Goal: Task Accomplishment & Management: Use online tool/utility

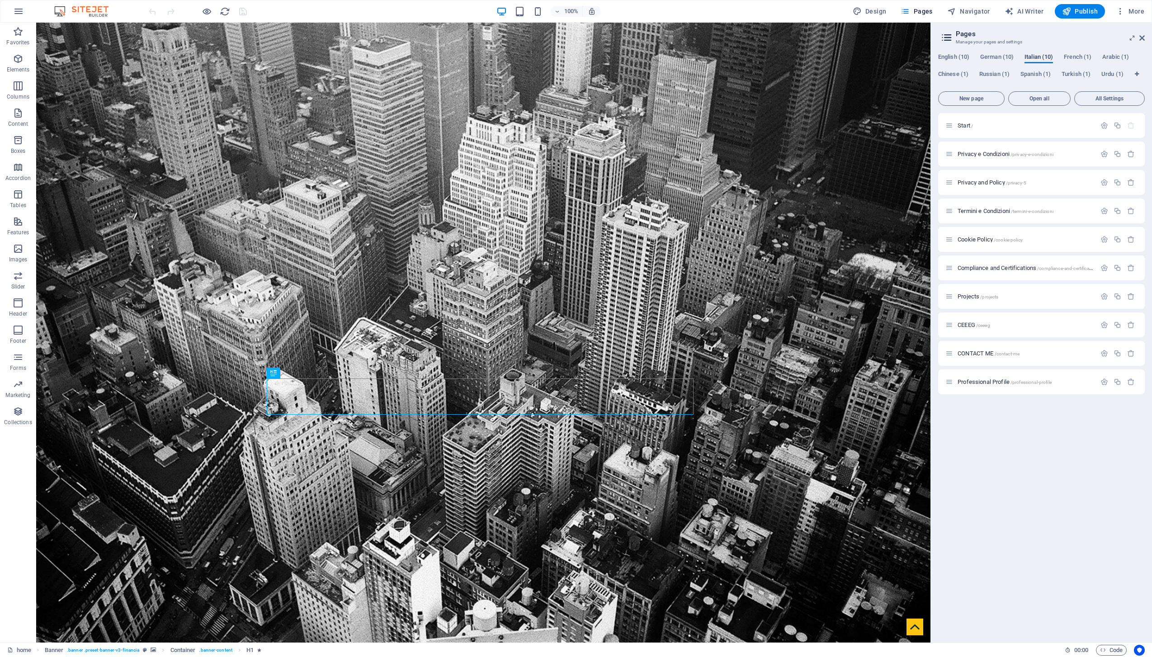
click at [1042, 56] on span "Italian (10)" at bounding box center [1038, 58] width 28 height 13
click at [1001, 58] on span "German (10)" at bounding box center [996, 58] width 33 height 13
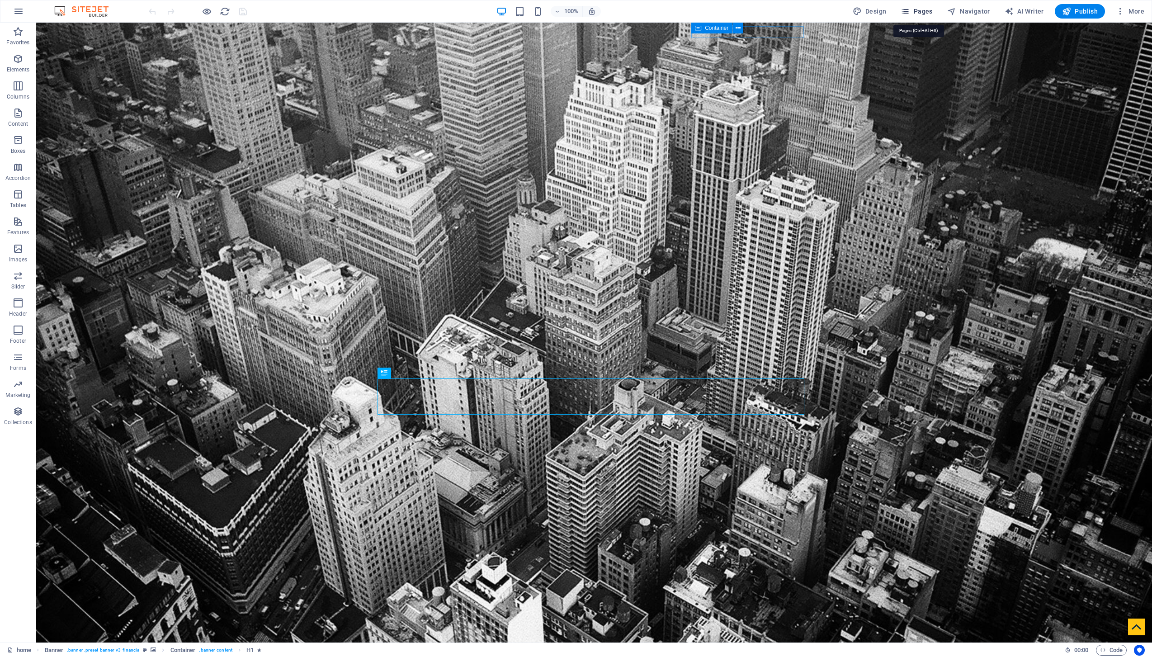
click at [915, 6] on button "Pages" at bounding box center [916, 11] width 39 height 14
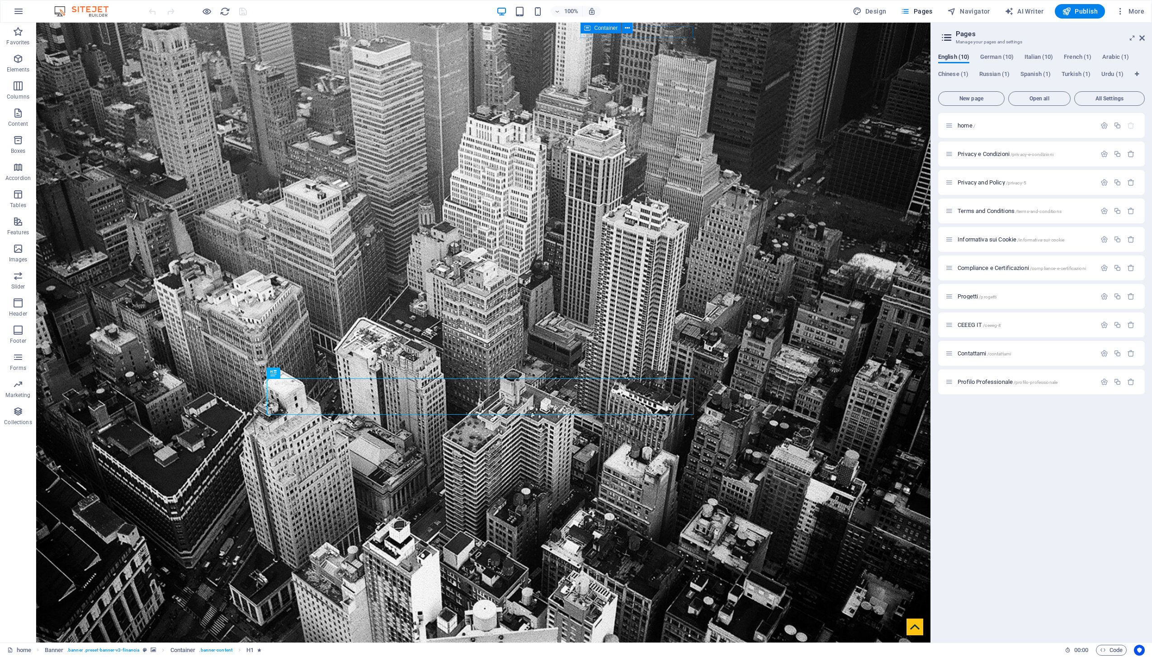
click at [1041, 52] on div "English (10) German (10) Italian (10) French (1) Arabic (1) Chinese (1) Russian…" at bounding box center [1041, 344] width 221 height 596
click at [1042, 57] on span "Italian (10)" at bounding box center [1038, 58] width 28 height 13
click at [997, 127] on p "Start /" at bounding box center [1025, 125] width 136 height 6
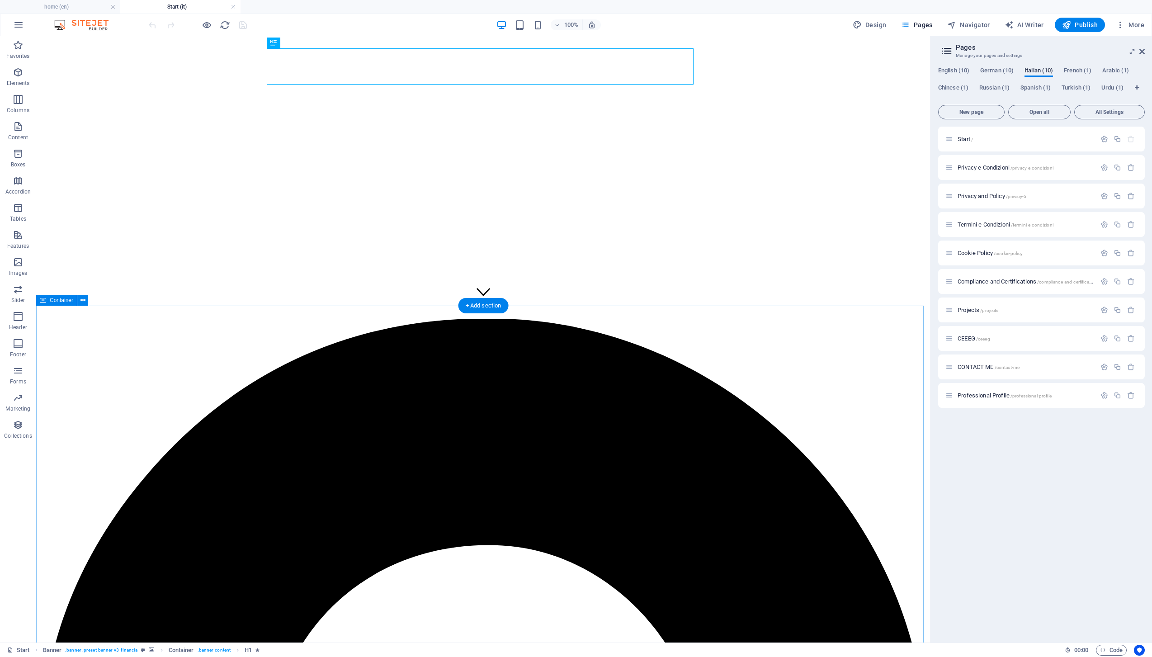
scroll to position [351, 0]
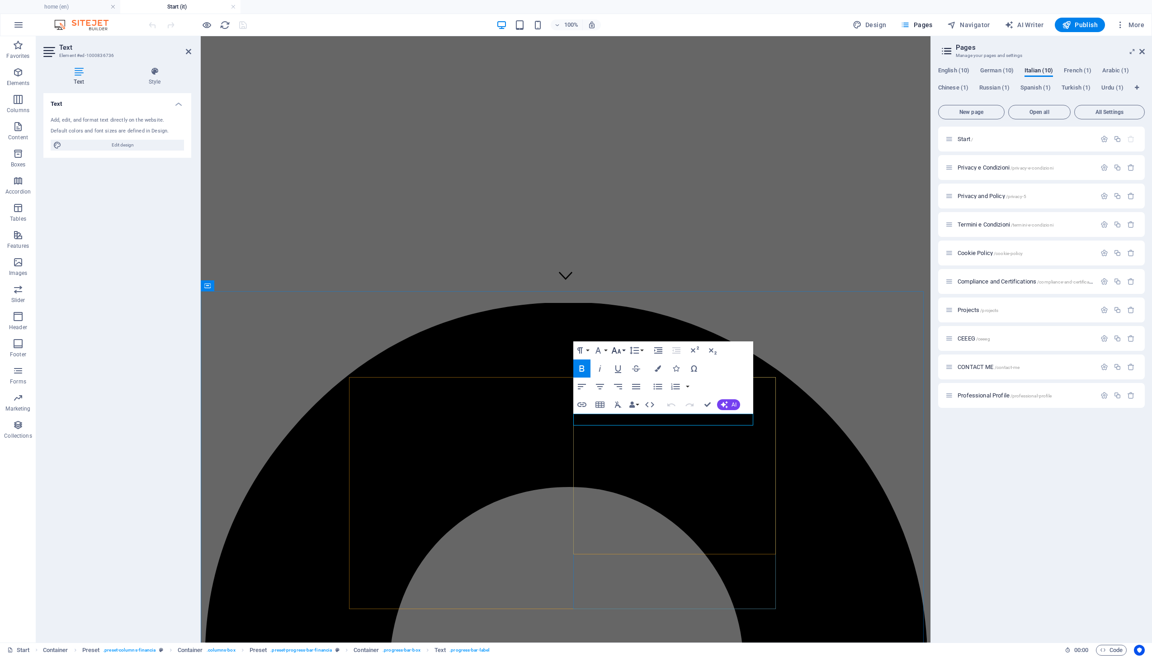
click at [617, 353] on icon "button" at bounding box center [616, 350] width 11 height 11
click at [622, 446] on link "18" at bounding box center [625, 449] width 33 height 14
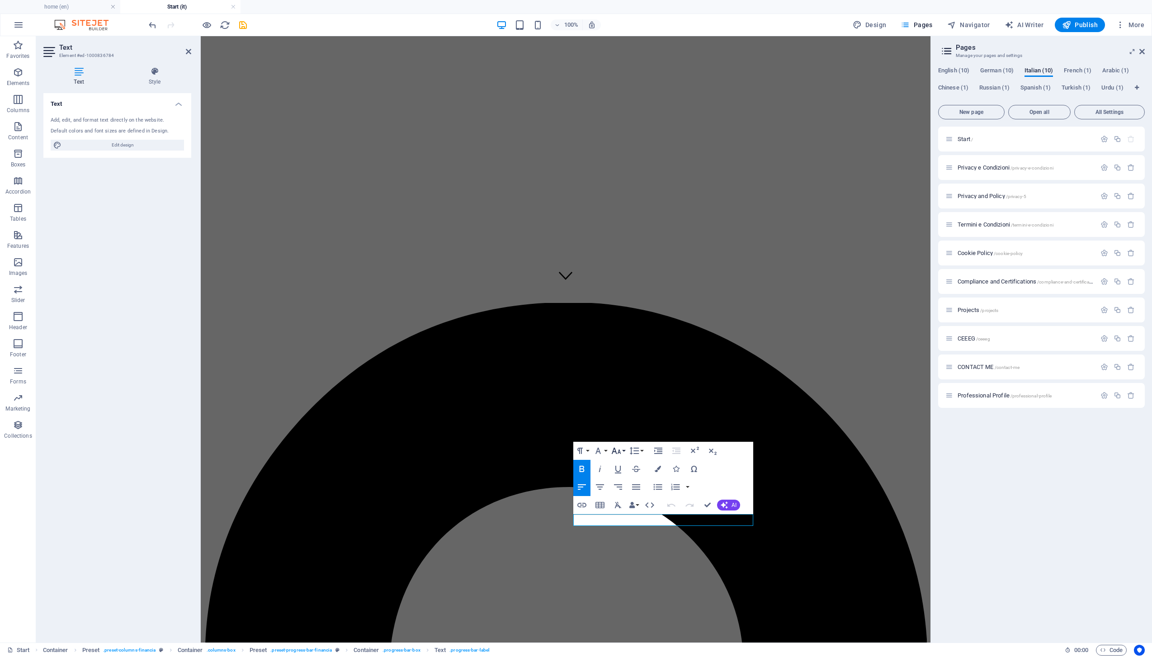
click at [616, 447] on icon "button" at bounding box center [616, 450] width 11 height 11
click at [622, 553] on link "18" at bounding box center [625, 550] width 33 height 14
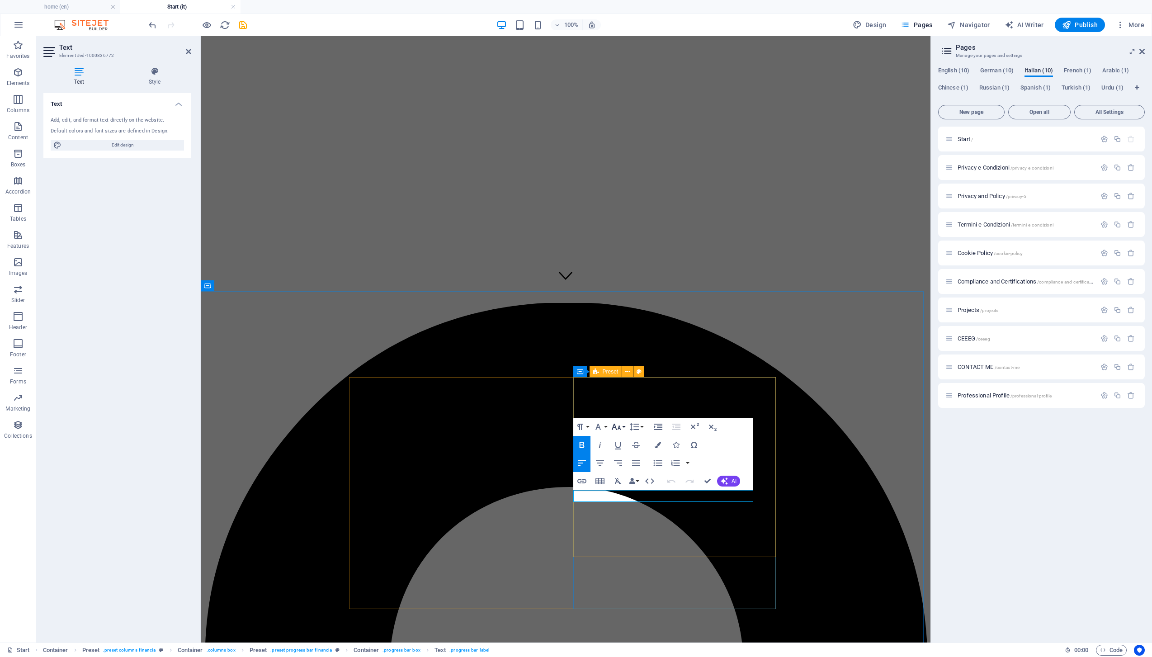
click at [613, 428] on icon "button" at bounding box center [616, 426] width 11 height 11
click at [630, 522] on link "18" at bounding box center [625, 526] width 33 height 14
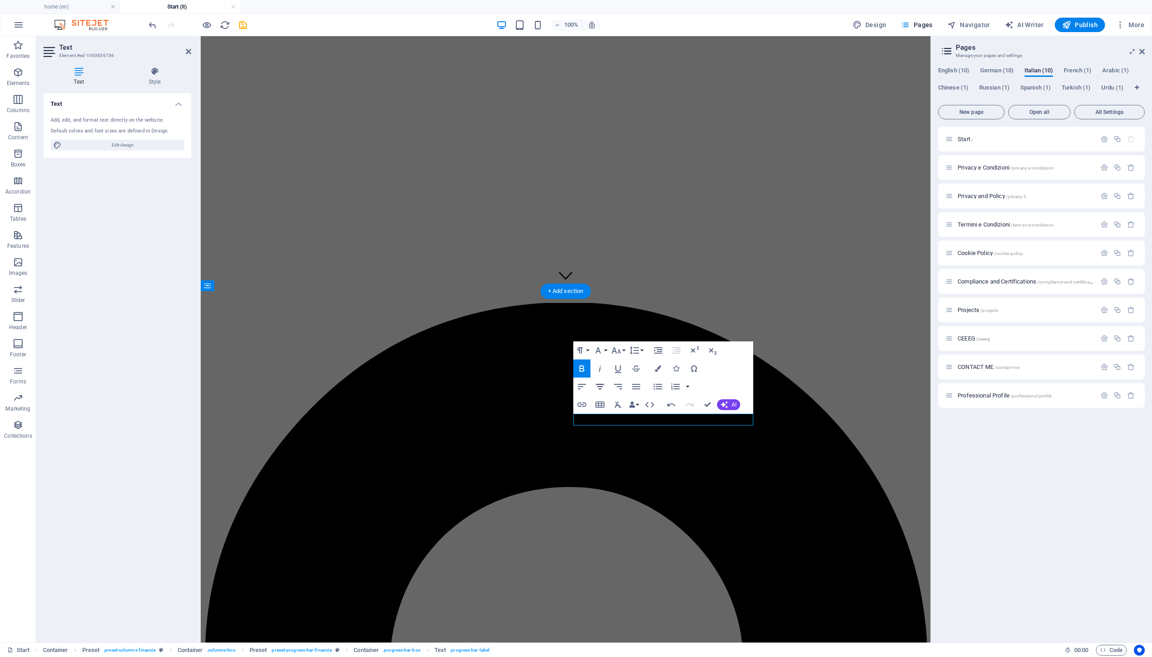
click at [599, 388] on icon "button" at bounding box center [599, 386] width 11 height 11
click at [584, 388] on icon "button" at bounding box center [581, 386] width 11 height 11
drag, startPoint x: 708, startPoint y: 404, endPoint x: 671, endPoint y: 368, distance: 51.1
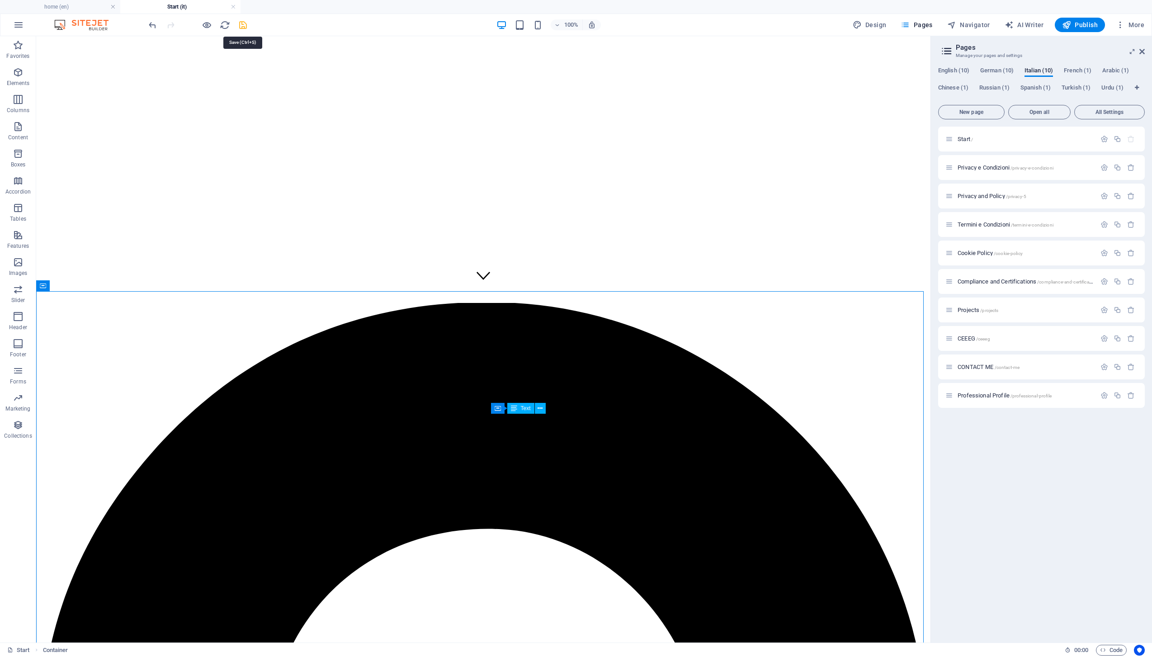
click at [241, 25] on icon "save" at bounding box center [243, 25] width 10 height 10
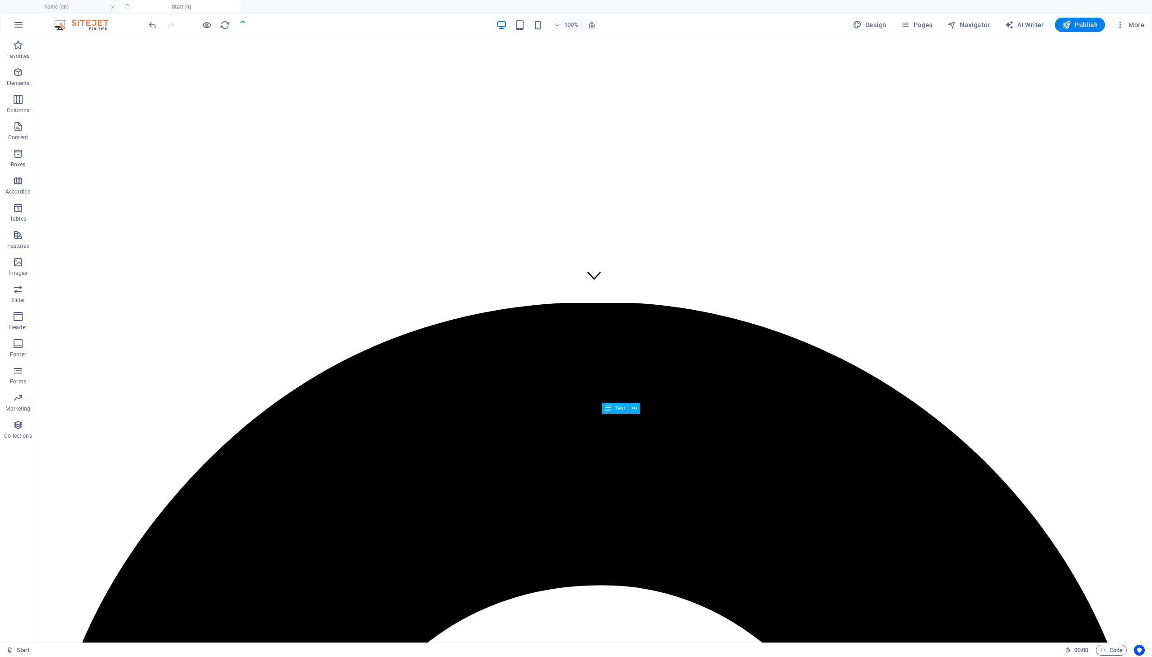
checkbox input "false"
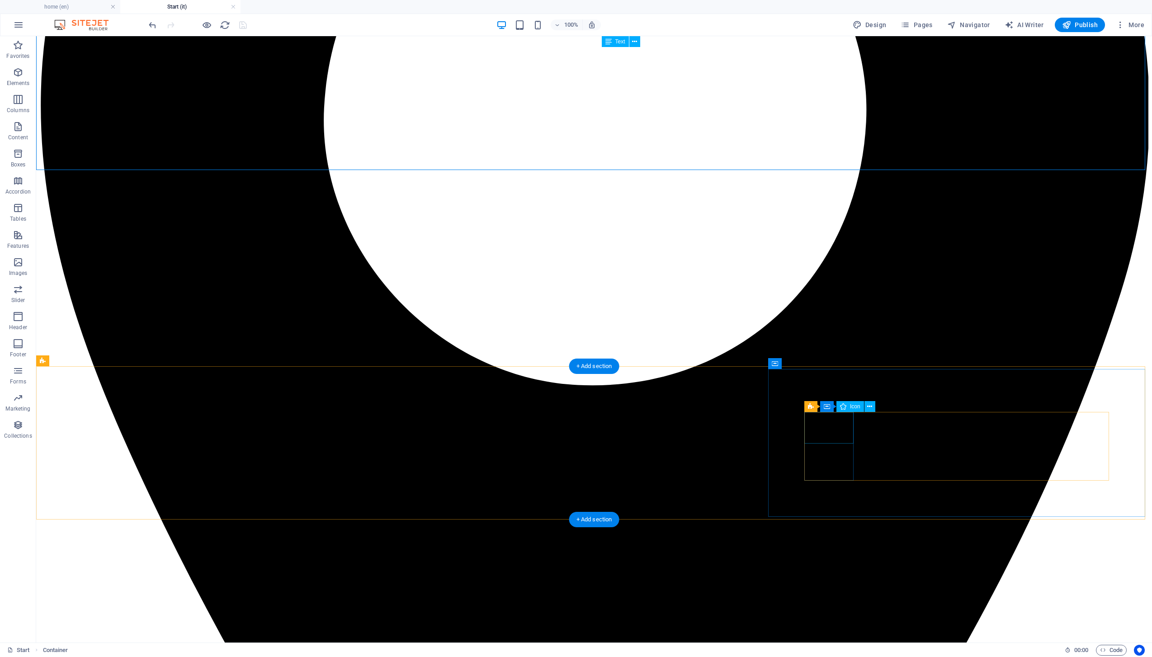
scroll to position [1214, 0]
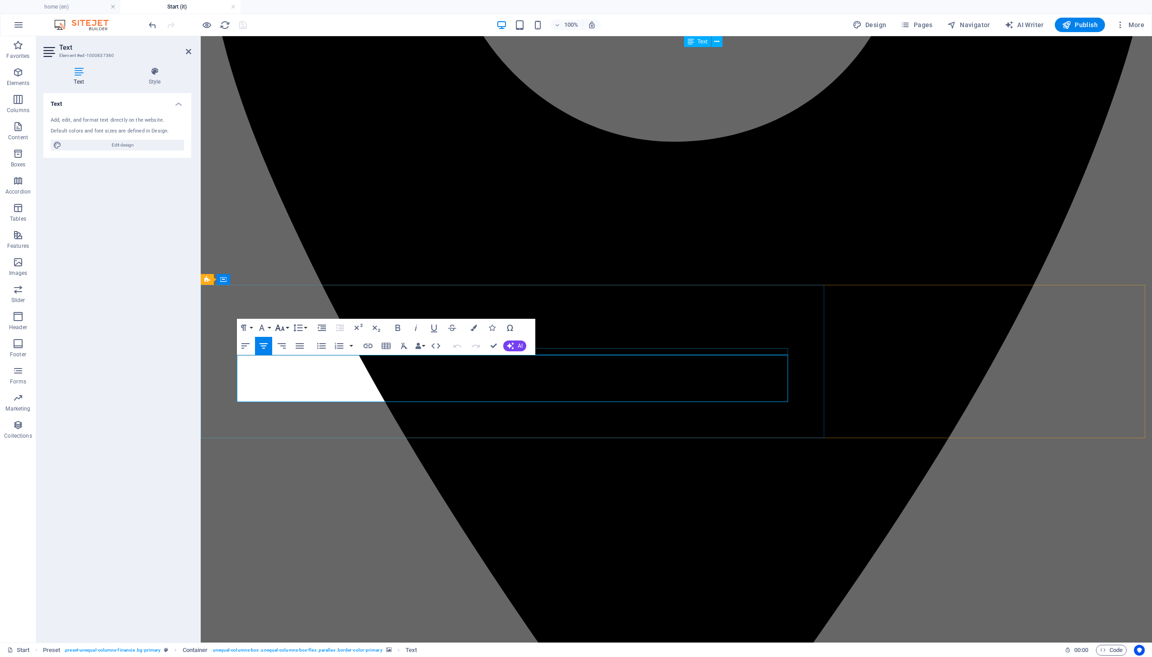
click at [279, 332] on icon "button" at bounding box center [279, 327] width 11 height 11
click at [289, 425] on link "18" at bounding box center [289, 427] width 33 height 14
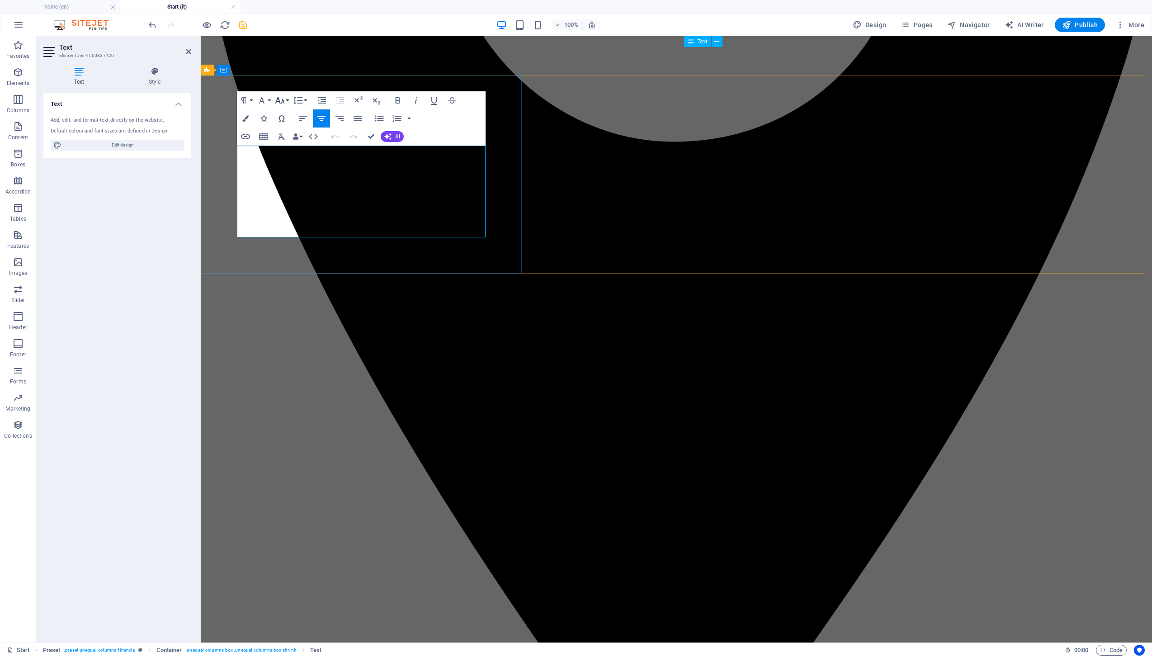
click at [280, 101] on icon "button" at bounding box center [279, 100] width 11 height 11
click at [288, 124] on link "18" at bounding box center [289, 127] width 33 height 14
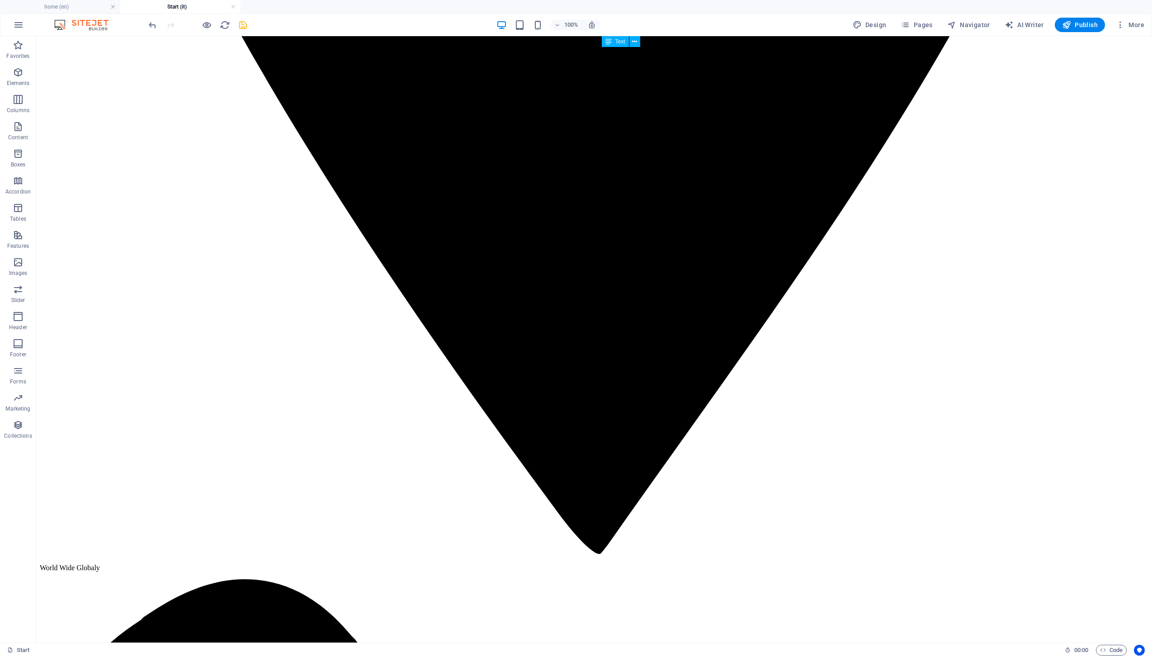
scroll to position [1891, 0]
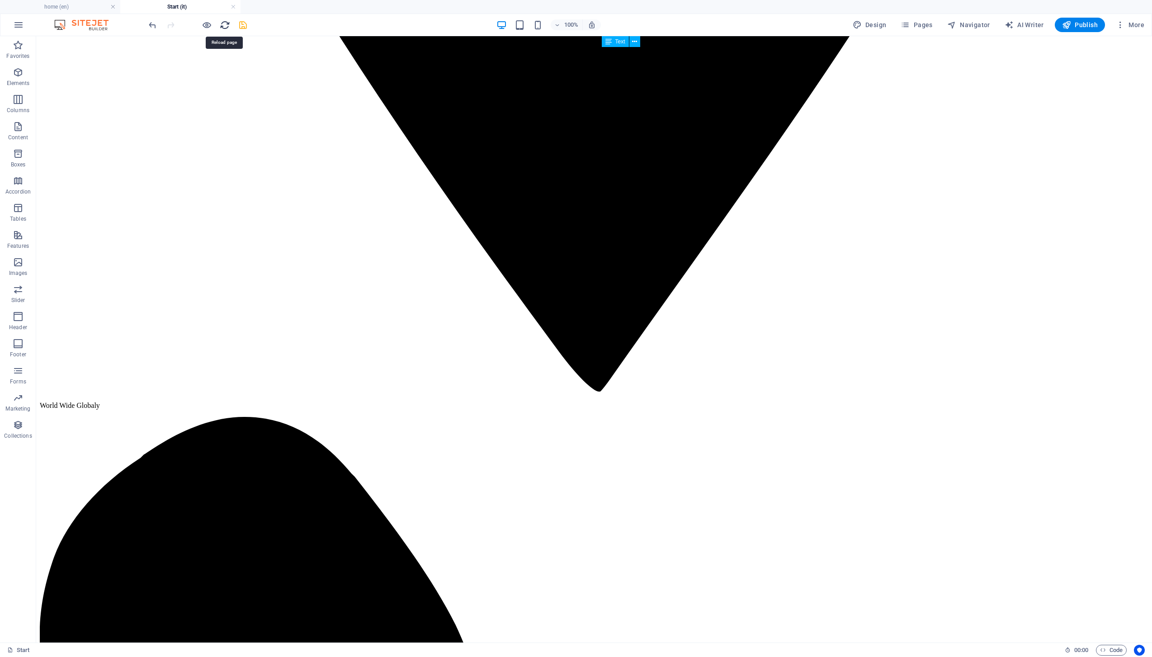
click at [222, 25] on icon "reload" at bounding box center [225, 25] width 10 height 10
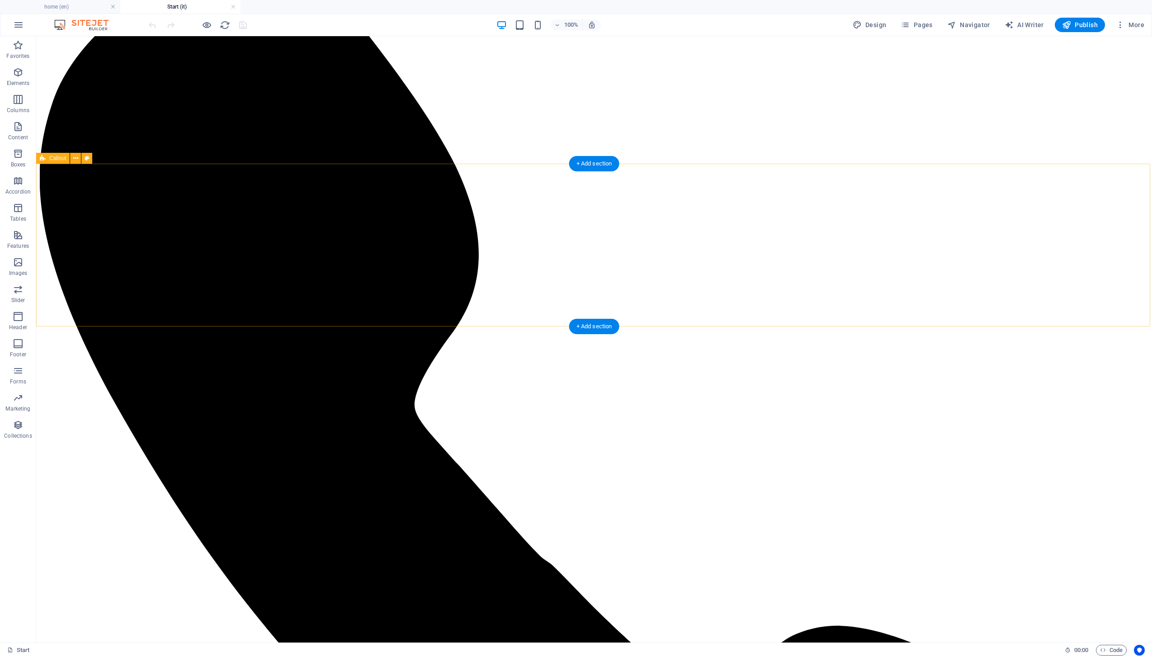
scroll to position [2431, 0]
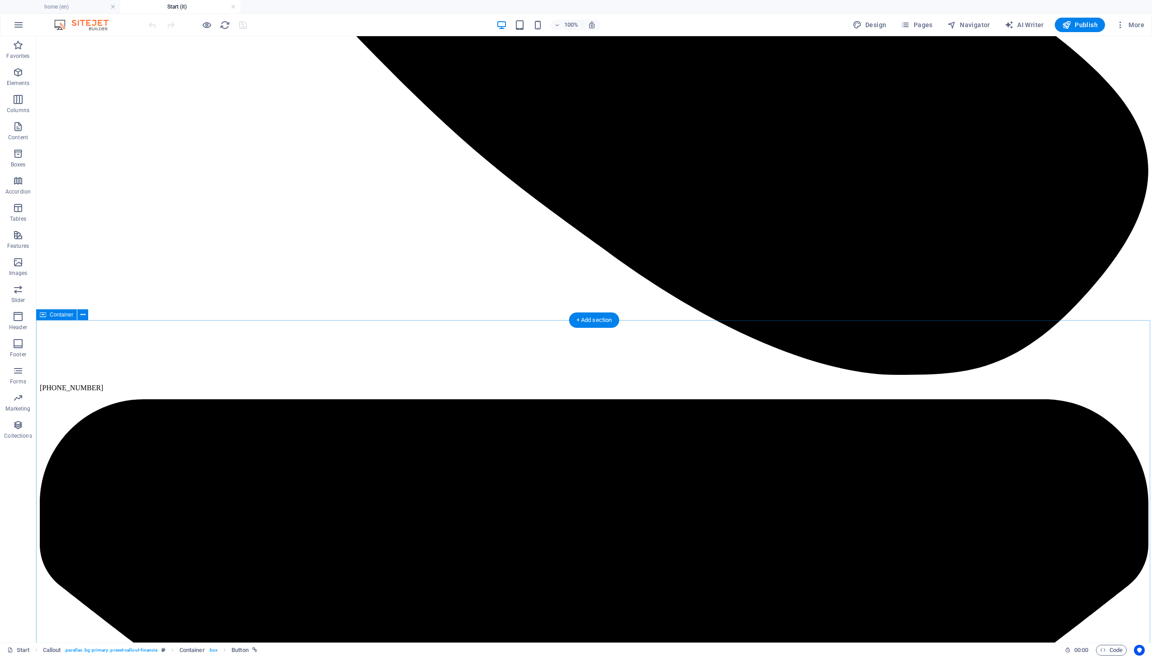
scroll to position [3119, 0]
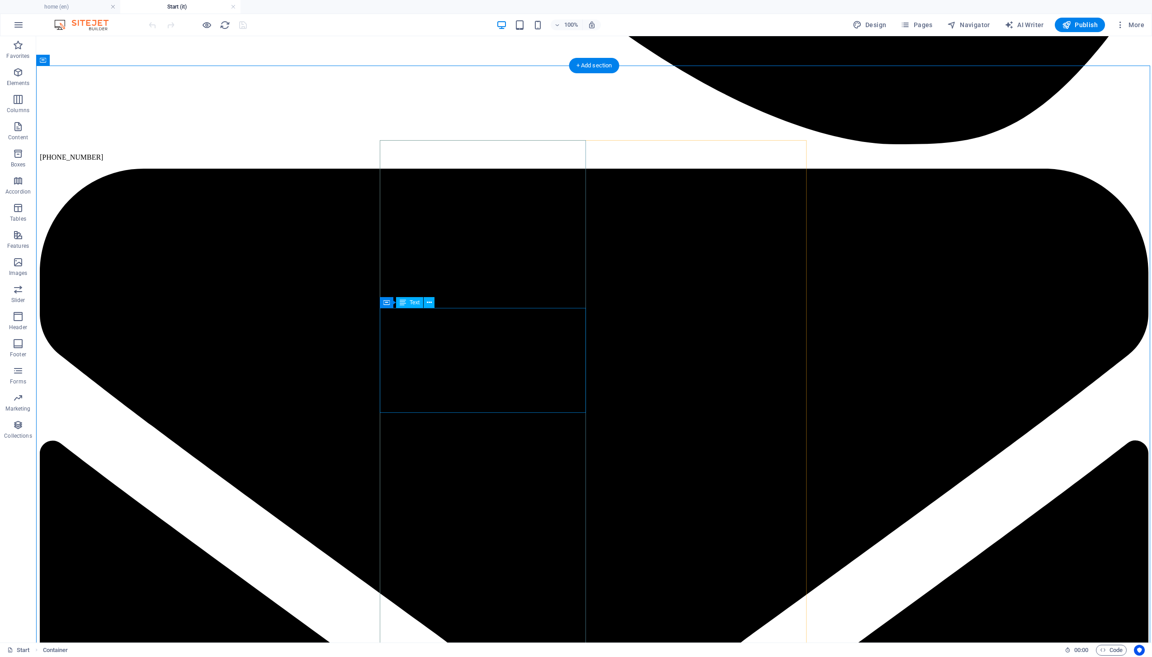
scroll to position [3299, 0]
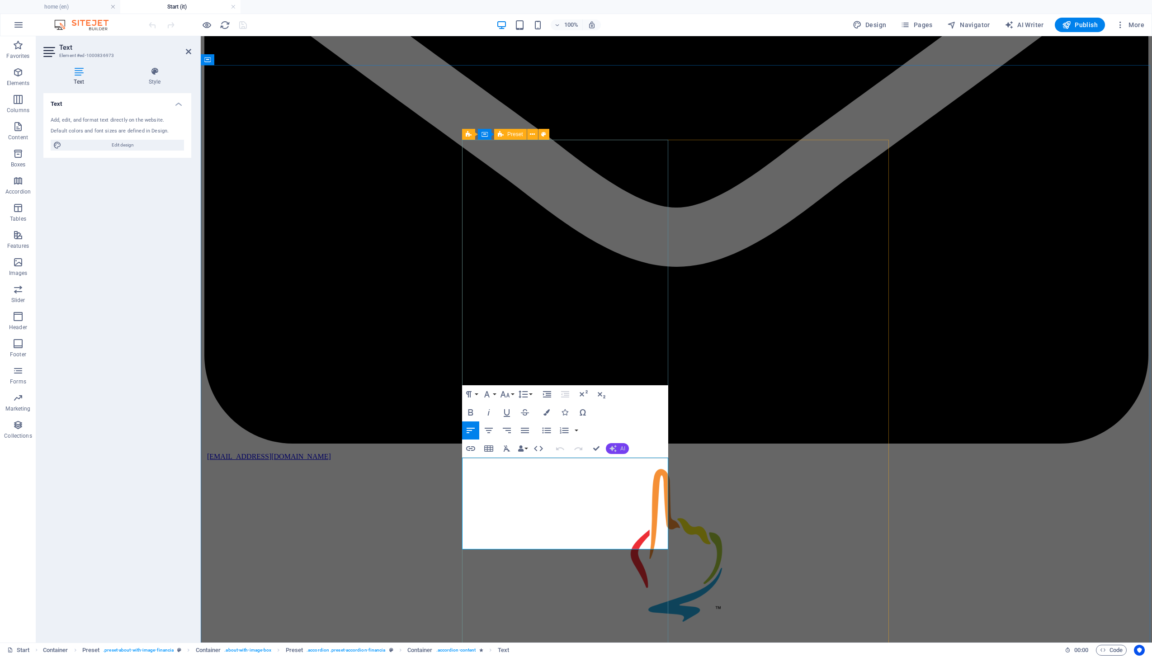
click at [620, 449] on span "AI" at bounding box center [622, 448] width 5 height 5
click at [635, 520] on link "Translate to Italian" at bounding box center [650, 518] width 88 height 14
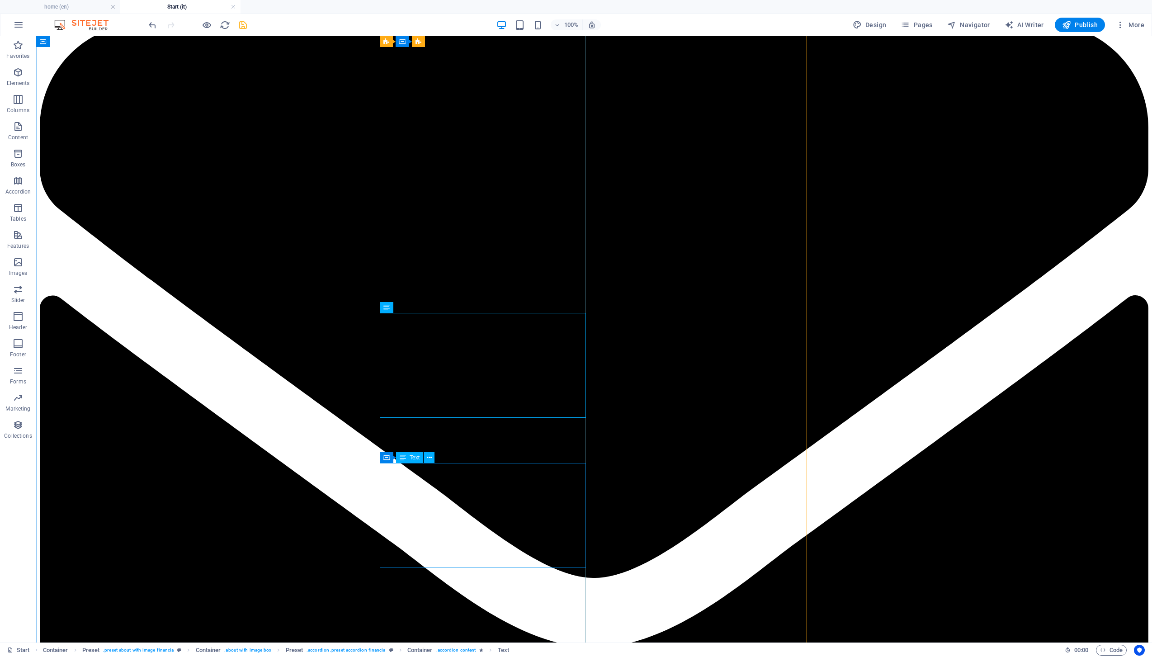
scroll to position [3419, 0]
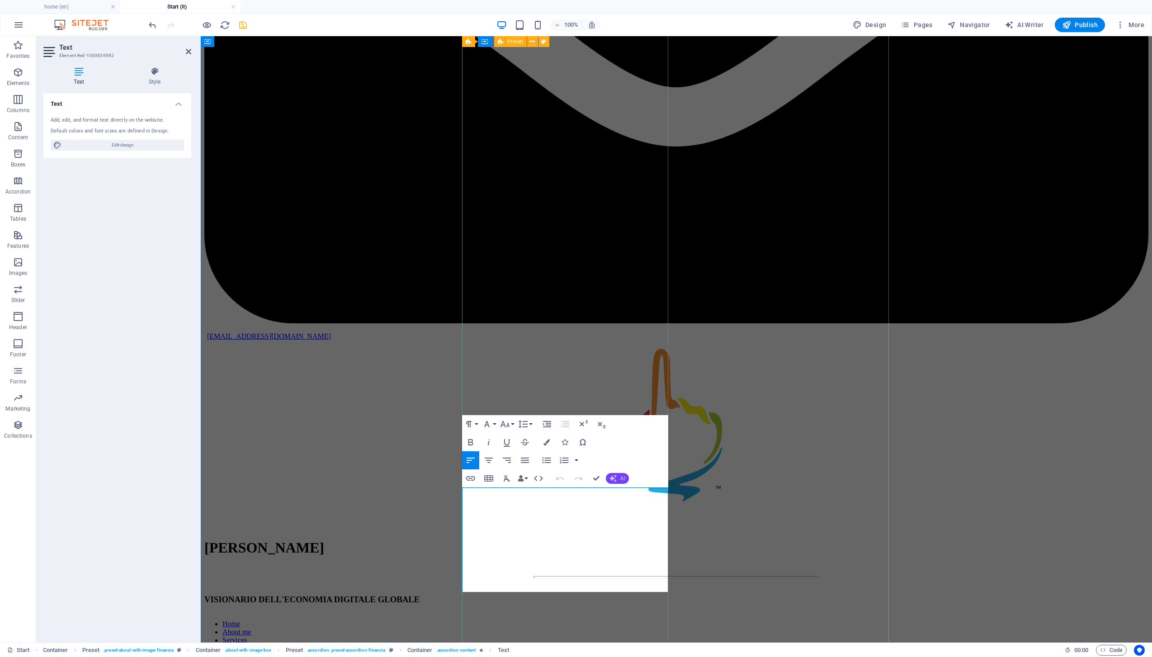
click at [616, 479] on icon "button" at bounding box center [612, 478] width 7 height 7
click at [627, 542] on link "Translate to Italian" at bounding box center [650, 548] width 88 height 14
click at [502, 425] on icon "button" at bounding box center [504, 424] width 9 height 6
click at [507, 453] on link "18" at bounding box center [514, 450] width 33 height 14
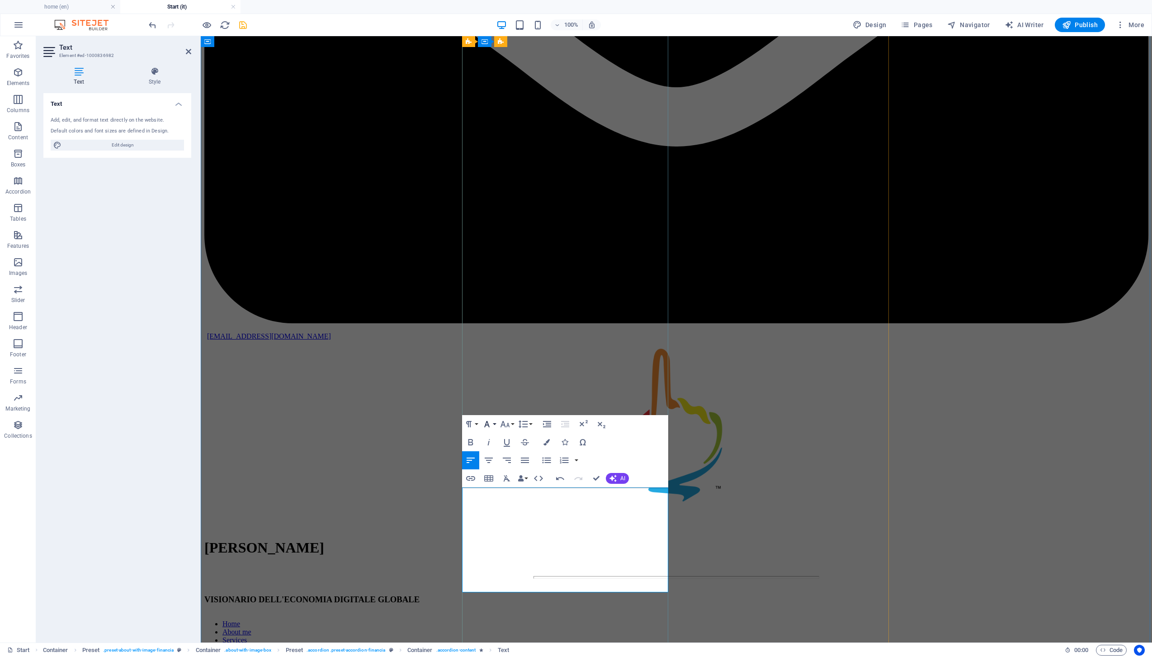
click at [487, 425] on icon "button" at bounding box center [486, 424] width 5 height 6
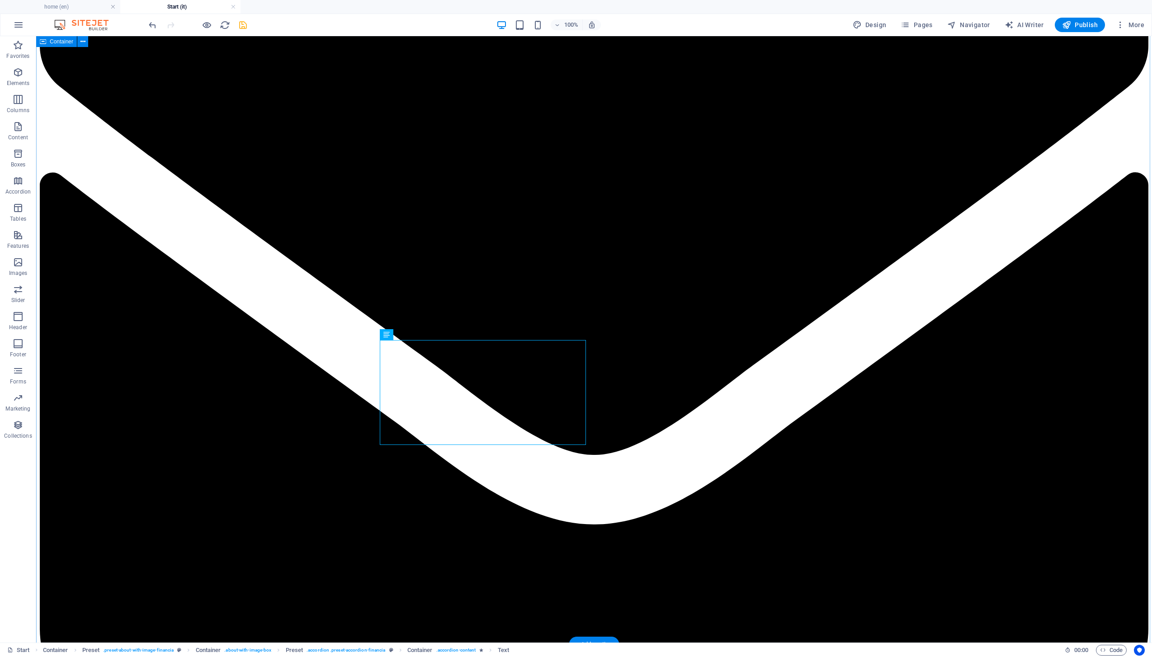
scroll to position [3672, 0]
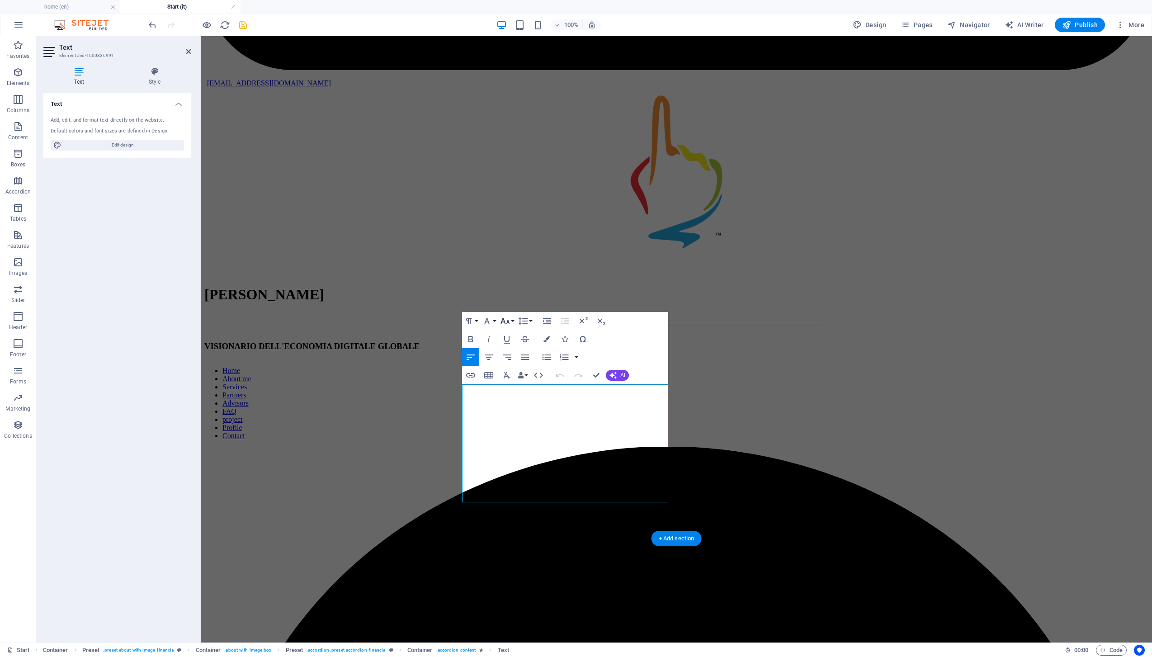
click at [508, 324] on icon "button" at bounding box center [504, 320] width 11 height 11
click at [510, 346] on link "18" at bounding box center [514, 347] width 33 height 14
click at [611, 376] on icon "button" at bounding box center [612, 375] width 7 height 7
click at [634, 445] on link "Translate to Italian" at bounding box center [650, 444] width 88 height 14
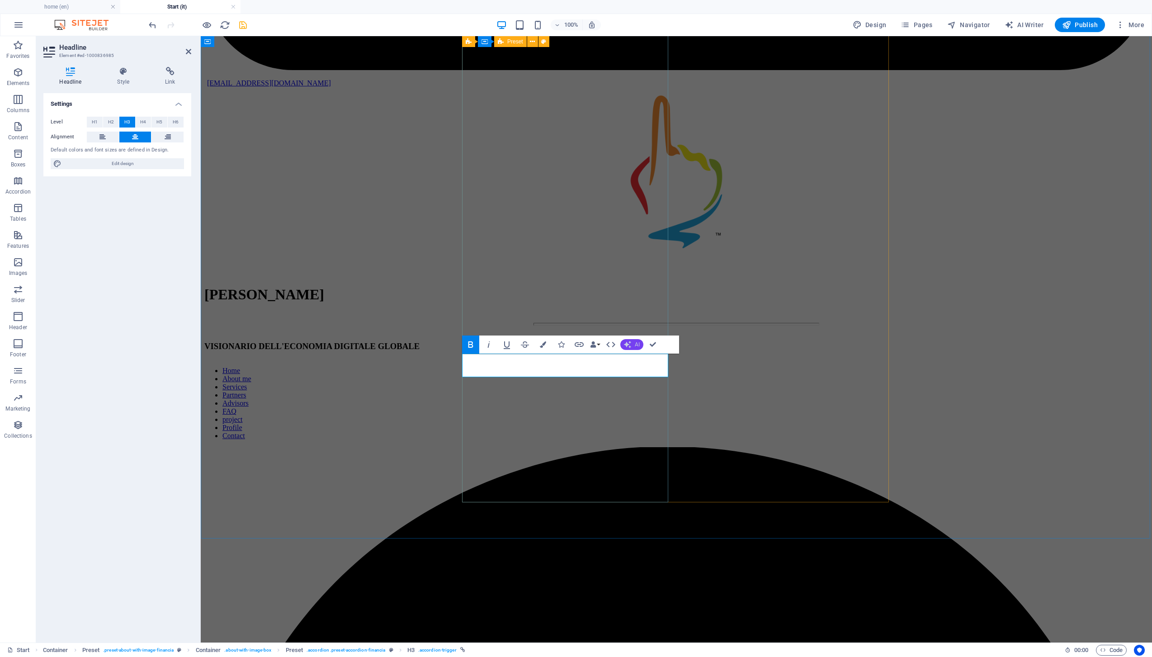
click at [636, 348] on button "AI" at bounding box center [631, 344] width 23 height 11
click at [650, 418] on link "Translate to Italian" at bounding box center [664, 414] width 88 height 14
click at [113, 122] on span "H2" at bounding box center [111, 122] width 6 height 11
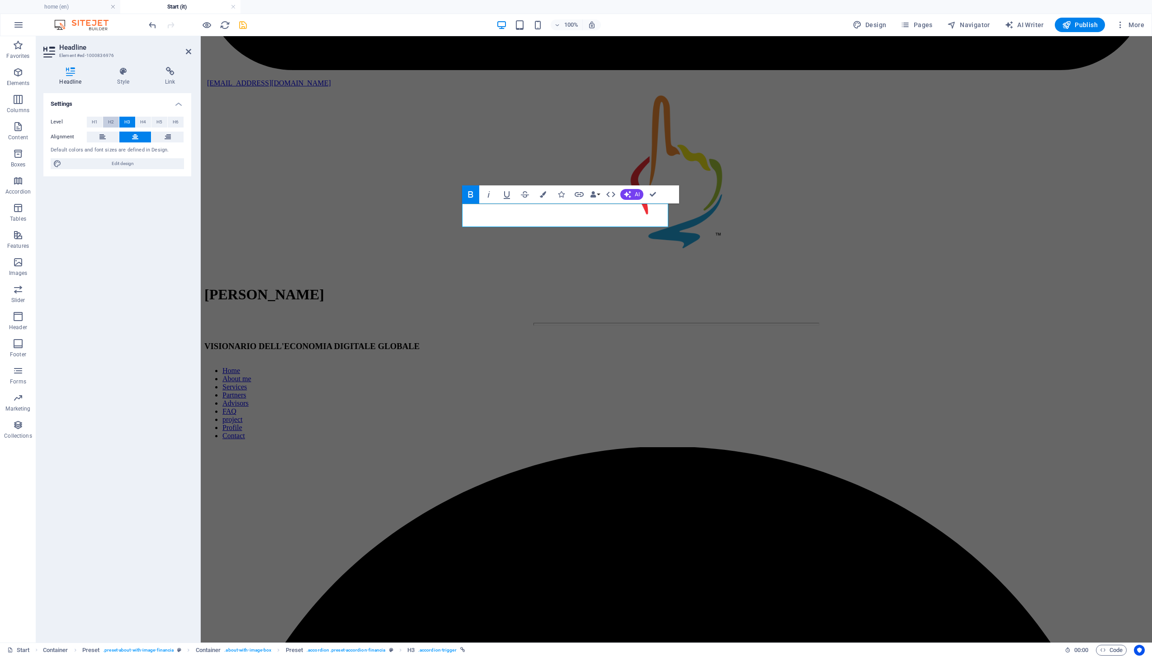
click at [111, 121] on span "H2" at bounding box center [111, 122] width 6 height 11
click at [634, 195] on button "AI" at bounding box center [631, 194] width 23 height 11
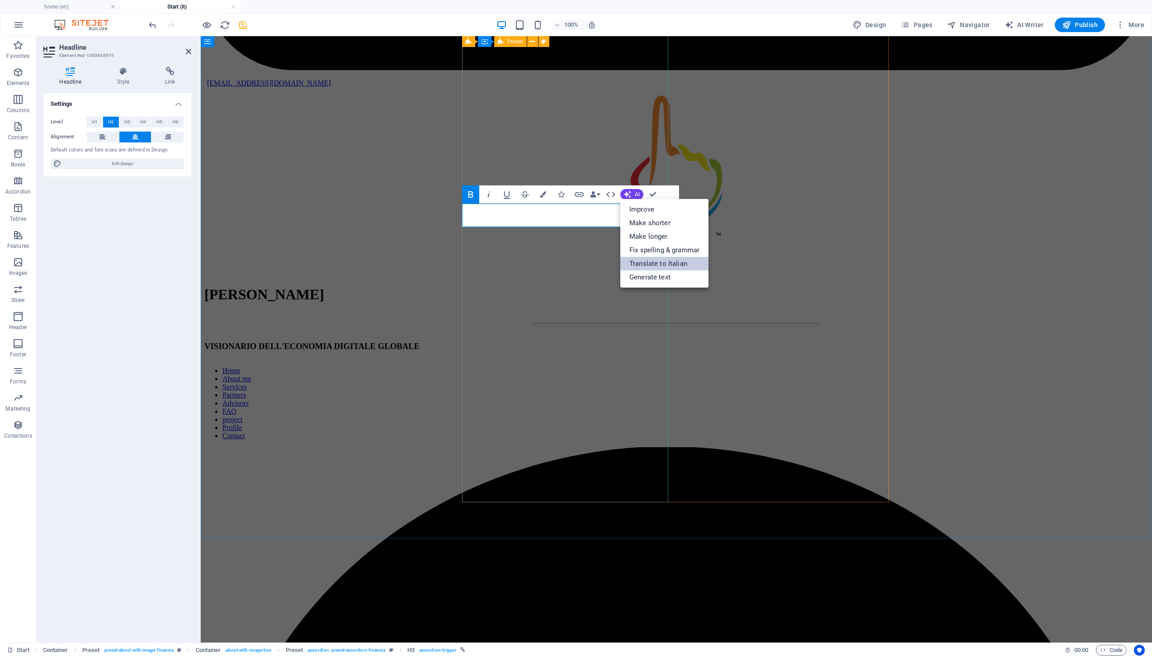
click at [649, 259] on link "Translate to Italian" at bounding box center [664, 264] width 88 height 14
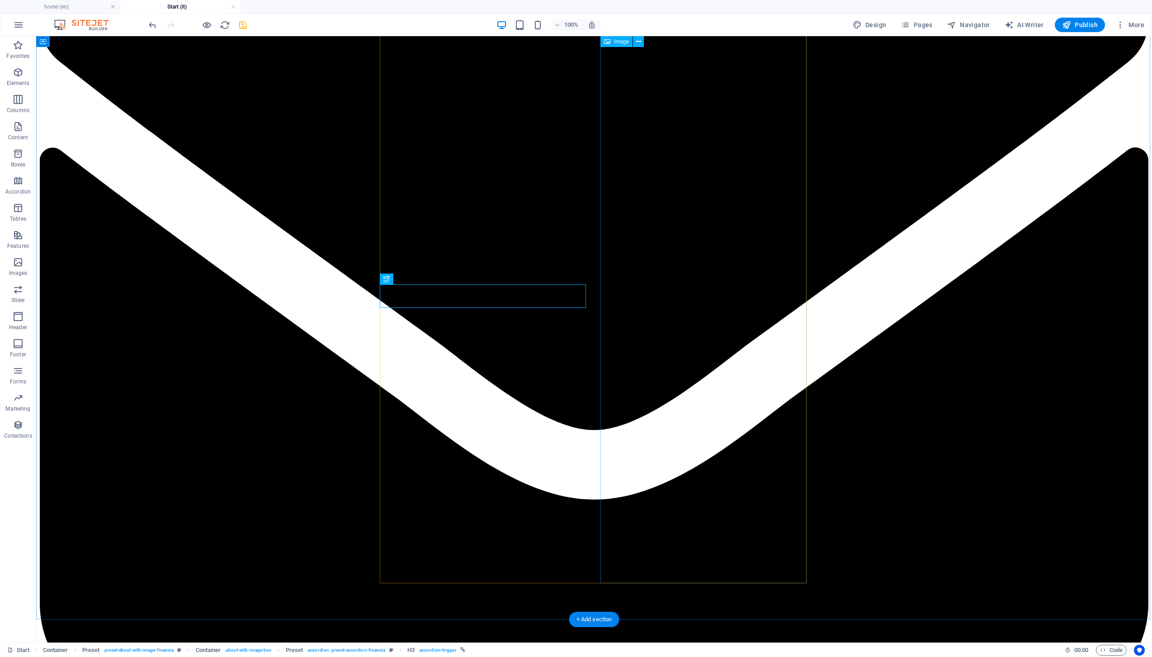
scroll to position [3530, 0]
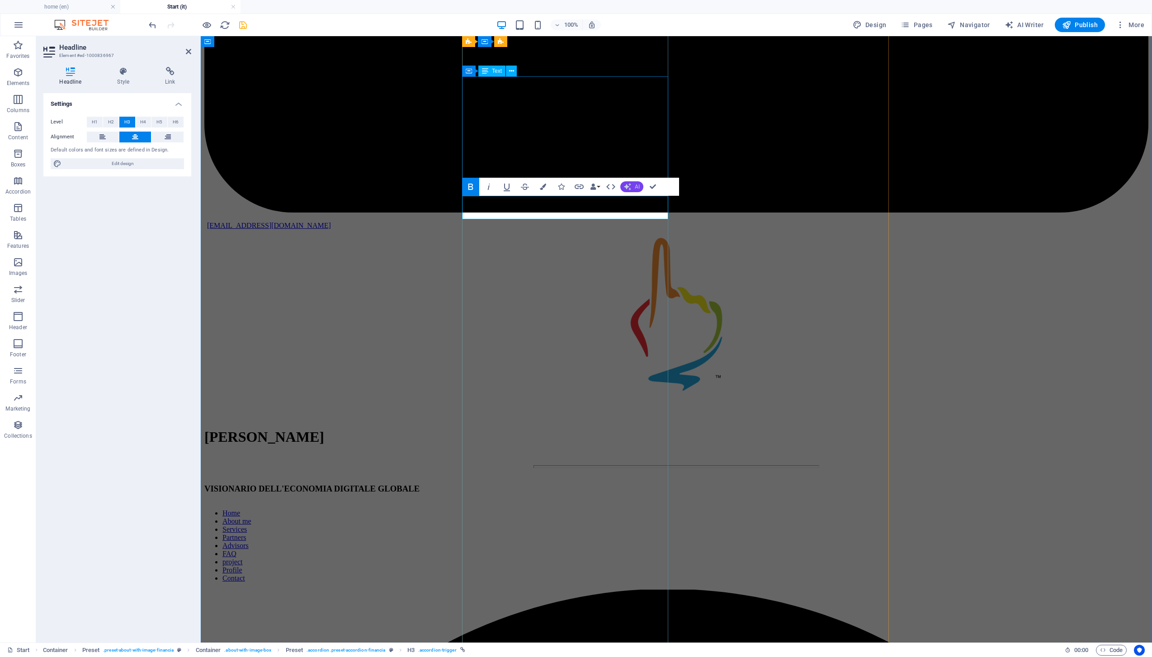
click at [642, 187] on button "AI" at bounding box center [631, 186] width 23 height 11
click at [663, 250] on link "Translate to Italian" at bounding box center [664, 256] width 88 height 14
click at [624, 186] on icon "button" at bounding box center [627, 186] width 9 height 9
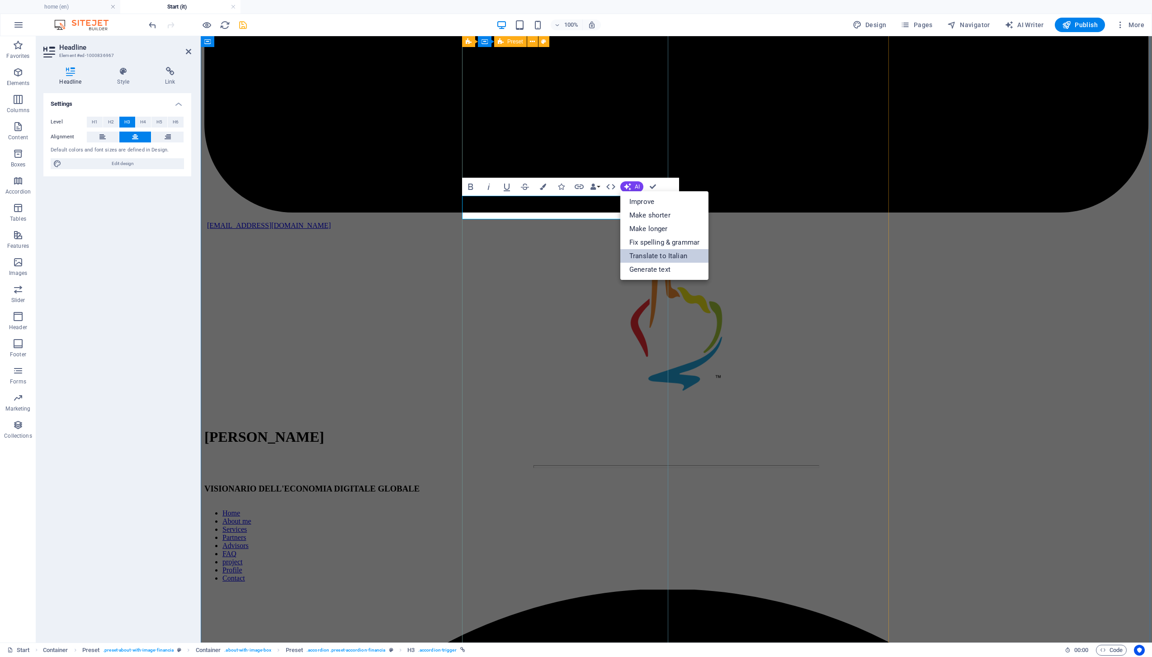
click at [644, 256] on link "Translate to Italian" at bounding box center [664, 256] width 88 height 14
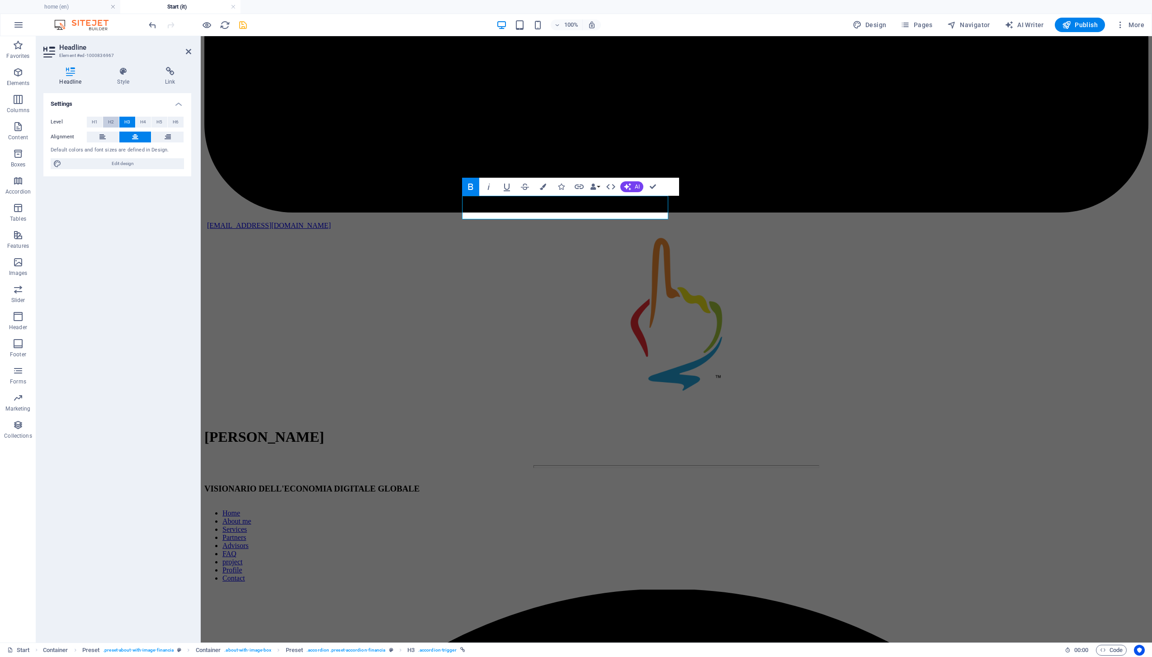
click at [111, 123] on span "H2" at bounding box center [111, 122] width 6 height 11
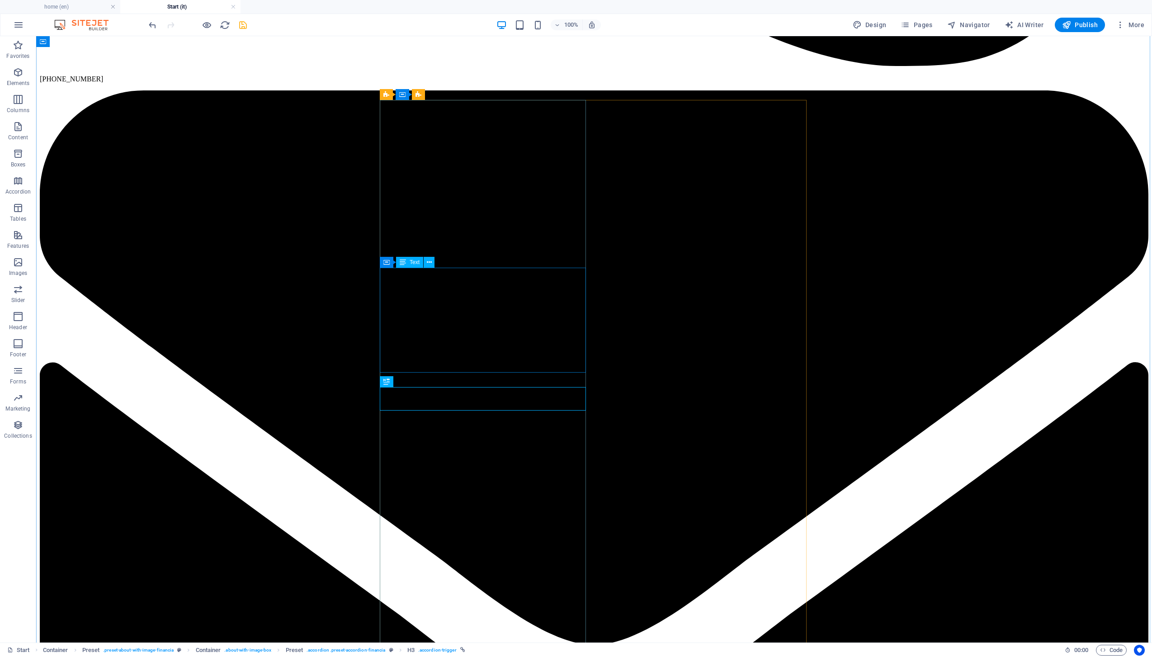
scroll to position [3245, 0]
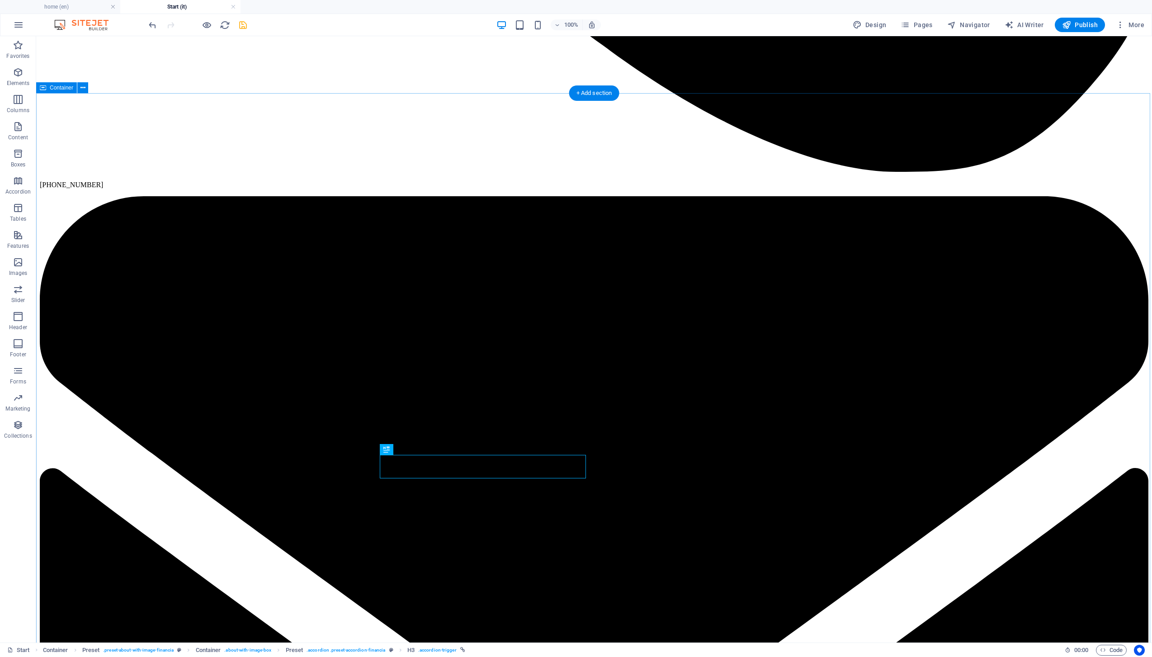
click at [241, 29] on icon "save" at bounding box center [243, 25] width 10 height 10
checkbox input "false"
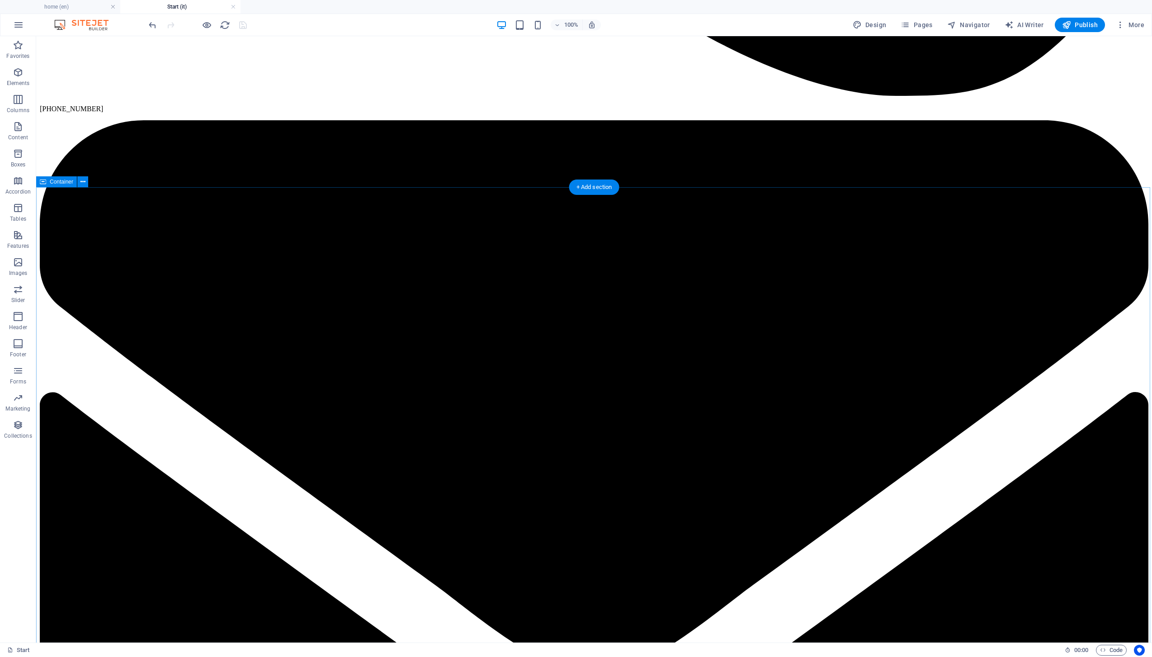
scroll to position [3468, 0]
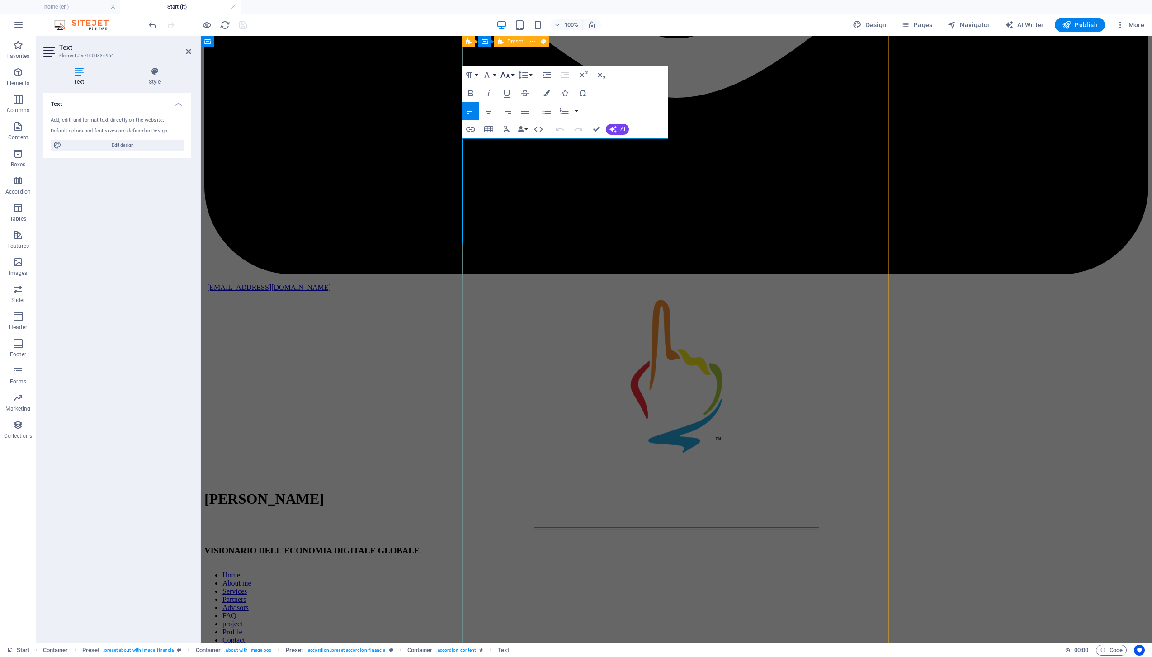
click at [502, 79] on icon "button" at bounding box center [504, 75] width 11 height 11
click at [504, 98] on link "18" at bounding box center [514, 101] width 33 height 14
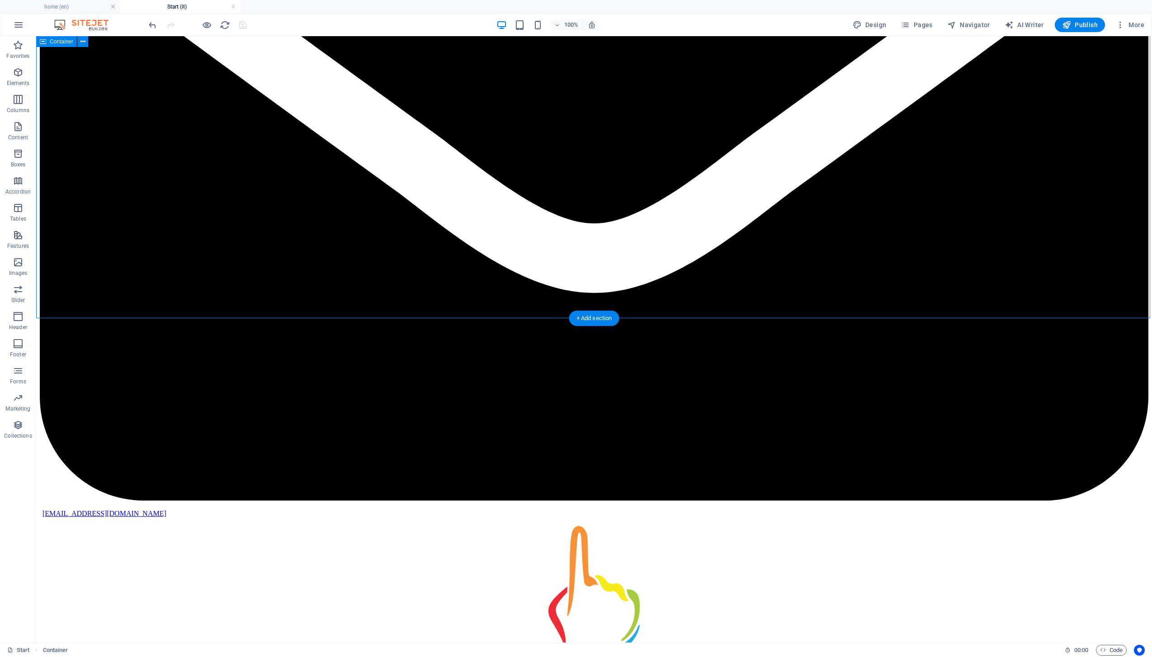
scroll to position [3866, 0]
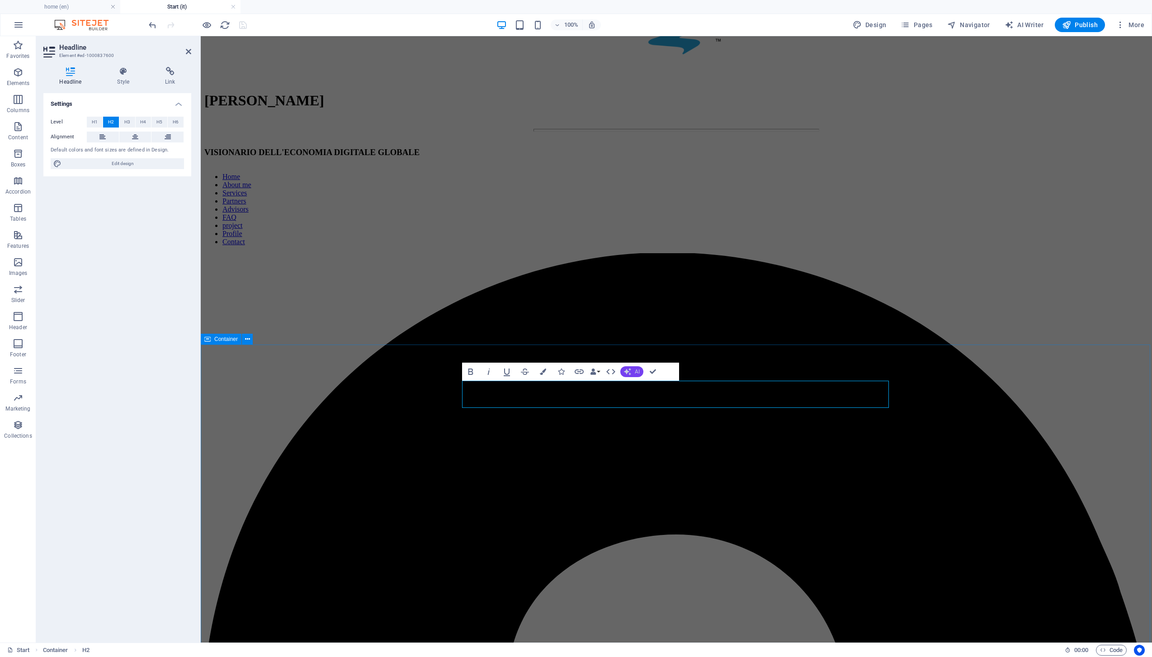
click at [631, 372] on button "AI" at bounding box center [631, 371] width 23 height 11
click at [645, 445] on link "Translate to Italian" at bounding box center [664, 441] width 88 height 14
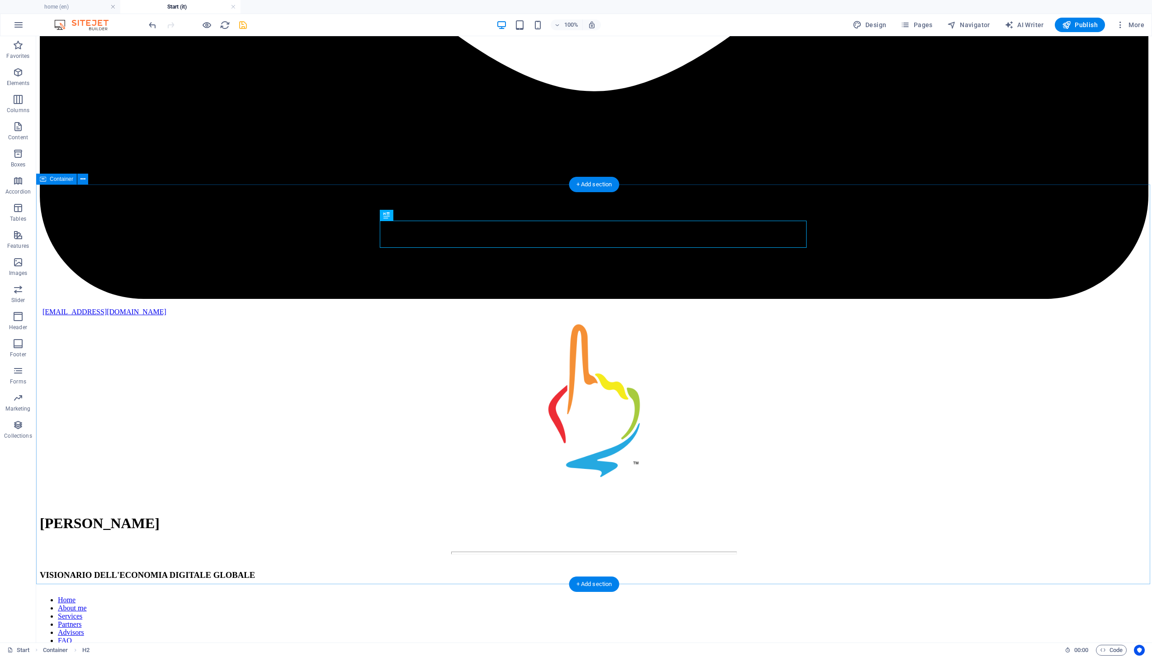
scroll to position [4094, 0]
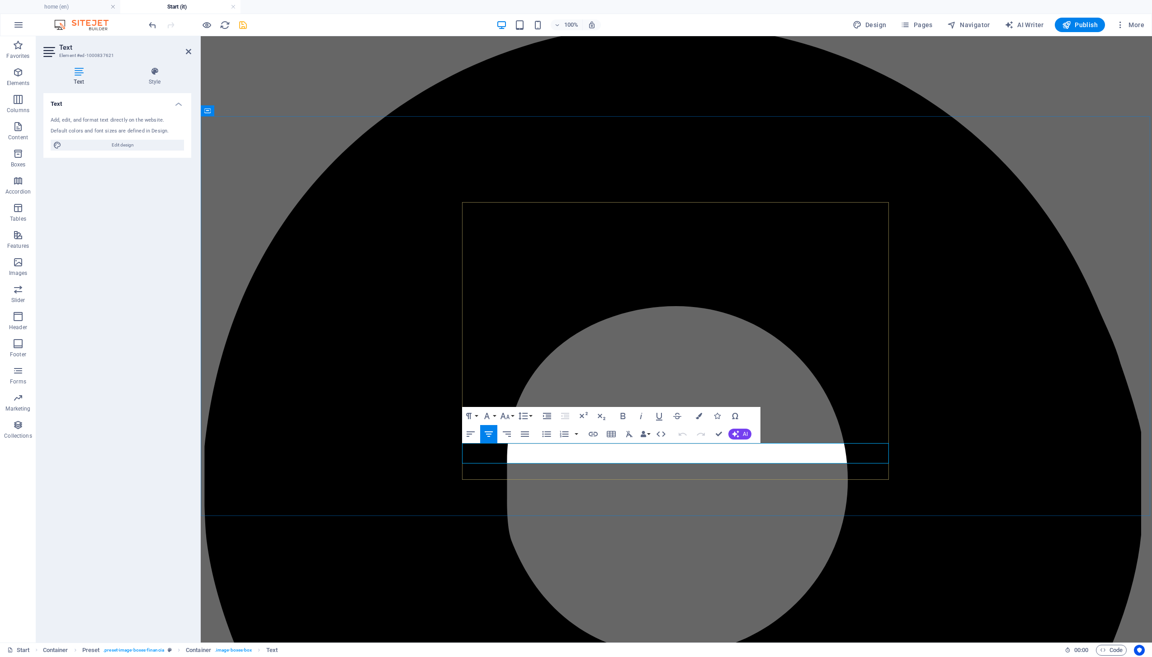
drag, startPoint x: 918, startPoint y: 470, endPoint x: 725, endPoint y: 466, distance: 193.5
drag, startPoint x: 699, startPoint y: 457, endPoint x: 658, endPoint y: 456, distance: 40.7
click at [736, 431] on icon "button" at bounding box center [735, 433] width 7 height 7
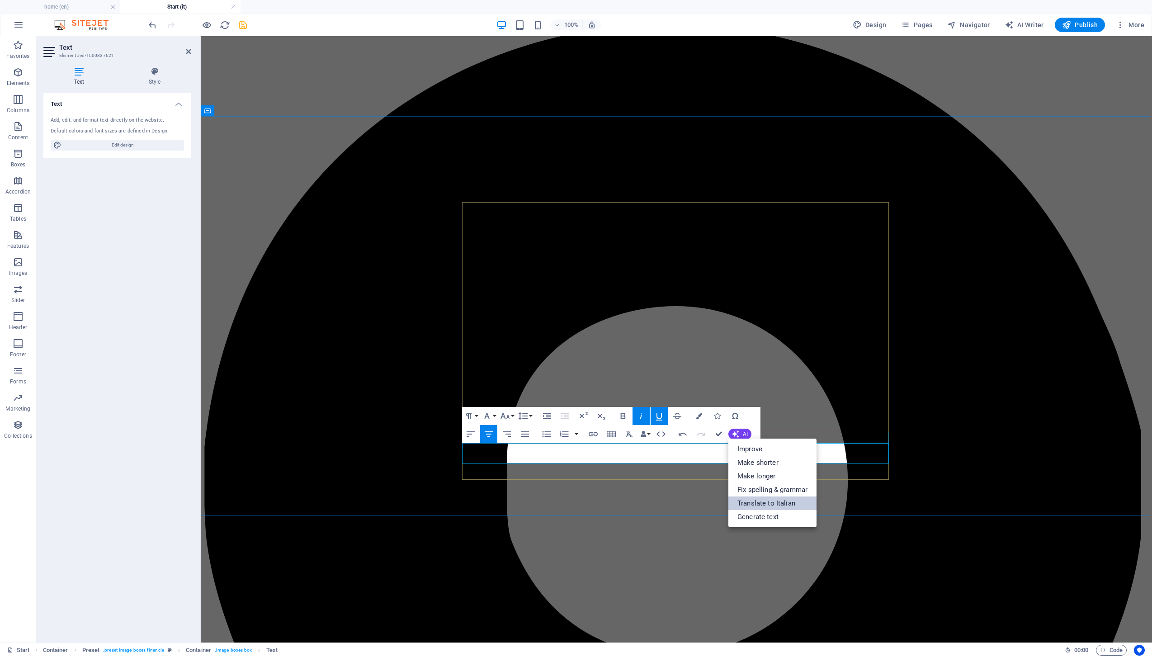
drag, startPoint x: 778, startPoint y: 503, endPoint x: 577, endPoint y: 467, distance: 203.9
click at [778, 503] on link "Translate to Italian" at bounding box center [772, 503] width 88 height 14
drag, startPoint x: 705, startPoint y: 461, endPoint x: 631, endPoint y: 461, distance: 73.7
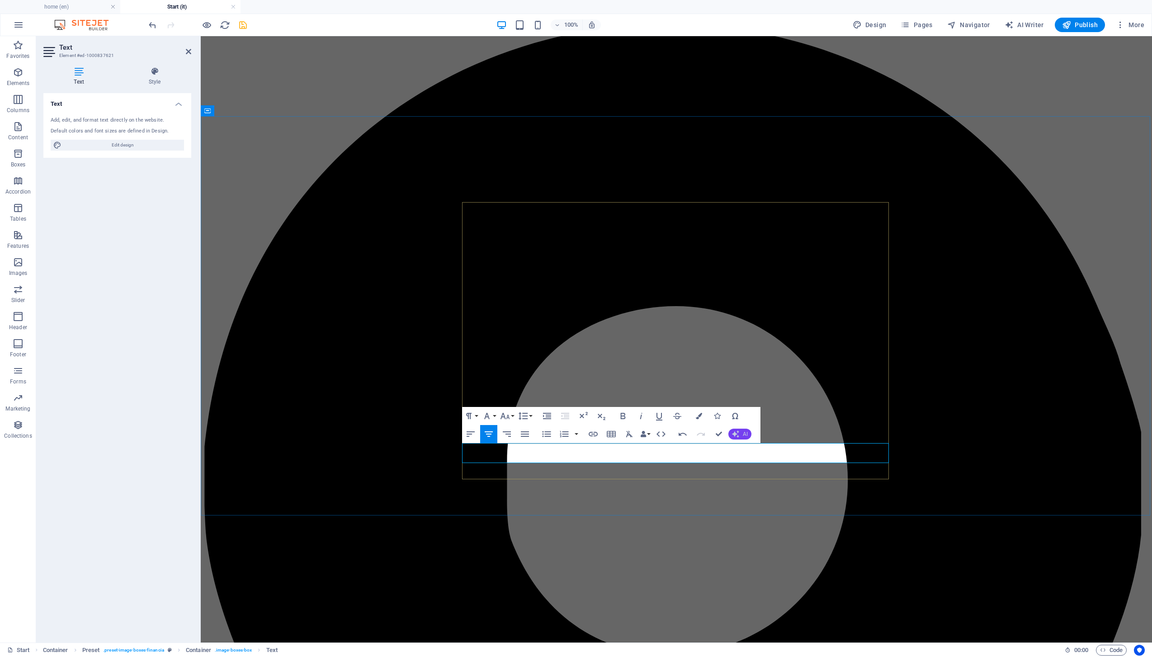
click at [734, 435] on icon "button" at bounding box center [735, 433] width 7 height 7
click at [767, 505] on link "Translate to Italian" at bounding box center [772, 503] width 88 height 14
drag, startPoint x: 703, startPoint y: 458, endPoint x: 641, endPoint y: 460, distance: 62.4
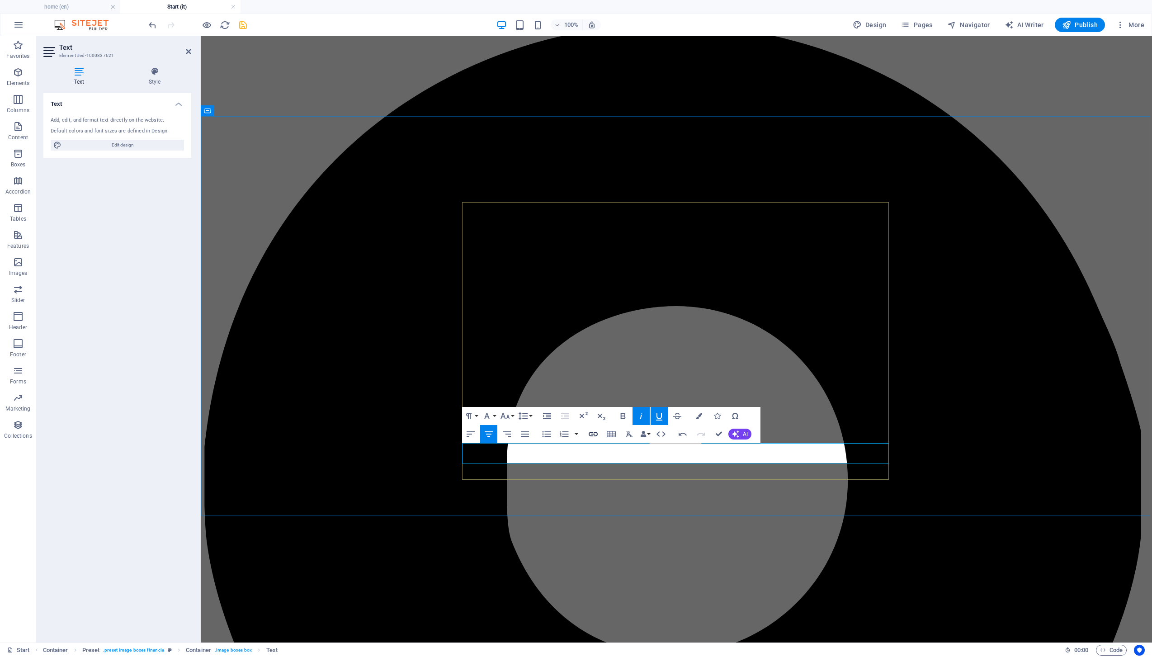
click at [597, 433] on icon "button" at bounding box center [592, 434] width 9 height 5
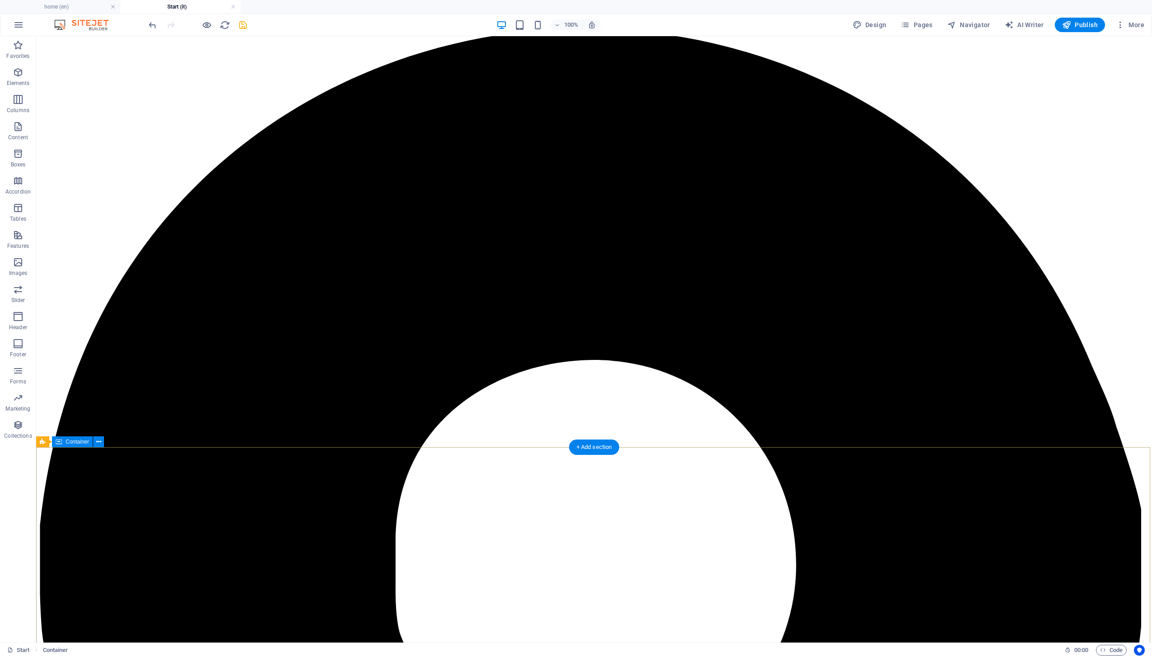
scroll to position [4461, 0]
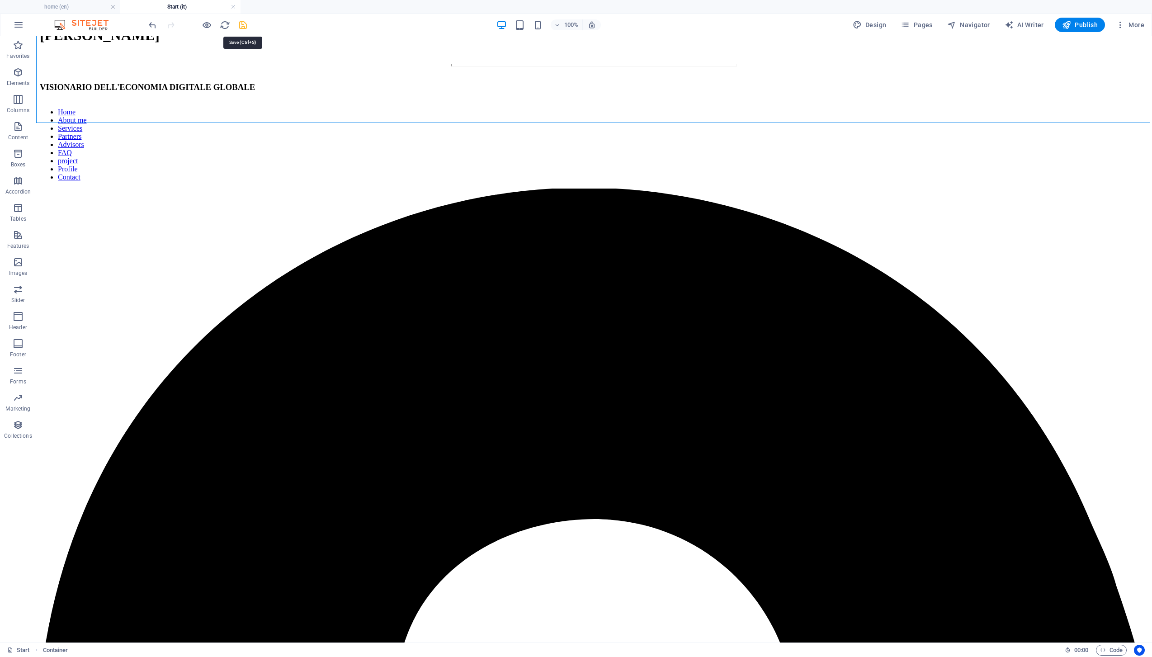
click at [245, 24] on icon "save" at bounding box center [243, 25] width 10 height 10
checkbox input "false"
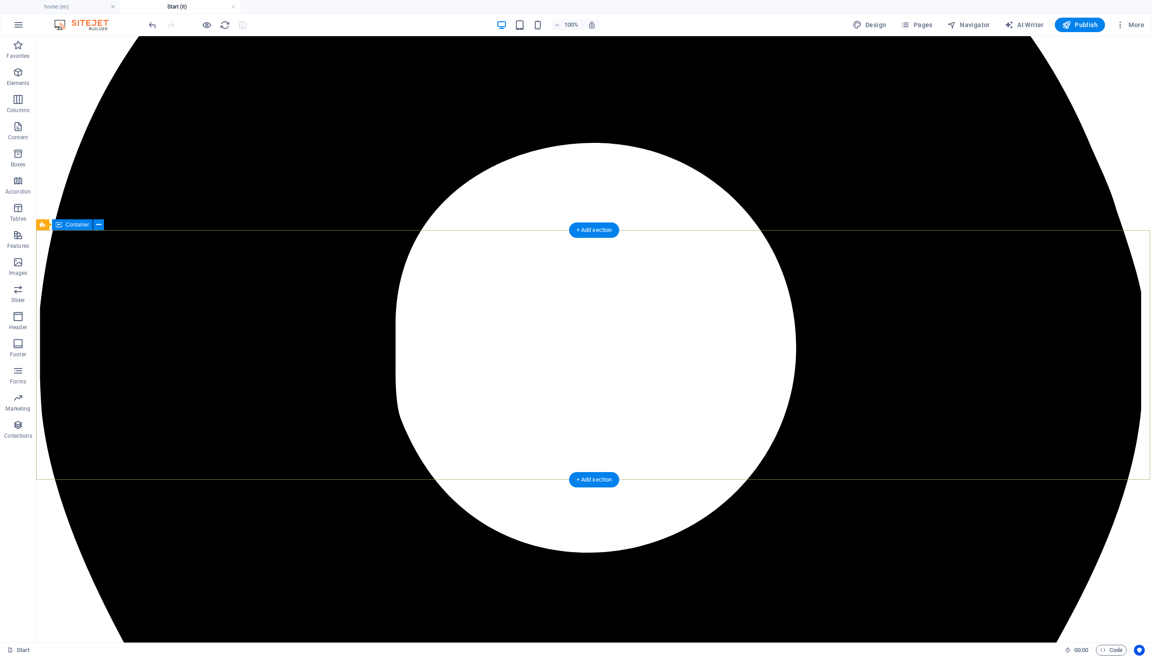
scroll to position [4695, 0]
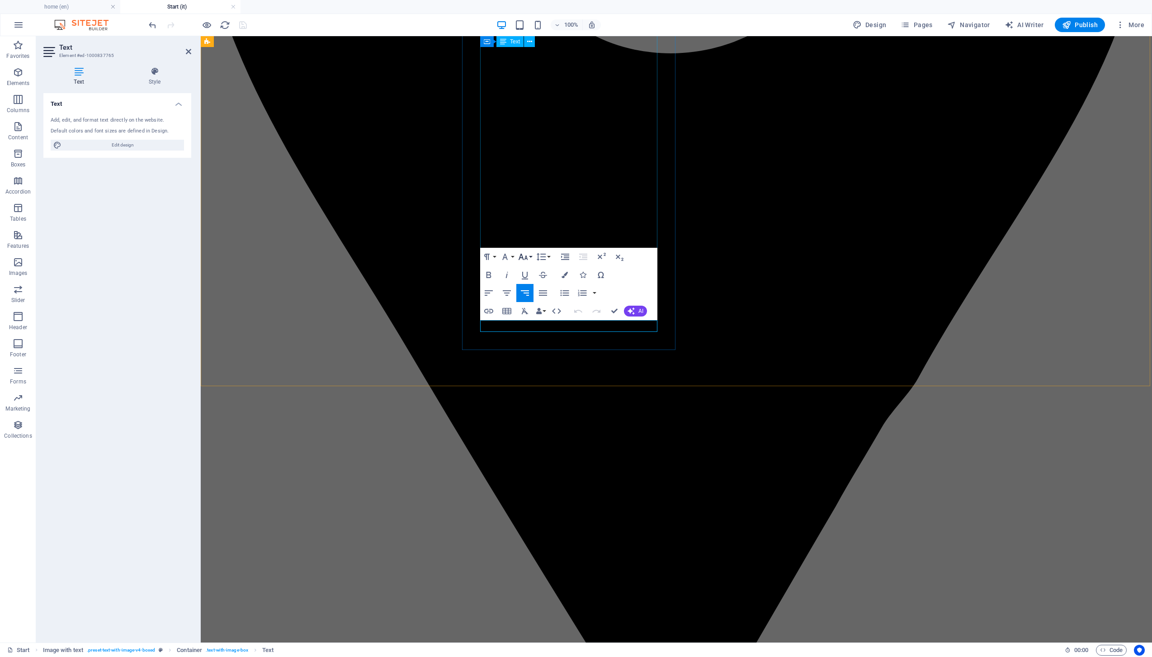
click at [528, 257] on icon "button" at bounding box center [522, 256] width 11 height 11
click at [534, 352] on link "18" at bounding box center [532, 356] width 33 height 14
click at [512, 273] on button "Italic" at bounding box center [506, 275] width 17 height 18
drag, startPoint x: 614, startPoint y: 309, endPoint x: 577, endPoint y: 281, distance: 46.1
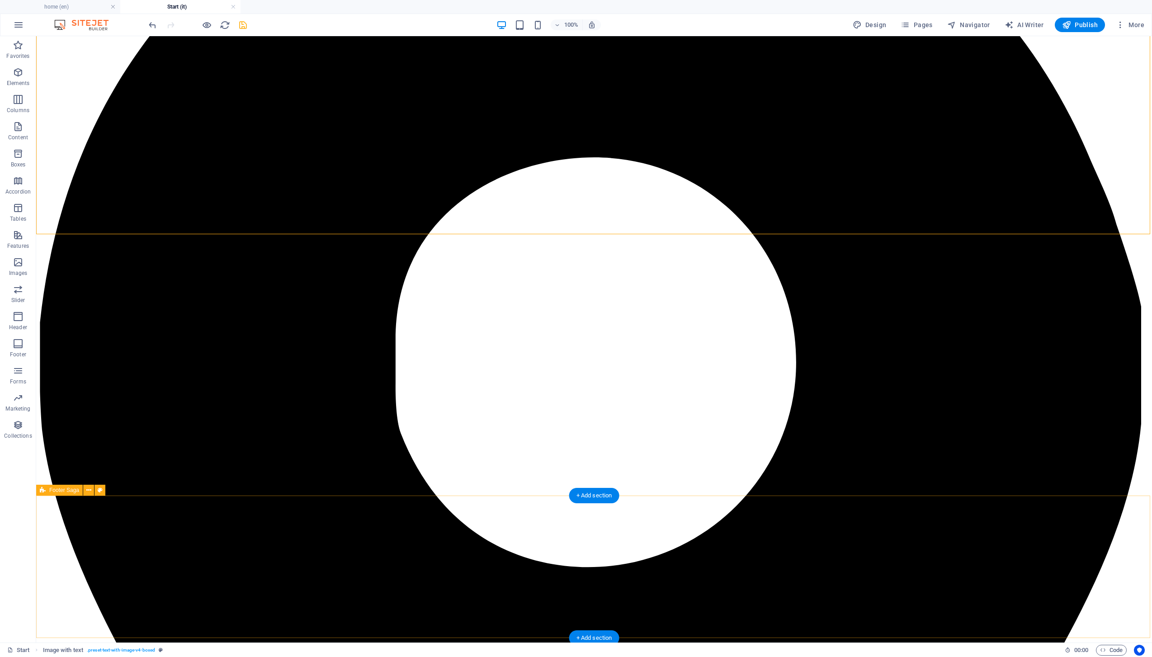
scroll to position [4865, 0]
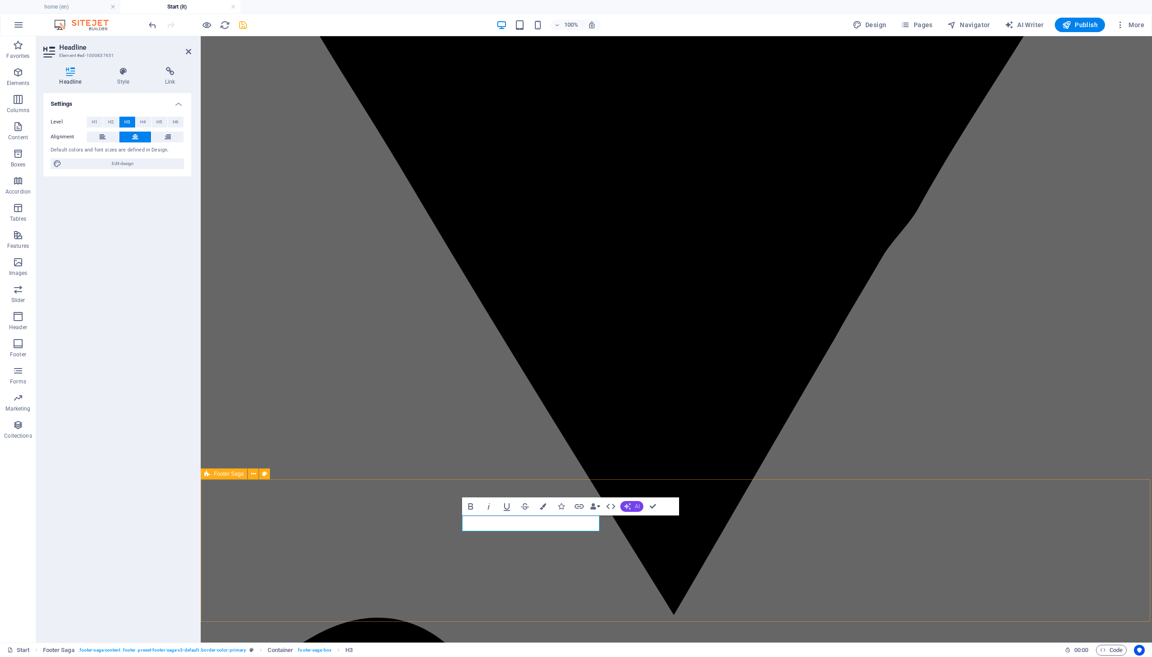
click at [634, 505] on button "AI" at bounding box center [631, 506] width 23 height 11
click at [649, 576] on link "Translate to Italian" at bounding box center [664, 576] width 88 height 14
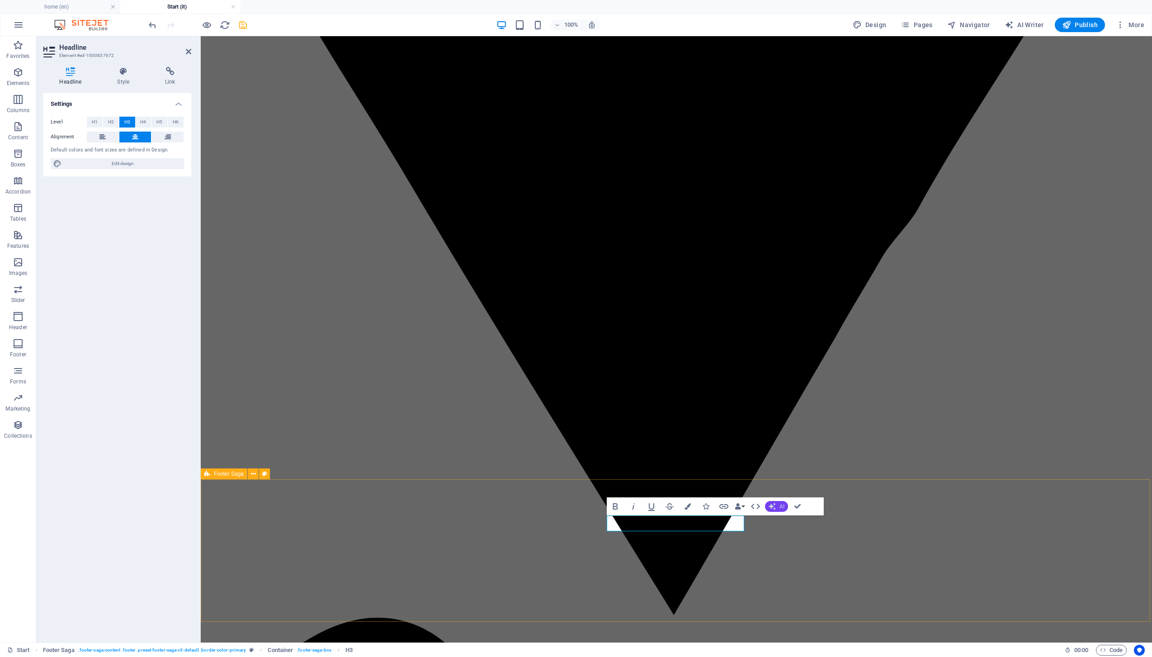
click at [773, 504] on icon "button" at bounding box center [771, 506] width 7 height 7
click at [804, 578] on link "Translate to Italian" at bounding box center [809, 576] width 88 height 14
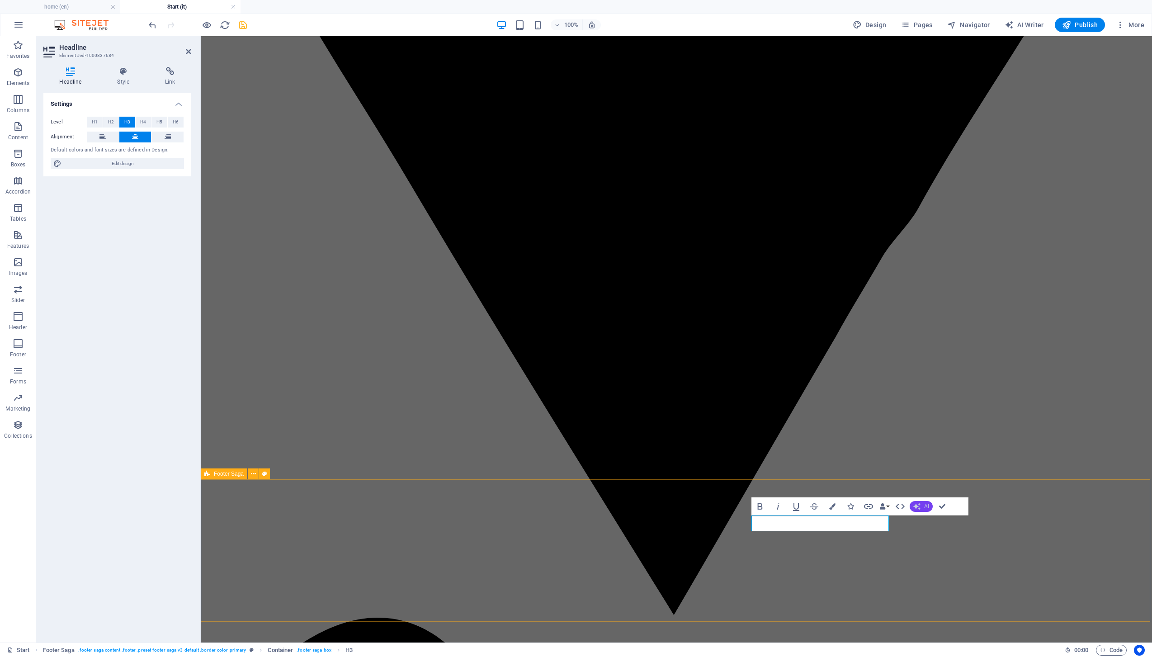
click at [923, 505] on button "AI" at bounding box center [920, 506] width 23 height 11
click at [941, 574] on link "Translate to Italian" at bounding box center [953, 576] width 88 height 14
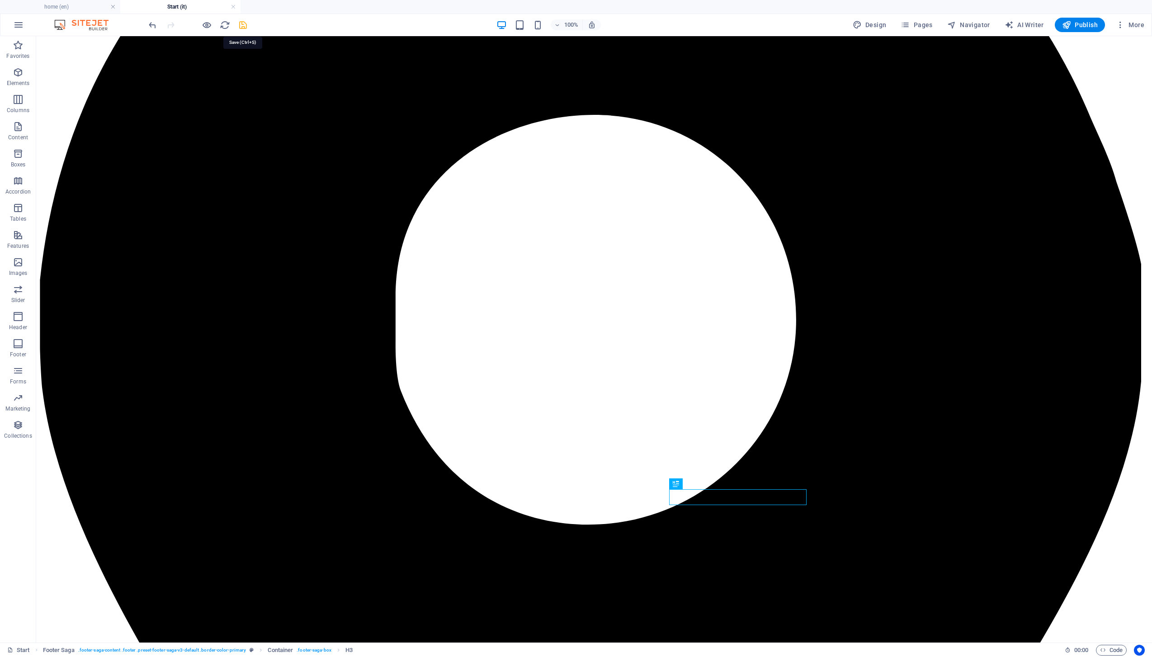
click at [244, 28] on icon "save" at bounding box center [243, 25] width 10 height 10
checkbox input "false"
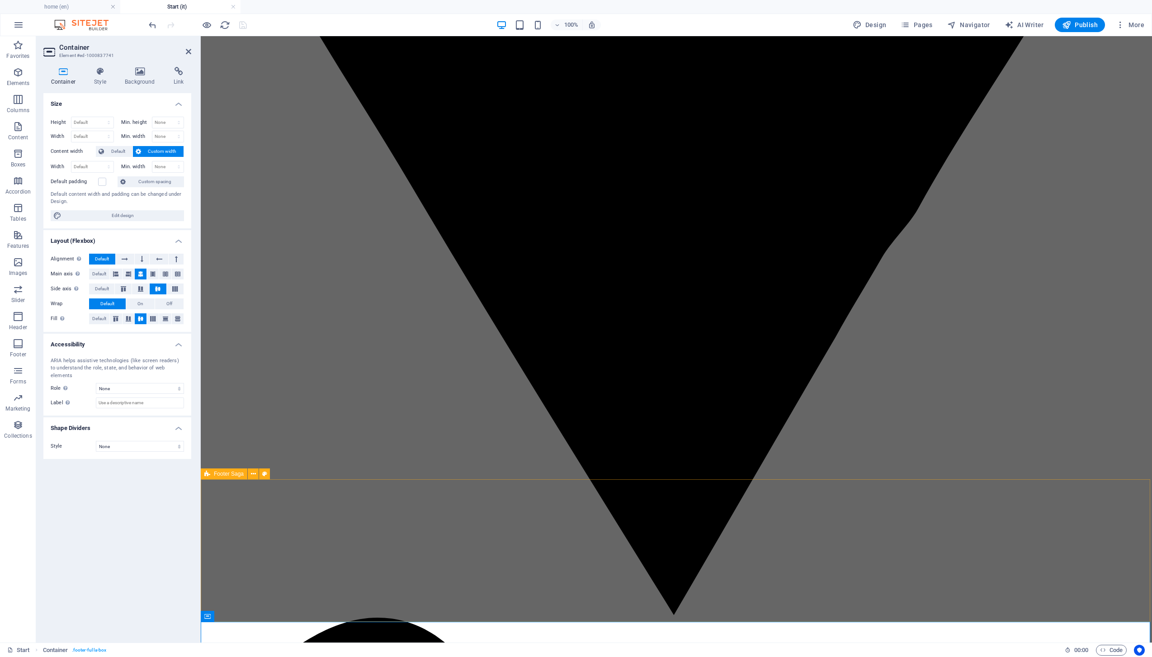
scroll to position [4891, 0]
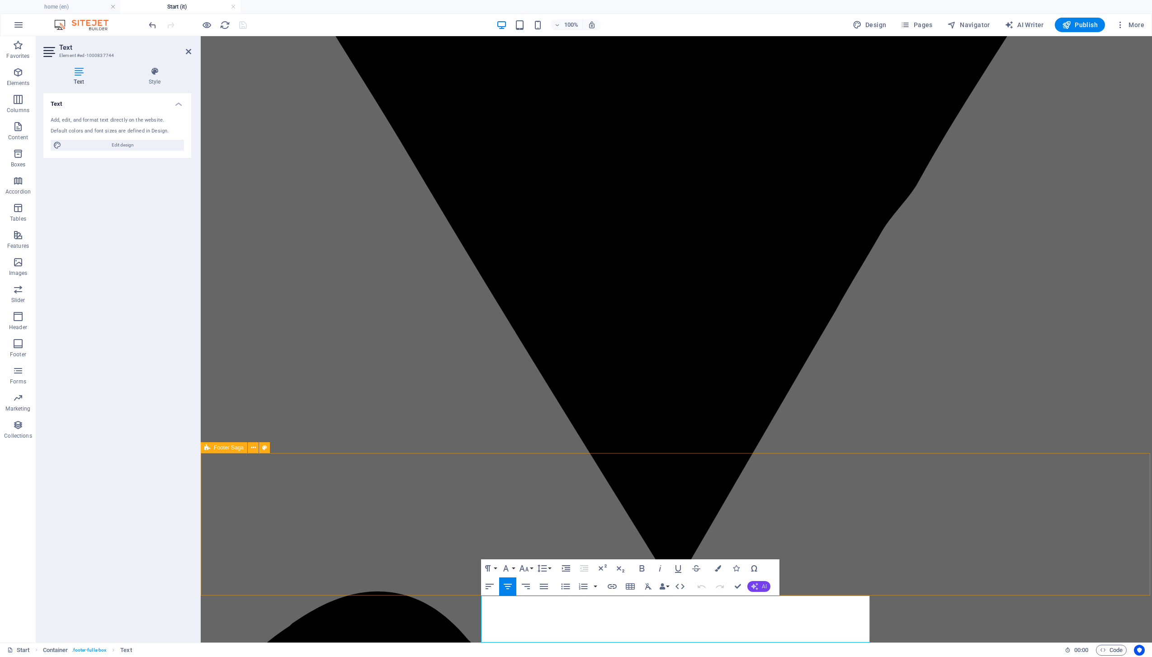
click at [758, 584] on button "AI" at bounding box center [758, 586] width 23 height 11
drag, startPoint x: 781, startPoint y: 557, endPoint x: 579, endPoint y: 522, distance: 204.3
click at [781, 557] on link "Translate to Italian" at bounding box center [791, 557] width 88 height 14
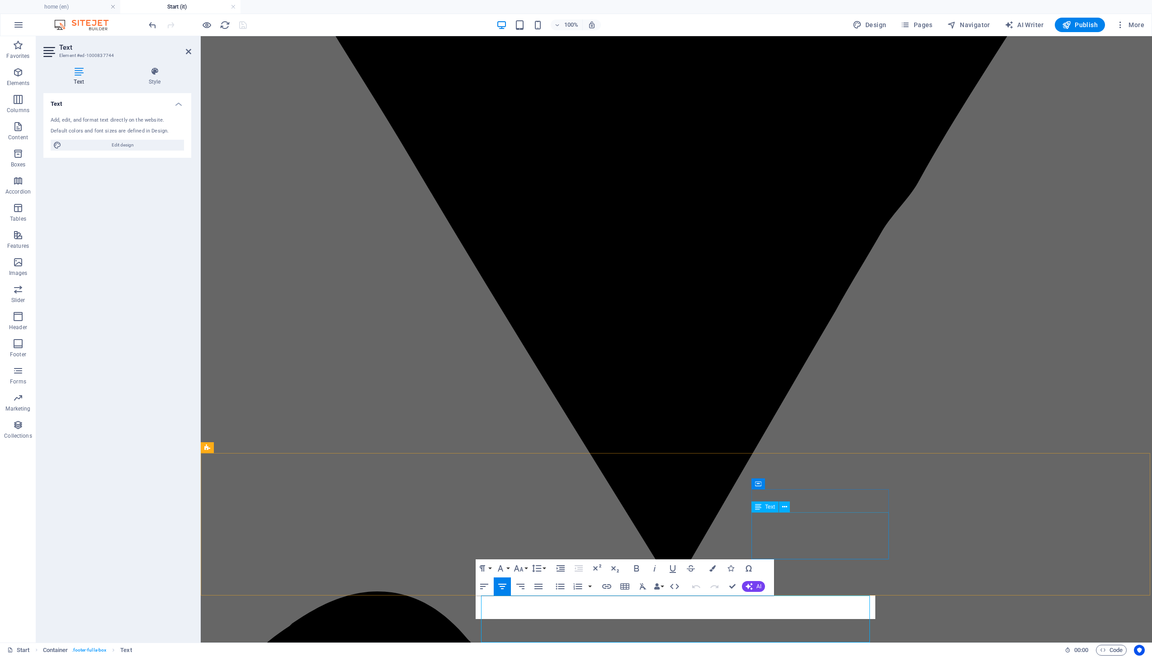
scroll to position [4867, 0]
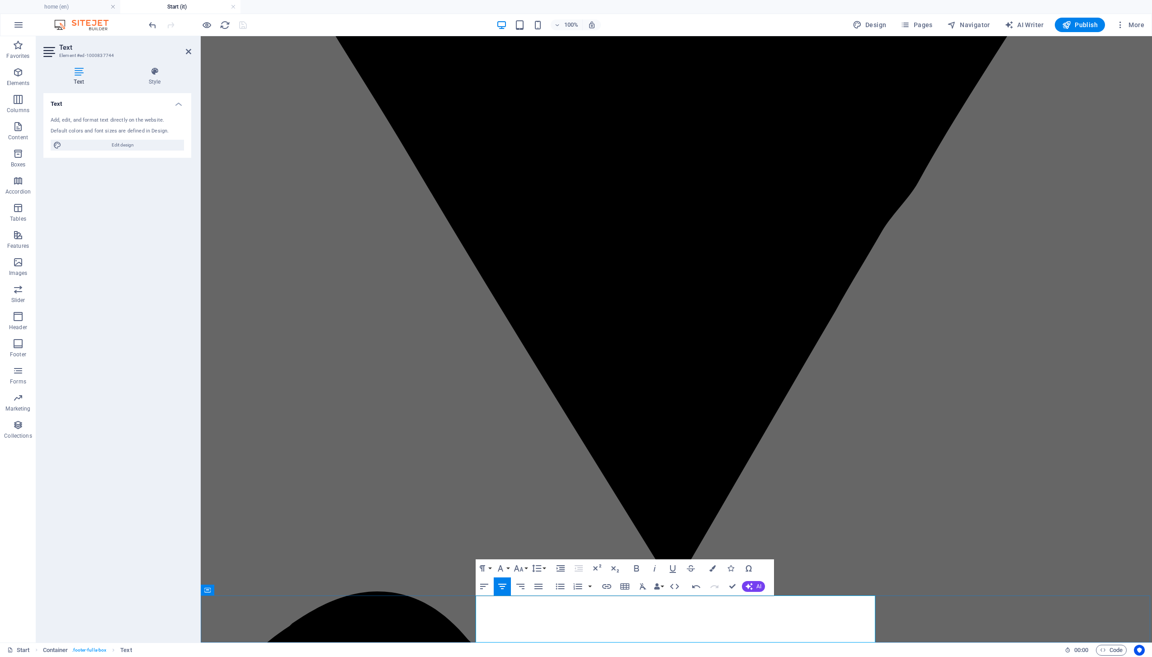
scroll to position [4879, 0]
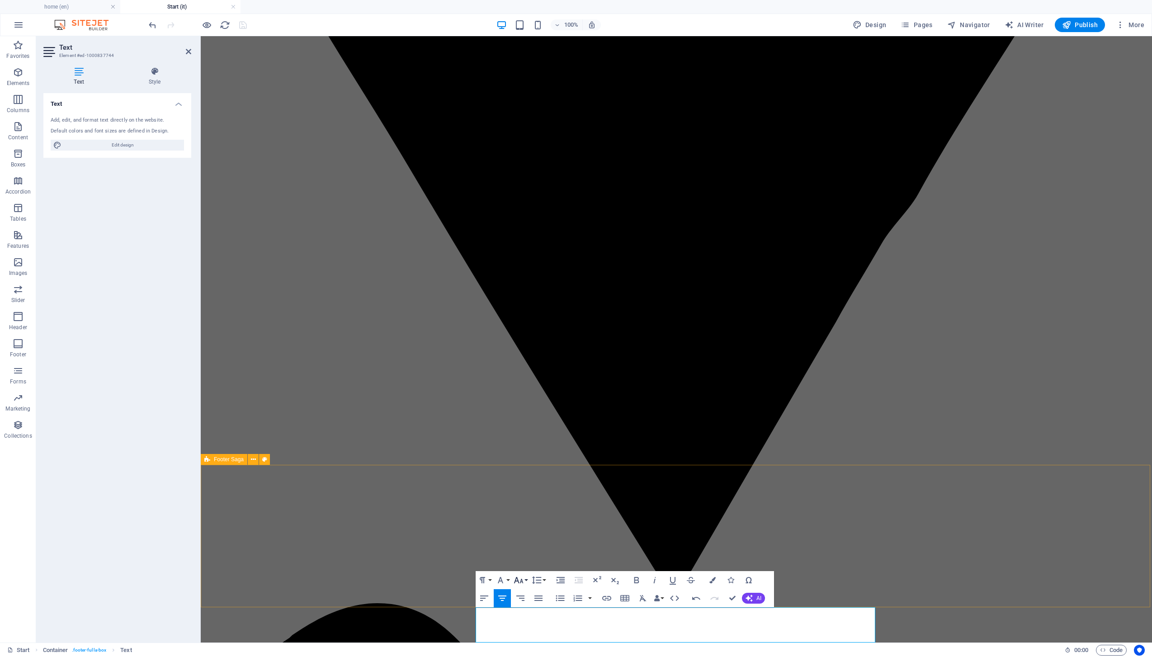
click at [519, 577] on icon "button" at bounding box center [518, 579] width 11 height 11
click at [531, 535] on link "18" at bounding box center [528, 538] width 33 height 14
click at [499, 577] on icon "button" at bounding box center [500, 579] width 11 height 11
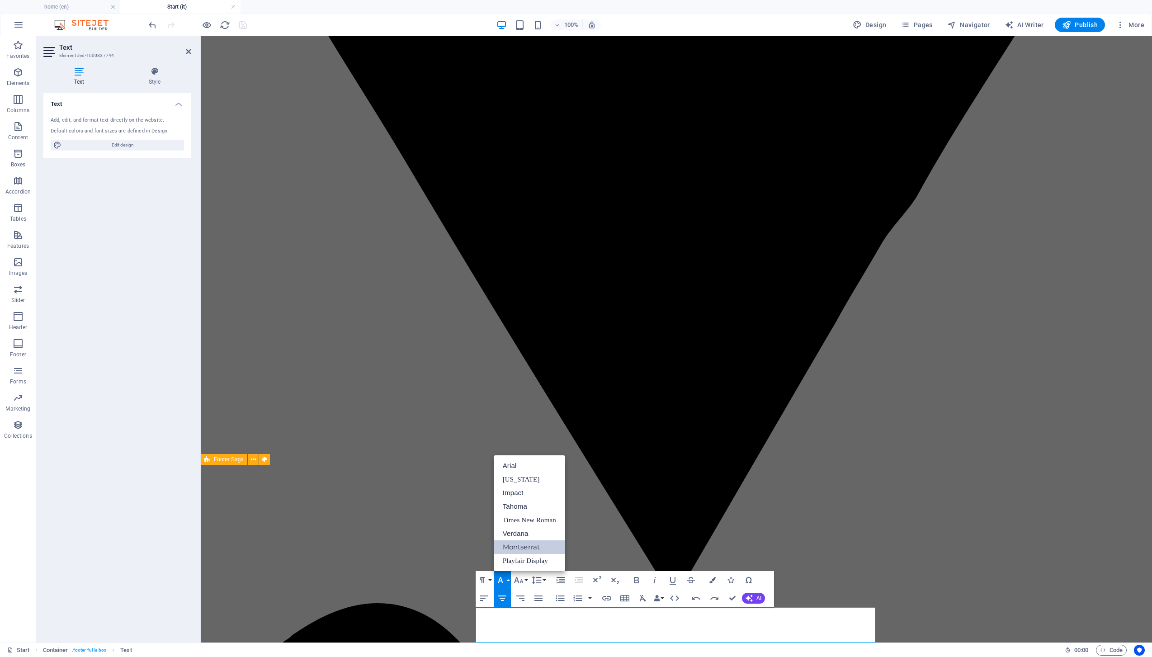
scroll to position [0, 0]
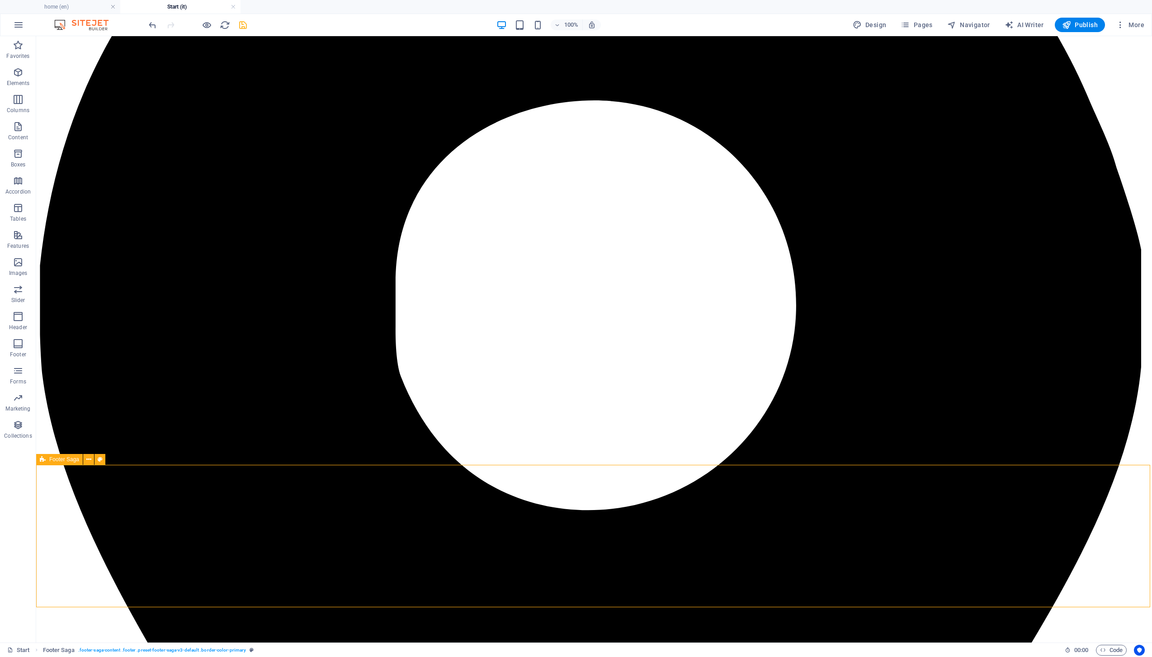
scroll to position [4853, 0]
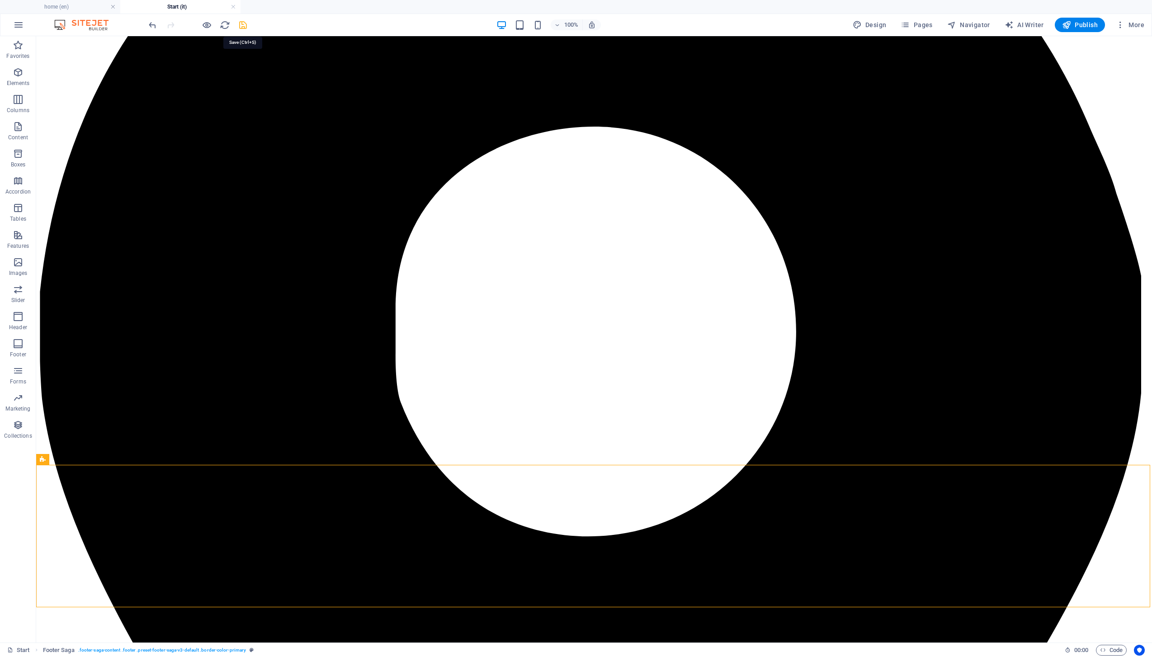
click at [241, 25] on icon "save" at bounding box center [243, 25] width 10 height 10
checkbox input "false"
click at [1082, 25] on span "Publish" at bounding box center [1080, 24] width 36 height 9
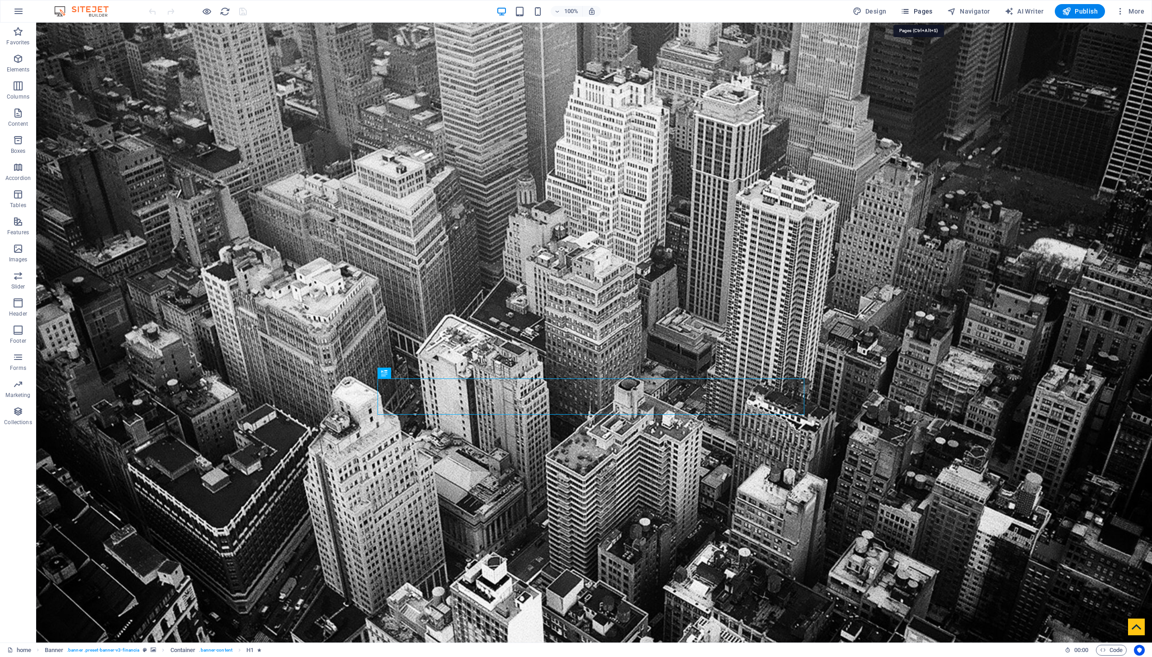
click at [918, 12] on span "Pages" at bounding box center [916, 11] width 32 height 9
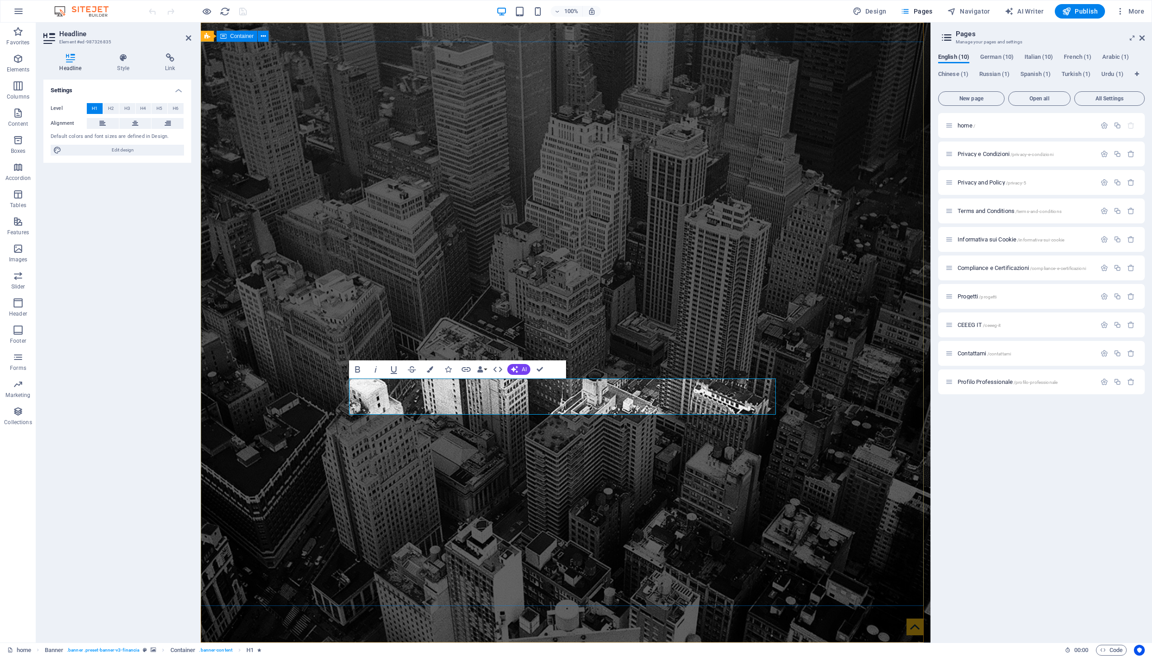
drag, startPoint x: 447, startPoint y: 398, endPoint x: 348, endPoint y: 397, distance: 99.0
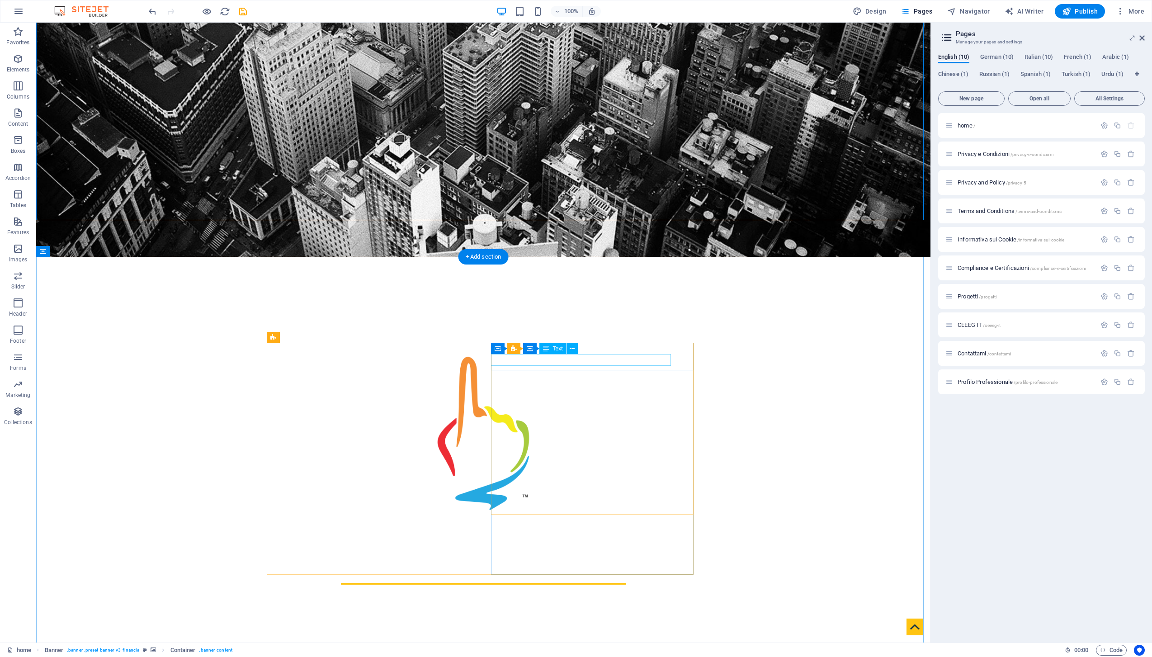
scroll to position [541, 0]
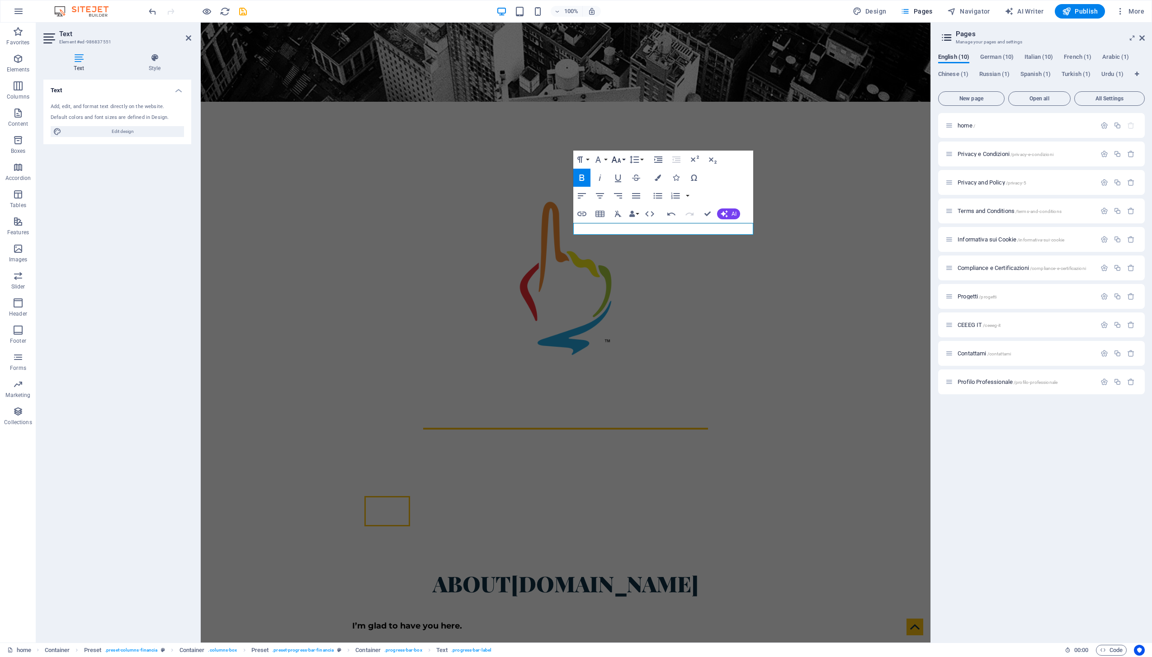
click at [617, 161] on icon "button" at bounding box center [616, 159] width 11 height 11
click at [628, 256] on link "18" at bounding box center [625, 259] width 33 height 14
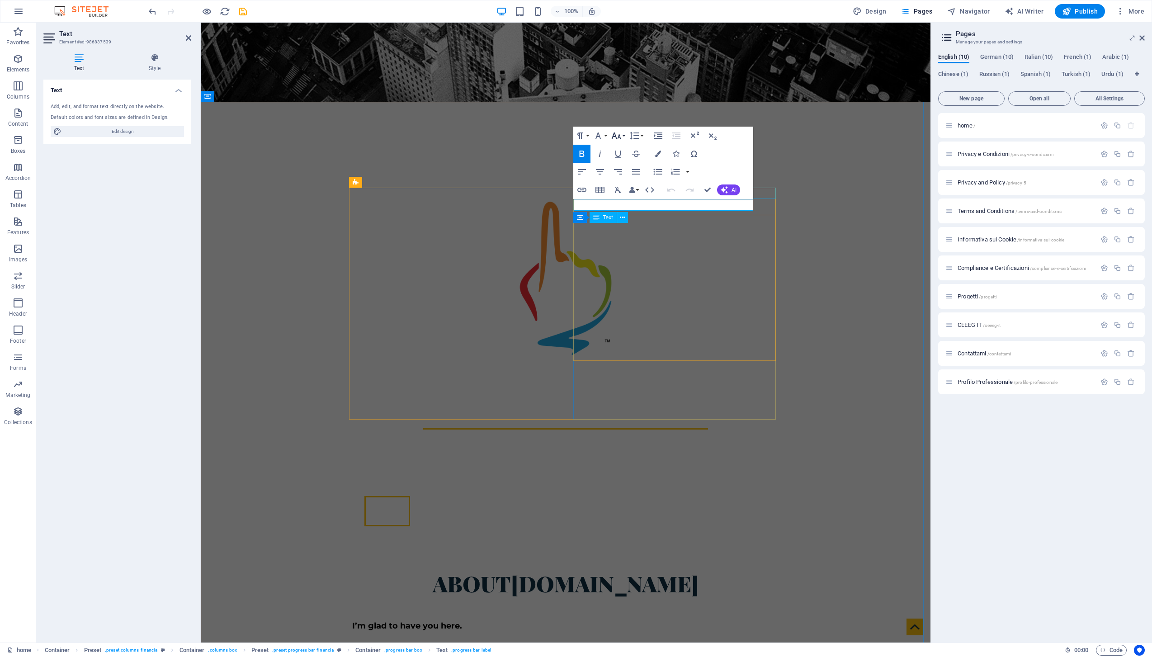
click at [617, 136] on icon "button" at bounding box center [616, 135] width 11 height 11
click at [630, 228] on link "18" at bounding box center [625, 235] width 33 height 14
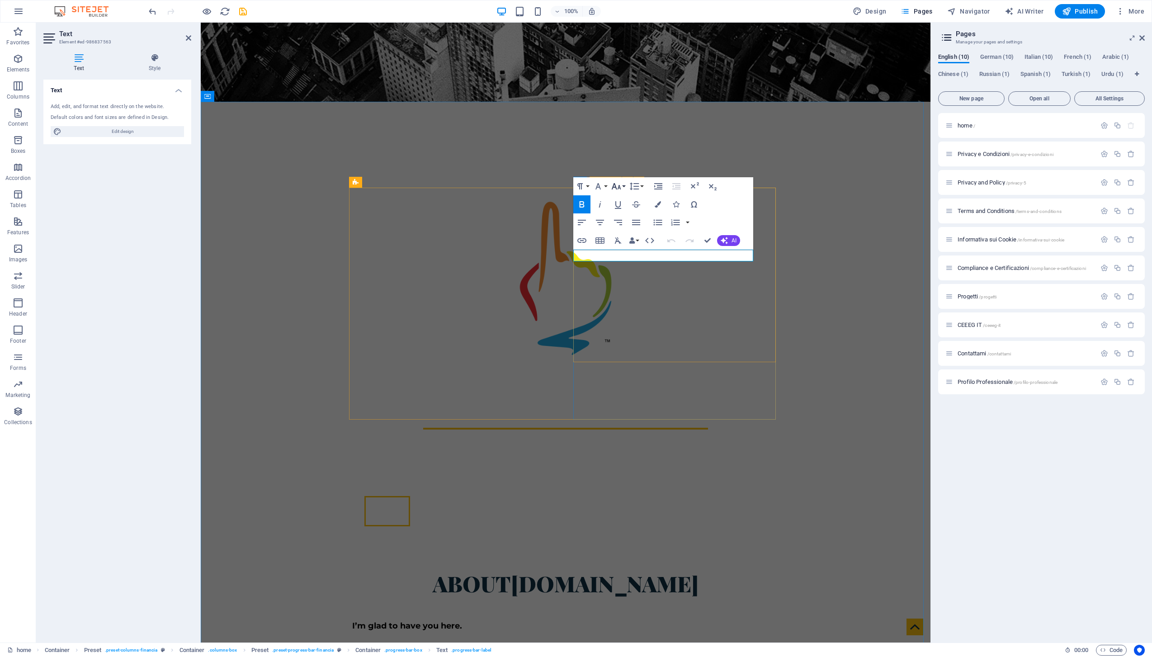
click at [616, 186] on icon "button" at bounding box center [616, 186] width 11 height 11
click at [629, 283] on link "18" at bounding box center [625, 285] width 33 height 14
drag, startPoint x: 709, startPoint y: 241, endPoint x: 669, endPoint y: 220, distance: 45.1
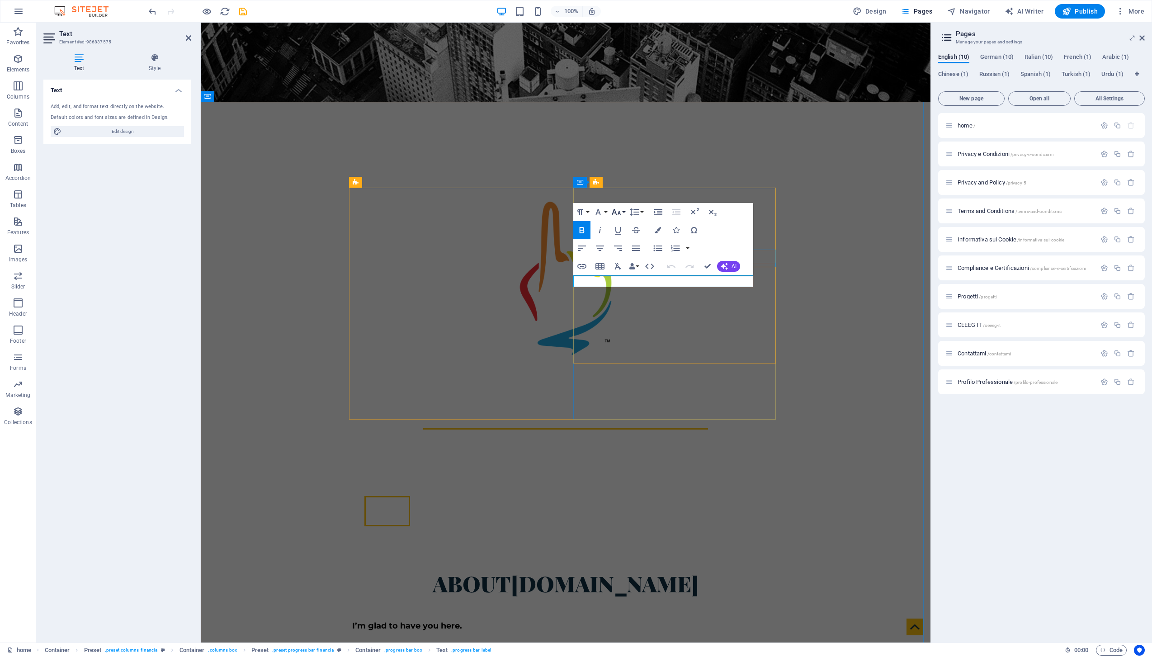
click at [624, 211] on button "Font Size" at bounding box center [617, 212] width 17 height 18
click at [634, 310] on link "18" at bounding box center [625, 311] width 33 height 14
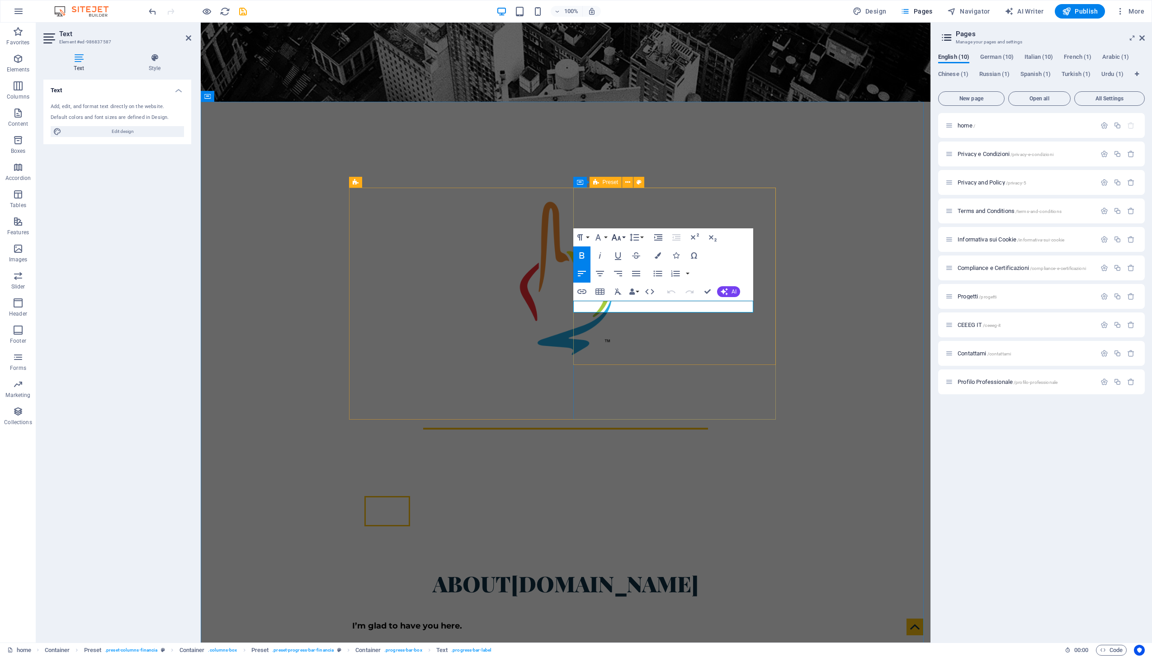
click at [616, 238] on icon "button" at bounding box center [616, 237] width 11 height 11
click at [626, 335] on link "18" at bounding box center [625, 336] width 33 height 14
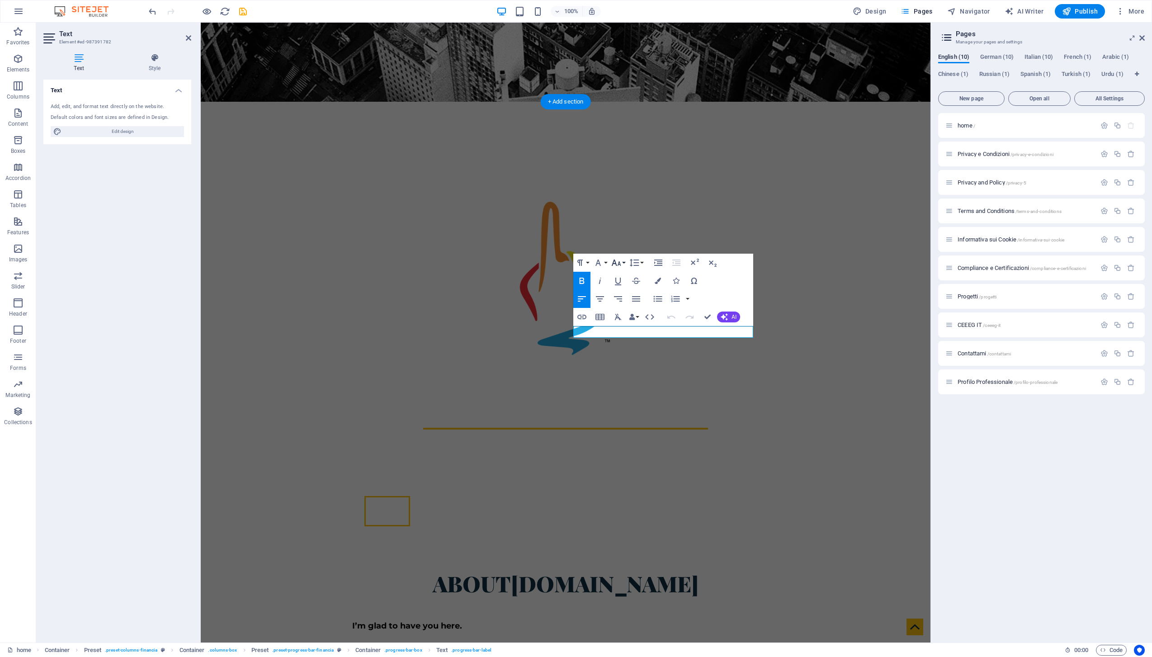
click at [619, 260] on icon "button" at bounding box center [616, 262] width 11 height 11
drag, startPoint x: 623, startPoint y: 357, endPoint x: 423, endPoint y: 334, distance: 201.5
click at [623, 357] on link "18" at bounding box center [625, 362] width 33 height 14
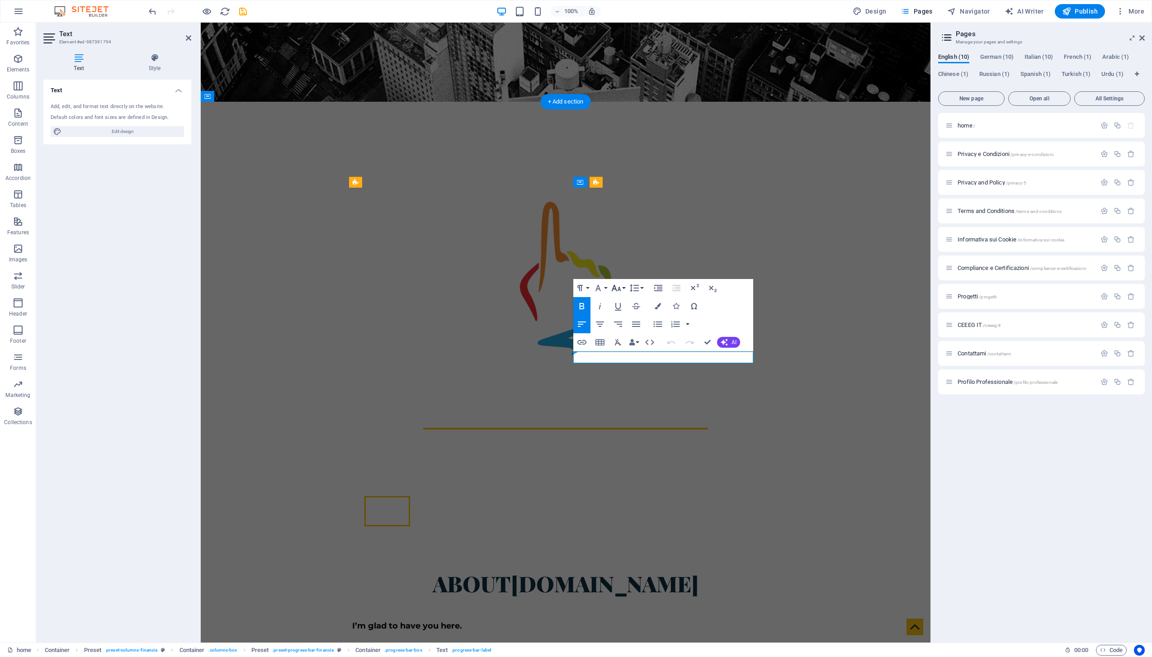
click at [613, 292] on icon "button" at bounding box center [616, 287] width 11 height 11
click at [625, 384] on link "18" at bounding box center [625, 387] width 33 height 14
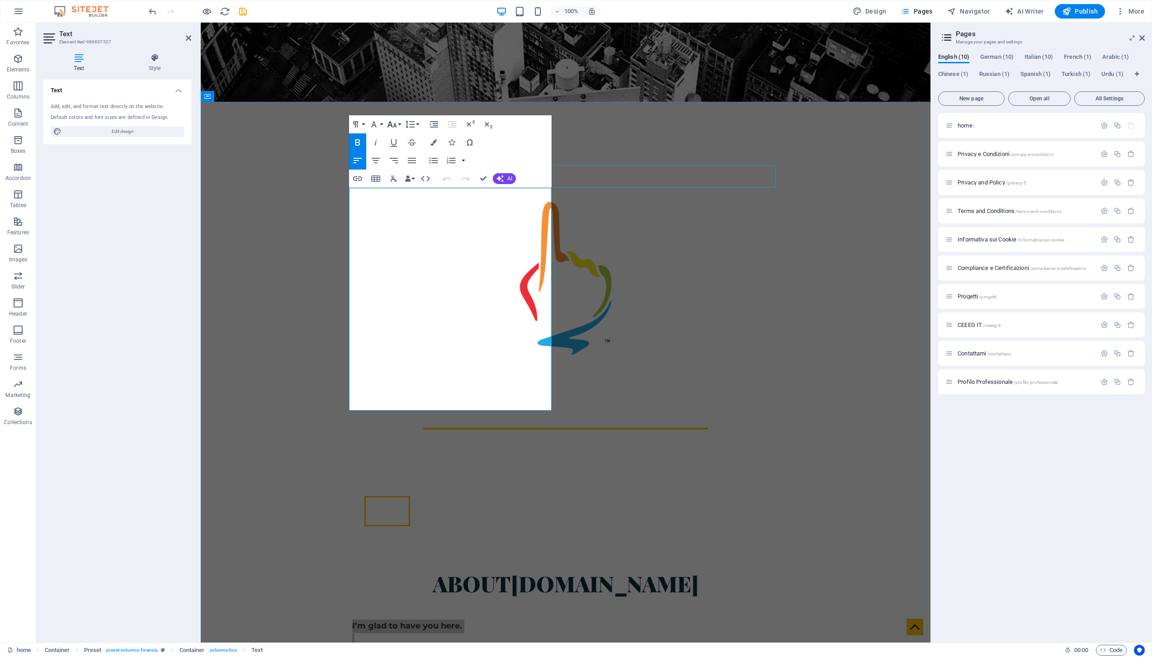
click at [392, 126] on icon "button" at bounding box center [391, 124] width 11 height 11
click at [395, 153] on link "18" at bounding box center [401, 151] width 33 height 14
click at [375, 124] on icon "button" at bounding box center [373, 124] width 5 height 6
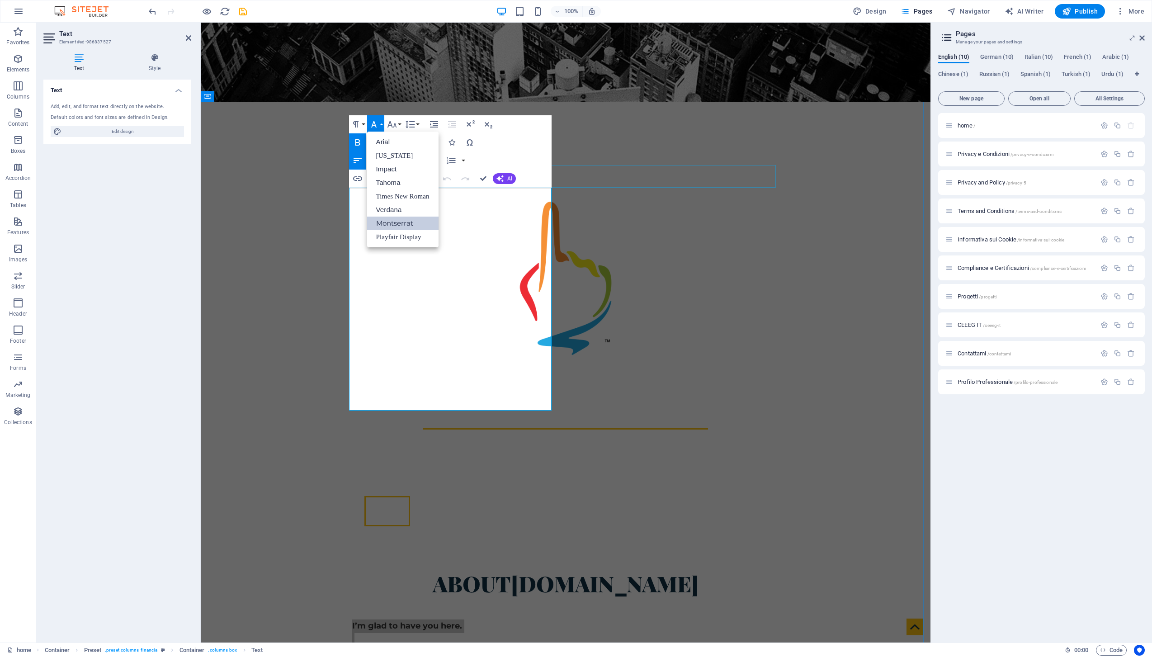
click at [375, 124] on icon "button" at bounding box center [373, 124] width 5 height 6
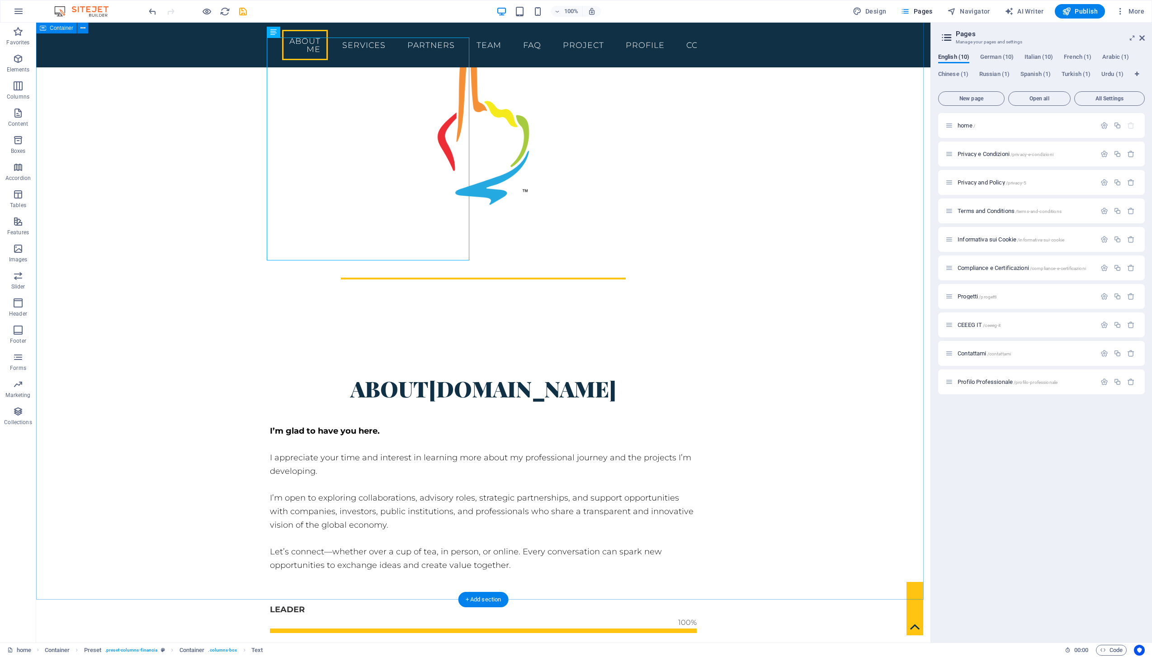
scroll to position [717, 0]
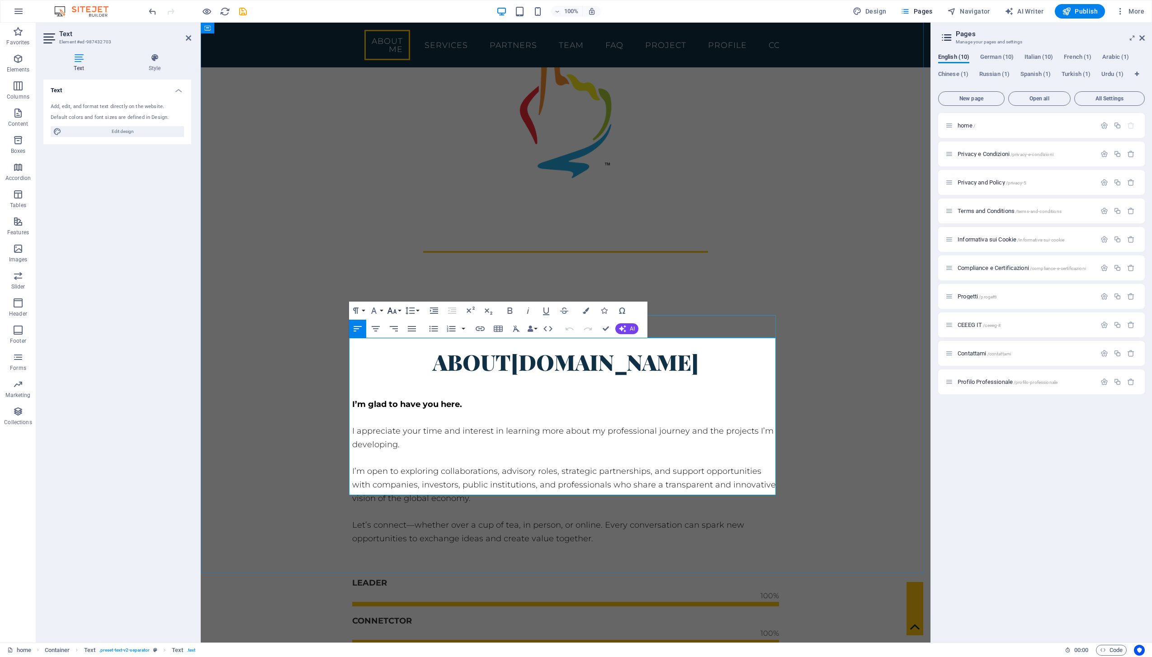
click at [391, 314] on icon "button" at bounding box center [391, 310] width 11 height 11
click at [400, 339] on link "18" at bounding box center [401, 337] width 33 height 14
click at [381, 310] on button "Font Family" at bounding box center [375, 310] width 17 height 18
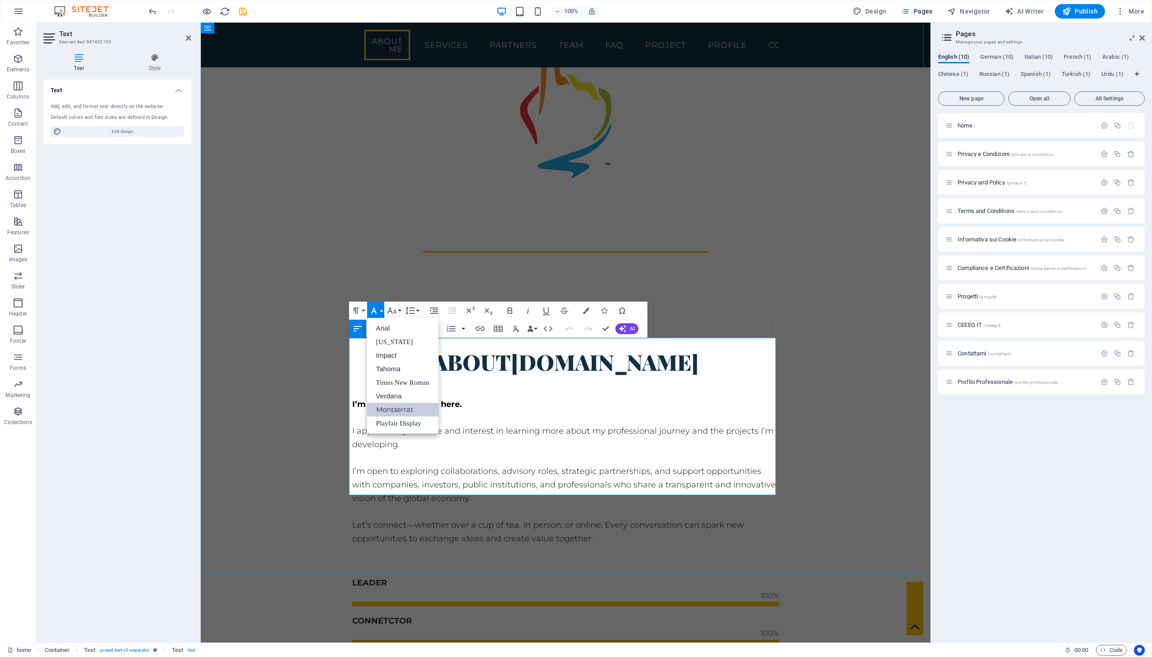
click at [380, 310] on button "Font Family" at bounding box center [375, 310] width 17 height 18
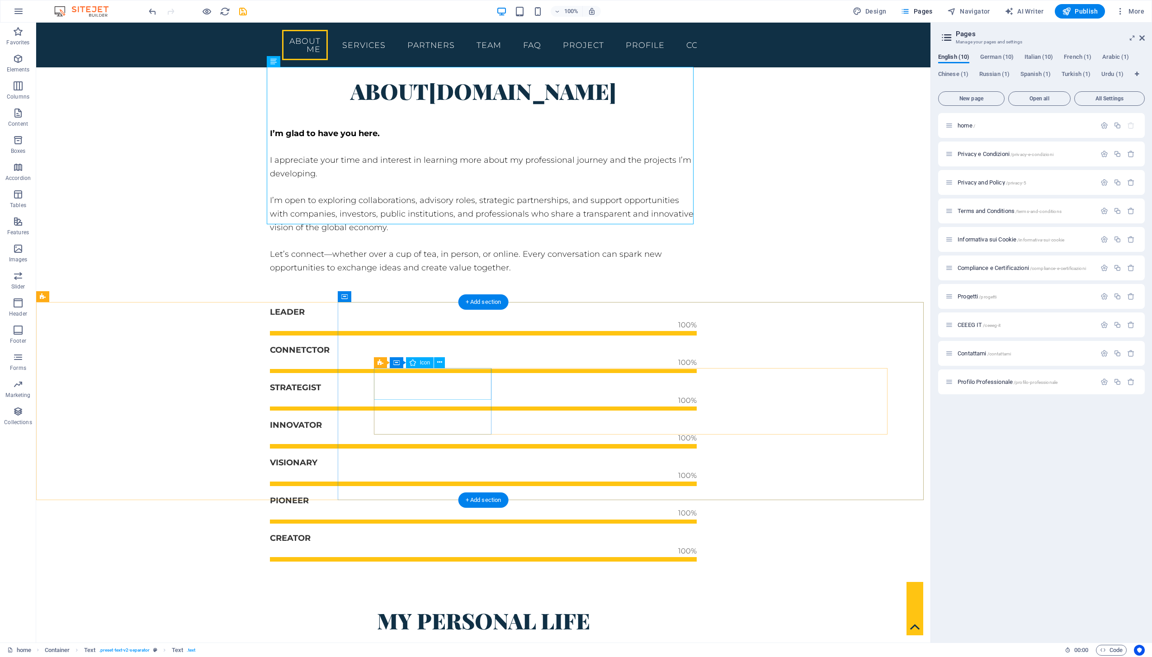
scroll to position [1015, 0]
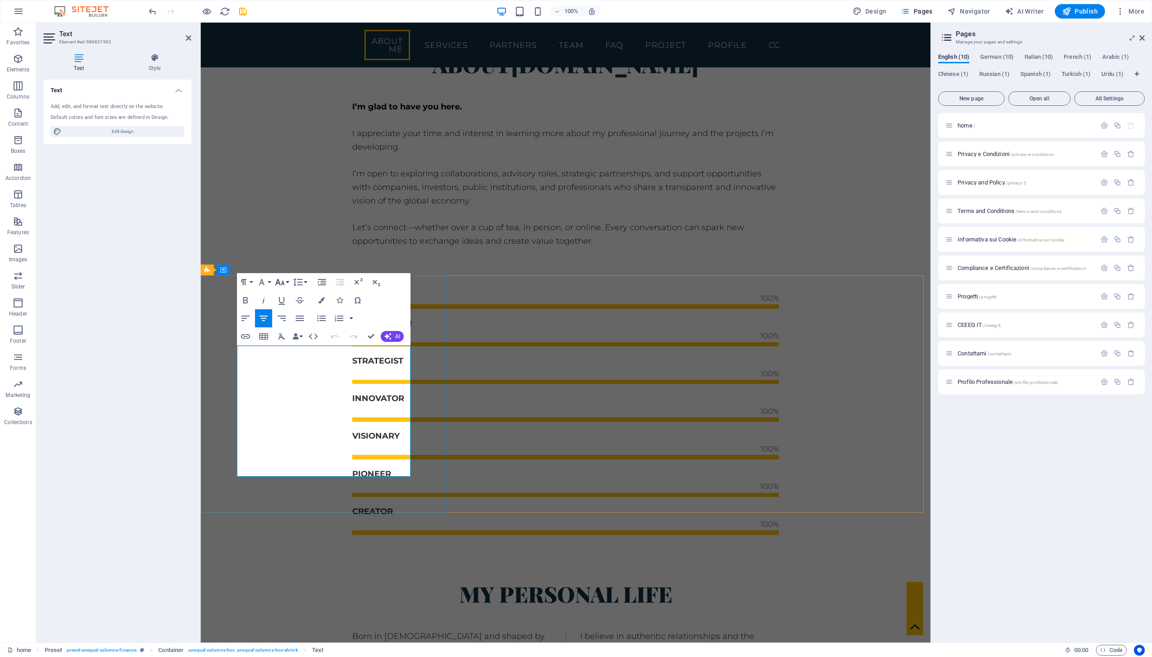
click at [279, 280] on icon "button" at bounding box center [279, 282] width 11 height 11
click at [292, 310] on link "18" at bounding box center [289, 308] width 33 height 14
click at [264, 282] on icon "button" at bounding box center [261, 282] width 11 height 11
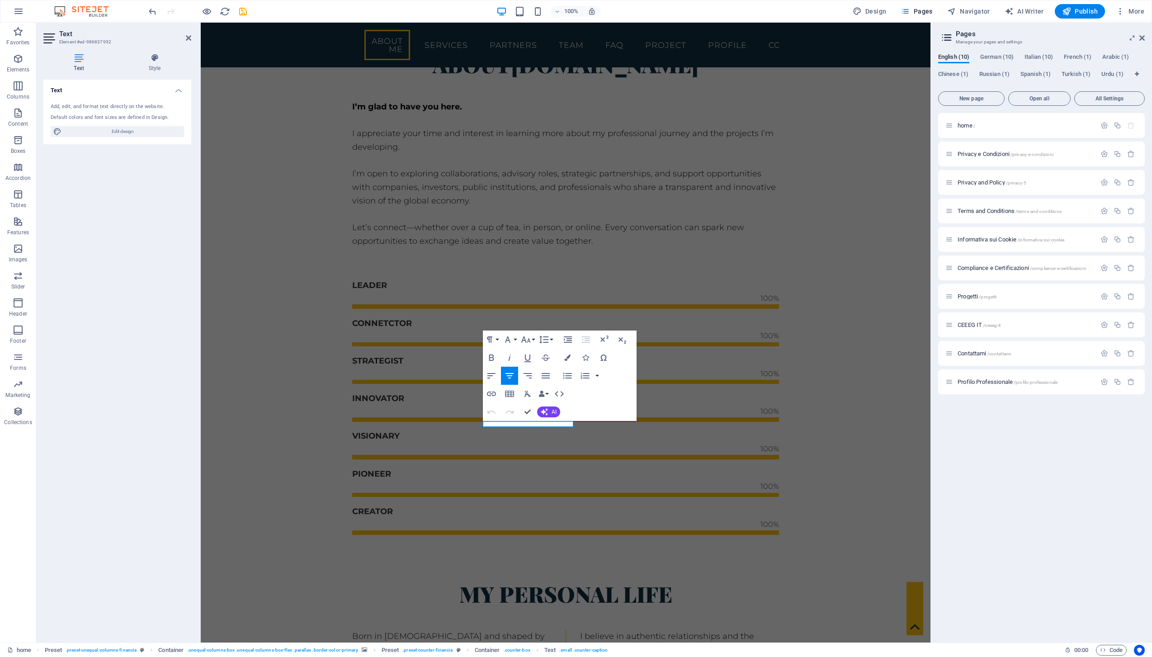
scroll to position [0, 0]
click at [526, 337] on icon "button" at bounding box center [525, 339] width 11 height 11
click at [540, 432] on link "18" at bounding box center [535, 439] width 33 height 14
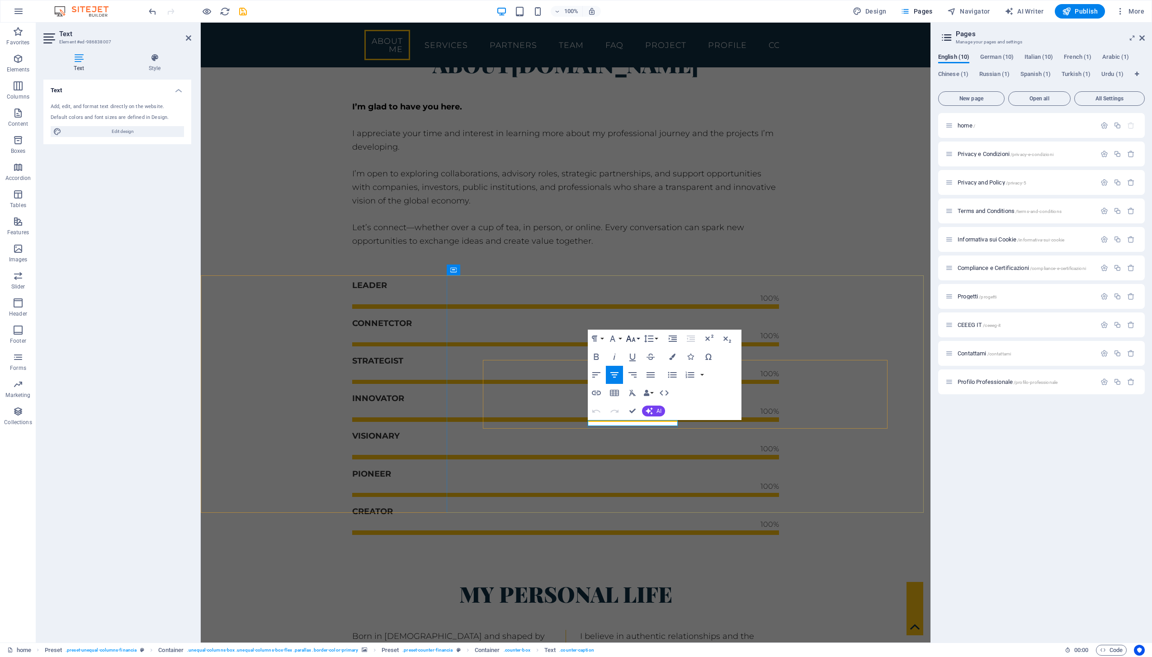
click at [628, 339] on icon "button" at bounding box center [629, 338] width 9 height 6
click at [637, 433] on link "18" at bounding box center [640, 438] width 33 height 14
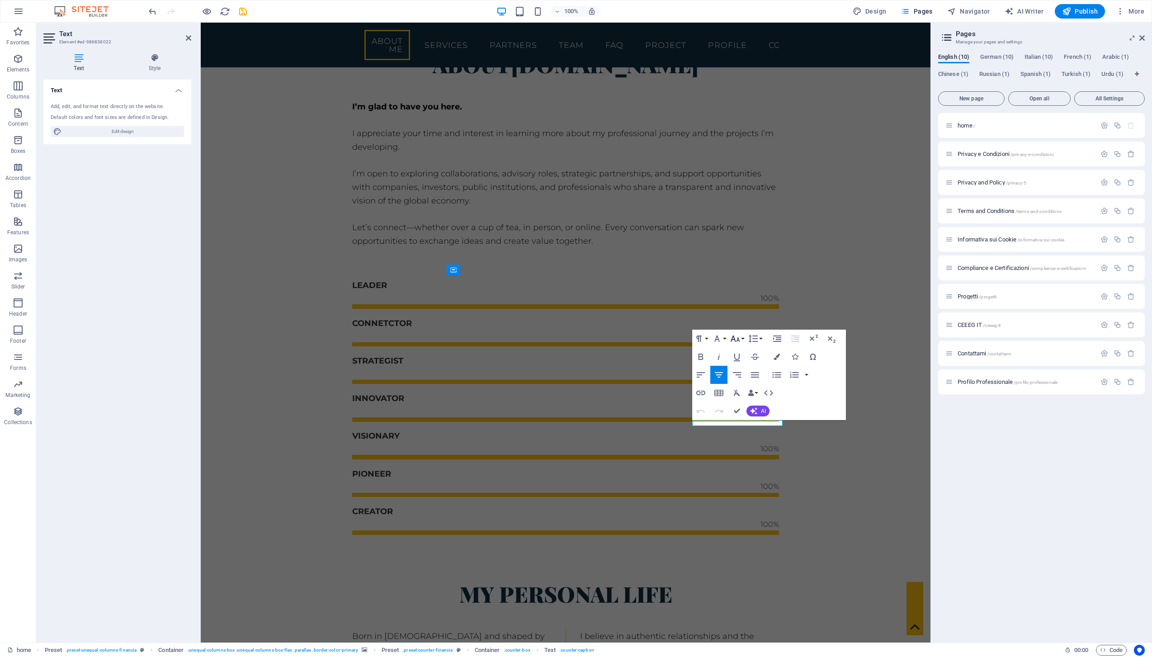
click at [733, 340] on icon "button" at bounding box center [734, 338] width 11 height 11
click at [739, 433] on link "18" at bounding box center [744, 438] width 33 height 14
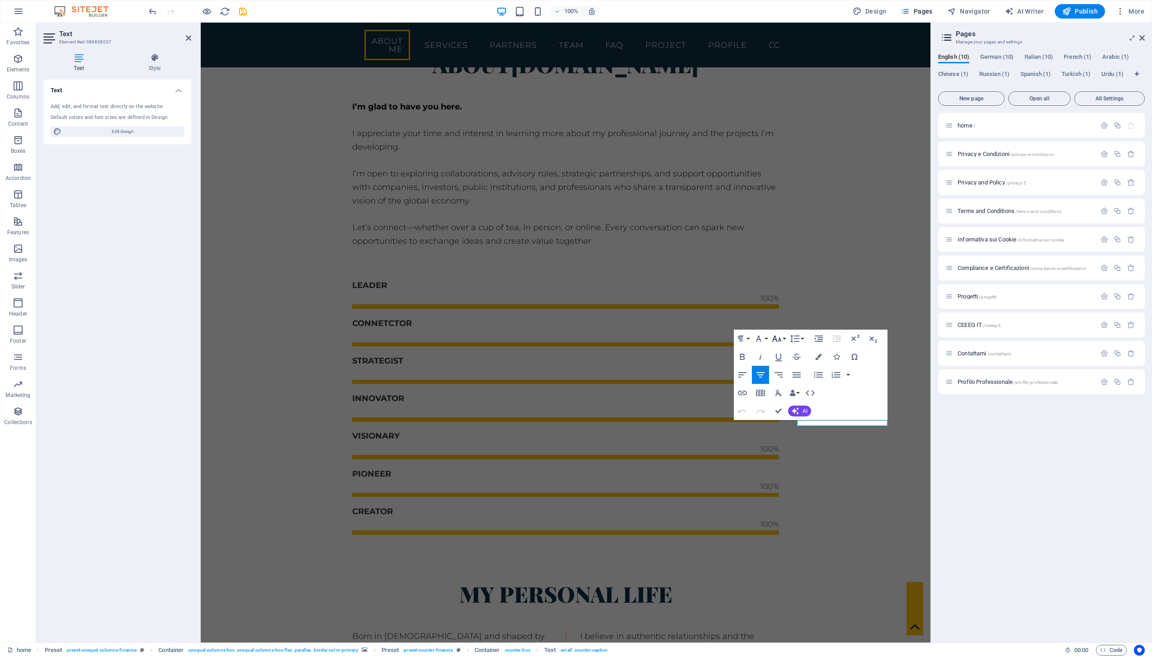
click at [782, 339] on button "Font Size" at bounding box center [778, 338] width 17 height 18
click at [787, 437] on link "18" at bounding box center [786, 438] width 33 height 14
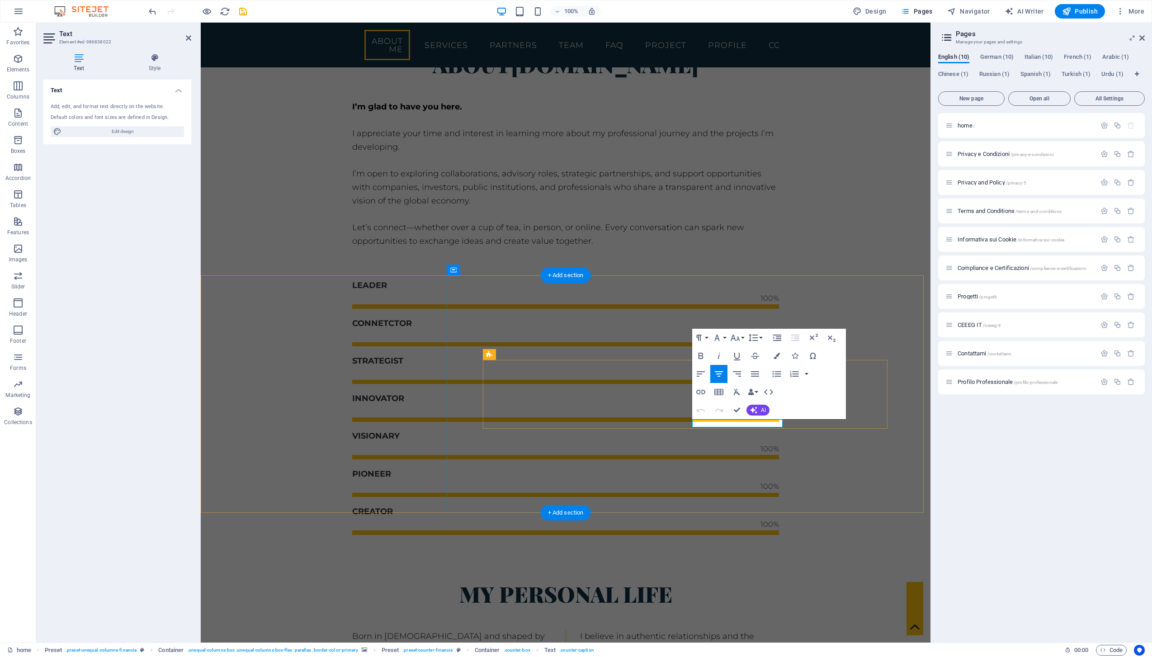
scroll to position [1, 0]
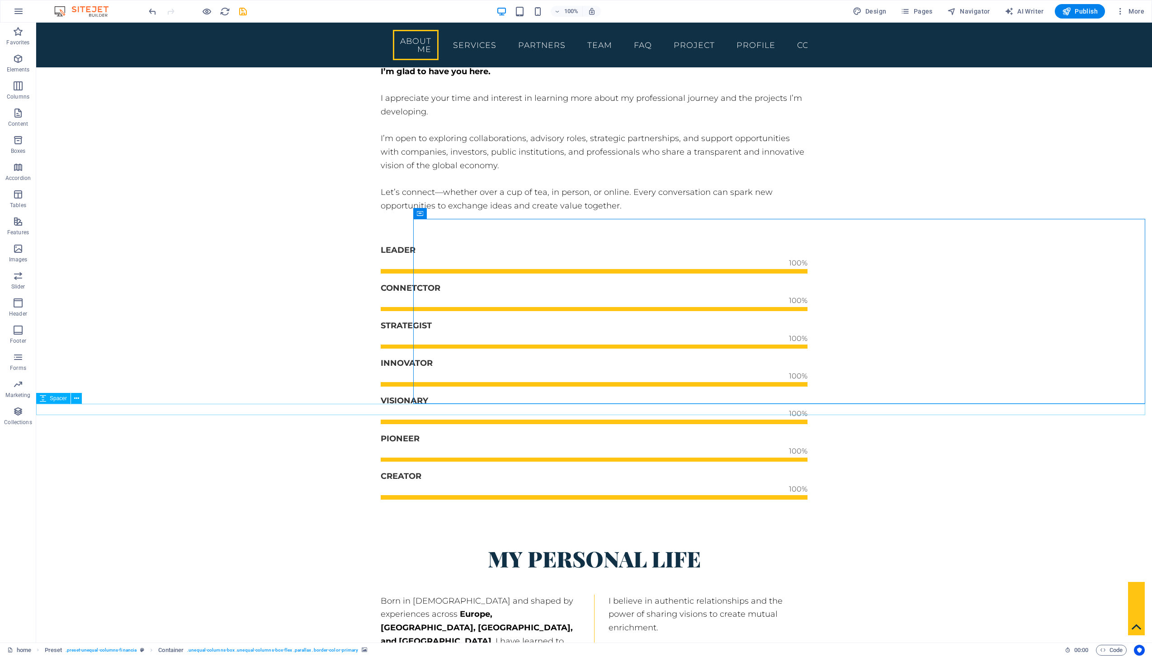
scroll to position [1149, 0]
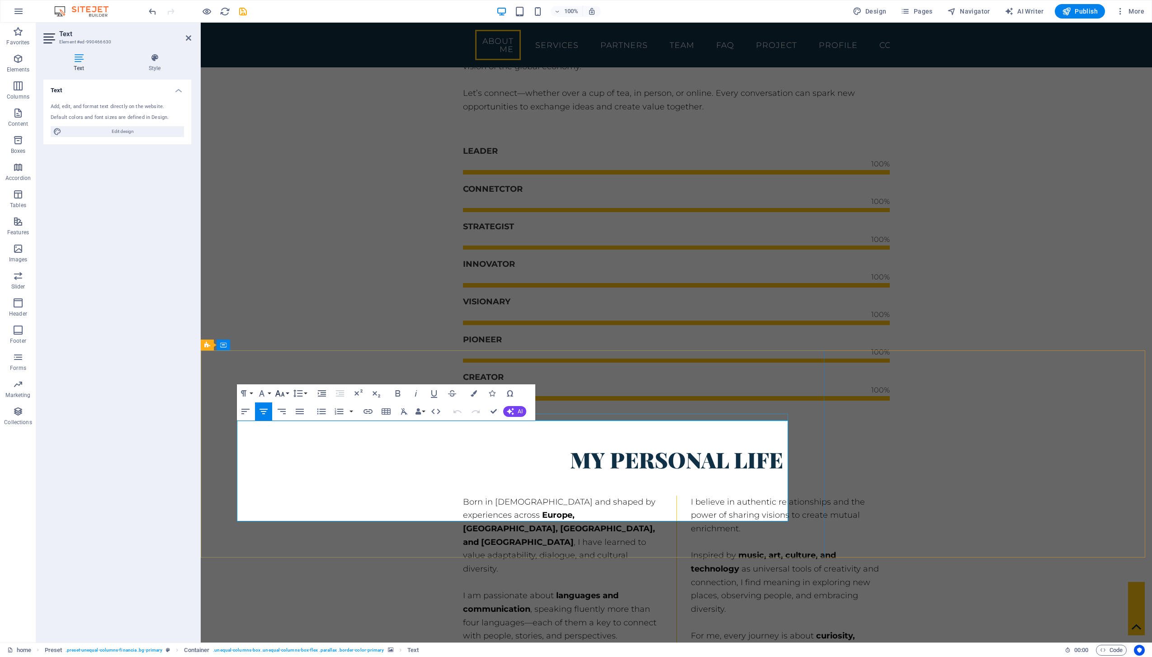
click at [280, 394] on icon "button" at bounding box center [279, 393] width 11 height 11
drag, startPoint x: 297, startPoint y: 492, endPoint x: 96, endPoint y: 470, distance: 202.4
click at [297, 492] on link "18" at bounding box center [289, 492] width 33 height 14
click at [279, 398] on icon "button" at bounding box center [279, 393] width 11 height 11
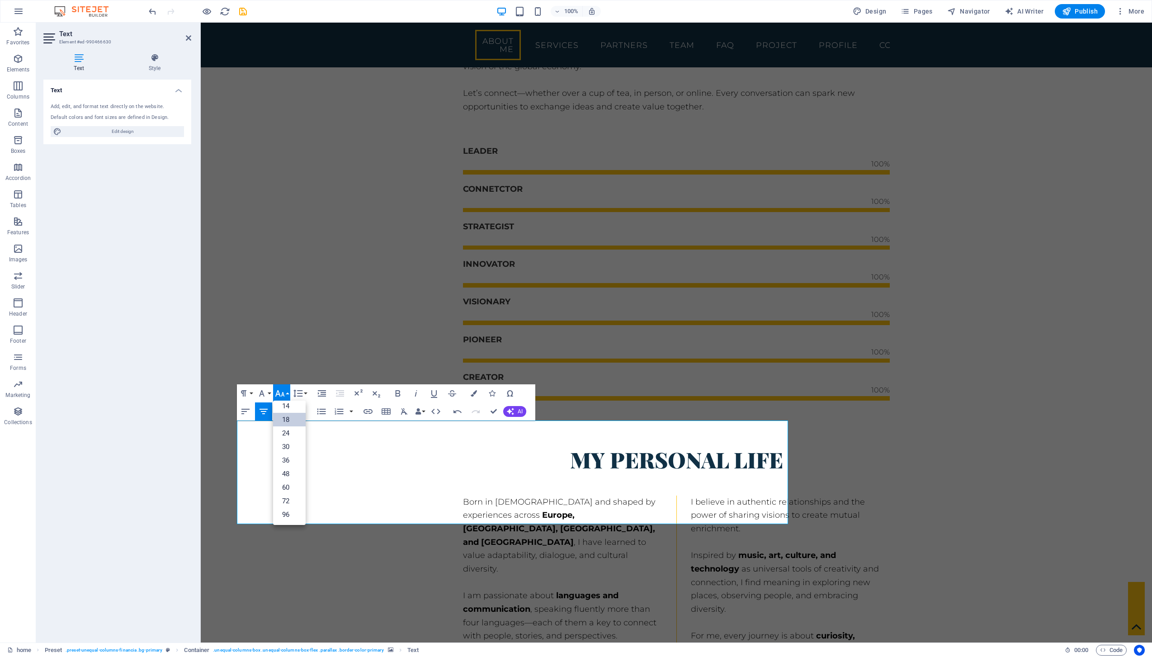
click at [283, 423] on link "18" at bounding box center [289, 420] width 33 height 14
click at [263, 393] on icon "button" at bounding box center [261, 393] width 5 height 6
click at [282, 491] on link "Montserrat" at bounding box center [290, 492] width 71 height 14
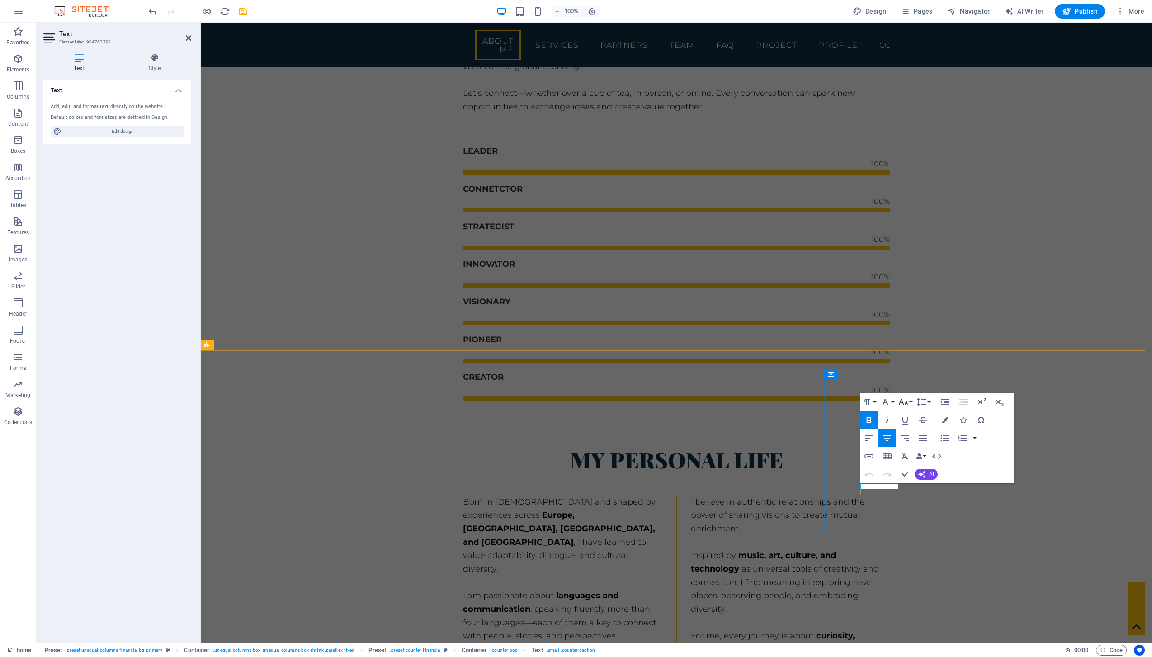
click at [904, 403] on icon "button" at bounding box center [903, 401] width 11 height 11
click at [914, 500] on link "18" at bounding box center [912, 501] width 33 height 14
click at [902, 403] on icon "button" at bounding box center [902, 402] width 9 height 6
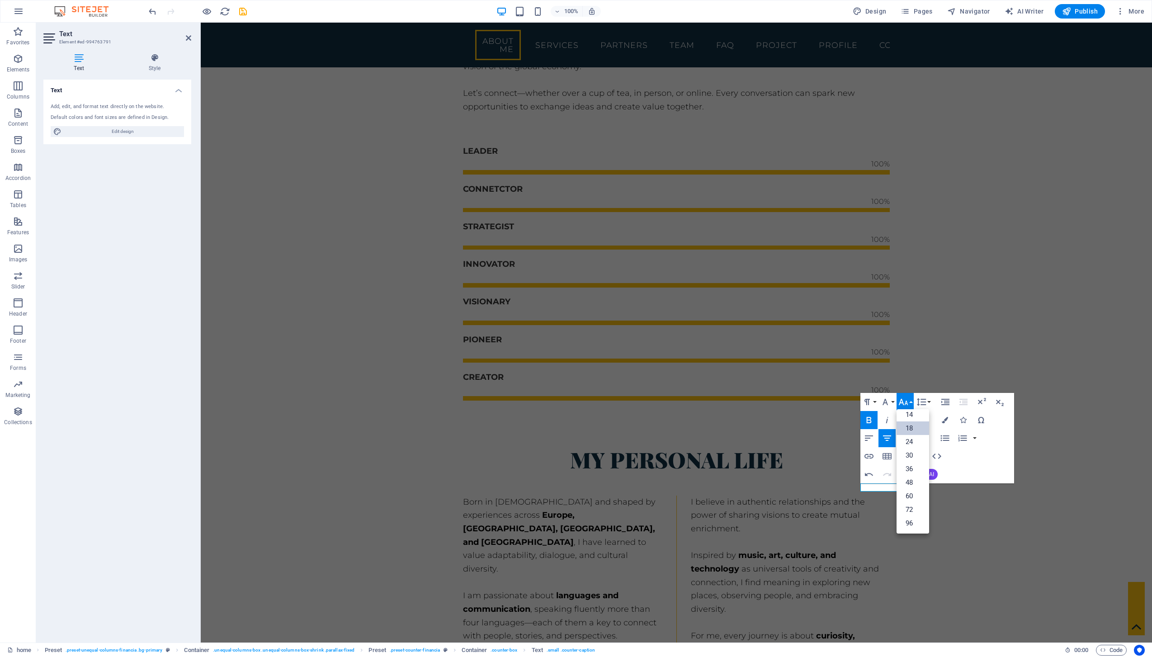
click at [902, 403] on icon "button" at bounding box center [902, 402] width 9 height 6
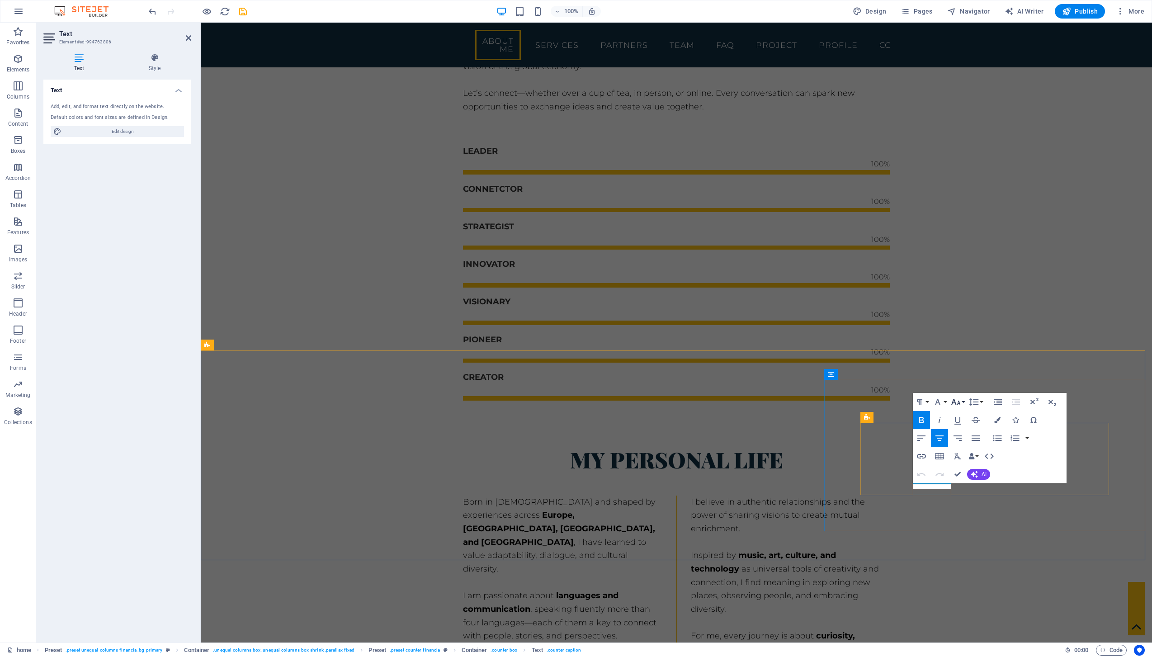
click at [953, 398] on icon "button" at bounding box center [955, 401] width 11 height 11
click at [961, 503] on link "18" at bounding box center [965, 501] width 33 height 14
click at [952, 403] on icon "button" at bounding box center [955, 402] width 9 height 6
click at [937, 405] on icon "button" at bounding box center [937, 401] width 11 height 11
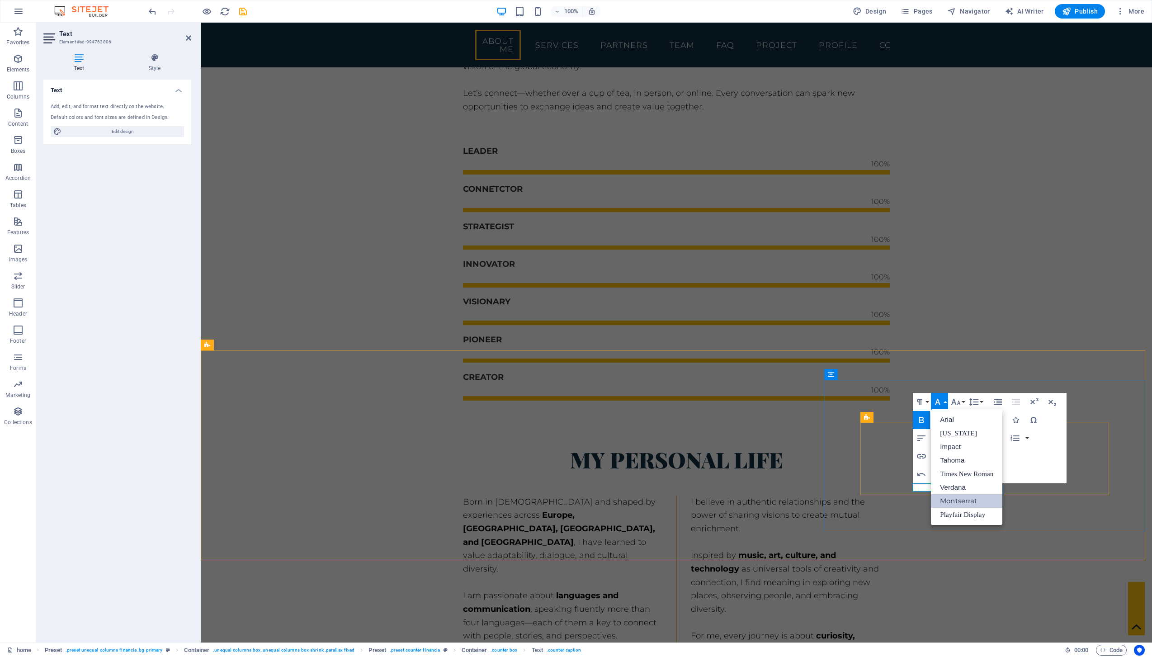
scroll to position [0, 0]
click at [937, 405] on icon "button" at bounding box center [937, 401] width 11 height 11
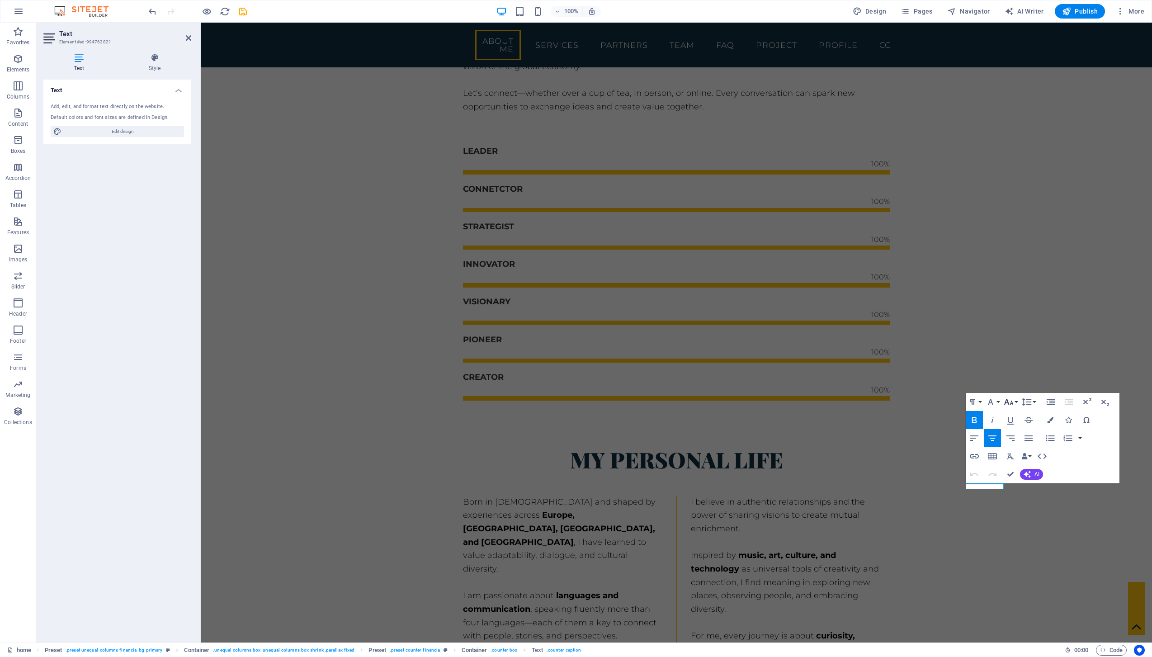
click at [1006, 402] on icon "button" at bounding box center [1008, 401] width 11 height 11
drag, startPoint x: 1016, startPoint y: 496, endPoint x: 815, endPoint y: 474, distance: 202.8
click at [1016, 496] on link "18" at bounding box center [1018, 501] width 33 height 14
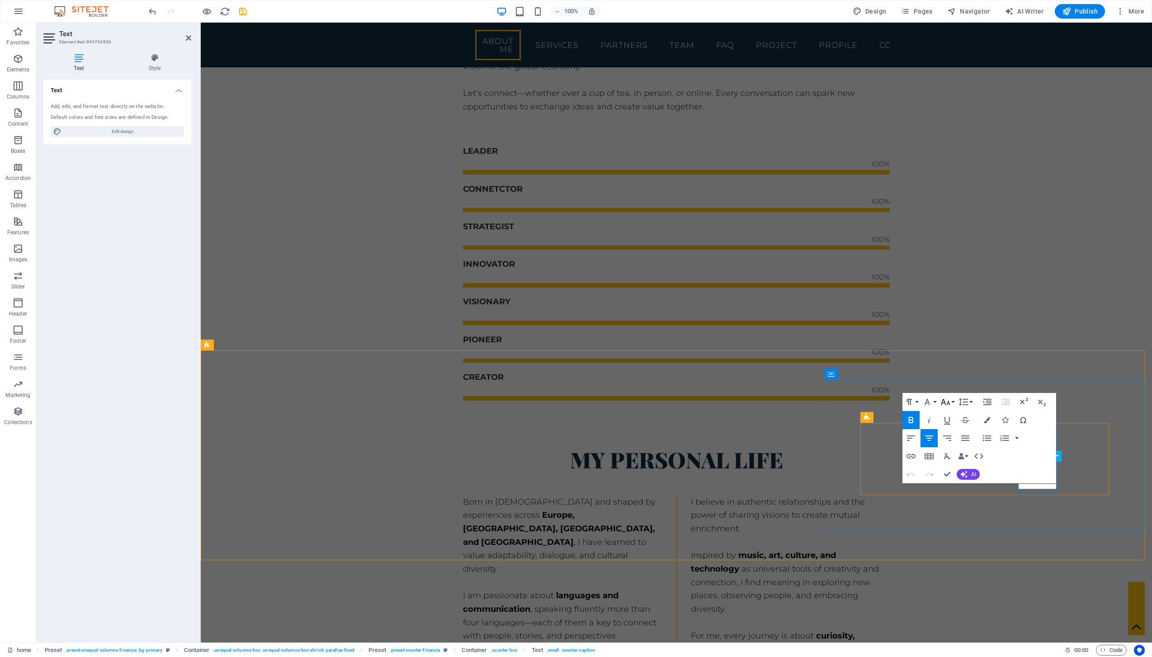
click at [950, 398] on icon "button" at bounding box center [945, 401] width 11 height 11
click at [953, 503] on link "18" at bounding box center [954, 501] width 33 height 14
click at [931, 400] on icon "button" at bounding box center [927, 399] width 11 height 11
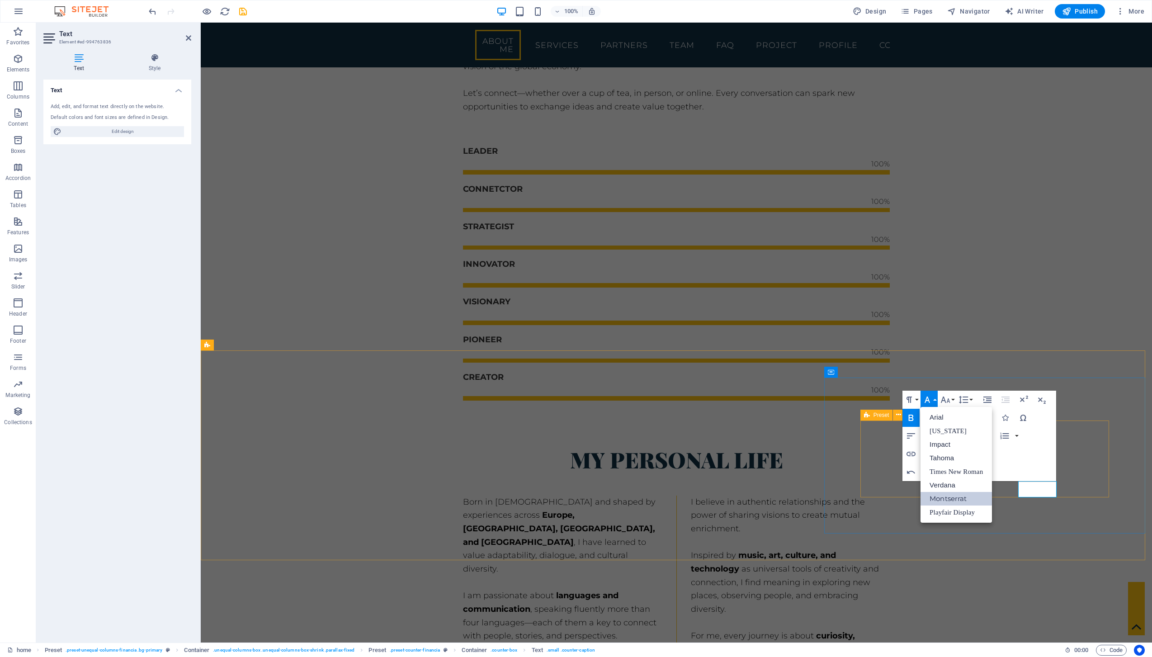
click at [931, 400] on icon "button" at bounding box center [927, 399] width 11 height 11
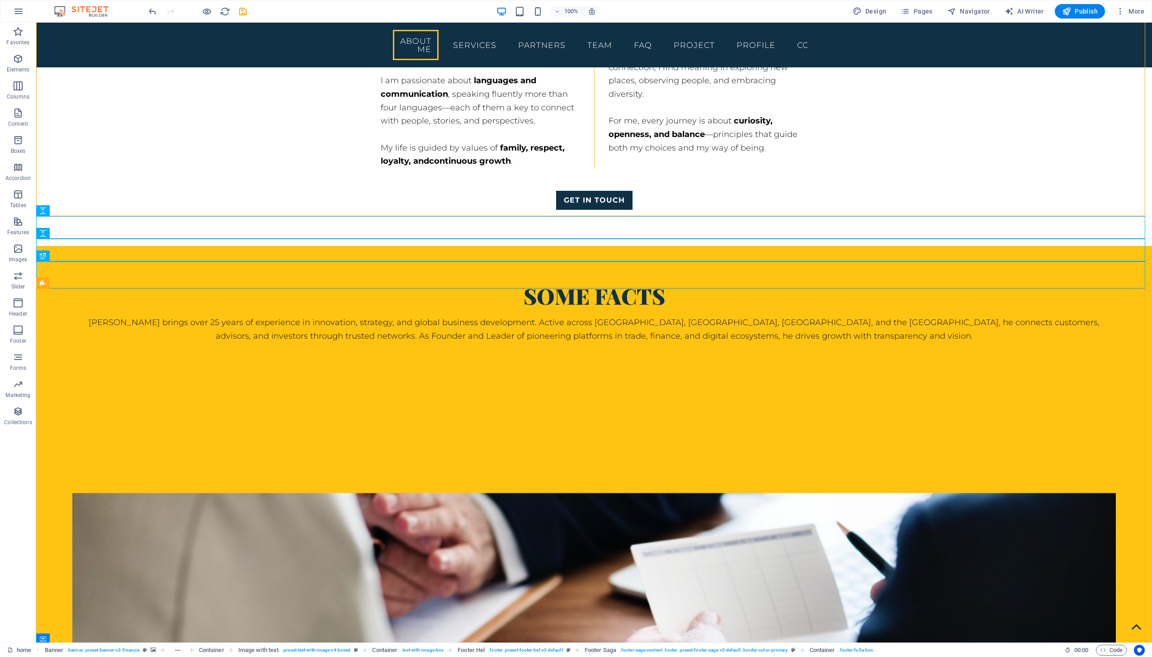
scroll to position [1284, 0]
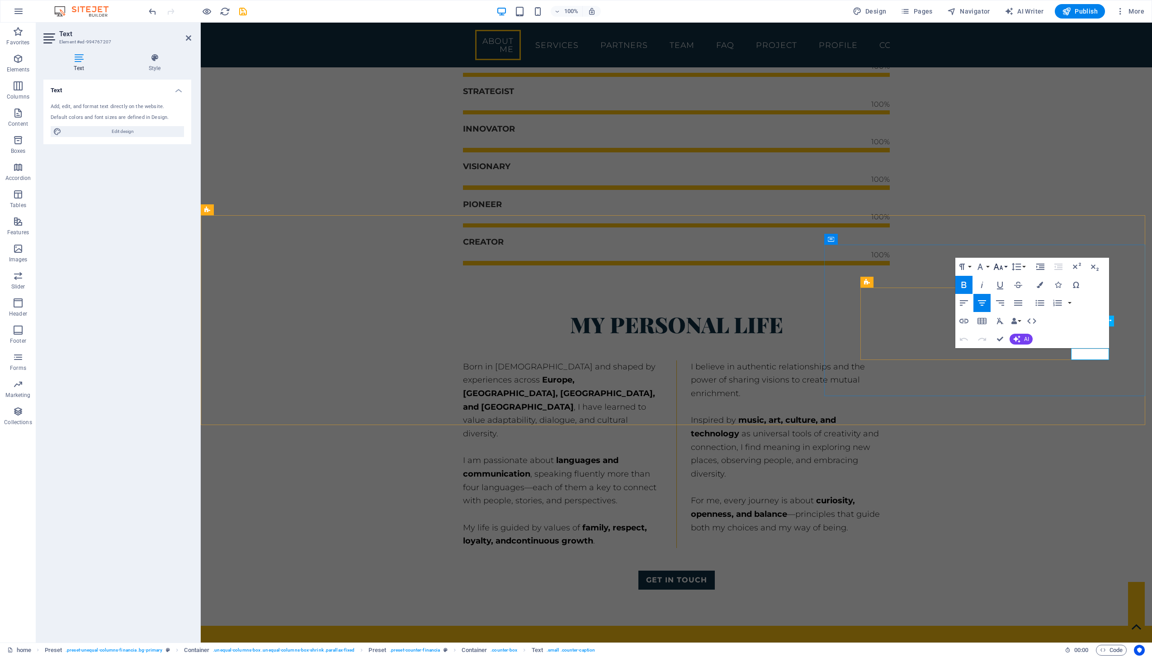
click at [996, 262] on icon "button" at bounding box center [997, 266] width 11 height 11
click at [1014, 371] on link "18" at bounding box center [1007, 366] width 33 height 14
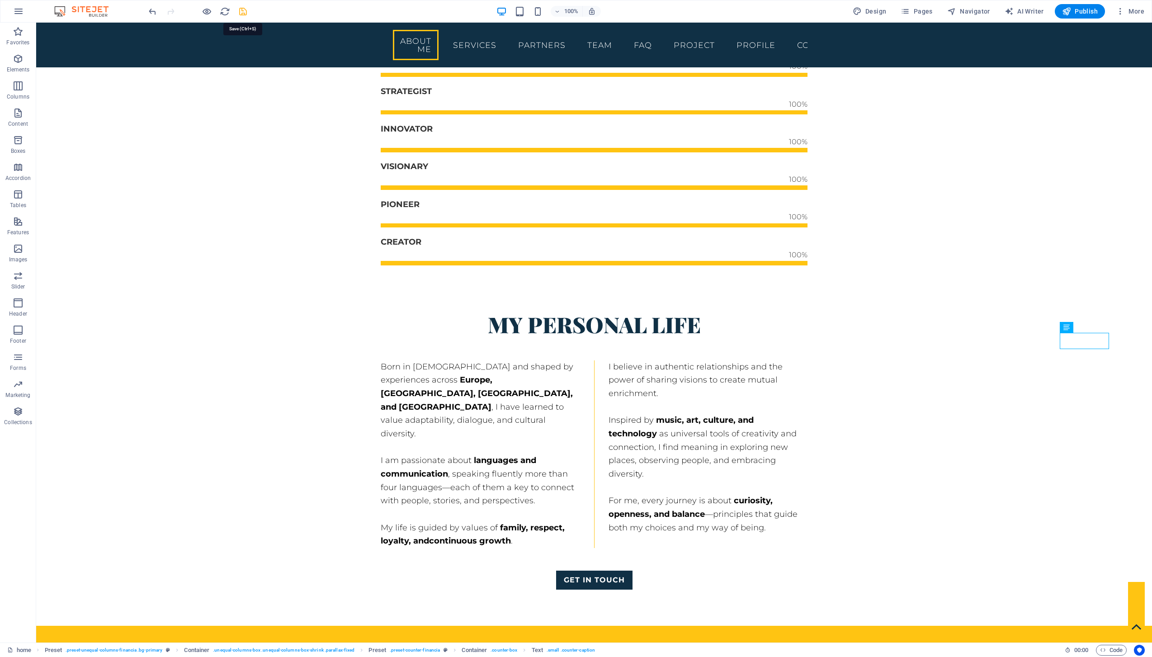
click at [240, 7] on icon "save" at bounding box center [243, 11] width 10 height 10
checkbox input "false"
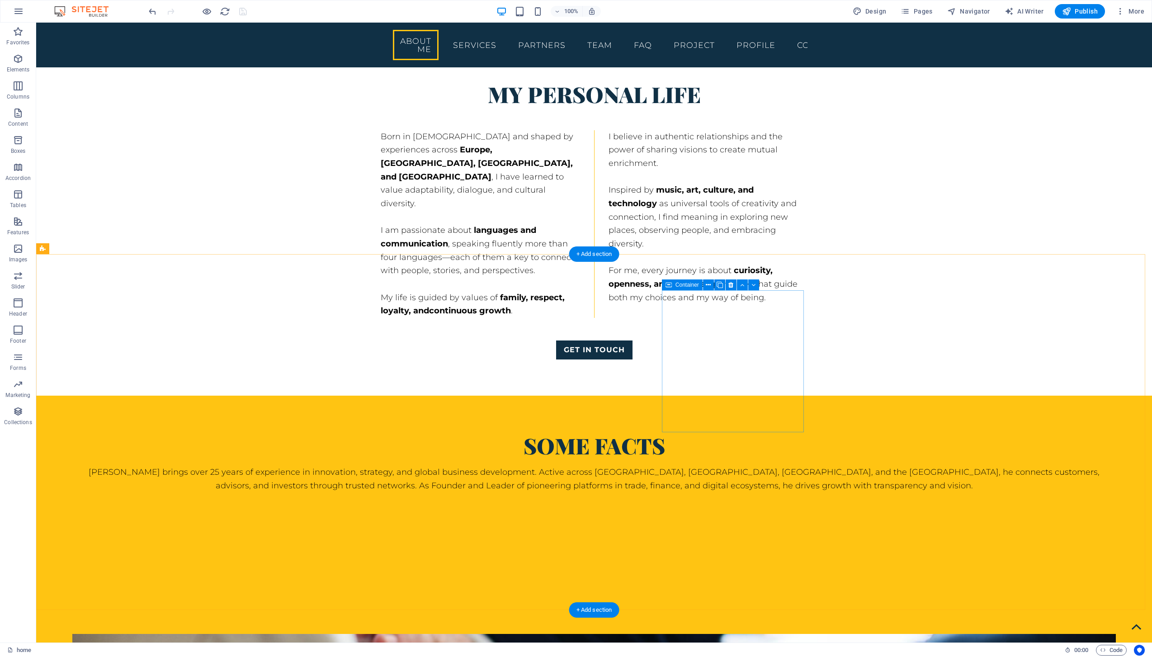
scroll to position [1541, 0]
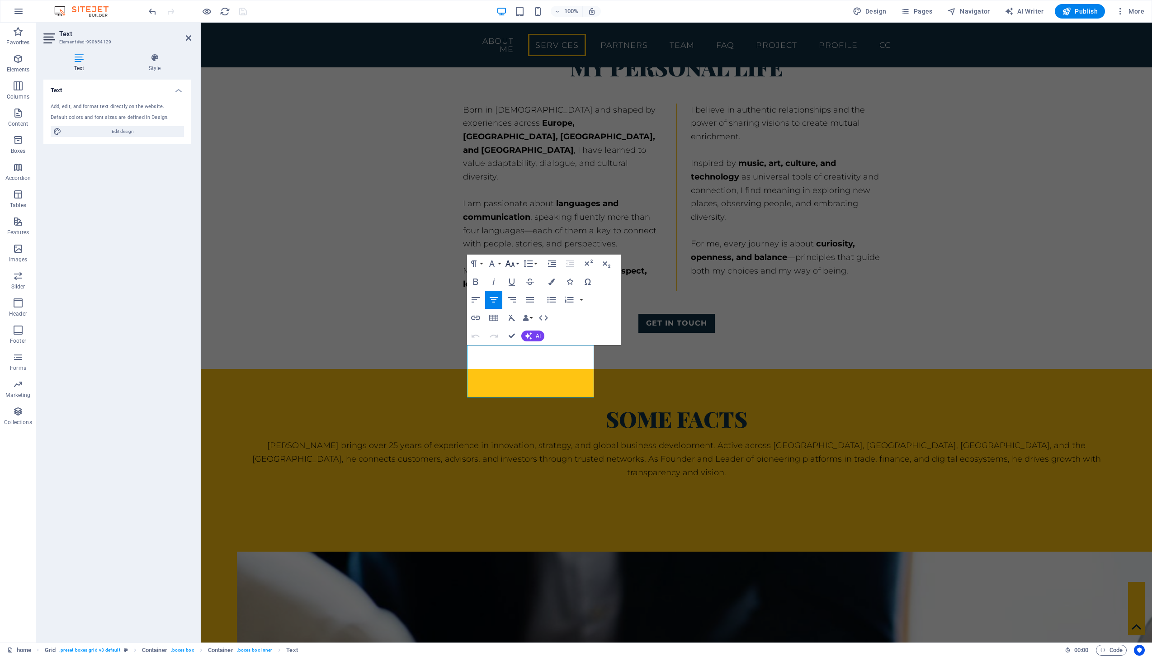
click at [508, 260] on icon "button" at bounding box center [509, 263] width 11 height 11
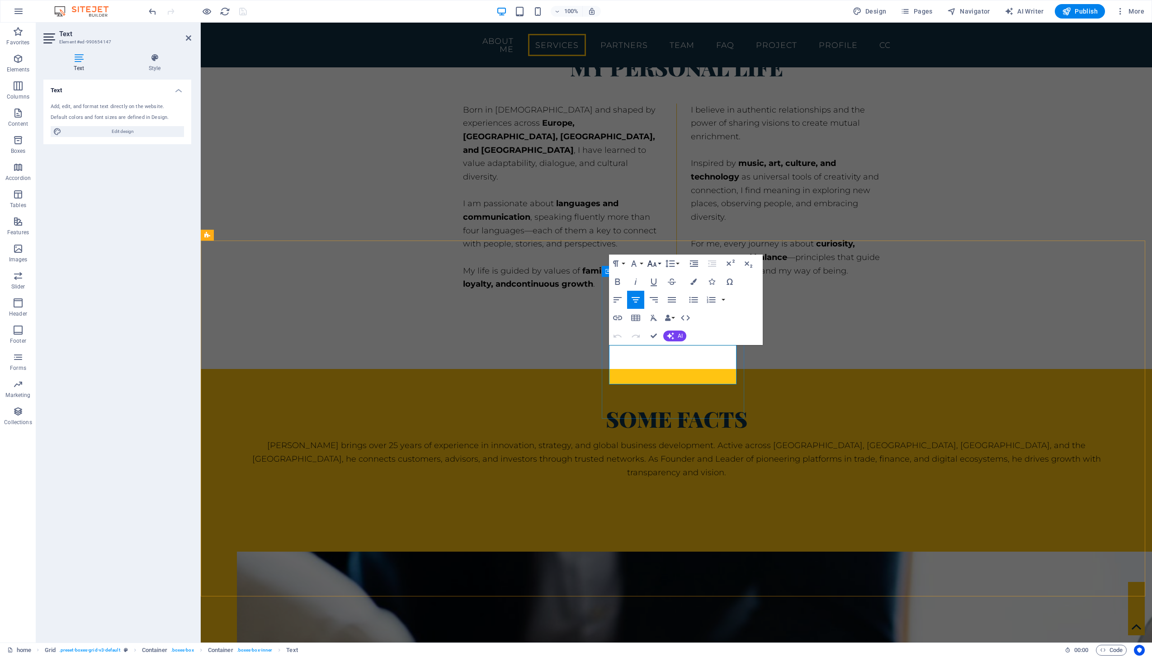
click at [653, 265] on icon "button" at bounding box center [651, 263] width 11 height 11
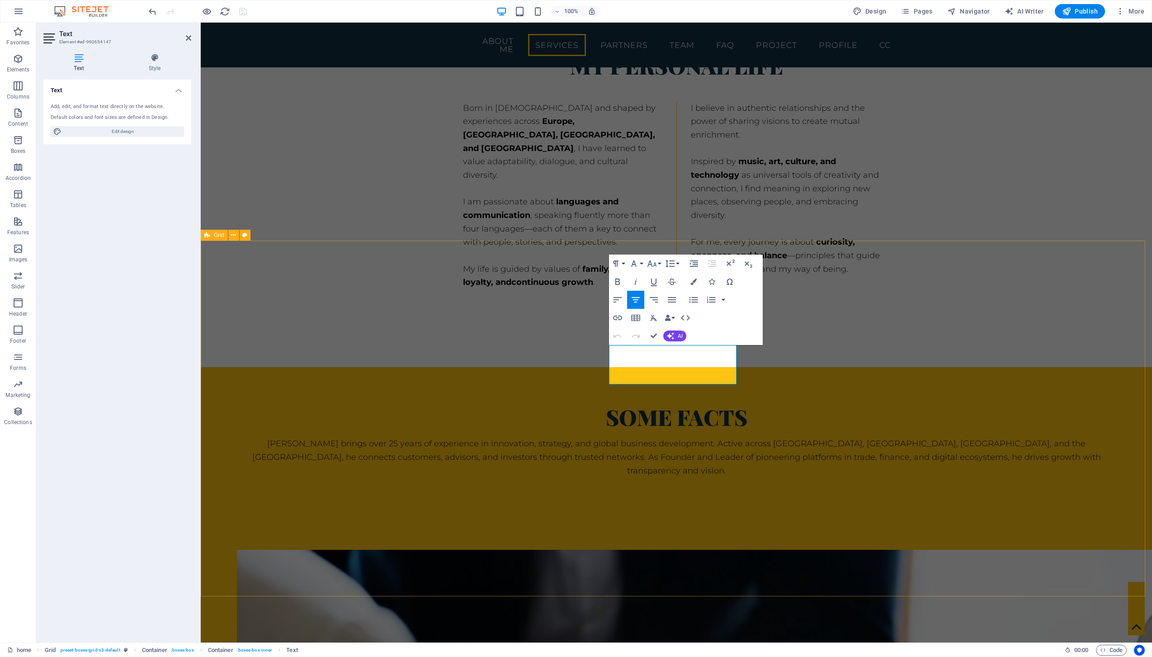
scroll to position [1570, 0]
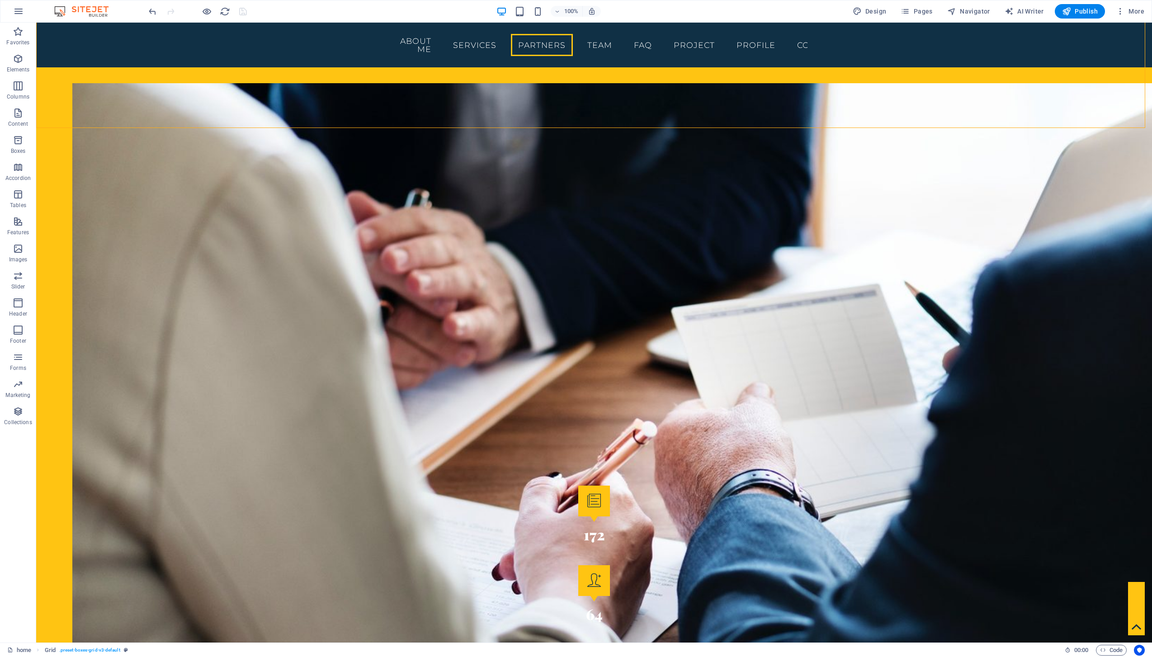
scroll to position [2070, 0]
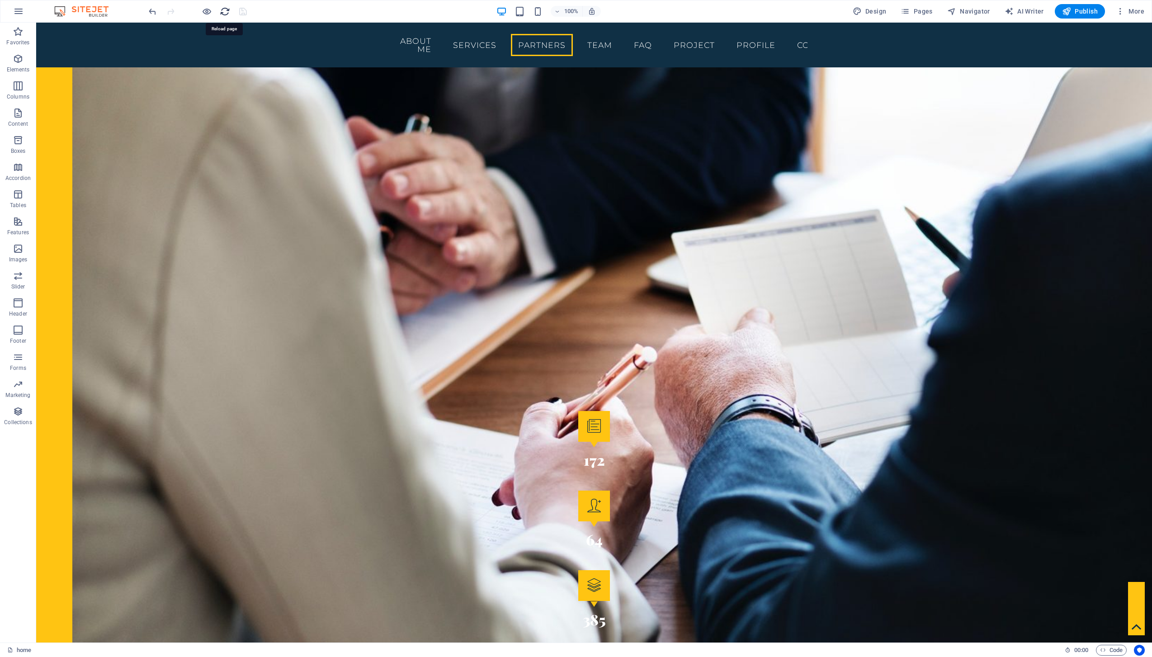
click at [227, 13] on icon "reload" at bounding box center [225, 11] width 10 height 10
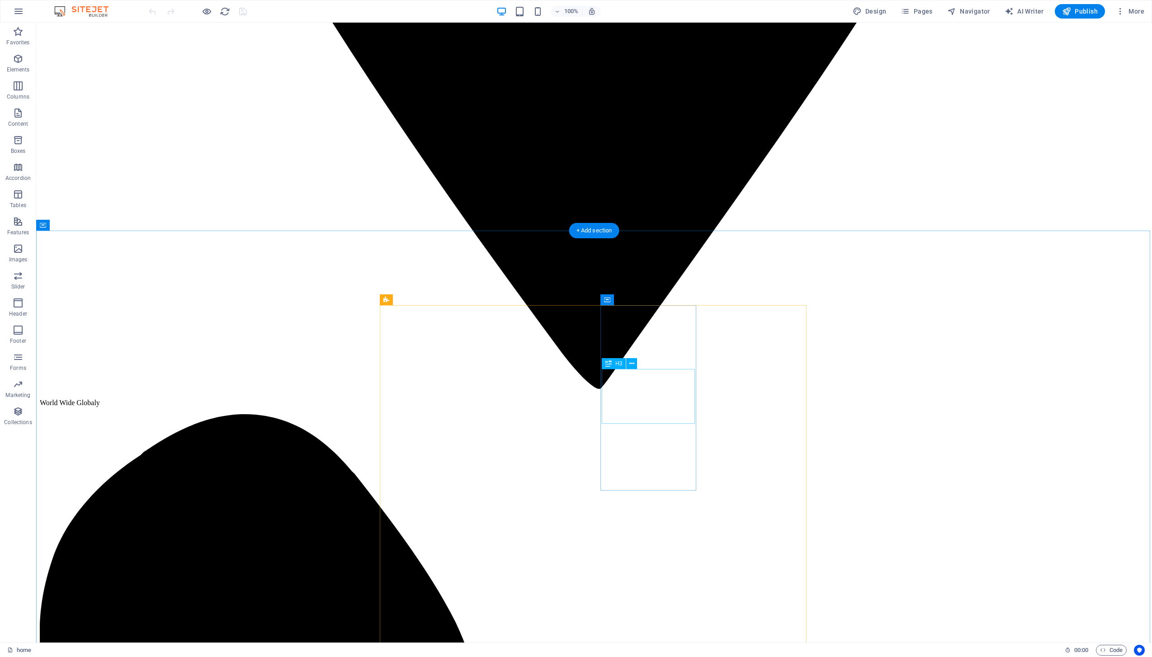
scroll to position [1972, 0]
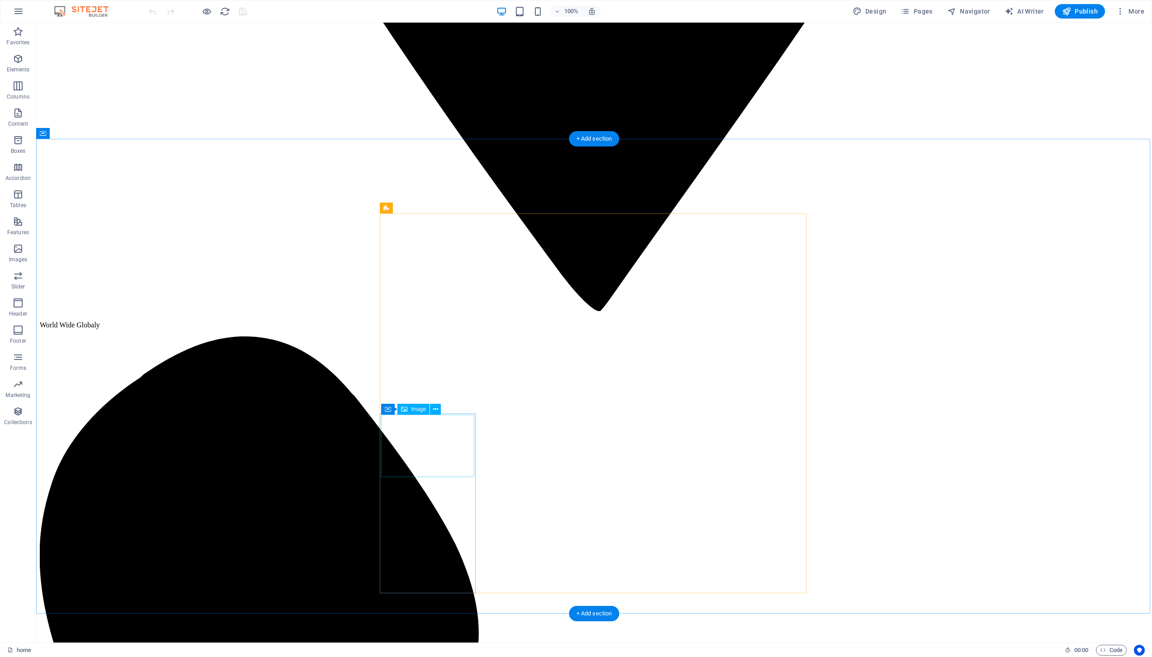
select select "%"
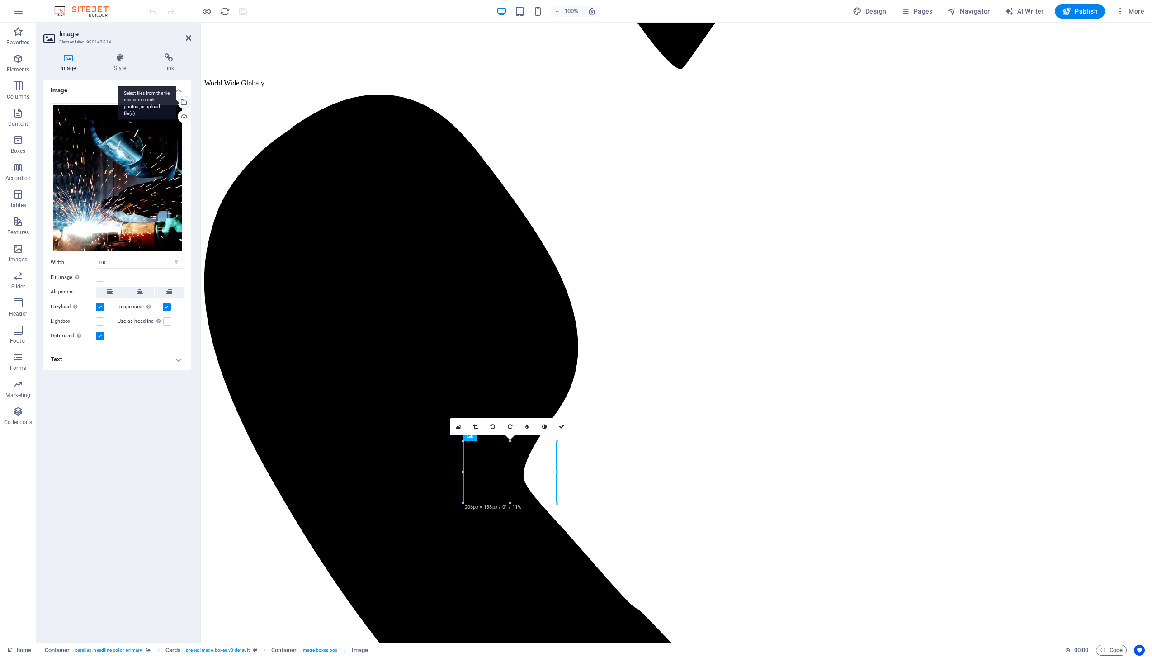
click at [187, 101] on div "Select files from the file manager, stock photos, or upload file(s)" at bounding box center [183, 103] width 14 height 14
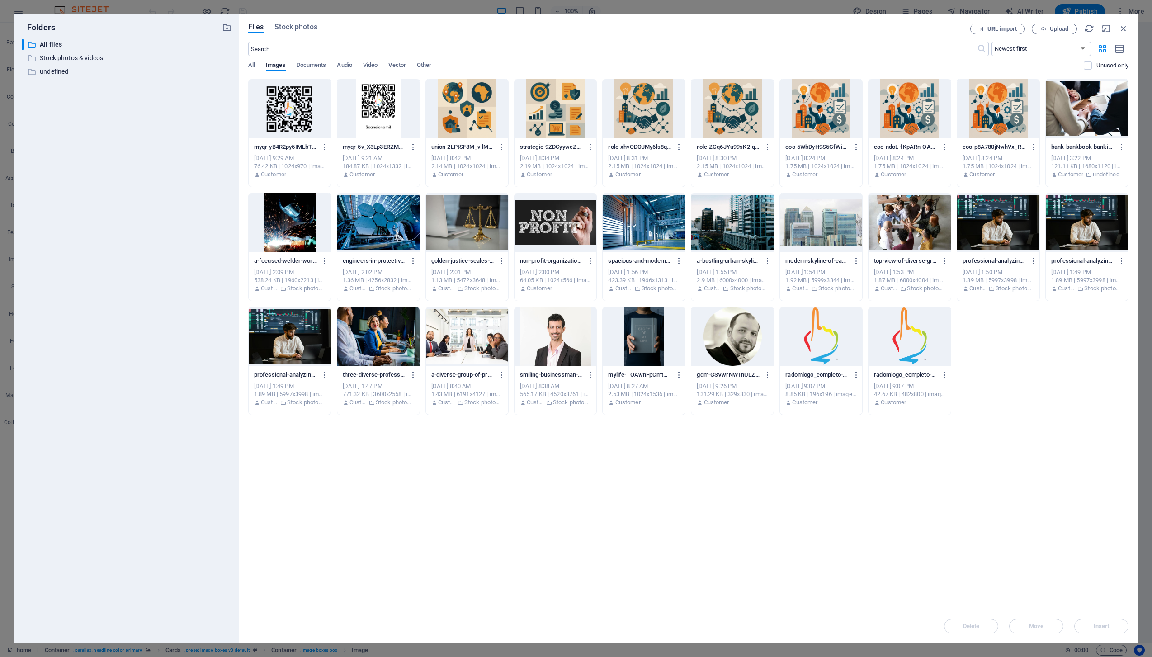
drag, startPoint x: 1123, startPoint y: 29, endPoint x: 661, endPoint y: 386, distance: 583.2
click at [678, 394] on div "Files Stock photos URL import Upload ​ Newest first Oldest first Name (A-Z) Nam…" at bounding box center [688, 329] width 880 height 610
click at [273, 217] on div at bounding box center [290, 222] width 82 height 59
click at [1099, 627] on span "Insert" at bounding box center [1101, 625] width 16 height 5
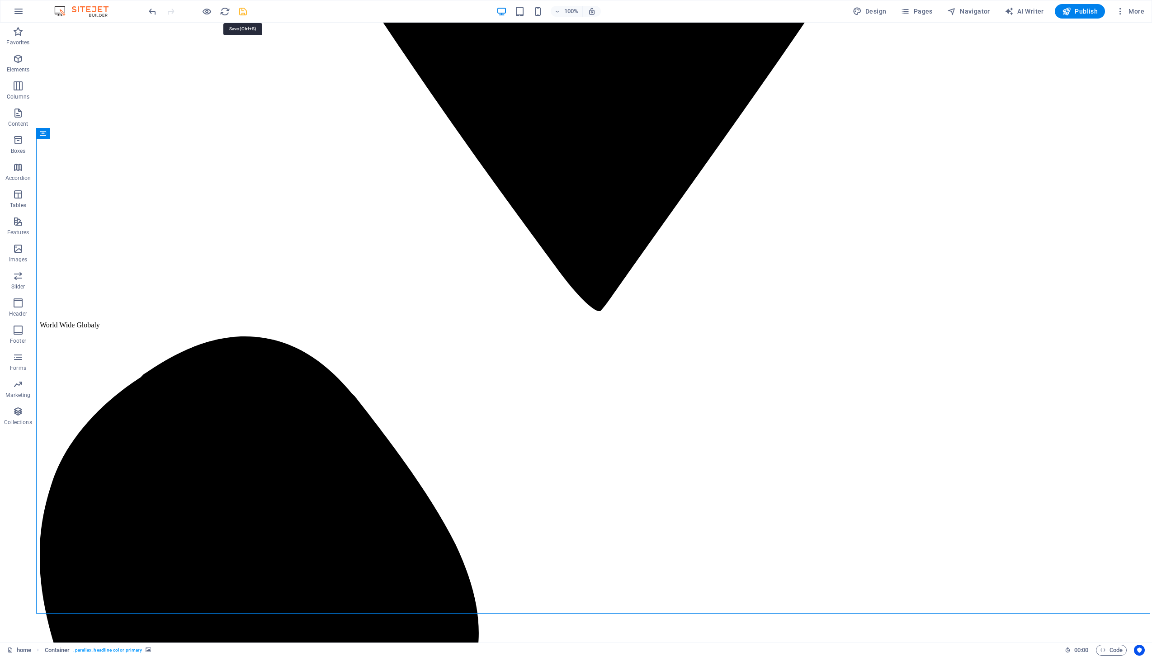
click at [243, 12] on icon "save" at bounding box center [243, 11] width 10 height 10
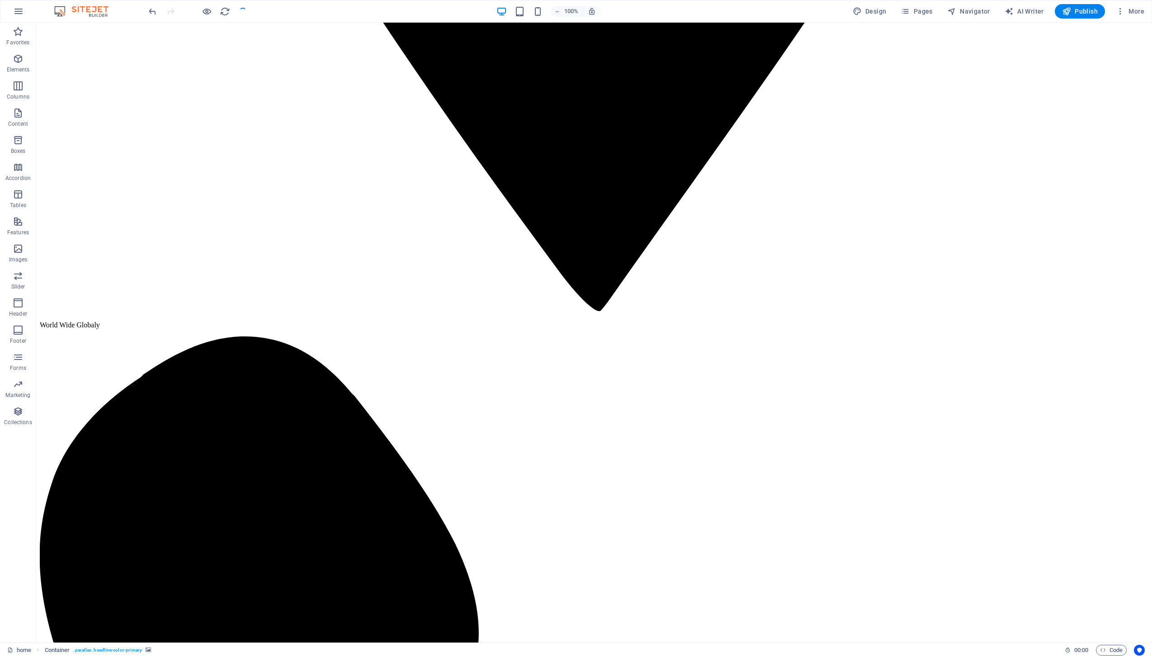
checkbox input "false"
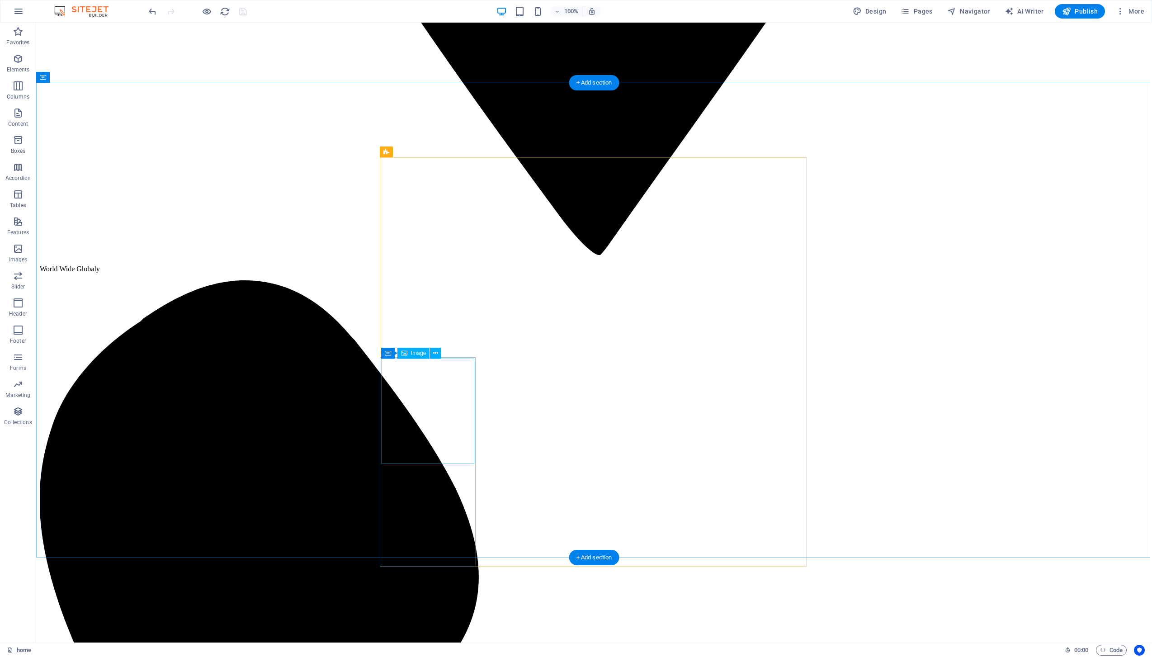
select select "%"
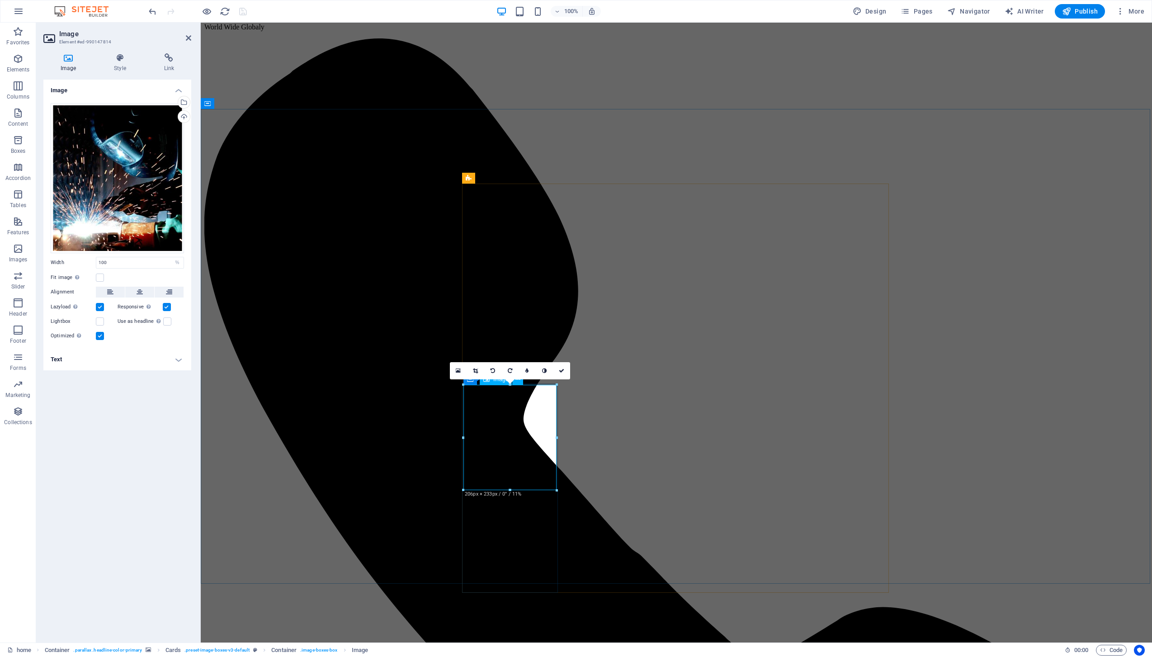
drag, startPoint x: 710, startPoint y: 511, endPoint x: 511, endPoint y: 456, distance: 206.8
drag, startPoint x: 511, startPoint y: 489, endPoint x: 527, endPoint y: 494, distance: 17.4
click at [527, 494] on div at bounding box center [510, 494] width 94 height 3
click at [477, 371] on icon at bounding box center [475, 370] width 5 height 5
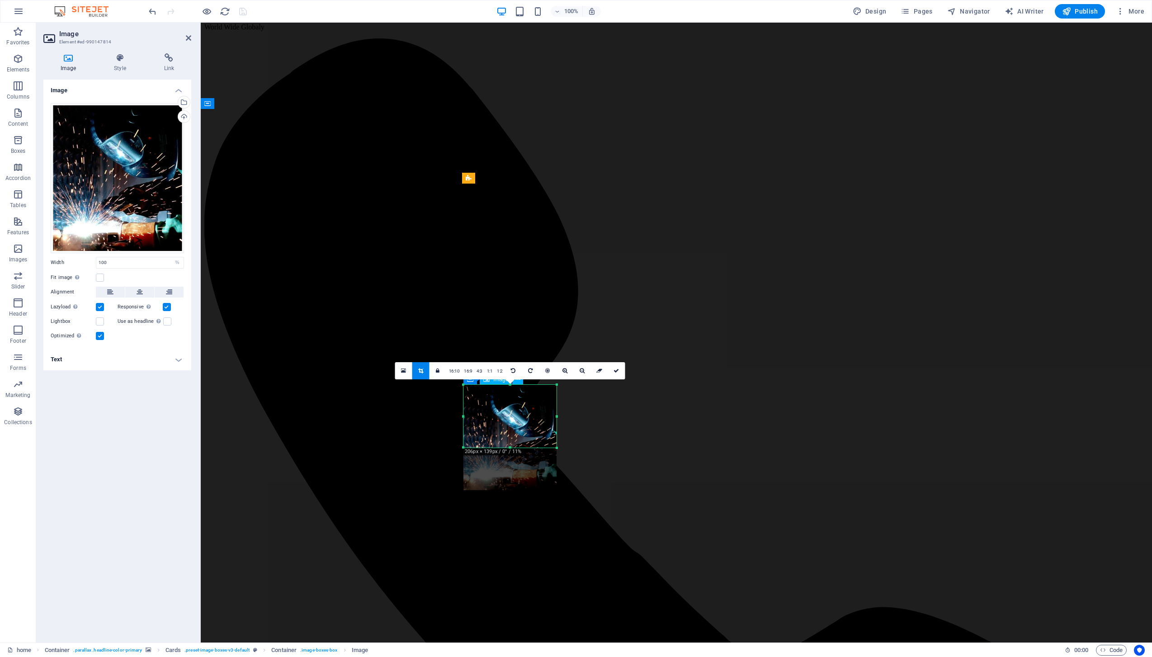
drag, startPoint x: 511, startPoint y: 495, endPoint x: 521, endPoint y: 447, distance: 49.4
click at [521, 447] on div at bounding box center [509, 447] width 93 height 3
click at [616, 372] on icon at bounding box center [615, 370] width 5 height 5
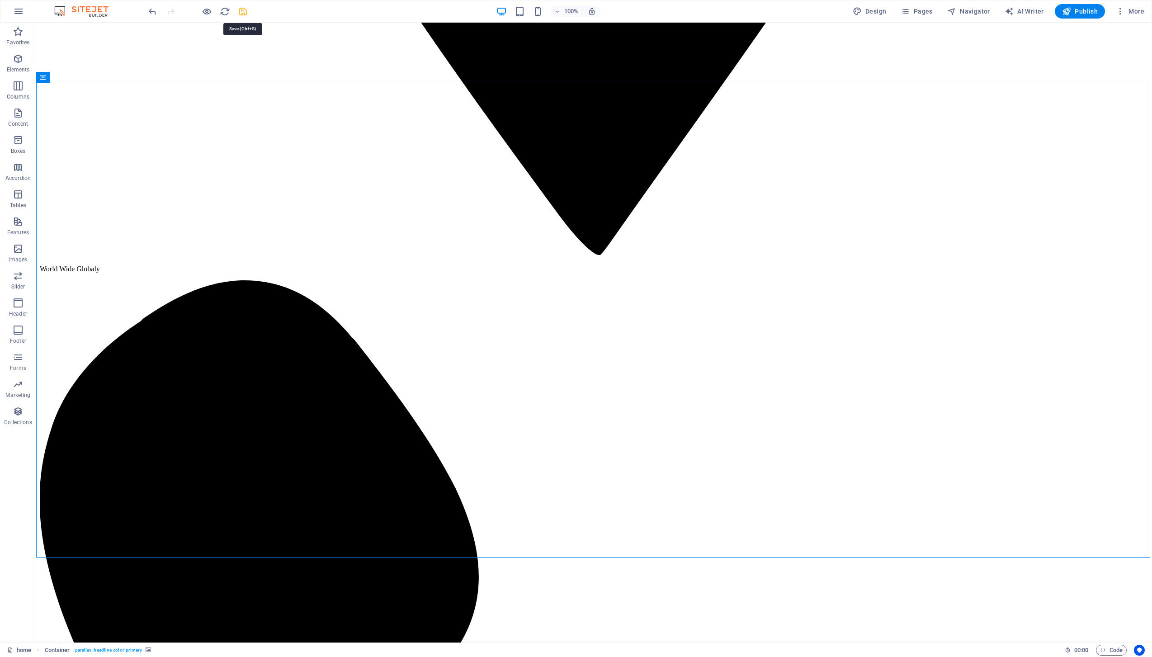
click at [242, 12] on icon "save" at bounding box center [243, 11] width 10 height 10
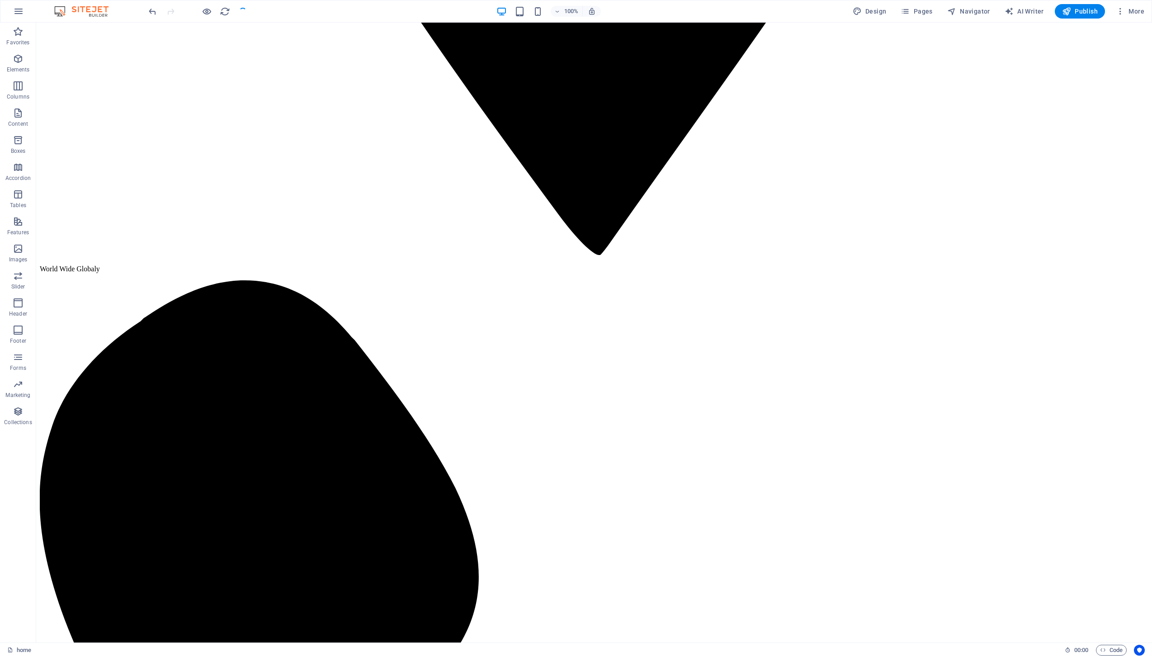
checkbox input "false"
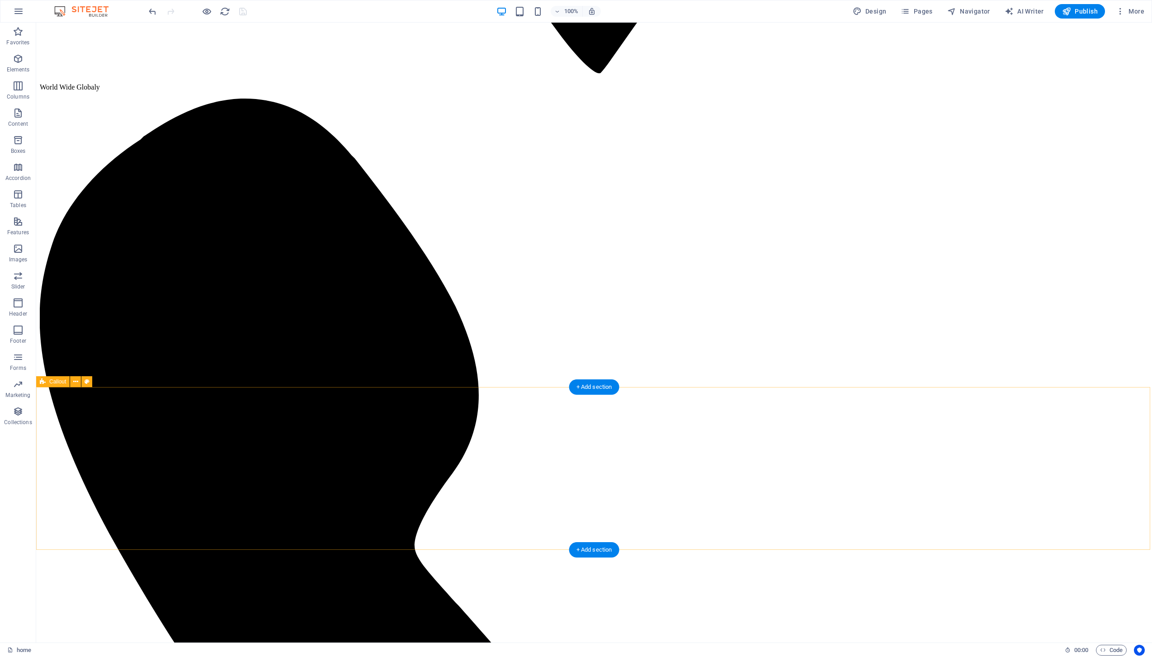
scroll to position [2378, 0]
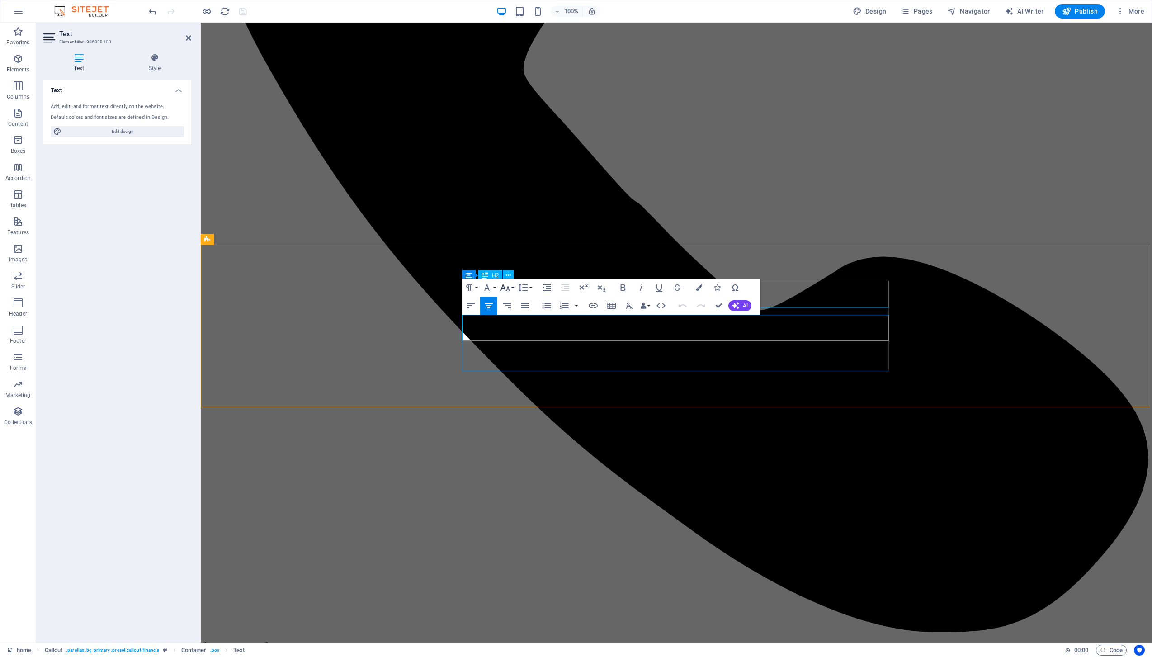
click at [505, 290] on icon "button" at bounding box center [504, 287] width 9 height 6
click at [510, 314] on link "18" at bounding box center [514, 314] width 33 height 14
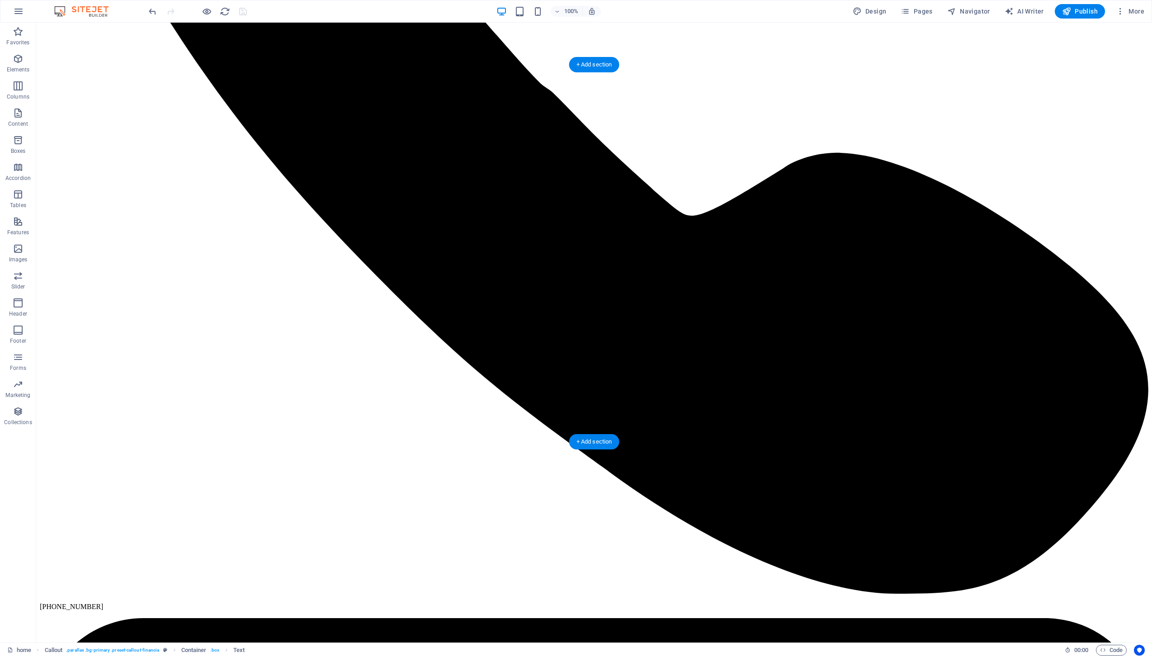
scroll to position [2953, 0]
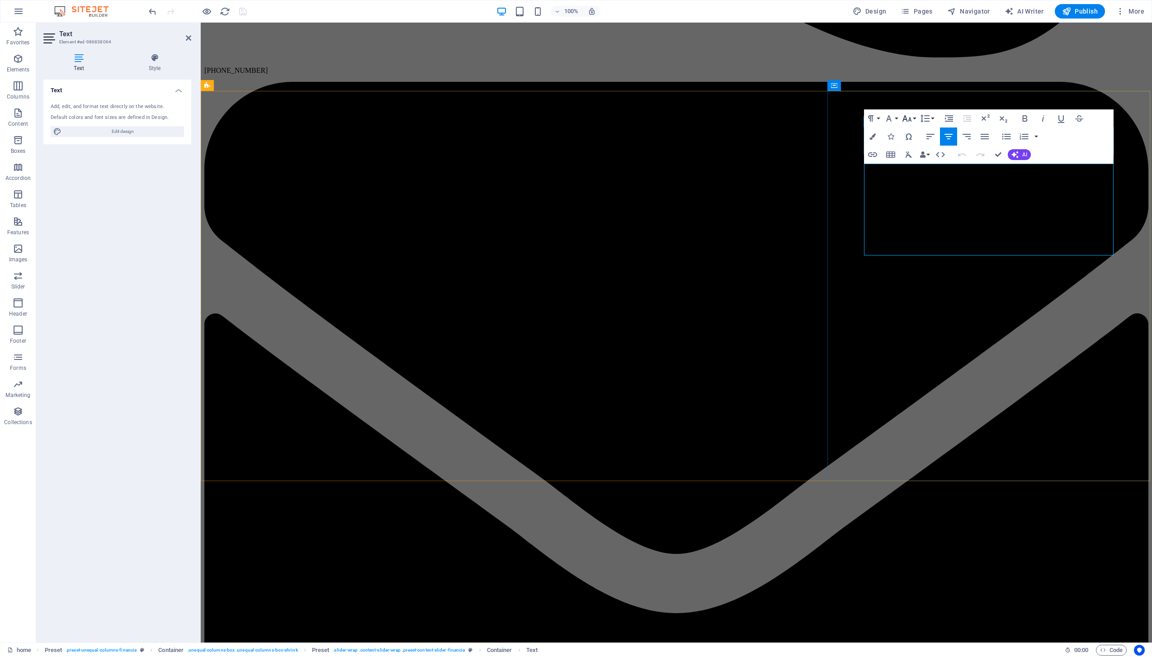
click at [903, 123] on icon "button" at bounding box center [906, 118] width 11 height 11
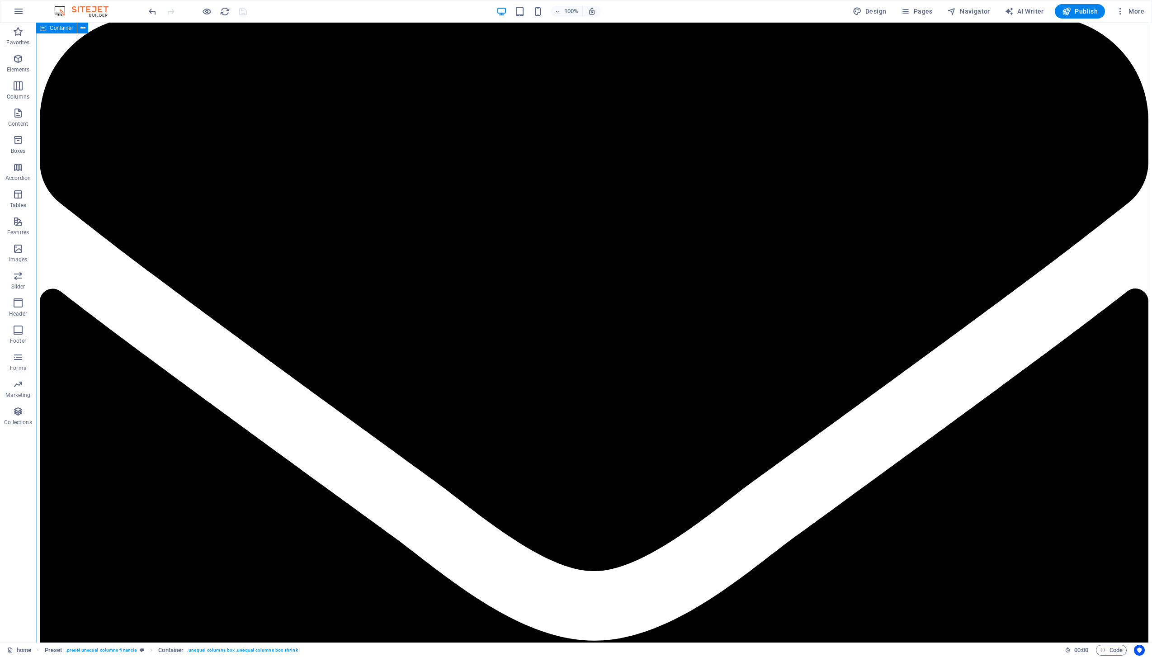
scroll to position [3227, 0]
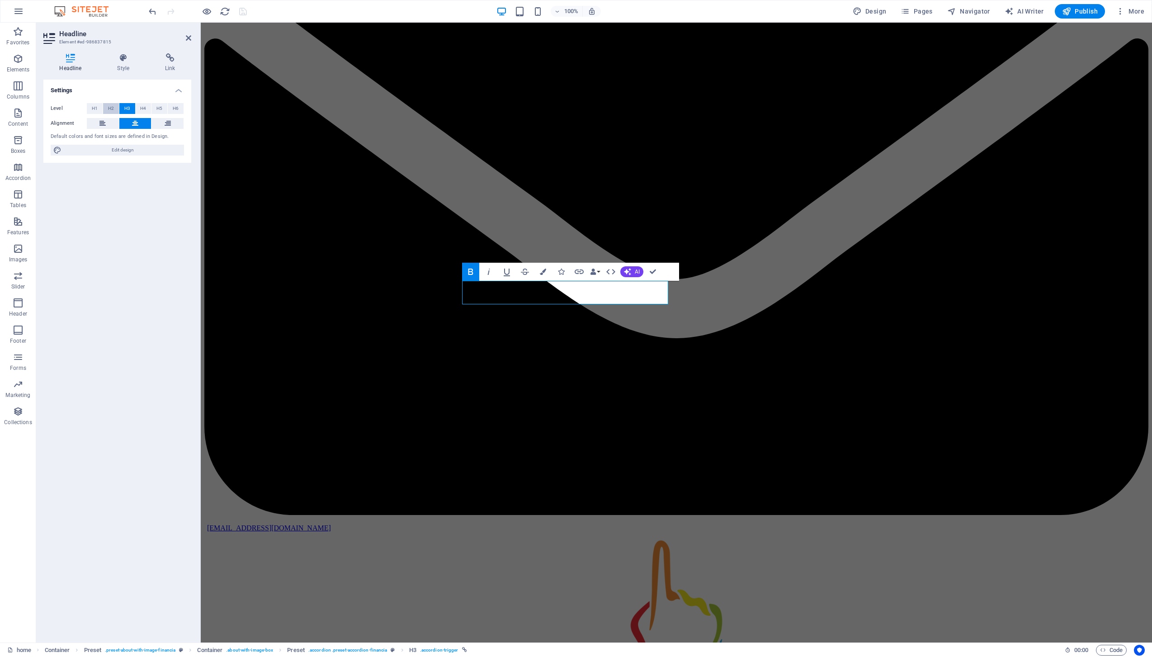
click at [112, 108] on span "H2" at bounding box center [111, 108] width 6 height 11
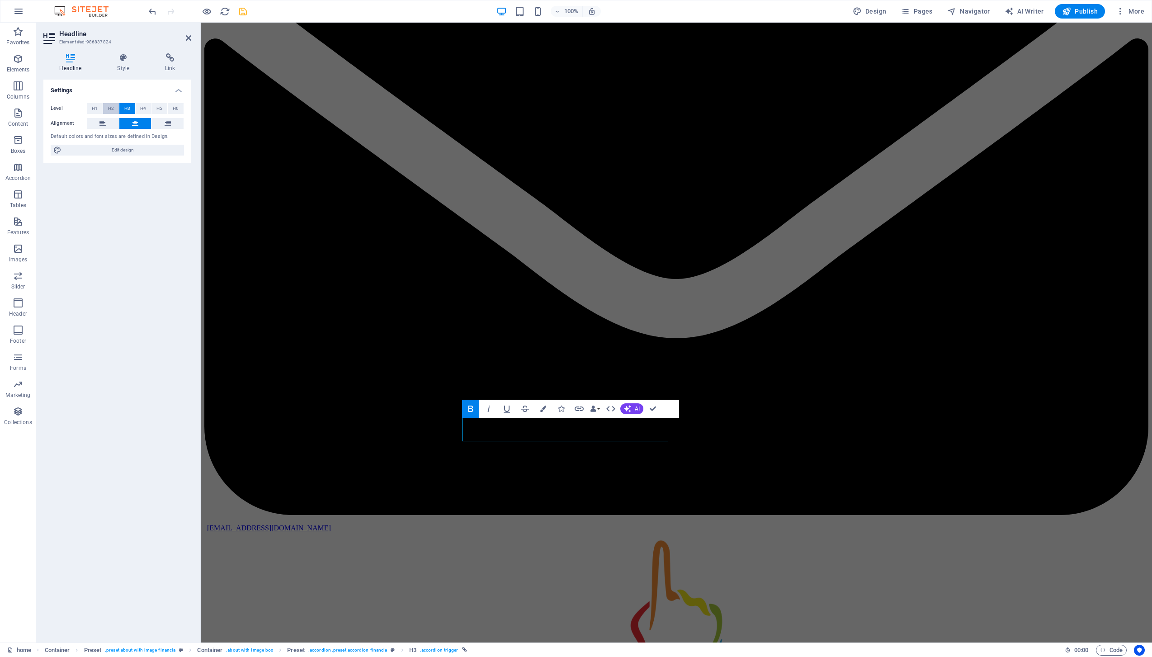
click at [110, 109] on span "H2" at bounding box center [111, 108] width 6 height 11
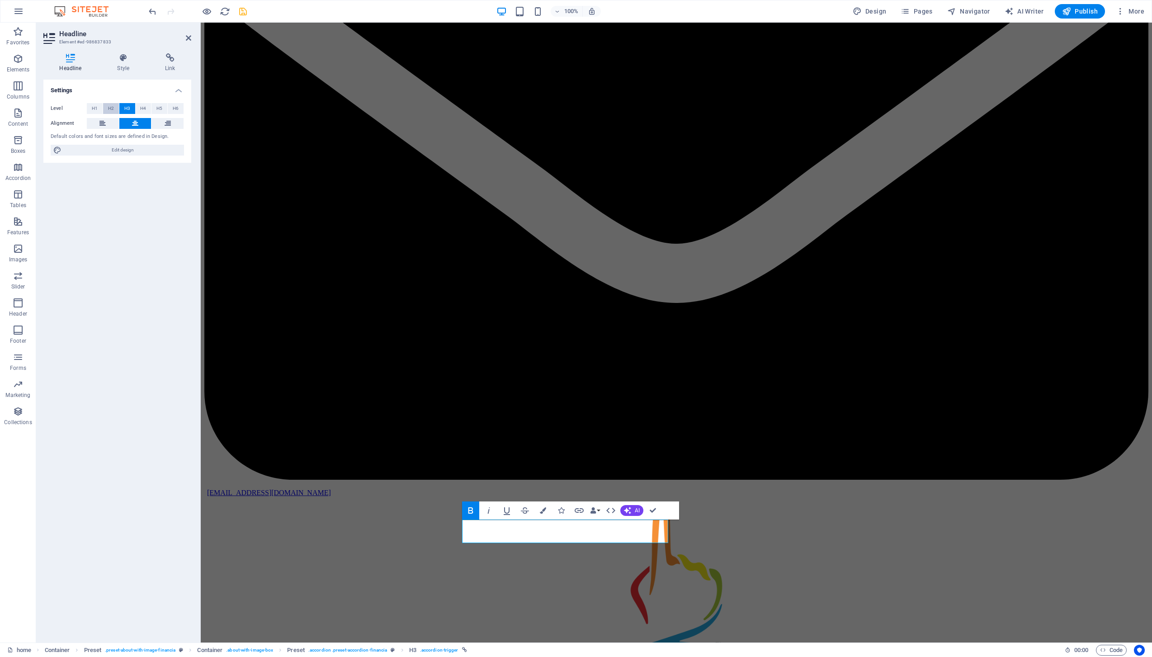
click at [114, 109] on button "H2" at bounding box center [111, 108] width 16 height 11
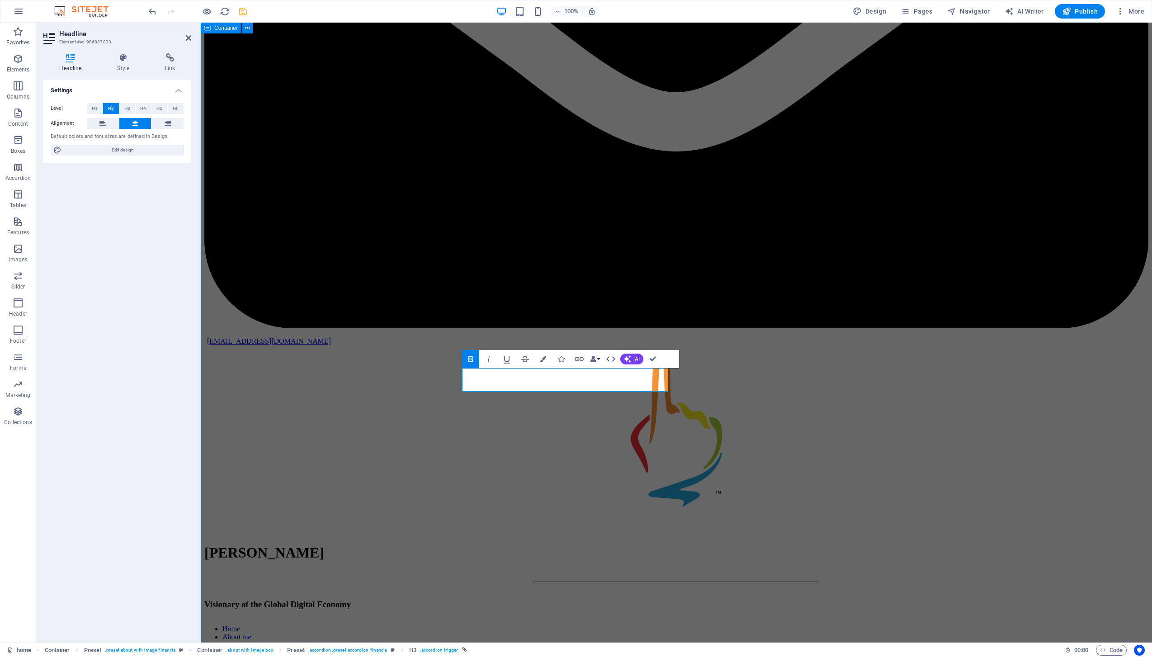
scroll to position [3441, 0]
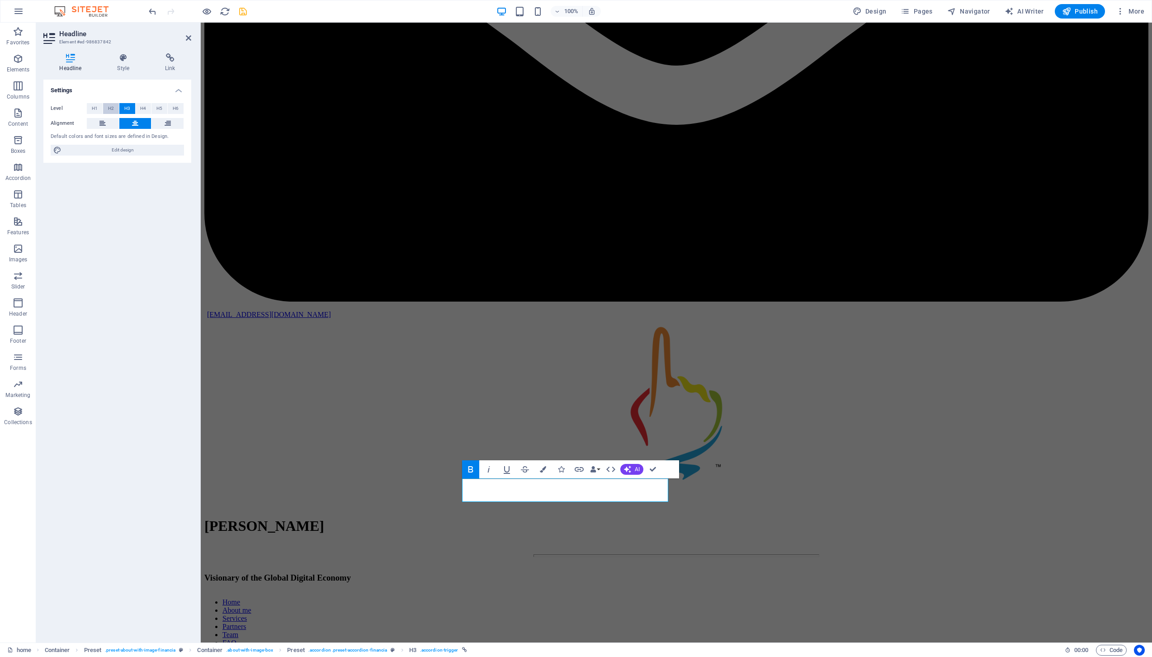
drag, startPoint x: 112, startPoint y: 107, endPoint x: 11, endPoint y: 191, distance: 130.9
click at [112, 107] on span "H2" at bounding box center [111, 108] width 6 height 11
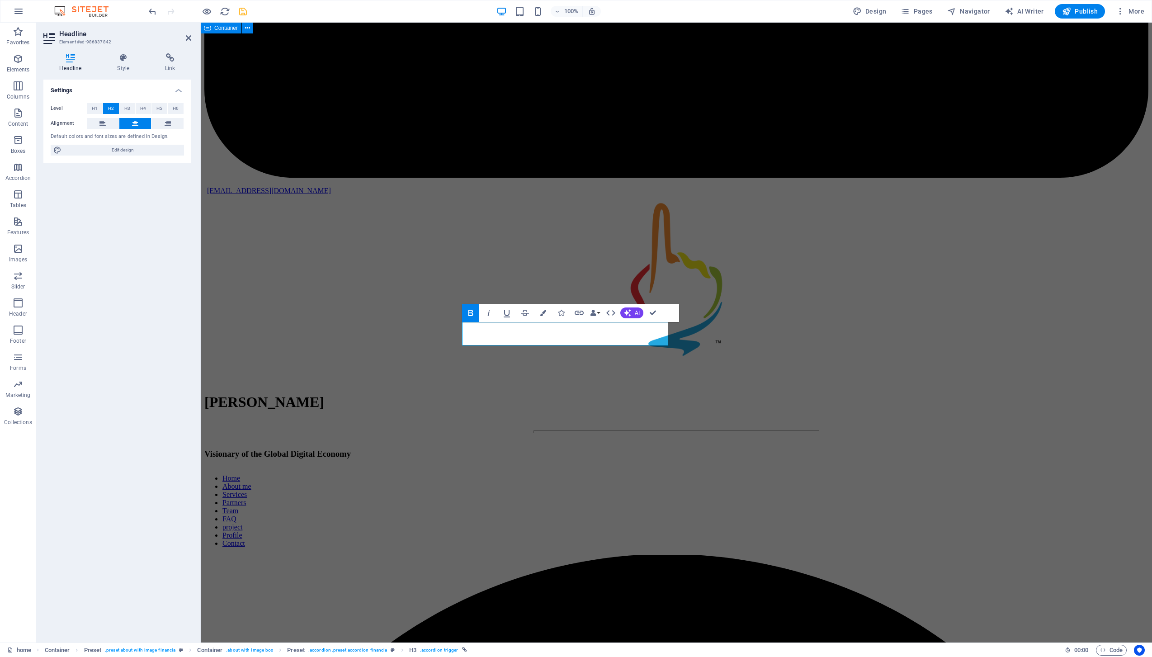
scroll to position [3597, 0]
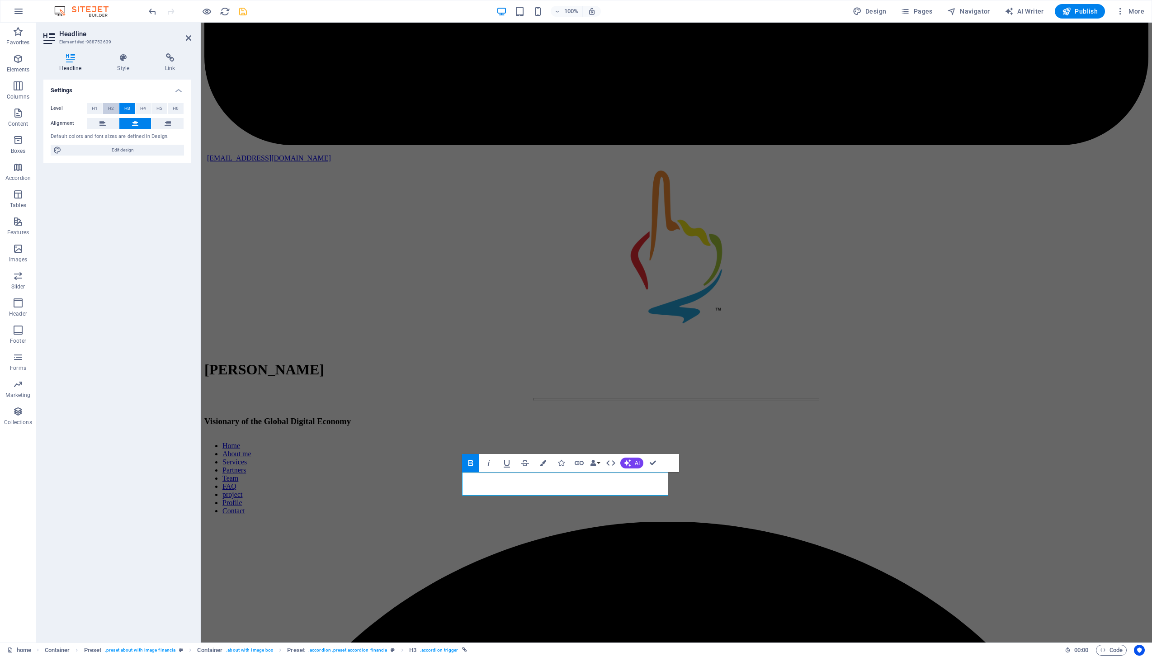
click at [109, 106] on span "H2" at bounding box center [111, 108] width 6 height 11
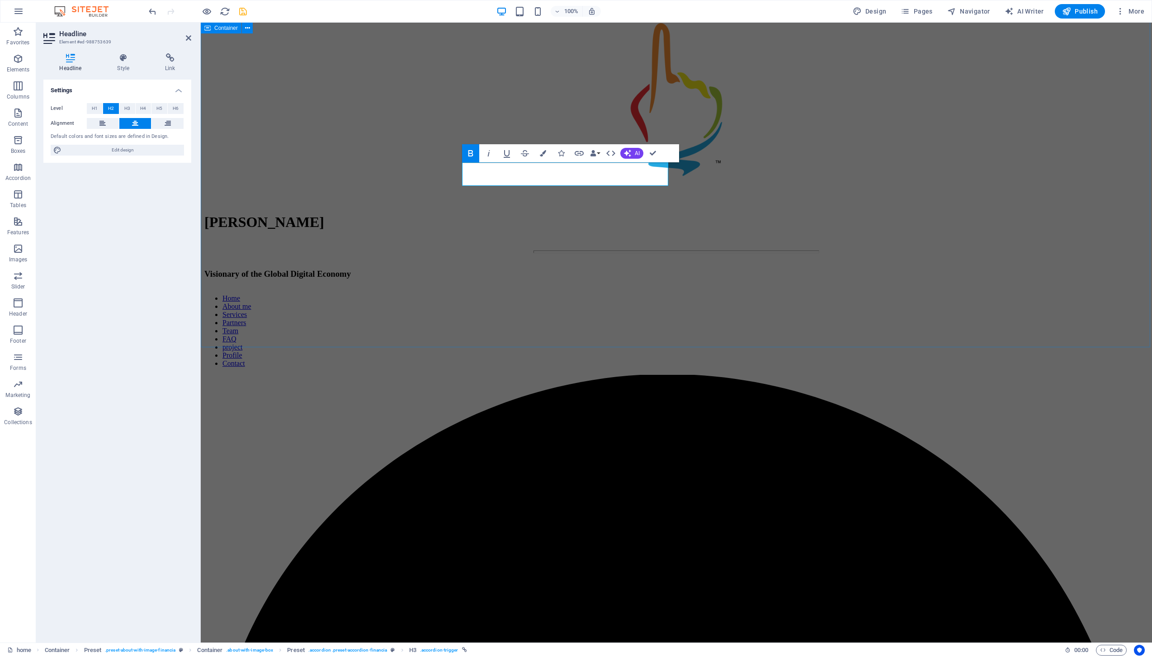
scroll to position [3907, 0]
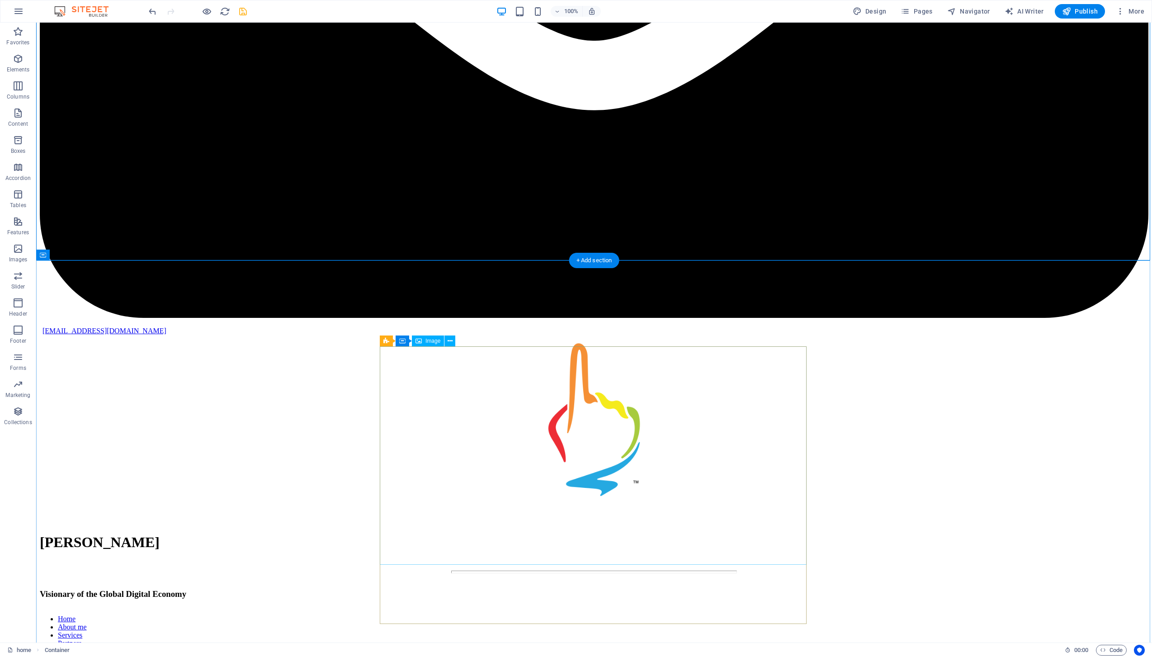
scroll to position [4116, 0]
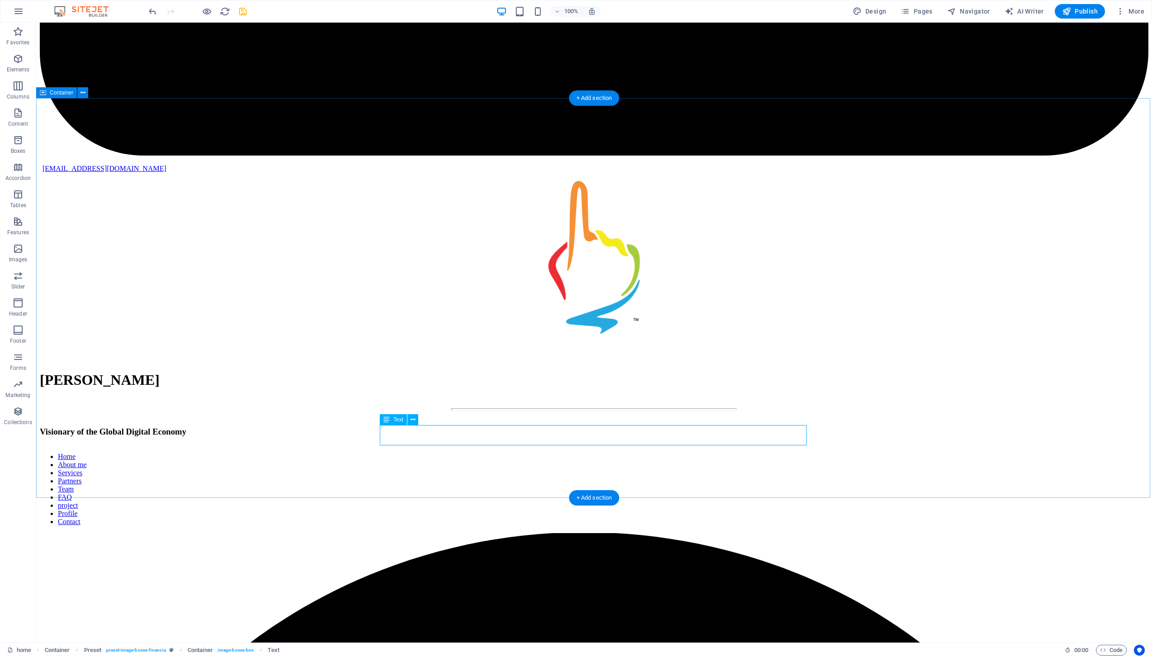
click at [240, 9] on icon "save" at bounding box center [243, 11] width 10 height 10
checkbox input "false"
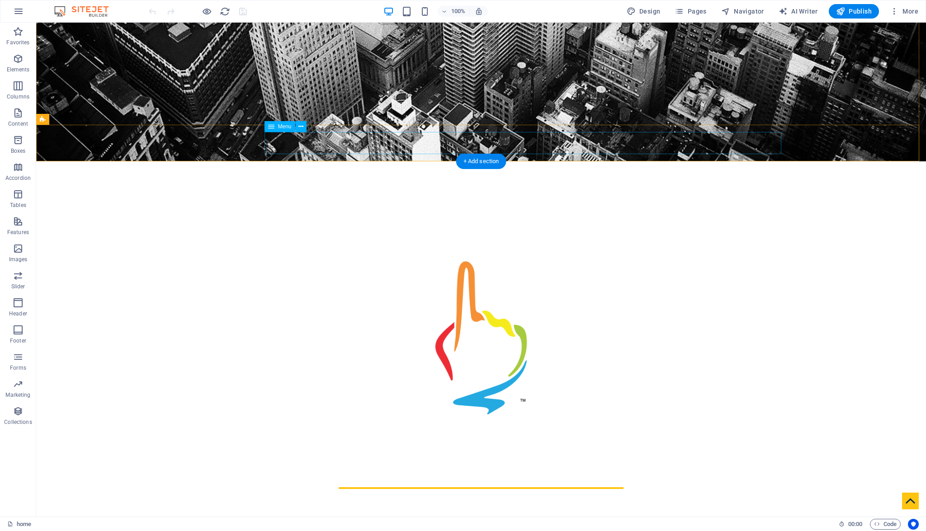
scroll to position [385, 0]
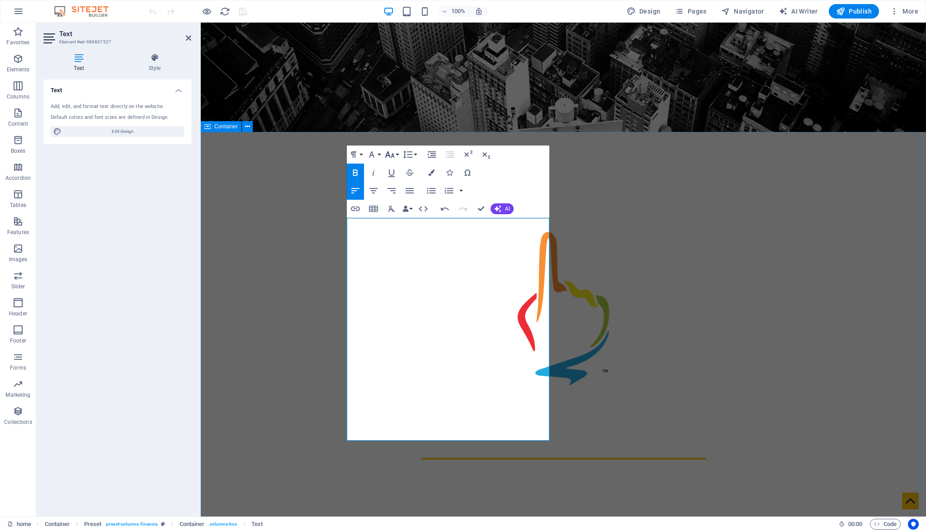
click at [389, 150] on icon "button" at bounding box center [389, 154] width 11 height 11
click at [402, 179] on link "18" at bounding box center [399, 181] width 33 height 14
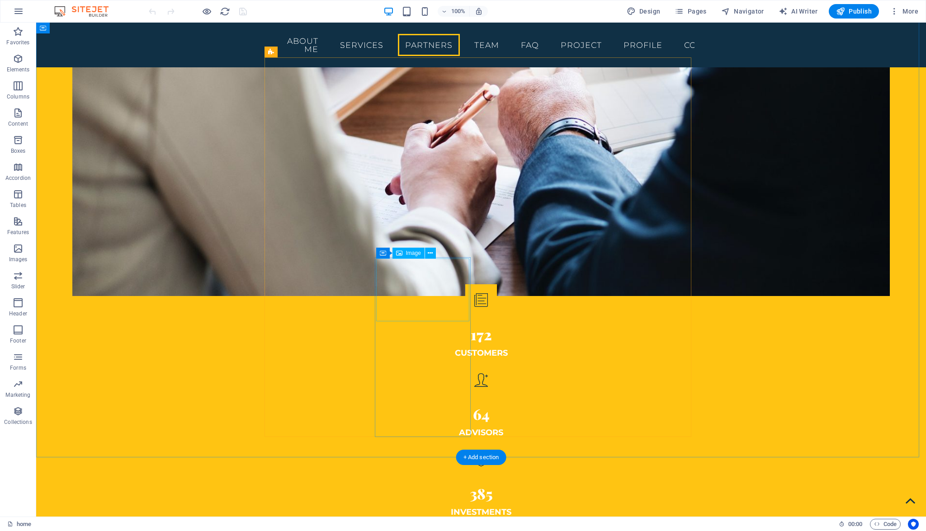
scroll to position [2363, 0]
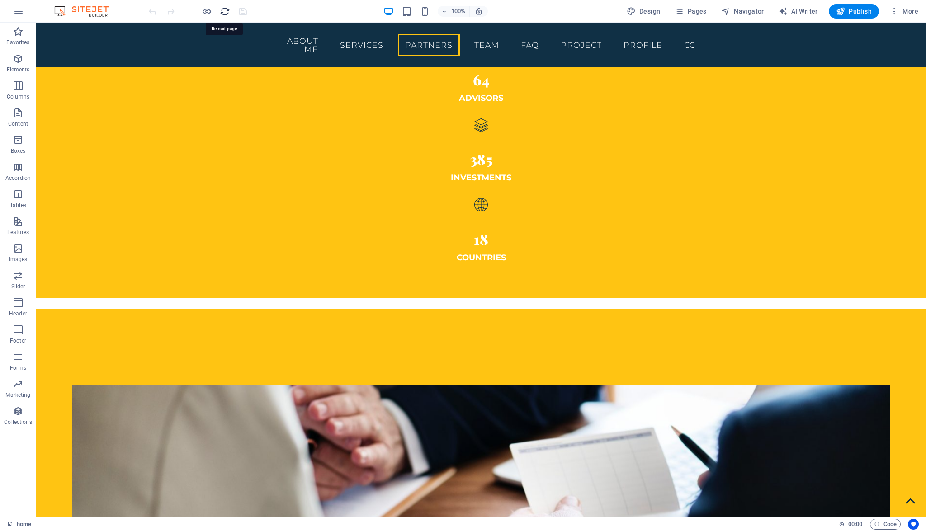
click at [225, 13] on icon "reload" at bounding box center [225, 11] width 10 height 10
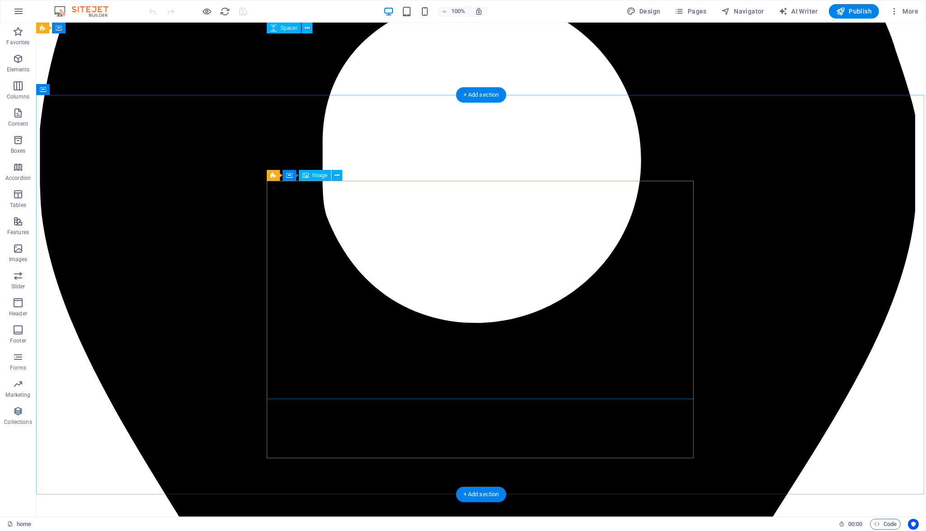
scroll to position [4286, 0]
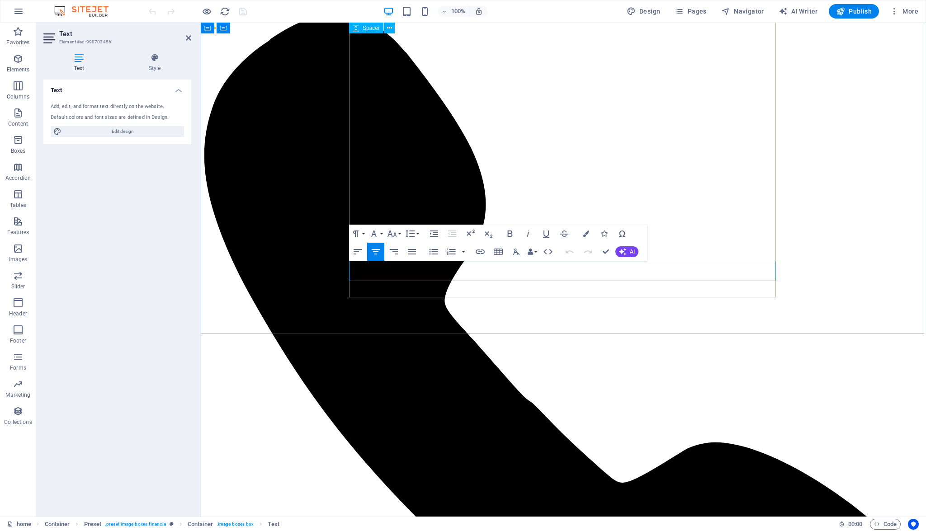
drag, startPoint x: 541, startPoint y: 277, endPoint x: 586, endPoint y: 277, distance: 45.2
click at [483, 251] on icon "button" at bounding box center [480, 251] width 11 height 11
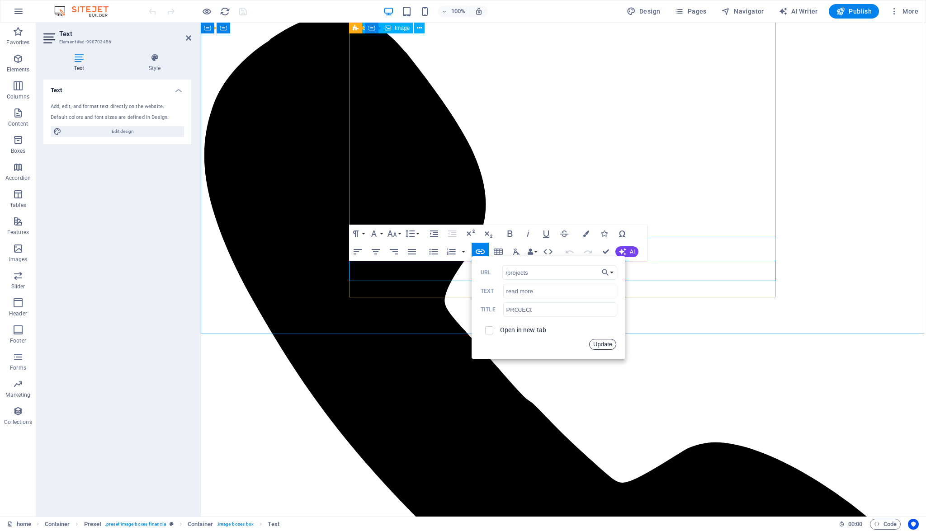
click at [612, 343] on button "Update" at bounding box center [602, 344] width 27 height 11
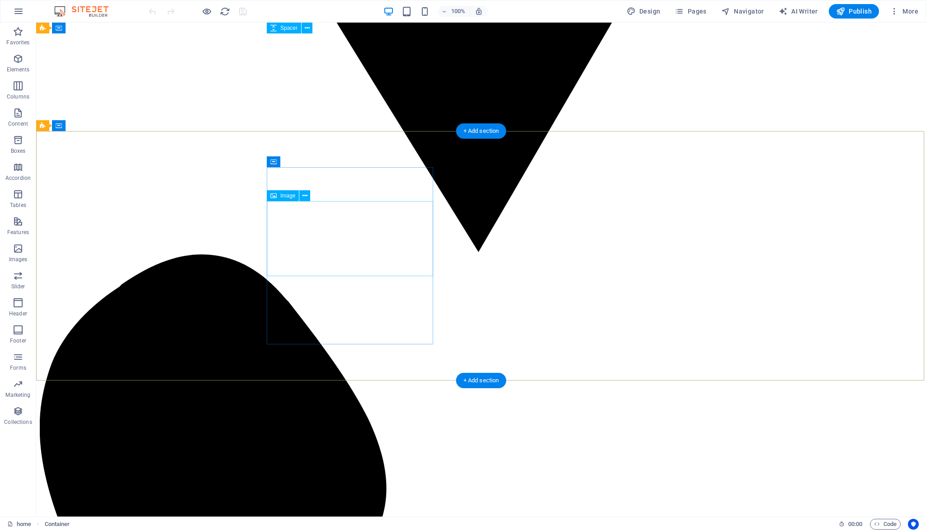
scroll to position [4868, 0]
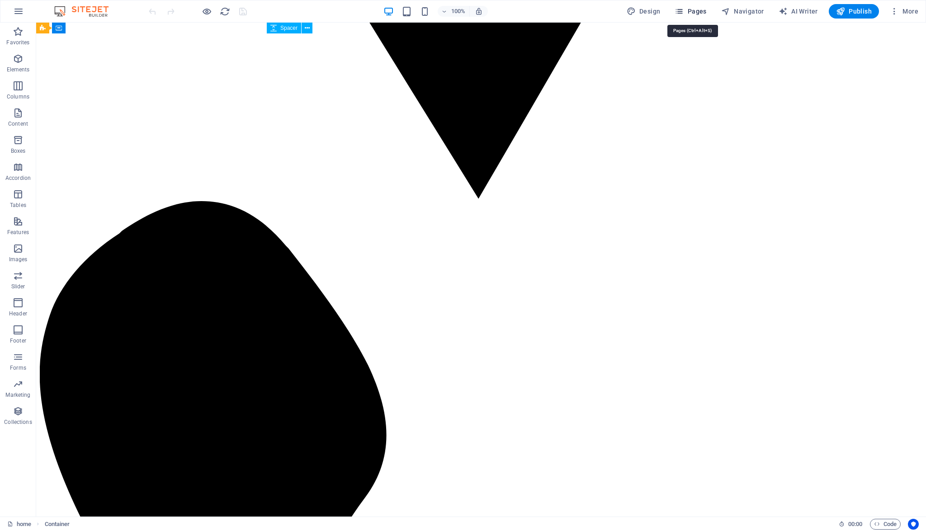
click at [696, 12] on span "Pages" at bounding box center [690, 11] width 32 height 9
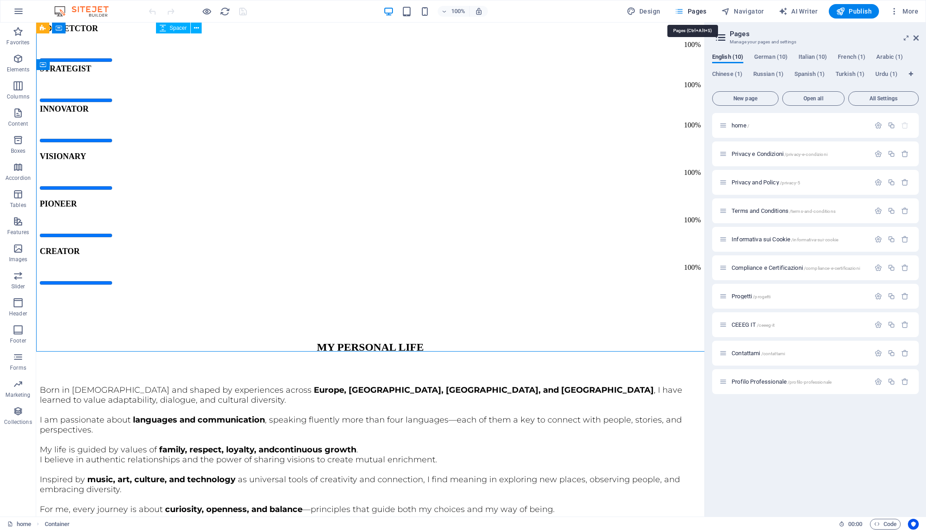
scroll to position [4189, 0]
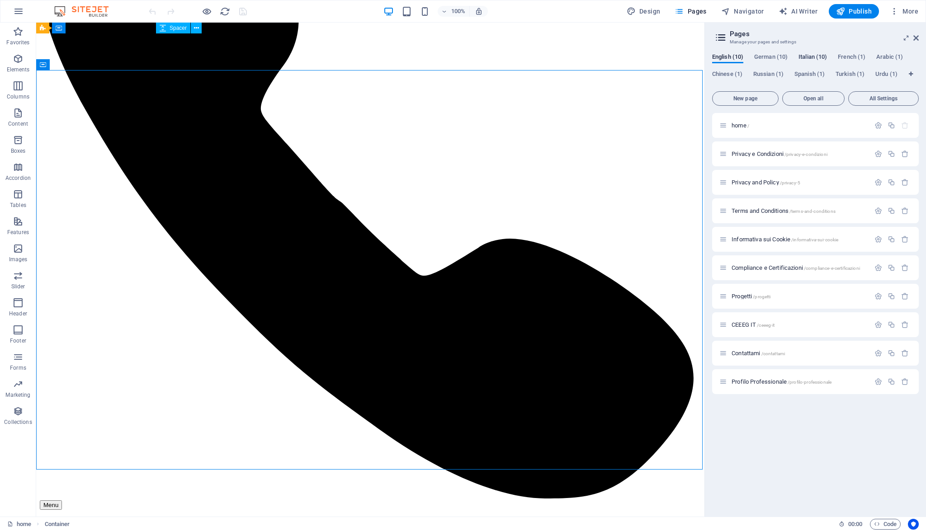
click at [816, 57] on span "Italian (10)" at bounding box center [812, 58] width 28 height 13
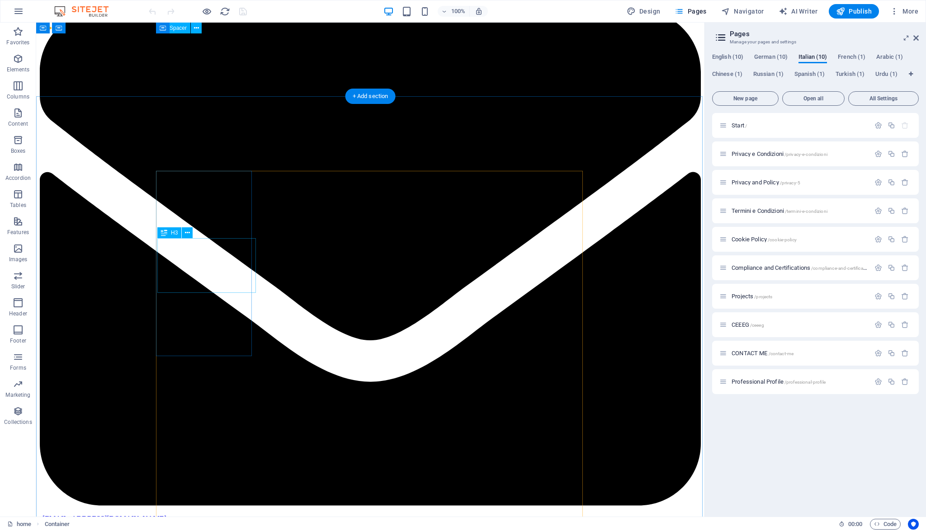
scroll to position [1727, 0]
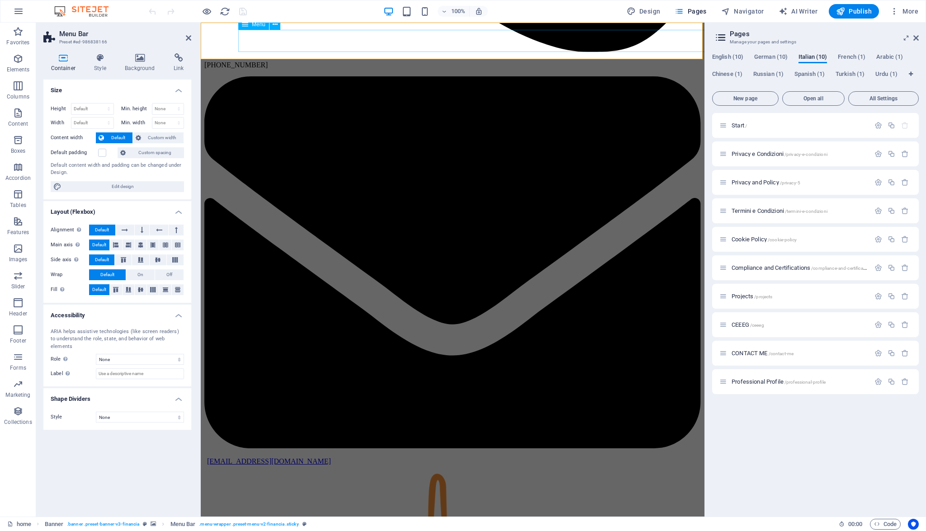
click at [262, 26] on span "Menu" at bounding box center [259, 24] width 14 height 5
select select
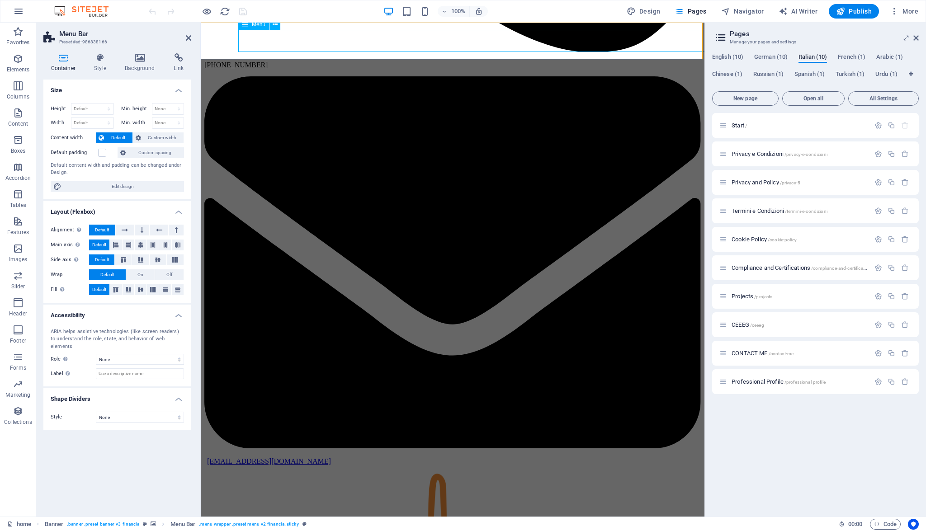
select select
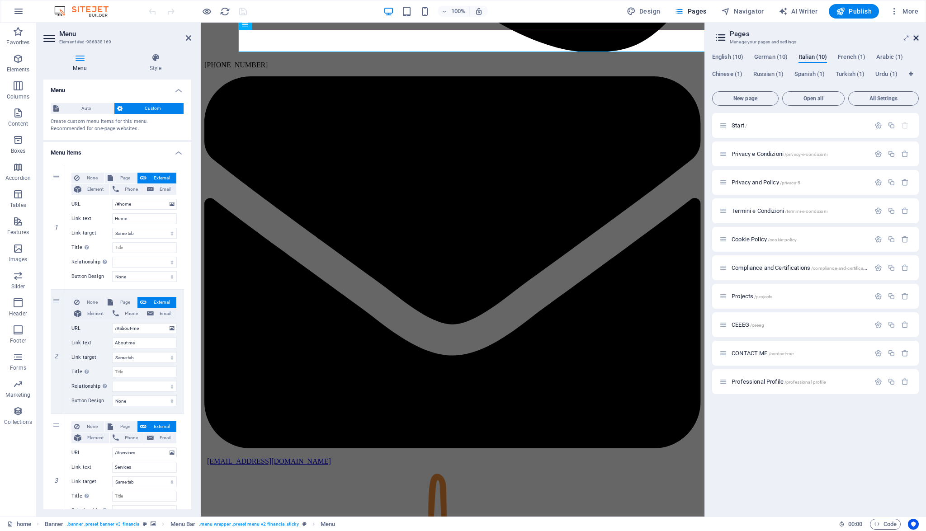
click at [914, 37] on icon at bounding box center [915, 37] width 5 height 7
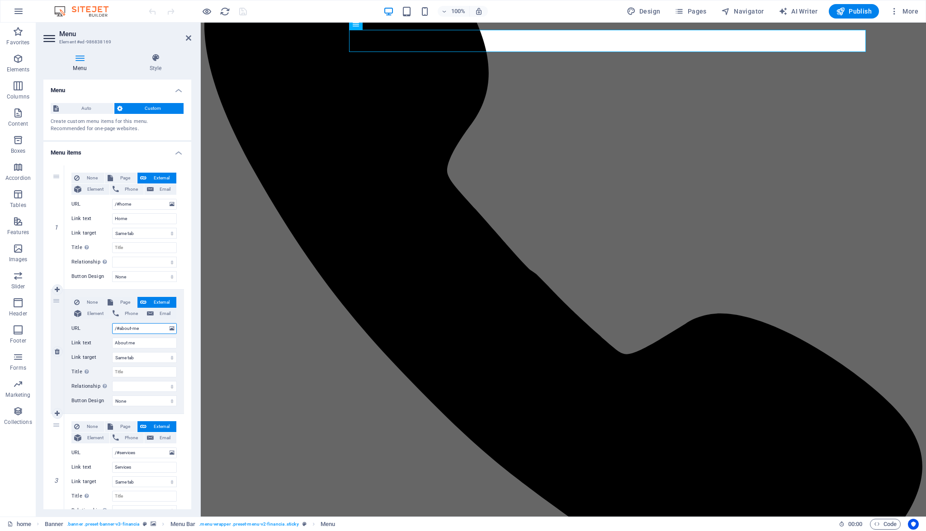
drag, startPoint x: 140, startPoint y: 326, endPoint x: 121, endPoint y: 328, distance: 19.5
click at [121, 328] on input "/#about-me" at bounding box center [144, 328] width 65 height 11
drag, startPoint x: 122, startPoint y: 329, endPoint x: 156, endPoint y: 333, distance: 33.7
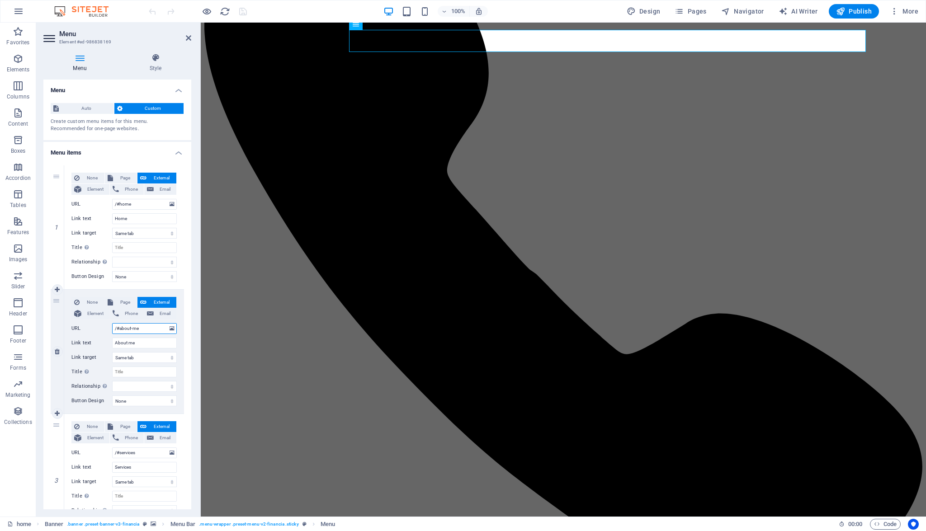
click at [156, 333] on div "None Page External Element Phone Email Page home Privacy e Condizioni Privacy a…" at bounding box center [123, 344] width 105 height 95
type input "/#di"
select select
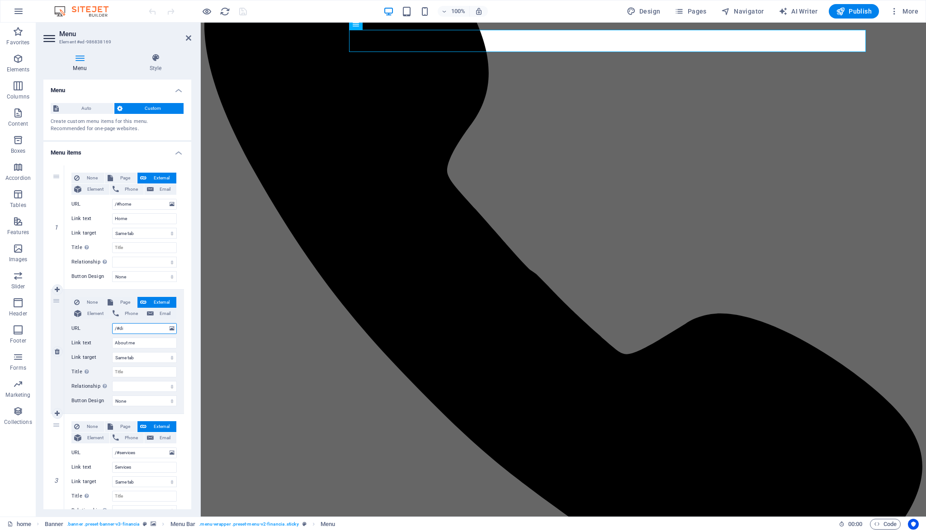
select select
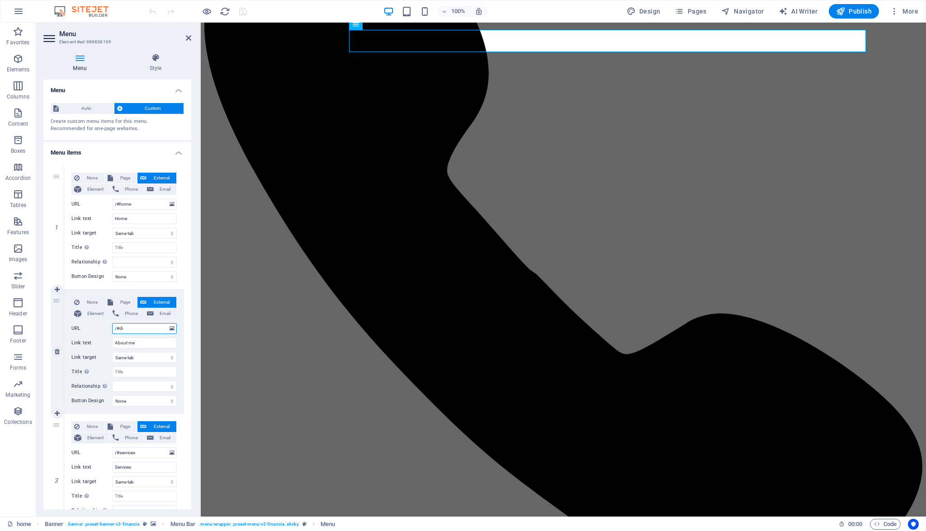
select select
type input "/#dim"
select select
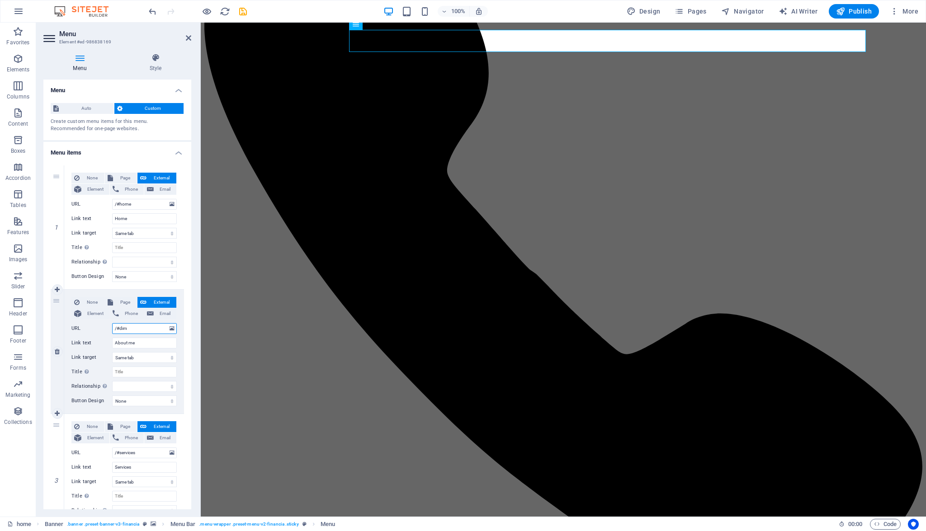
select select
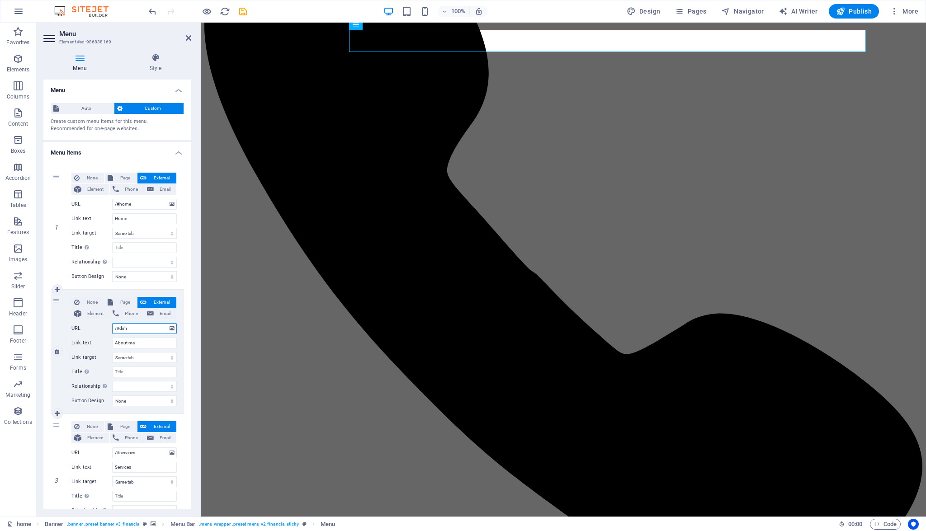
select select
type input "/#di"
select select
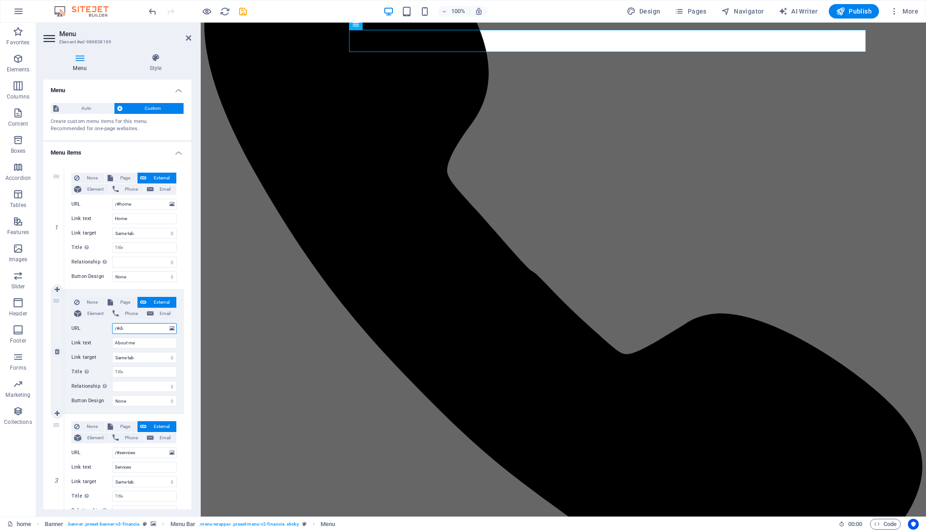
select select
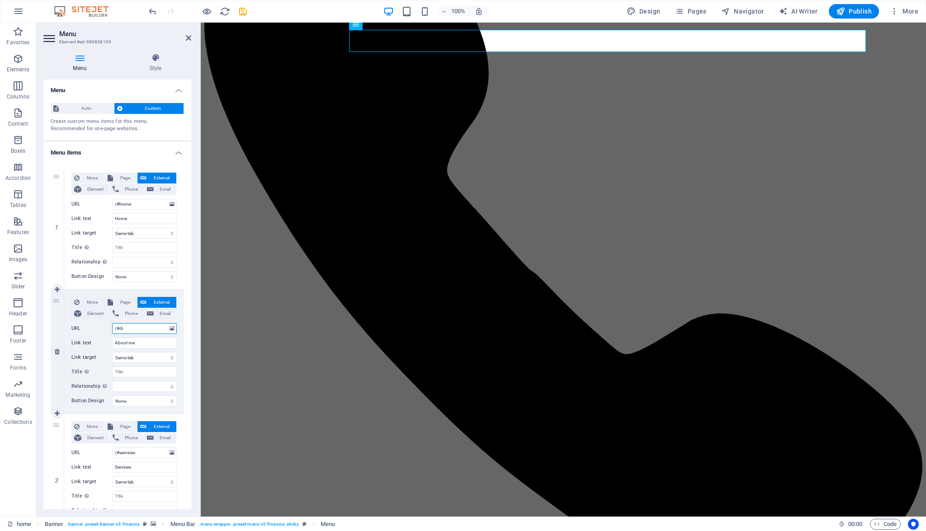
select select
type input "/#di-me"
select select
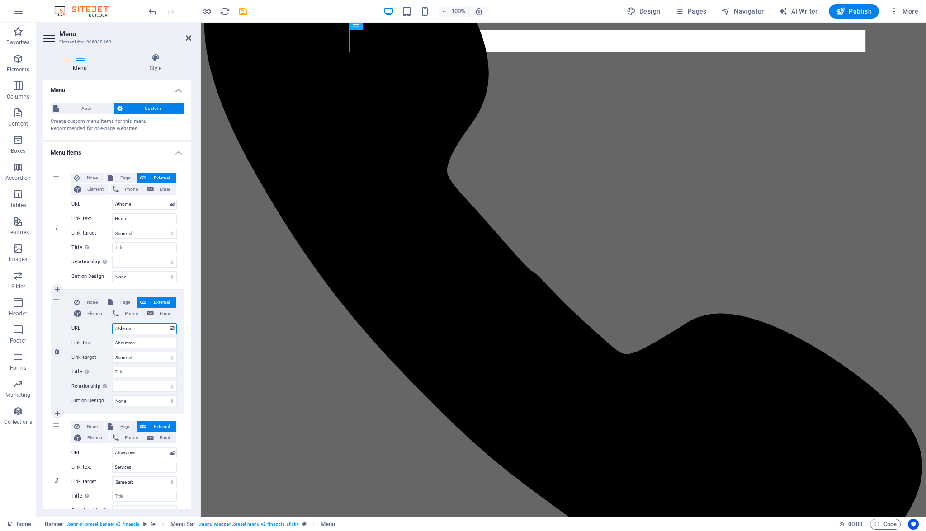
select select
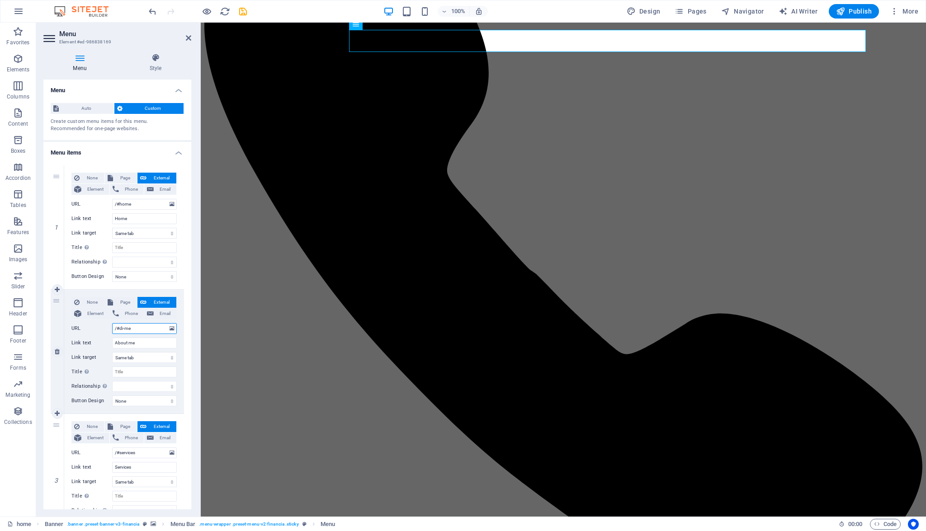
select select
type input "/#di-me"
drag, startPoint x: 142, startPoint y: 344, endPoint x: 74, endPoint y: 334, distance: 69.5
click at [74, 334] on div "None Page External Element Phone Email Page home Privacy e Condizioni Privacy a…" at bounding box center [123, 344] width 105 height 95
type input "Su di"
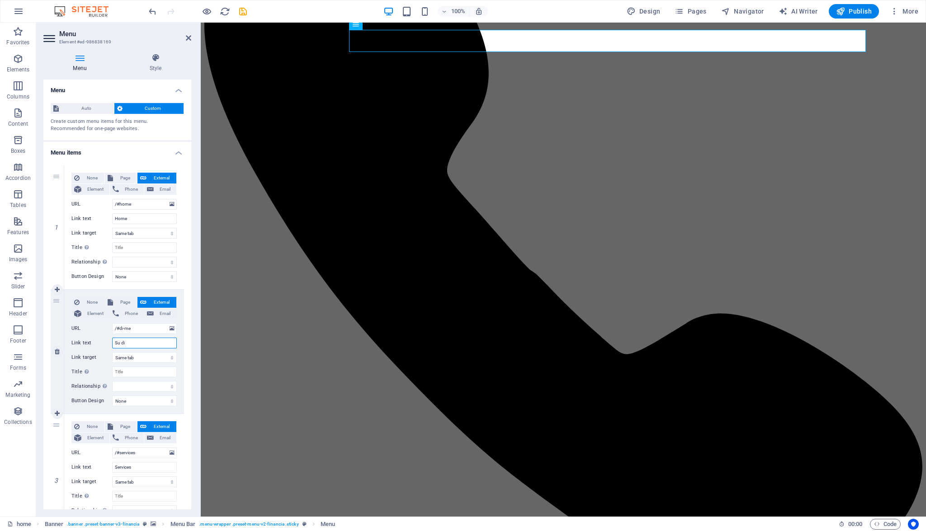
select select
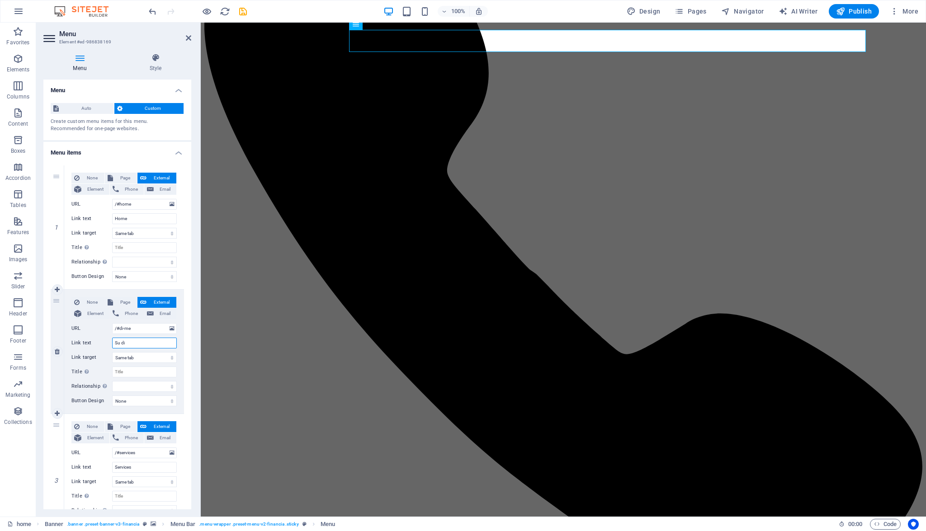
select select
type input "Su"
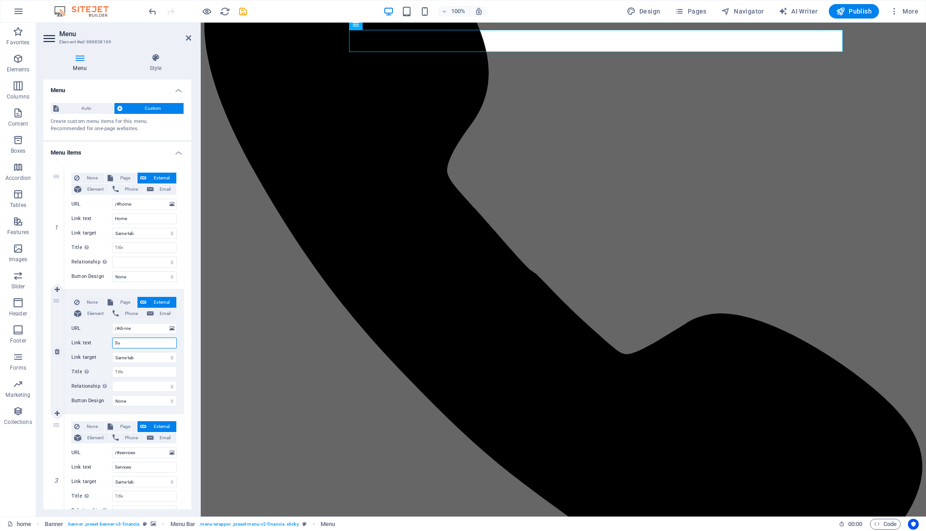
select select
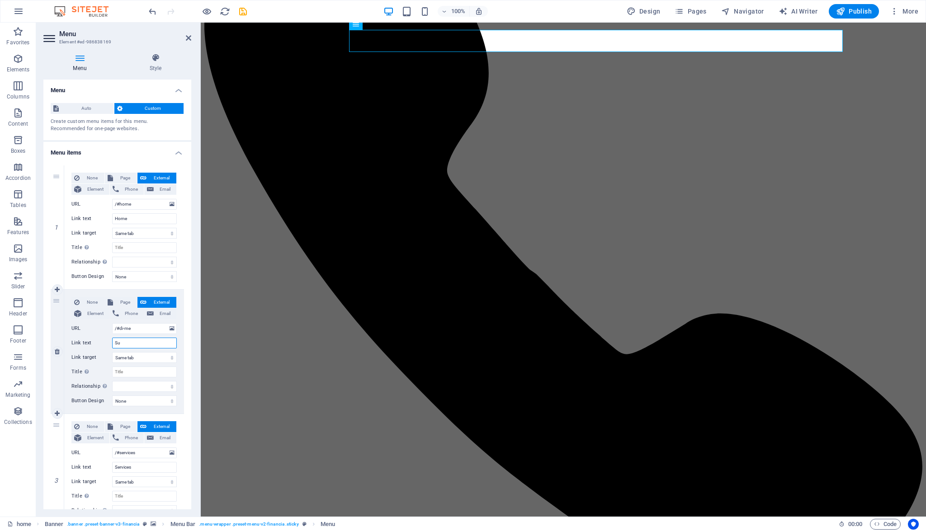
select select
type input "Su Di Mr"
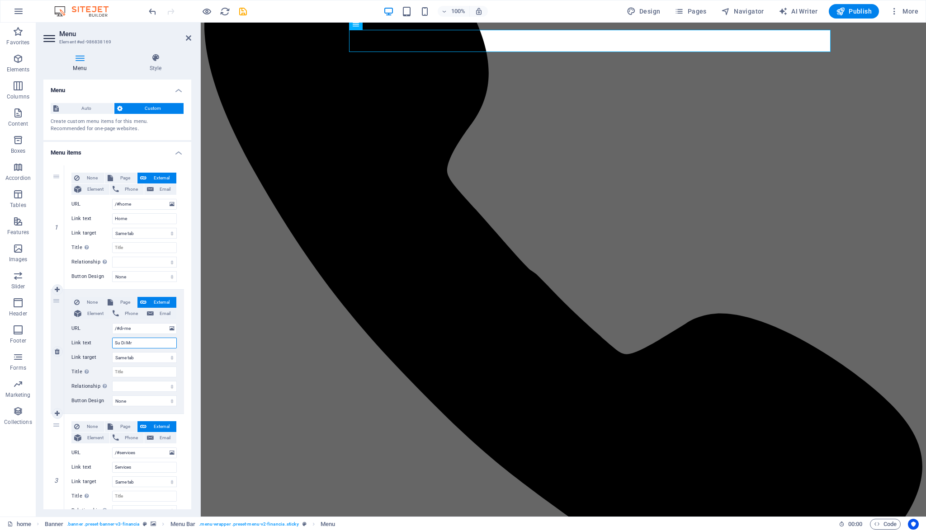
select select
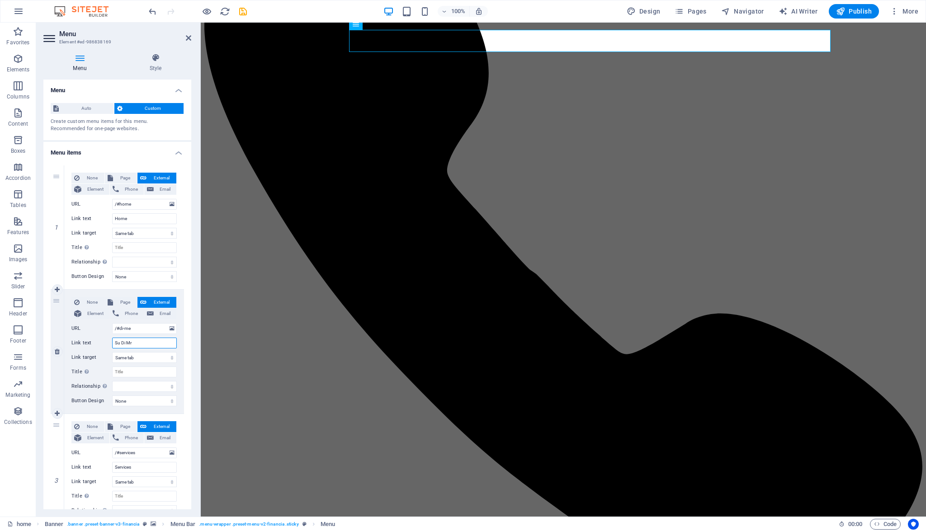
select select
type input "Su Di Mre"
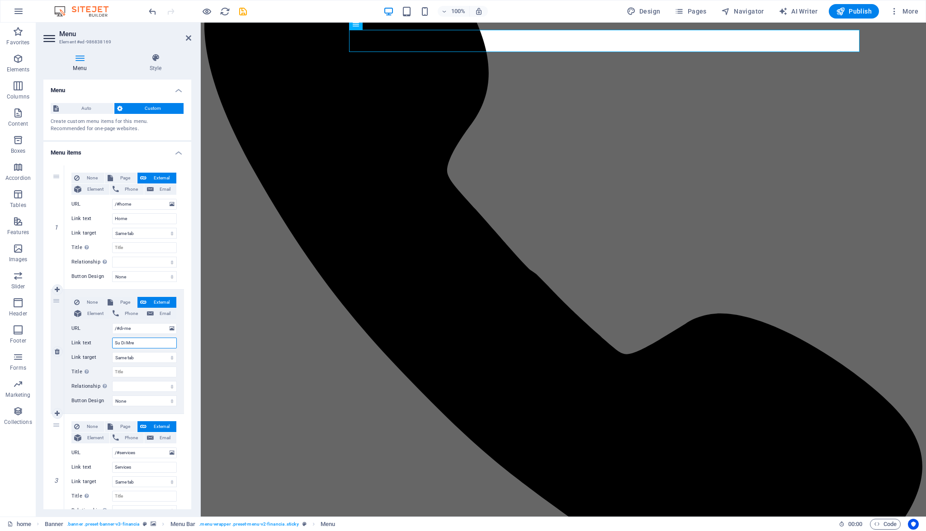
select select
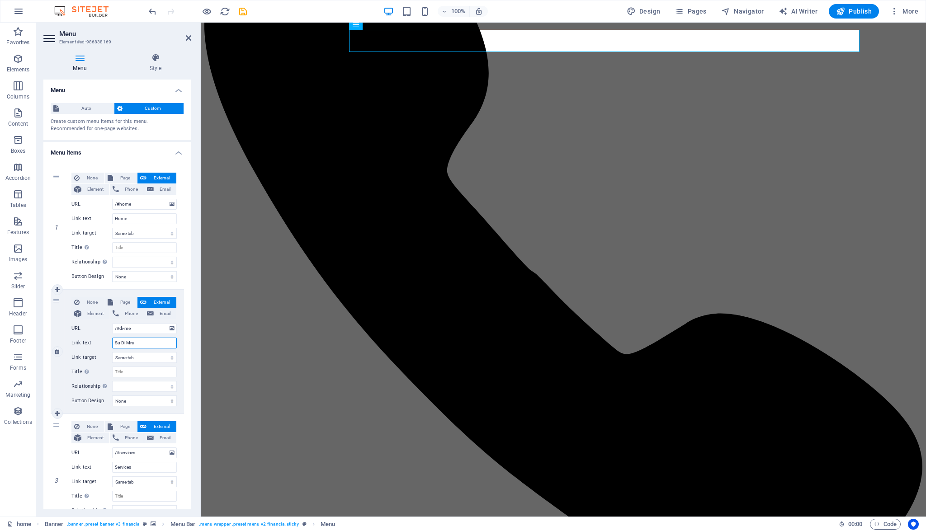
select select
type input "Su Di M"
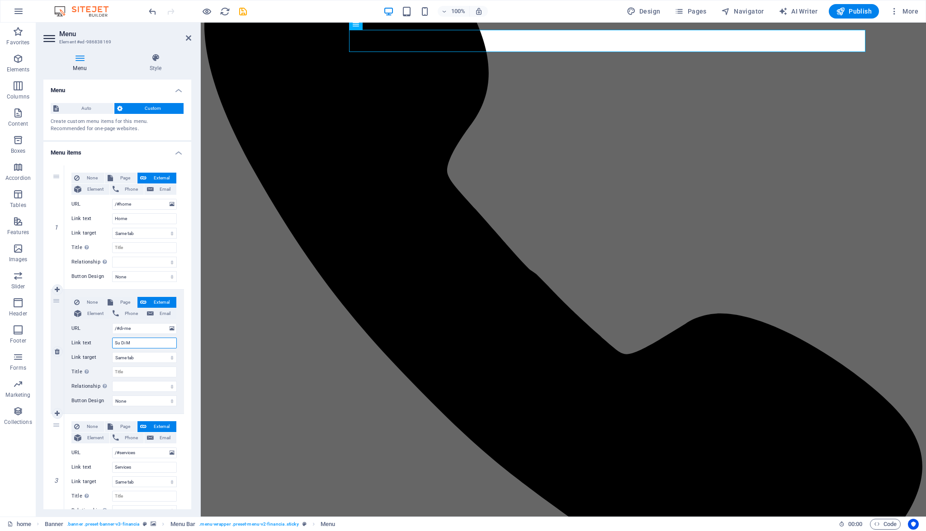
select select
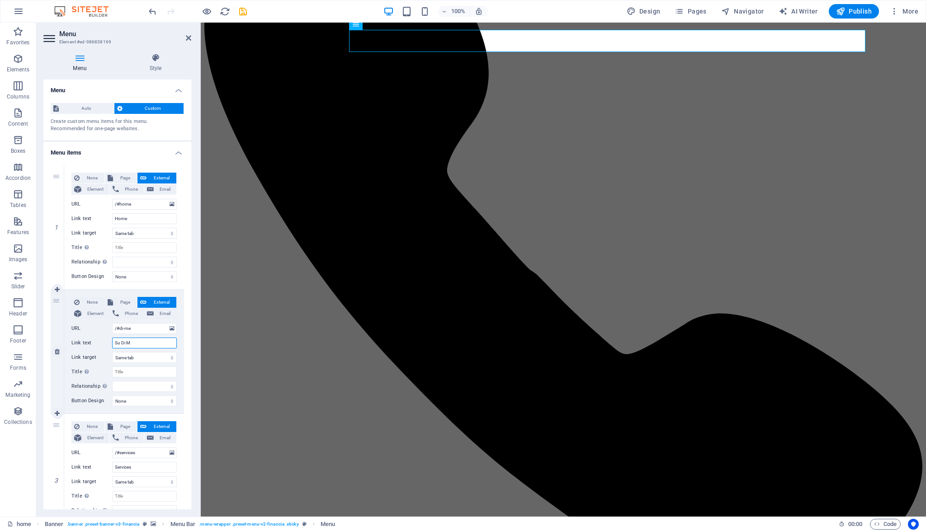
select select
type input "Su Di Me"
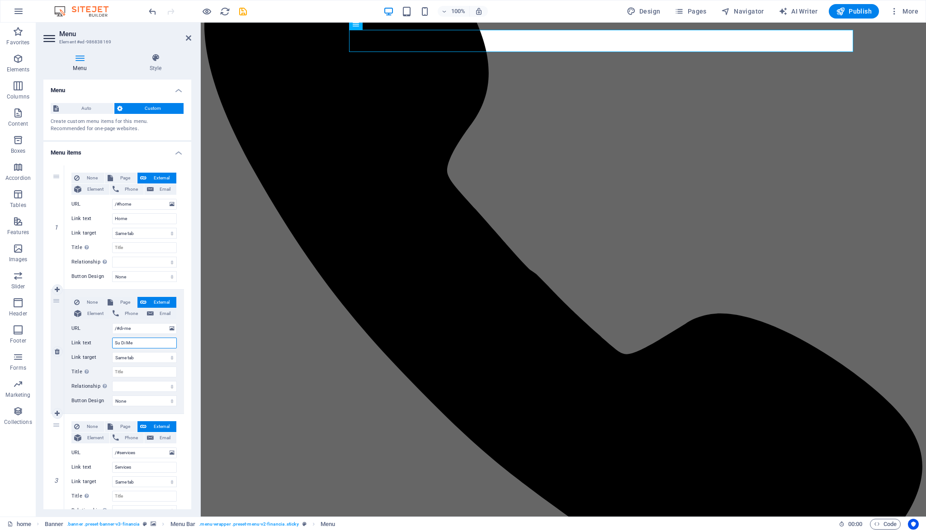
select select
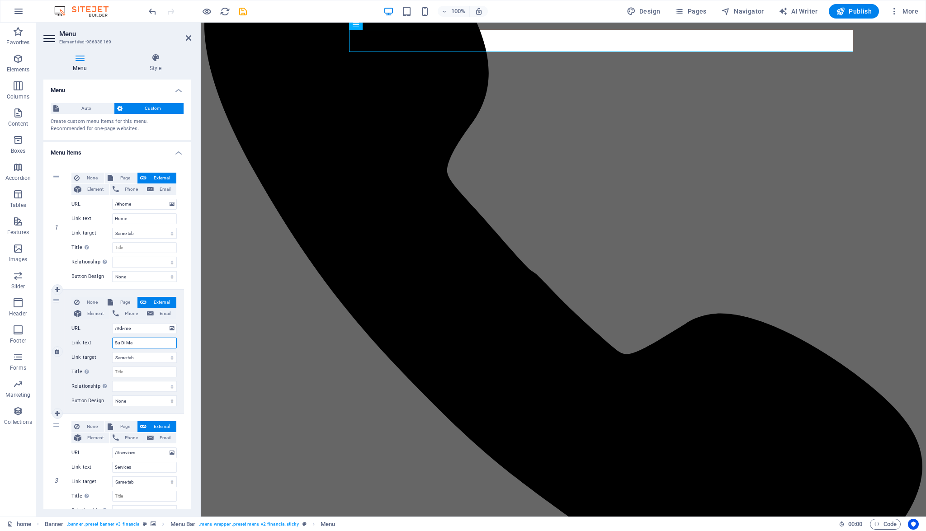
select select
type input "Su Di Me"
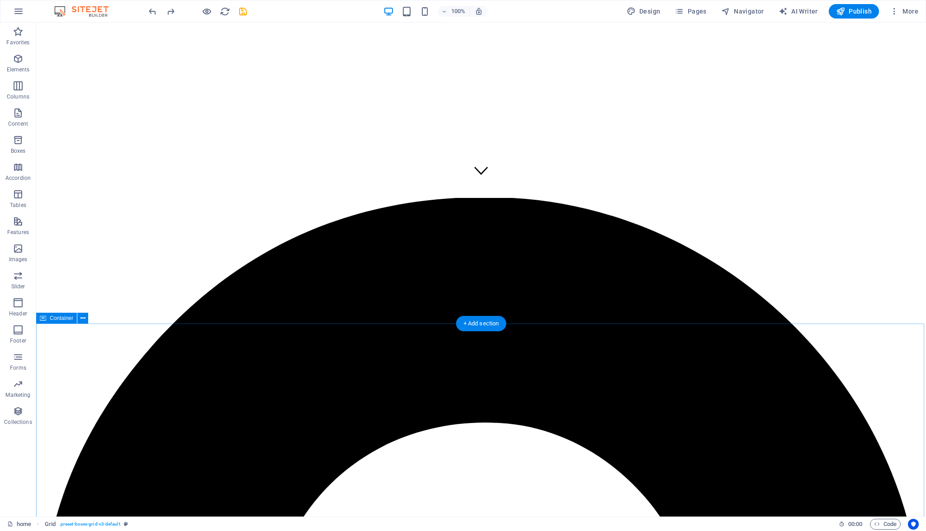
scroll to position [193, 0]
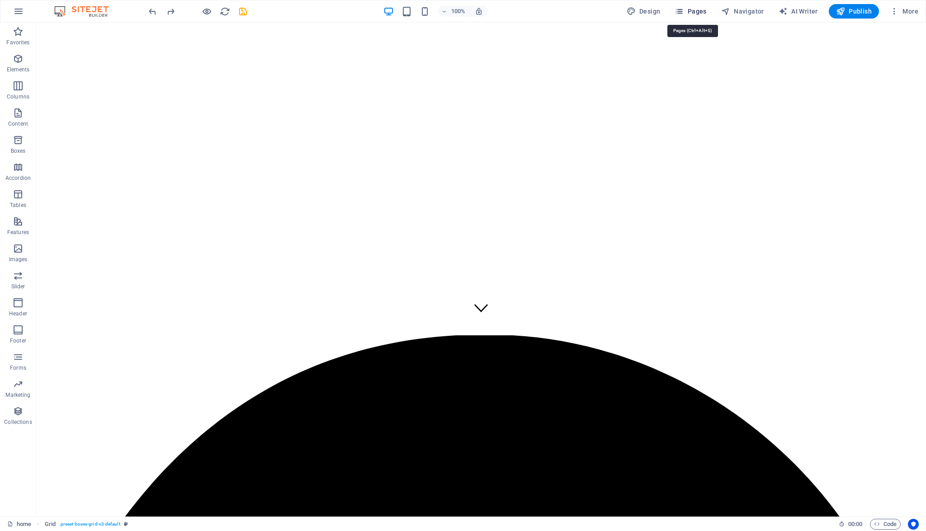
click at [700, 13] on span "Pages" at bounding box center [690, 11] width 32 height 9
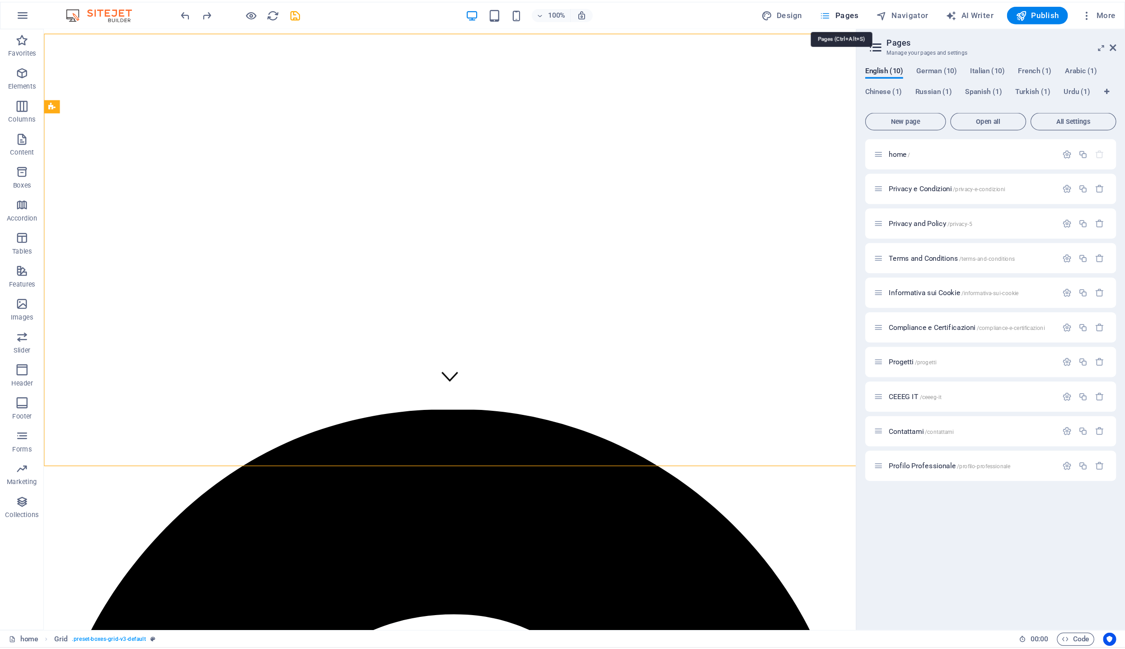
scroll to position [1629, 0]
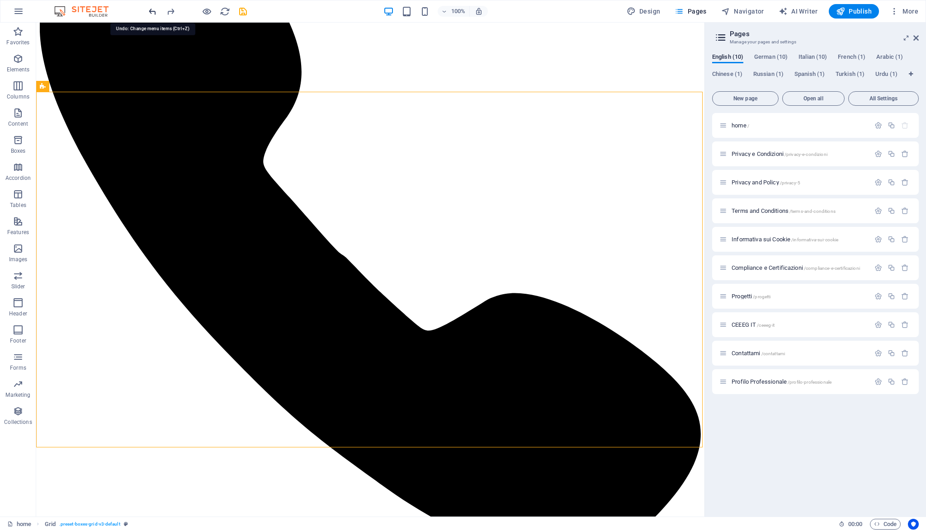
click at [148, 9] on icon "undo" at bounding box center [152, 11] width 10 height 10
click at [151, 13] on icon "undo" at bounding box center [152, 11] width 10 height 10
click at [817, 57] on span "Italian (10)" at bounding box center [812, 58] width 28 height 13
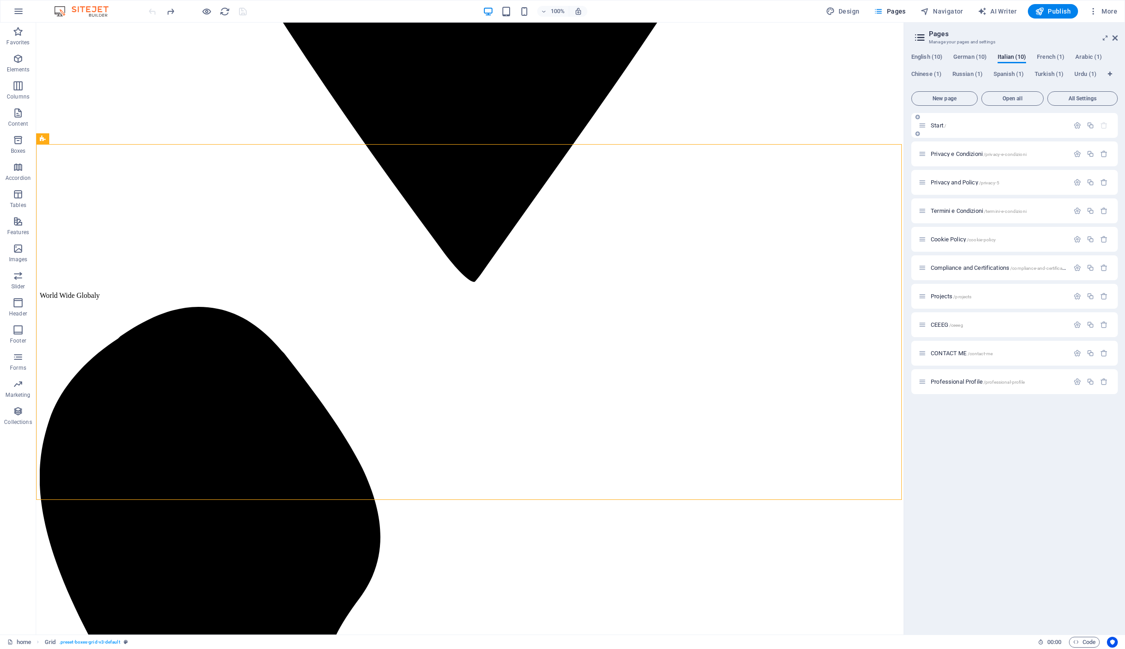
click at [925, 127] on span "Start /" at bounding box center [938, 125] width 15 height 7
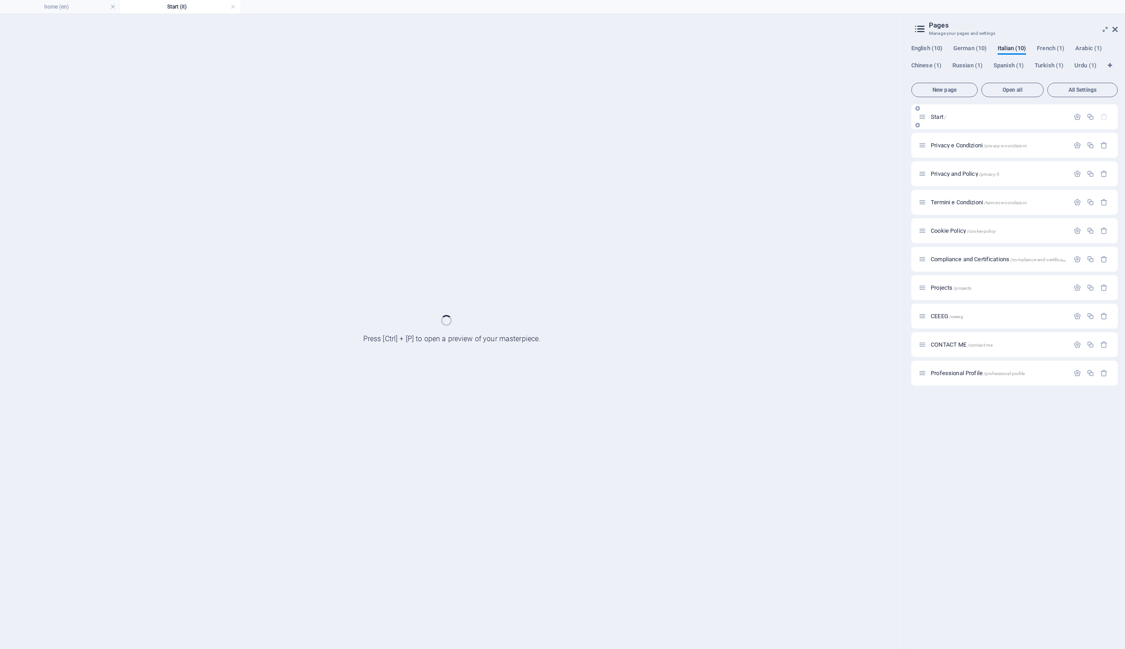
click at [925, 127] on div "Start /" at bounding box center [1015, 116] width 207 height 25
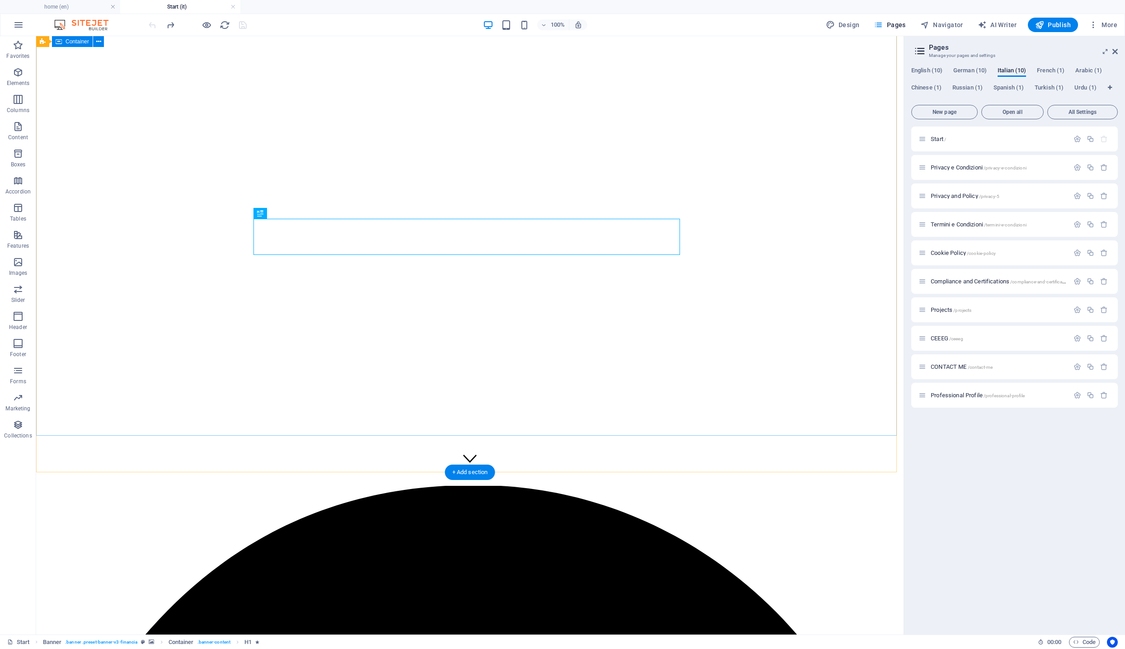
scroll to position [193, 0]
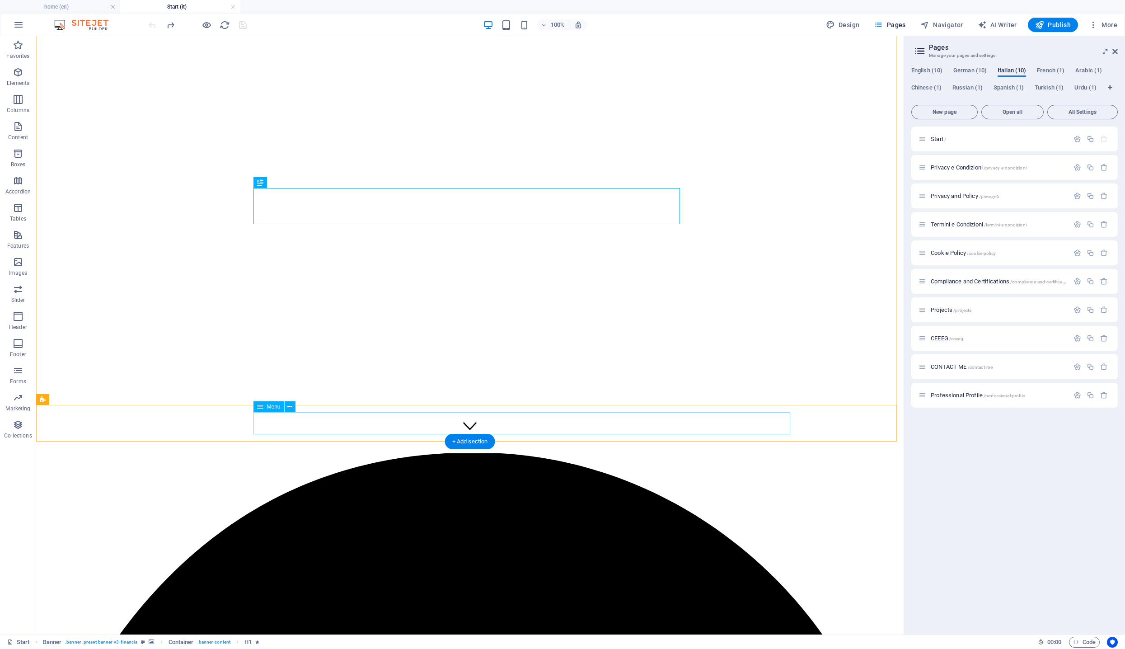
click at [276, 406] on span "Menu" at bounding box center [274, 406] width 14 height 5
select select
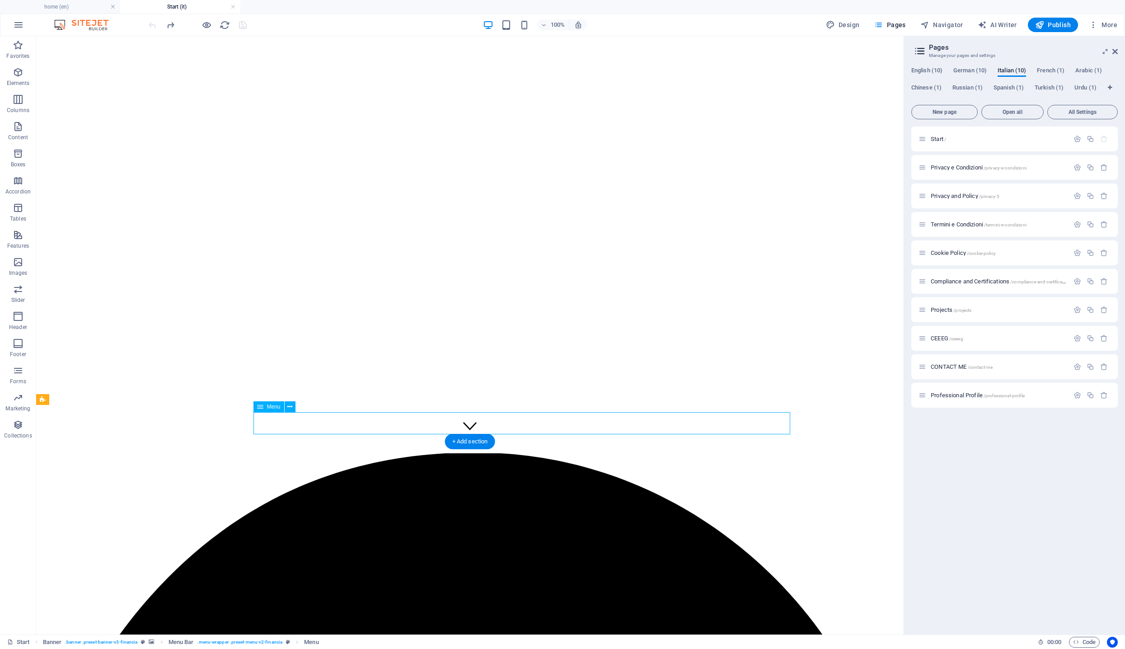
select select
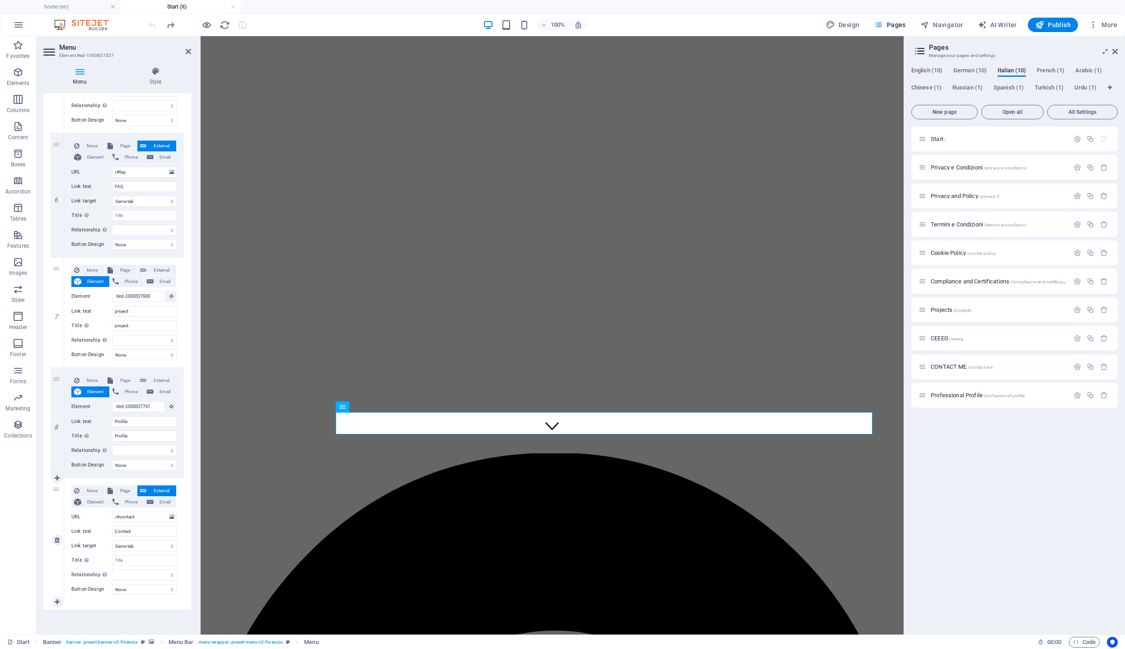
scroll to position [0, 0]
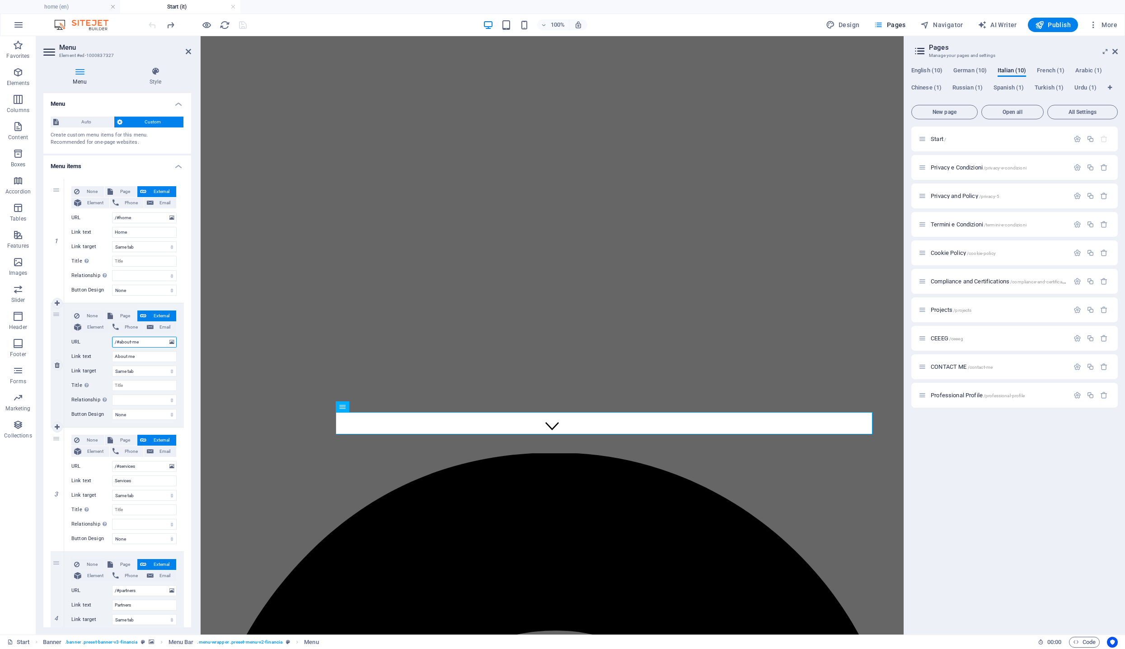
drag, startPoint x: 123, startPoint y: 341, endPoint x: 139, endPoint y: 341, distance: 15.8
click at [139, 341] on input "/#about-me" at bounding box center [144, 342] width 65 height 11
type input "/#"
select select
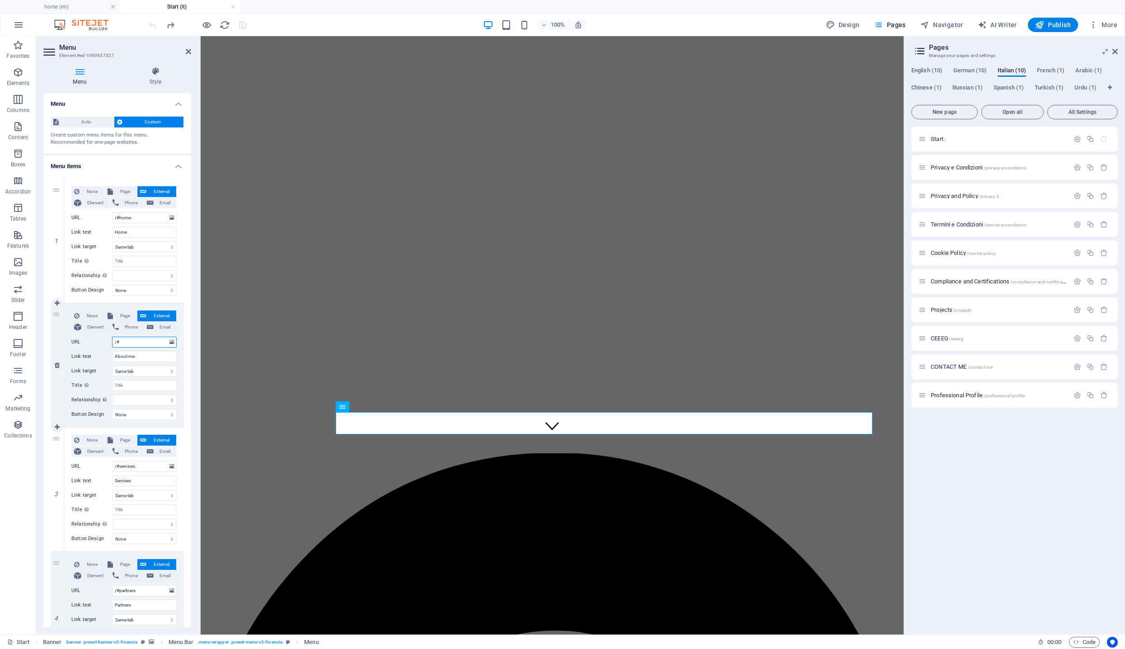
select select
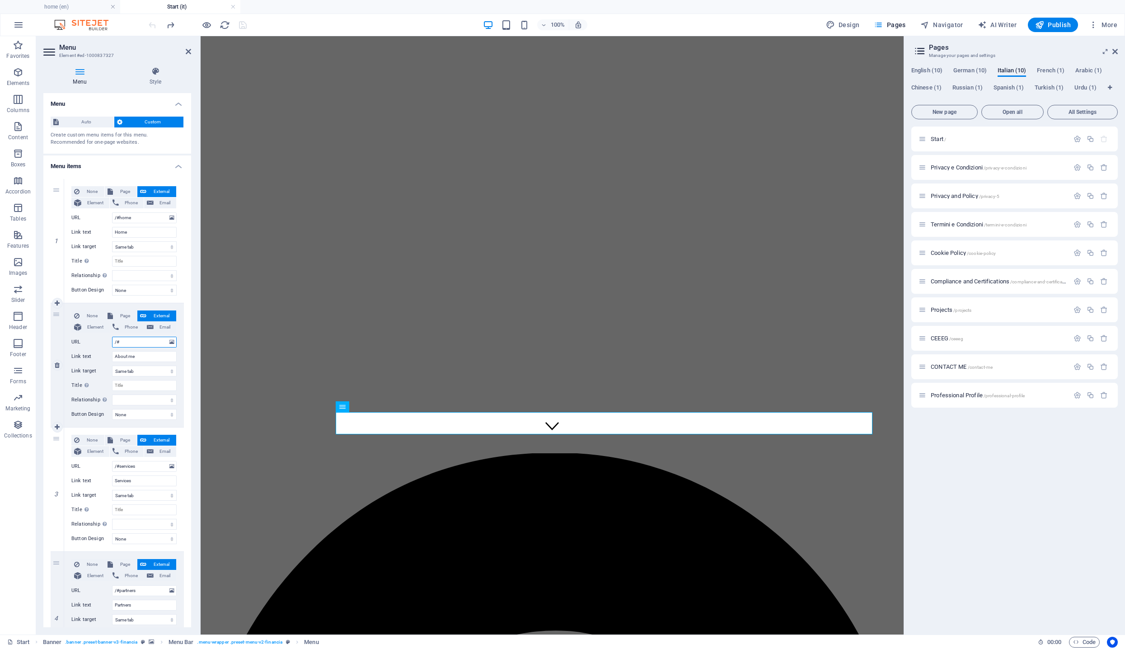
select select
type input "/#s"
select select
type input "/#"
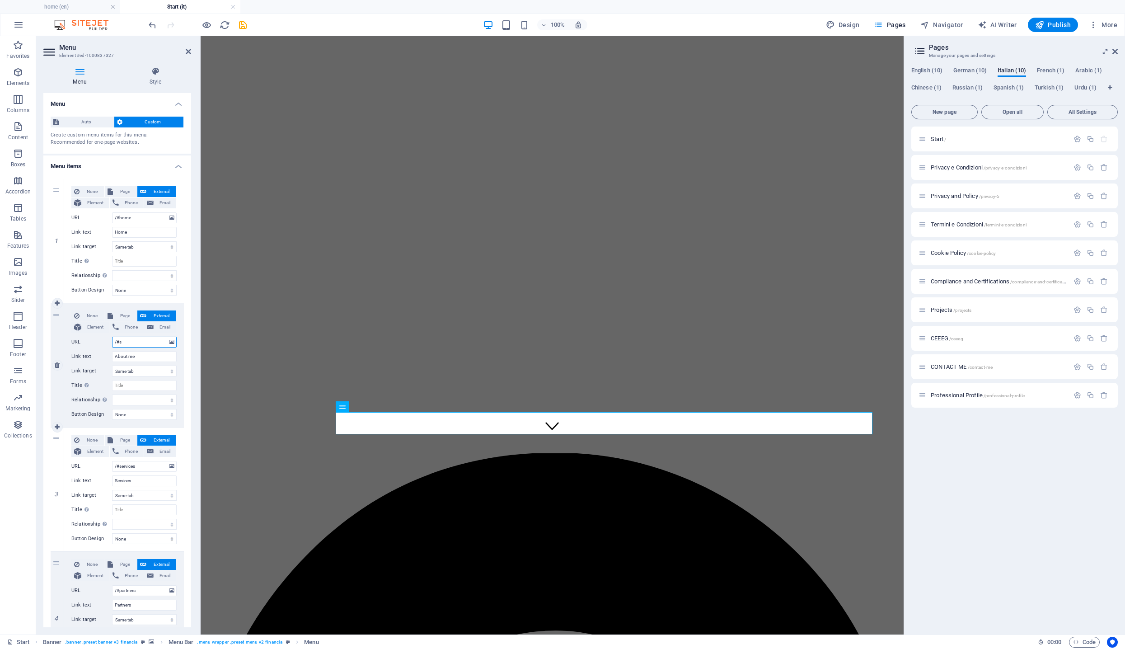
select select
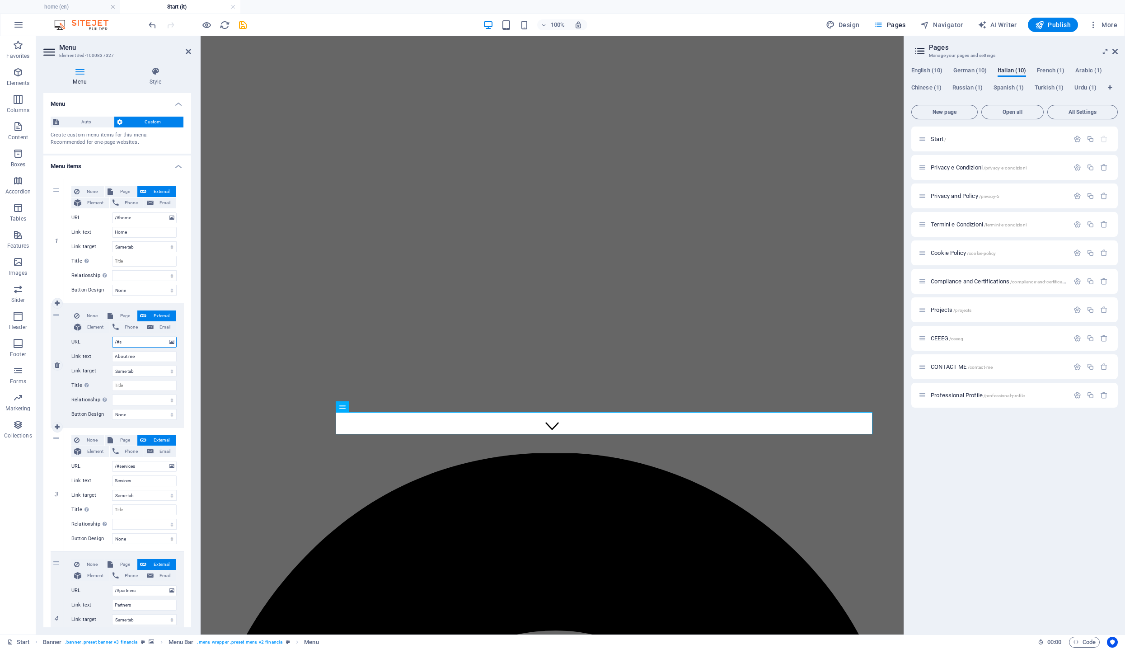
select select
paste input "di-me"
select select
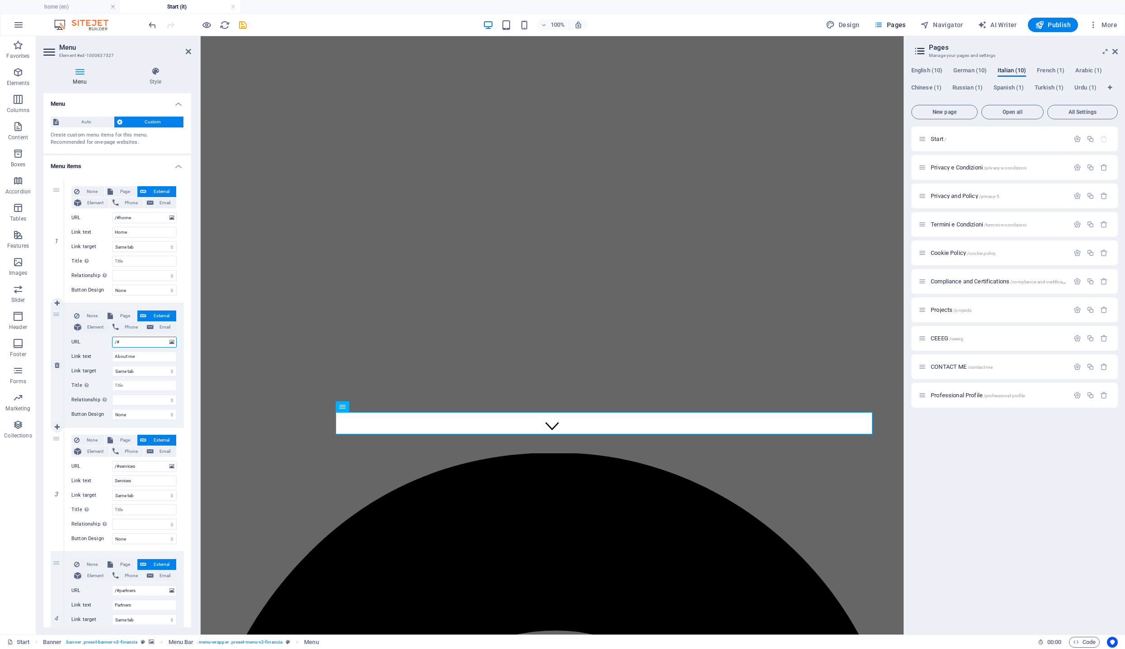
type input "/#di-me"
select select
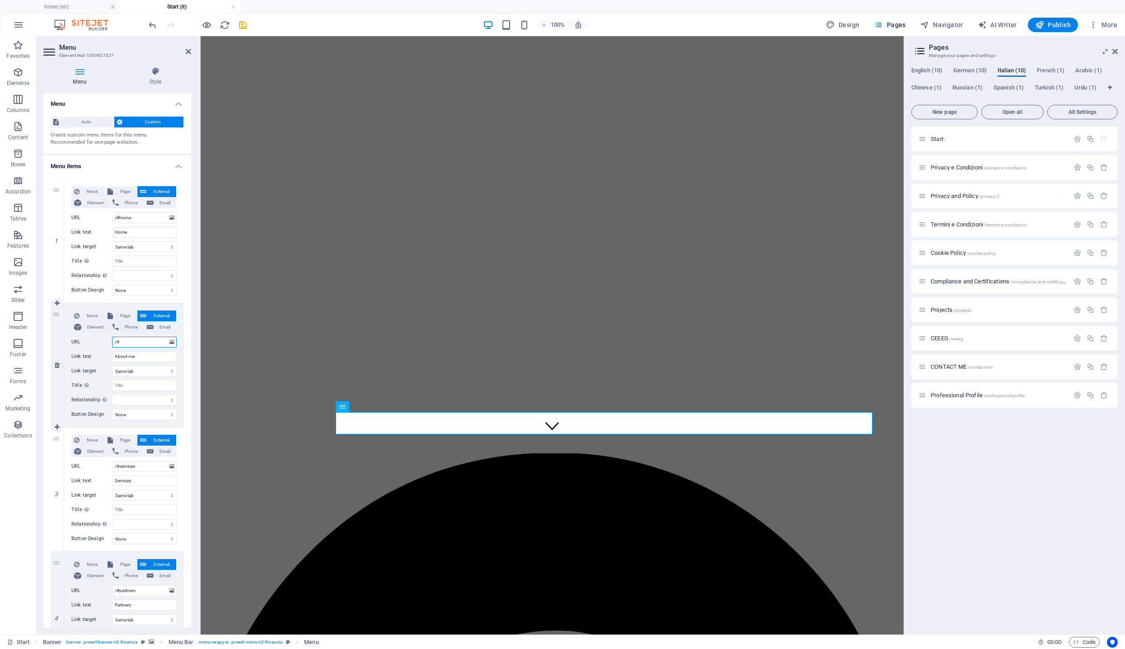
select select
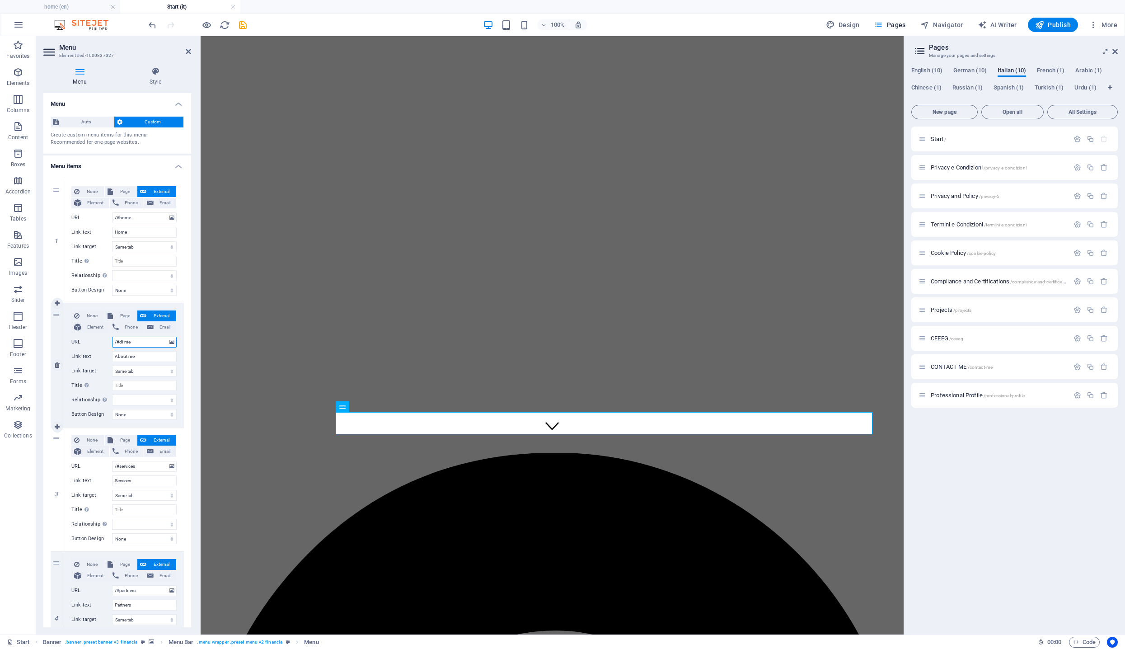
select select
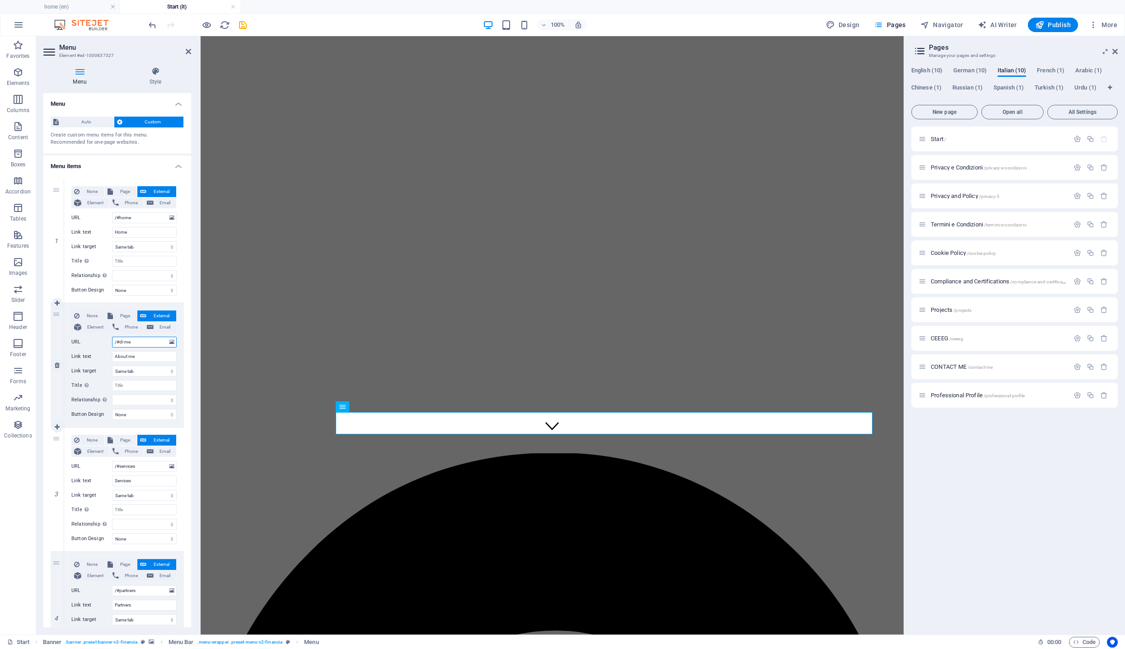
select select
type input "/#di-me"
drag, startPoint x: 142, startPoint y: 357, endPoint x: 58, endPoint y: 351, distance: 84.3
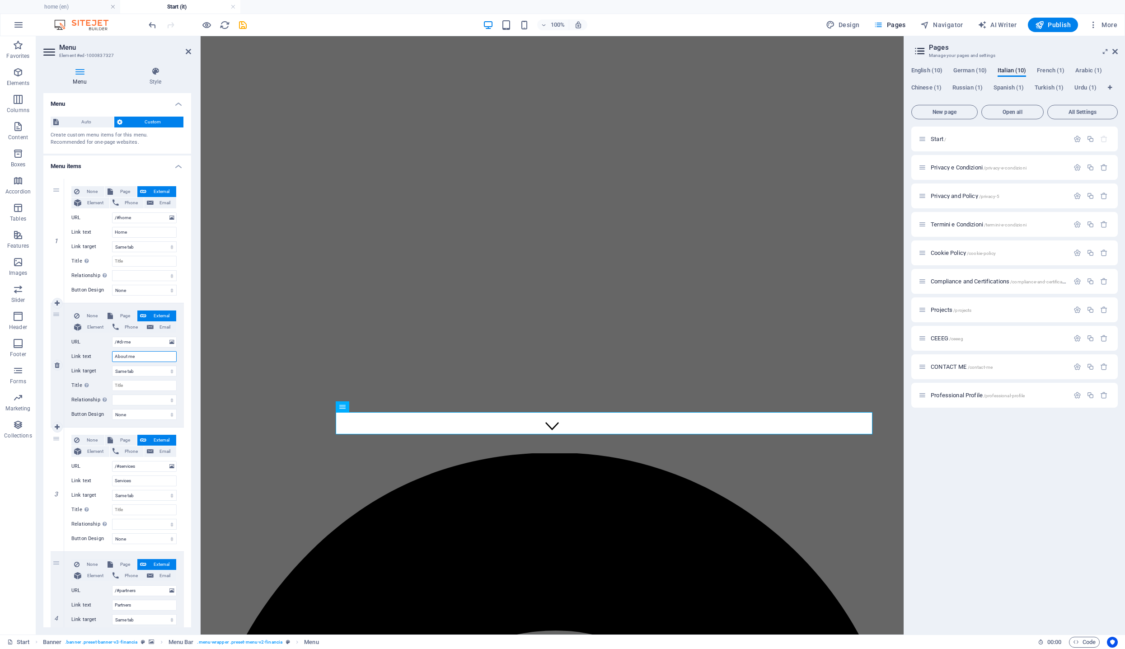
click at [58, 351] on div "2 None Page External Element Phone Email Page home Privacy e Condizioni Privacy…" at bounding box center [117, 365] width 133 height 124
type input "Su di me"
select select
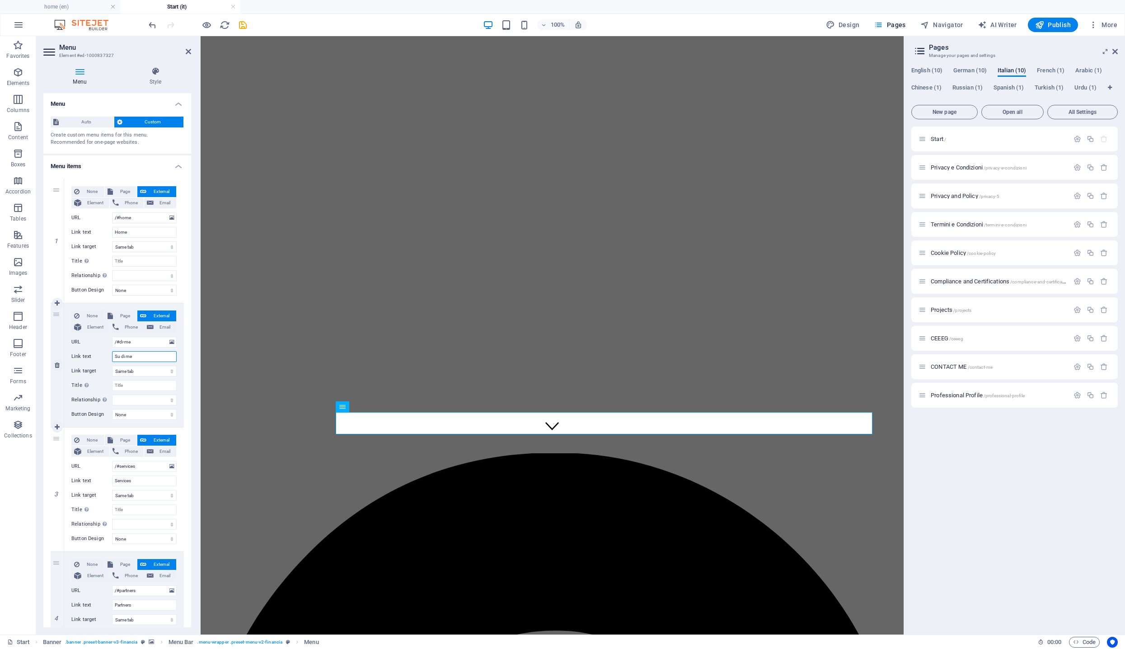
select select
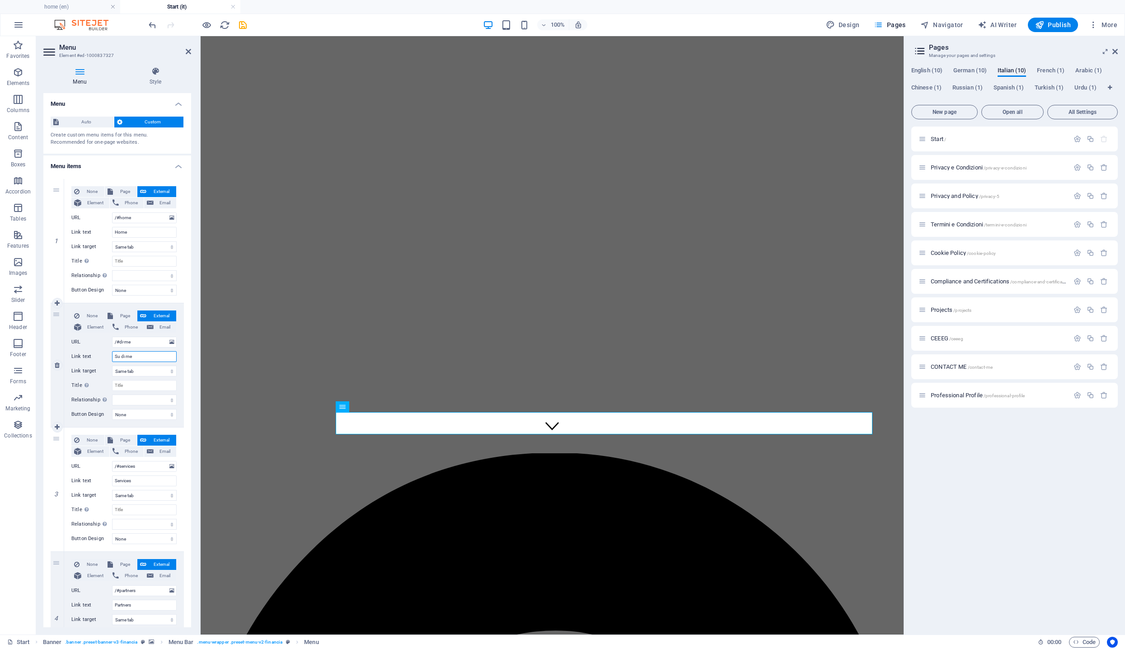
select select
type input "Su di Me"
select select
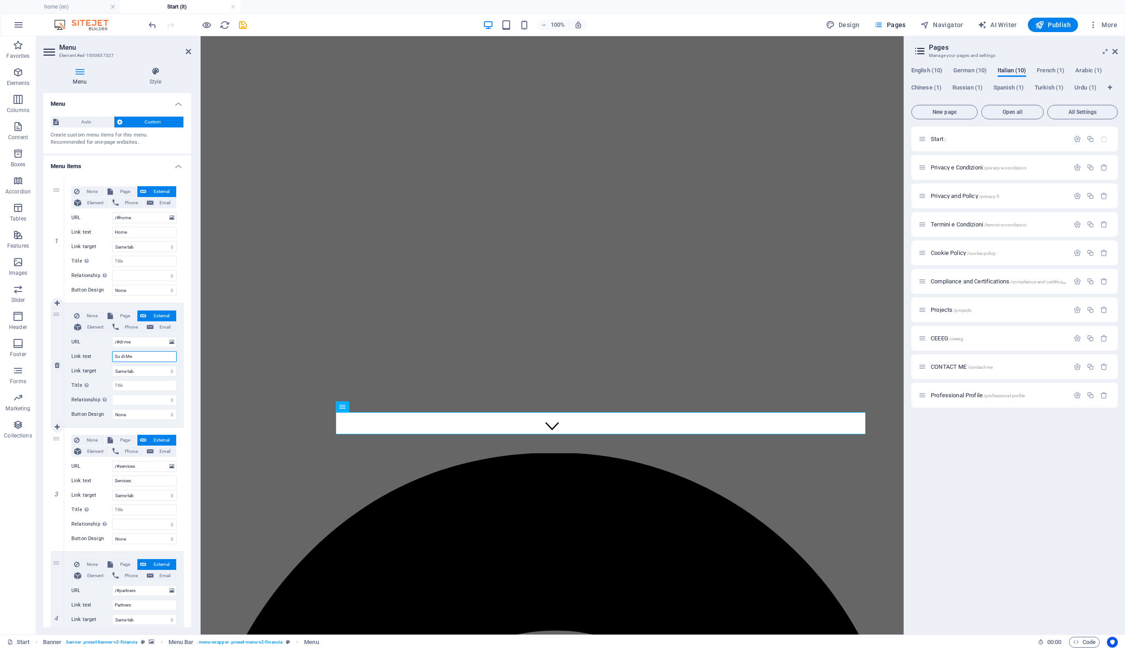
select select
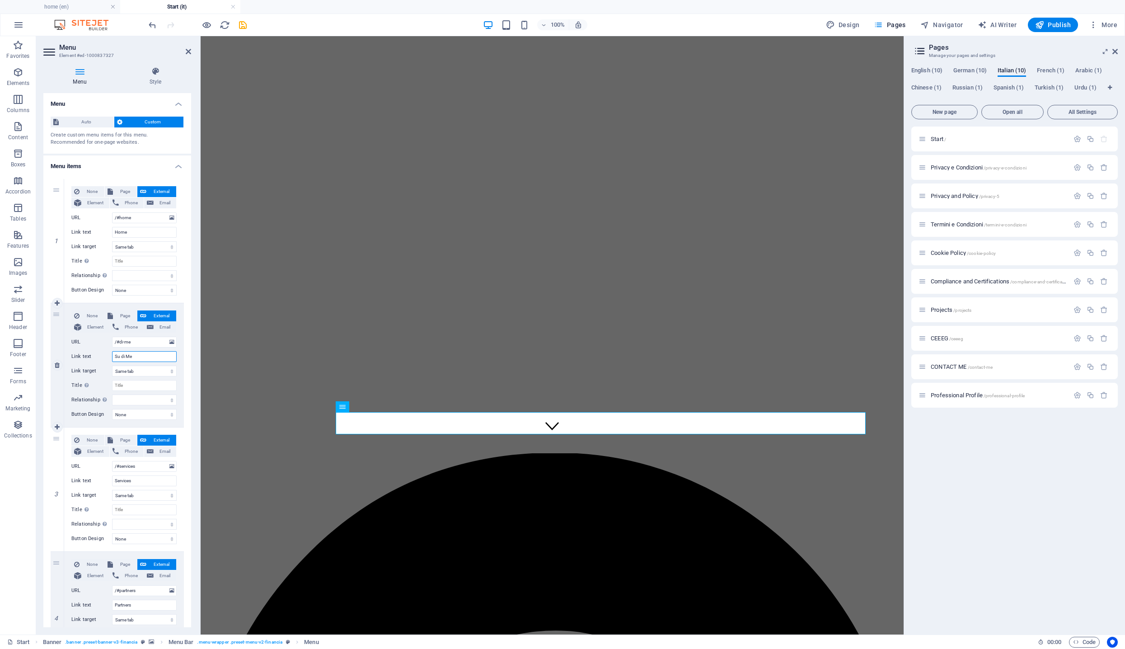
select select
drag, startPoint x: 141, startPoint y: 358, endPoint x: 78, endPoint y: 357, distance: 63.3
click at [78, 357] on div "Link text Su di Me" at bounding box center [123, 356] width 105 height 11
type input "Su di Me"
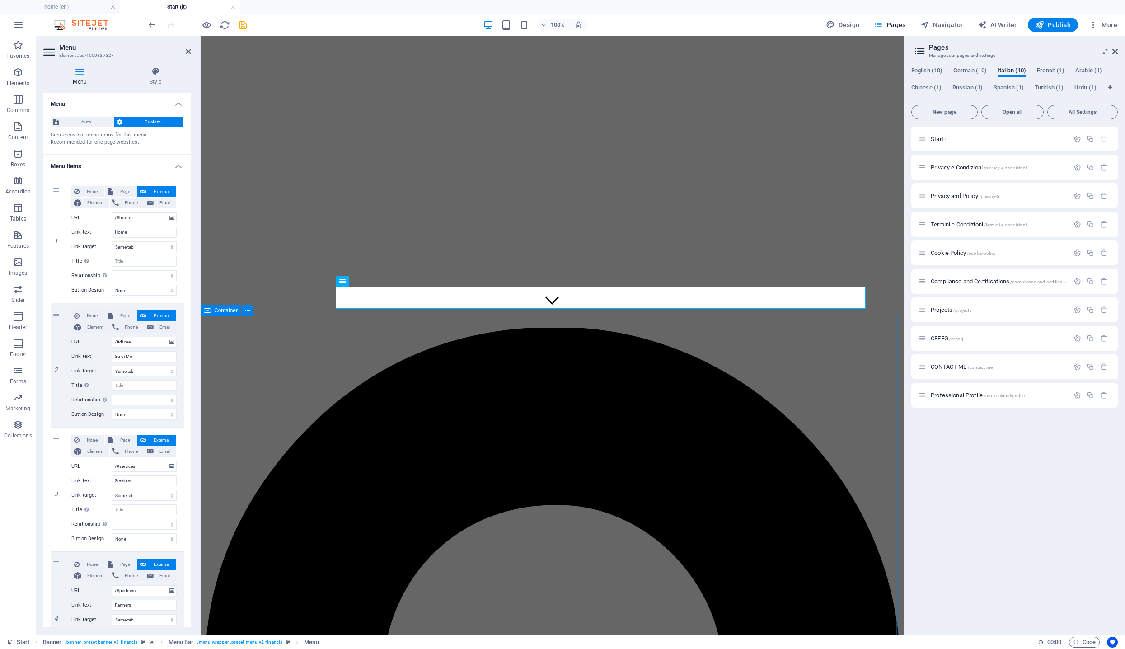
scroll to position [448, 0]
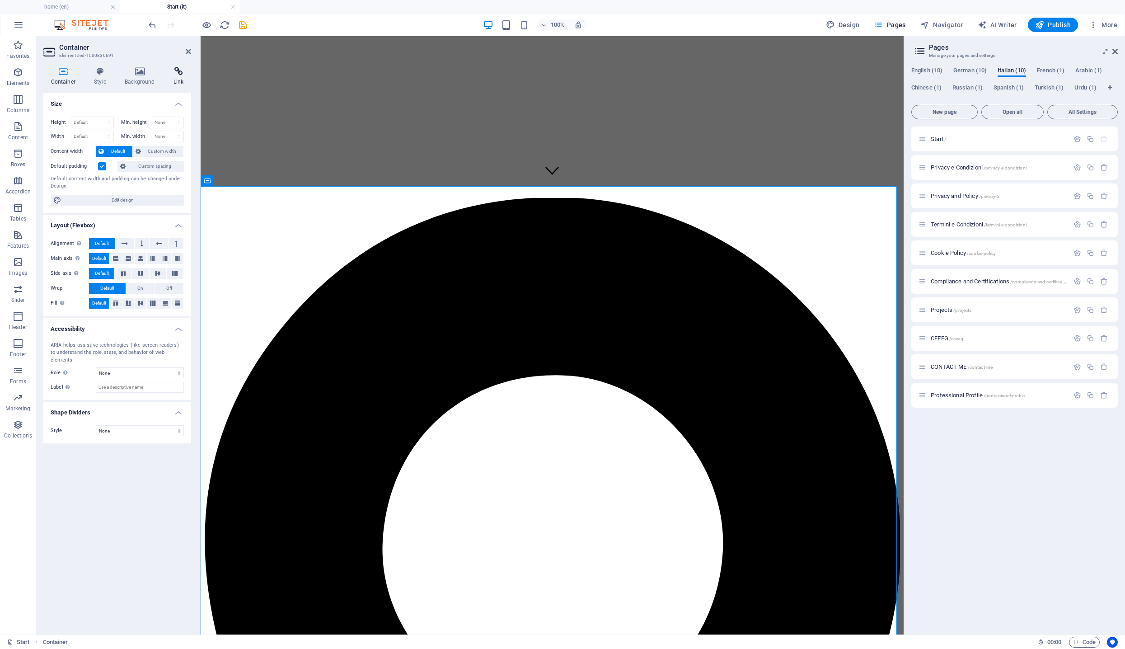
click at [179, 72] on icon at bounding box center [178, 71] width 25 height 9
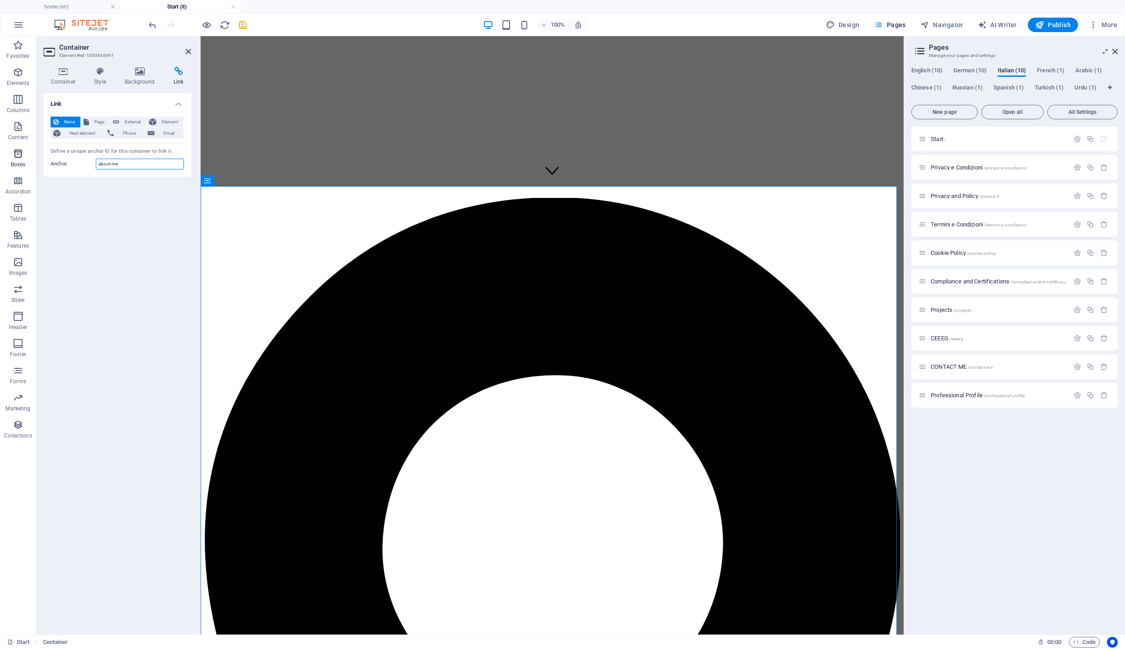
drag, startPoint x: 121, startPoint y: 165, endPoint x: 35, endPoint y: 146, distance: 87.8
click at [35, 146] on section "Favorites Elements Columns Content Boxes Accordion Tables Features Images Slide…" at bounding box center [452, 335] width 904 height 598
paste input "di"
type input "di-me"
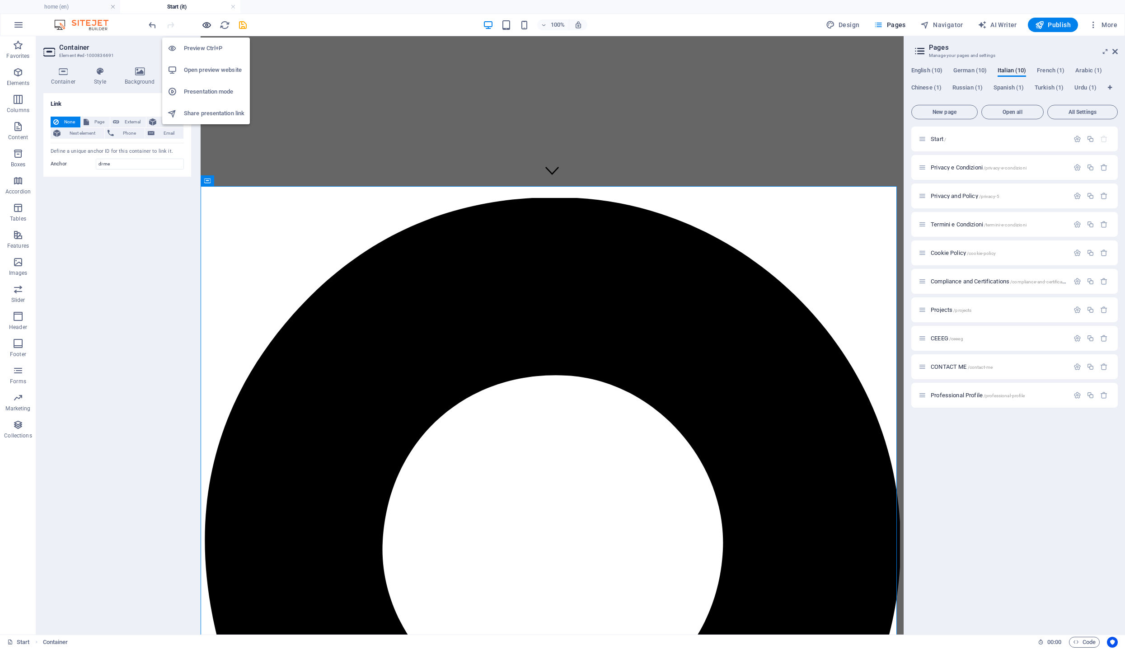
click at [209, 28] on icon "button" at bounding box center [207, 25] width 10 height 10
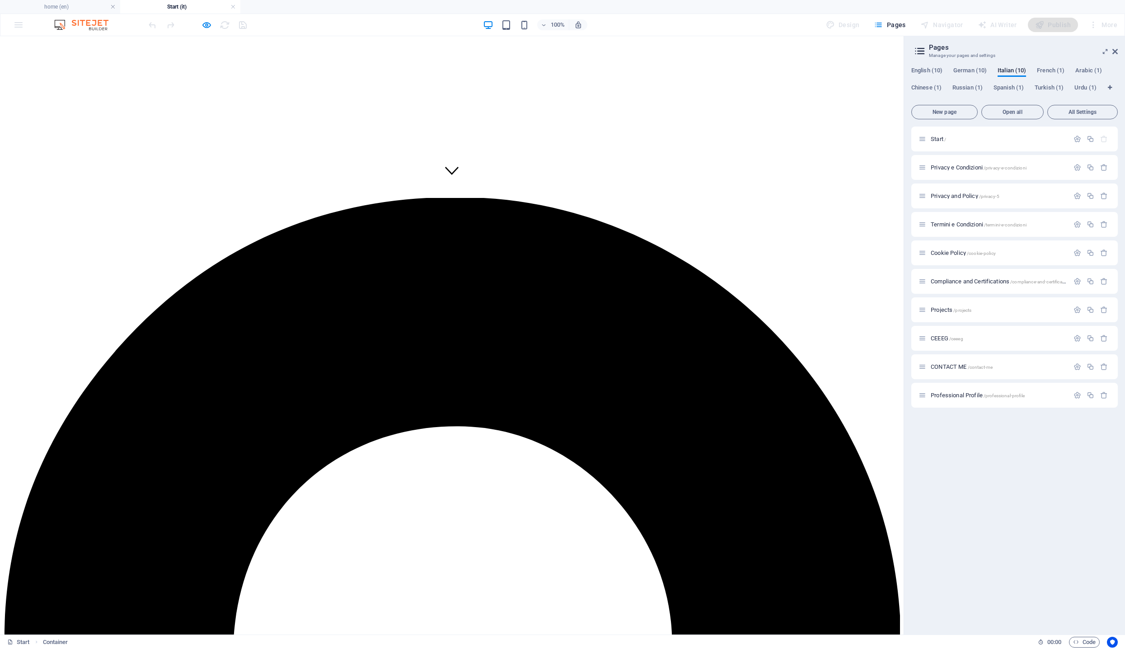
scroll to position [0, 0]
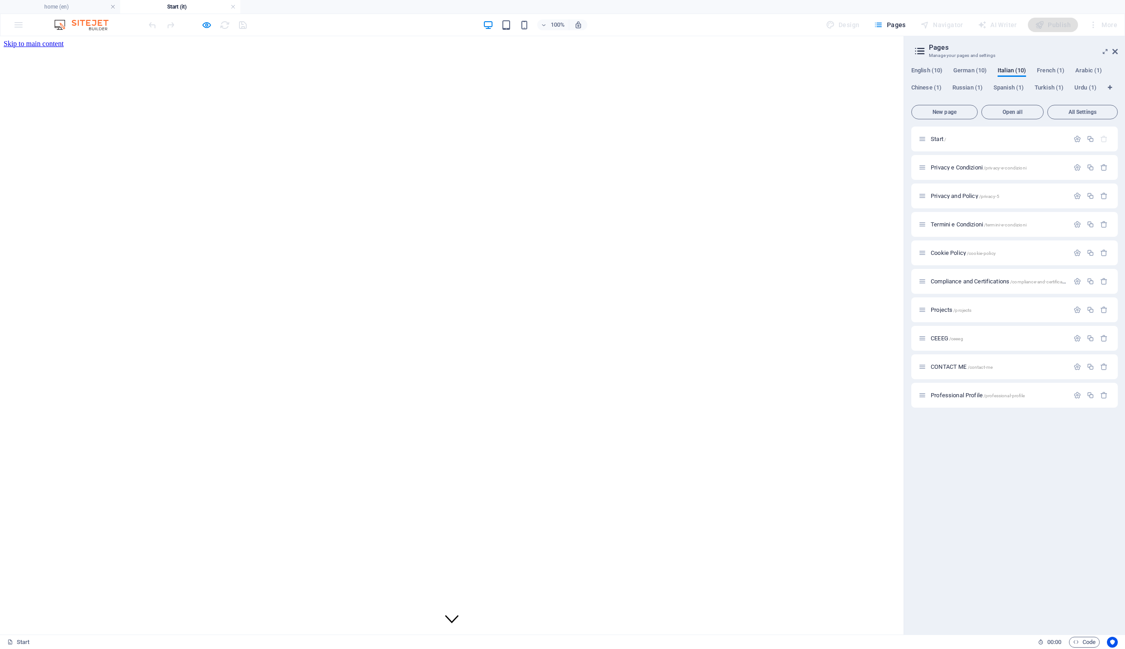
click at [925, 140] on p "Start /" at bounding box center [999, 139] width 136 height 6
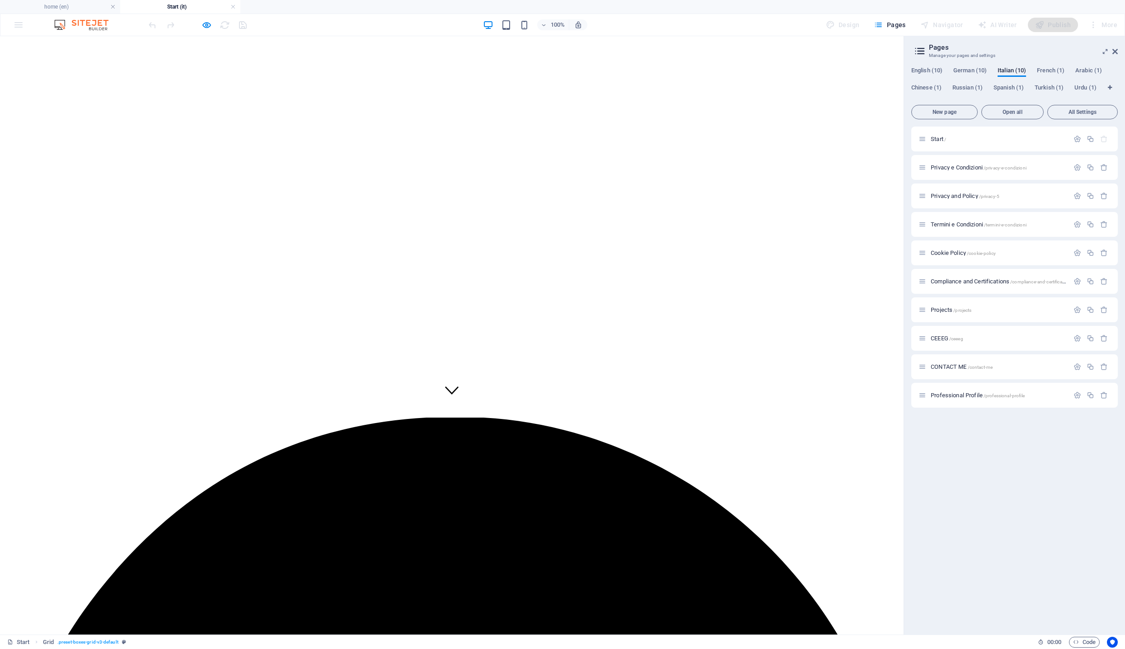
scroll to position [303, 0]
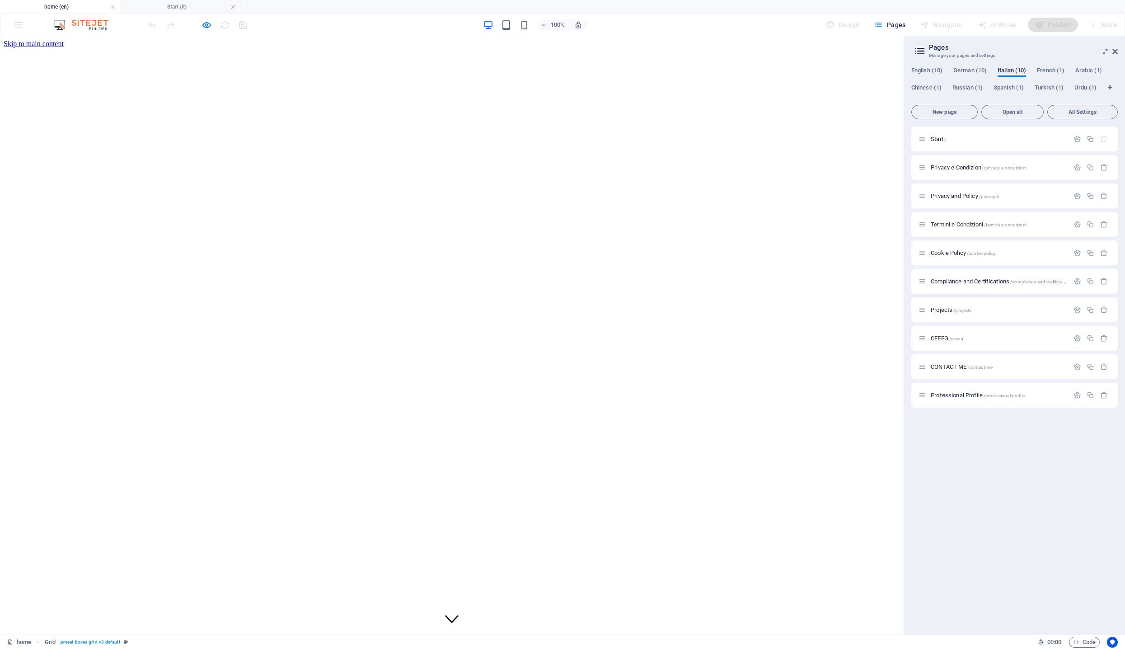
click at [925, 138] on p "Start /" at bounding box center [999, 139] width 136 height 6
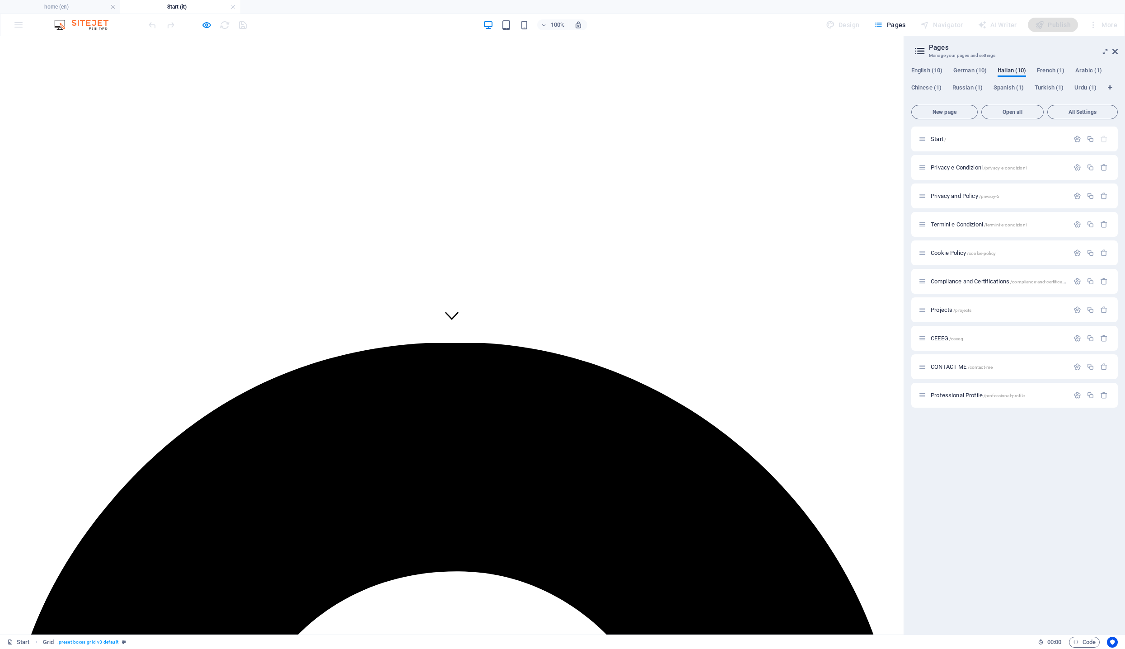
click at [207, 20] on icon "button" at bounding box center [207, 25] width 10 height 10
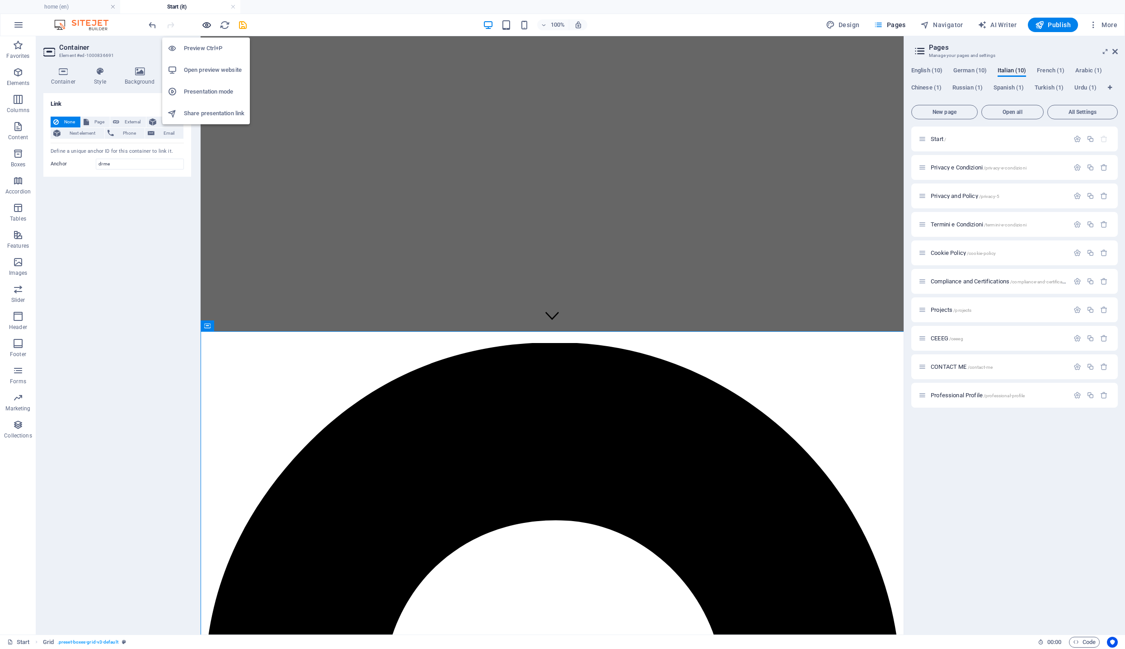
scroll to position [1616, 0]
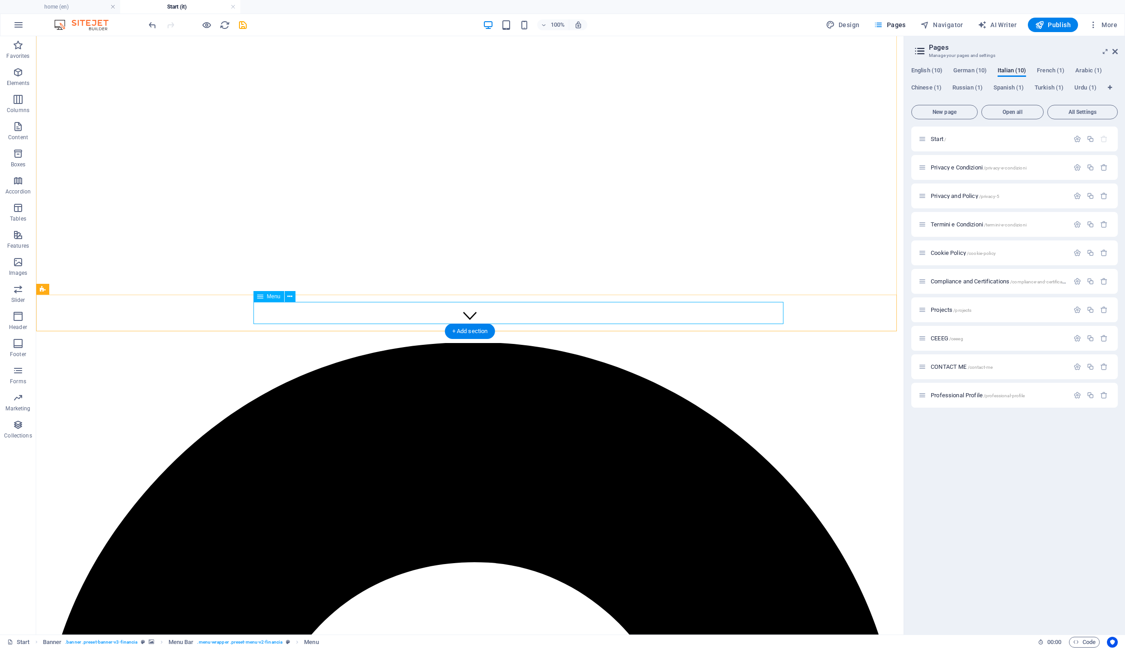
click at [265, 296] on div "Menu" at bounding box center [269, 296] width 31 height 11
select select
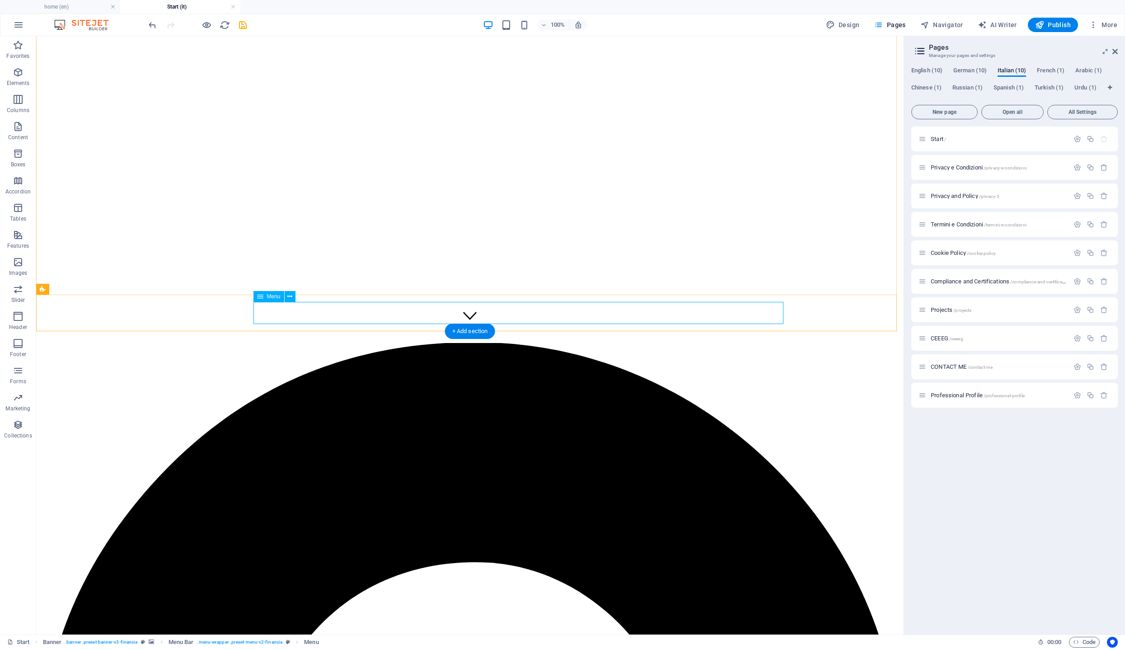
select select
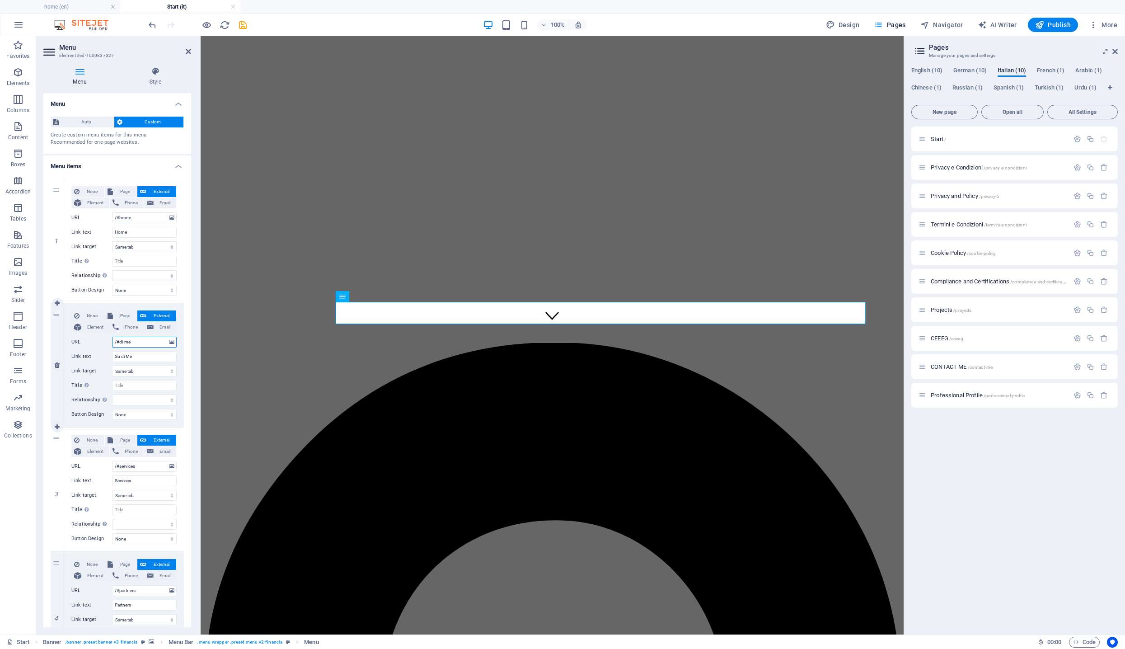
click at [135, 344] on input "/#di-me" at bounding box center [144, 342] width 65 height 11
type input "/it#di-me"
select select
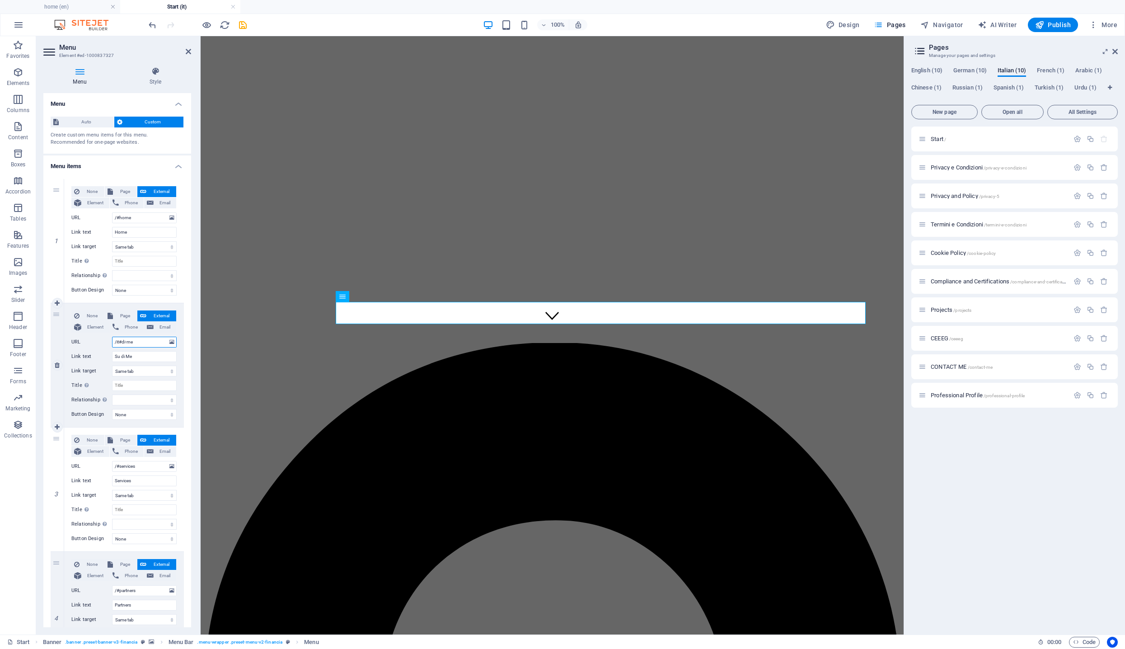
select select
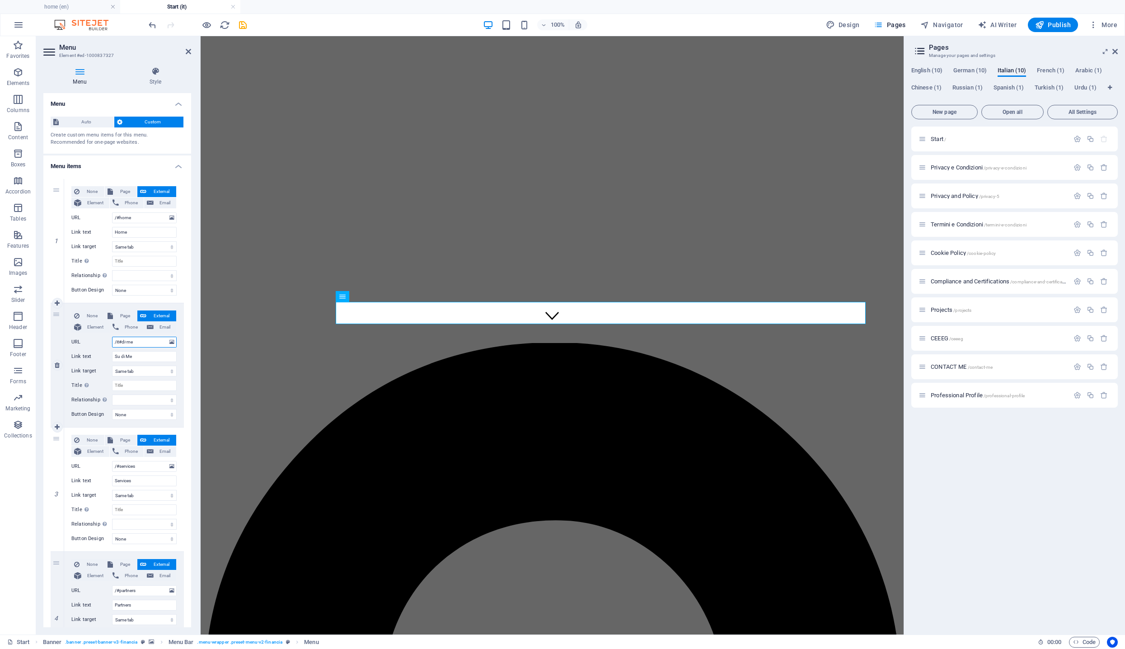
select select
type input "/it/#di-me"
select select
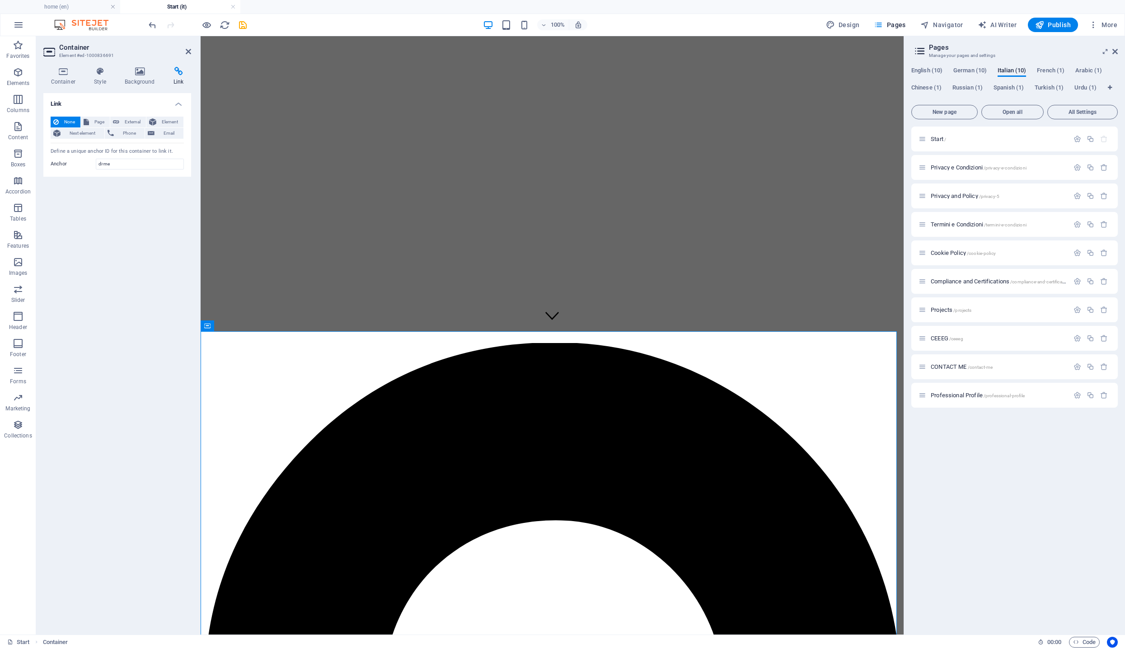
click at [181, 72] on icon at bounding box center [178, 71] width 25 height 9
click at [123, 164] on input "di-me" at bounding box center [140, 164] width 88 height 11
click at [170, 118] on span "Element" at bounding box center [170, 122] width 22 height 11
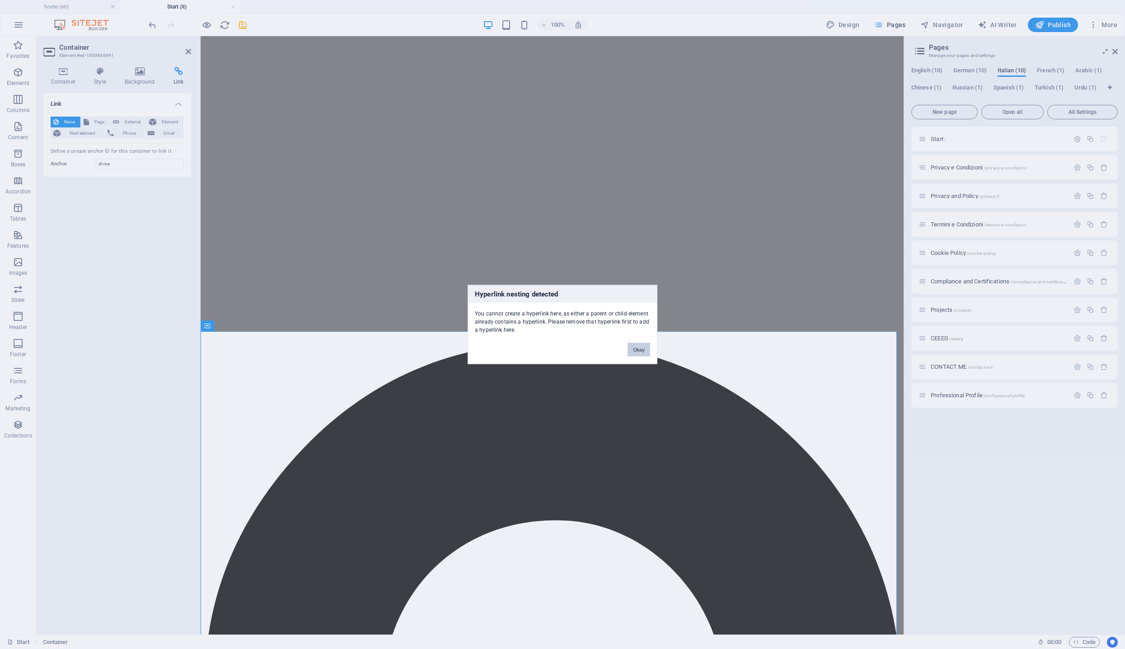
drag, startPoint x: 642, startPoint y: 348, endPoint x: 435, endPoint y: 312, distance: 209.8
click at [642, 348] on button "Okay" at bounding box center [639, 350] width 23 height 14
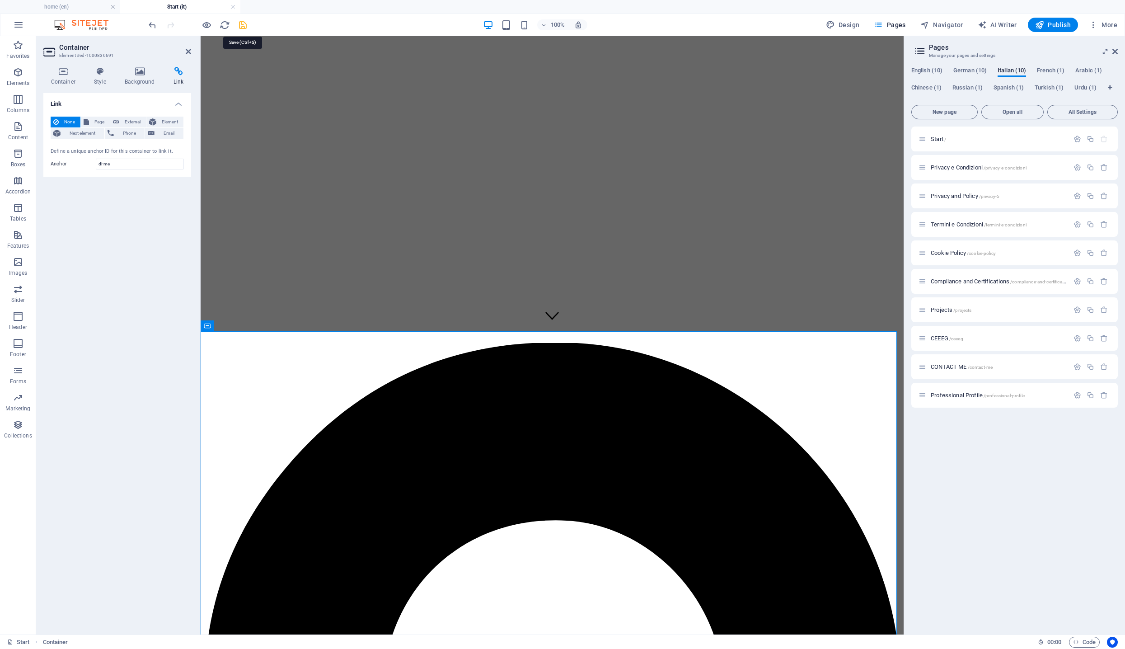
click at [246, 22] on icon "save" at bounding box center [243, 25] width 10 height 10
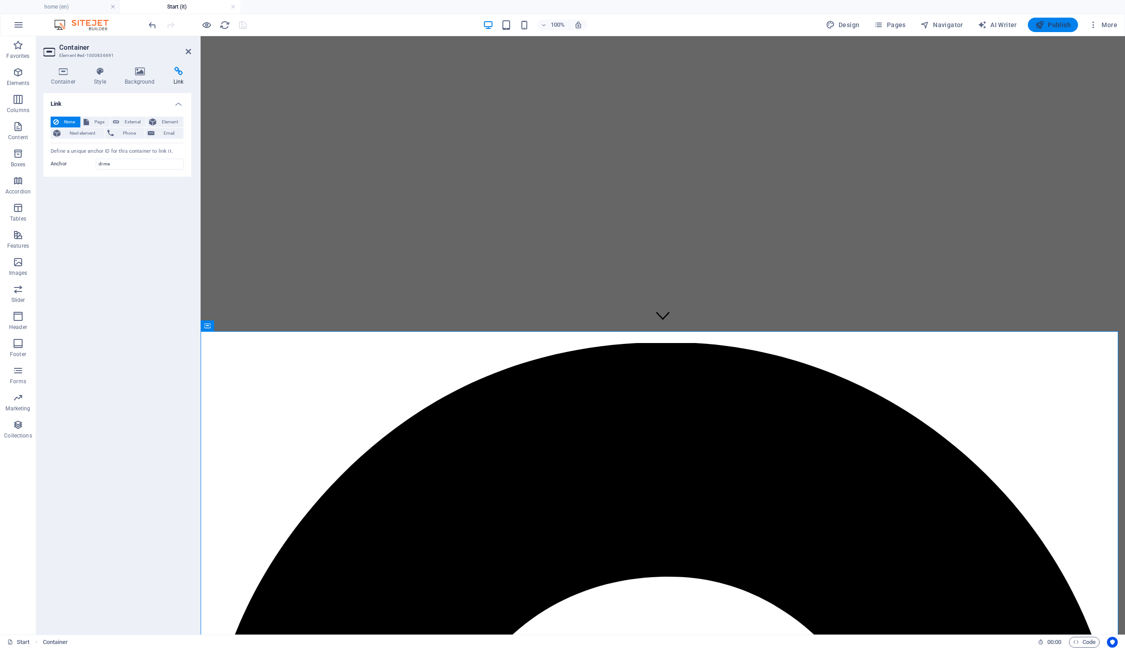
click at [925, 22] on span "Publish" at bounding box center [1053, 24] width 36 height 9
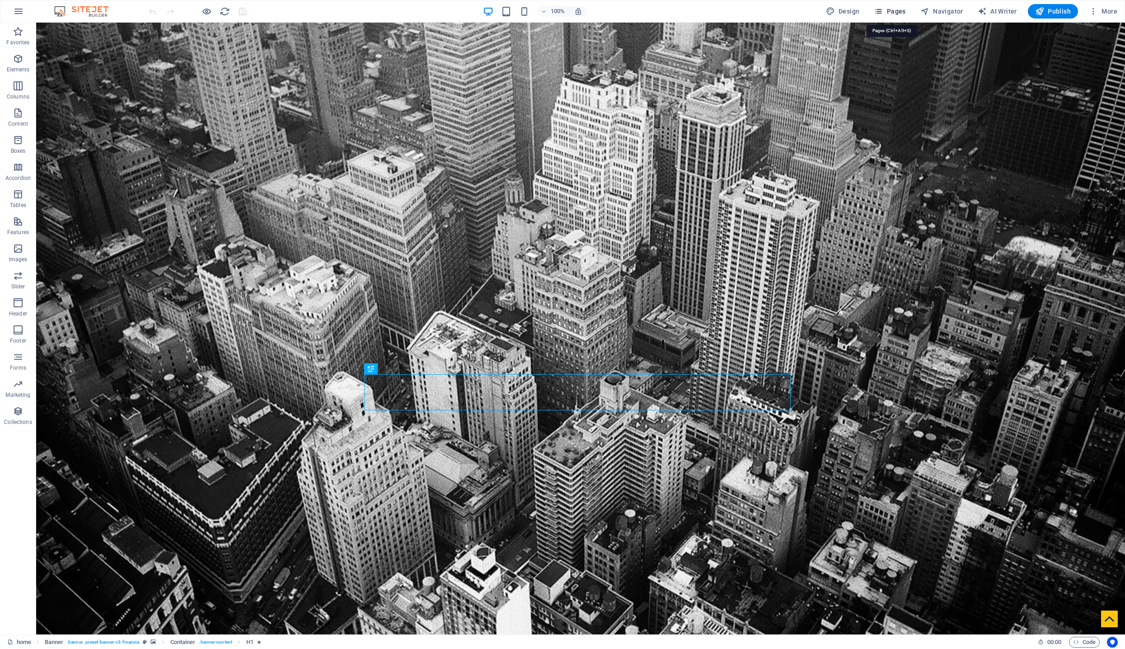
click at [906, 12] on span "Pages" at bounding box center [890, 11] width 32 height 9
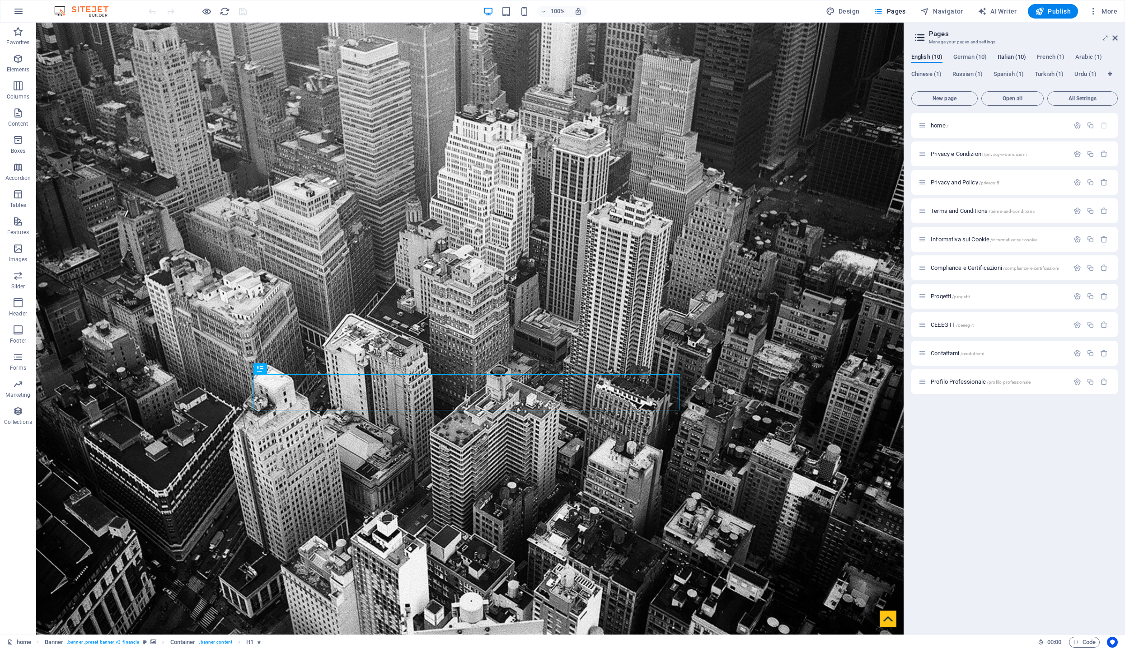
click at [1013, 56] on span "Italian (10)" at bounding box center [1012, 58] width 28 height 13
click at [960, 122] on div "Start /" at bounding box center [994, 125] width 150 height 10
click at [941, 126] on span "Start /" at bounding box center [938, 125] width 15 height 7
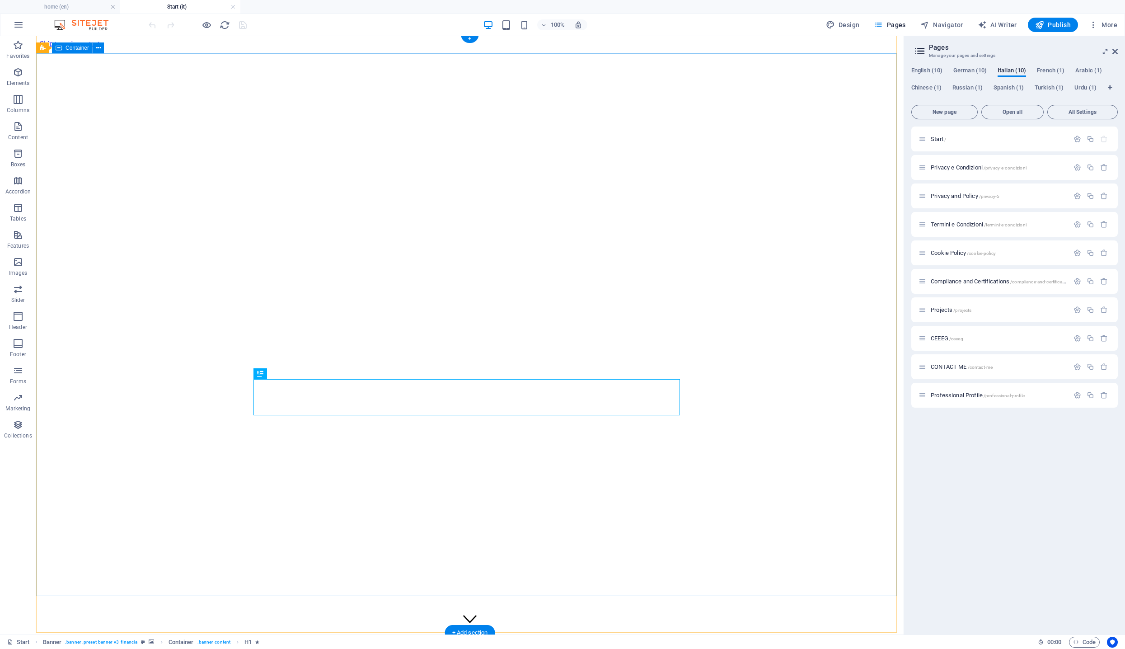
scroll to position [29, 0]
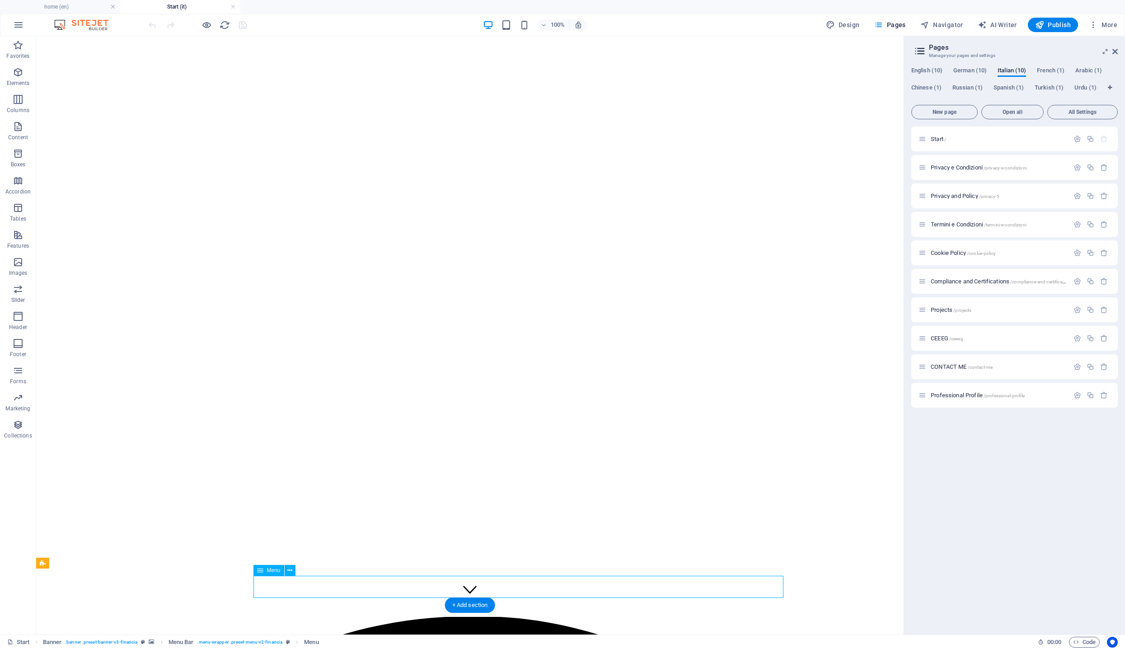
select select
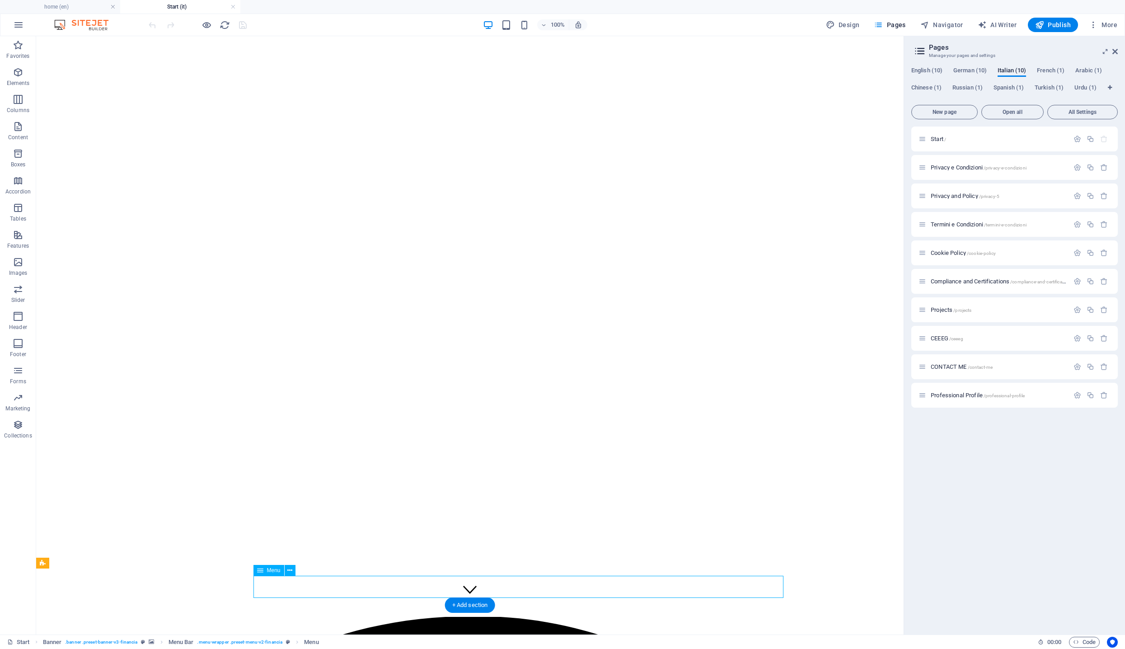
select select
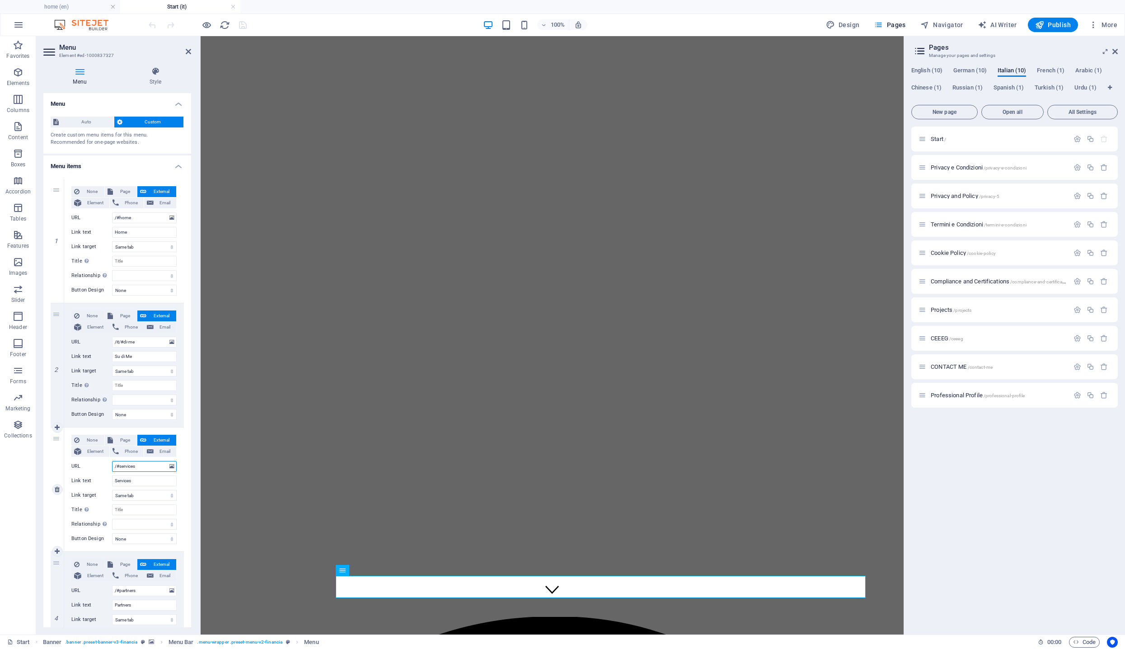
drag, startPoint x: 141, startPoint y: 465, endPoint x: 146, endPoint y: 470, distance: 6.7
click at [141, 465] on input "/#services" at bounding box center [144, 466] width 65 height 11
type input "/#servizices"
select select
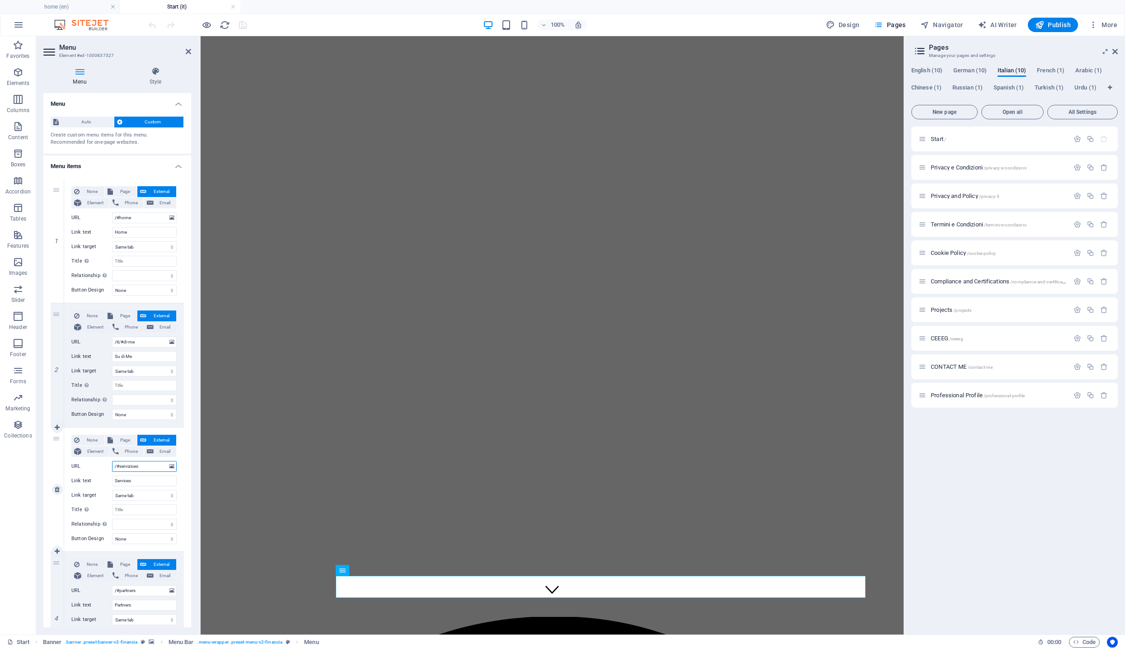
select select
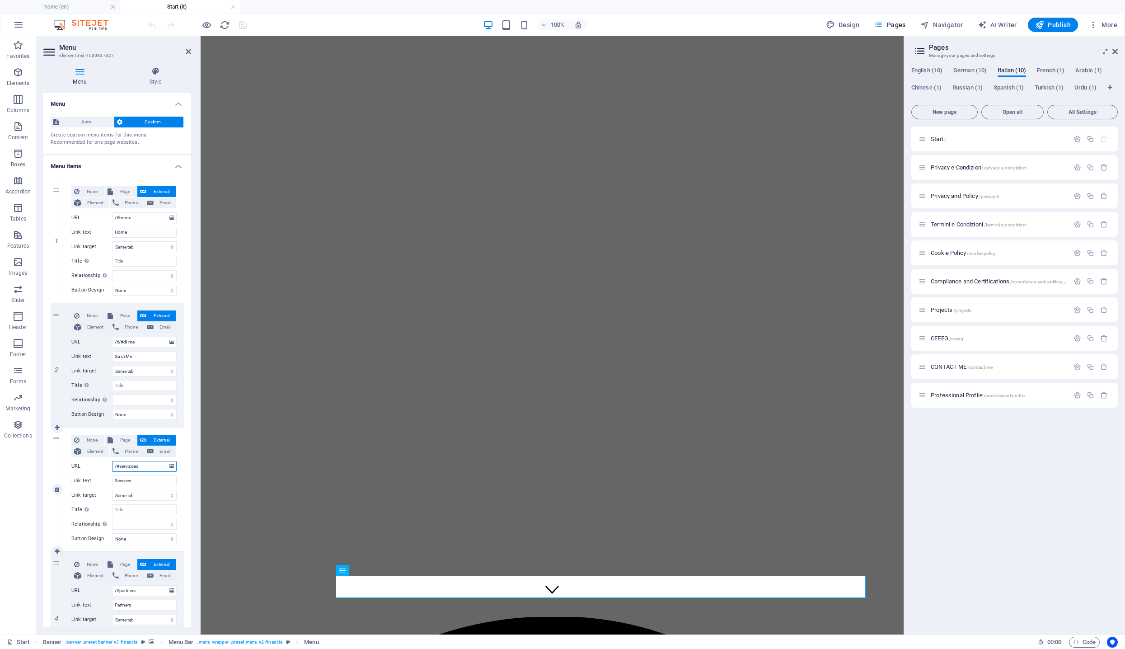
select select
type input "/#servizi"
select select
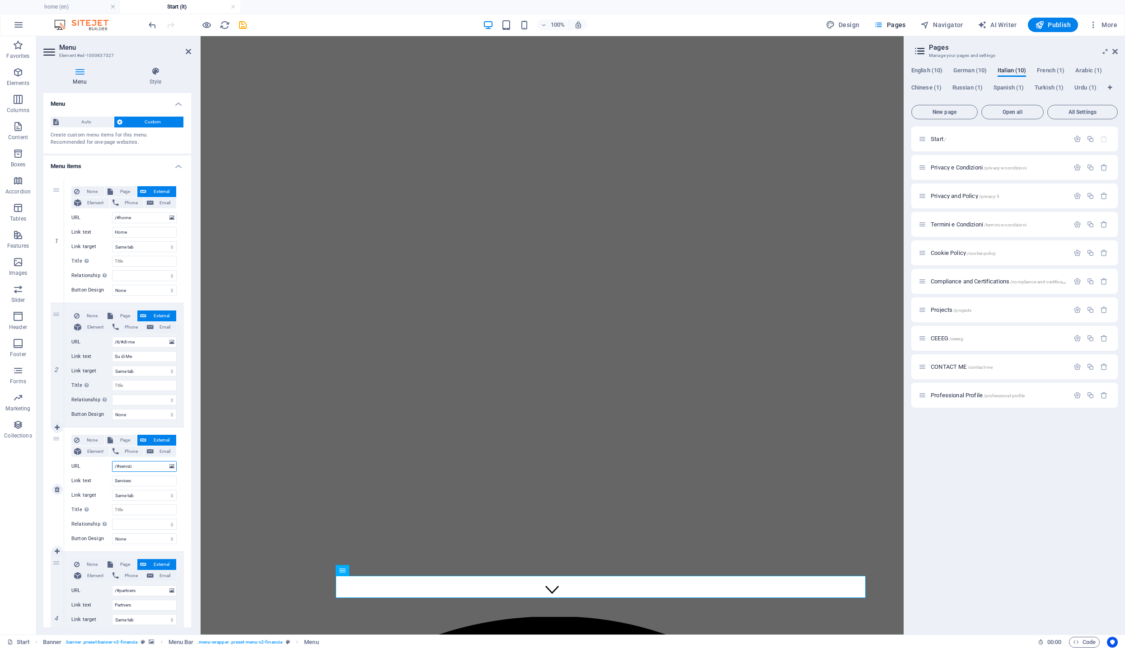
select select
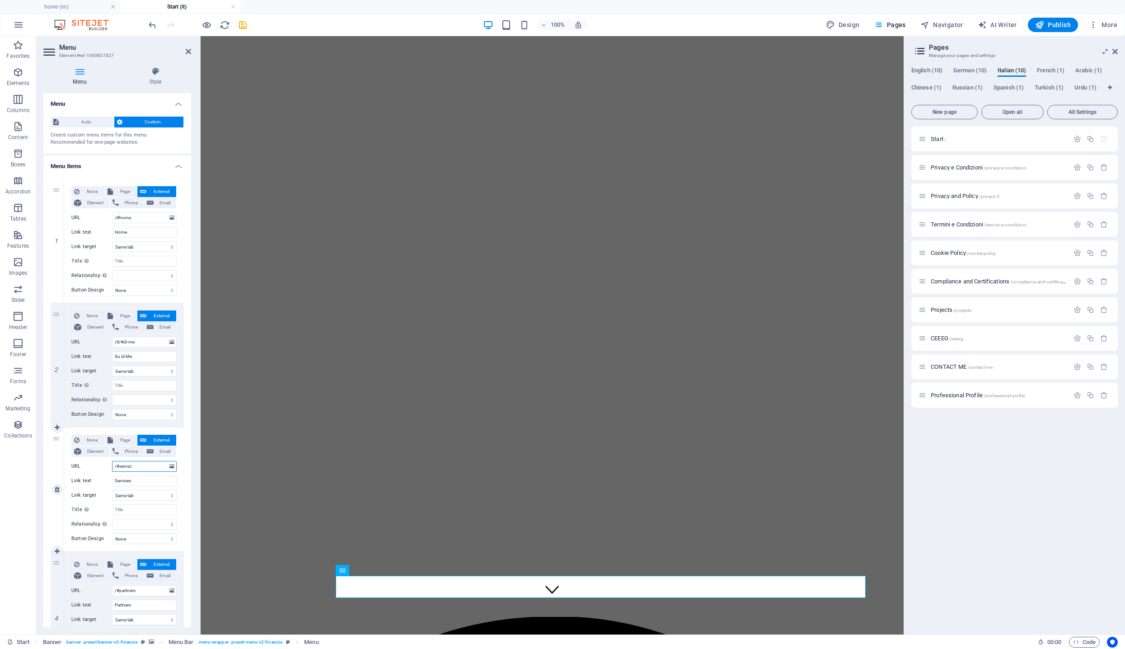
select select
type input "/#servizi"
click at [143, 480] on input "Services" at bounding box center [144, 480] width 65 height 11
type input "Servizi"
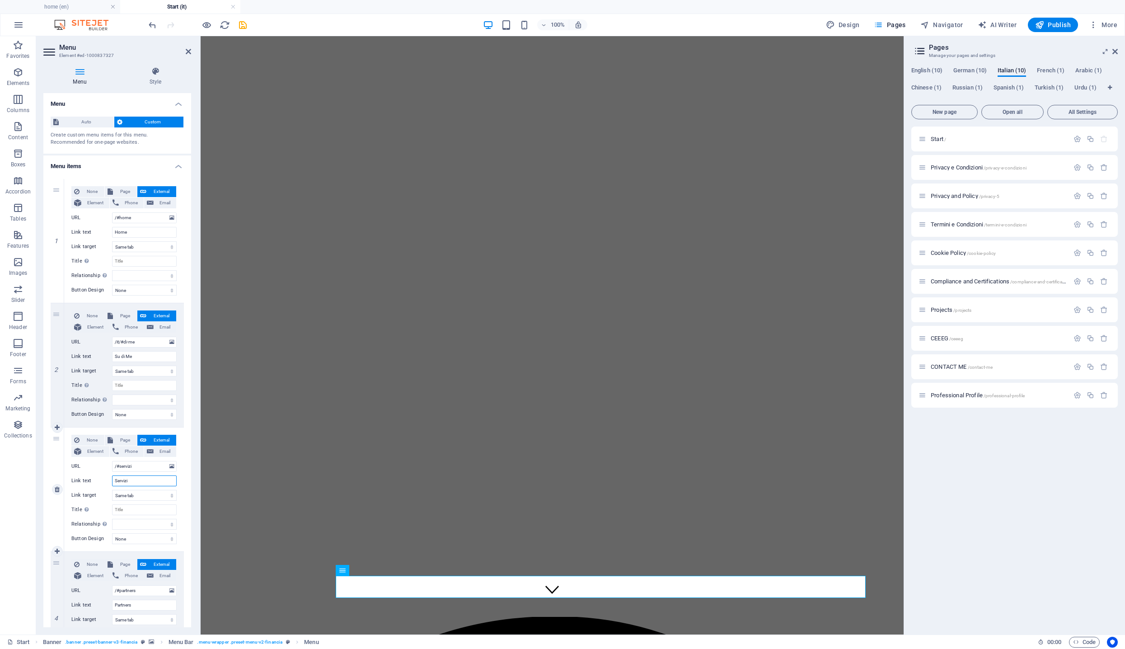
select select
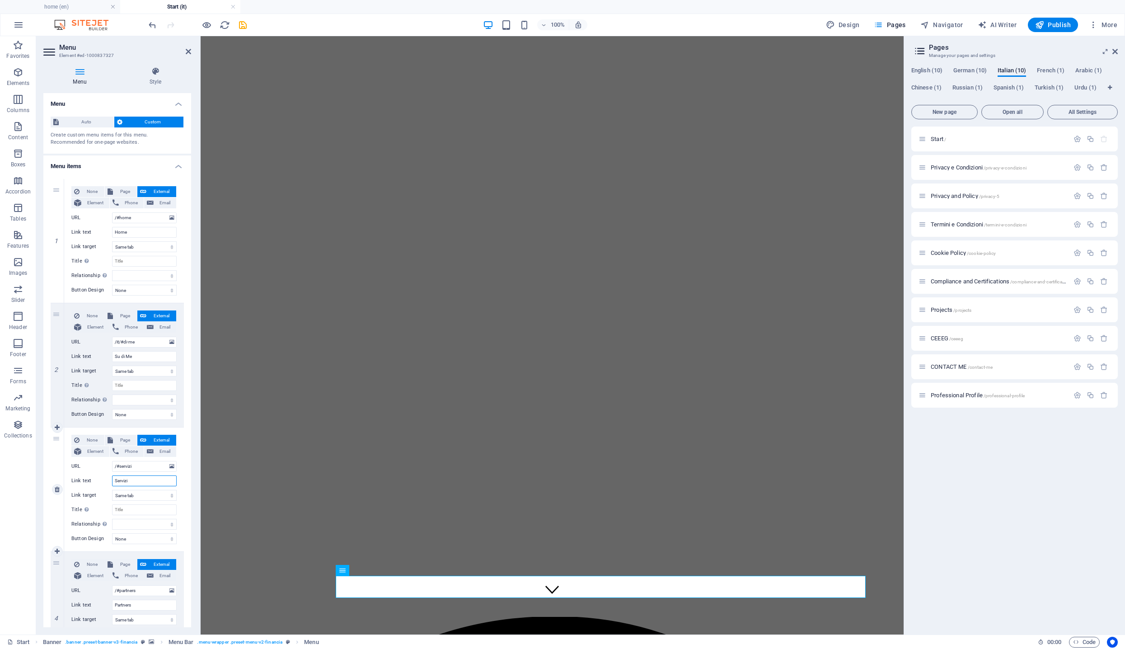
select select
type input "Servizi"
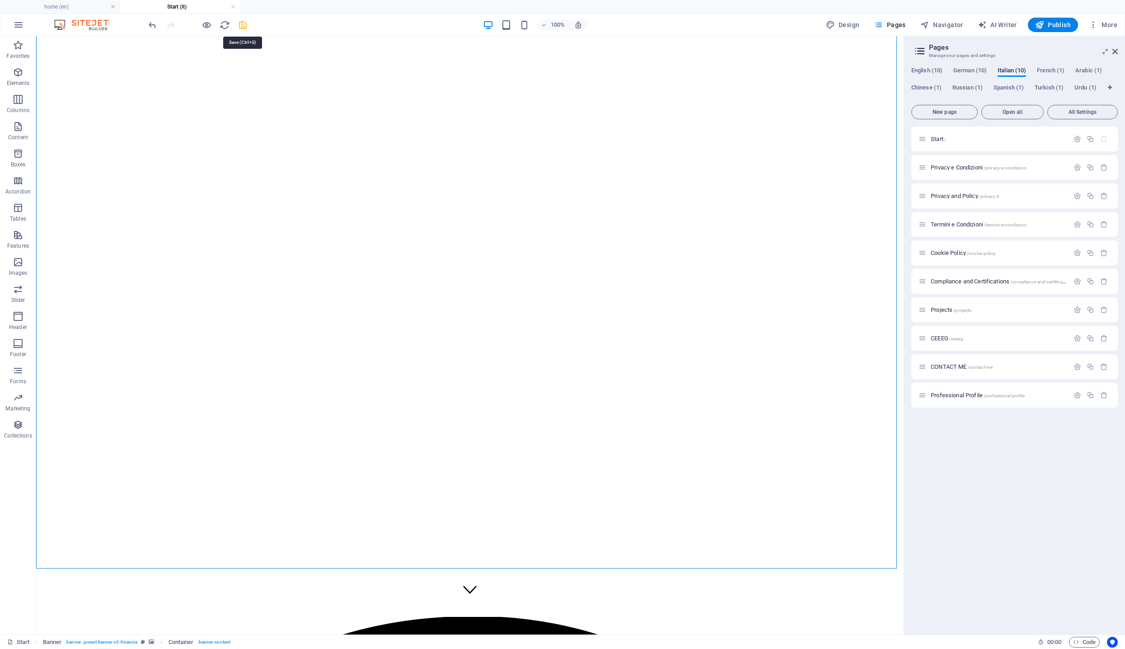
click at [245, 26] on icon "save" at bounding box center [243, 25] width 10 height 10
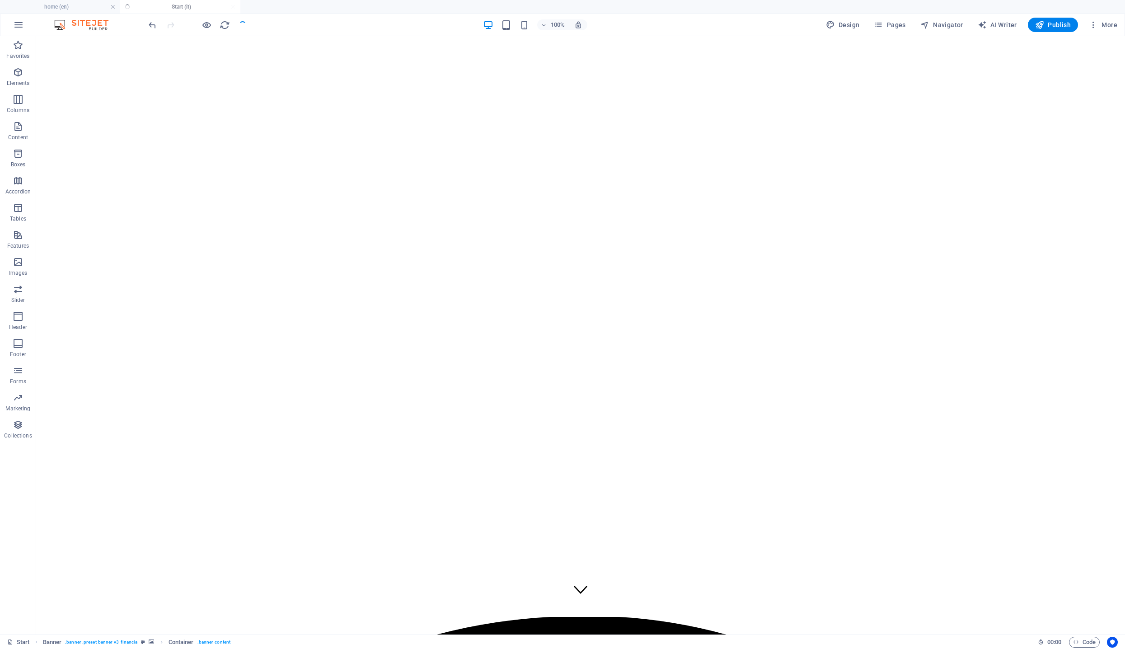
checkbox input "false"
click at [388, 573] on span "Menu" at bounding box center [385, 570] width 14 height 5
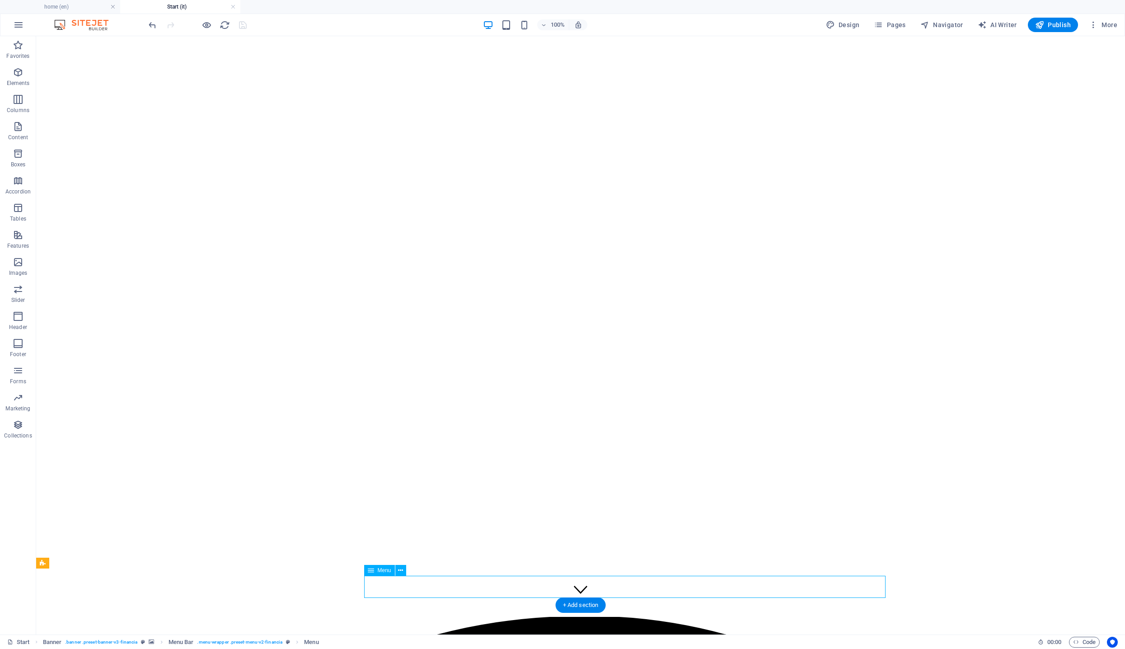
click at [388, 573] on span "Menu" at bounding box center [385, 570] width 14 height 5
select select
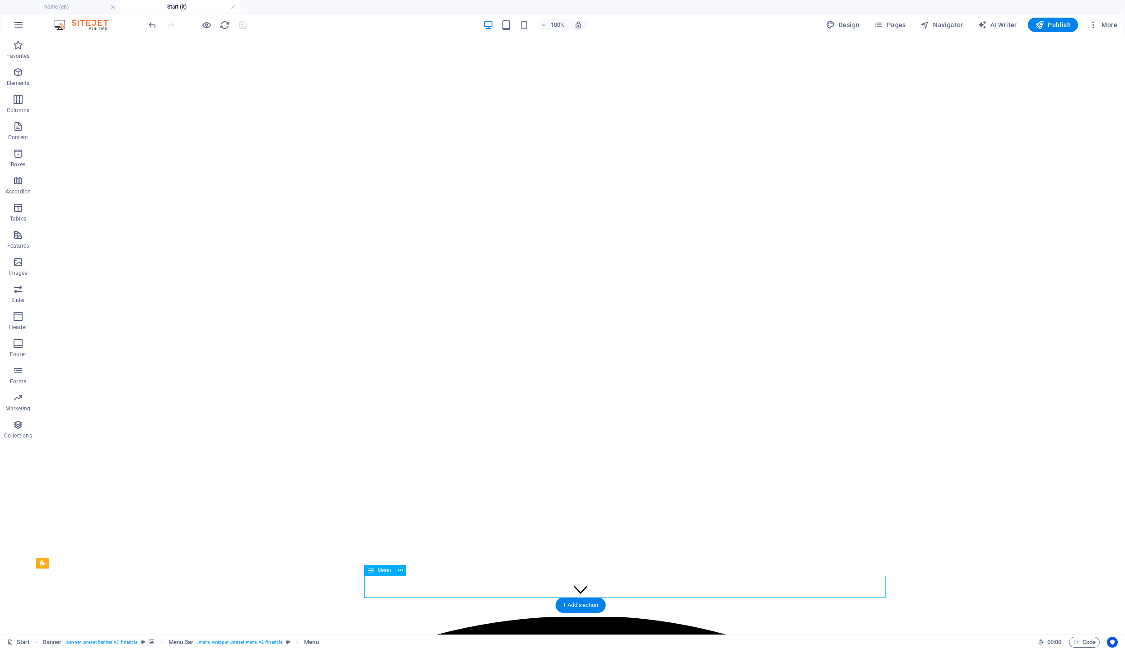
select select
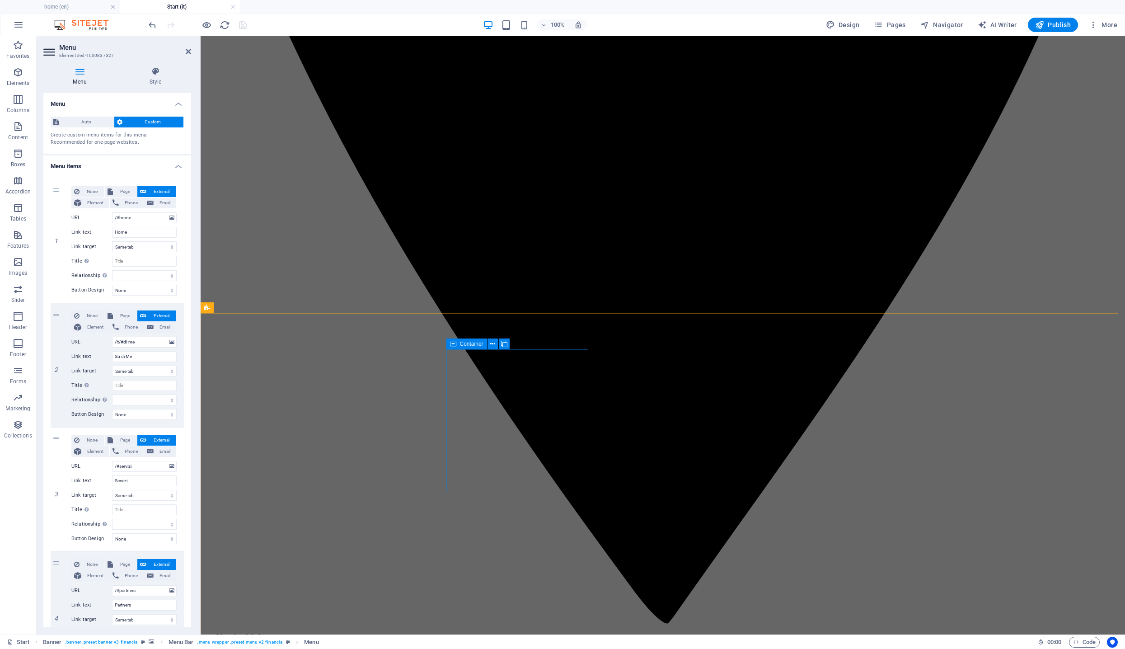
scroll to position [1533, 0]
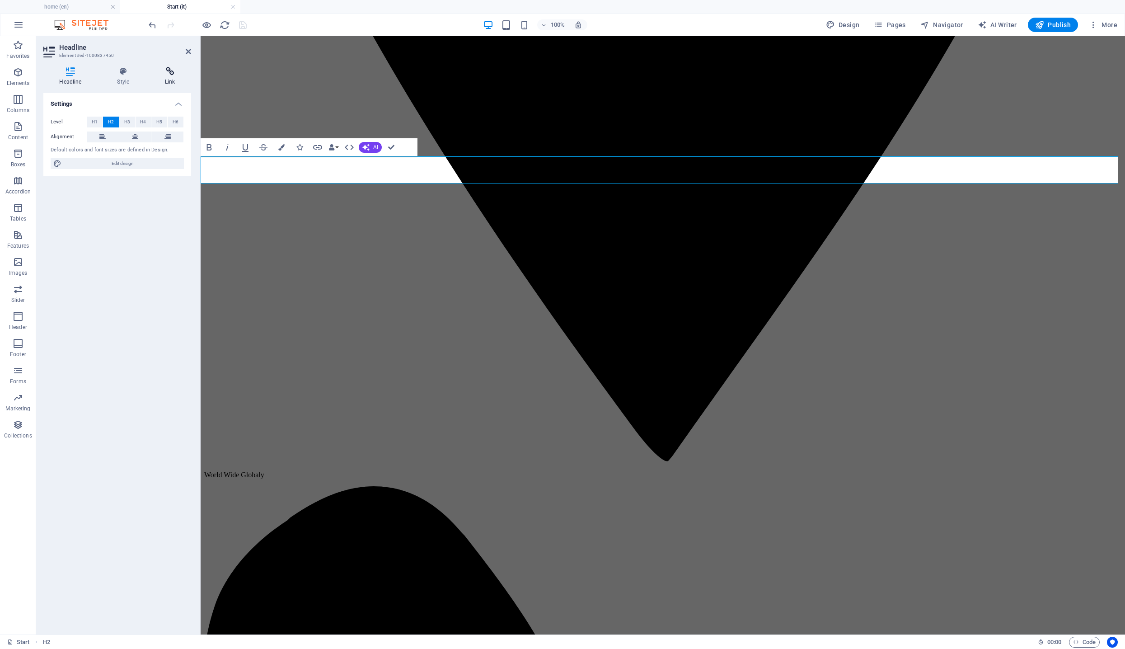
click at [165, 73] on icon at bounding box center [170, 71] width 42 height 9
click at [170, 122] on span "Element" at bounding box center [170, 122] width 22 height 11
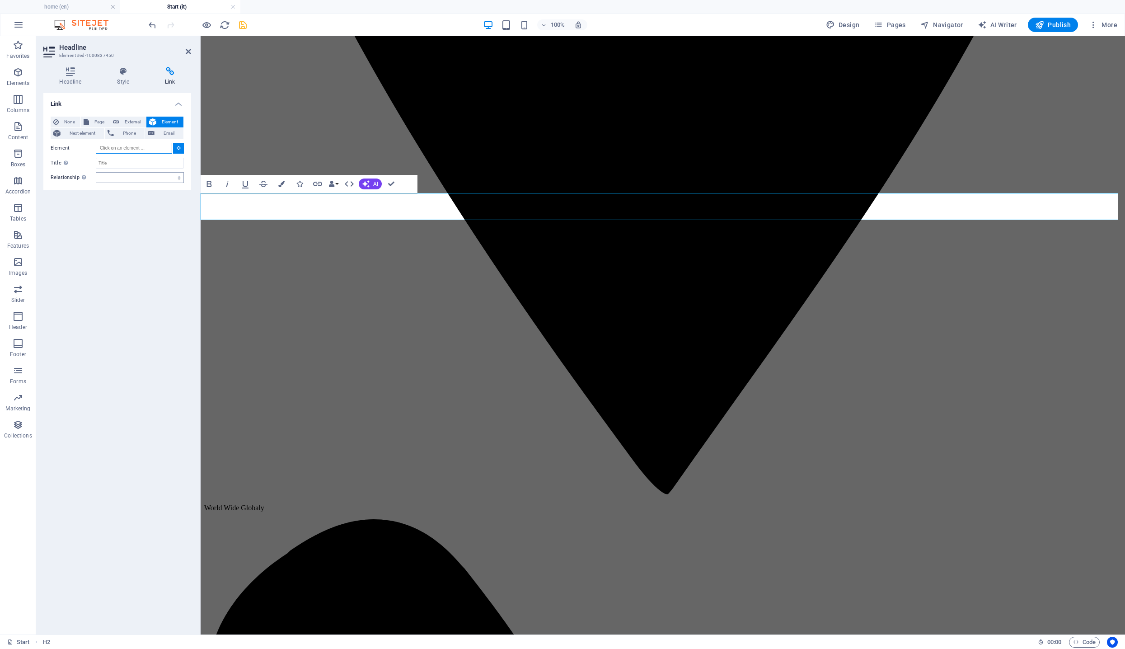
scroll to position [1497, 0]
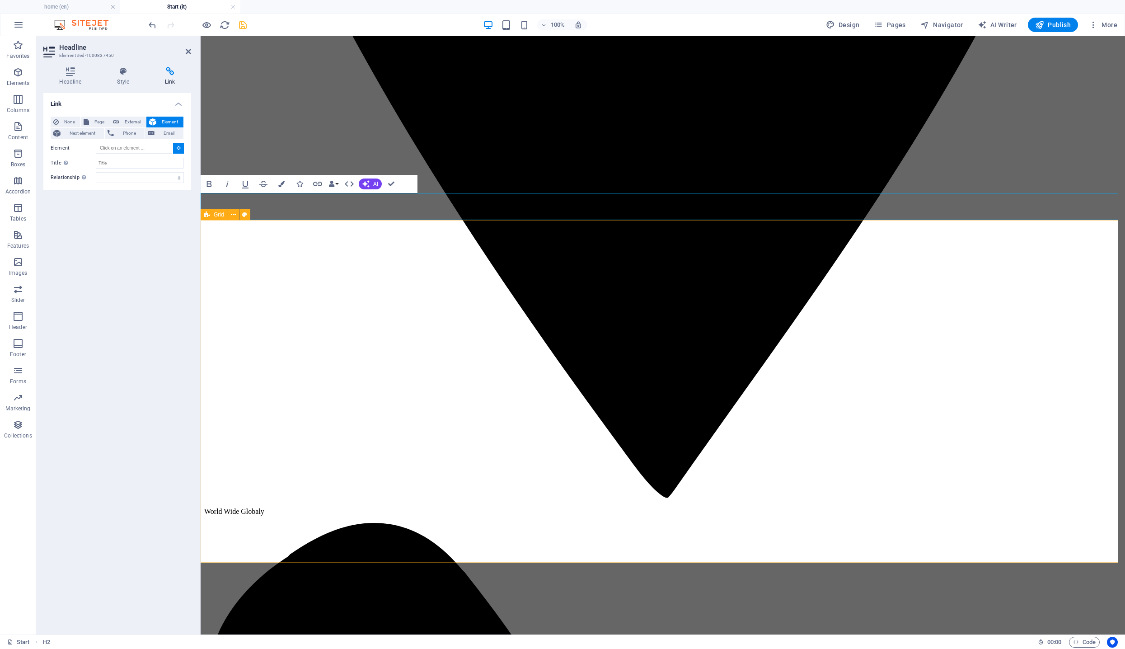
type input "#ed-1000837456"
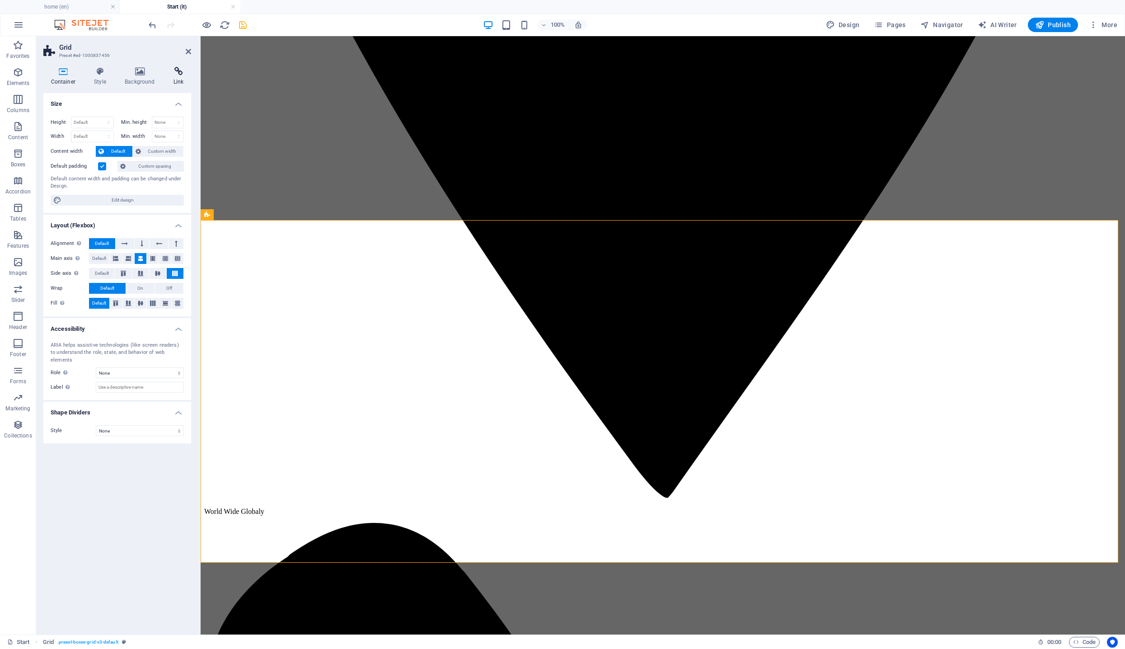
click at [179, 69] on icon at bounding box center [178, 71] width 25 height 9
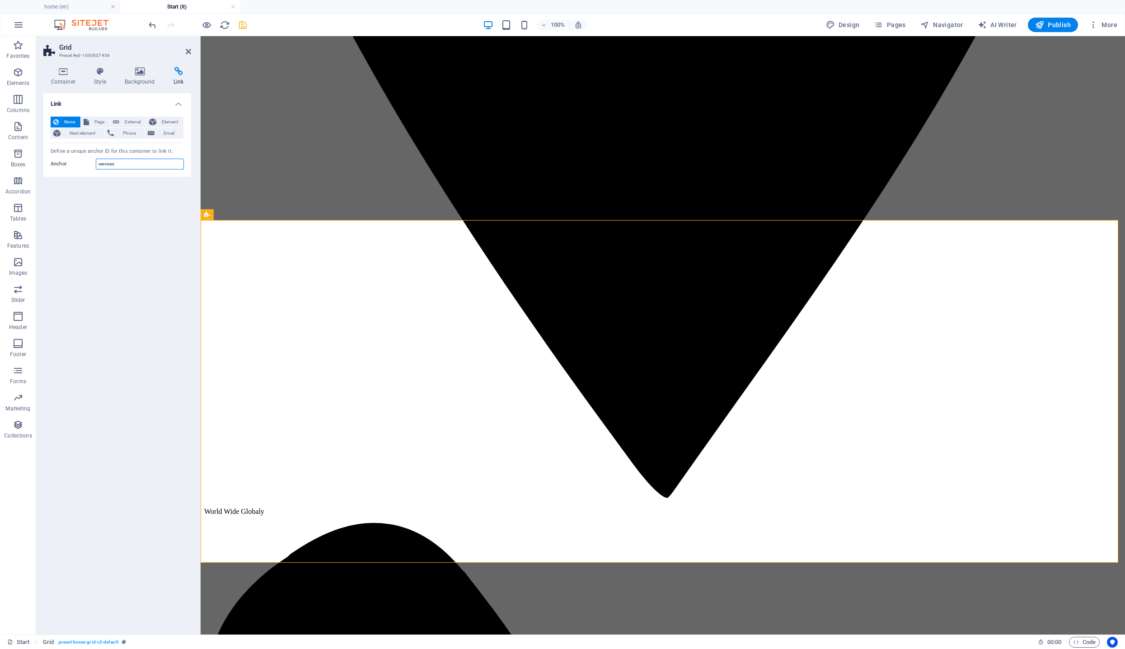
click at [126, 165] on input "services" at bounding box center [140, 164] width 88 height 11
type input "servizi"
click at [246, 22] on icon "save" at bounding box center [243, 25] width 10 height 10
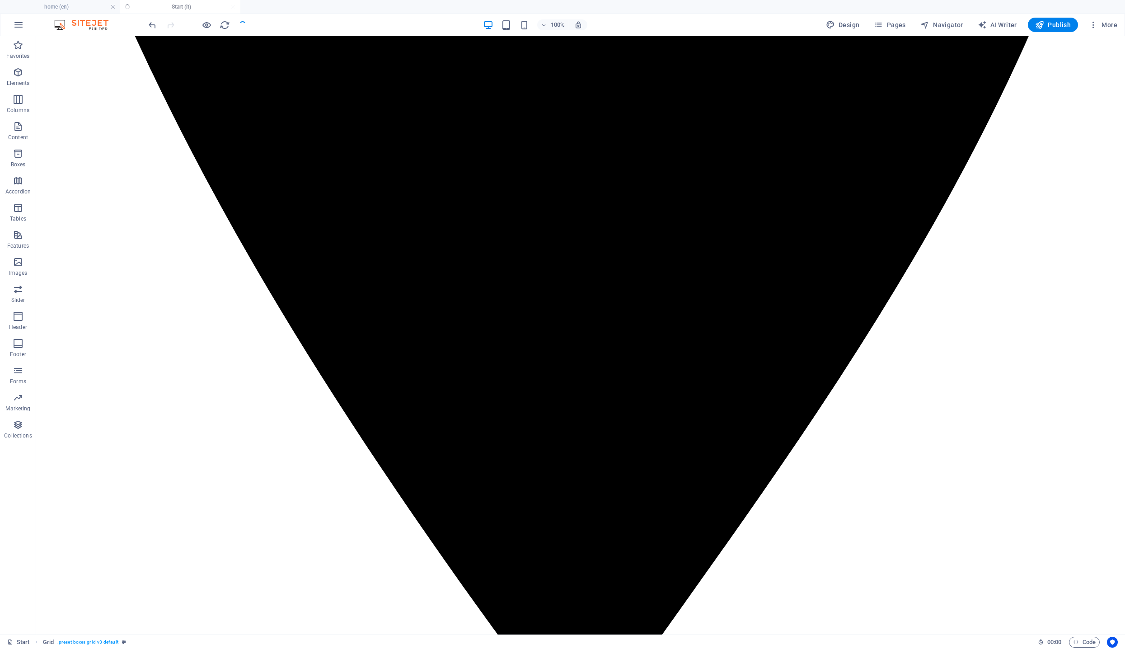
checkbox input "false"
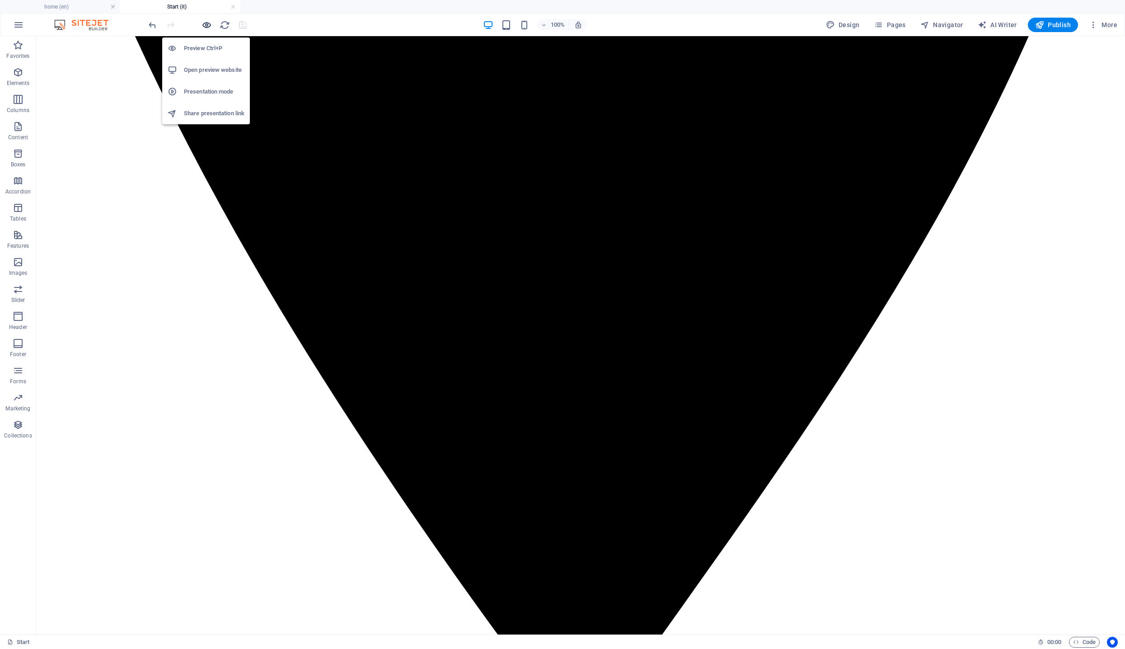
click at [206, 25] on icon "button" at bounding box center [207, 25] width 10 height 10
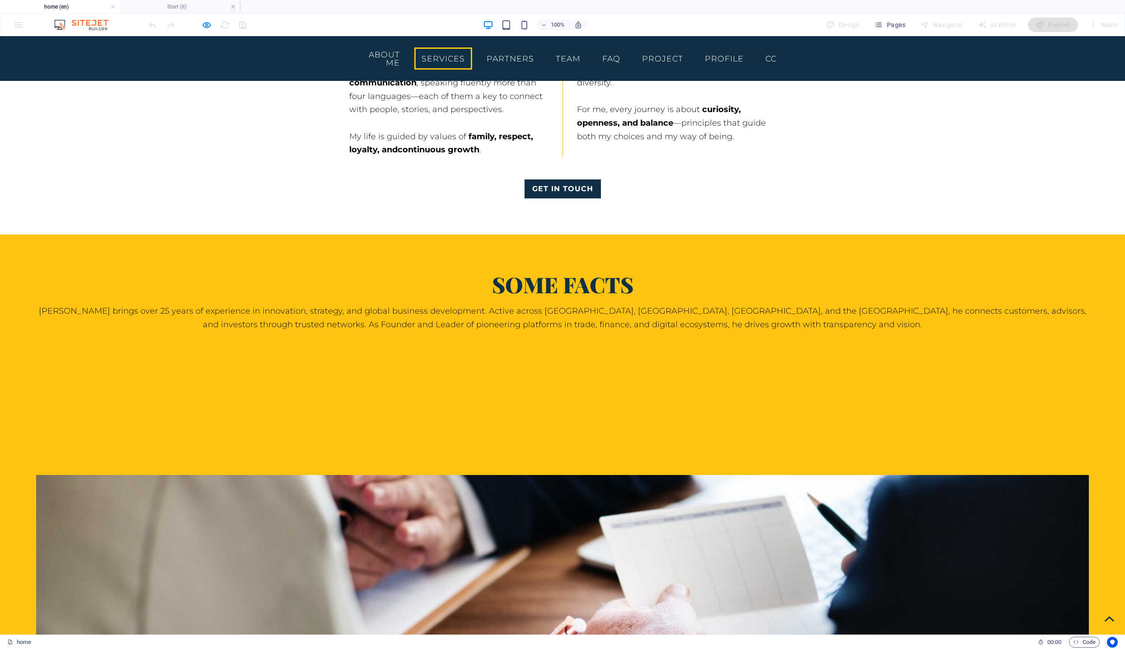
scroll to position [1674, 0]
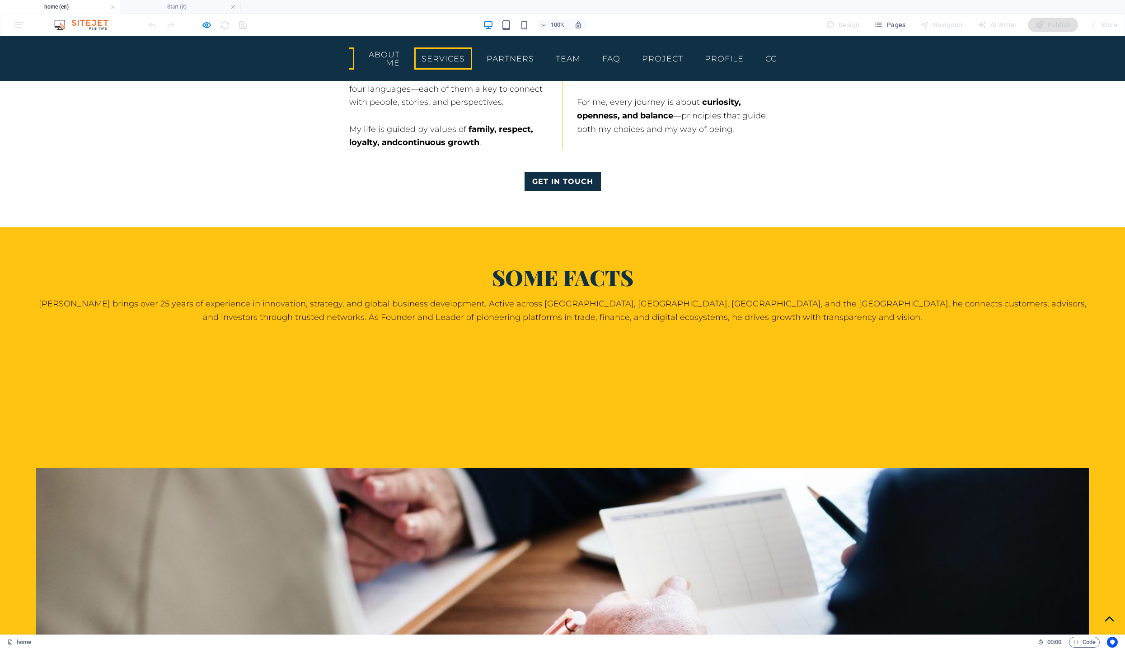
click at [354, 55] on link "Home" at bounding box center [333, 58] width 42 height 23
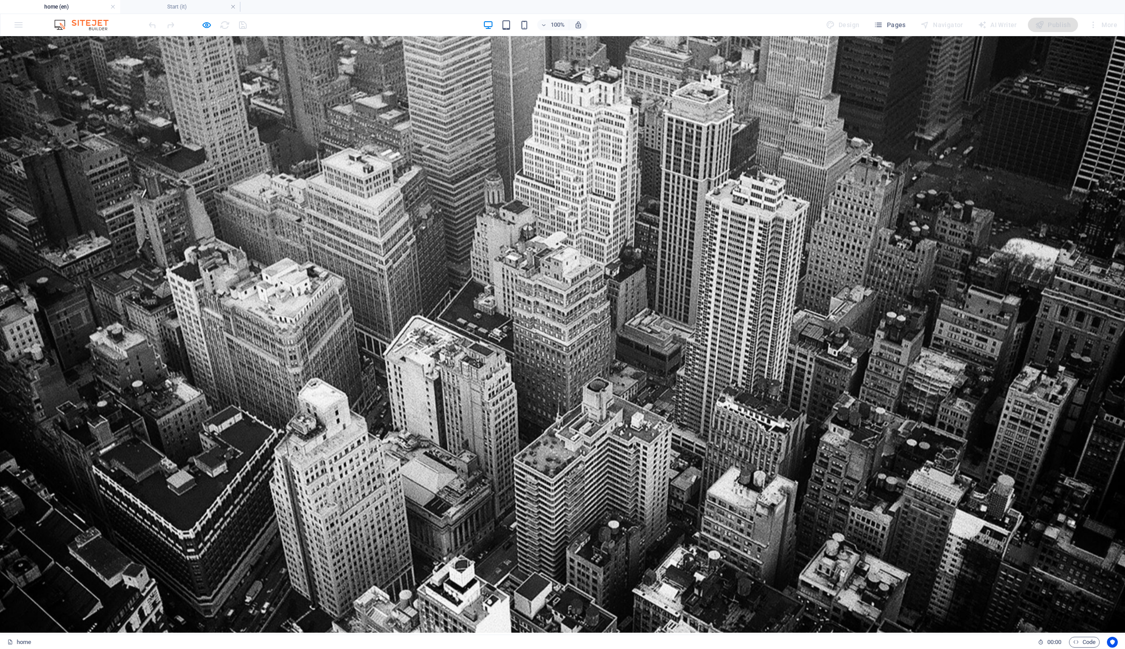
scroll to position [0, 0]
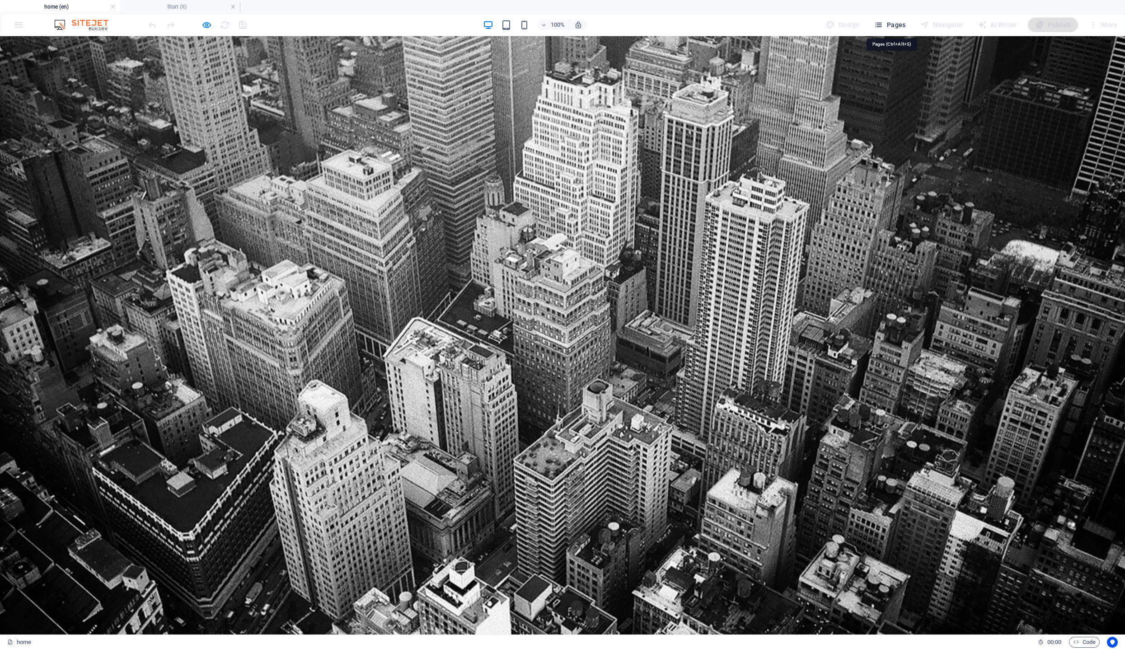
click at [897, 24] on span "Pages" at bounding box center [890, 24] width 32 height 9
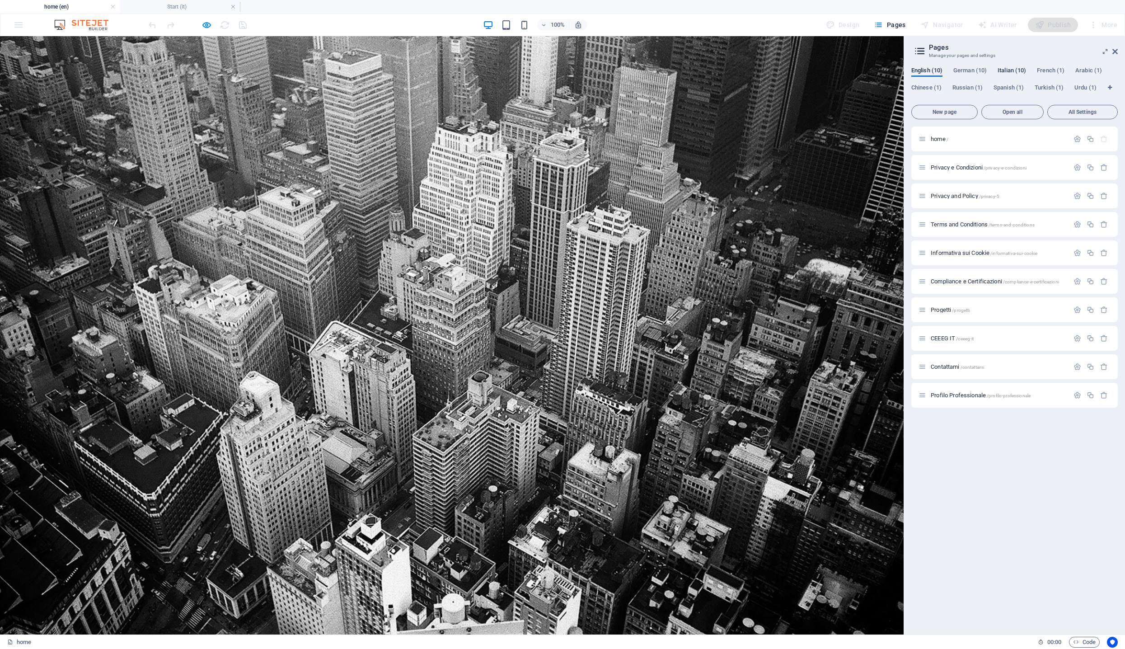
click at [1008, 67] on span "Italian (10)" at bounding box center [1012, 71] width 28 height 13
click at [954, 143] on div "Start /" at bounding box center [994, 139] width 150 height 10
click at [942, 138] on span "Start /" at bounding box center [938, 139] width 15 height 7
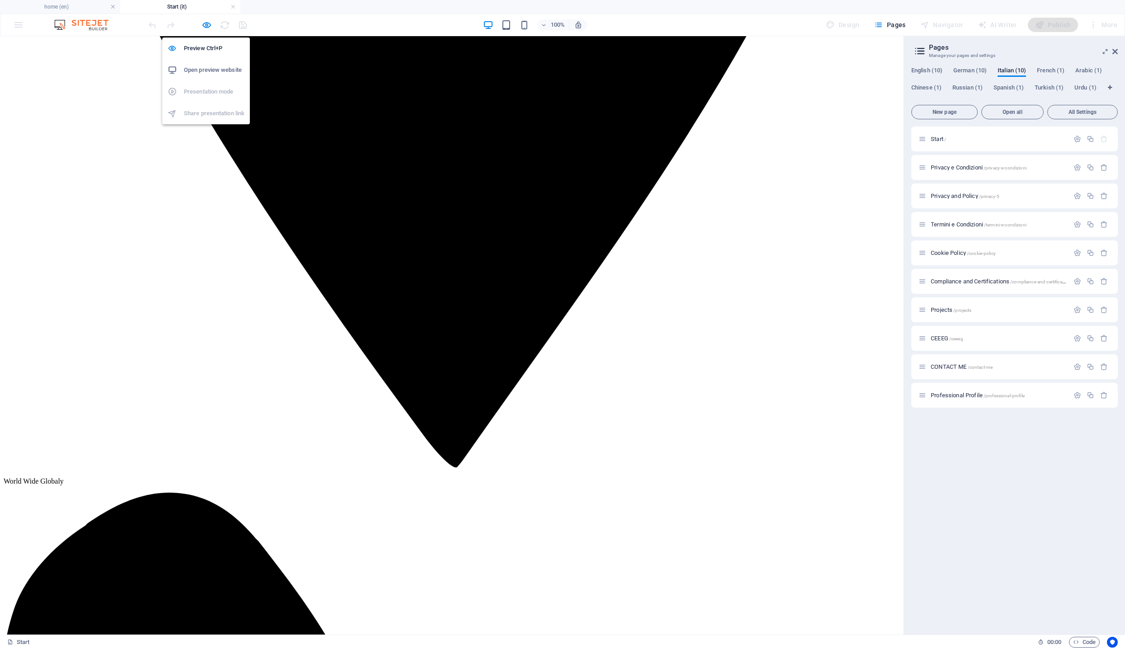
click at [212, 66] on h6 "Open preview website" at bounding box center [214, 70] width 61 height 11
click at [209, 27] on icon "button" at bounding box center [207, 25] width 10 height 10
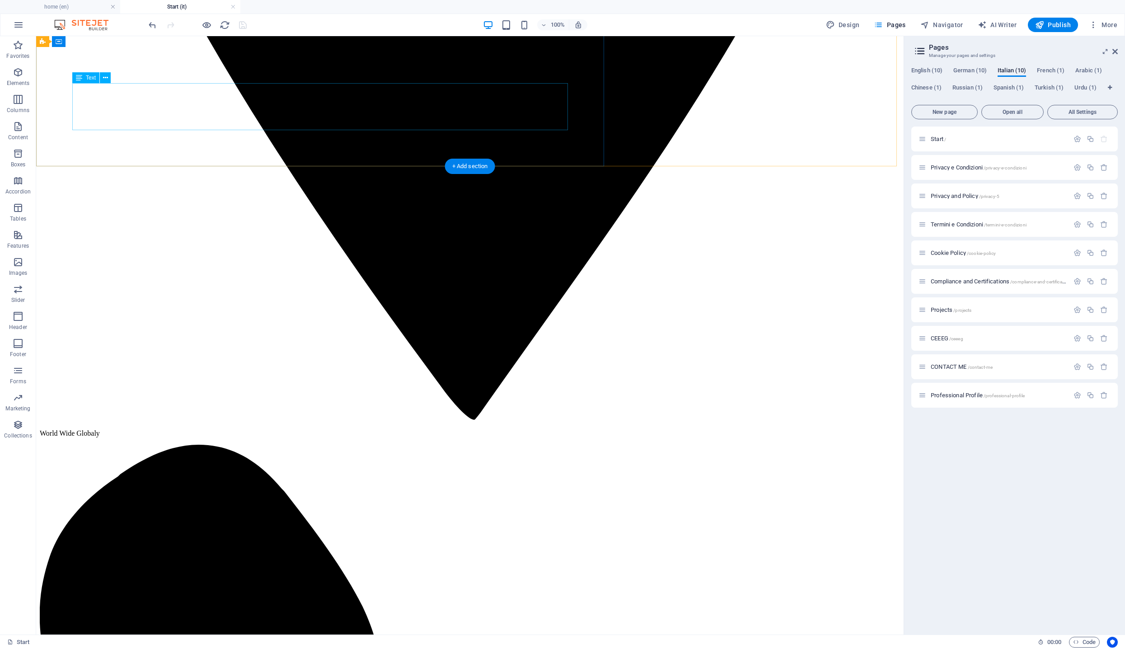
scroll to position [1350, 0]
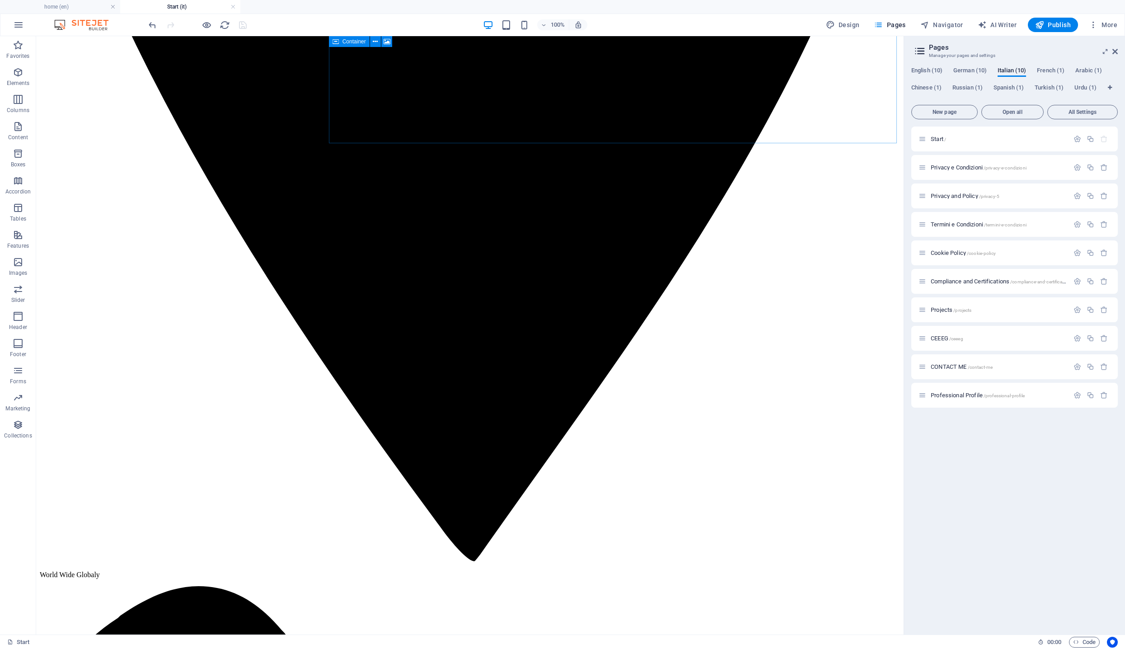
select select
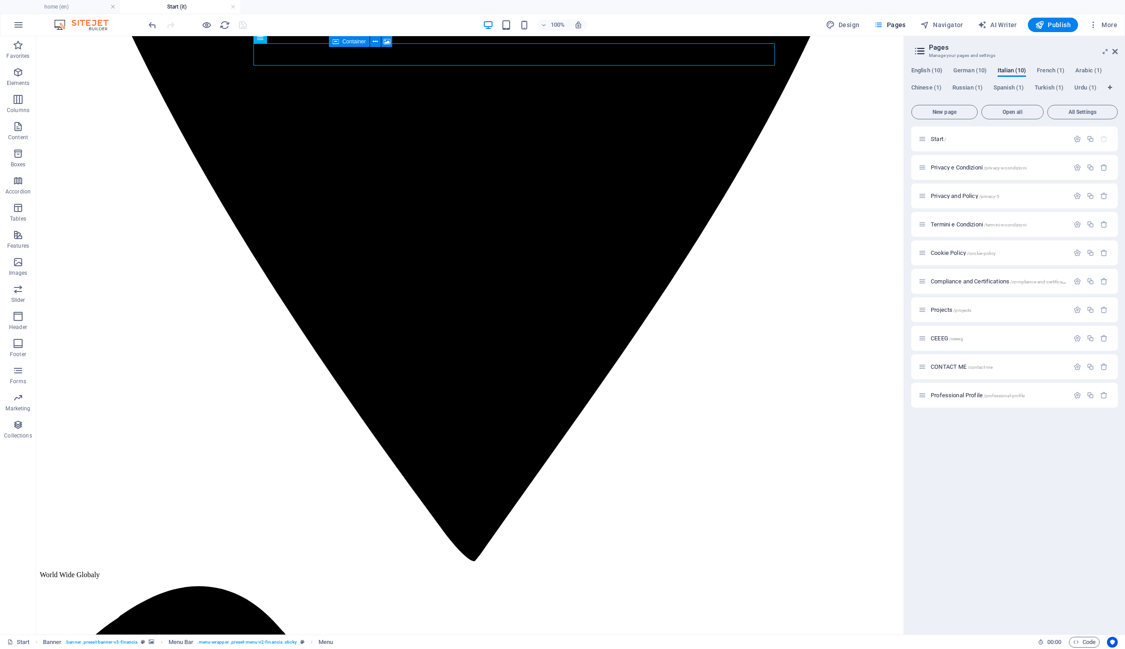
select select
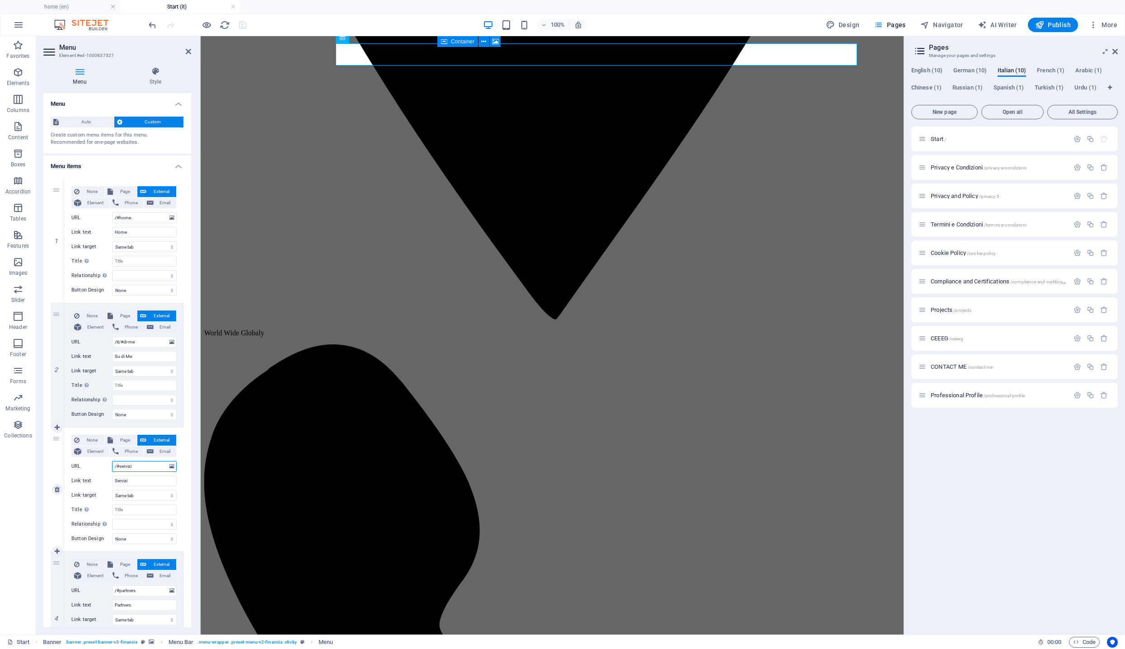
click at [143, 465] on input "/#servizi" at bounding box center [144, 466] width 65 height 11
type input "/it#servizi"
select select
type input "/it/#servizi"
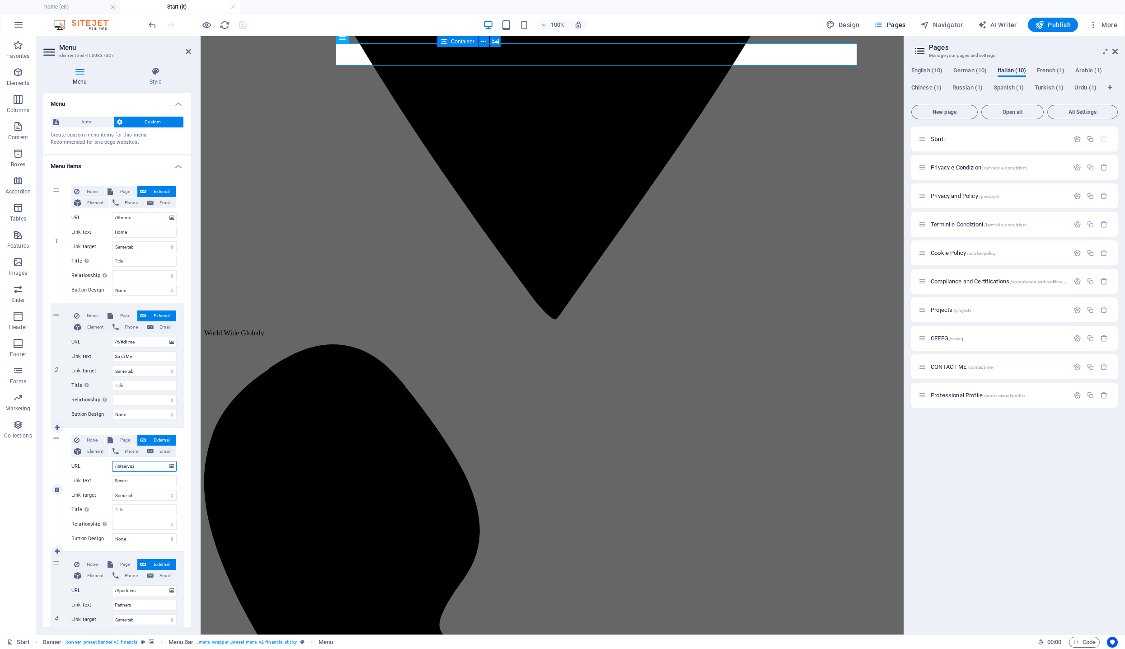
select select
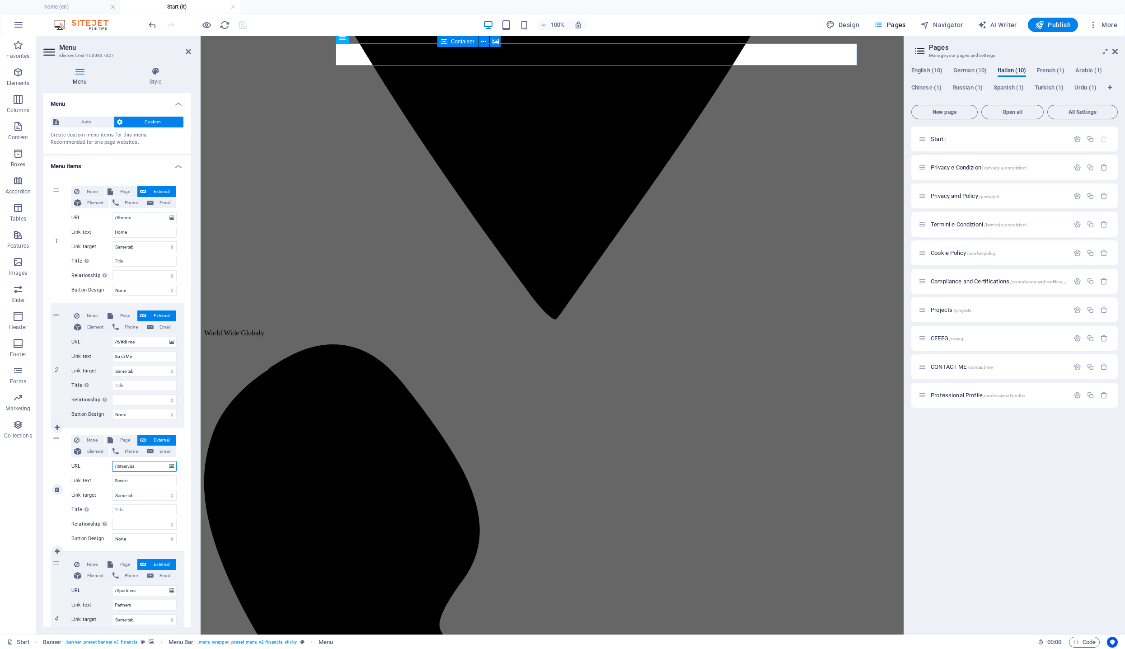
select select
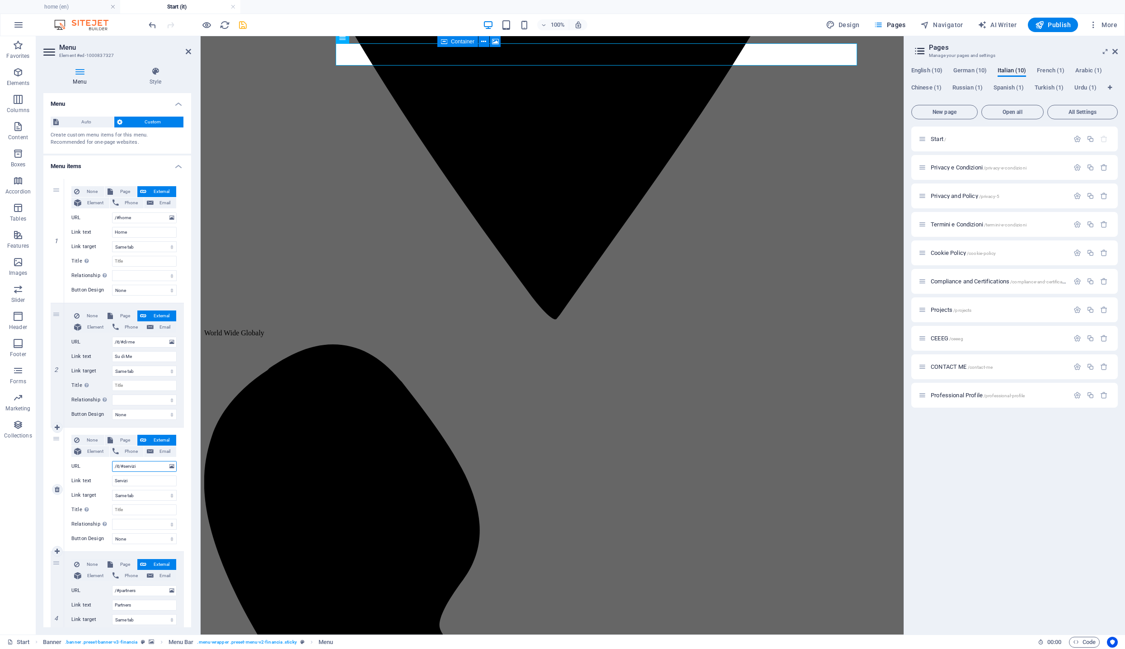
select select
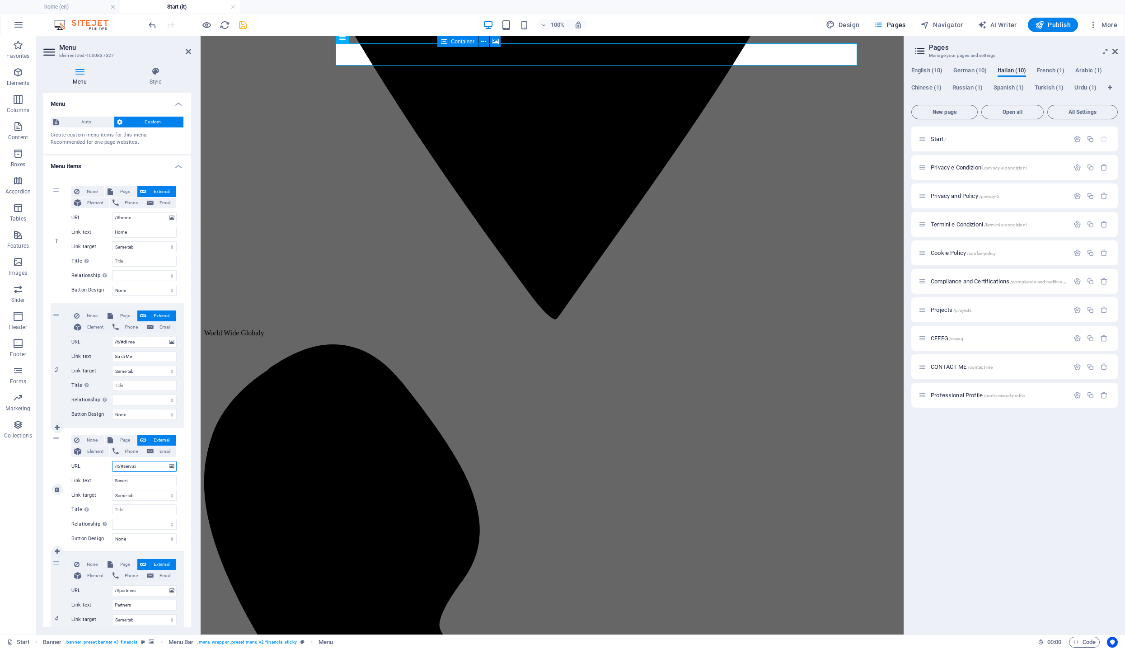
select select
type input "/it/#servizi"
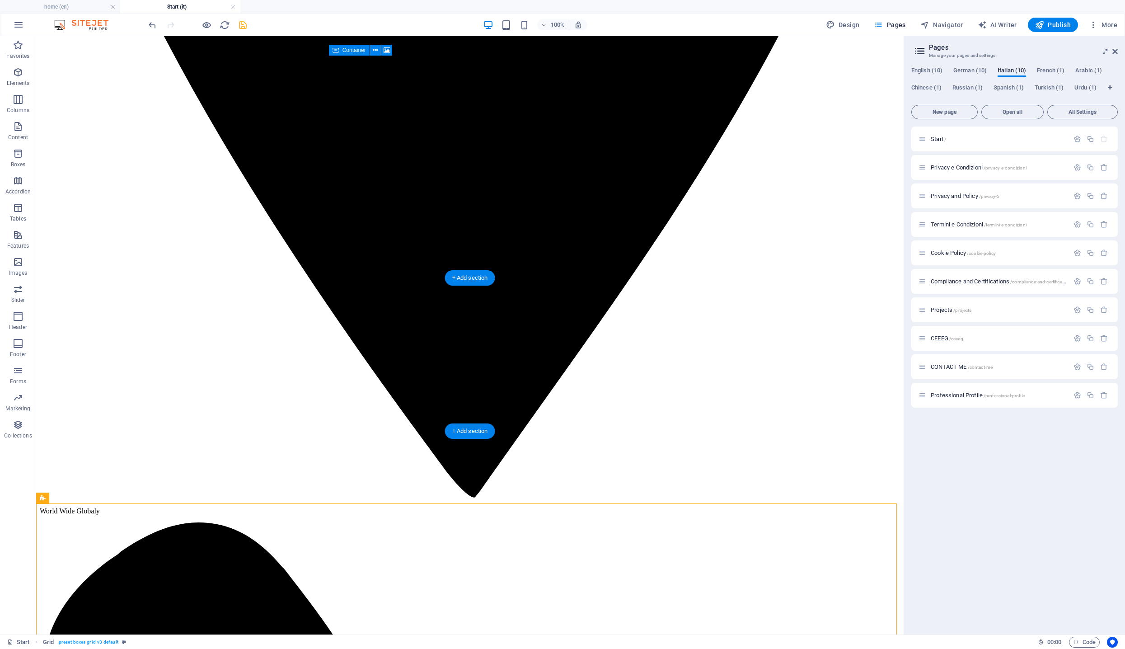
scroll to position [1227, 0]
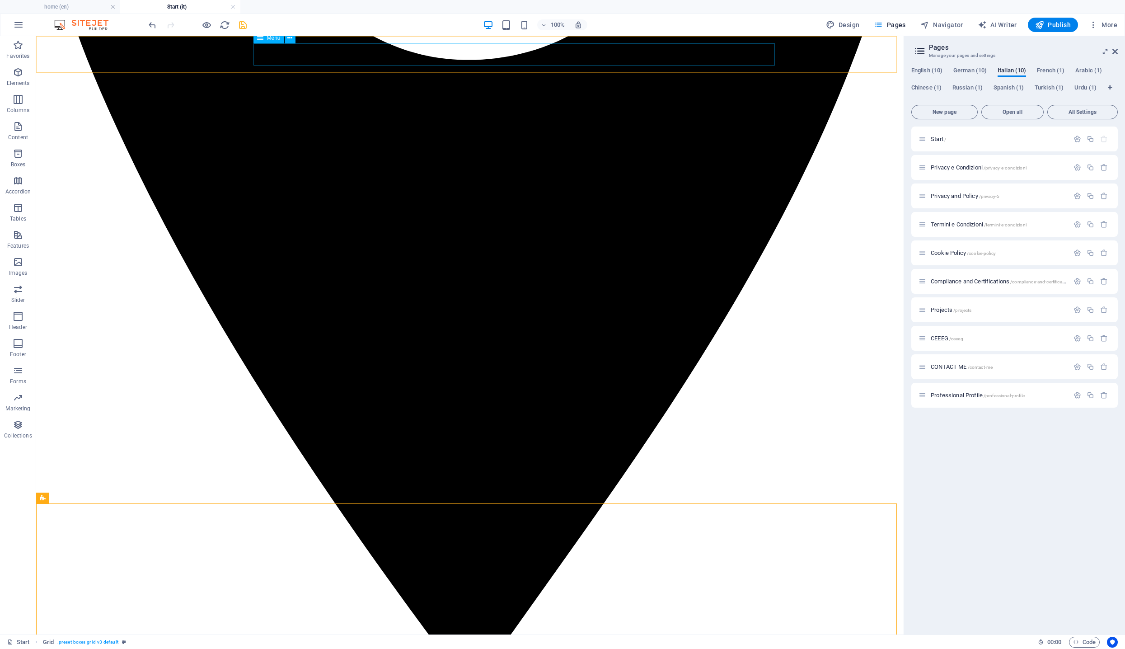
select select
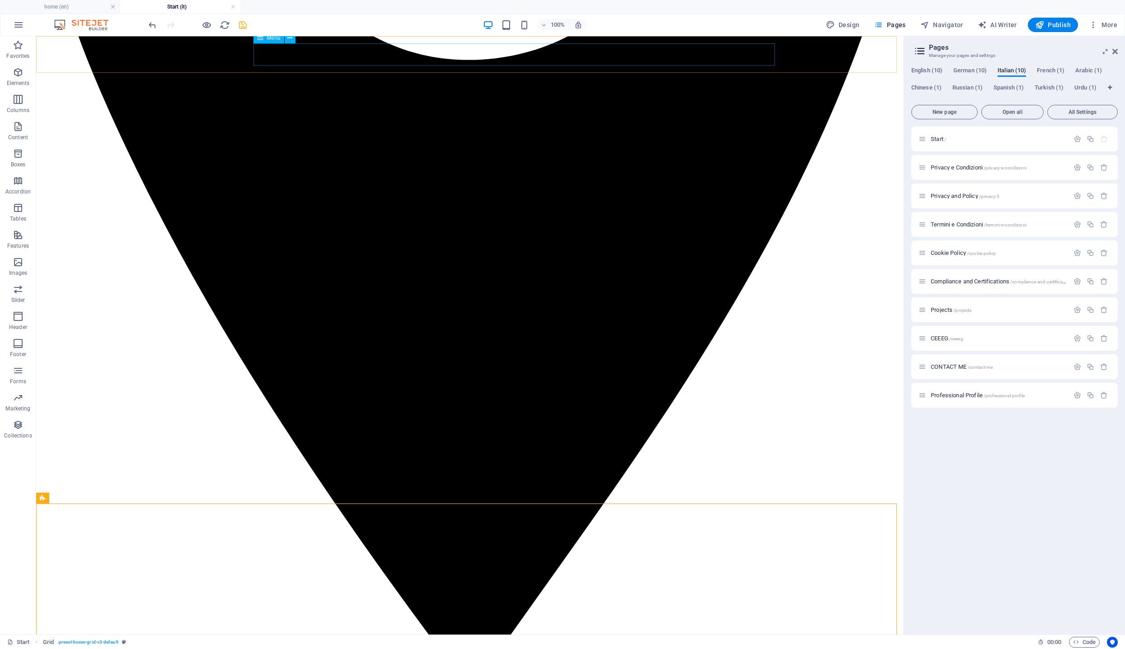
select select
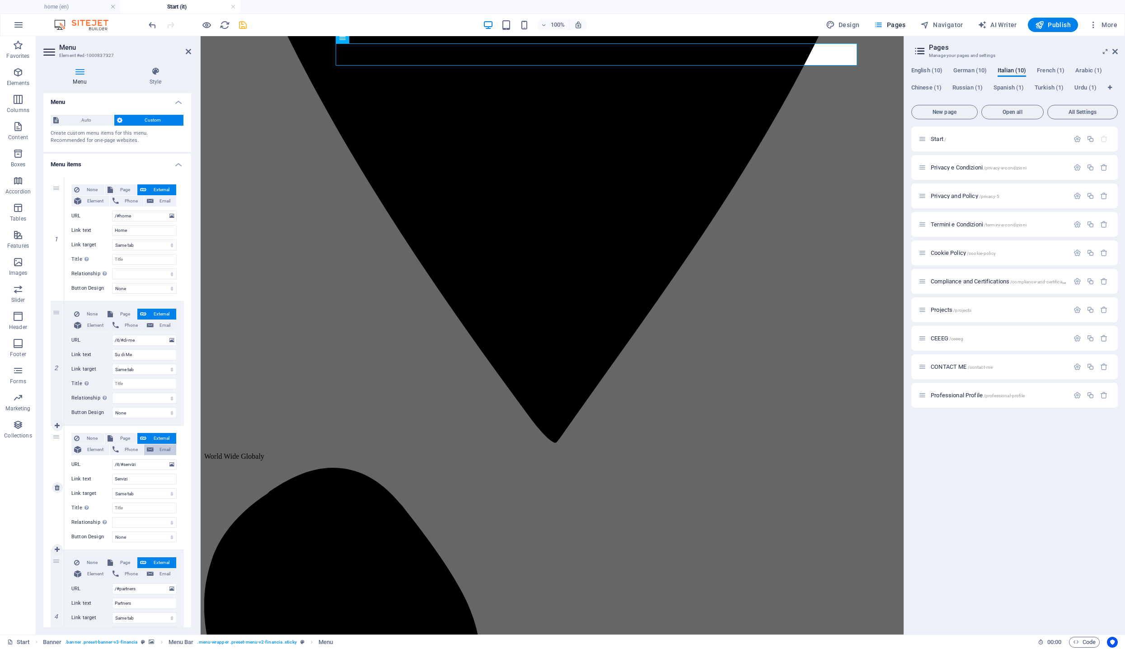
scroll to position [16, 0]
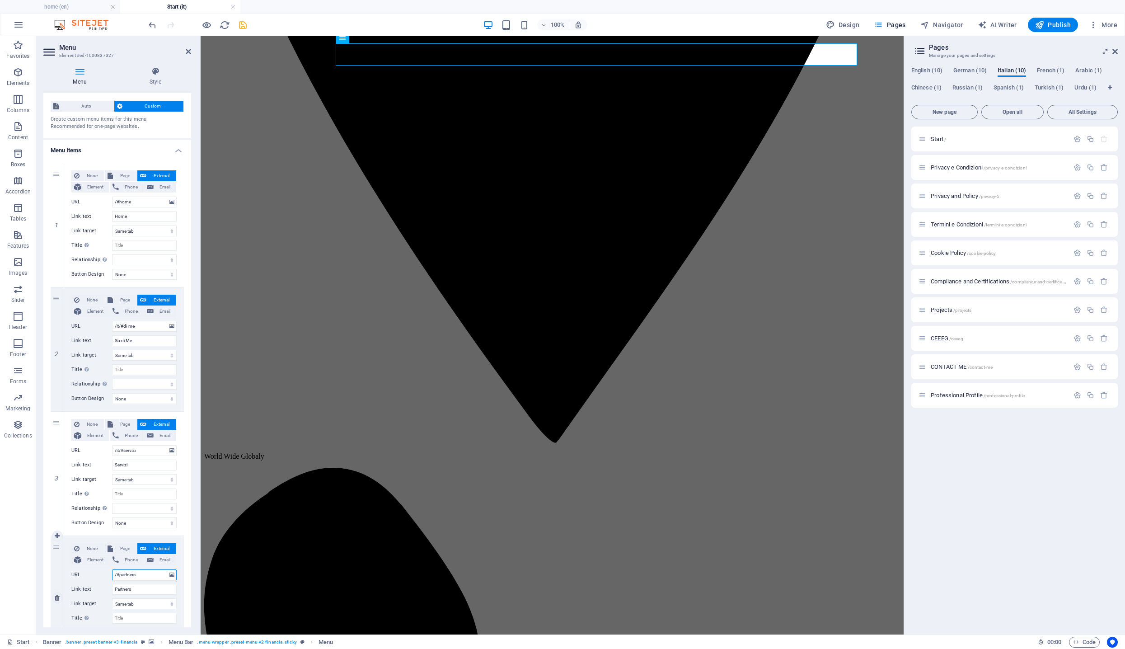
click at [146, 575] on input "/#partners" at bounding box center [144, 574] width 65 height 11
type input "/#partner"
select select
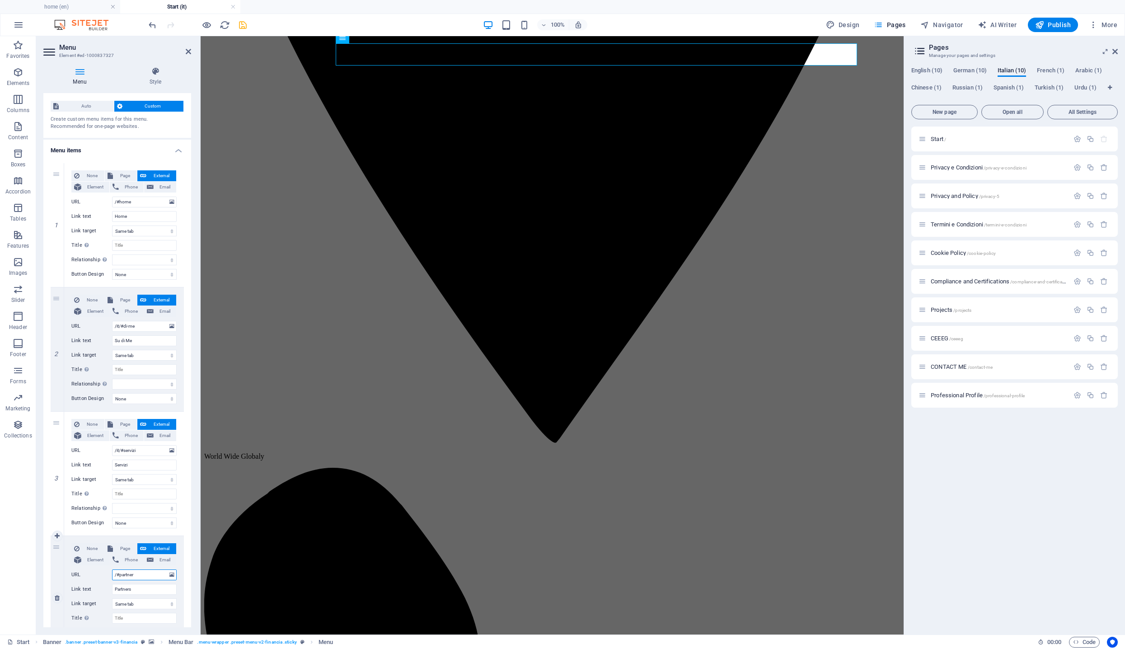
select select
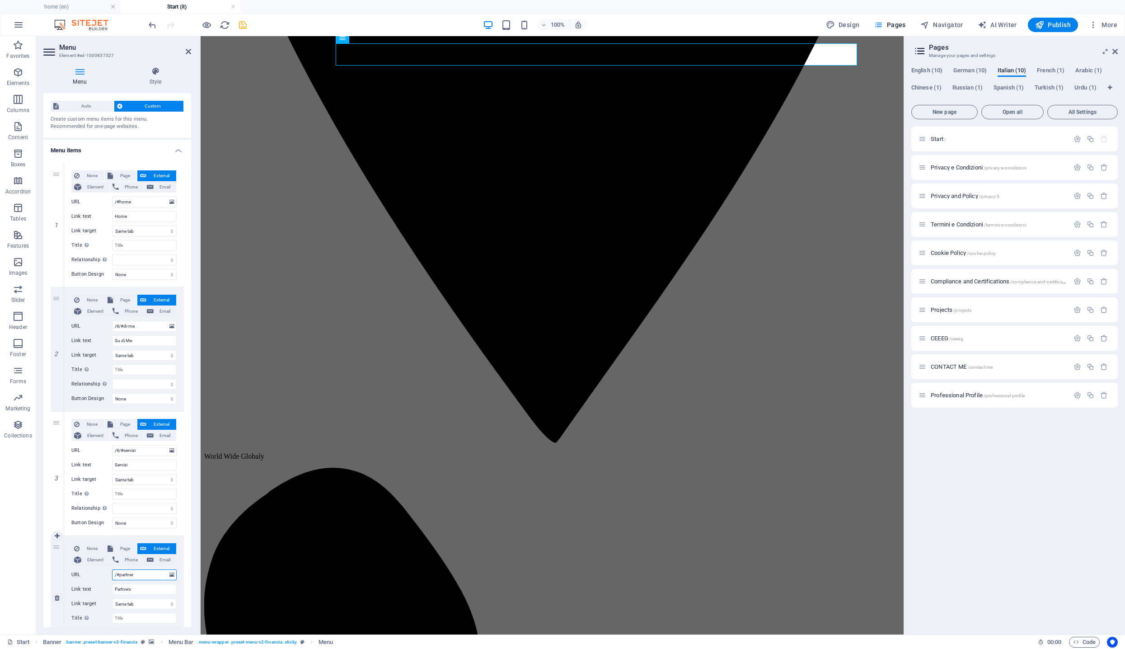
select select
type input "/#partner"
click at [141, 587] on input "Partners" at bounding box center [144, 589] width 65 height 11
type input "Partner"
select select
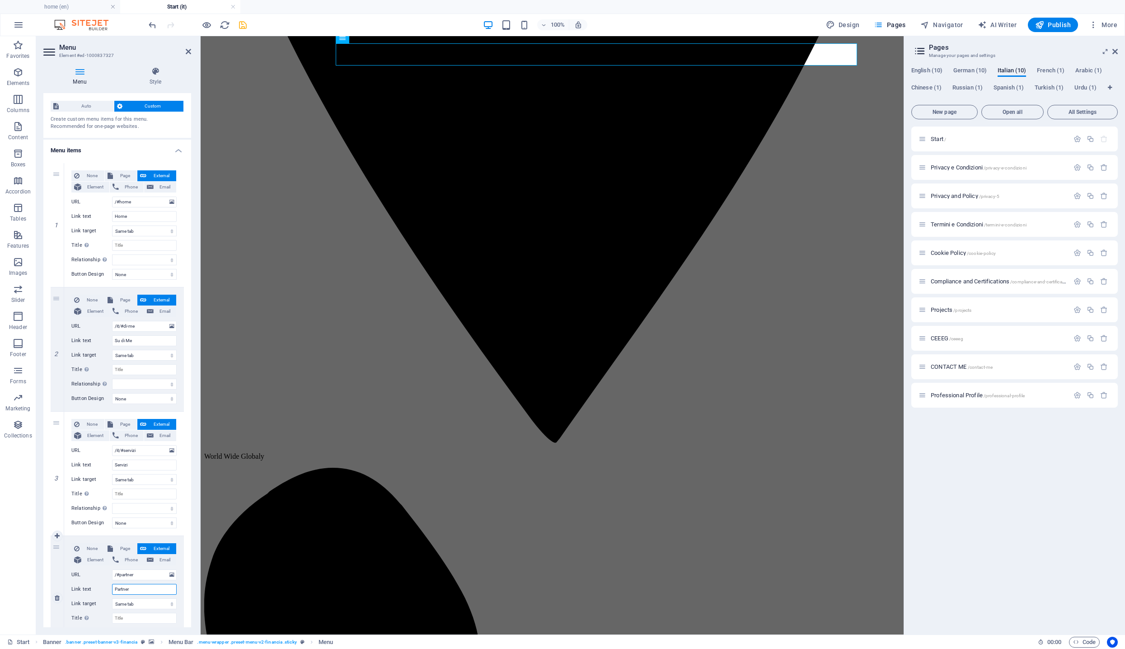
select select
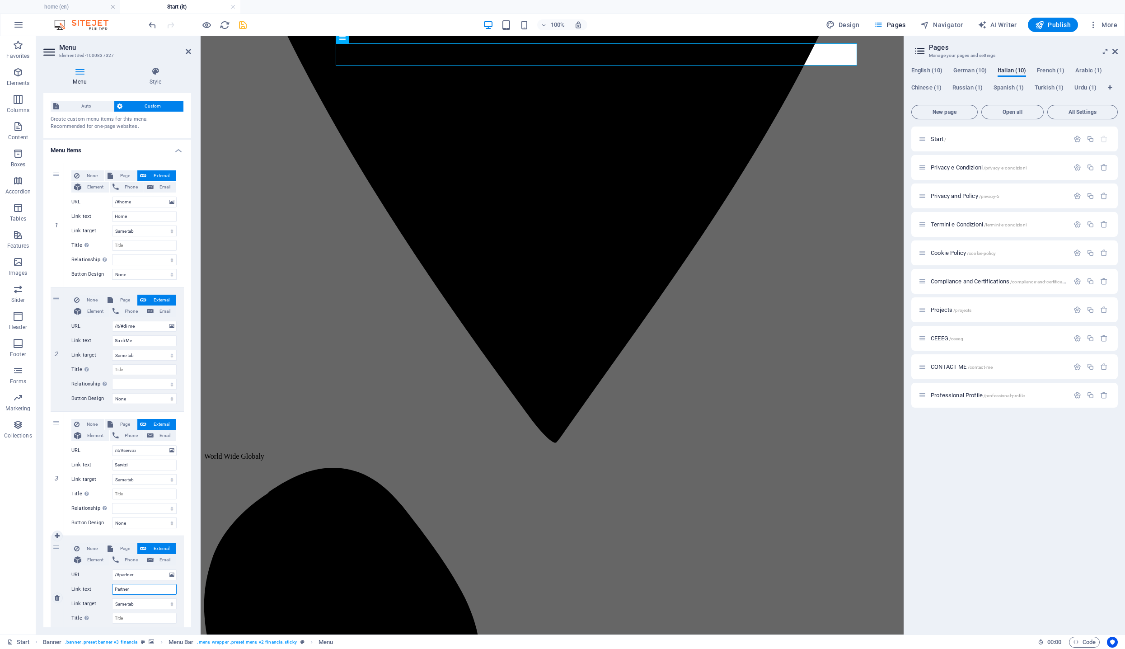
select select
type input "Partner"
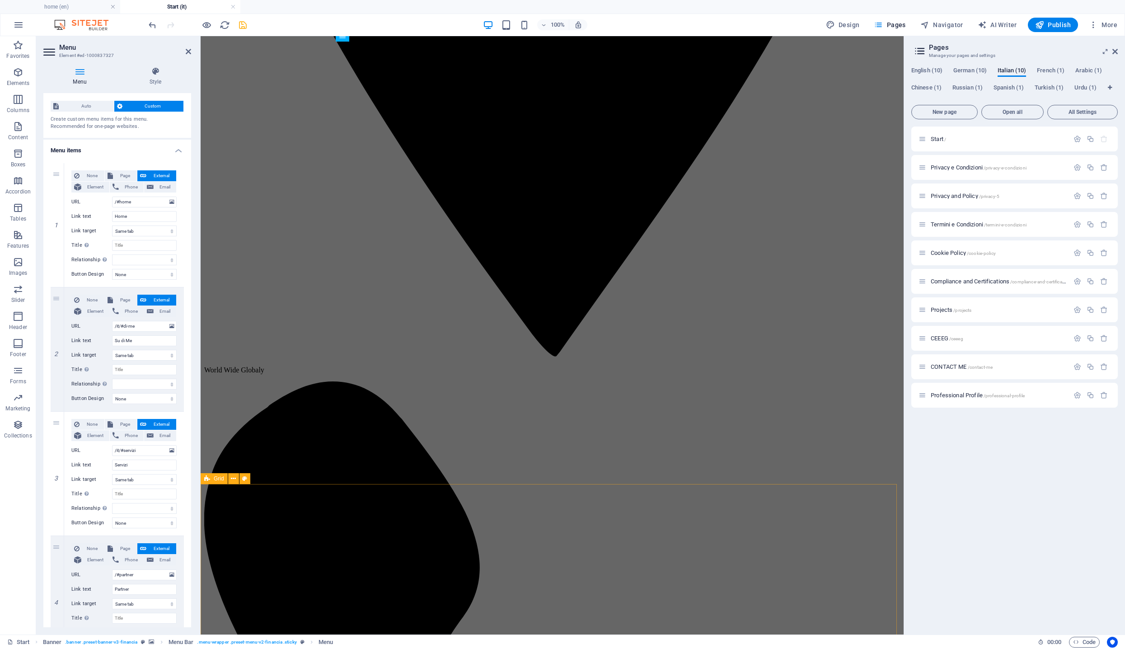
scroll to position [1391, 0]
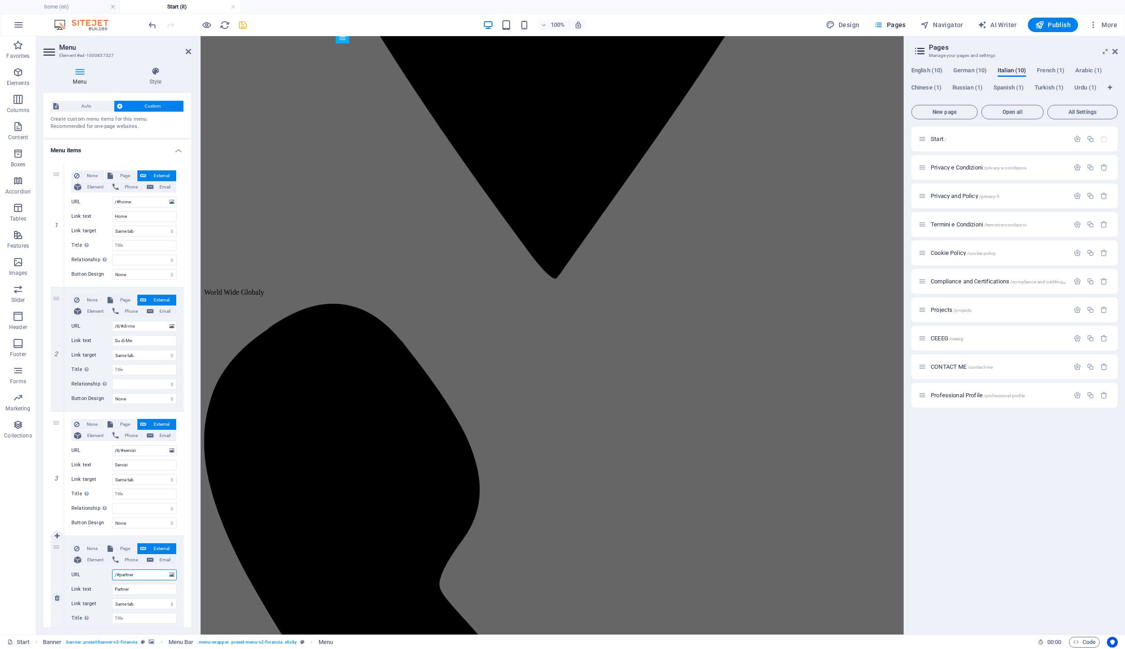
click at [137, 575] on input "/#partner" at bounding box center [144, 574] width 65 height 11
click at [117, 577] on input "/#partner" at bounding box center [144, 574] width 65 height 11
type input "/it#partner"
select select
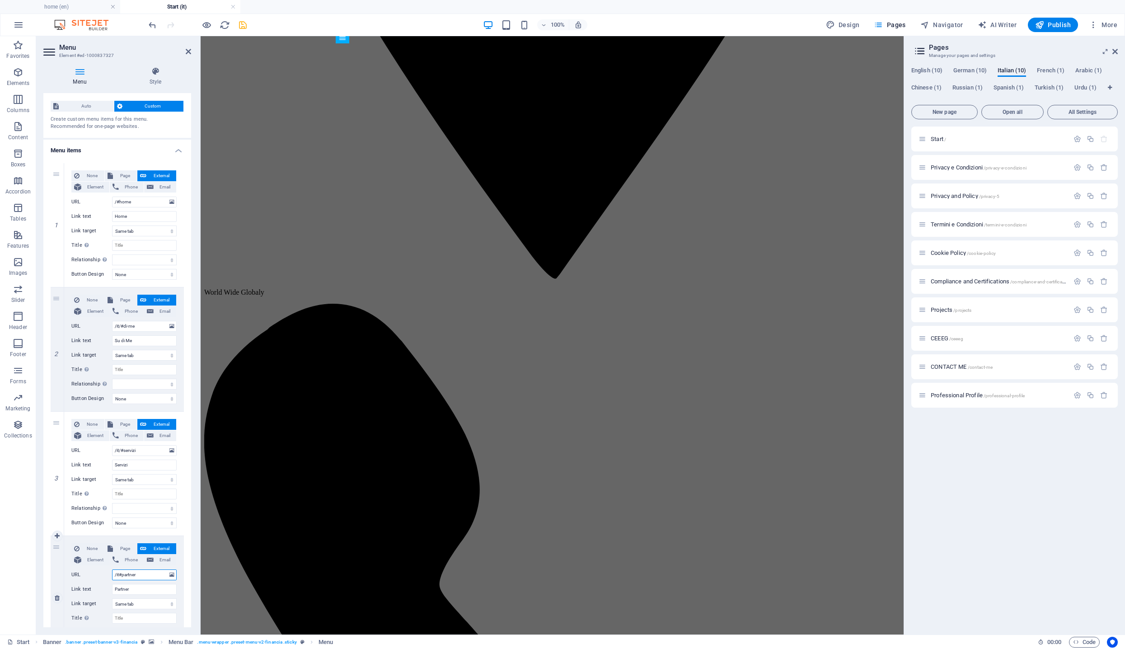
select select
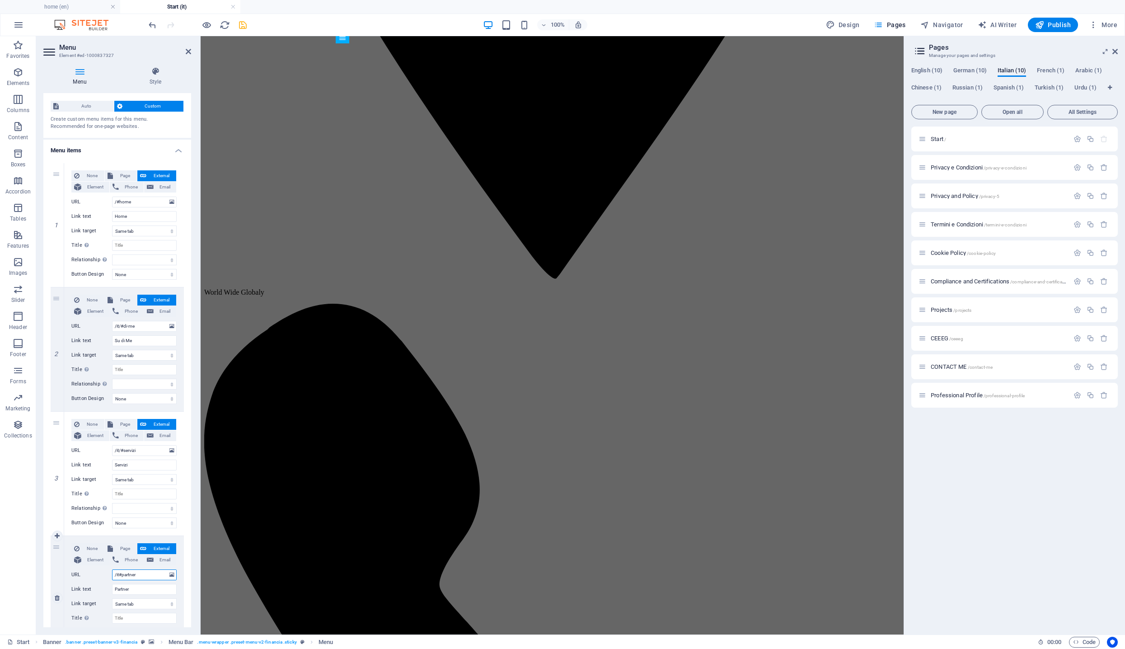
select select
type input "/it/#partner"
select select
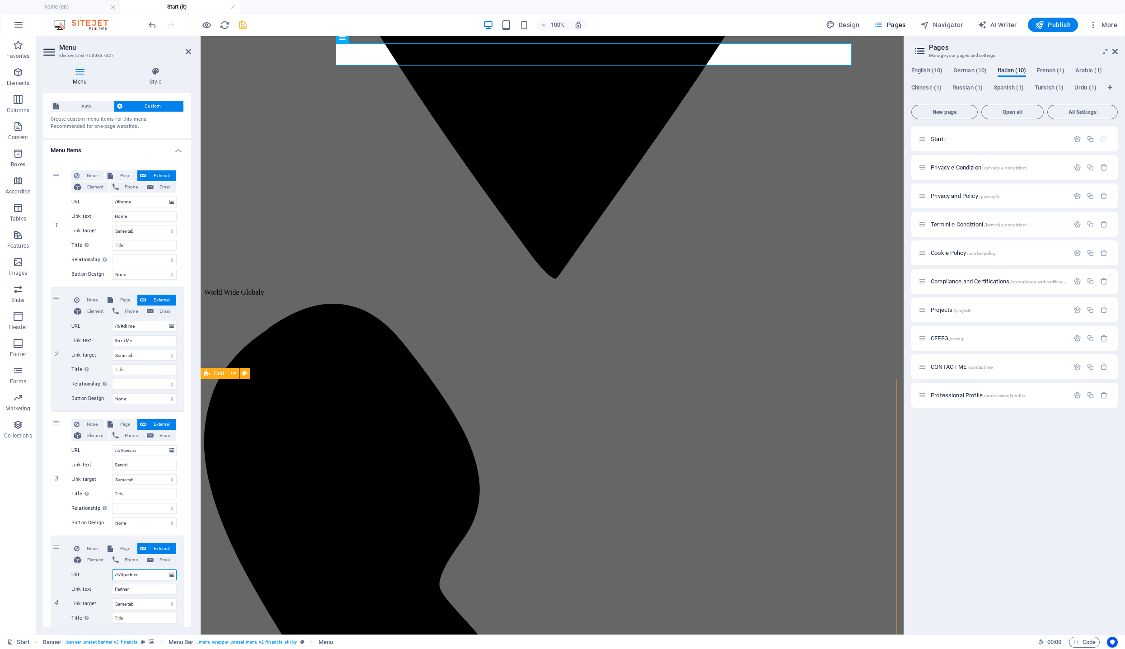
select select
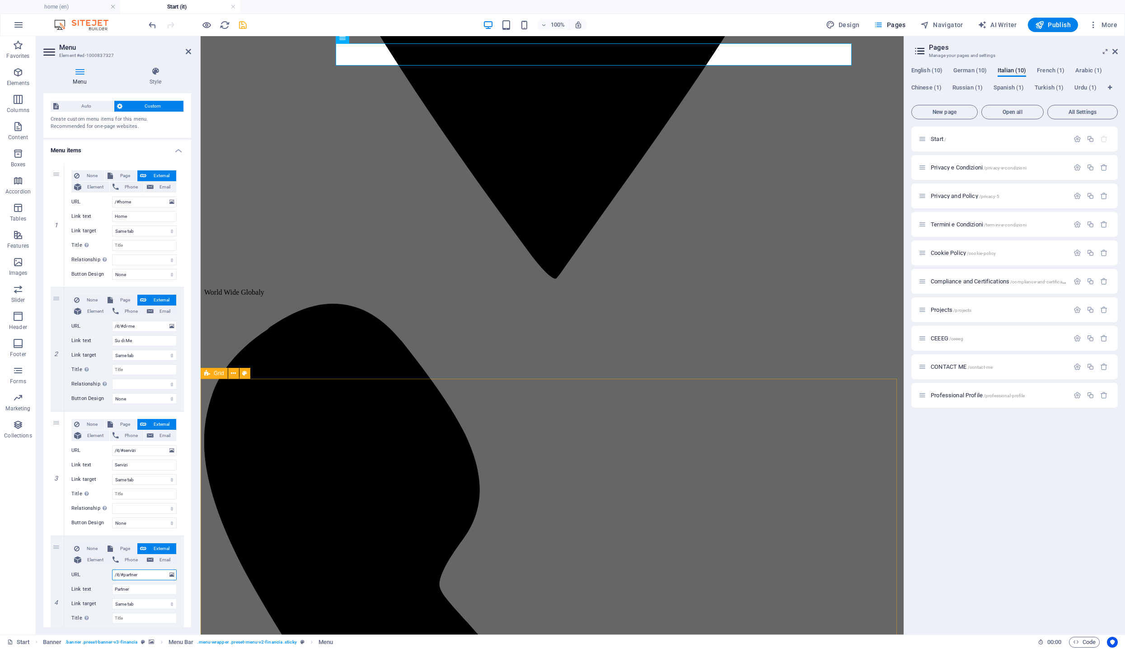
select select
type input "/it/#partner"
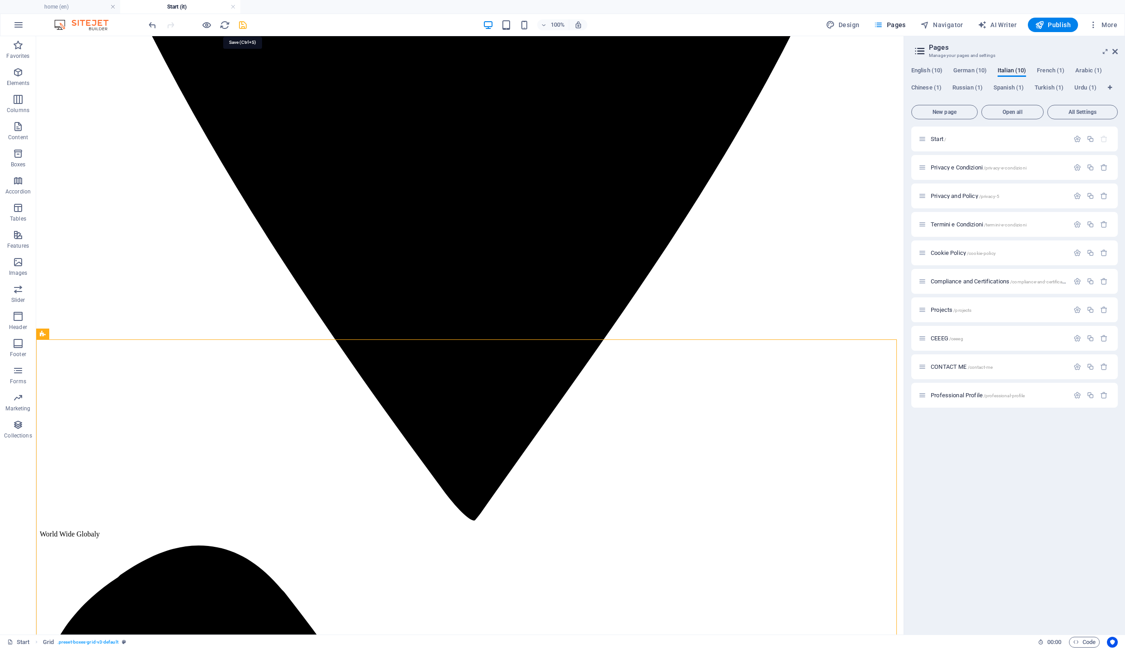
click at [239, 25] on icon "save" at bounding box center [243, 25] width 10 height 10
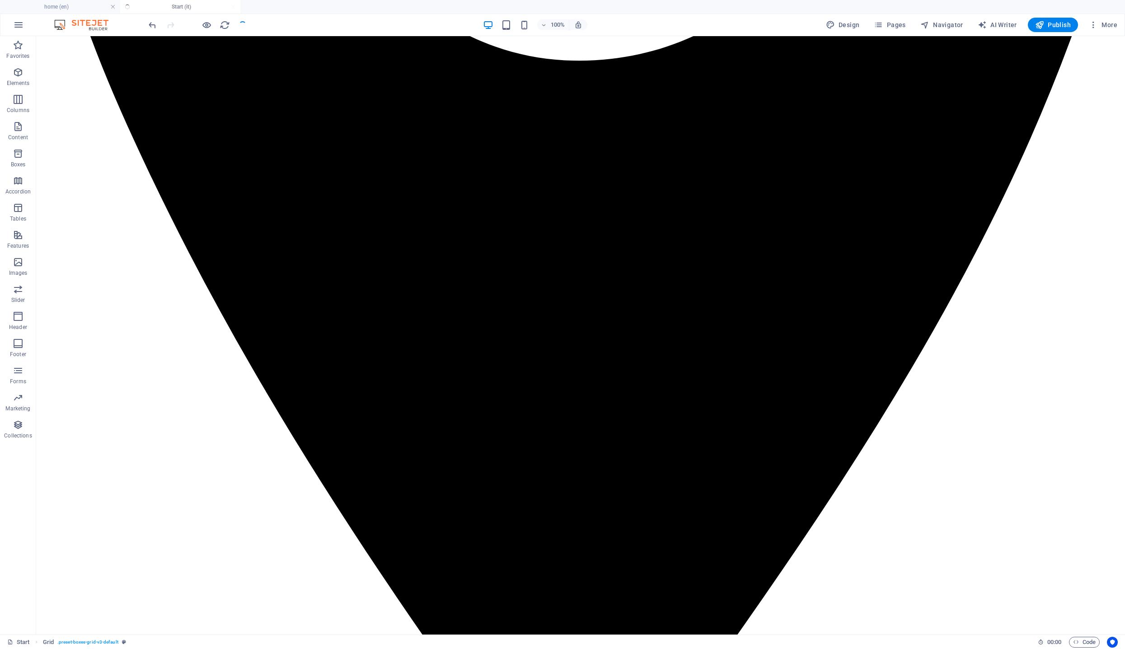
checkbox input "false"
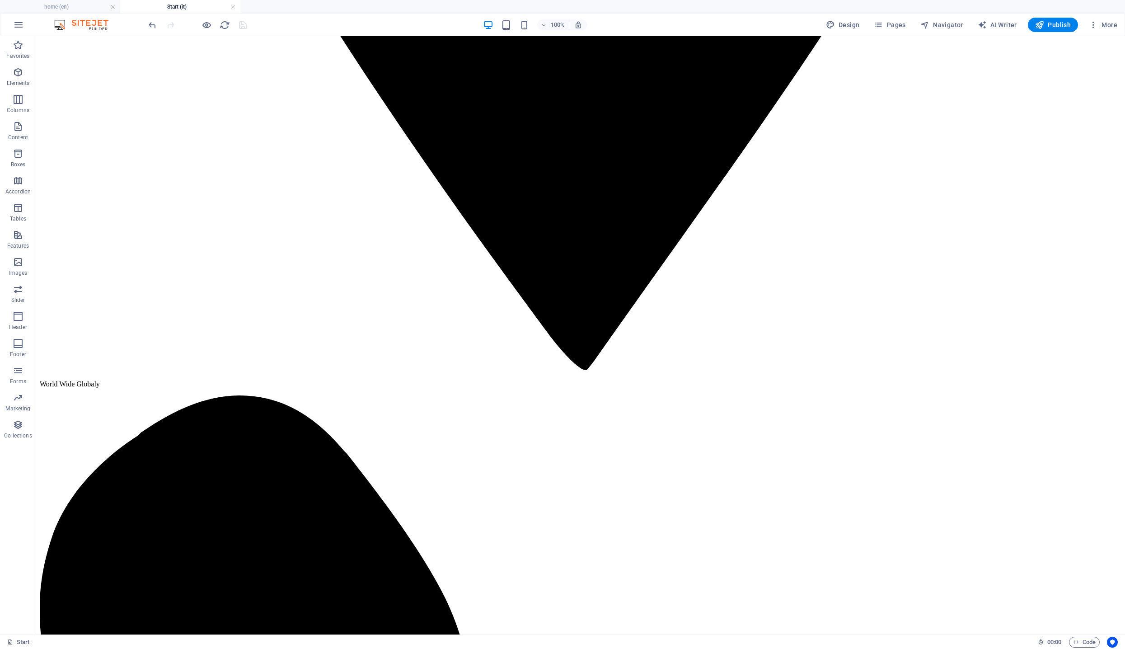
scroll to position [1928, 0]
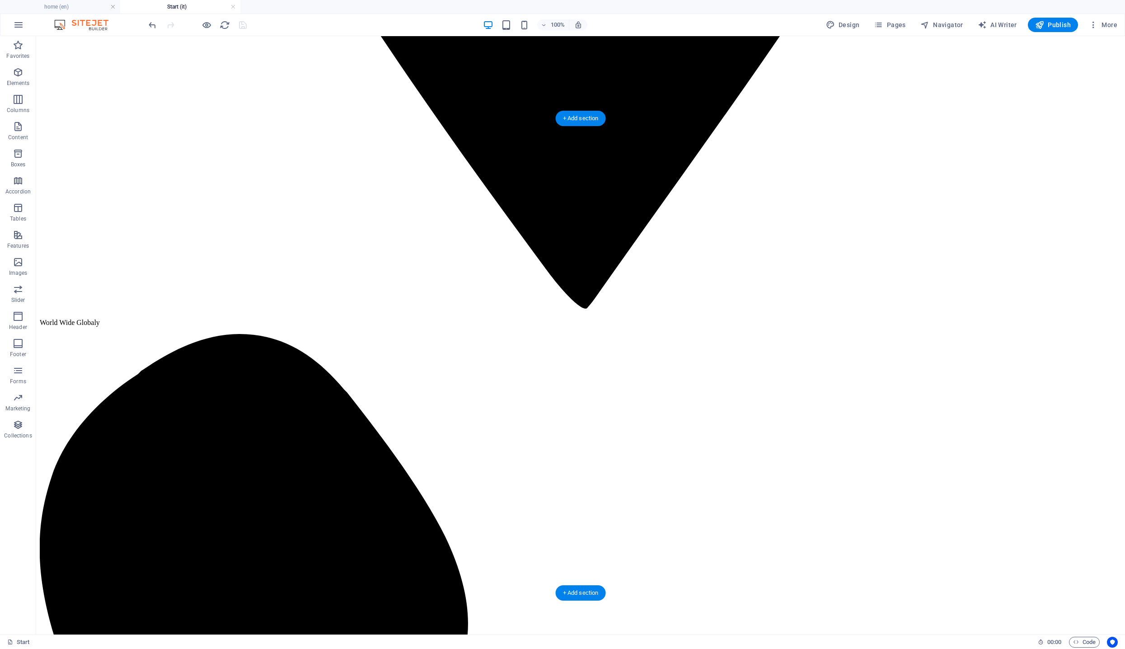
select select "px"
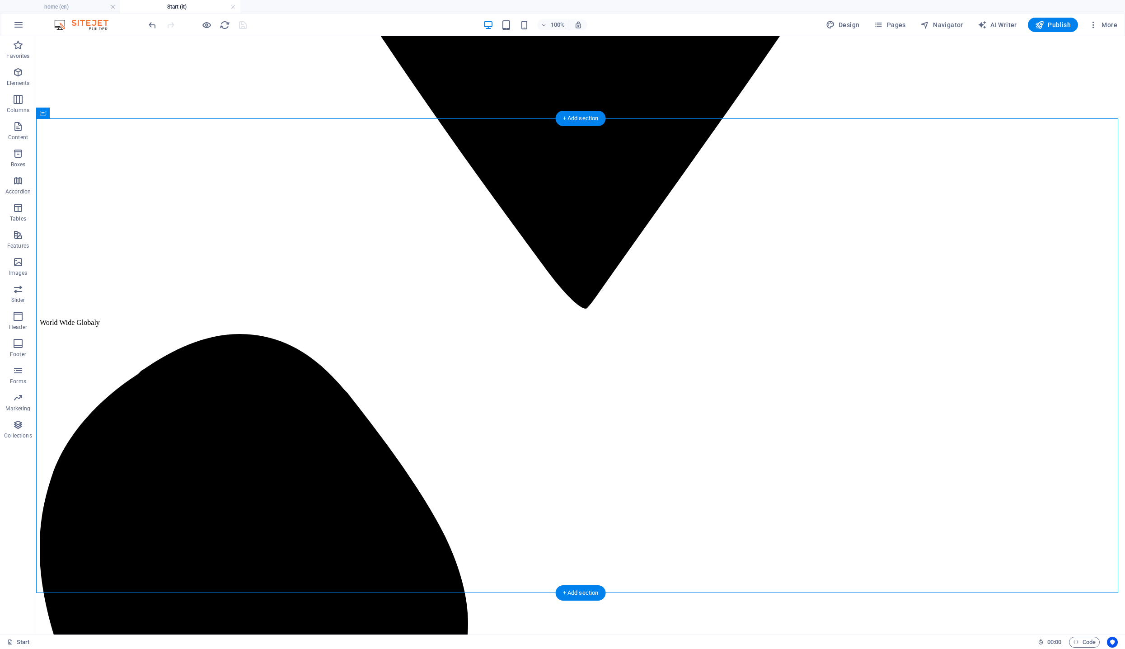
select select "%"
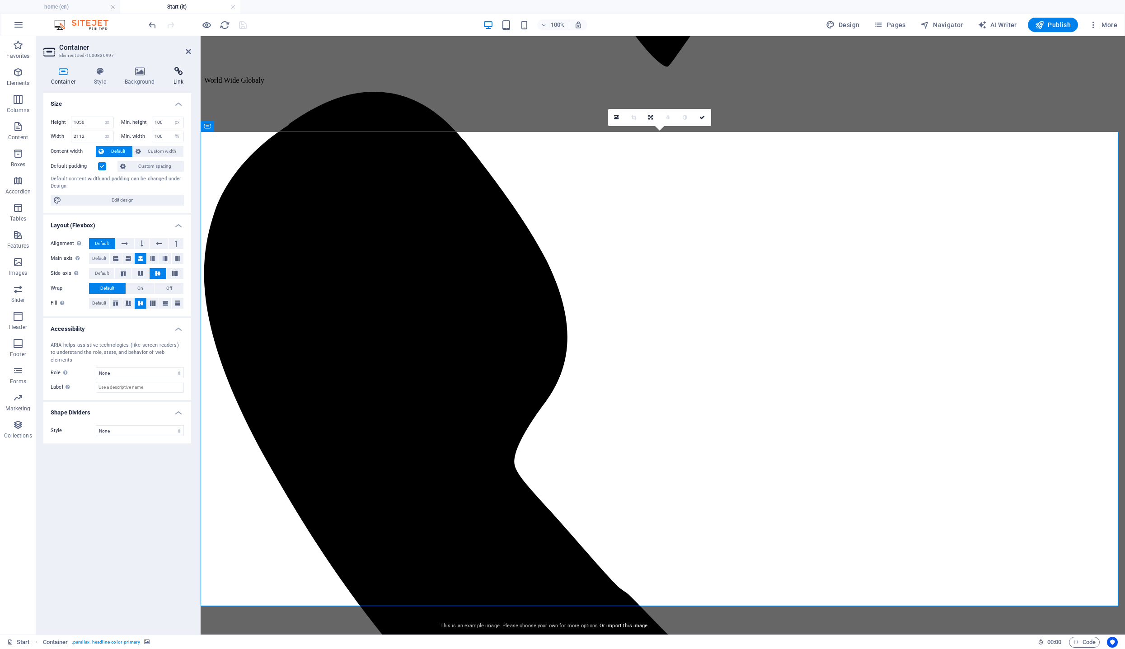
click at [179, 70] on icon at bounding box center [178, 71] width 25 height 9
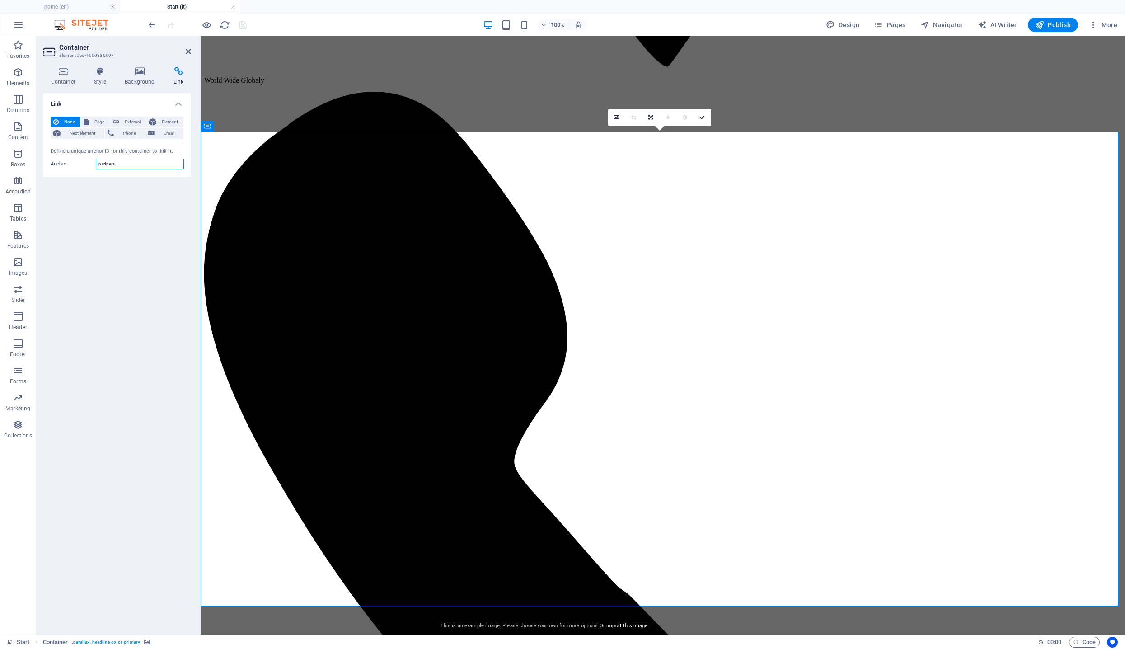
click at [134, 162] on input "partners" at bounding box center [140, 164] width 88 height 11
type input "partner"
click at [243, 24] on icon "save" at bounding box center [243, 25] width 10 height 10
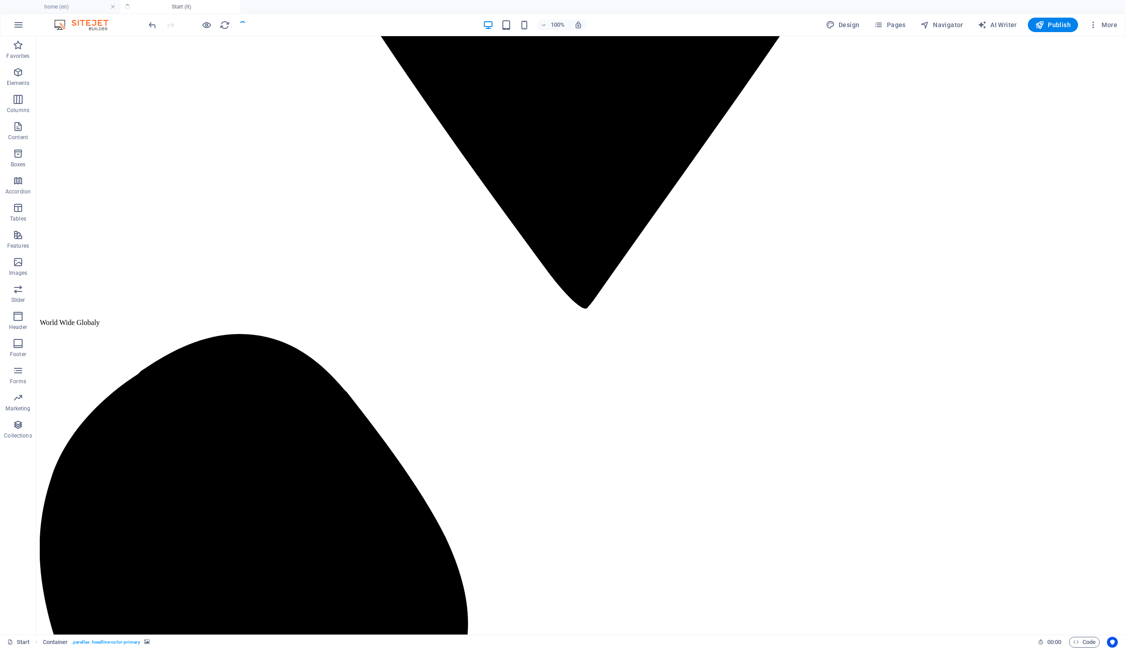
checkbox input "false"
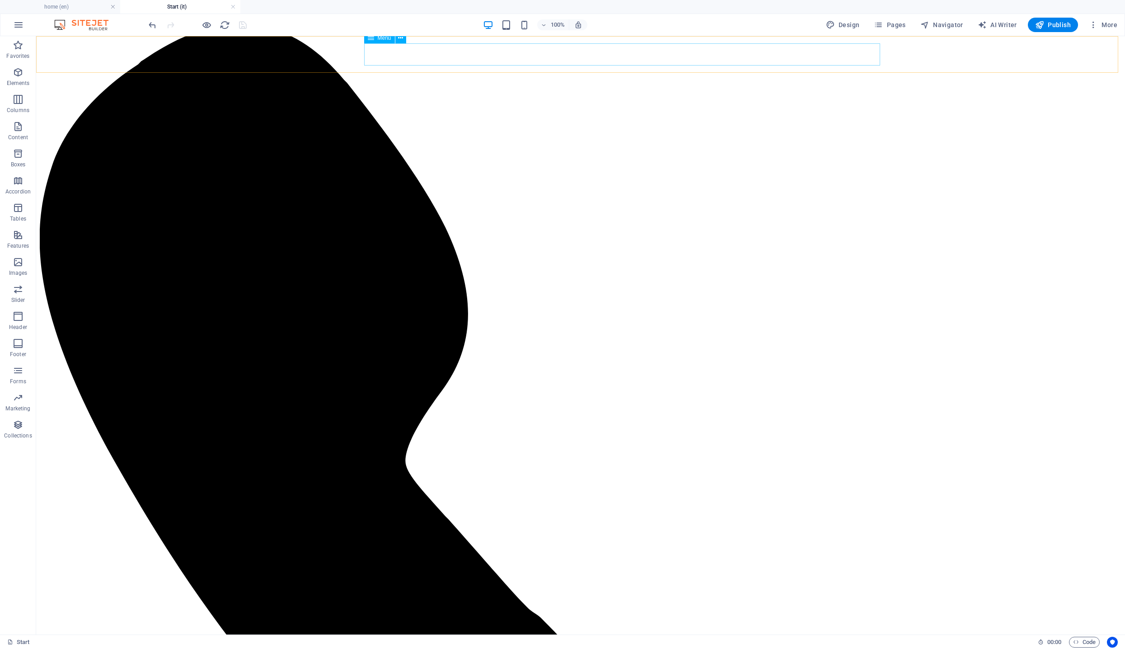
click at [378, 41] on div "Menu" at bounding box center [379, 38] width 31 height 11
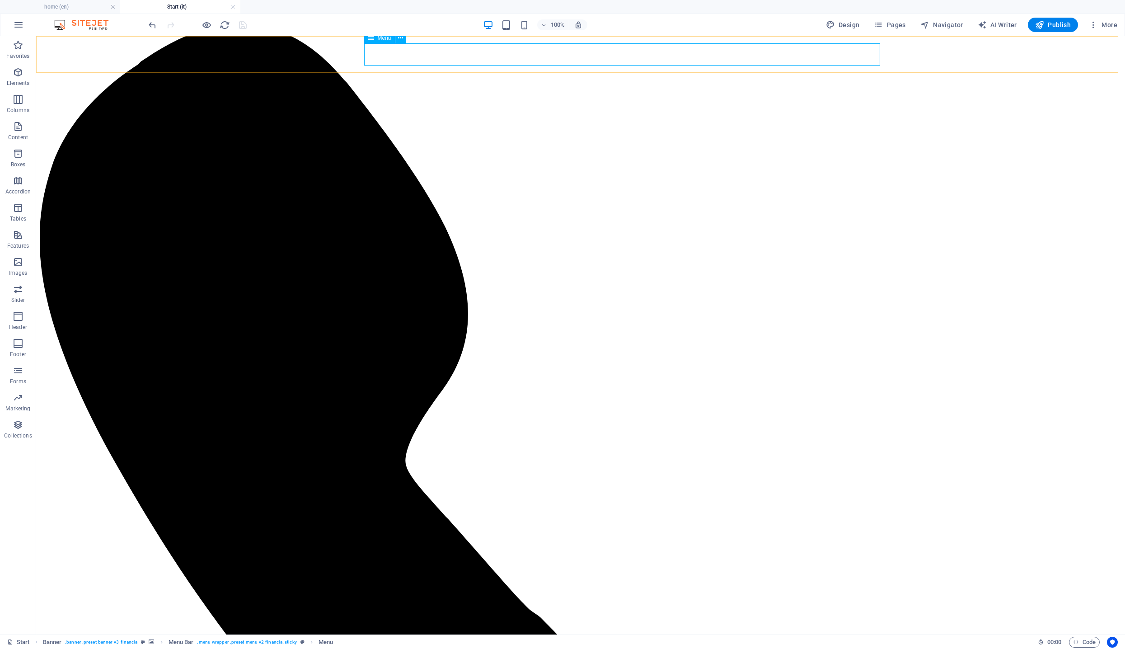
select select
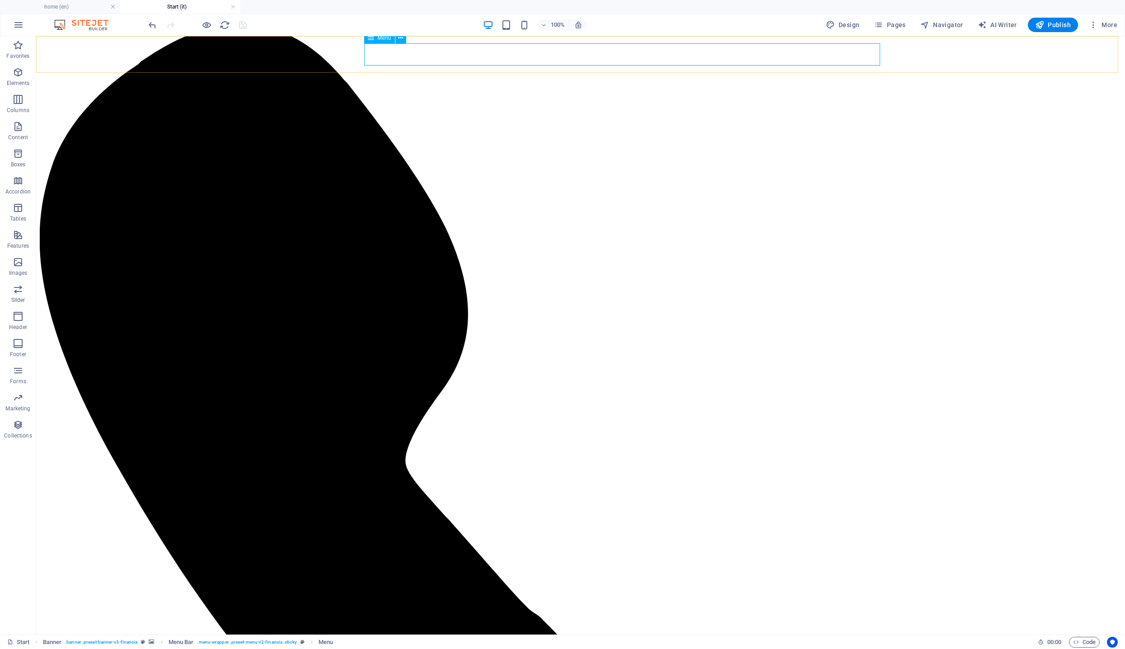
select select
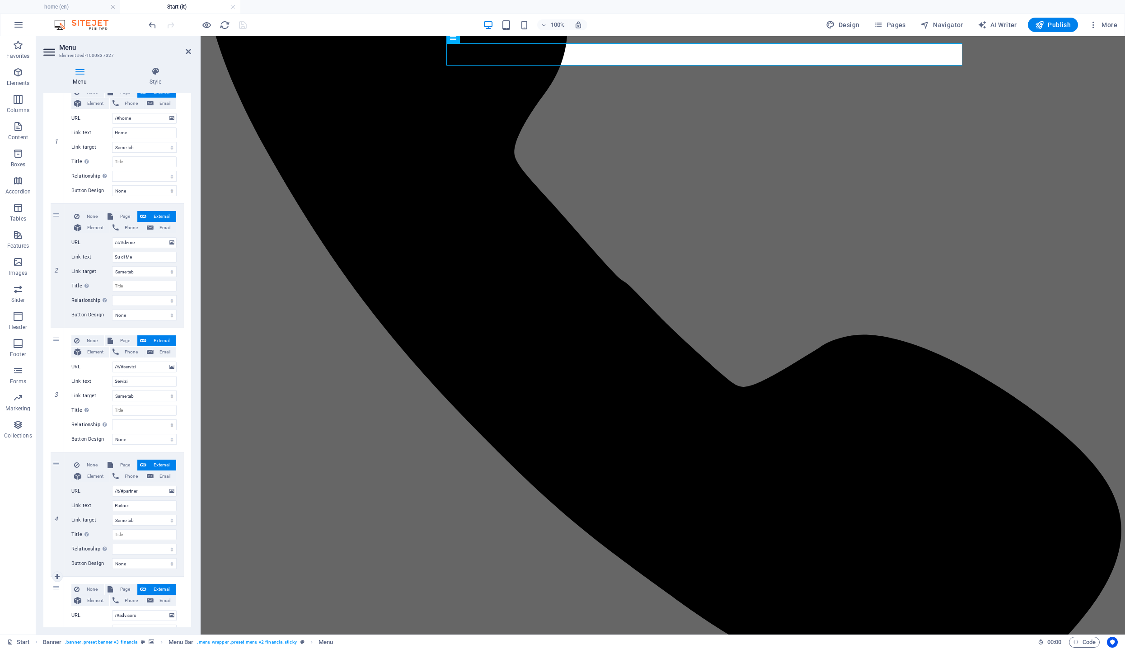
scroll to position [126, 0]
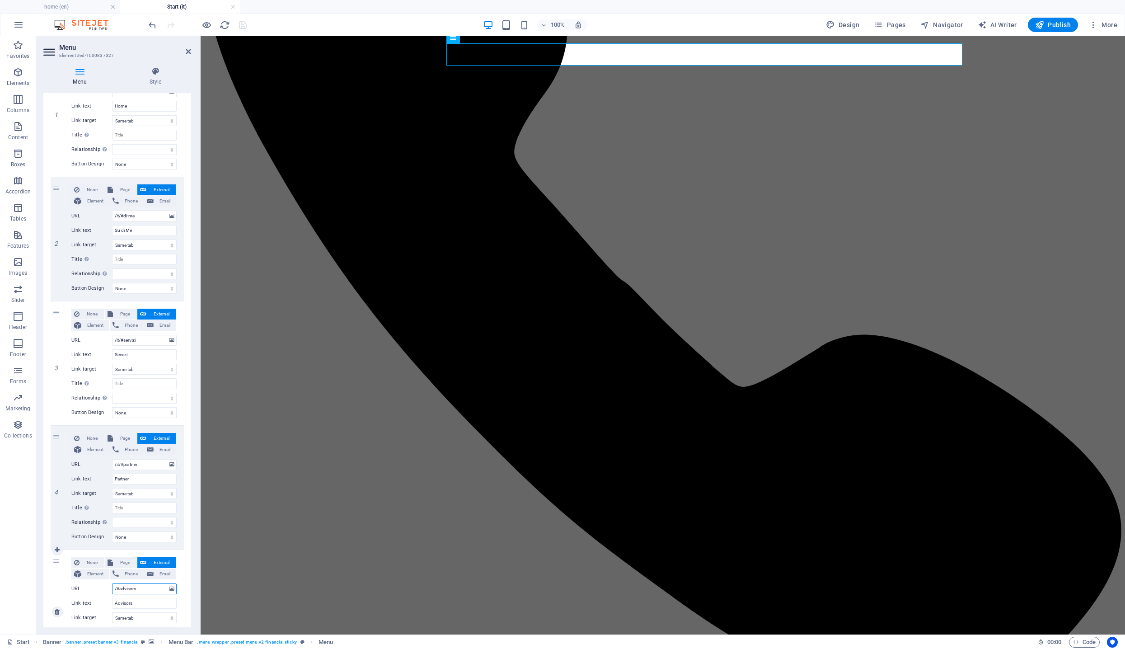
click at [141, 587] on input "/#advisors" at bounding box center [144, 588] width 65 height 11
drag, startPoint x: 140, startPoint y: 587, endPoint x: 130, endPoint y: 589, distance: 10.2
click at [130, 589] on input "/#advisors" at bounding box center [144, 588] width 65 height 11
click at [112, 589] on input "/#advisors" at bounding box center [144, 588] width 65 height 11
type input "/it#advisors"
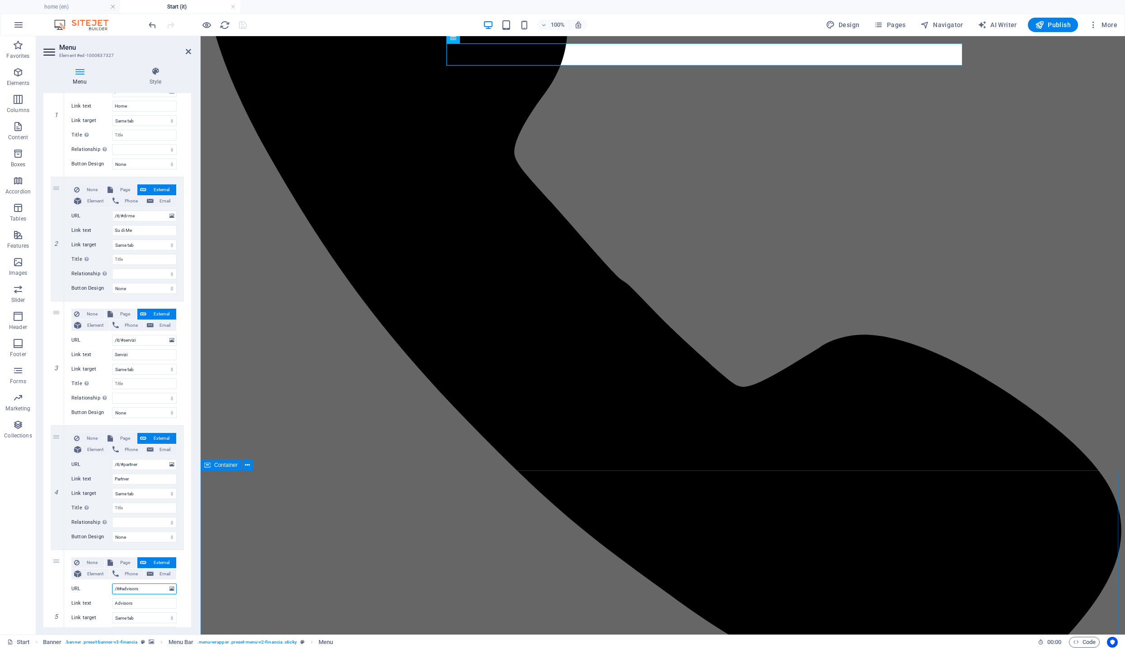
select select
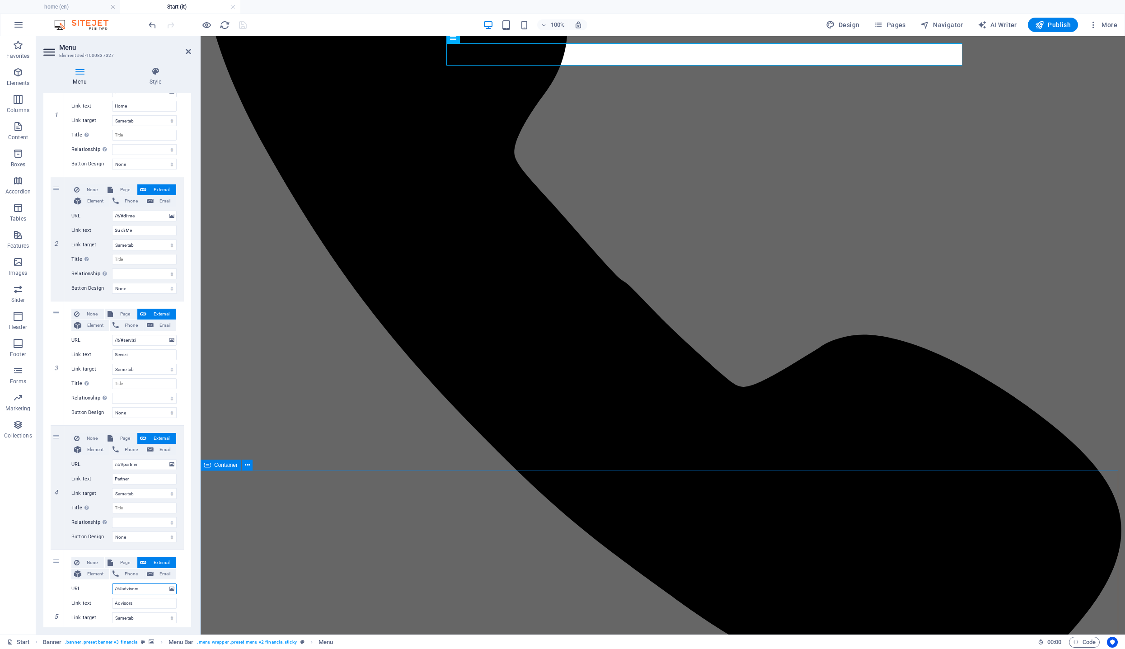
select select
type input "/it/#advisors"
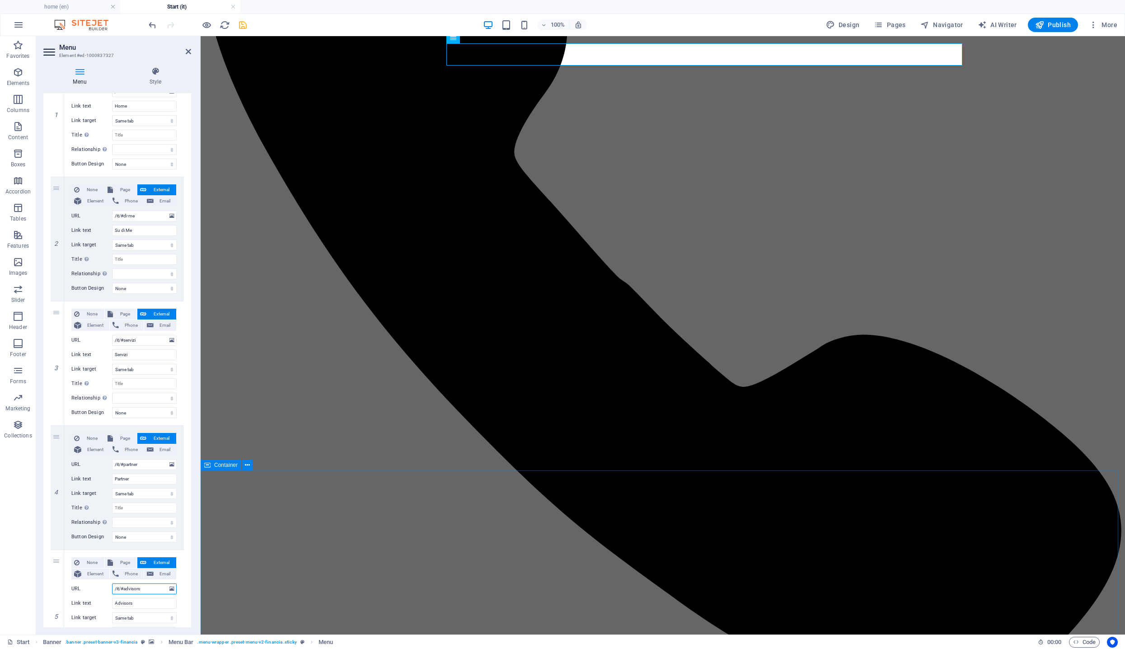
select select
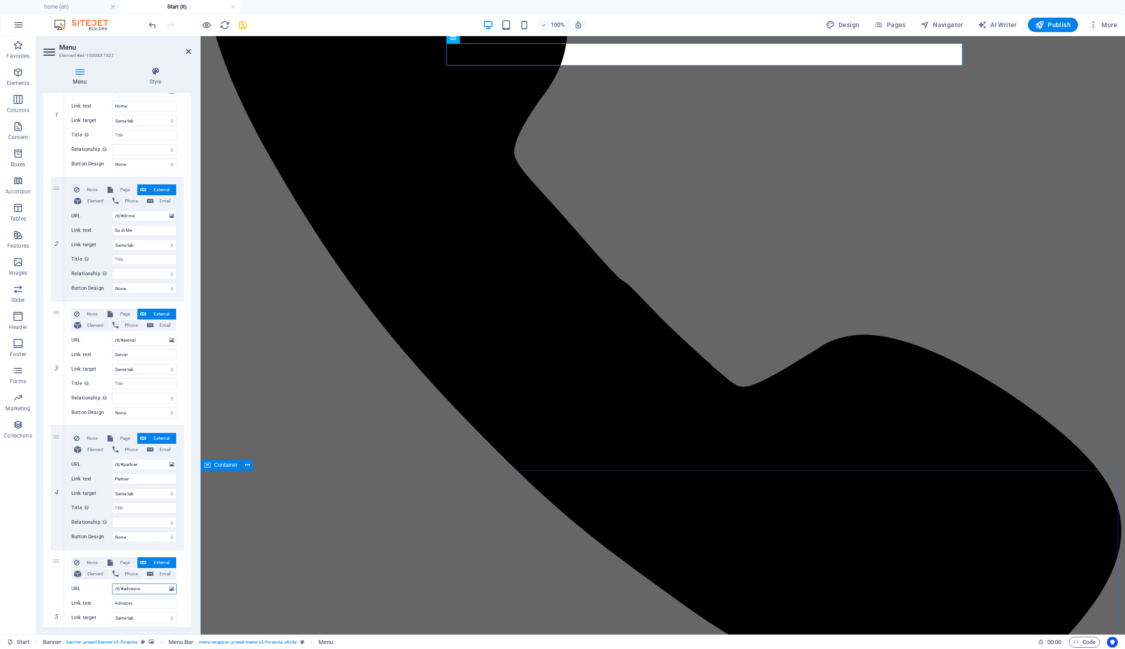
select select
click at [143, 585] on input "/it/#advisors" at bounding box center [144, 588] width 65 height 11
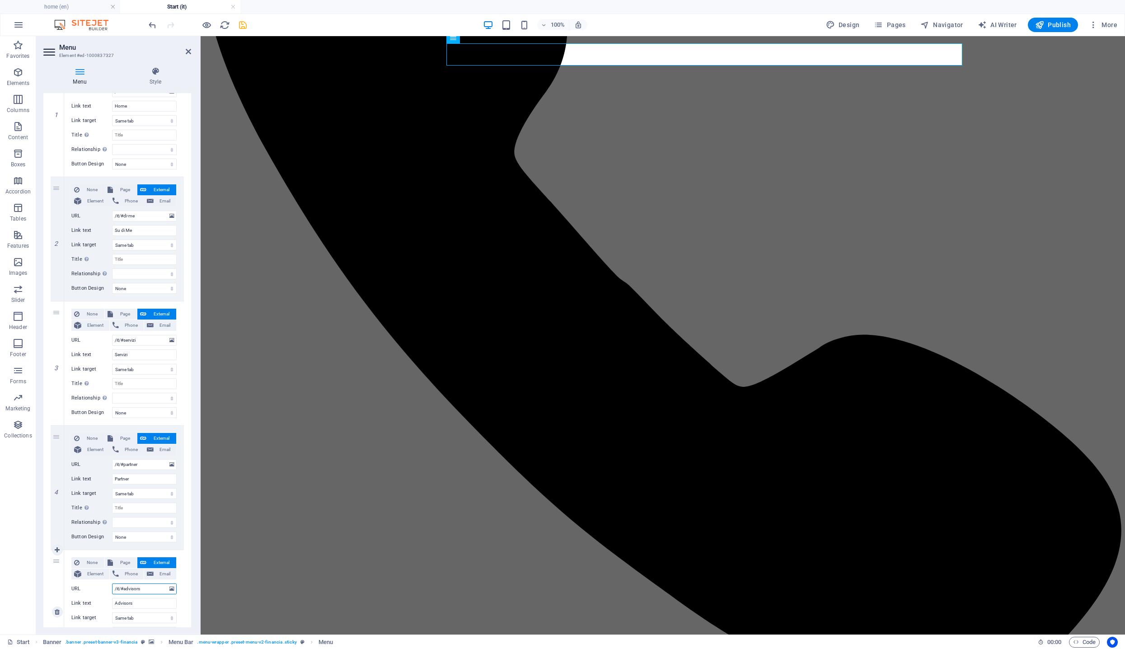
click at [146, 589] on input "/it/#advisors" at bounding box center [144, 588] width 65 height 11
type input "/it/#"
select select
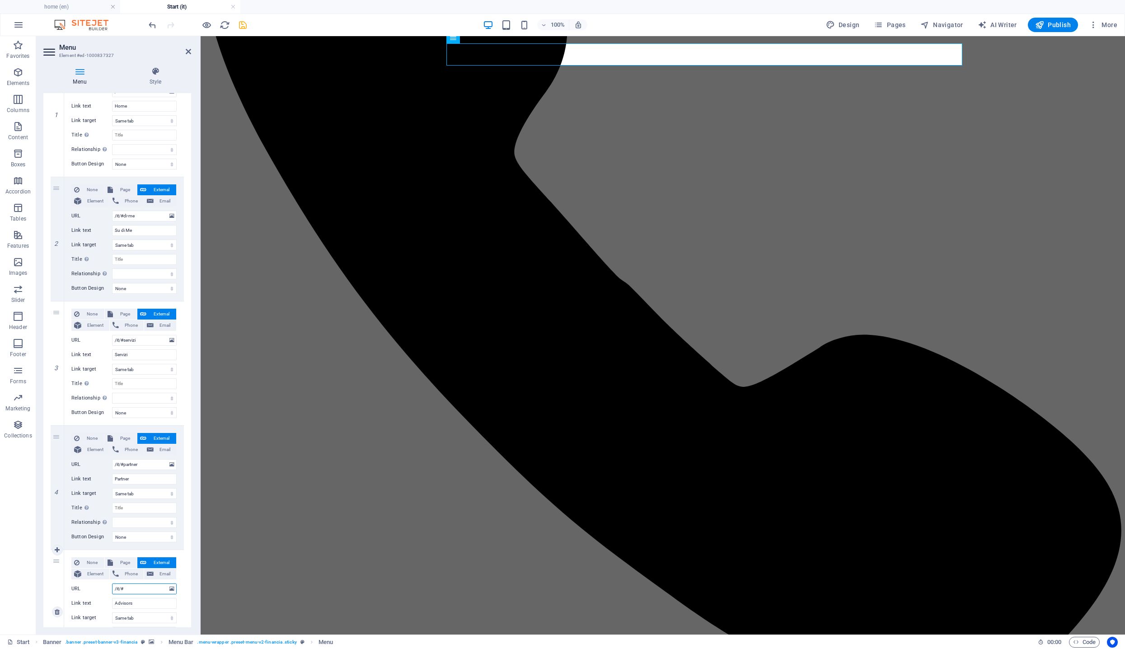
select select
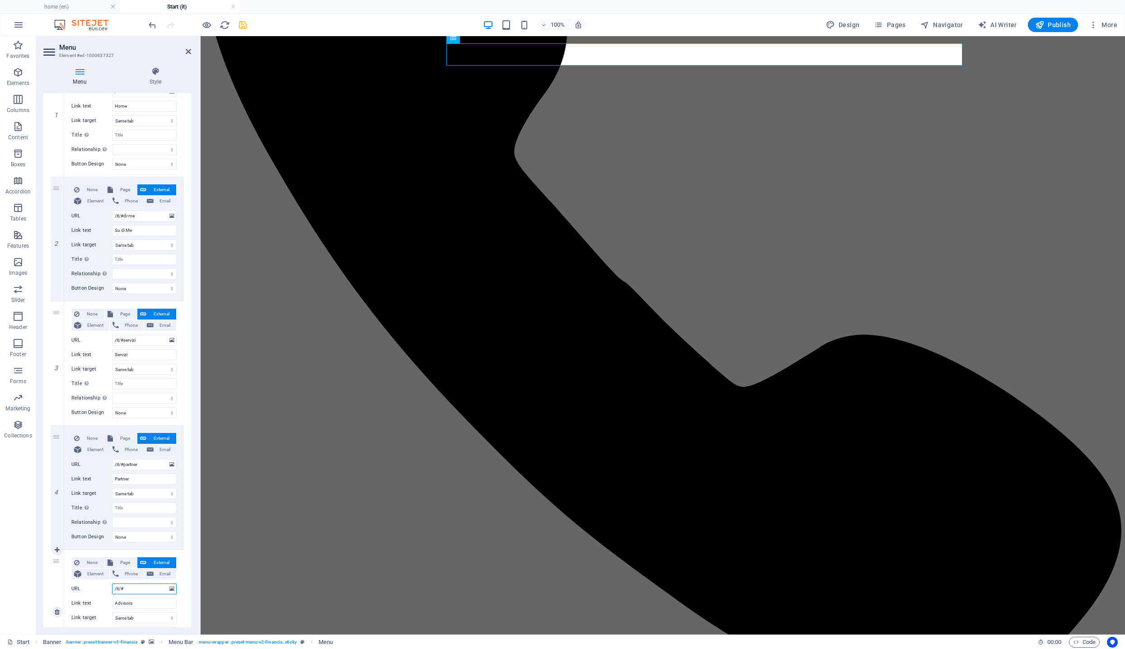
select select
type input "/it/#consuleti"
select select
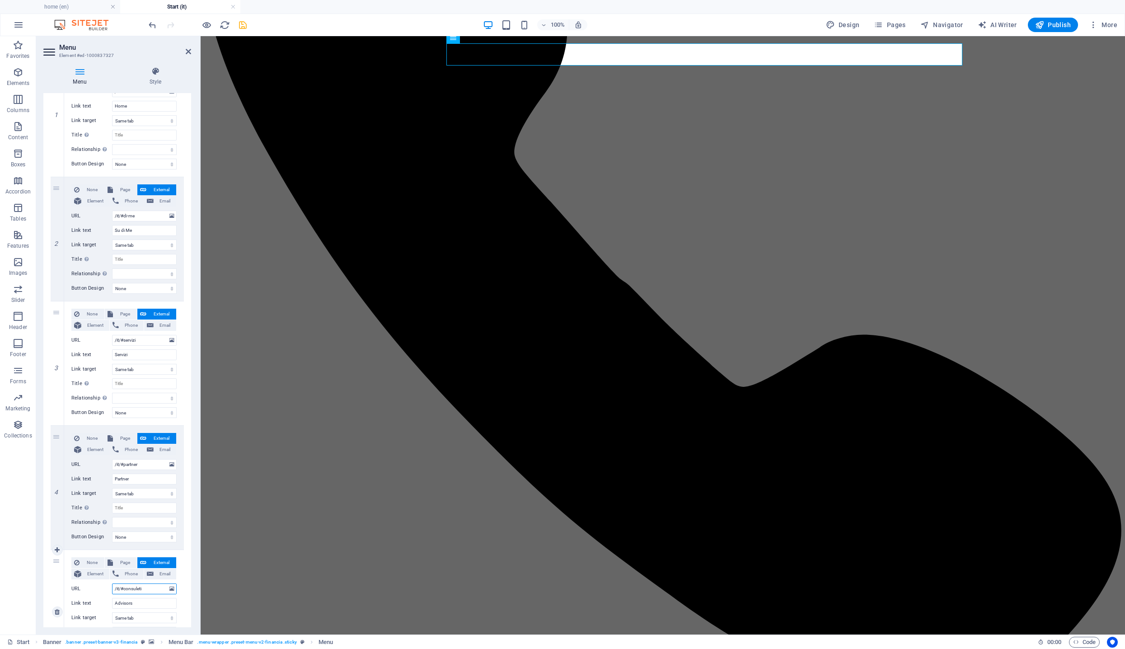
select select
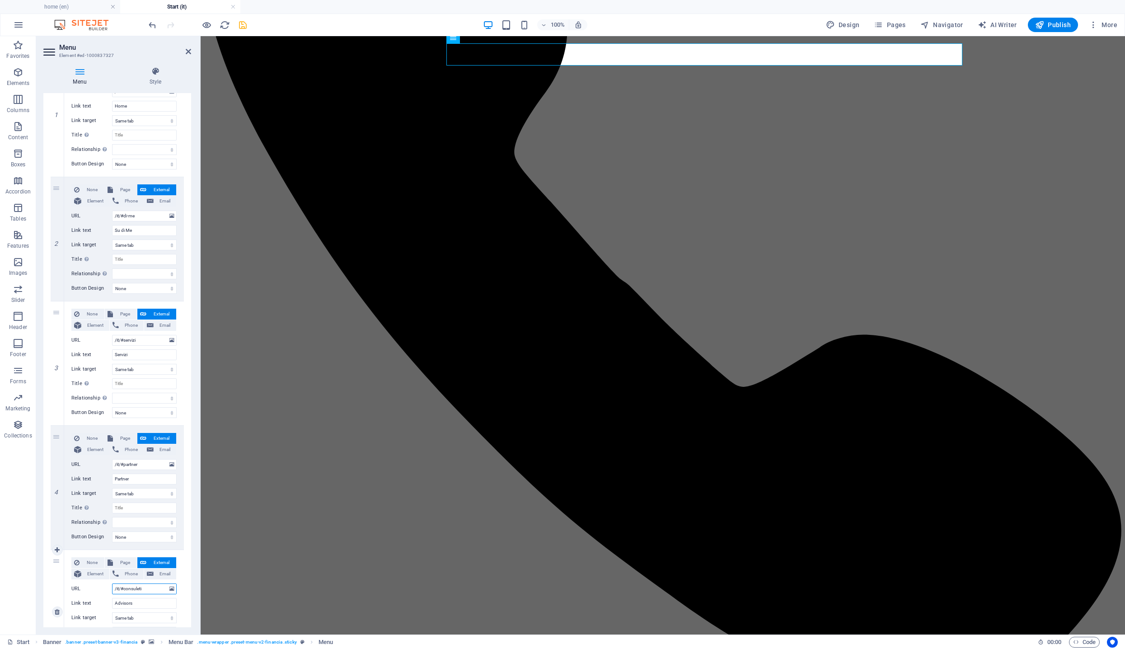
select select
type input "/it/#consuleti"
select select
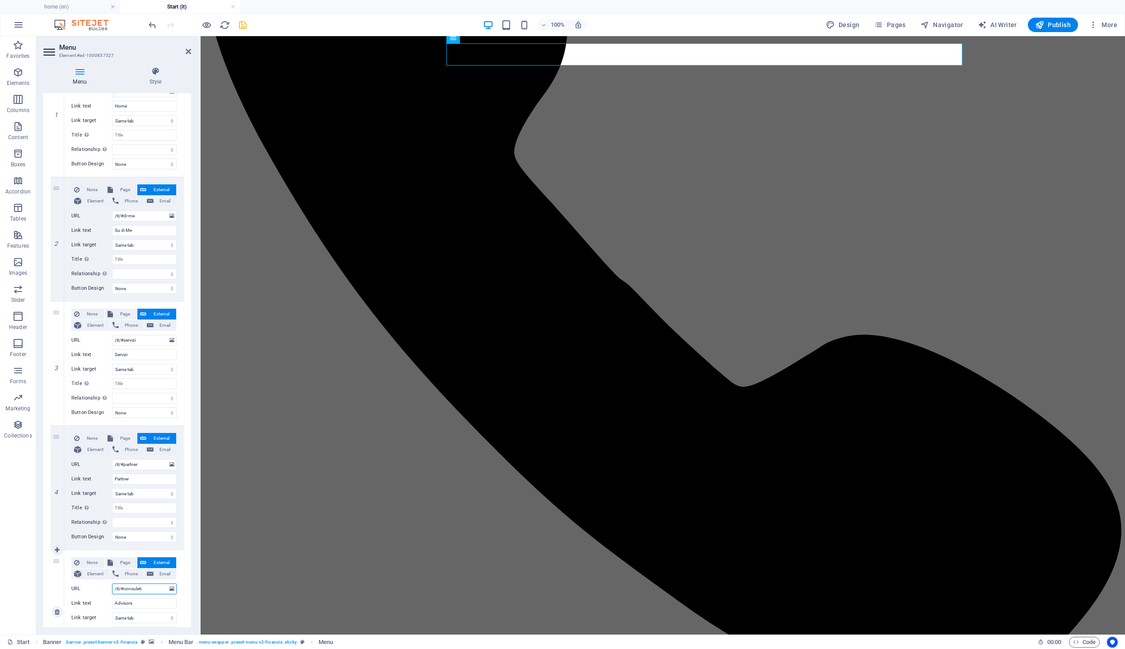
select select
type input "/it/#consuleti"
select select
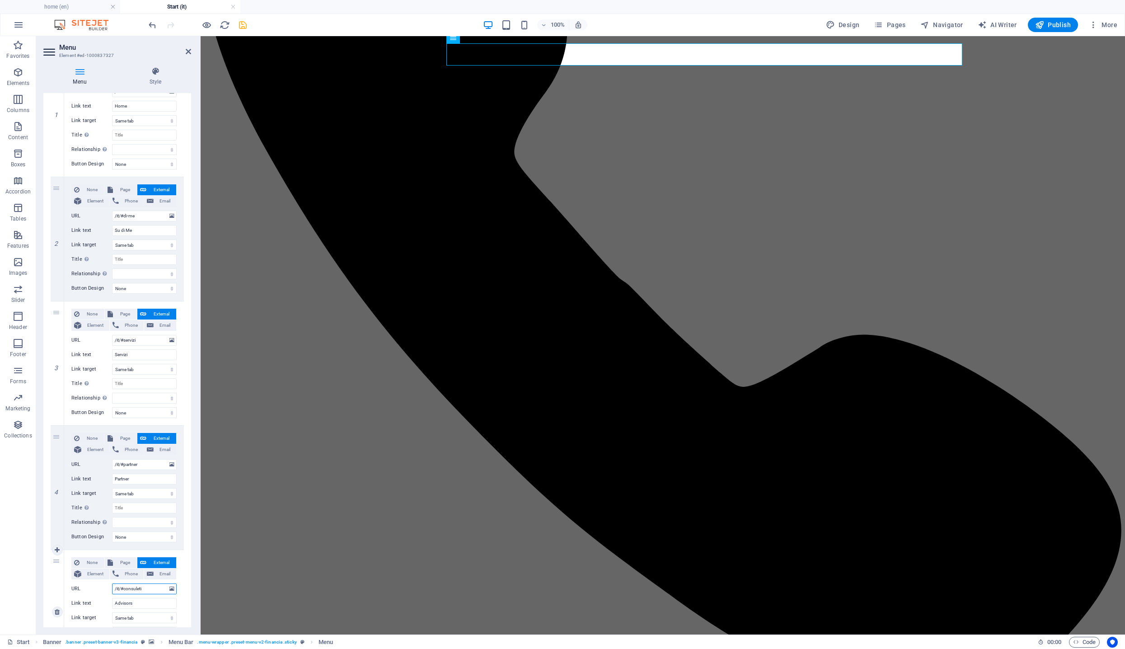
select select
type input "/it/#consuletni"
select select
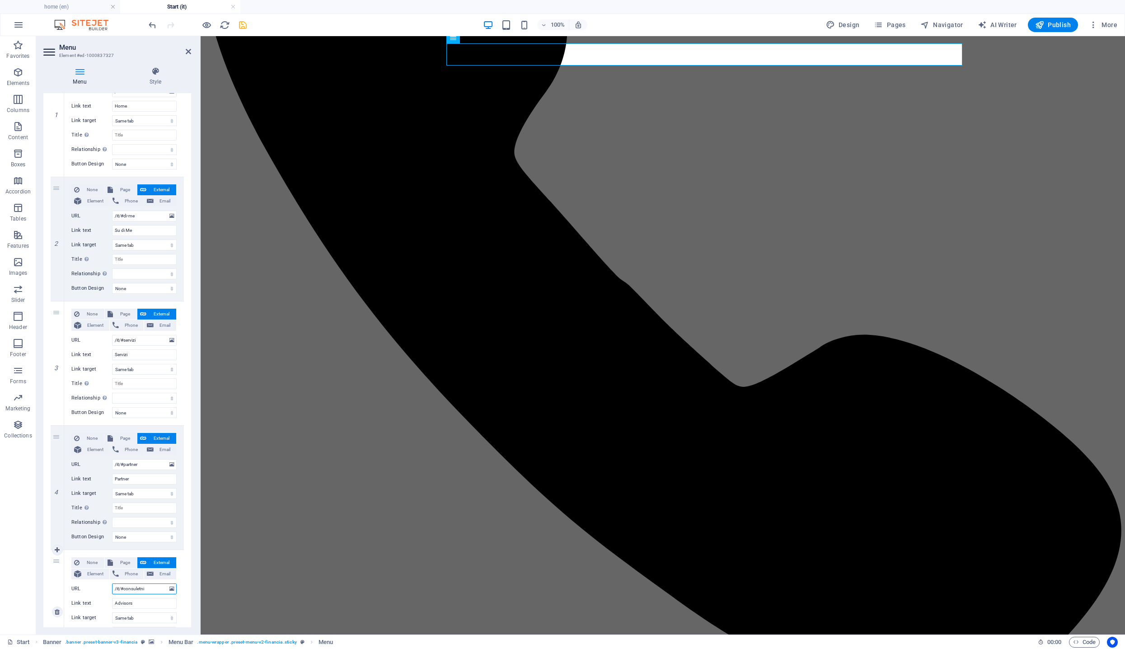
select select
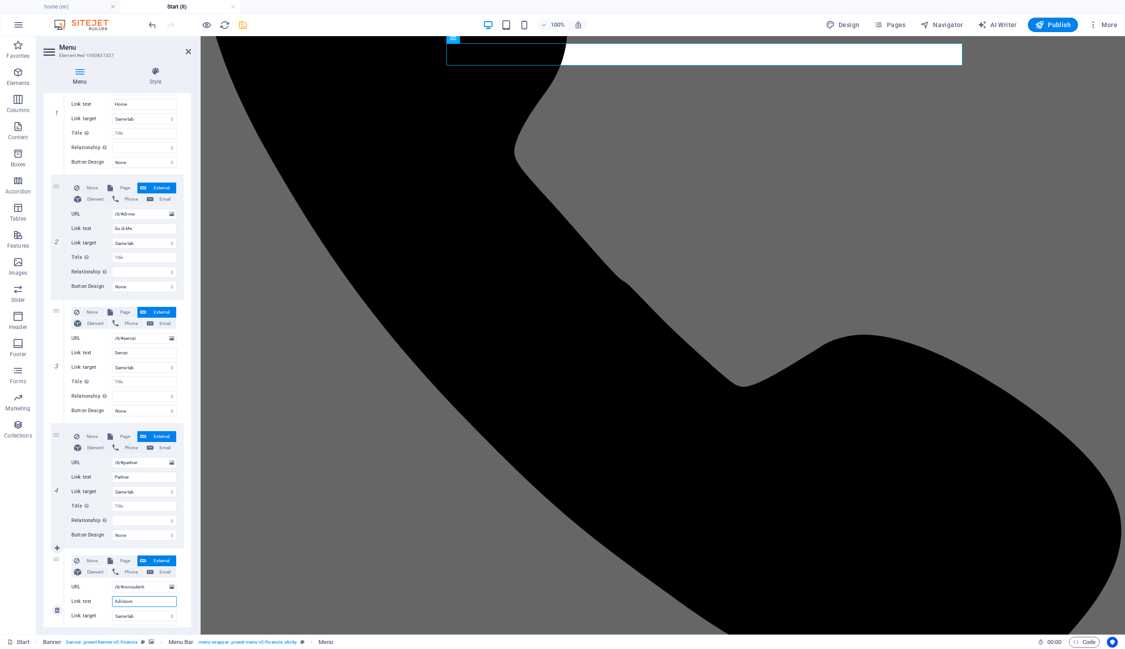
drag, startPoint x: 71, startPoint y: 589, endPoint x: 58, endPoint y: 586, distance: 13.5
click at [60, 587] on div "5 None Page External Element Phone Email Page home Privacy e Condizioni Privacy…" at bounding box center [117, 610] width 133 height 124
paste input "consulenti"
click at [118, 602] on input "consulenti" at bounding box center [144, 601] width 65 height 11
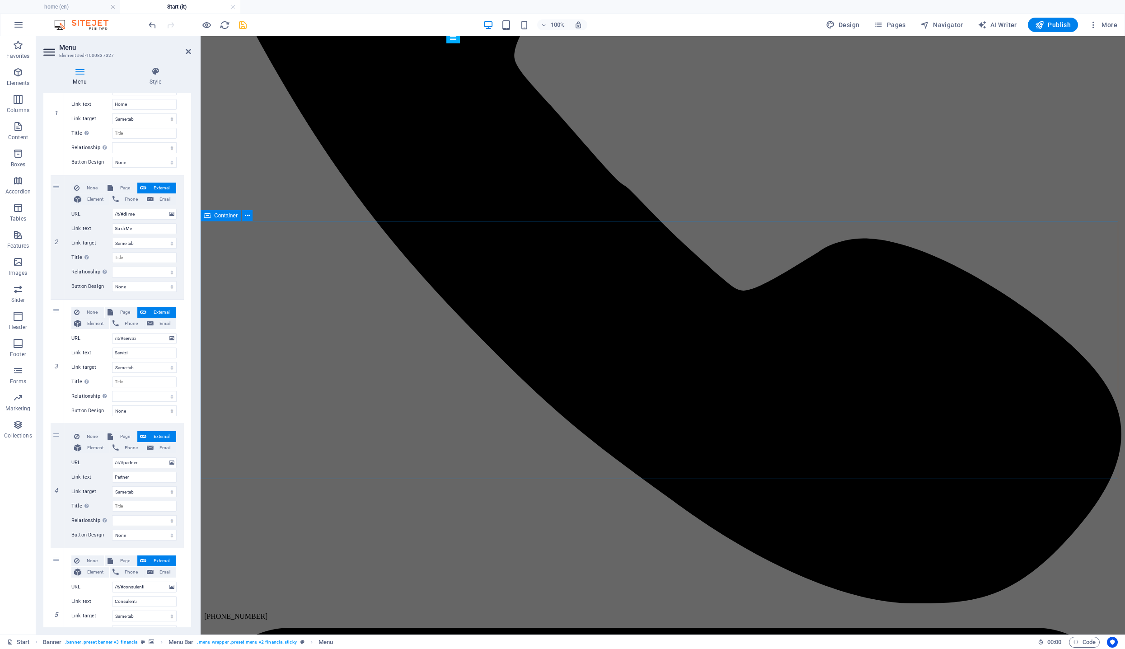
scroll to position [2487, 0]
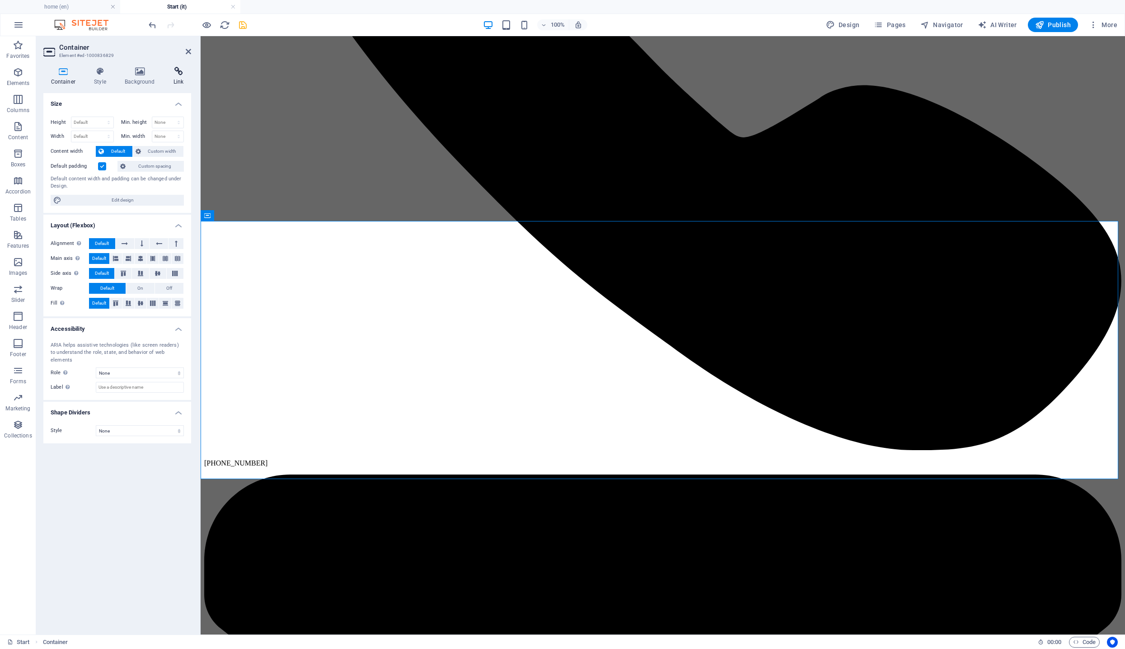
click at [179, 72] on icon at bounding box center [178, 71] width 25 height 9
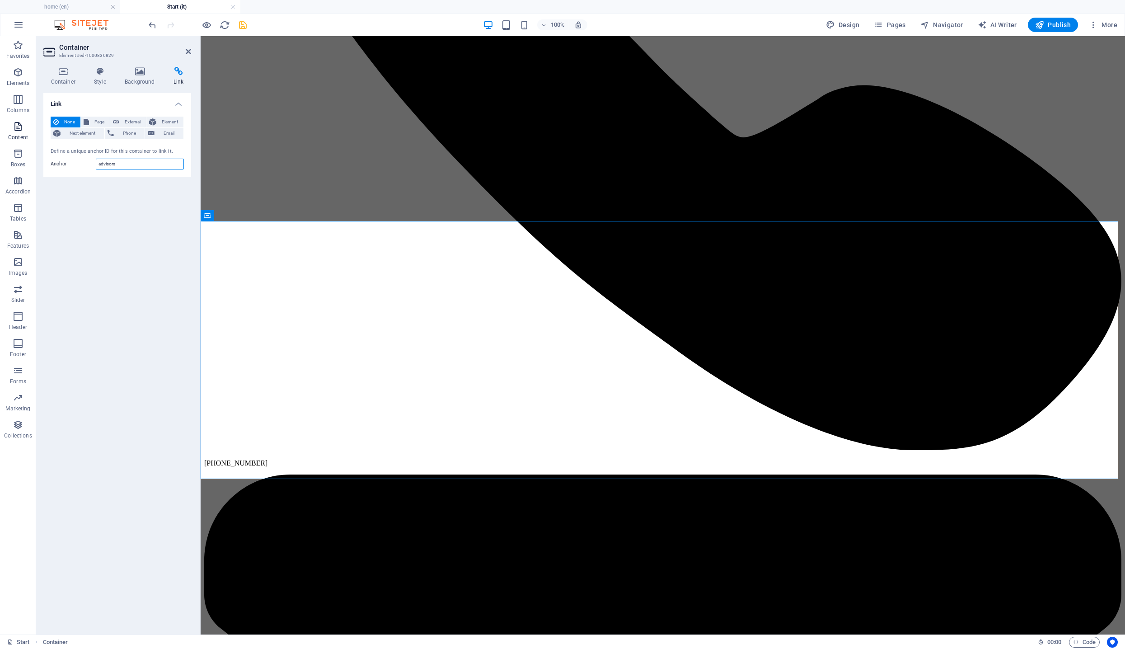
drag, startPoint x: 125, startPoint y: 164, endPoint x: 14, endPoint y: 143, distance: 113.0
click at [14, 143] on section "Favorites Elements Columns Content Boxes Accordion Tables Features Images Slide…" at bounding box center [562, 335] width 1125 height 598
paste input "consulenti"
click at [243, 21] on icon "save" at bounding box center [243, 25] width 10 height 10
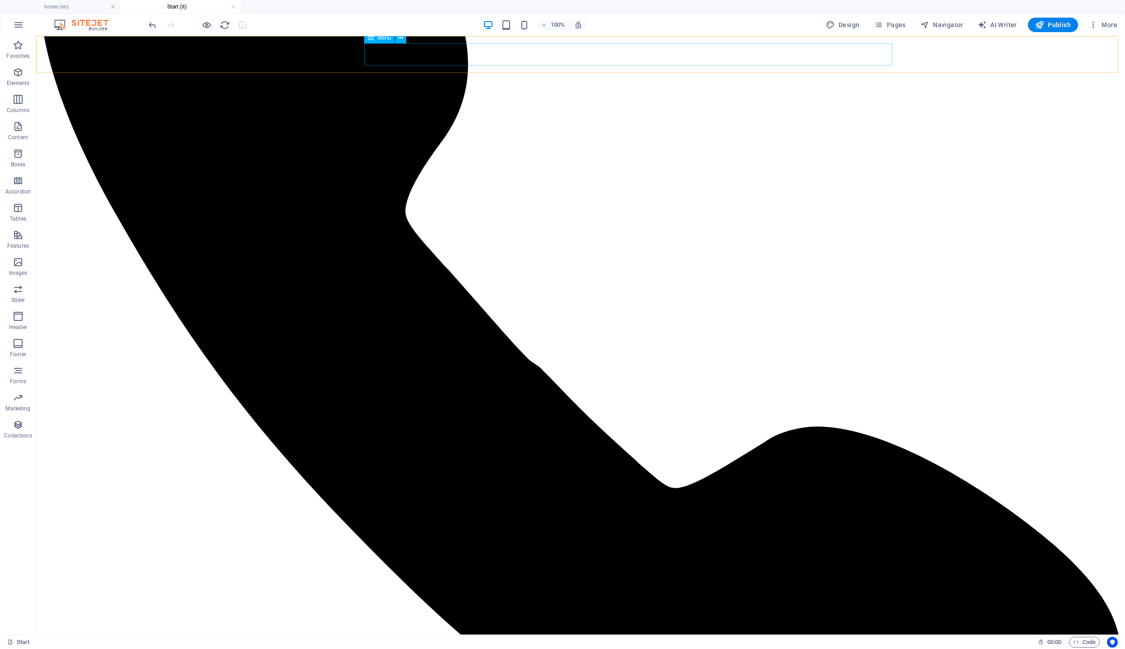
click at [385, 39] on span "Menu" at bounding box center [385, 37] width 14 height 5
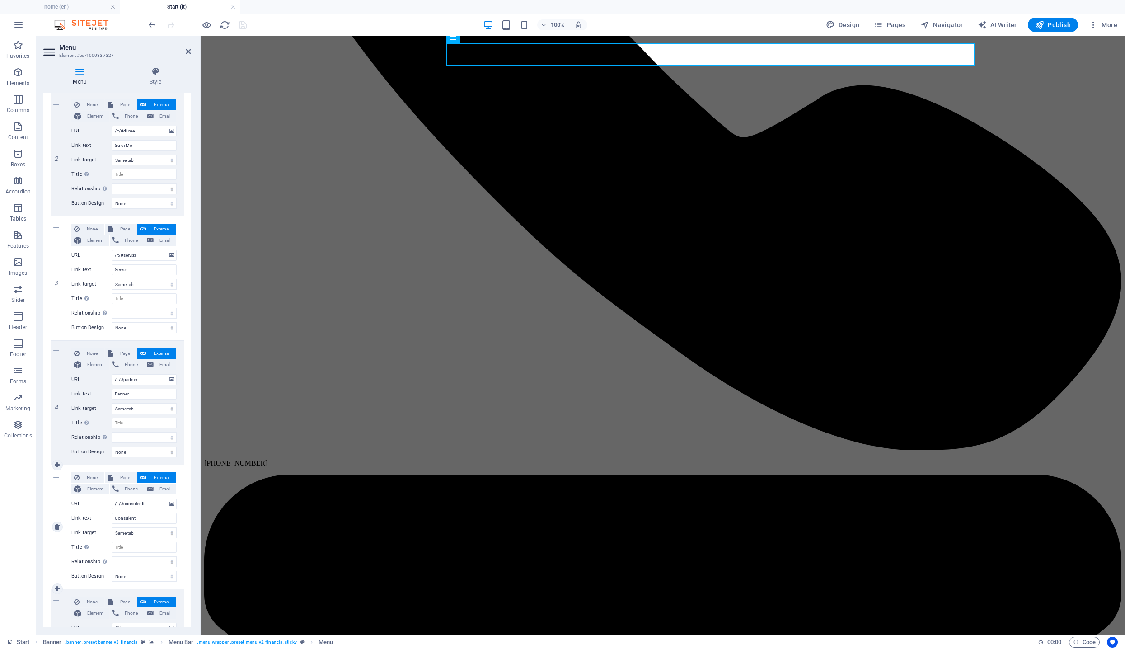
scroll to position [240, 0]
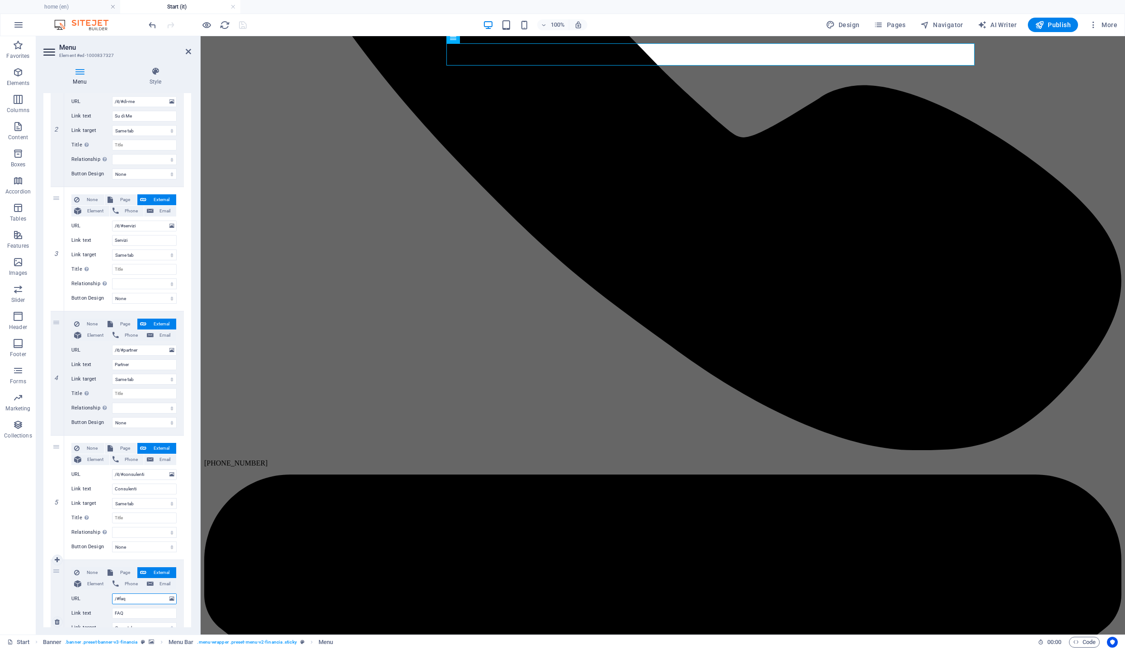
click at [129, 600] on input "/#faq" at bounding box center [144, 598] width 65 height 11
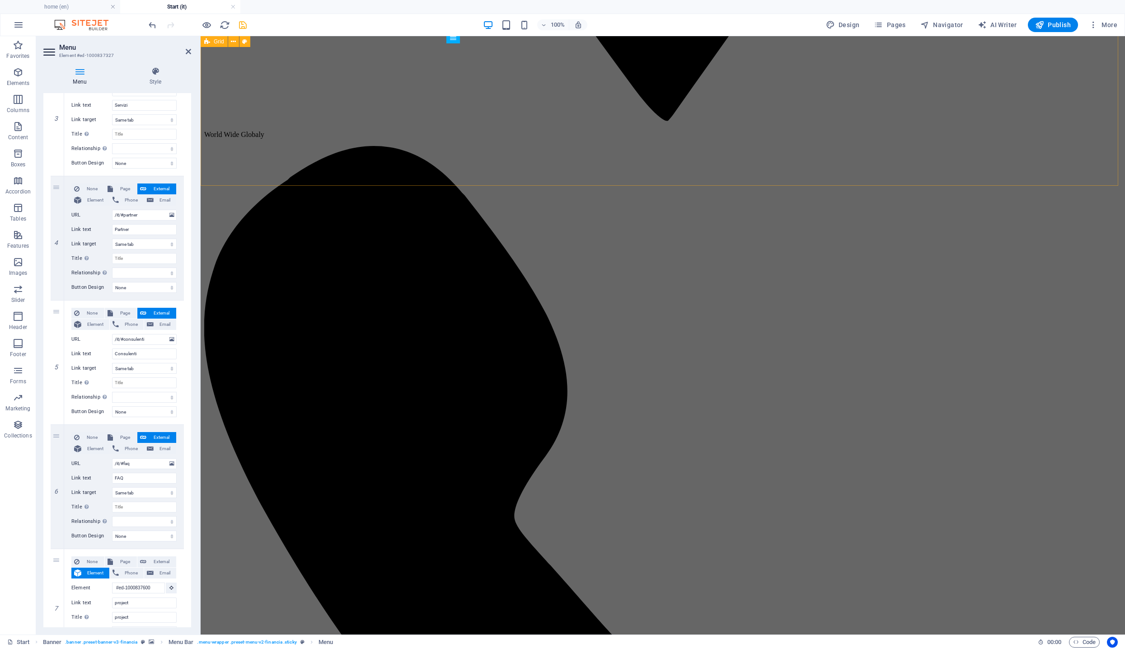
scroll to position [1903, 0]
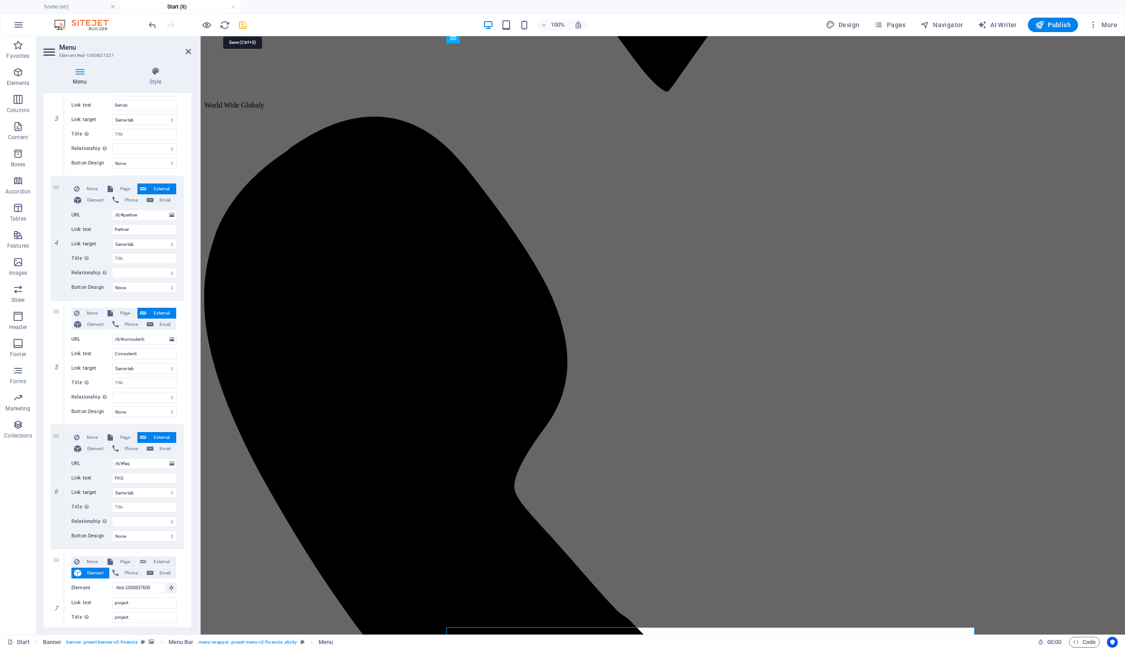
click at [240, 23] on icon "save" at bounding box center [243, 25] width 10 height 10
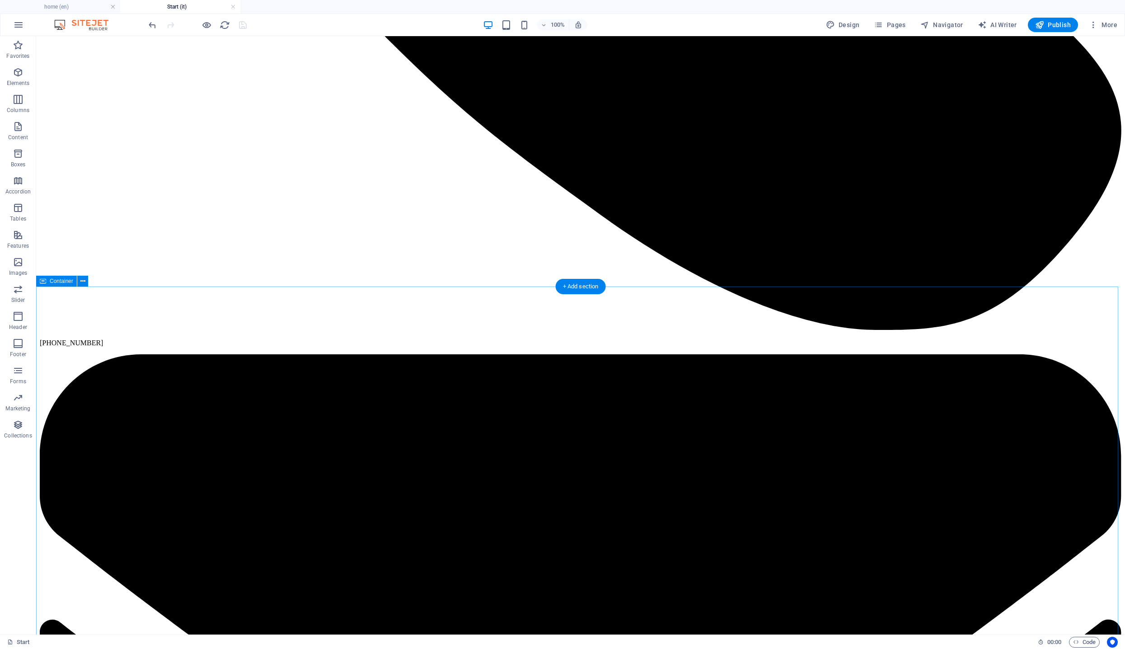
scroll to position [3156, 0]
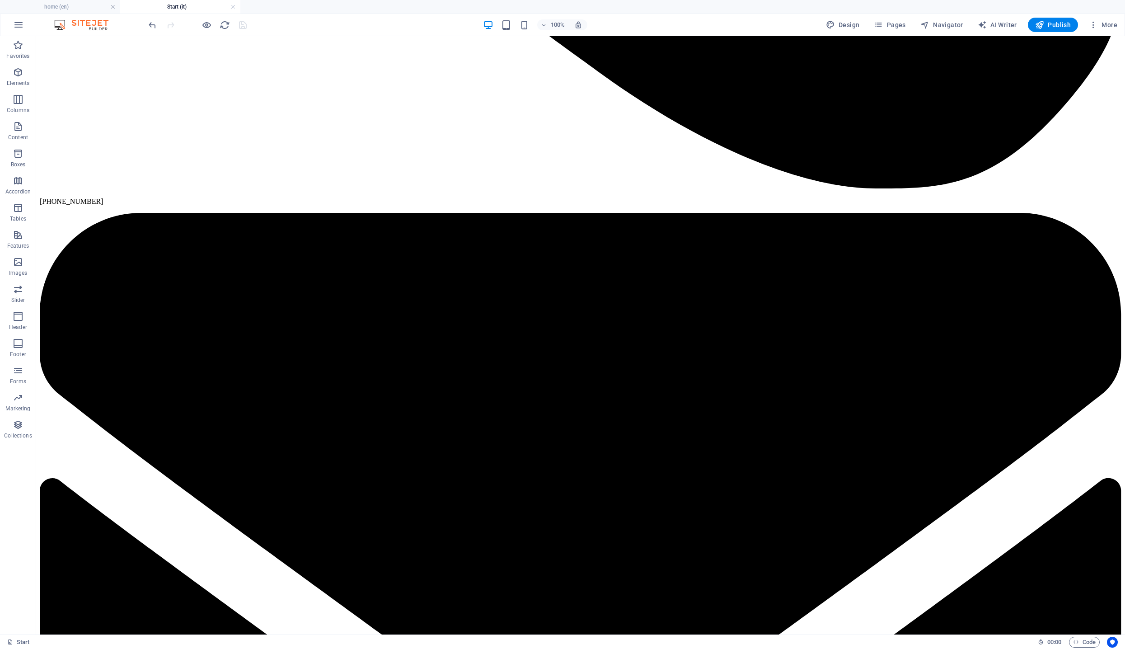
click at [217, 27] on div at bounding box center [197, 25] width 101 height 14
click at [227, 25] on icon "reload" at bounding box center [225, 25] width 10 height 10
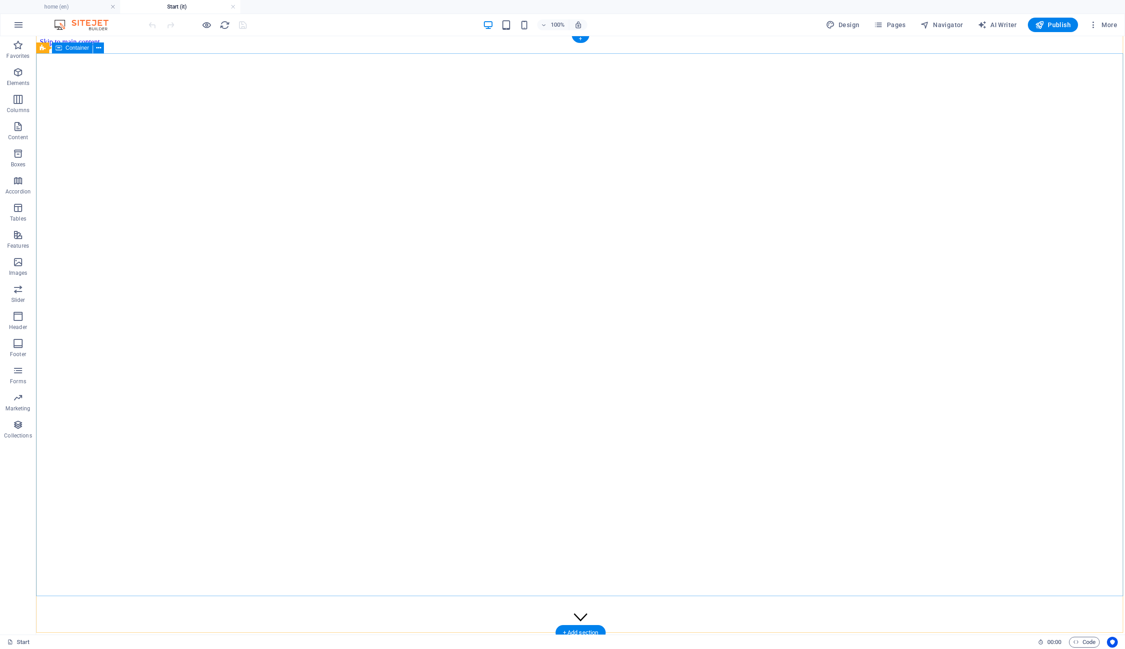
scroll to position [26, 0]
click at [900, 26] on span "Pages" at bounding box center [890, 24] width 32 height 9
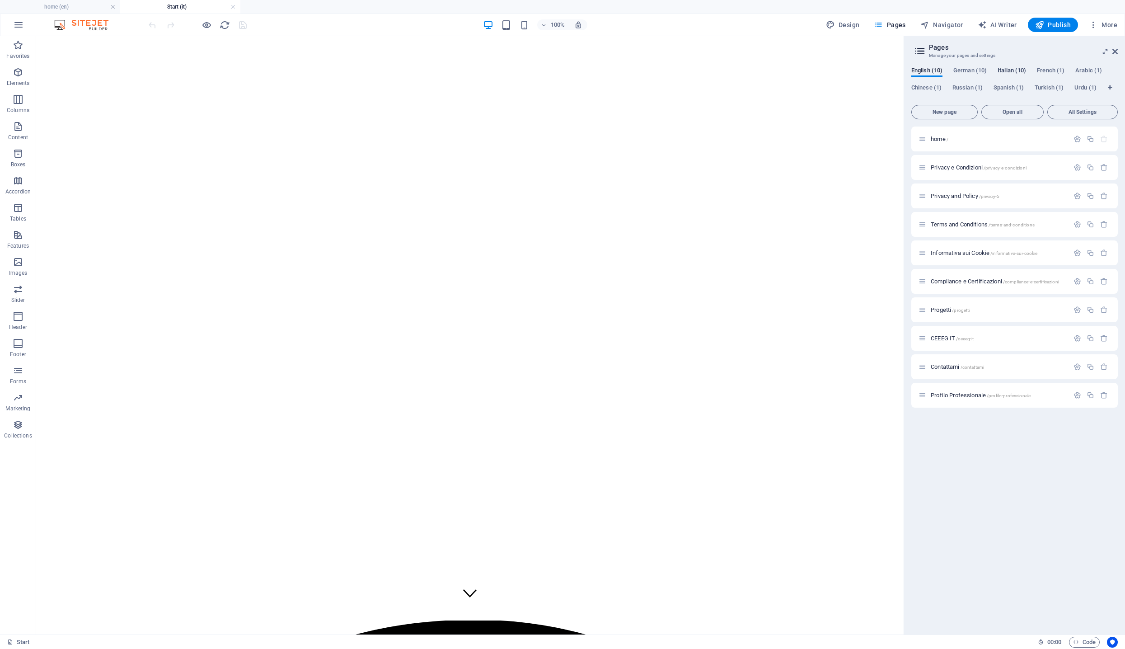
click at [1021, 68] on span "Italian (10)" at bounding box center [1012, 71] width 28 height 13
click at [1003, 71] on span "Italian (10)" at bounding box center [1012, 71] width 28 height 13
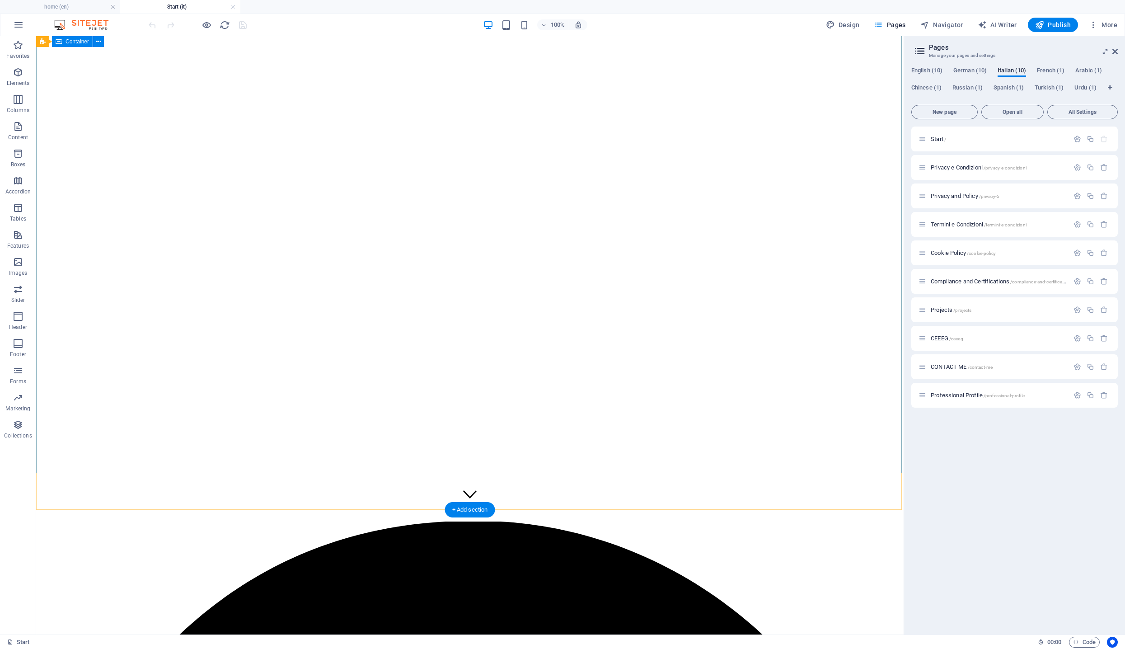
scroll to position [160, 0]
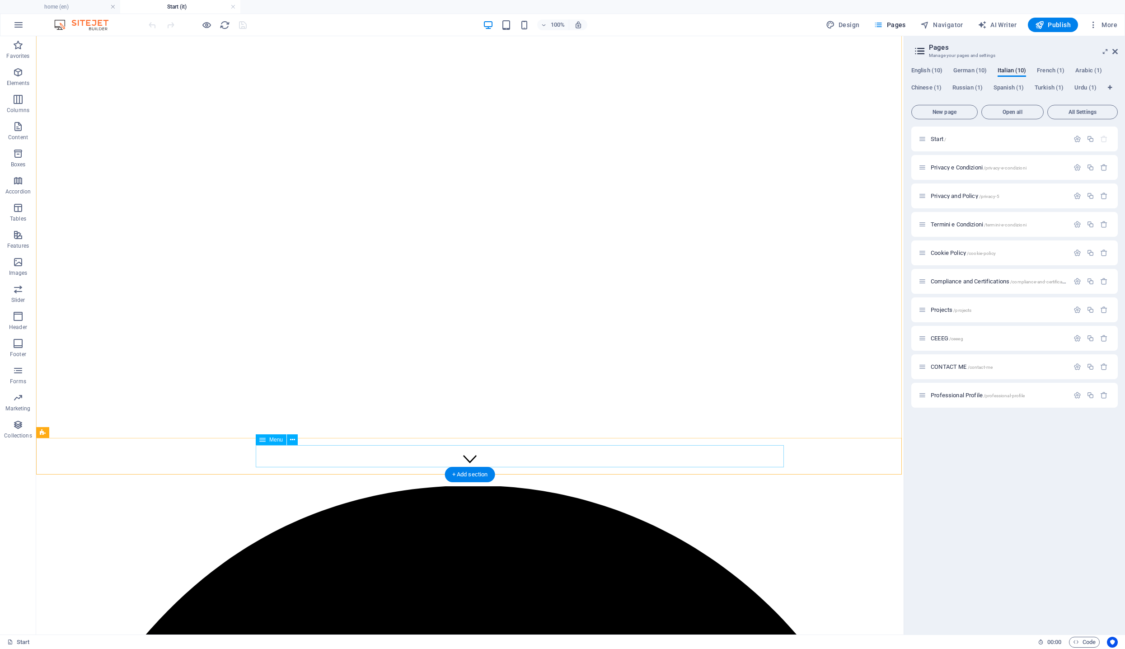
click at [276, 440] on span "Menu" at bounding box center [276, 439] width 14 height 5
drag, startPoint x: 276, startPoint y: 440, endPoint x: 75, endPoint y: 404, distance: 203.9
click at [276, 440] on span "Menu" at bounding box center [276, 439] width 14 height 5
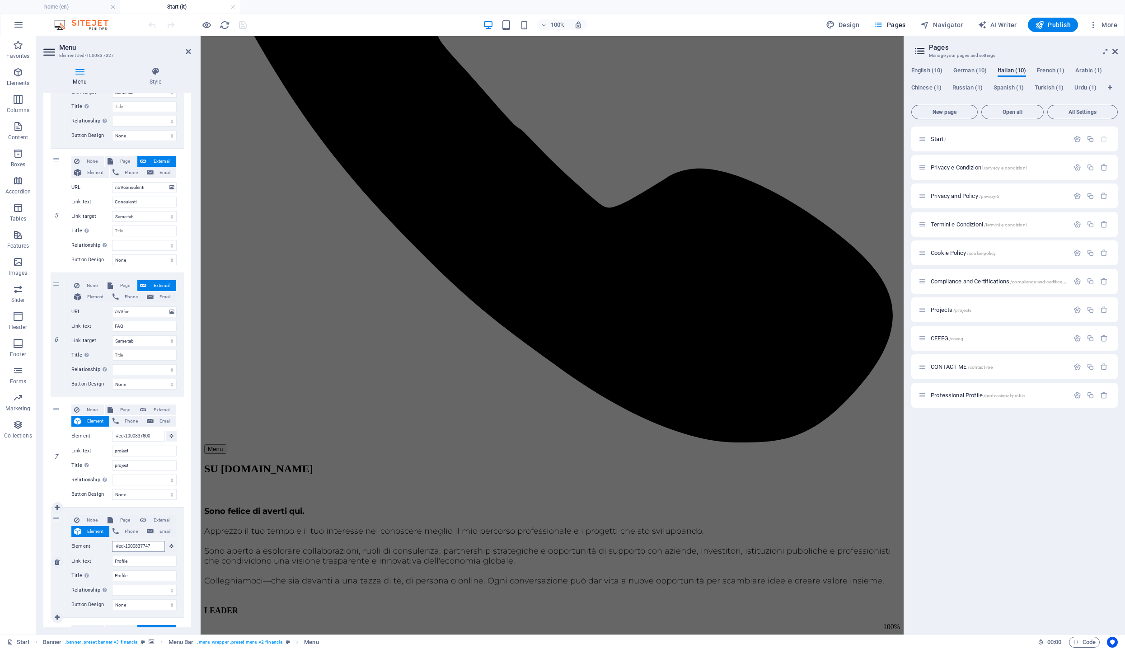
scroll to position [549, 0]
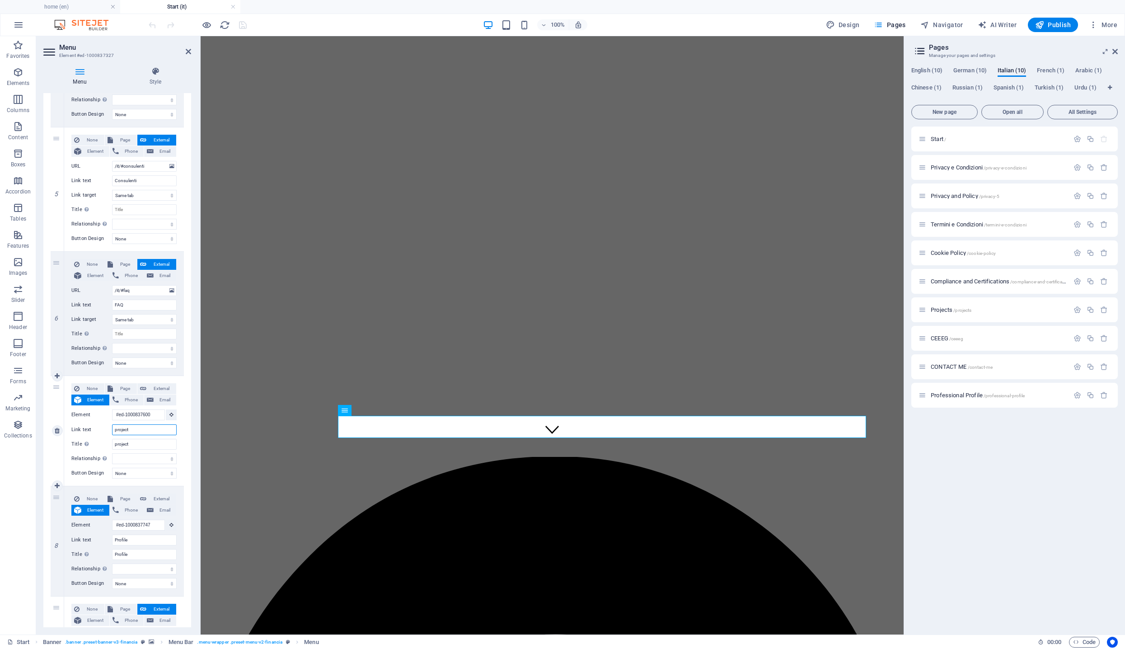
click at [142, 426] on input "project" at bounding box center [144, 429] width 65 height 11
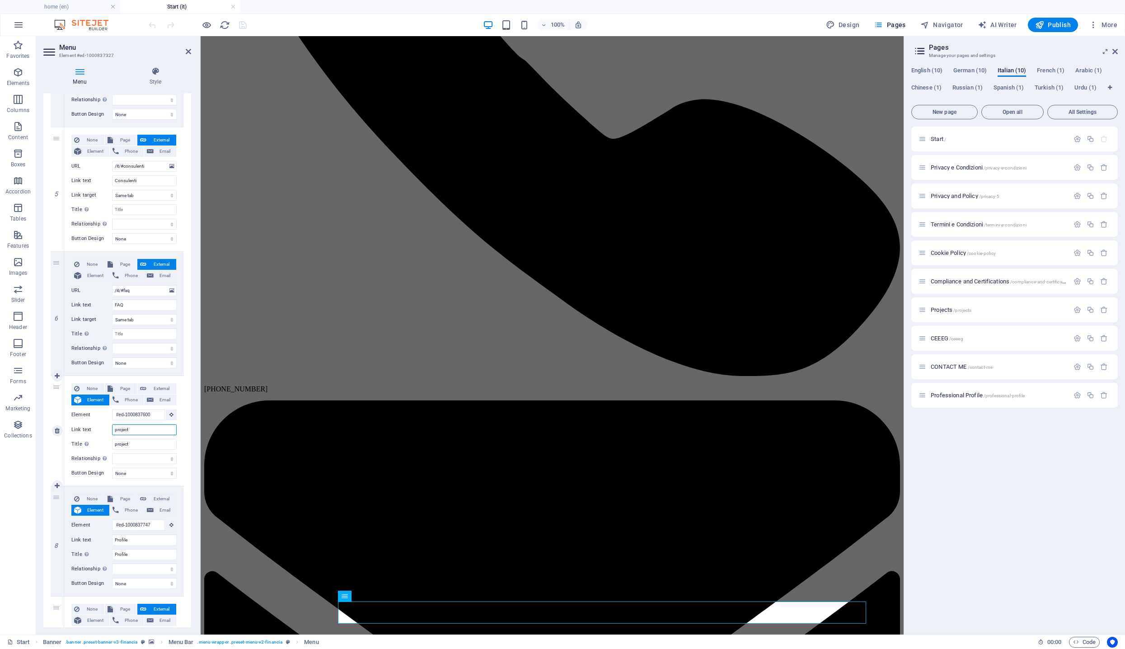
scroll to position [189, 0]
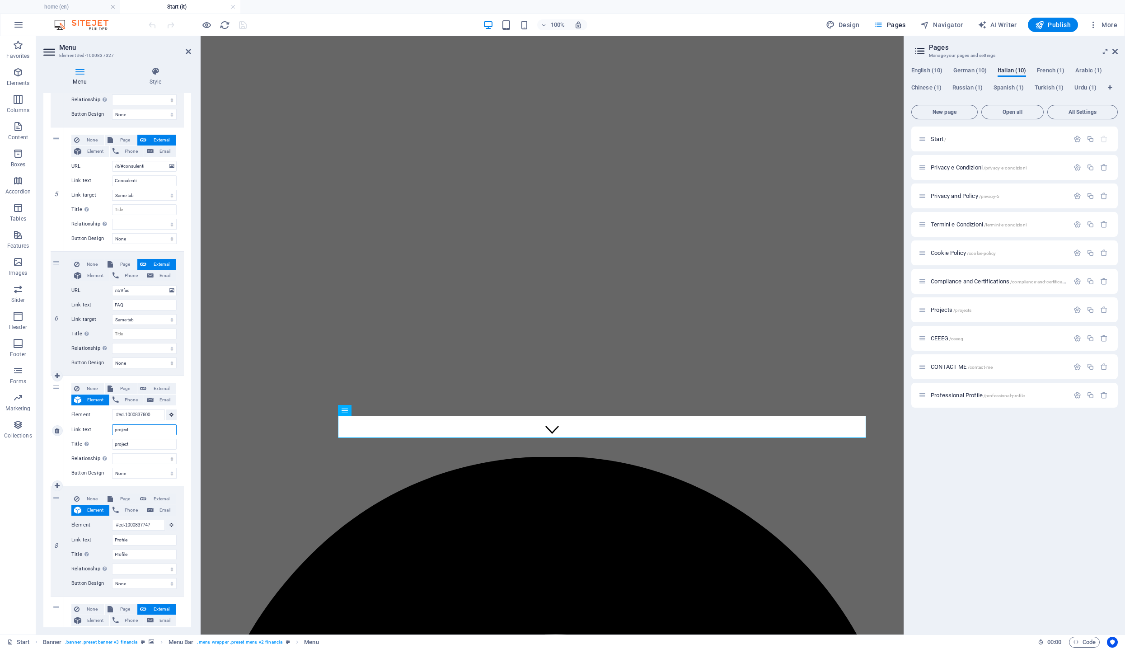
click at [137, 428] on input "project" at bounding box center [144, 429] width 65 height 11
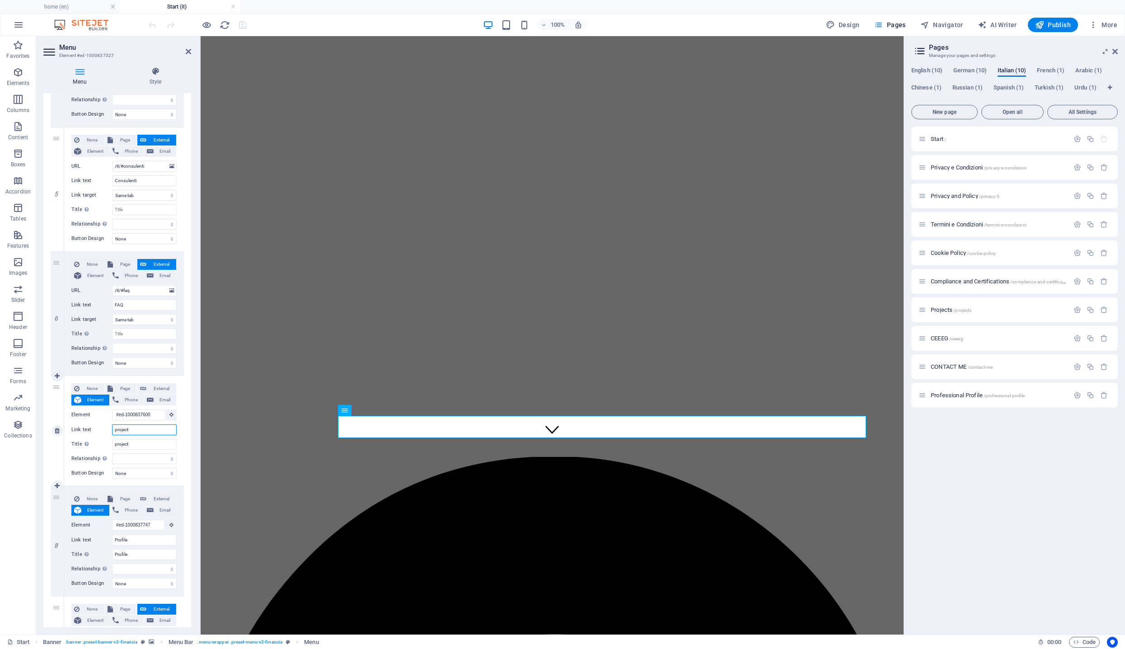
drag, startPoint x: 145, startPoint y: 433, endPoint x: 68, endPoint y: 427, distance: 77.1
click at [68, 427] on div "None Page External Element Phone Email Page home Privacy e Condizioni Privacy a…" at bounding box center [124, 431] width 120 height 110
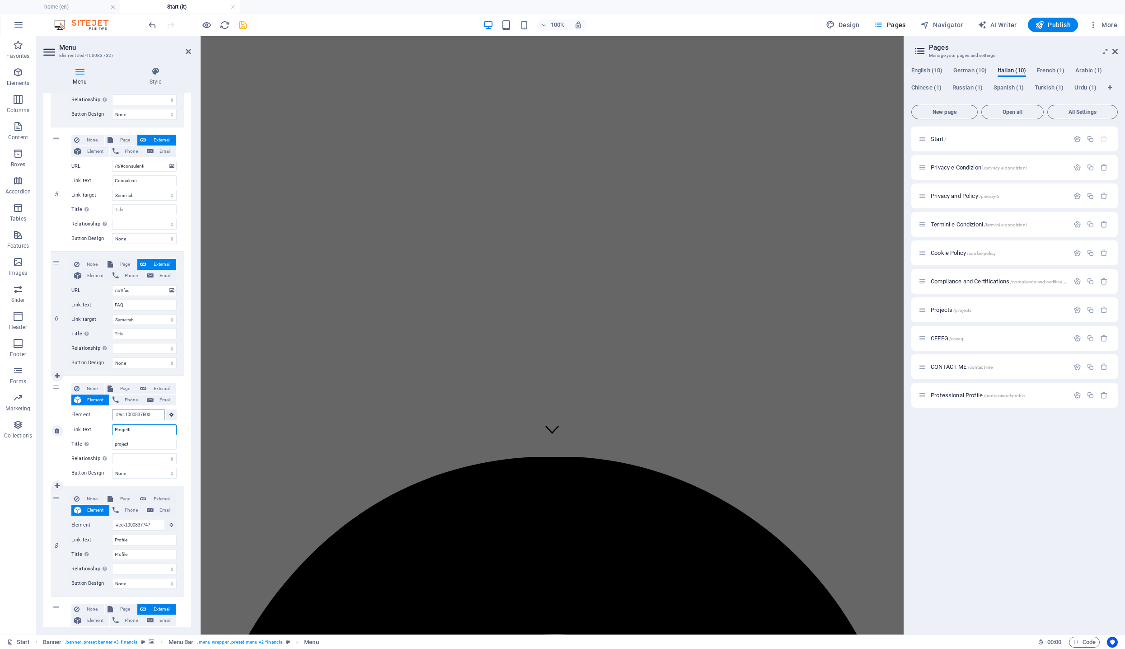
scroll to position [4022, 0]
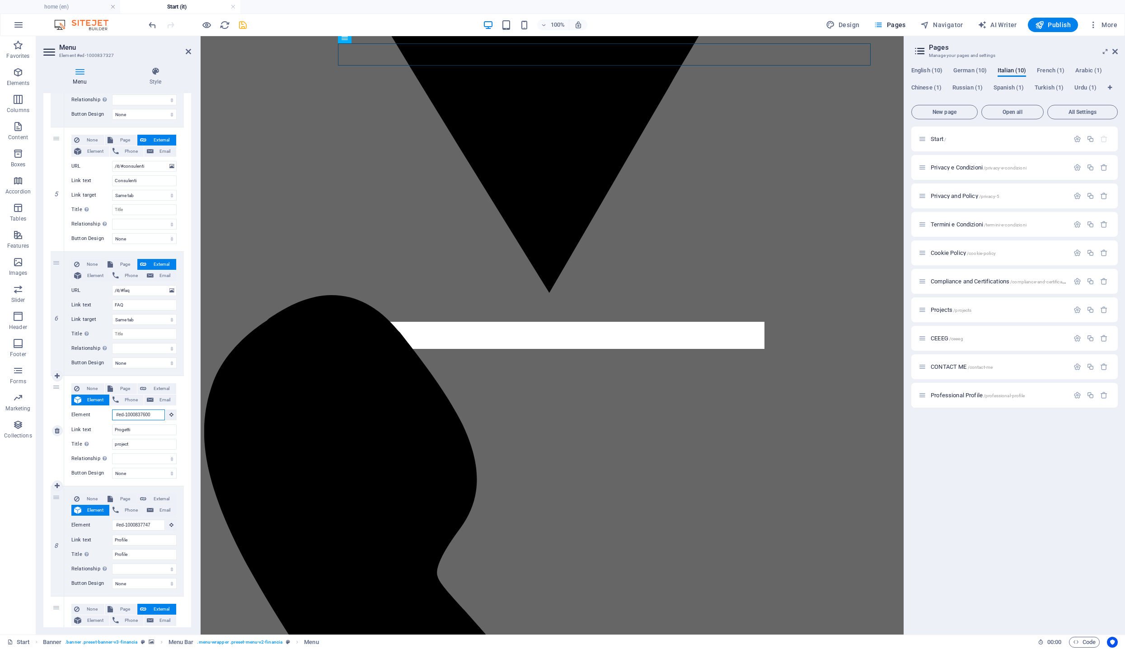
click at [134, 415] on input "#ed-1000837600" at bounding box center [138, 414] width 53 height 11
click at [120, 417] on input "#ed-1000837600" at bounding box center [138, 414] width 53 height 11
click at [119, 413] on input "#ed-1000837600" at bounding box center [138, 414] width 53 height 11
click at [120, 413] on input "#ed-1000837600" at bounding box center [138, 414] width 53 height 11
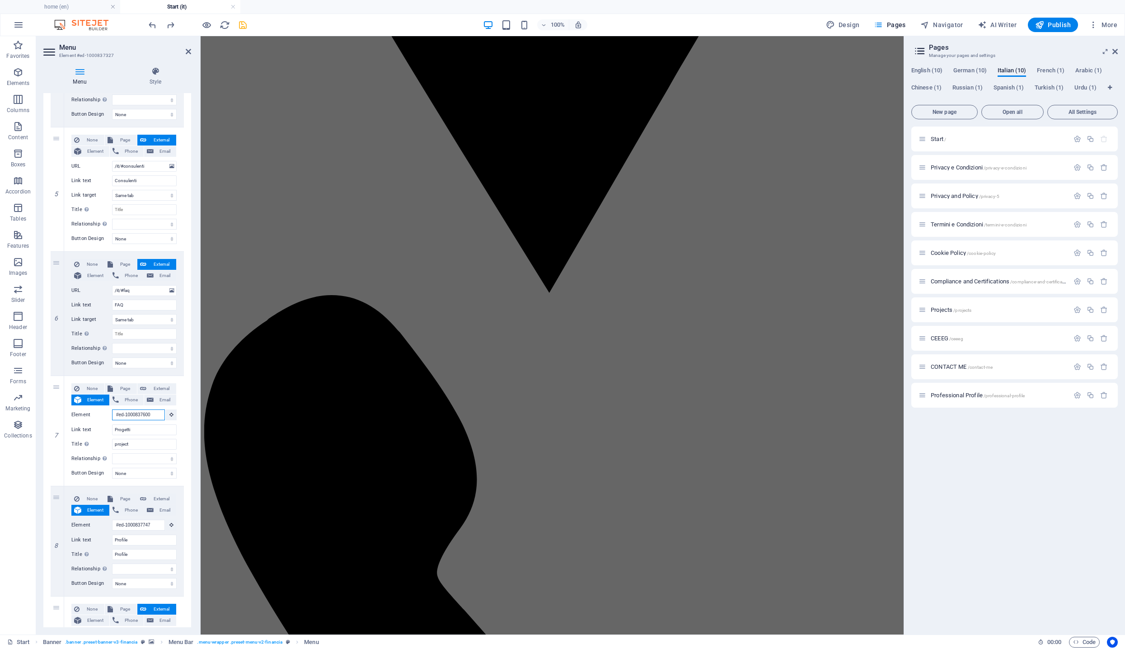
scroll to position [189, 0]
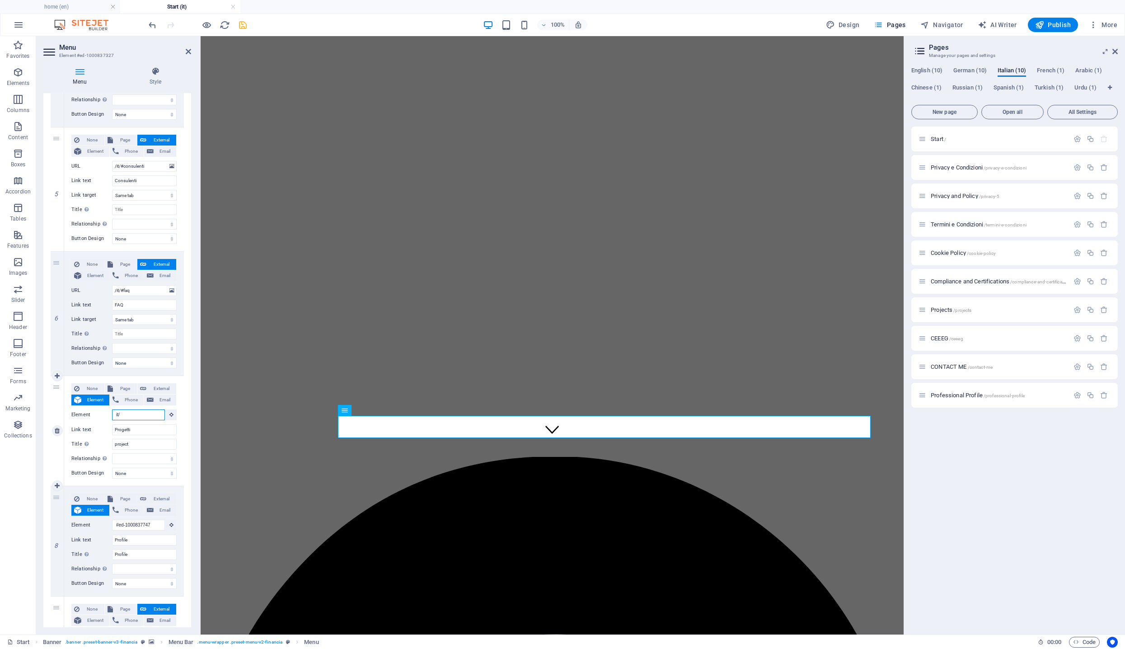
paste input "#ed-1000837600"
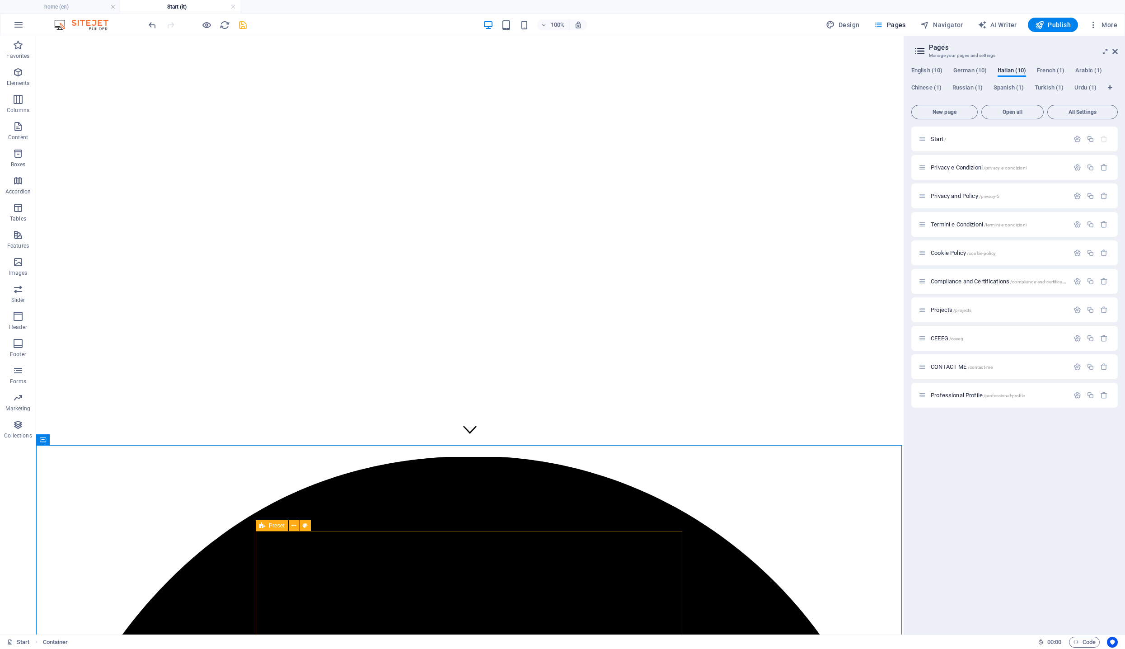
click at [240, 18] on div at bounding box center [197, 25] width 101 height 14
click at [241, 24] on icon "save" at bounding box center [243, 25] width 10 height 10
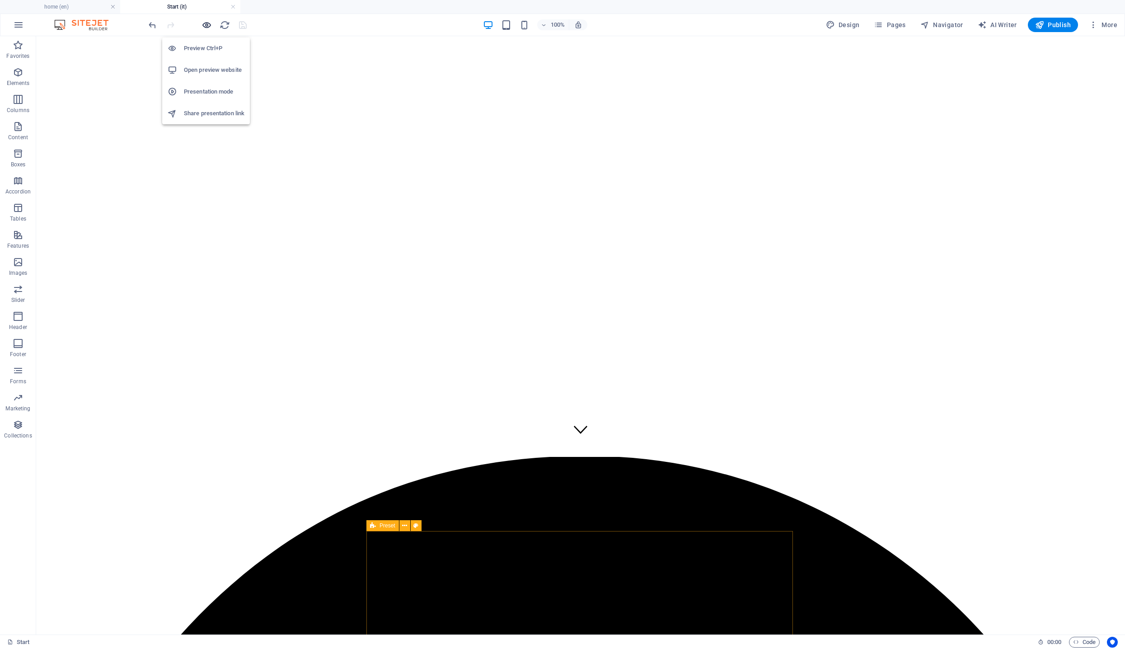
click at [210, 26] on icon "button" at bounding box center [207, 25] width 10 height 10
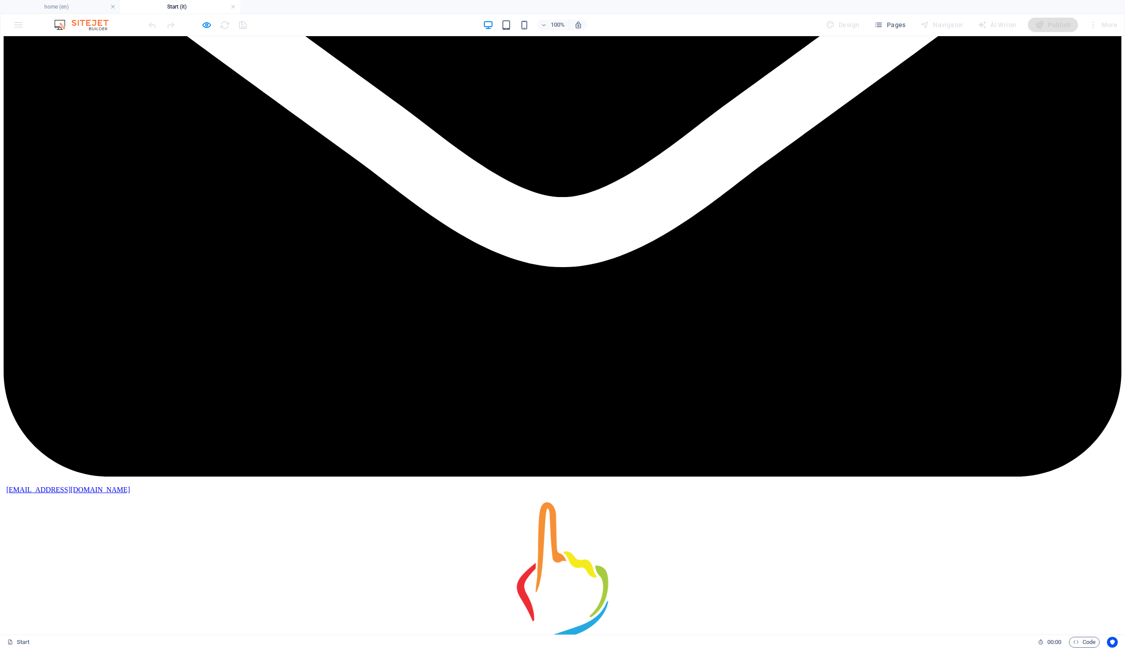
scroll to position [4004, 0]
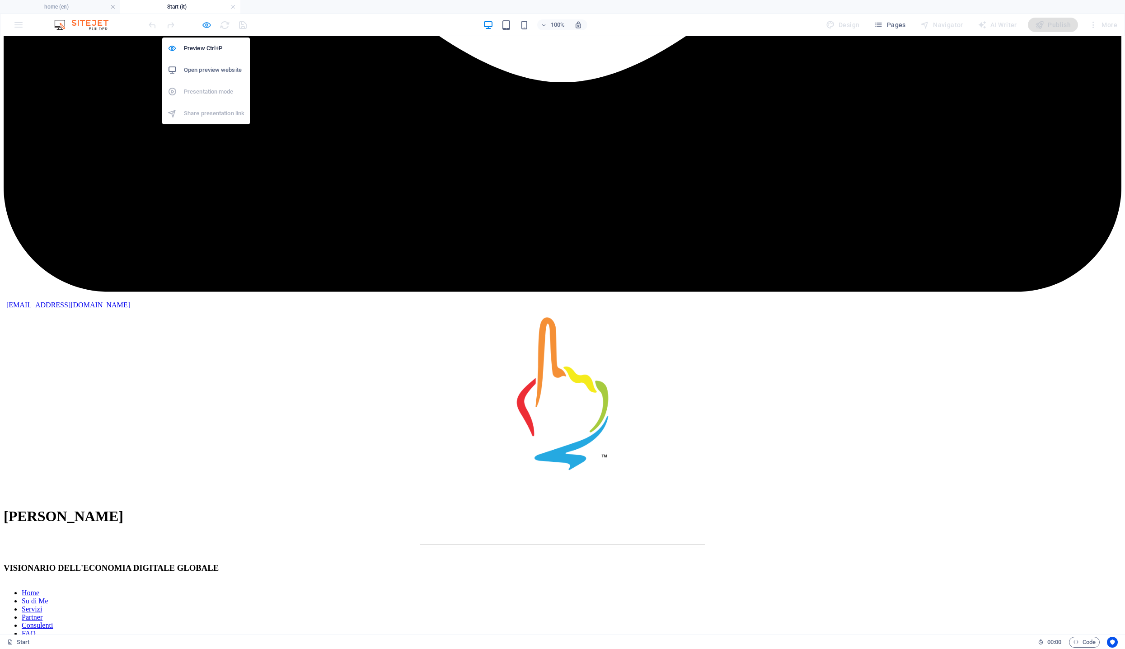
click at [205, 26] on icon "button" at bounding box center [207, 25] width 10 height 10
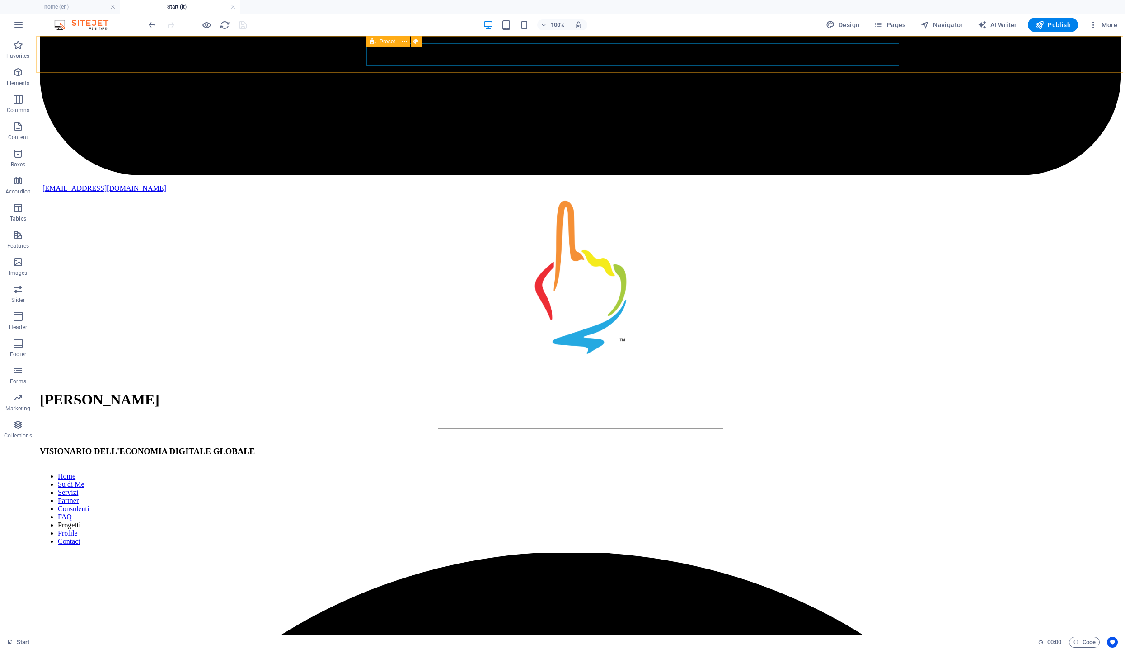
click at [821, 472] on nav "Home Su di Me Servizi Partner Consulenti FAQ Progetti Profile Contact" at bounding box center [581, 508] width 1082 height 73
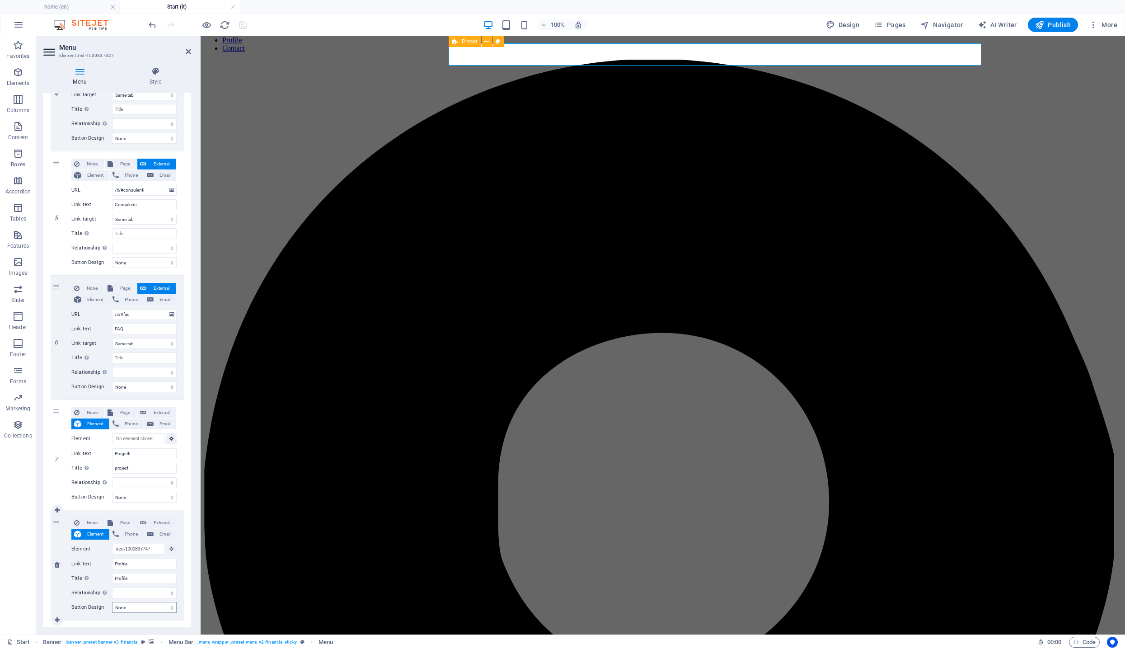
scroll to position [554, 0]
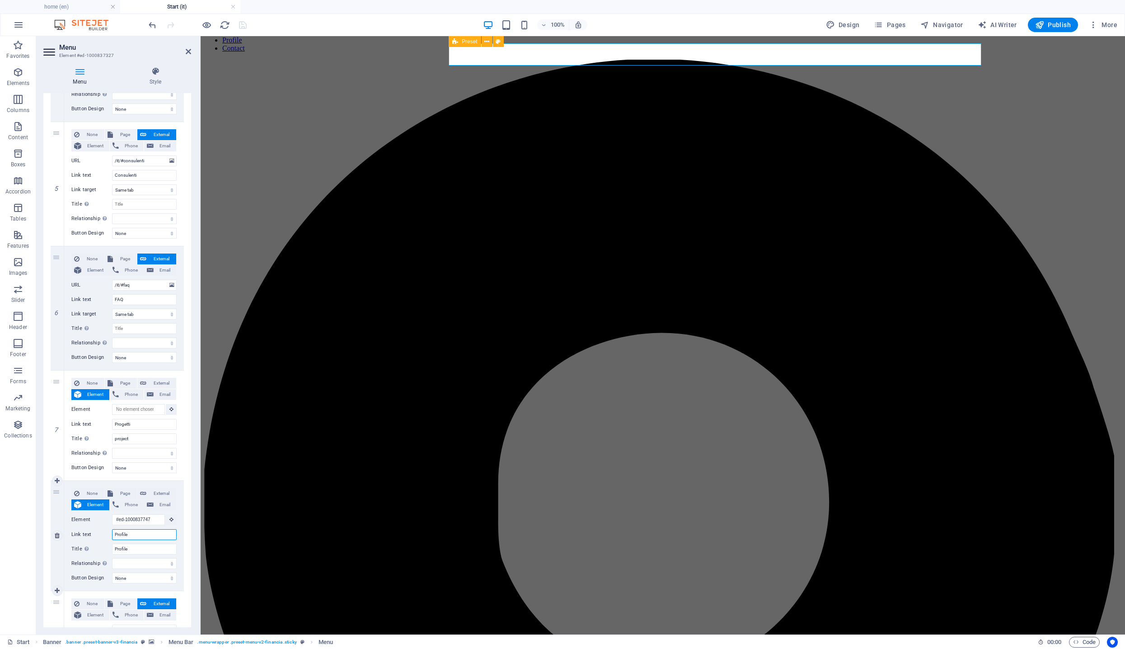
click at [141, 535] on input "Profile" at bounding box center [144, 534] width 65 height 11
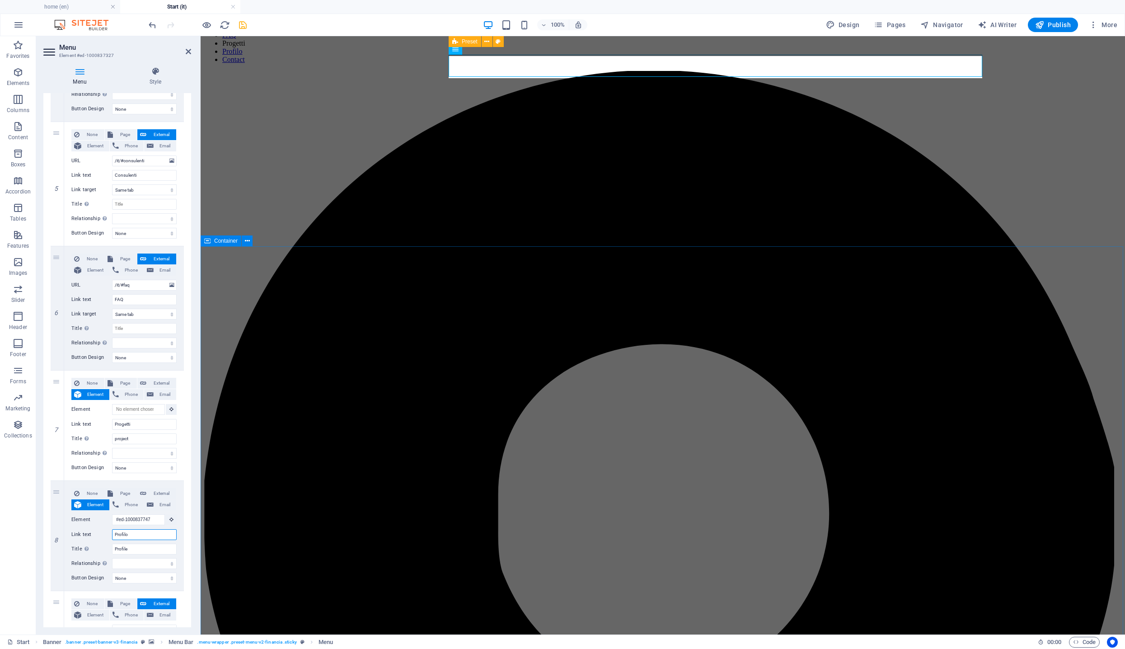
scroll to position [3931, 0]
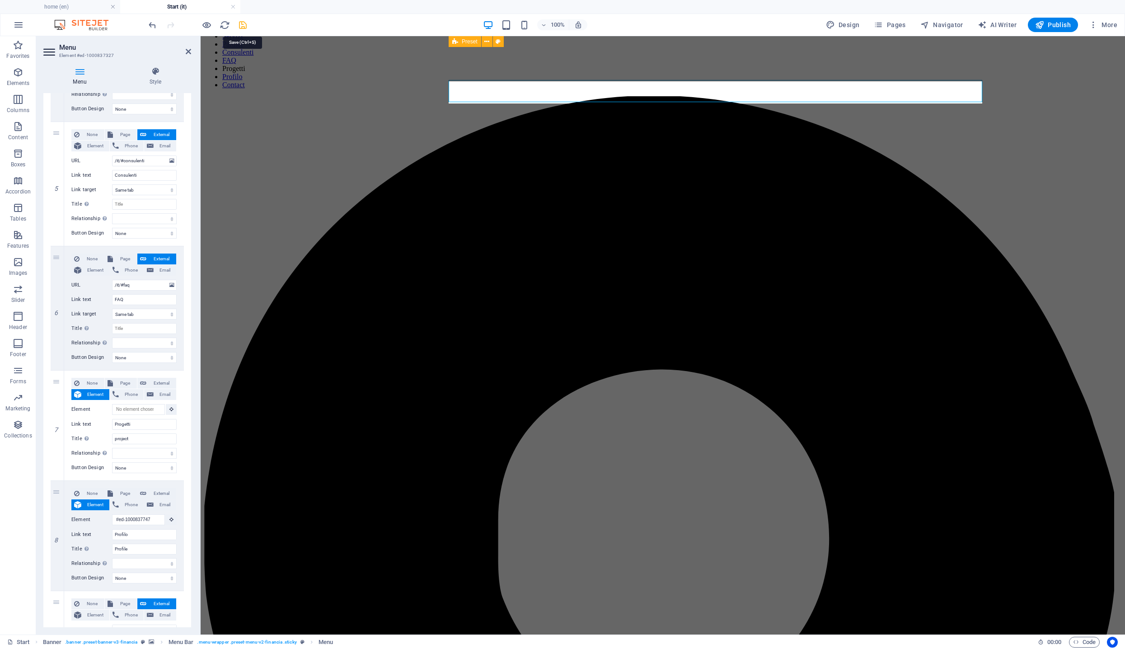
click at [240, 27] on icon "save" at bounding box center [243, 25] width 10 height 10
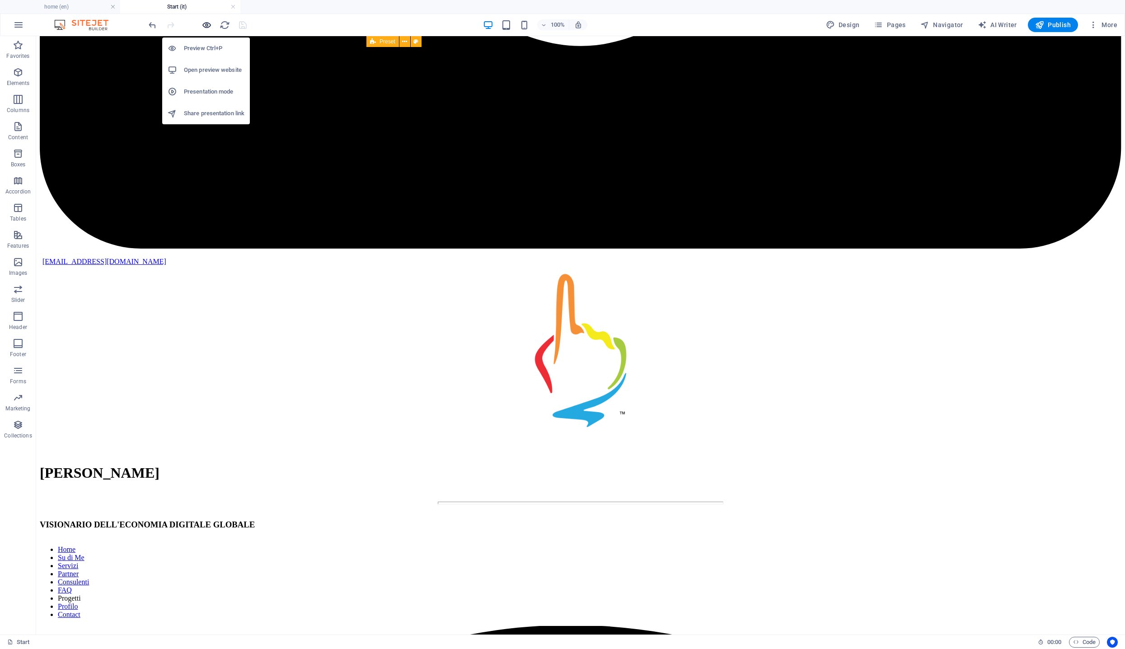
click at [206, 26] on icon "button" at bounding box center [207, 25] width 10 height 10
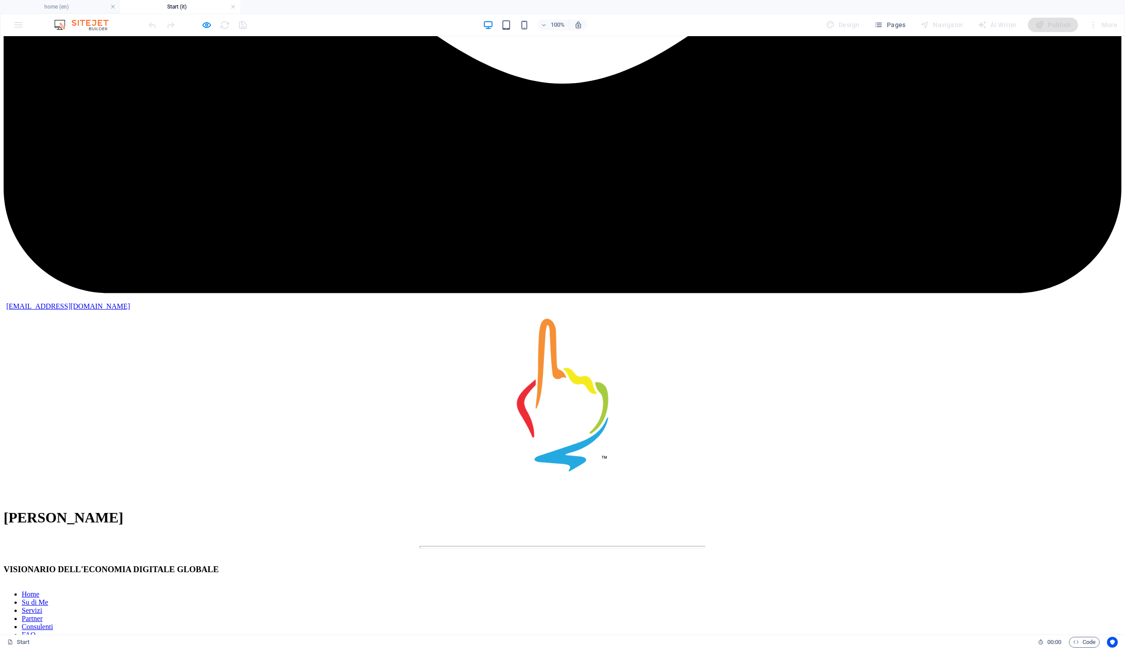
scroll to position [4004, 0]
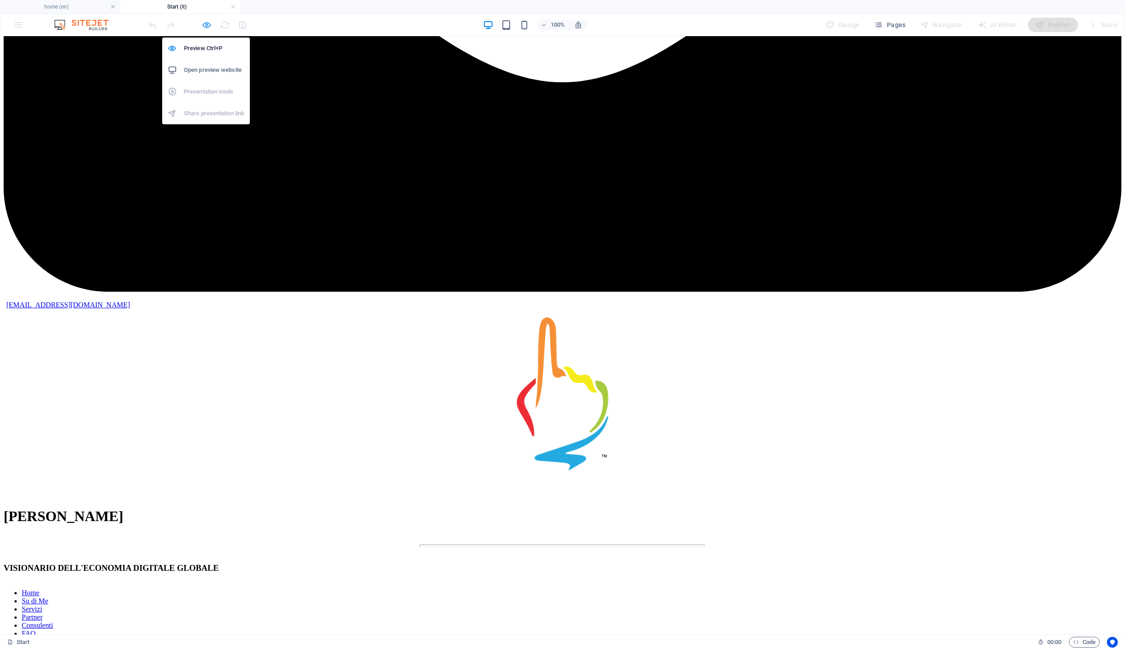
click at [202, 26] on icon "button" at bounding box center [207, 25] width 10 height 10
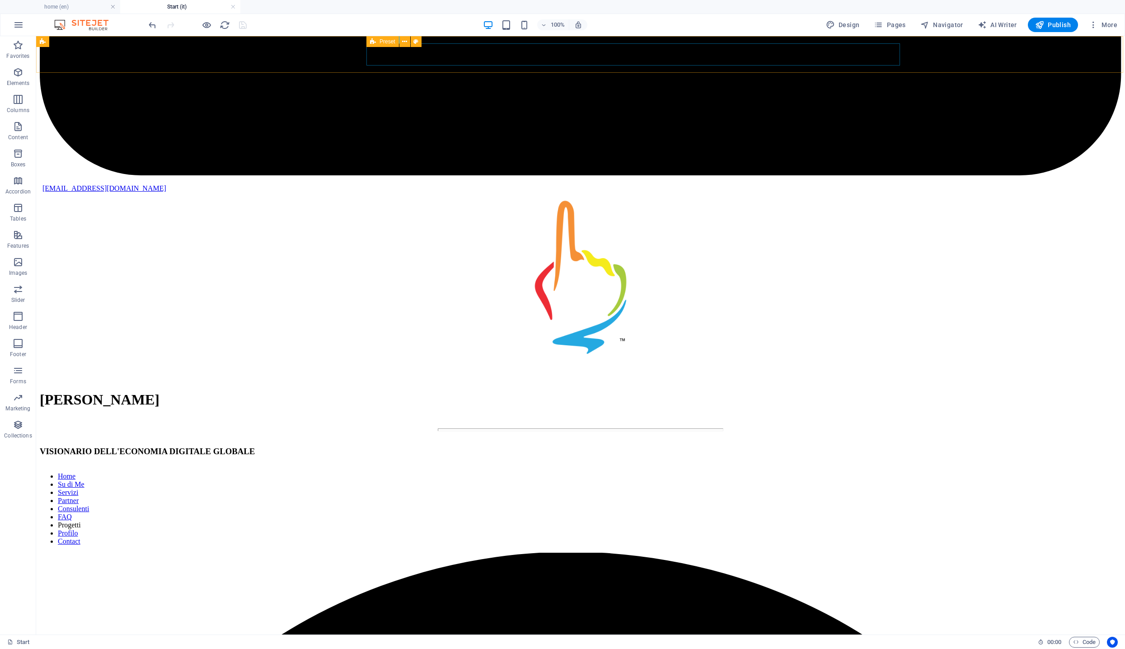
click at [454, 472] on nav "Home Su di Me Servizi Partner Consulenti FAQ Progetti Profilo Contact" at bounding box center [581, 508] width 1082 height 73
click at [448, 472] on nav "Home Su di Me Servizi Partner Consulenti FAQ Progetti Profilo Contact" at bounding box center [581, 508] width 1082 height 73
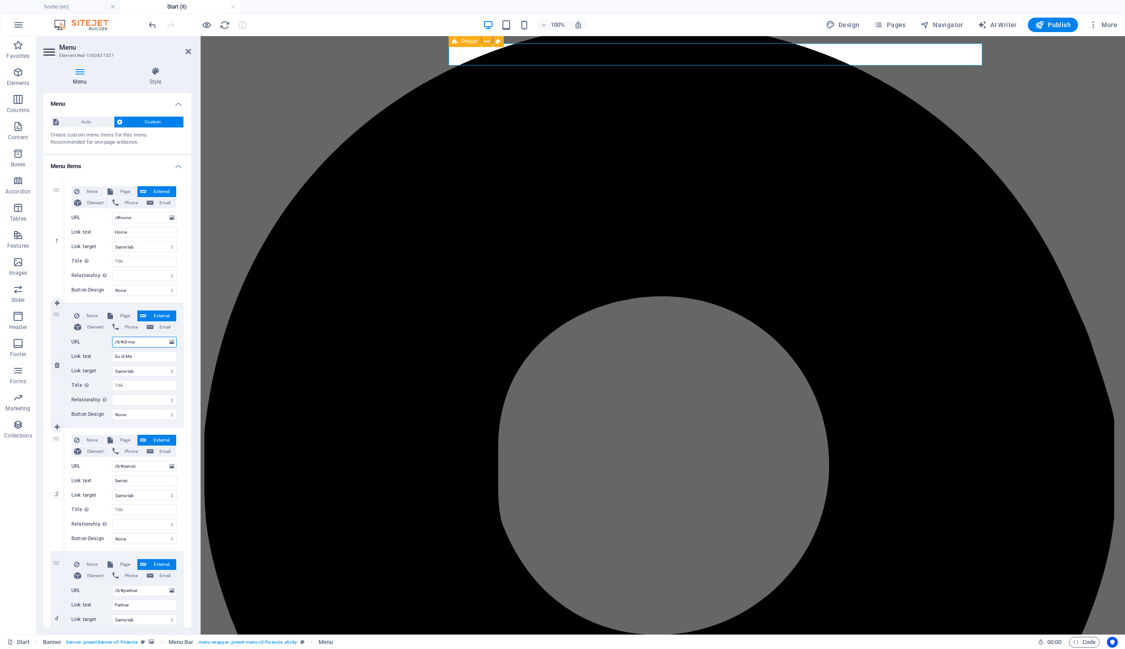
click at [119, 343] on input "/it/#di-me" at bounding box center [144, 342] width 65 height 11
click at [118, 466] on input "/it/#servizi" at bounding box center [144, 466] width 65 height 11
click at [116, 591] on input "/it/#partner" at bounding box center [144, 590] width 65 height 11
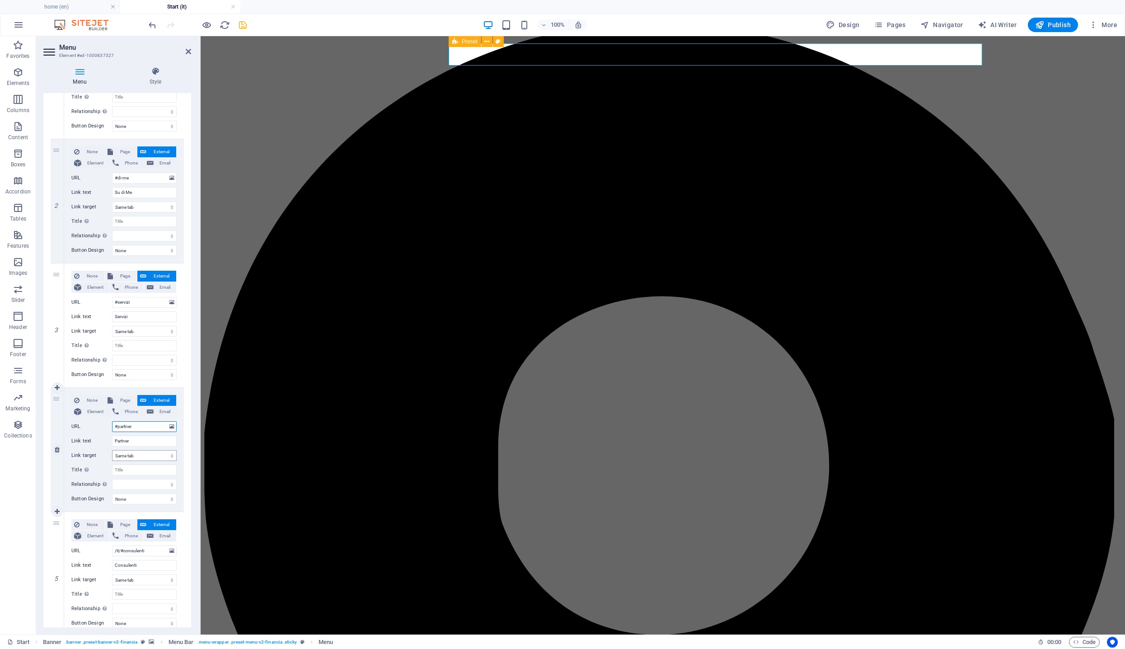
scroll to position [174, 0]
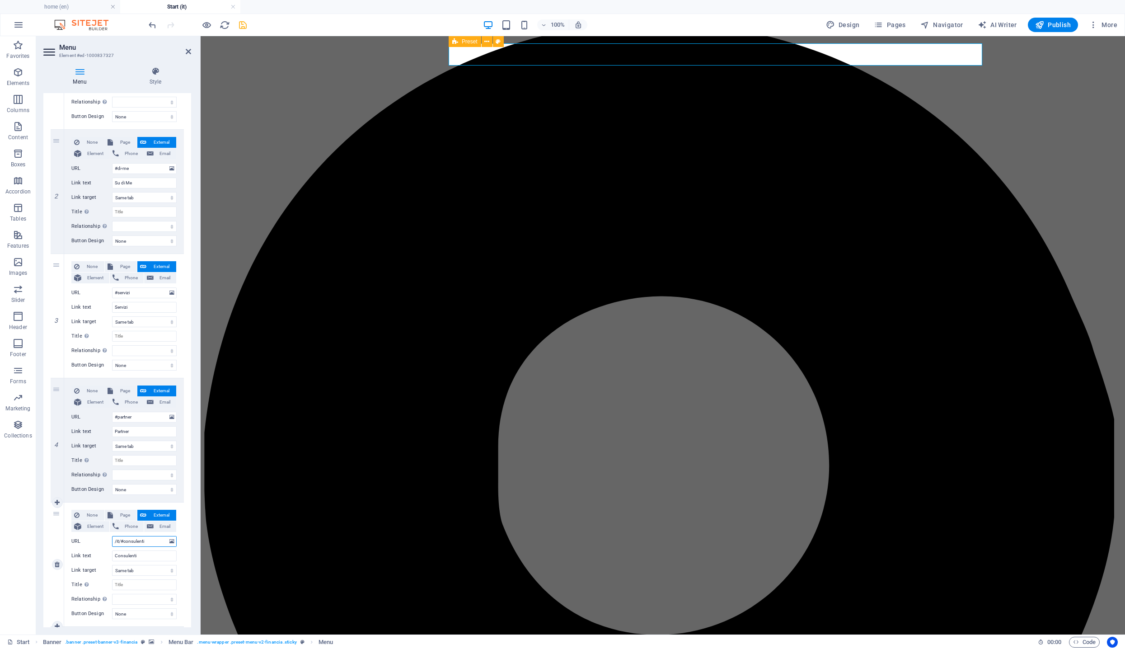
click at [122, 542] on input "/it/#consulenti" at bounding box center [144, 541] width 65 height 11
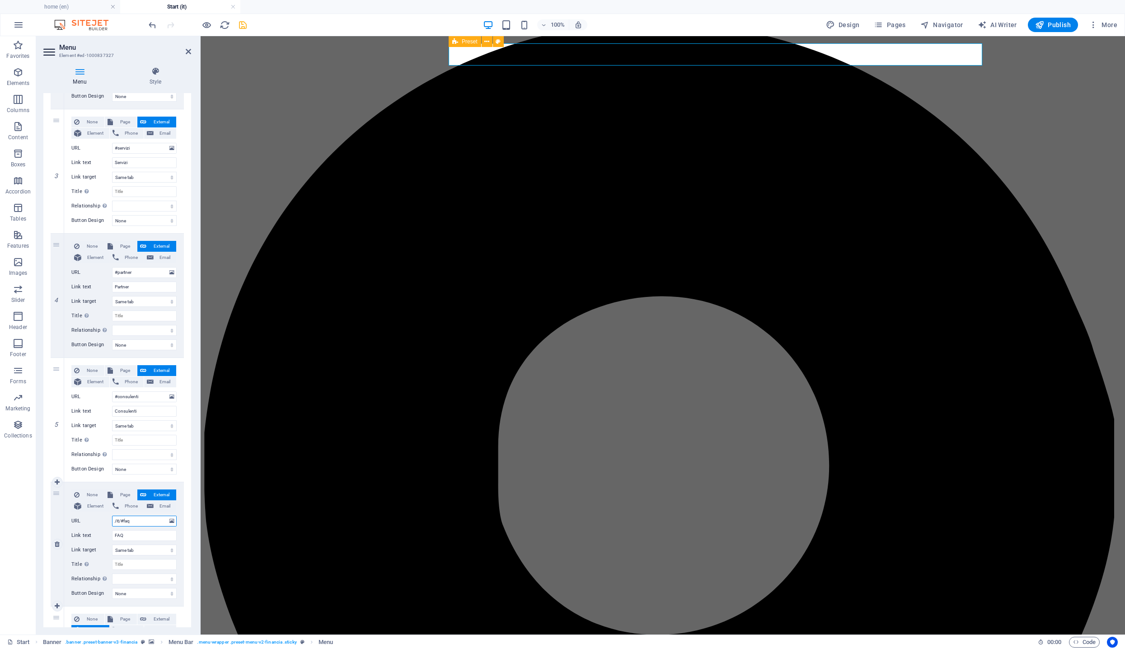
click at [116, 518] on input "/it/#faq" at bounding box center [144, 521] width 65 height 11
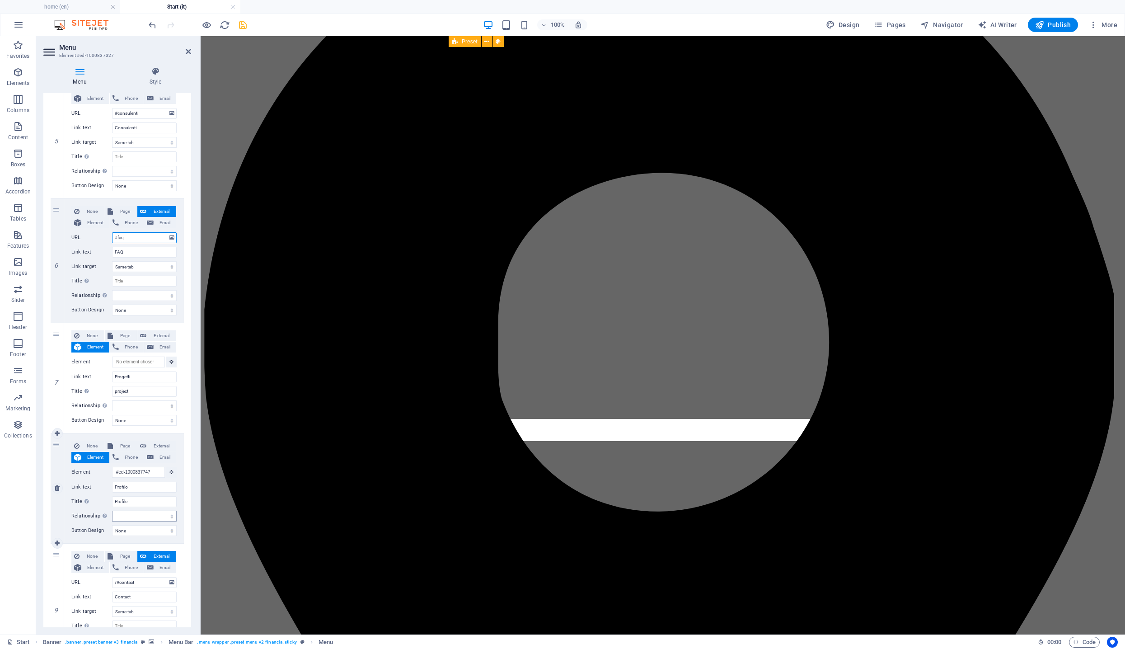
scroll to position [667, 0]
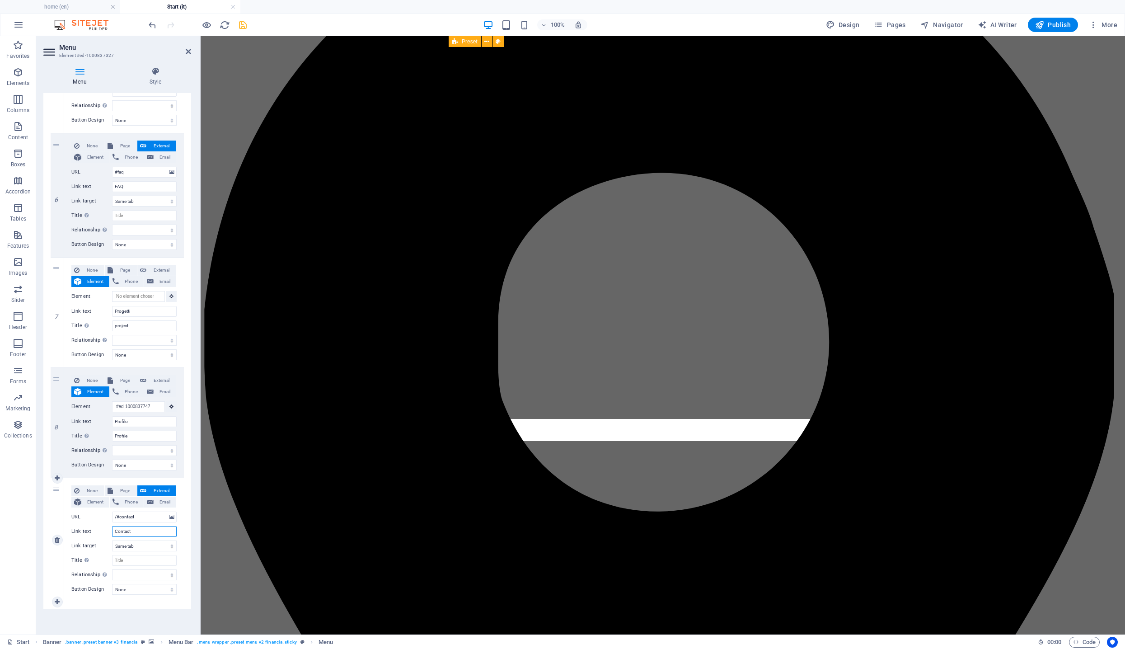
click at [134, 531] on input "Contact" at bounding box center [144, 531] width 65 height 11
click at [83, 518] on div "URL /#contact" at bounding box center [123, 517] width 105 height 11
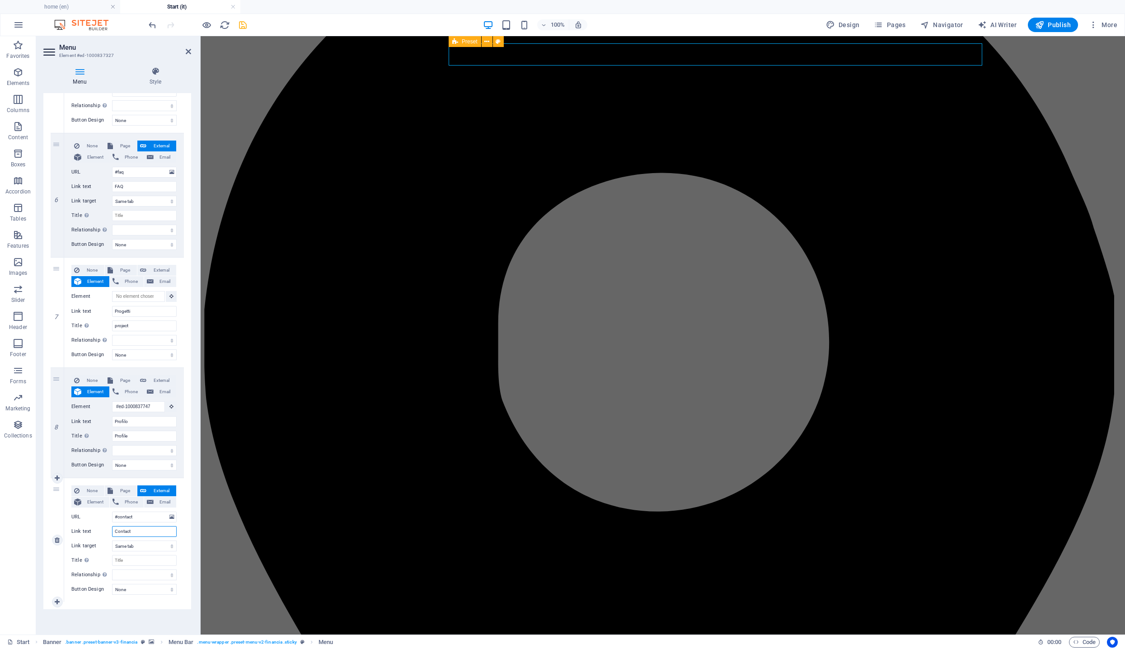
click at [140, 533] on input "Contact" at bounding box center [144, 531] width 65 height 11
click at [245, 27] on icon "save" at bounding box center [243, 25] width 10 height 10
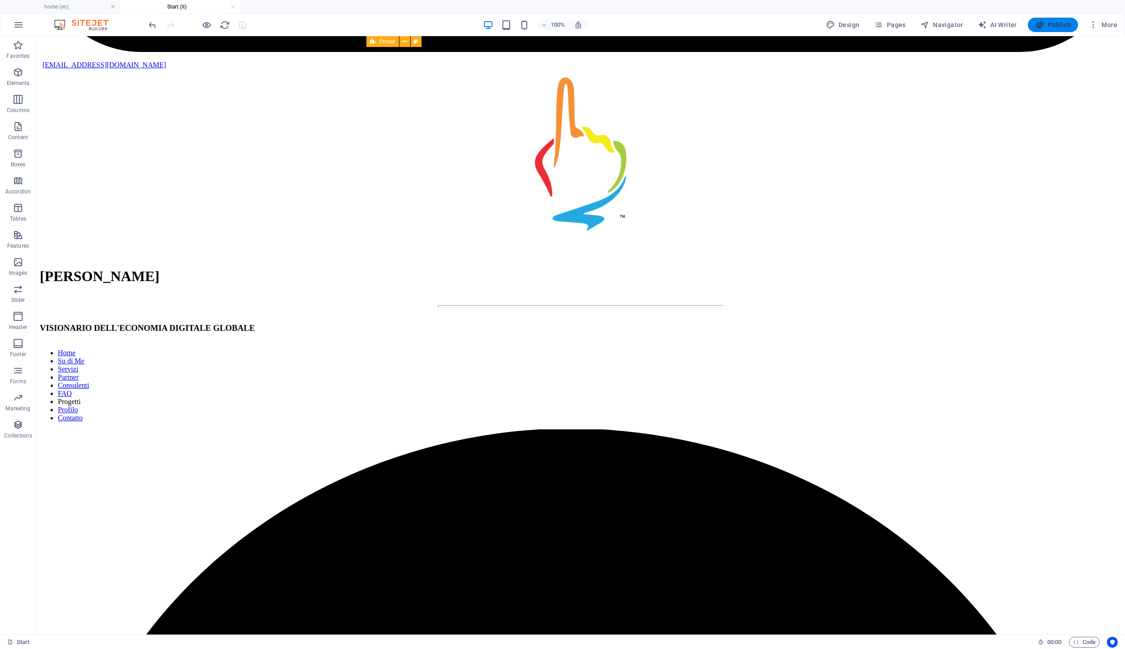
click at [1053, 28] on span "Publish" at bounding box center [1053, 24] width 36 height 9
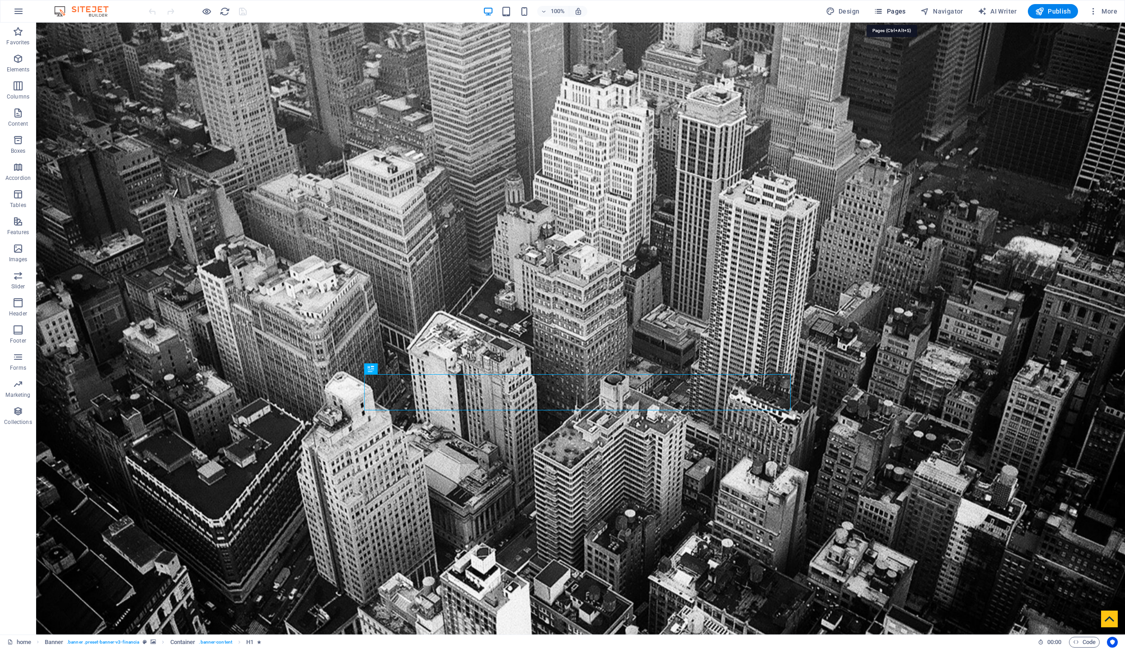
click at [895, 12] on span "Pages" at bounding box center [890, 11] width 32 height 9
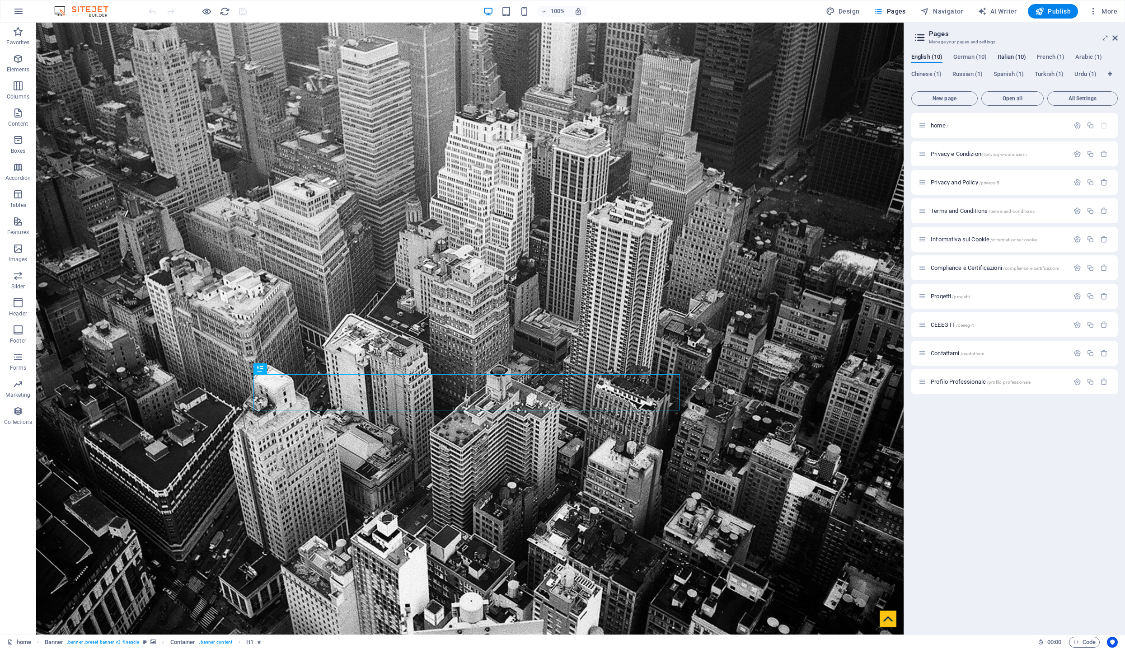
click at [1013, 56] on span "Italian (10)" at bounding box center [1012, 58] width 28 height 13
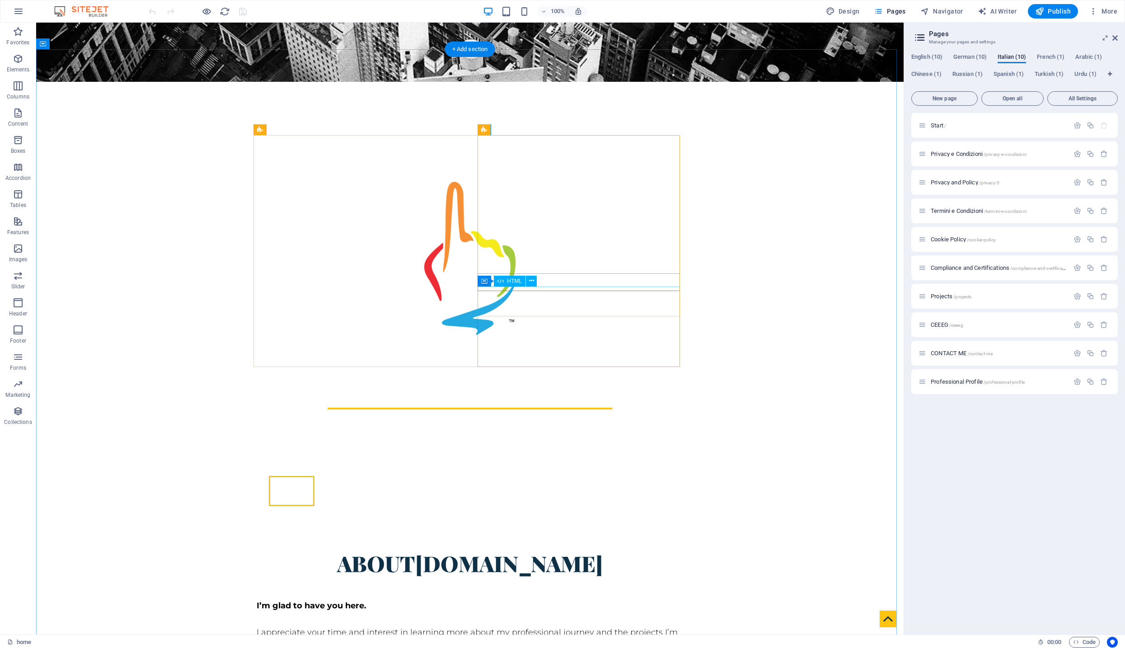
scroll to position [920, 0]
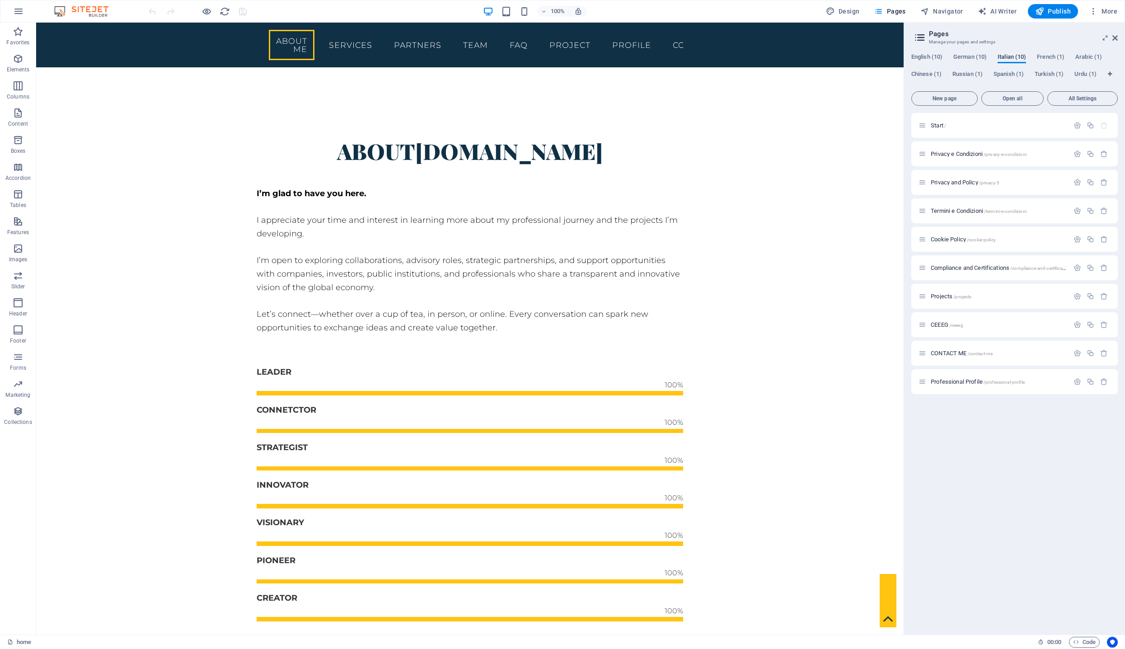
click at [1015, 55] on span "Italian (10)" at bounding box center [1012, 58] width 28 height 13
click at [939, 122] on div "Start /" at bounding box center [994, 125] width 150 height 10
click at [941, 125] on span "Start /" at bounding box center [938, 125] width 15 height 7
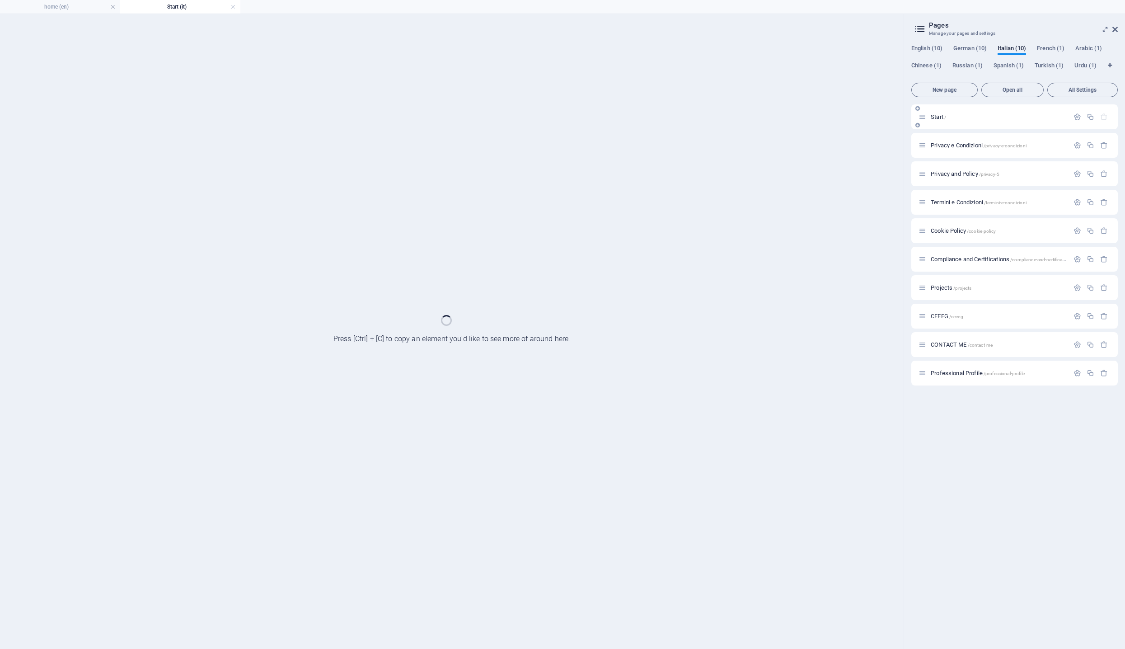
click at [941, 125] on div "Start /" at bounding box center [1015, 116] width 207 height 25
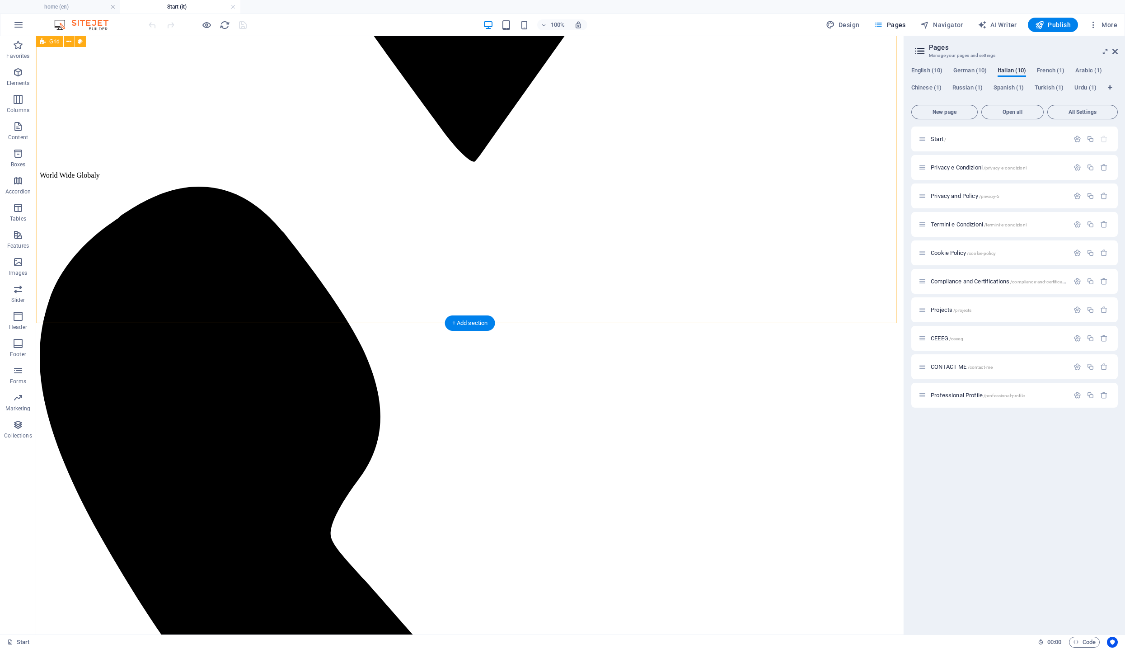
scroll to position [1773, 0]
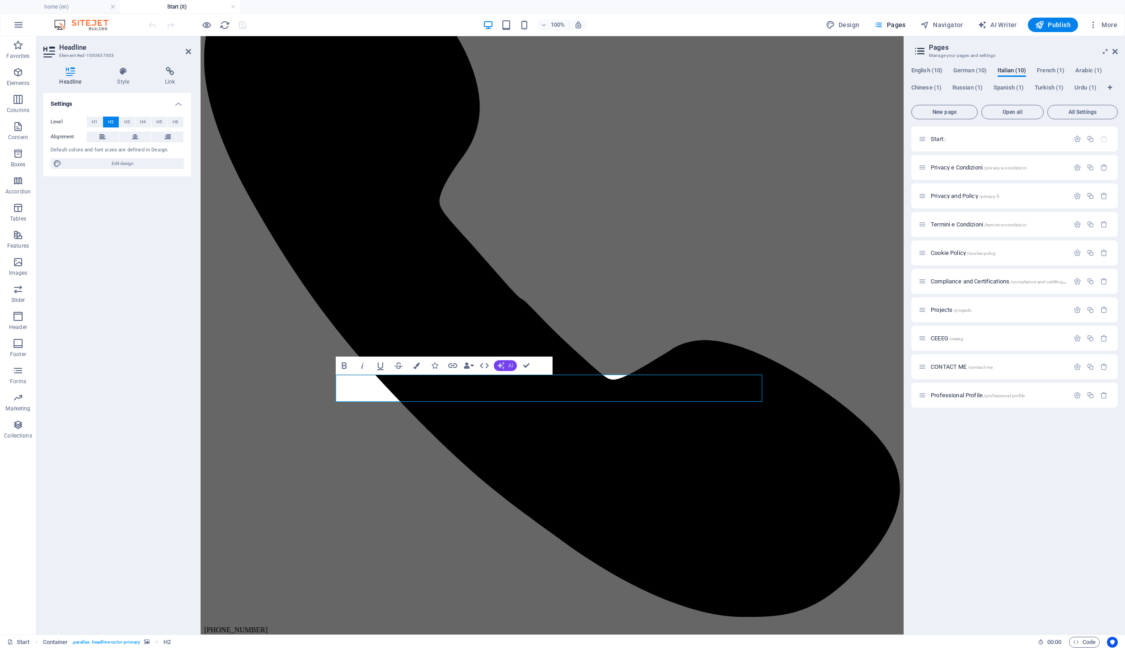
click at [516, 366] on button "AI" at bounding box center [505, 365] width 23 height 11
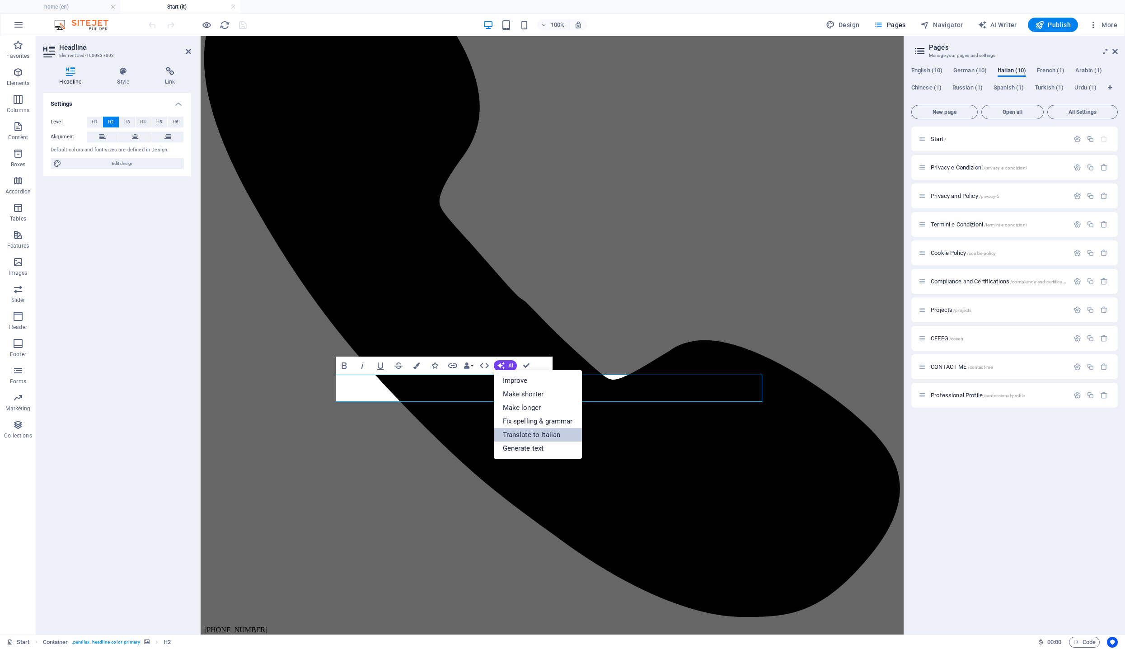
click at [504, 434] on link "Translate to Italian" at bounding box center [538, 435] width 88 height 14
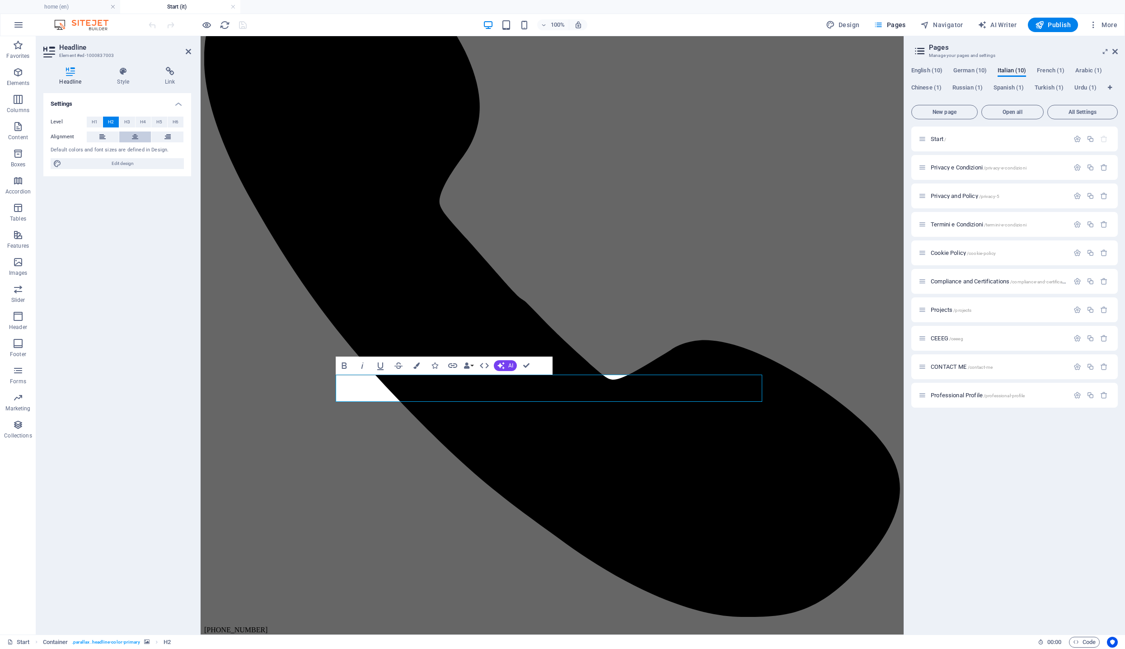
click at [132, 133] on icon at bounding box center [135, 137] width 6 height 11
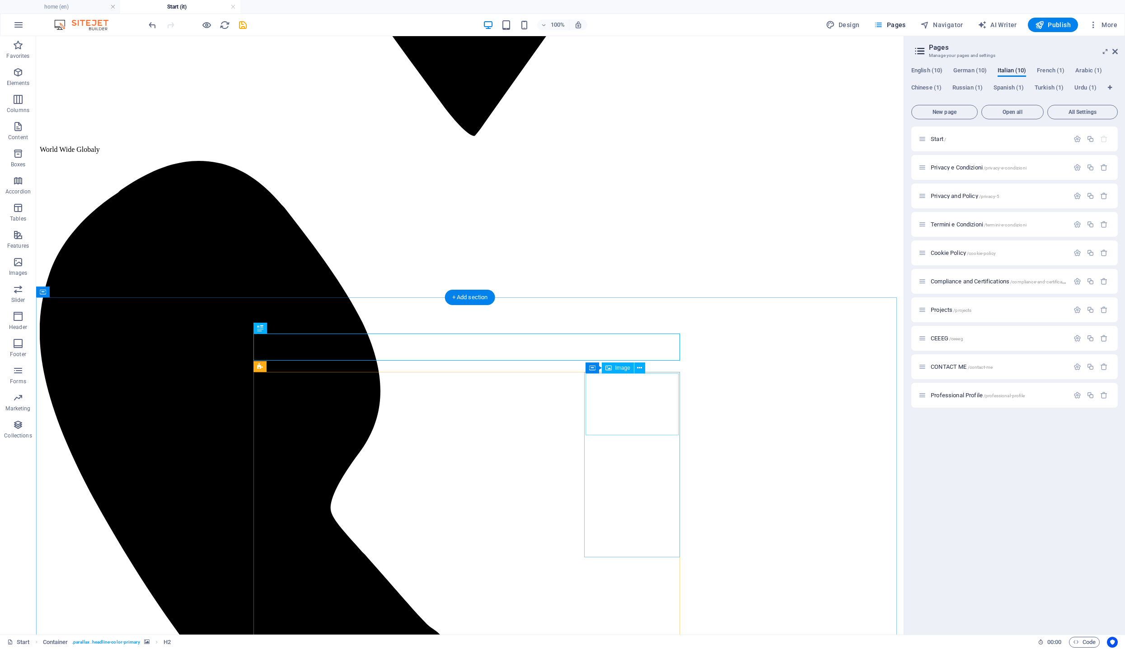
scroll to position [1777, 0]
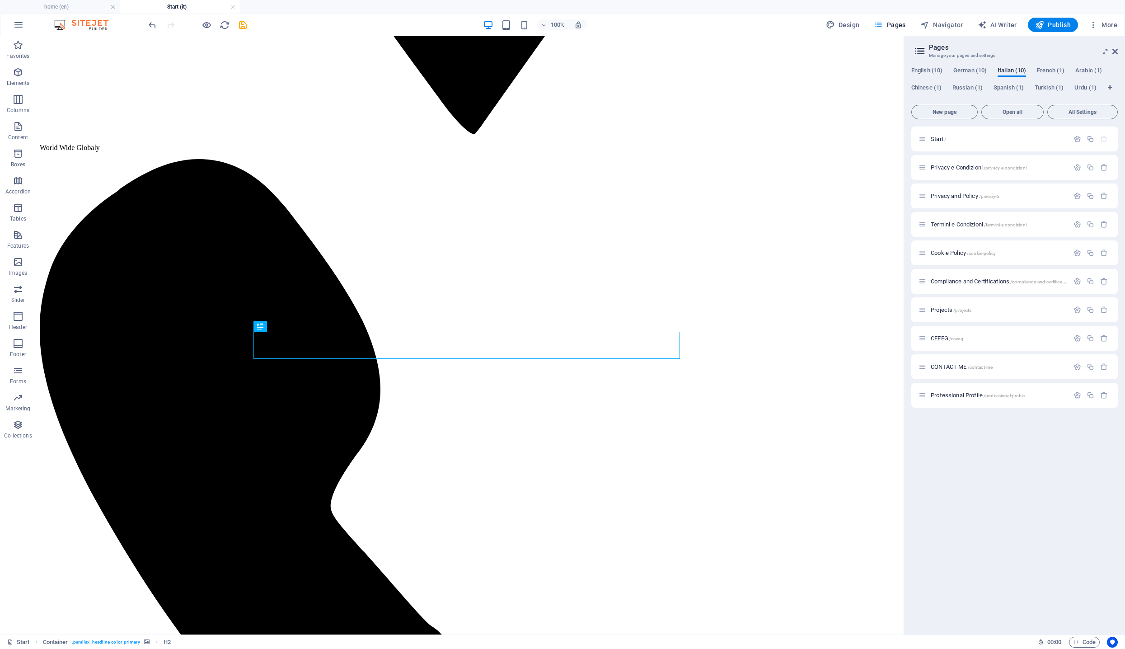
click at [248, 31] on div "100% Design Pages Navigator AI Writer Publish More" at bounding box center [634, 25] width 974 height 14
click at [245, 28] on icon "save" at bounding box center [243, 25] width 10 height 10
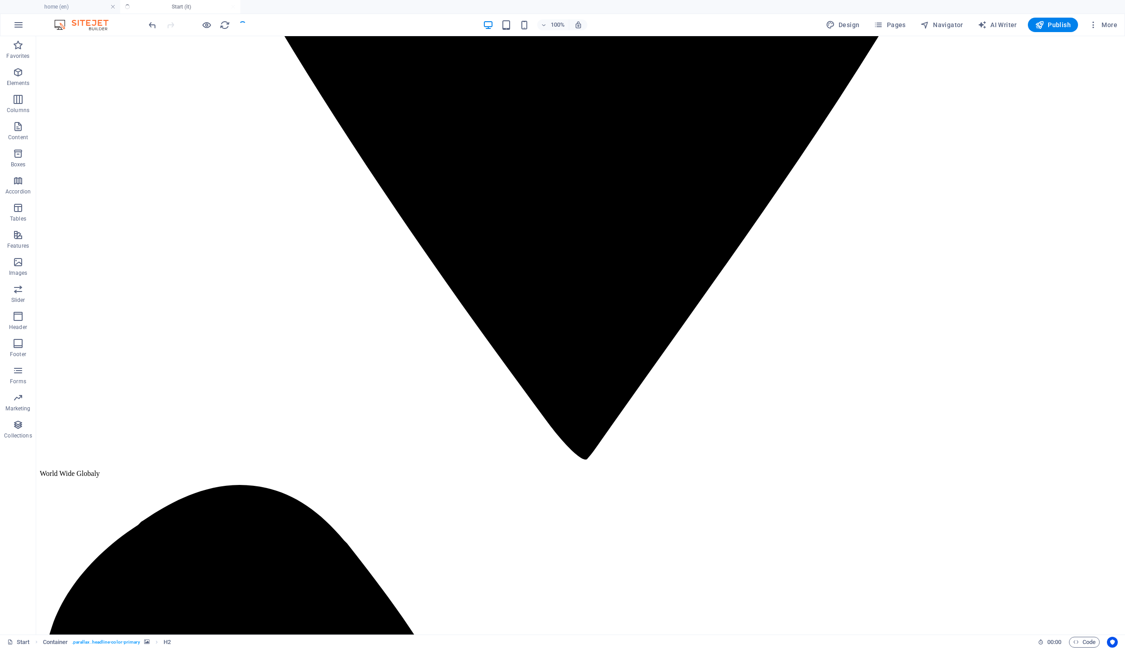
checkbox input "false"
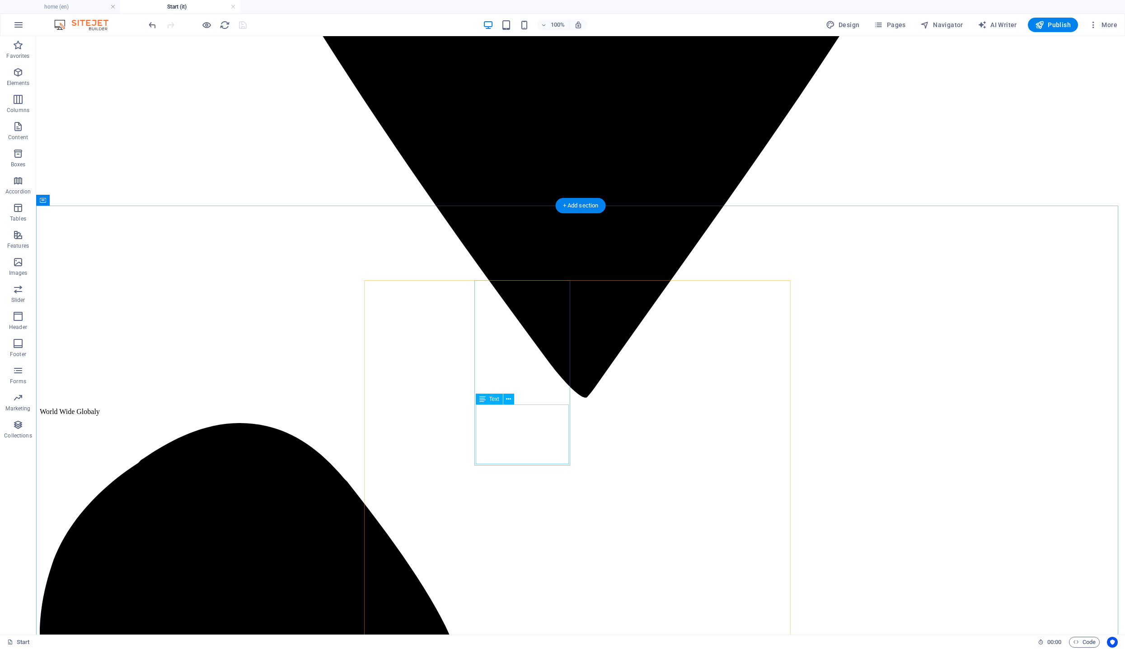
scroll to position [1980, 0]
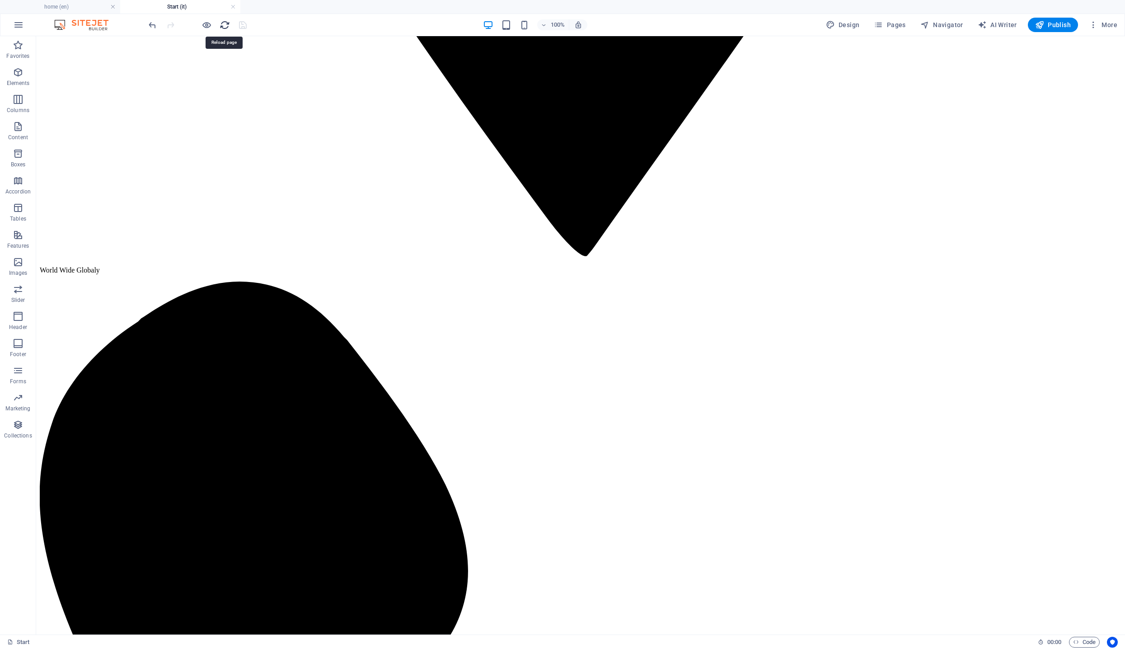
click at [229, 24] on icon "reload" at bounding box center [225, 25] width 10 height 10
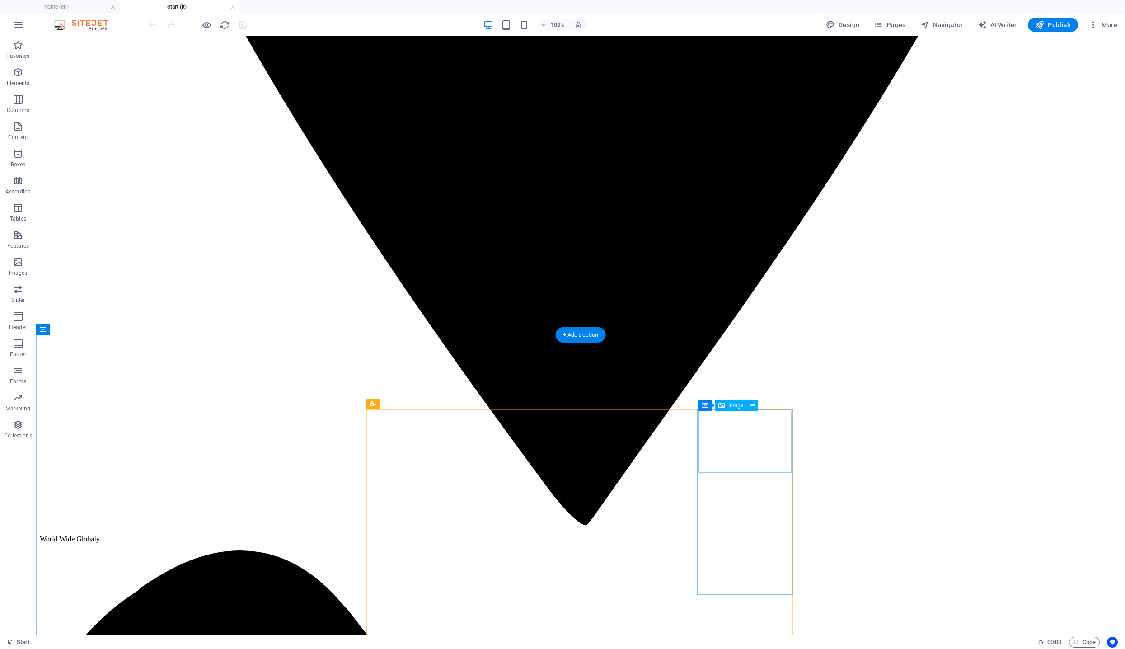
scroll to position [1893, 0]
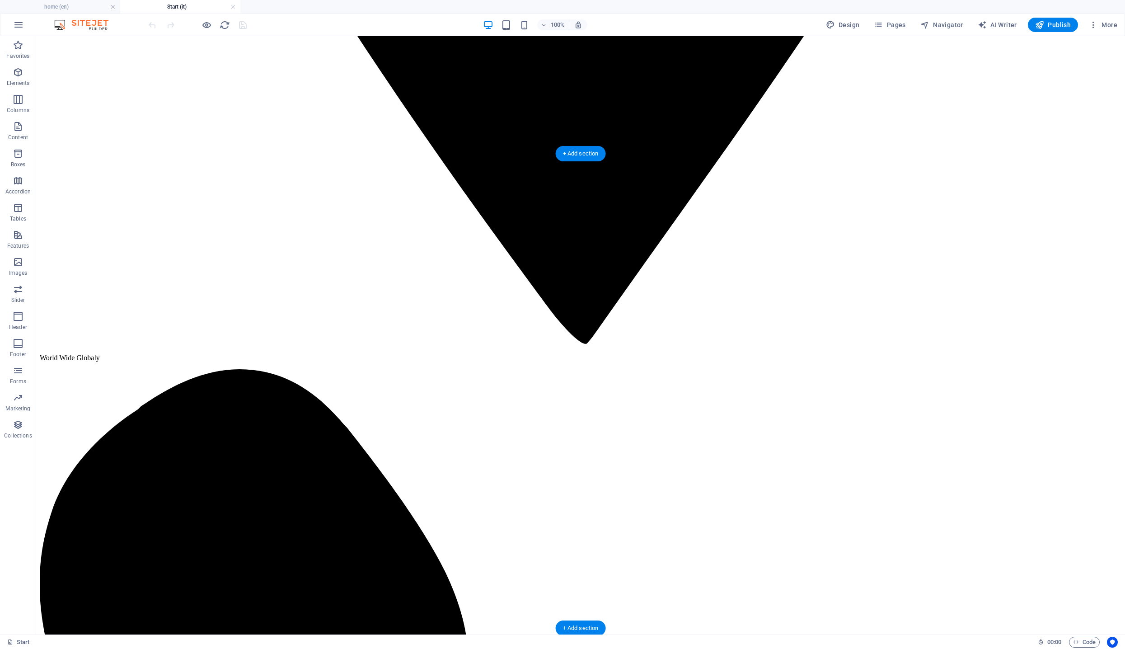
select select "px"
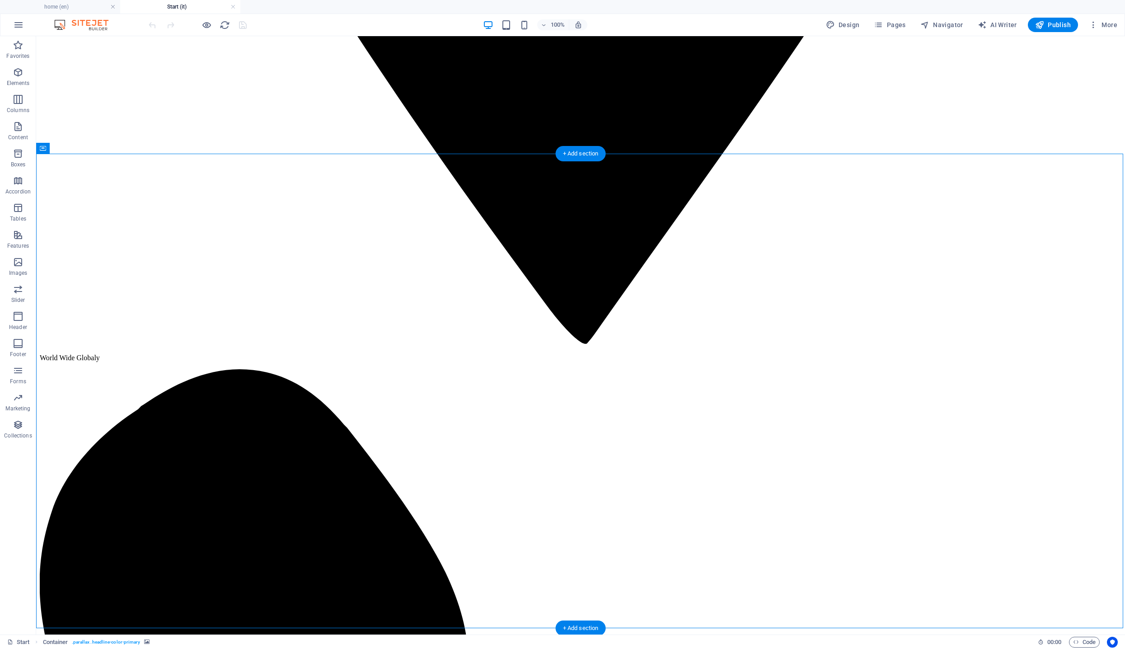
select select "%"
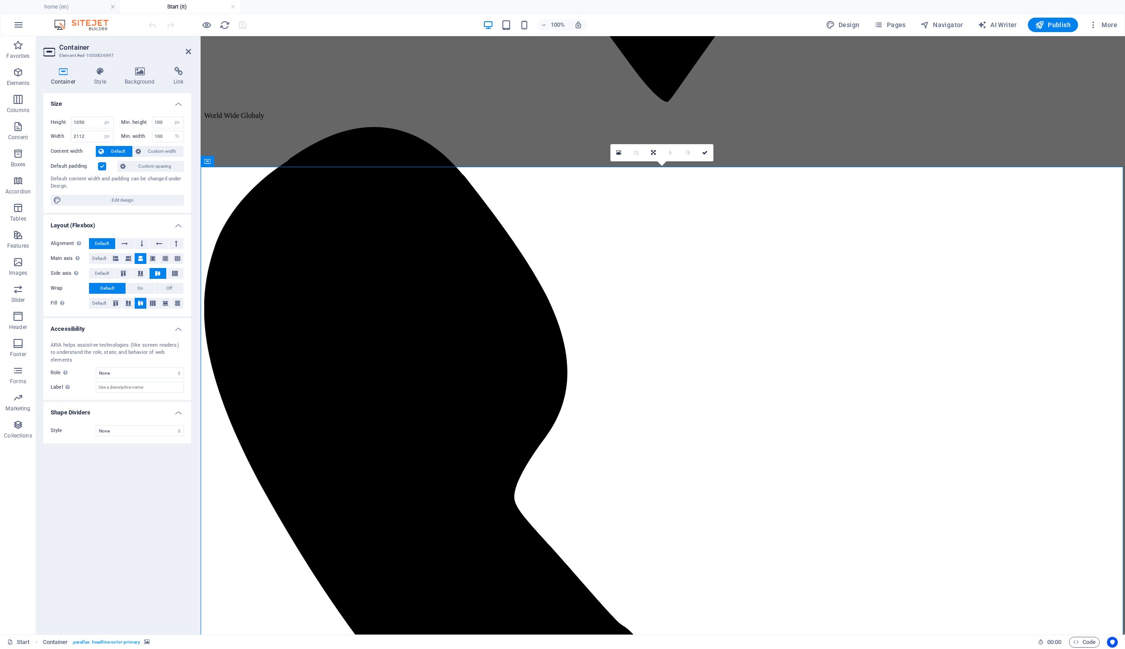
click at [179, 80] on h4 "Link" at bounding box center [178, 76] width 25 height 19
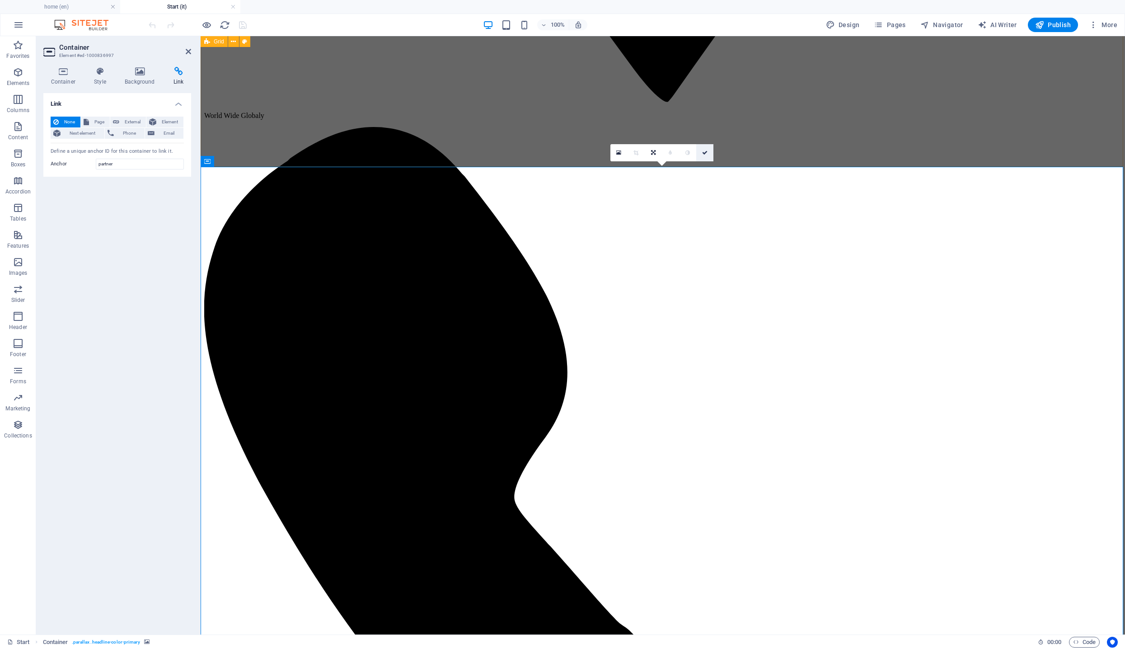
click at [705, 155] on link at bounding box center [704, 152] width 17 height 17
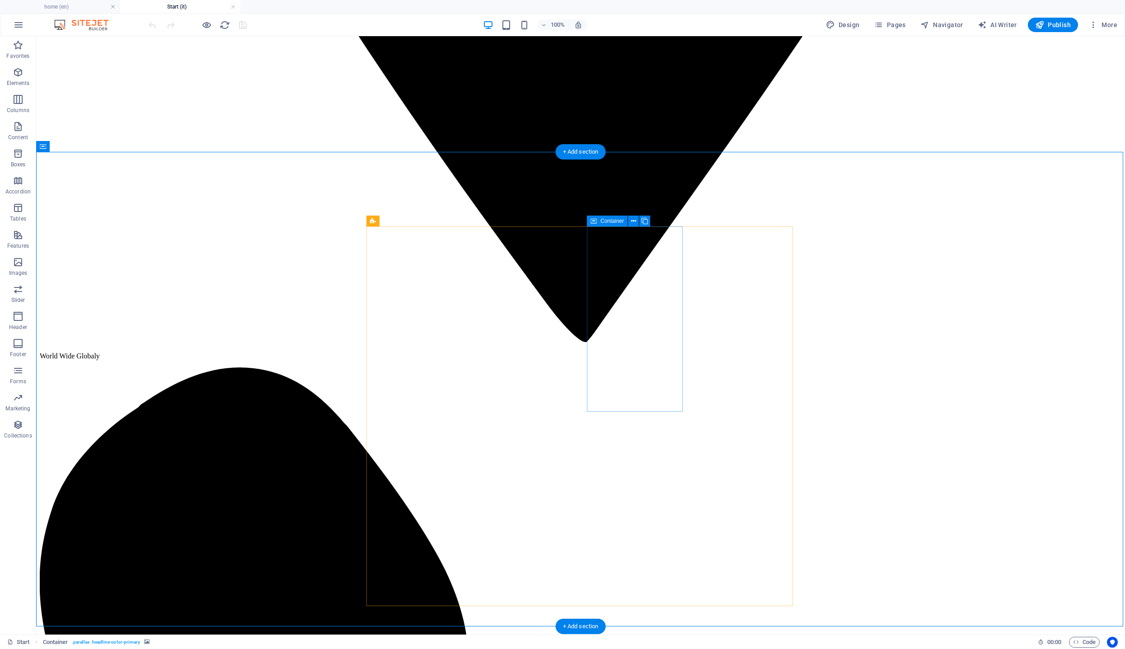
scroll to position [1896, 0]
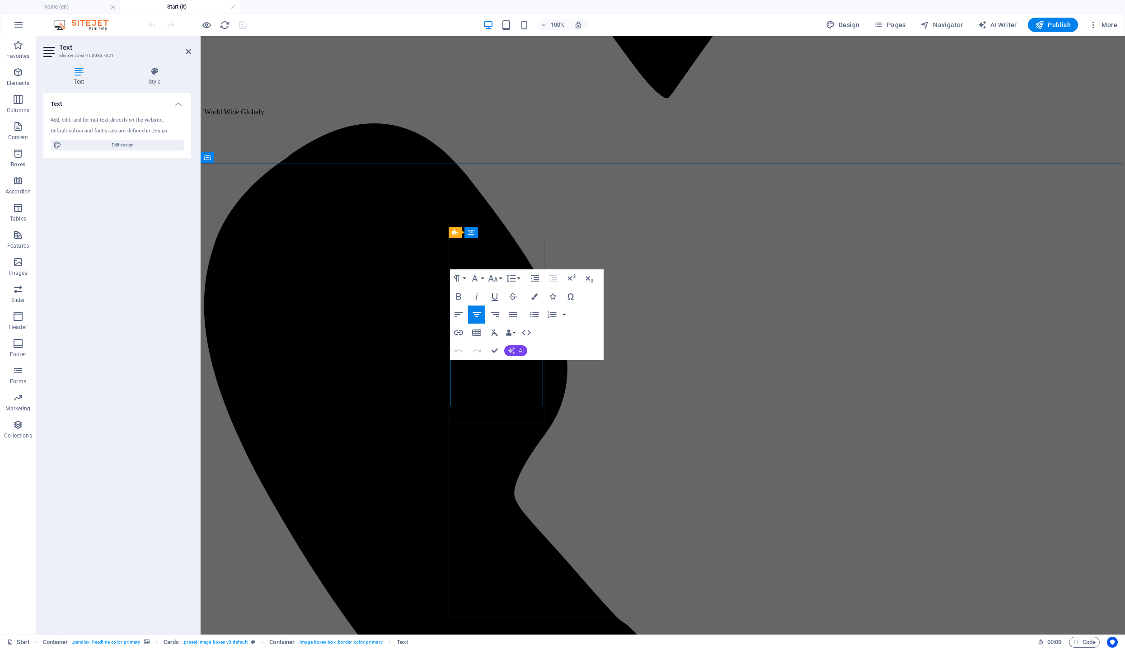
click at [523, 353] on span "AI" at bounding box center [521, 350] width 5 height 5
click at [543, 422] on link "Translate to Italian" at bounding box center [548, 420] width 88 height 14
click at [491, 273] on icon "button" at bounding box center [493, 278] width 11 height 11
click at [474, 277] on icon "button" at bounding box center [474, 278] width 5 height 6
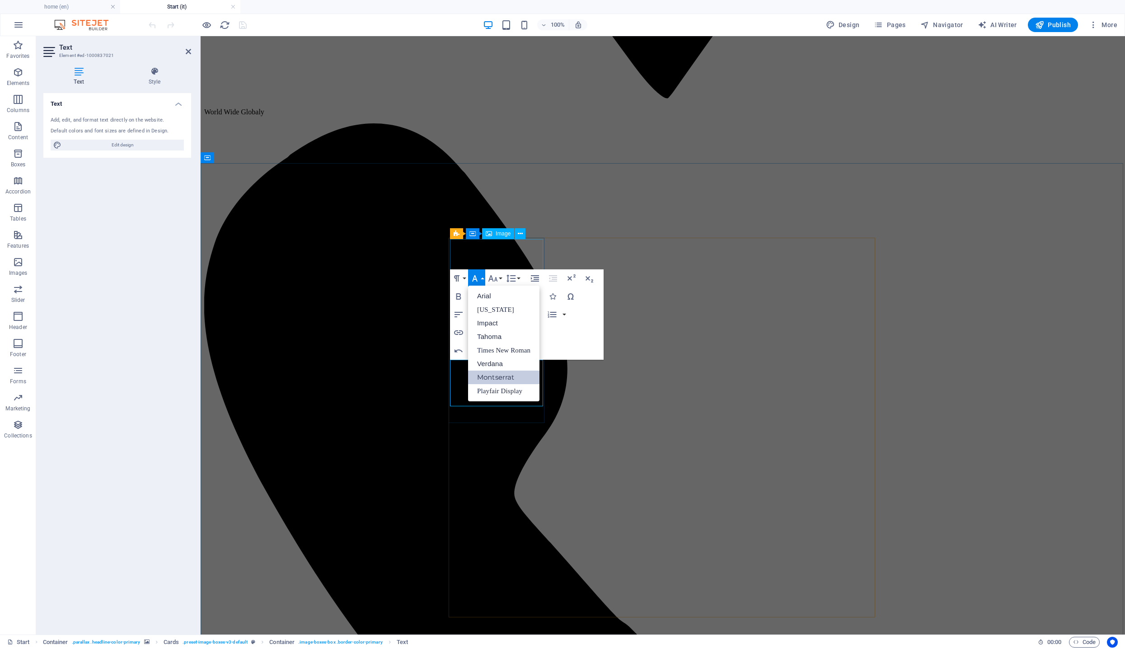
scroll to position [0, 0]
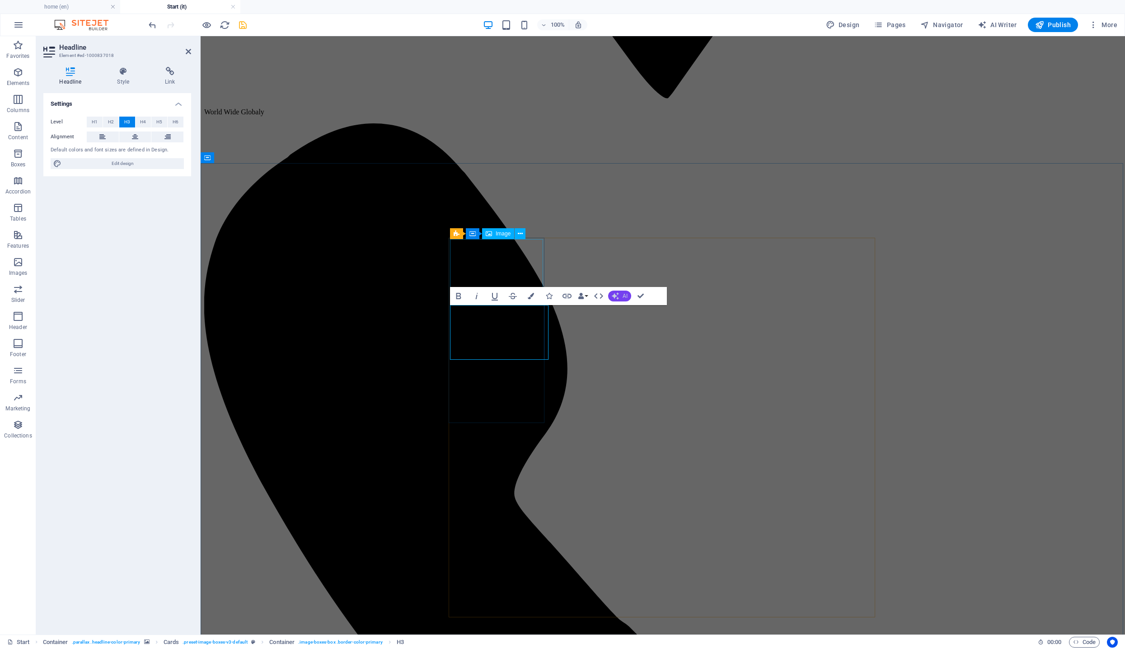
click at [619, 297] on button "AI" at bounding box center [619, 296] width 23 height 11
click at [641, 366] on link "Translate to Italian" at bounding box center [652, 365] width 88 height 14
drag, startPoint x: 543, startPoint y: 338, endPoint x: 465, endPoint y: 331, distance: 78.4
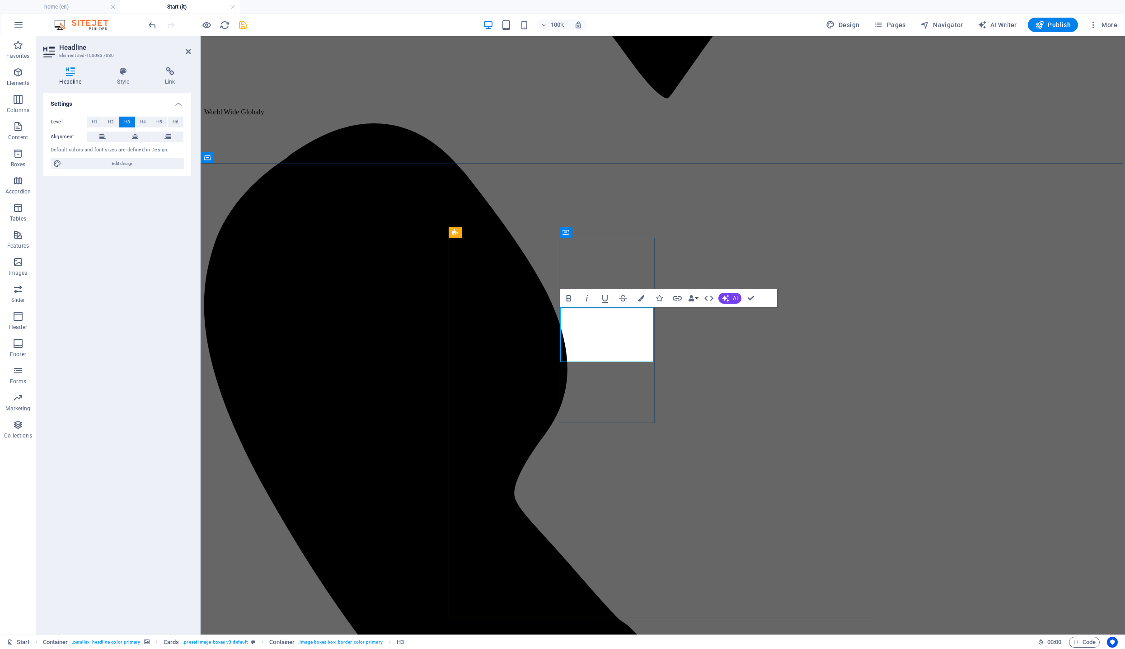
drag, startPoint x: 627, startPoint y: 323, endPoint x: 542, endPoint y: 323, distance: 85.4
click at [732, 302] on button "AI" at bounding box center [730, 298] width 23 height 11
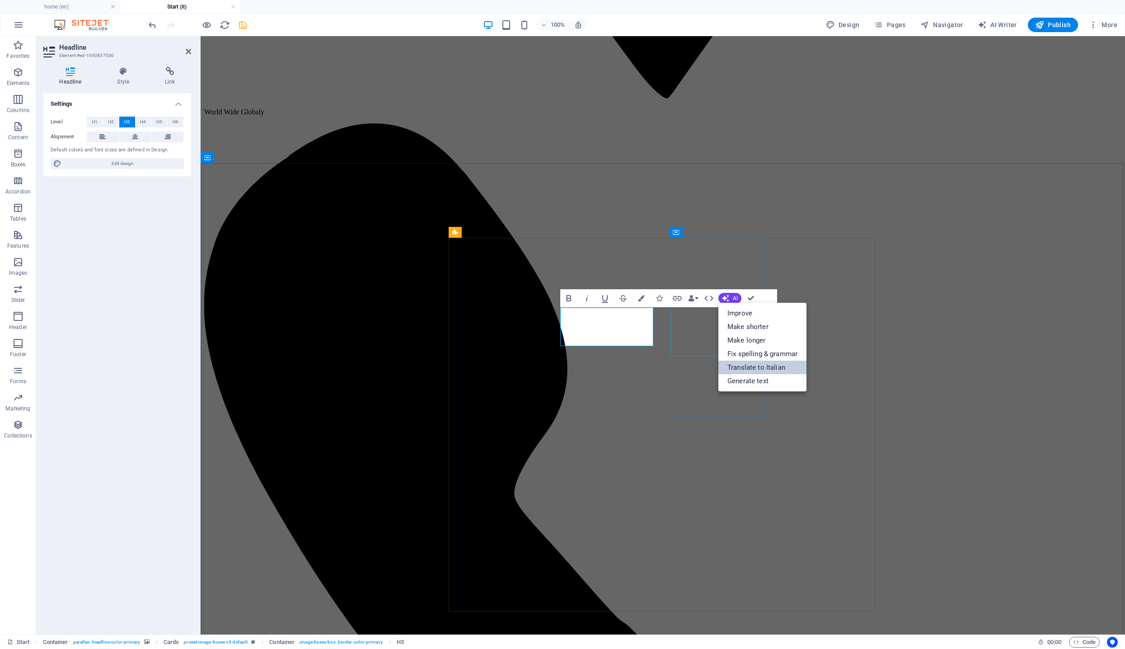
click at [761, 367] on link "Translate to Italian" at bounding box center [763, 368] width 88 height 14
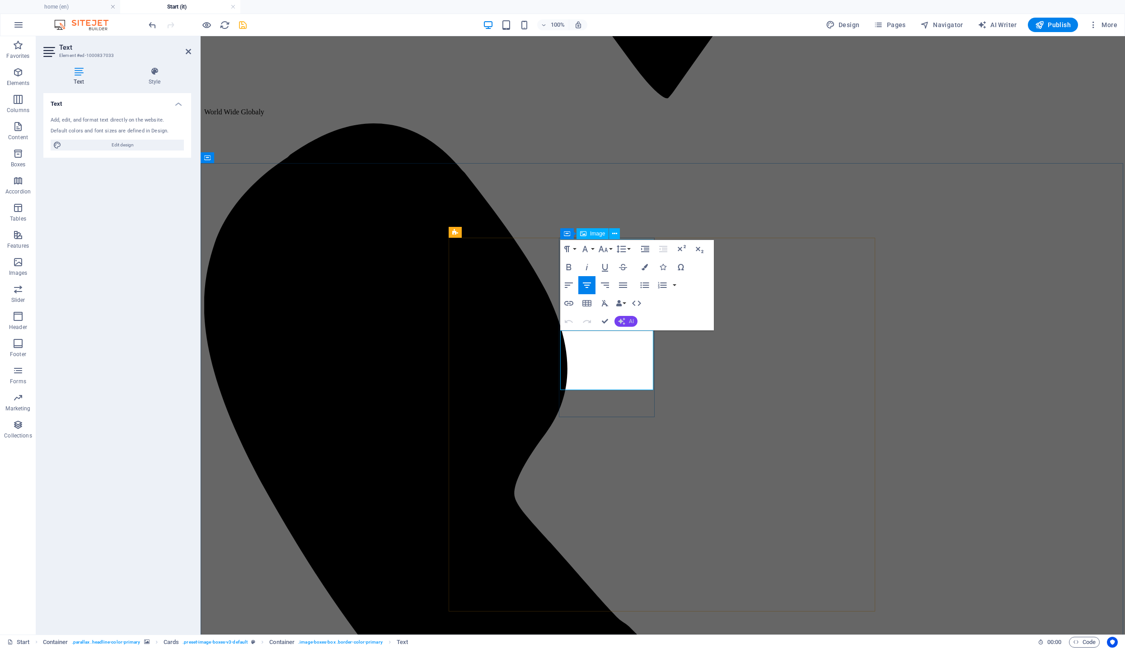
click at [633, 321] on span "AI" at bounding box center [631, 321] width 5 height 5
click at [647, 390] on link "Translate to Italian" at bounding box center [659, 391] width 88 height 14
copy span "Wealth management and access to patient capital"
click at [606, 248] on icon "button" at bounding box center [603, 249] width 11 height 11
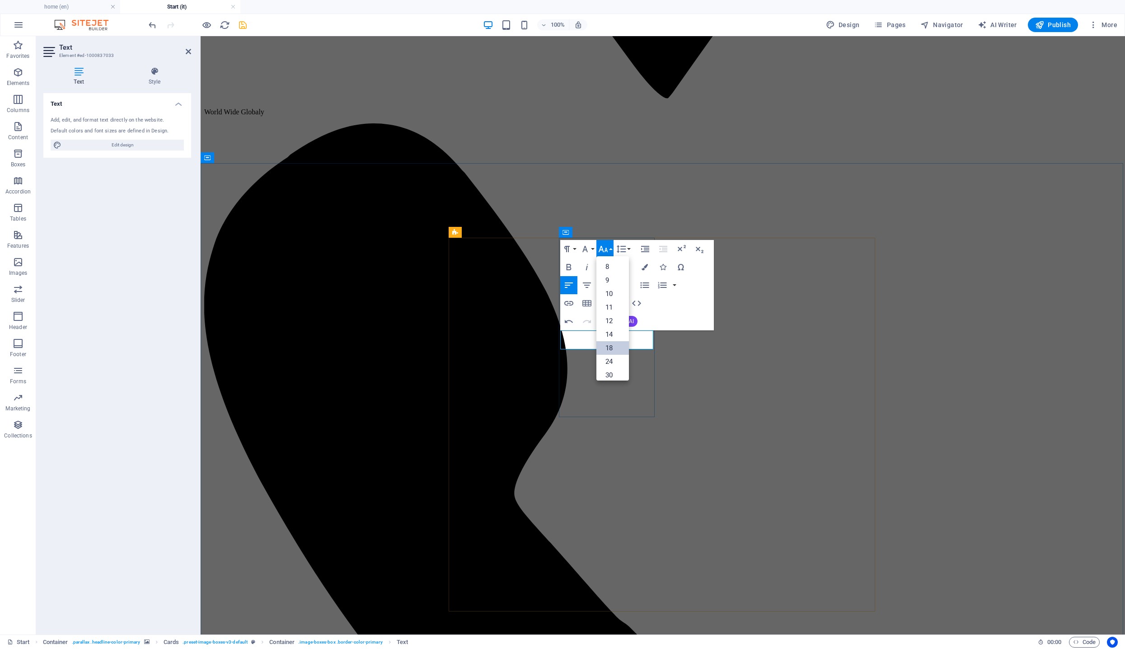
click at [616, 344] on link "18" at bounding box center [613, 348] width 33 height 14
click at [589, 285] on icon "button" at bounding box center [587, 284] width 8 height 5
click at [604, 252] on icon "button" at bounding box center [603, 249] width 9 height 6
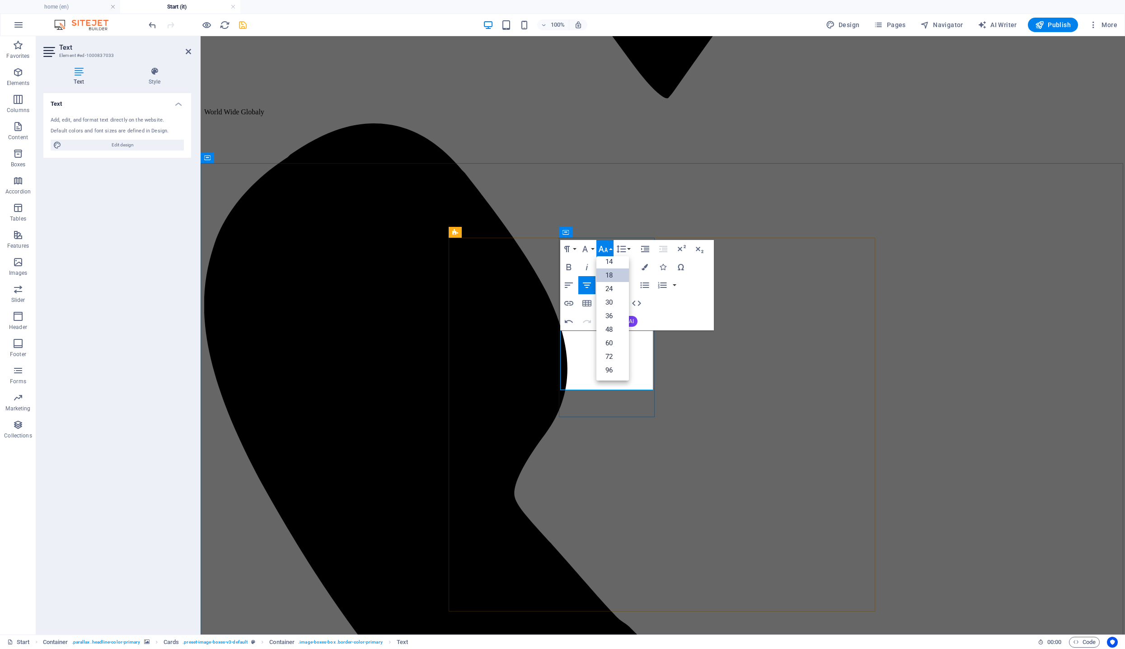
click at [604, 252] on icon "button" at bounding box center [603, 249] width 9 height 6
click at [591, 251] on button "Font Family" at bounding box center [586, 249] width 17 height 18
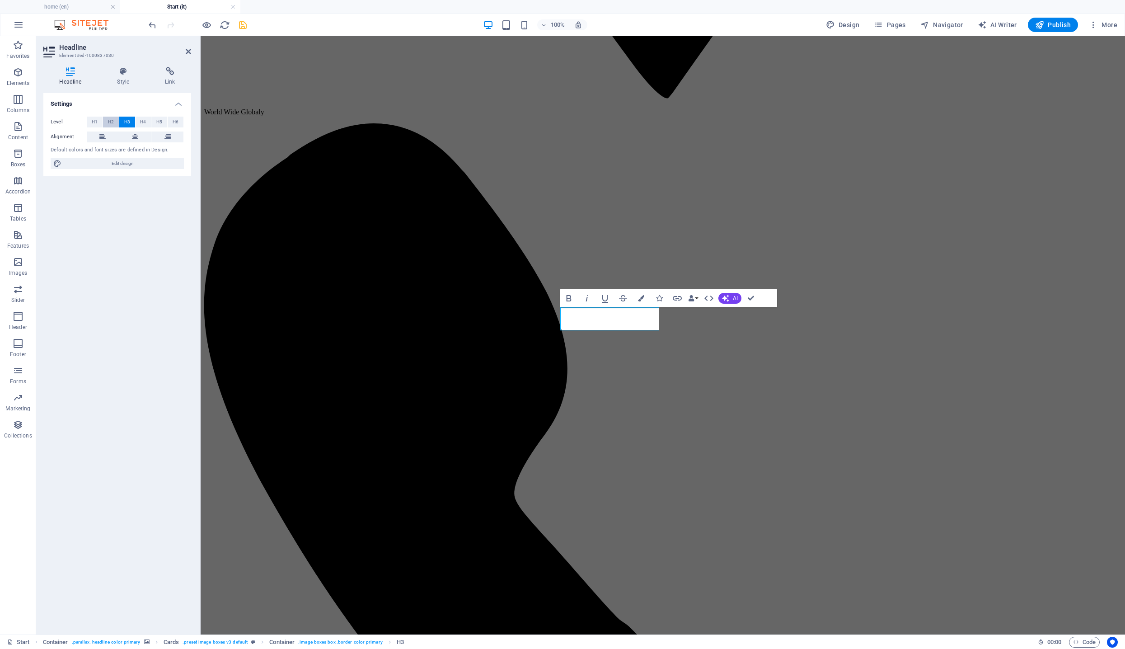
click at [111, 122] on span "H2" at bounding box center [111, 122] width 6 height 11
click at [122, 121] on button "H3" at bounding box center [127, 122] width 16 height 11
click at [143, 121] on span "H4" at bounding box center [143, 122] width 6 height 11
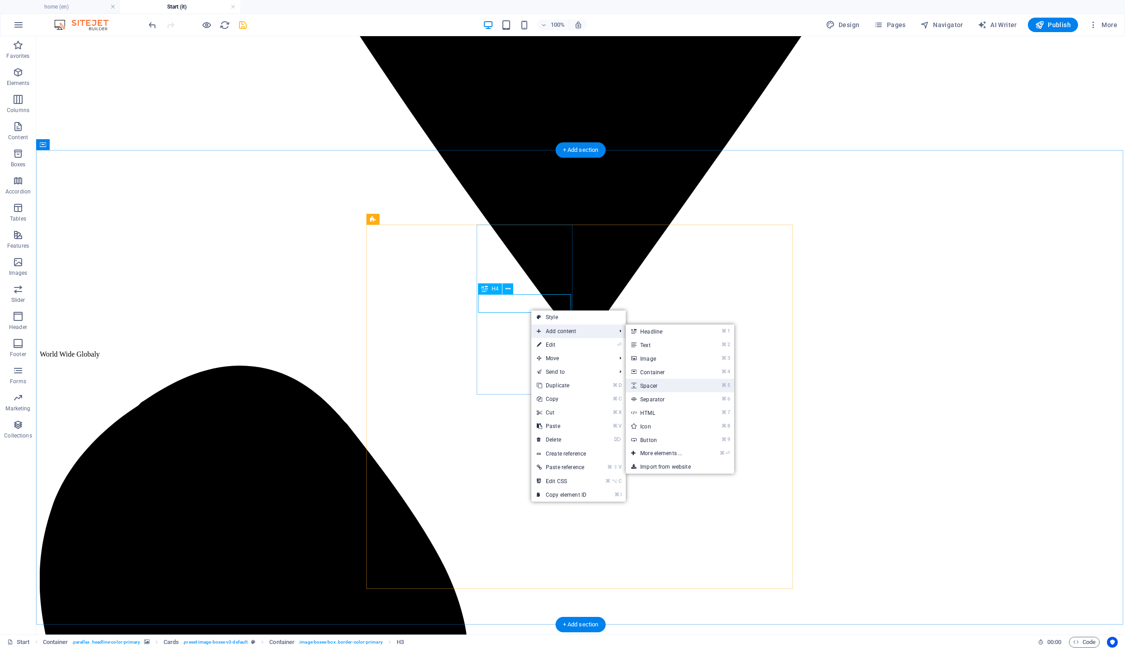
click at [678, 388] on link "⌘ 5 Spacer" at bounding box center [663, 386] width 75 height 14
select select "px"
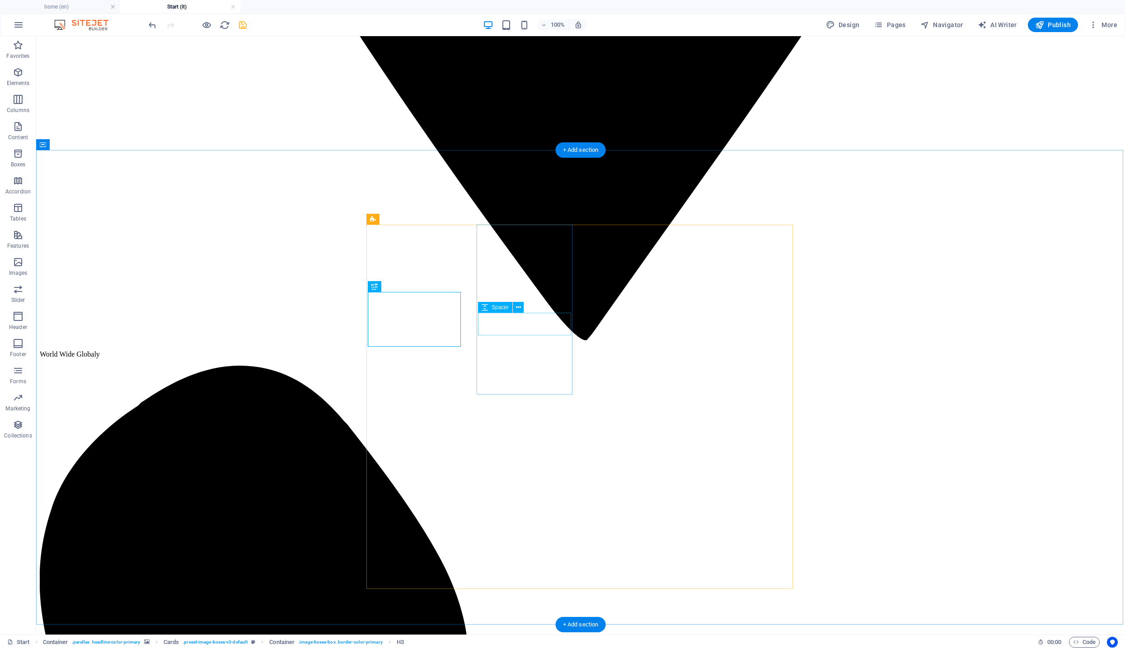
select select "px"
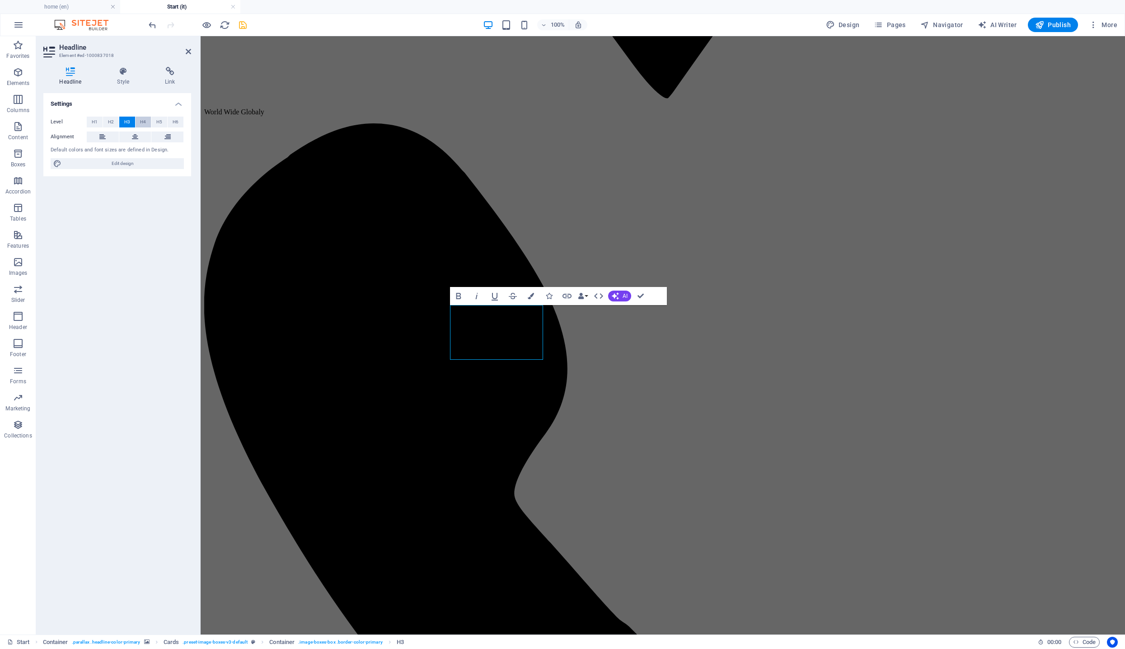
click at [146, 122] on button "H4" at bounding box center [144, 122] width 16 height 11
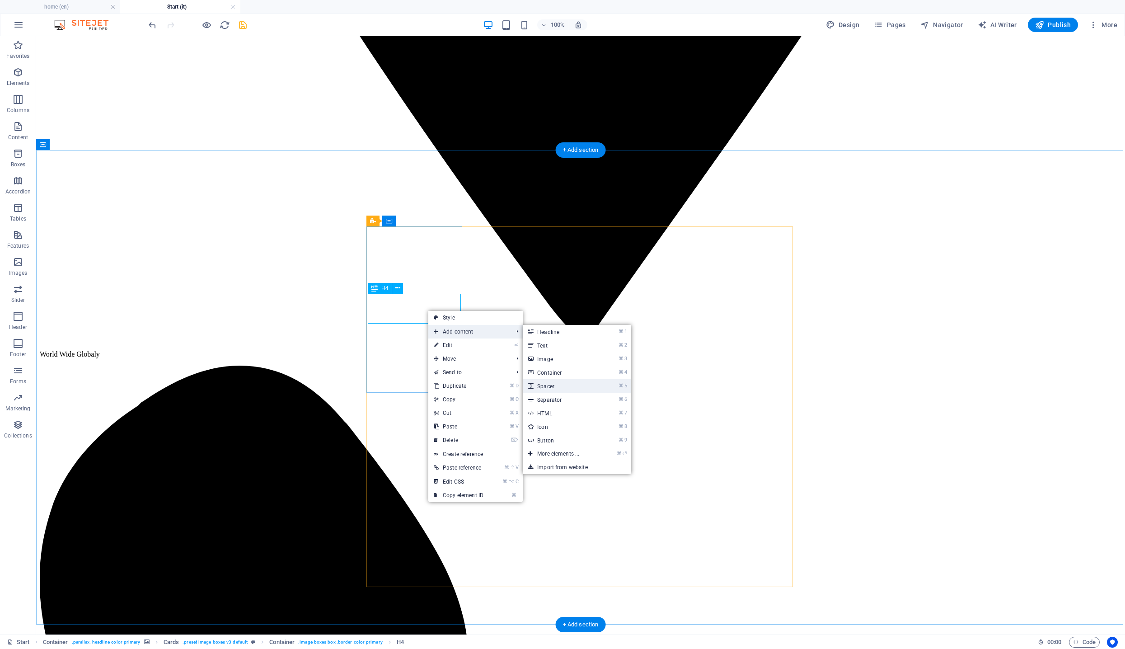
click at [574, 390] on link "⌘ 5 Spacer" at bounding box center [560, 386] width 75 height 14
select select "px"
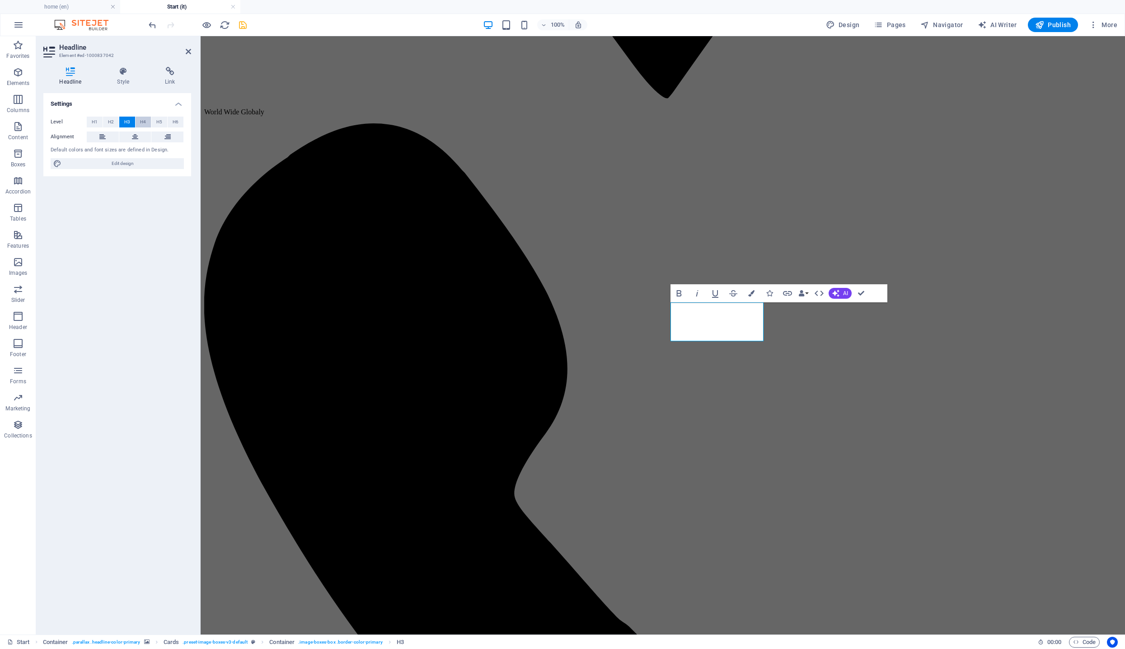
click at [146, 121] on button "H4" at bounding box center [144, 122] width 16 height 11
click at [138, 135] on button at bounding box center [135, 137] width 32 height 11
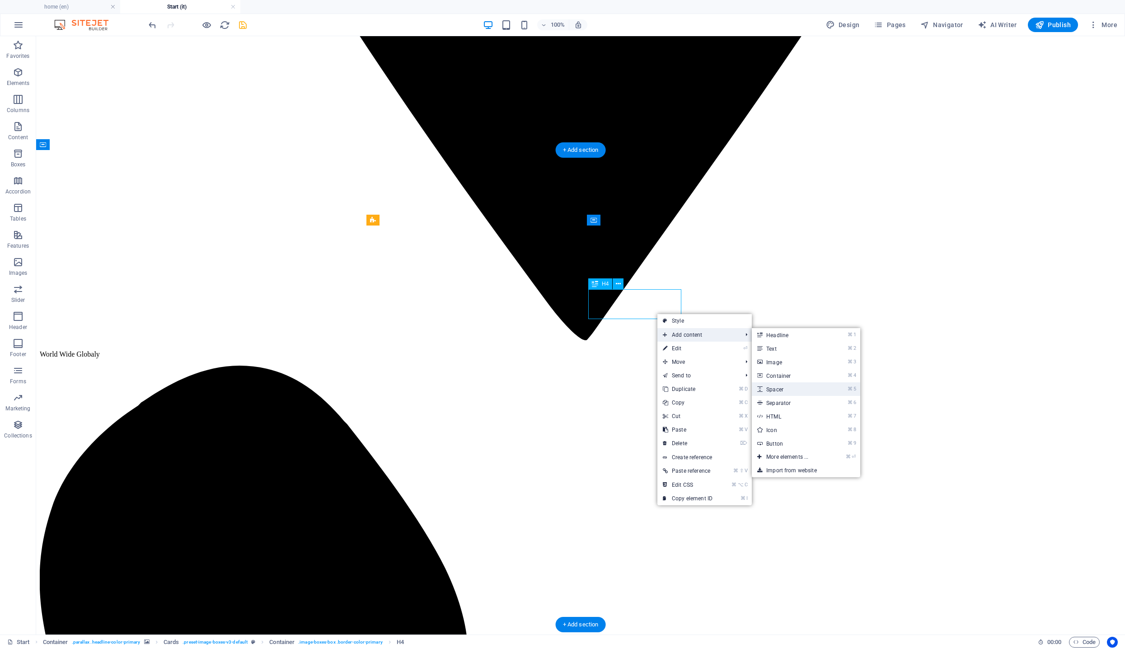
click at [806, 391] on link "⌘ 5 Spacer" at bounding box center [789, 389] width 75 height 14
select select "px"
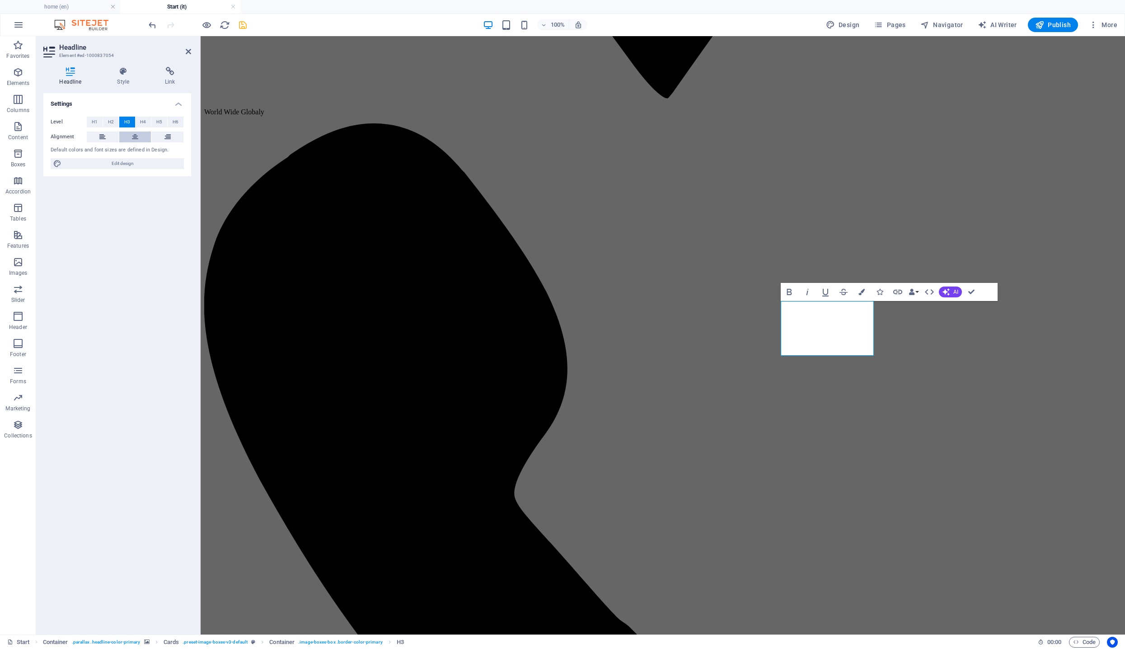
click at [129, 134] on button at bounding box center [135, 137] width 32 height 11
click at [142, 121] on span "H4" at bounding box center [143, 122] width 6 height 11
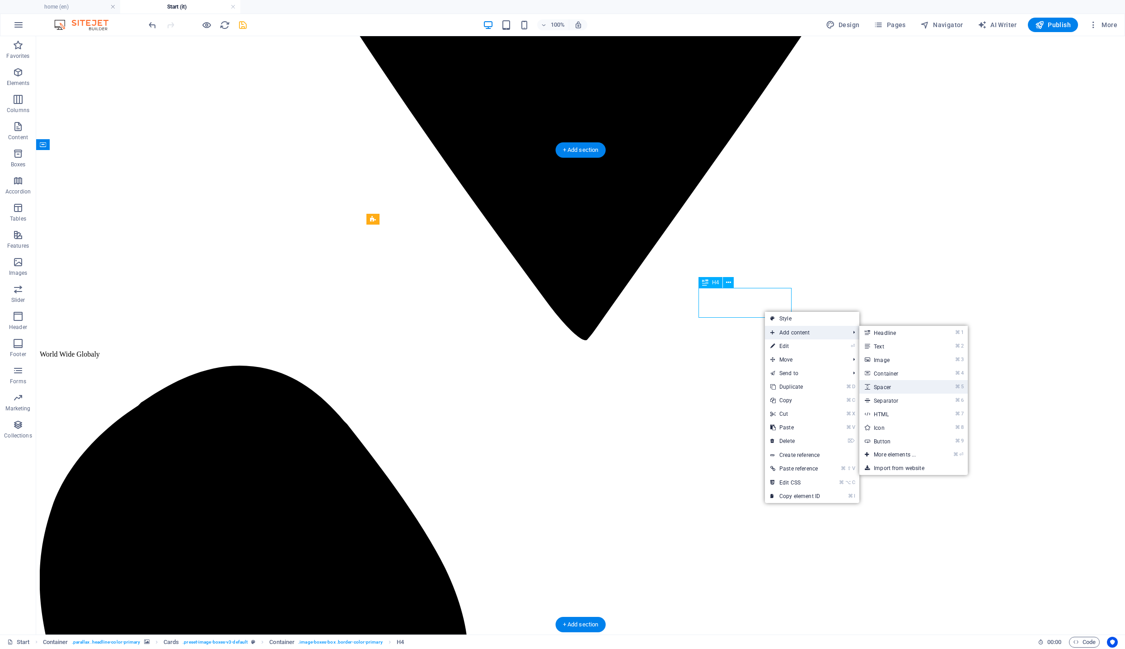
click at [897, 389] on link "⌘ 5 Spacer" at bounding box center [897, 387] width 75 height 14
select select "px"
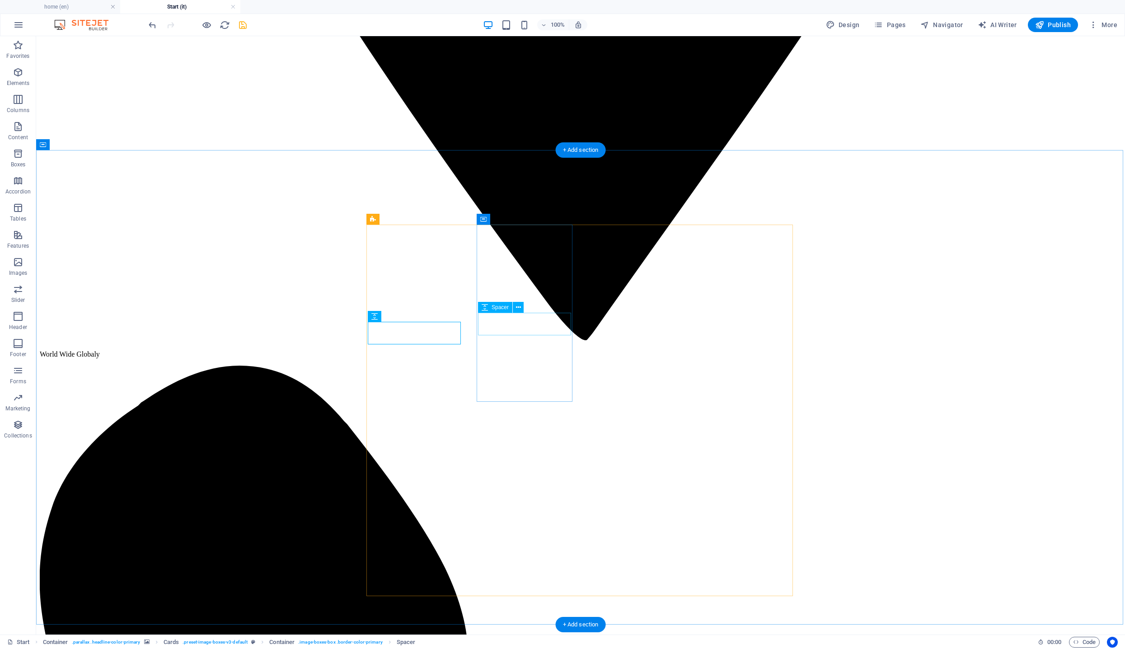
select select "px"
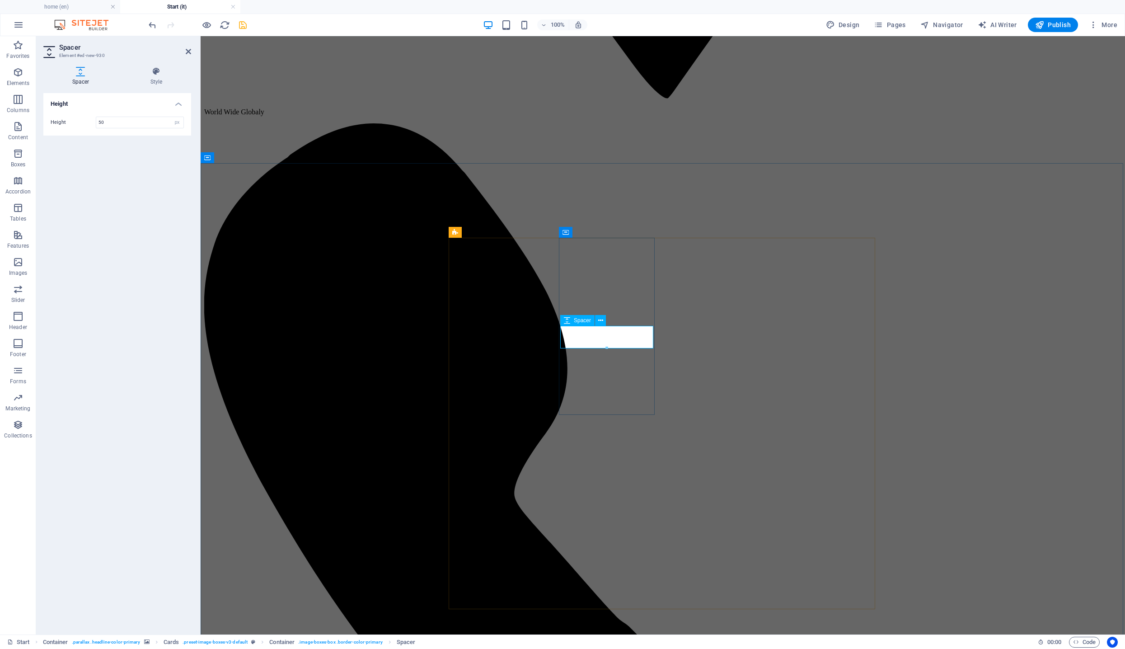
drag, startPoint x: 104, startPoint y: 123, endPoint x: 23, endPoint y: 120, distance: 81.4
click at [24, 120] on section "Favorites Elements Columns Content Boxes Accordion Tables Features Images Slide…" at bounding box center [562, 335] width 1125 height 598
type input "70"
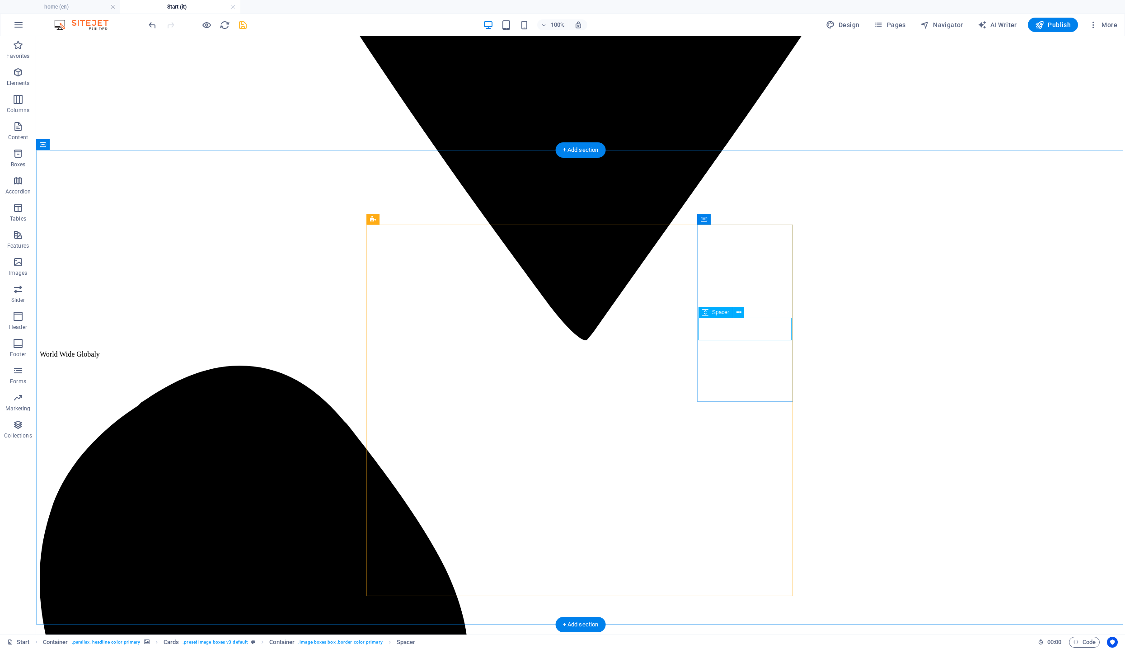
select select "px"
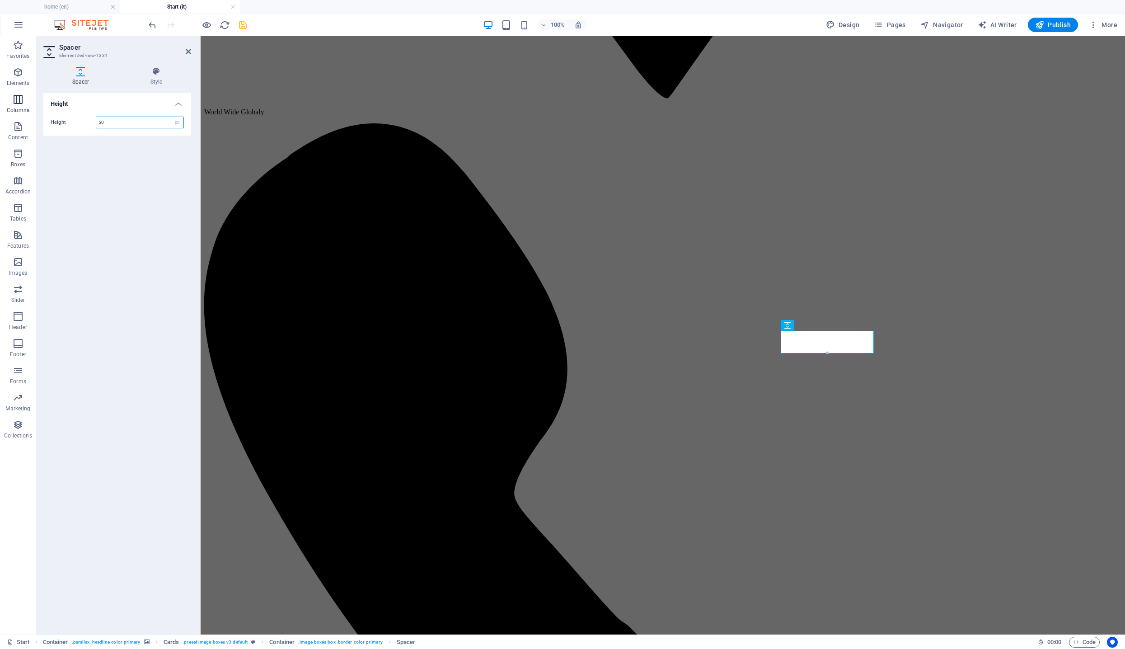
click at [34, 112] on section "Favorites Elements Columns Content Boxes Accordion Tables Features Images Slide…" at bounding box center [562, 335] width 1125 height 598
type input "60"
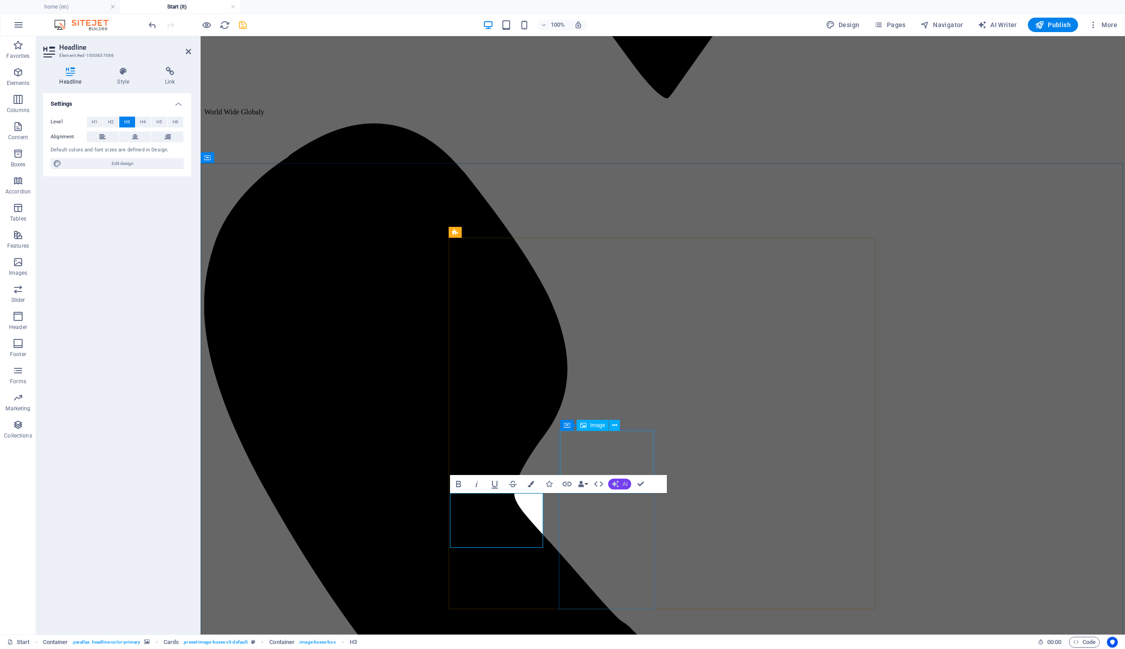
click at [624, 486] on span "AI" at bounding box center [625, 483] width 5 height 5
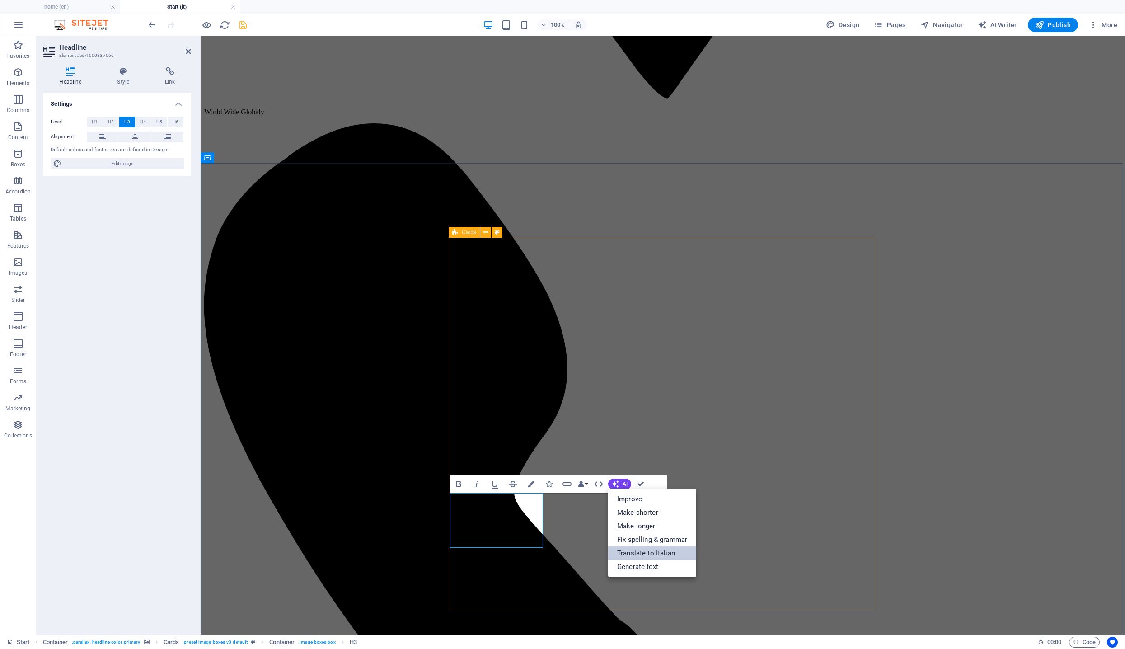
click at [651, 552] on link "Translate to Italian" at bounding box center [652, 553] width 88 height 14
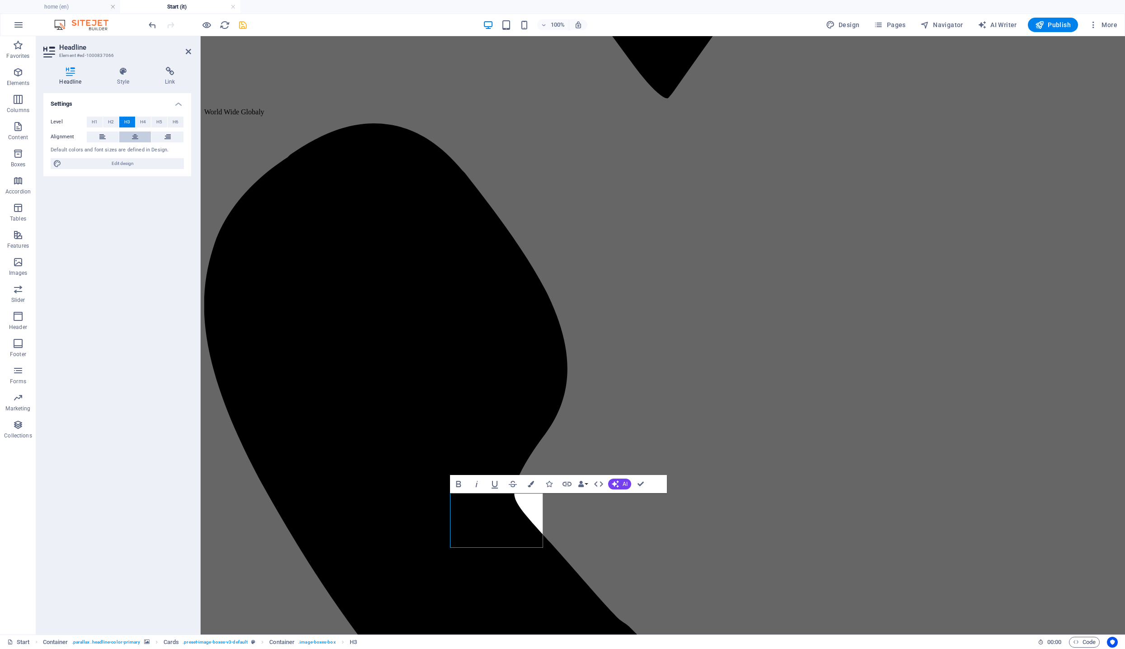
click at [133, 134] on icon at bounding box center [135, 137] width 6 height 11
click at [140, 122] on button "H4" at bounding box center [144, 122] width 16 height 11
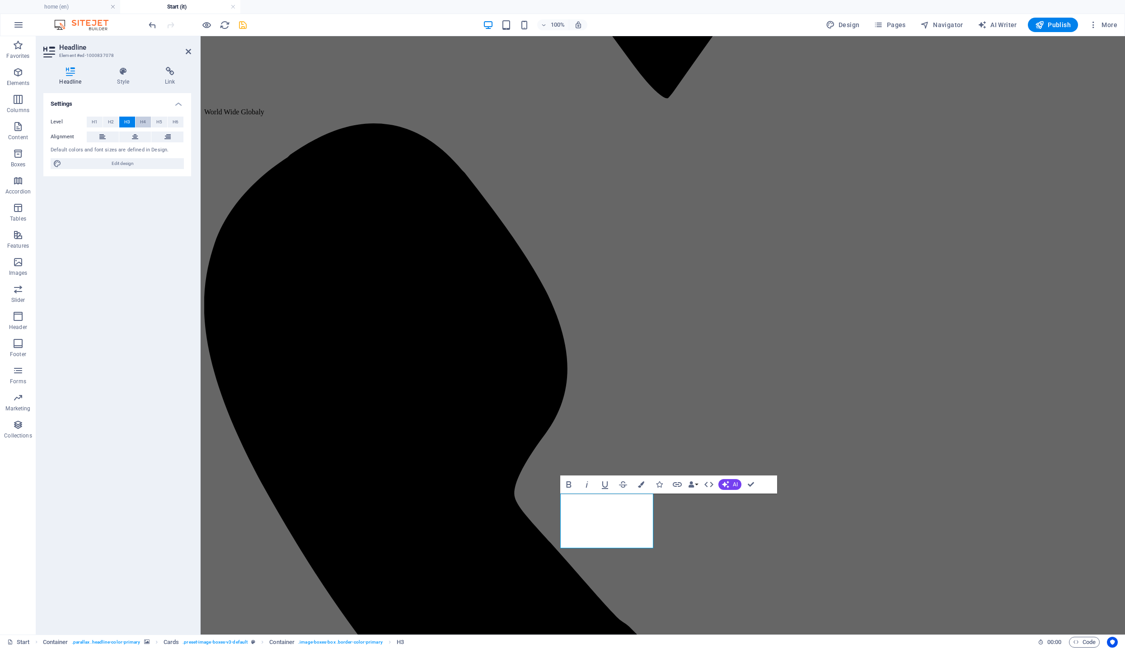
click at [145, 123] on span "H4" at bounding box center [143, 122] width 6 height 11
click at [136, 133] on icon at bounding box center [135, 137] width 6 height 11
click at [730, 481] on button "AI" at bounding box center [730, 484] width 23 height 11
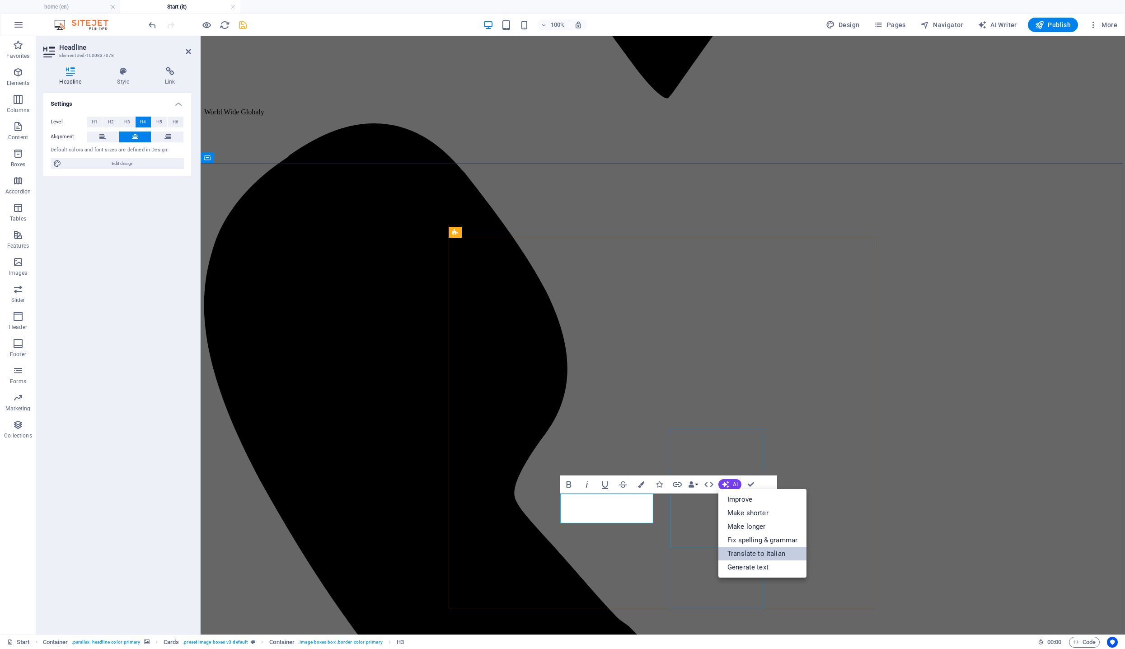
click at [754, 557] on link "Translate to Italian" at bounding box center [763, 554] width 88 height 14
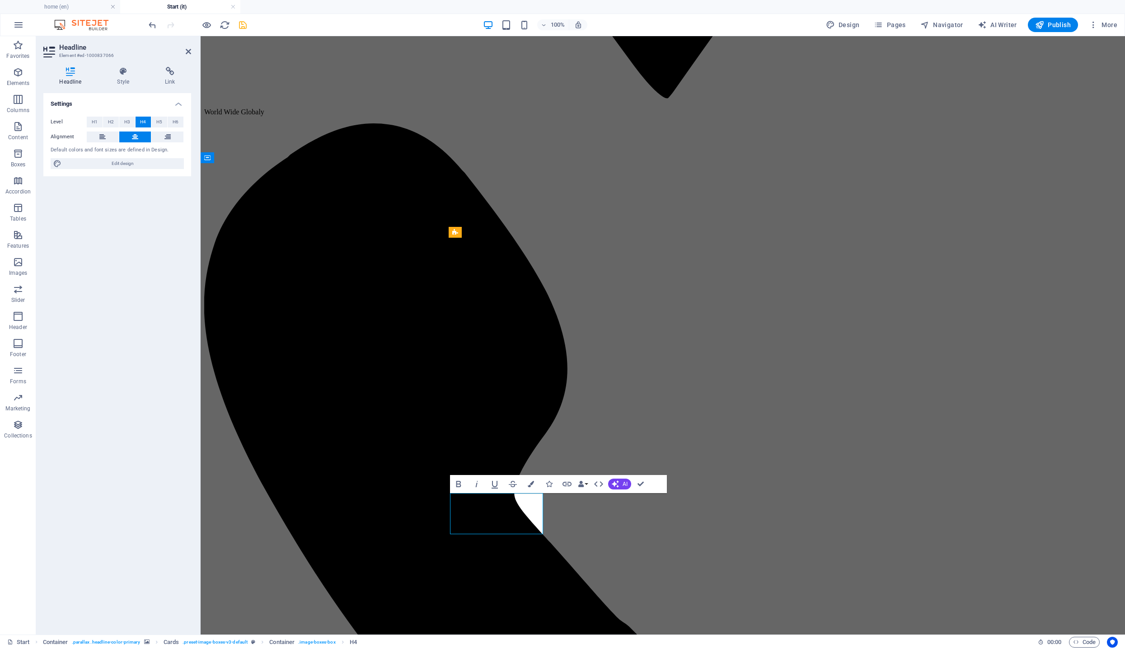
drag, startPoint x: 500, startPoint y: 518, endPoint x: 469, endPoint y: 519, distance: 31.2
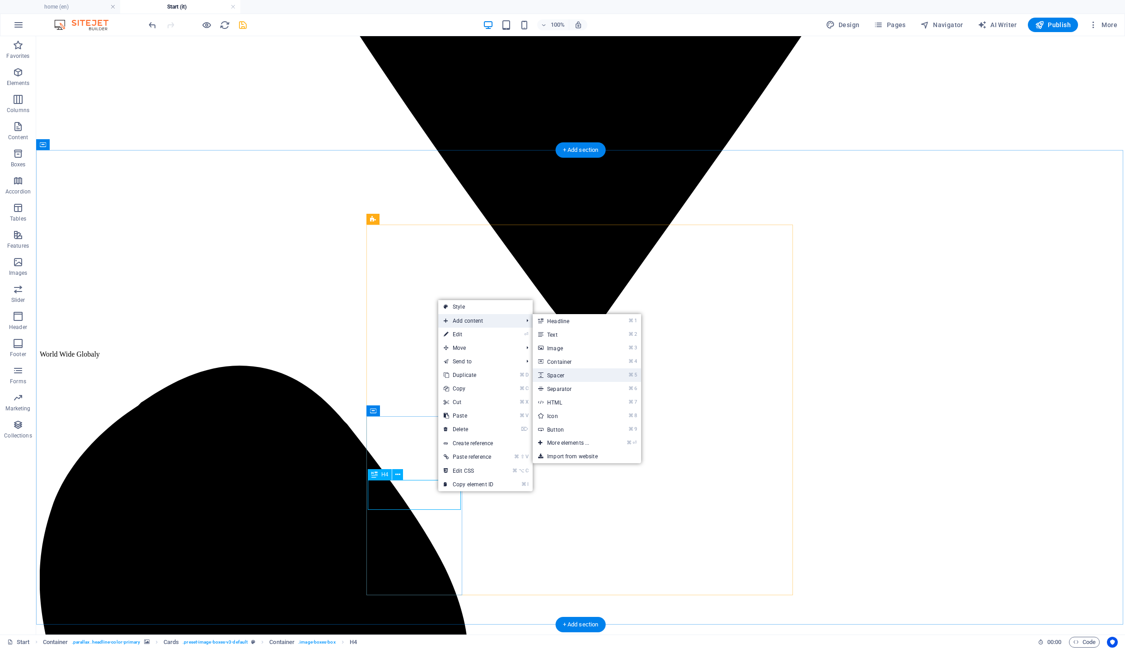
click at [584, 376] on link "⌘ 5 Spacer" at bounding box center [570, 375] width 75 height 14
select select "px"
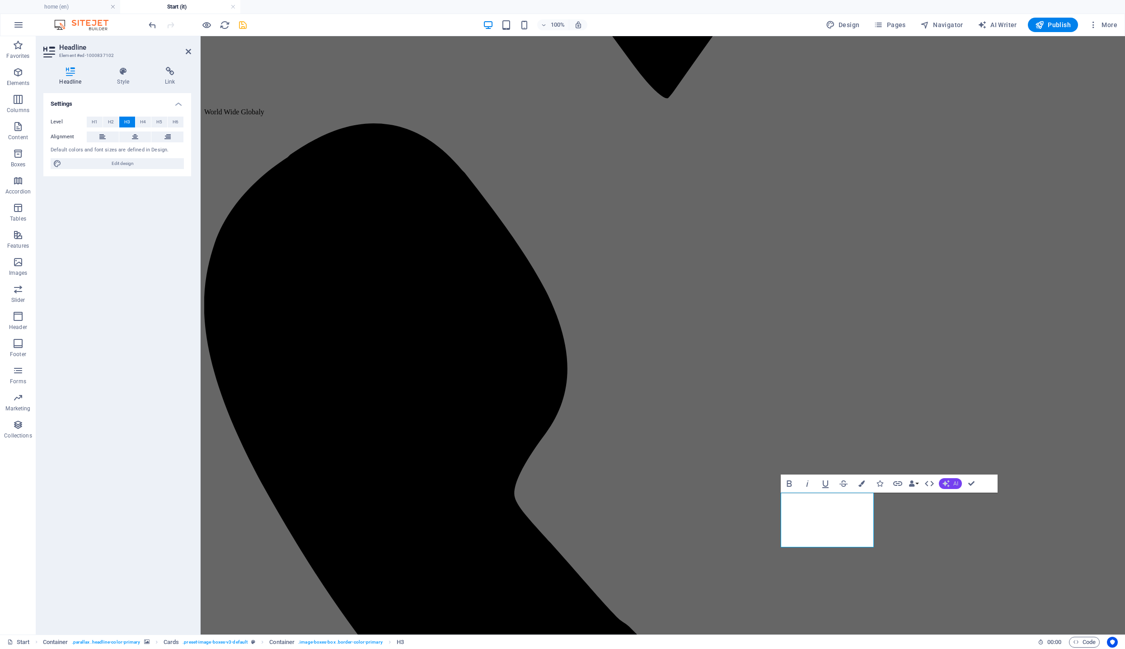
click at [950, 483] on button "AI" at bounding box center [950, 483] width 23 height 11
click at [969, 559] on ul "Improve Make shorter Make longer Fix spelling & grammar Translate to Italian Ge…" at bounding box center [983, 532] width 88 height 89
click at [976, 554] on link "Translate to Italian" at bounding box center [983, 553] width 88 height 14
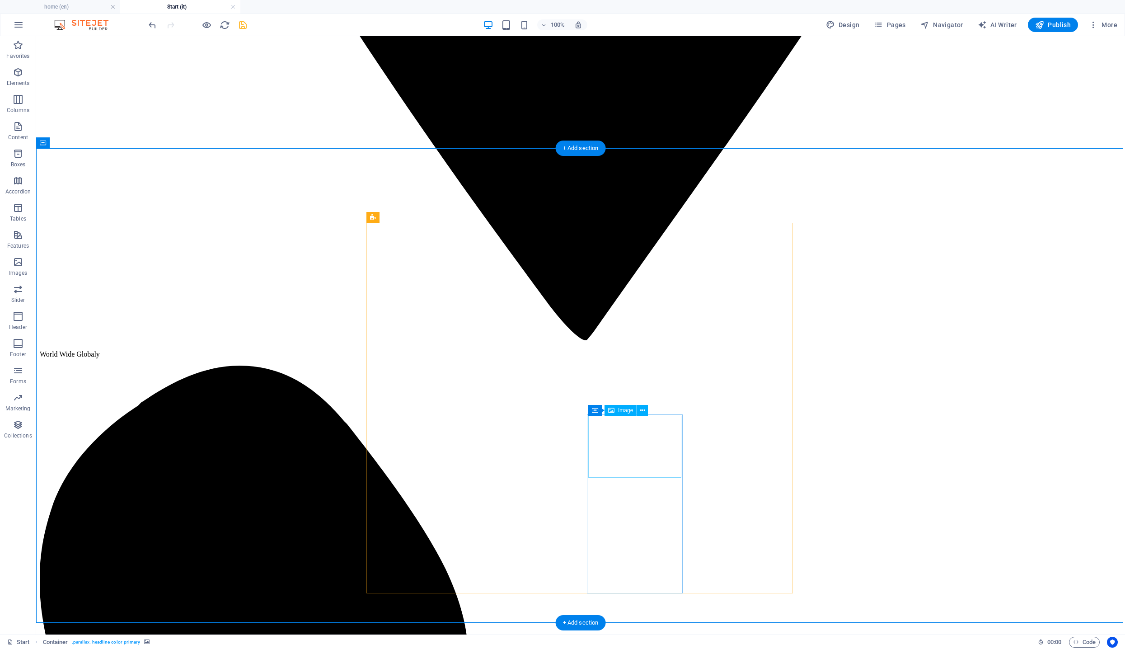
scroll to position [1908, 0]
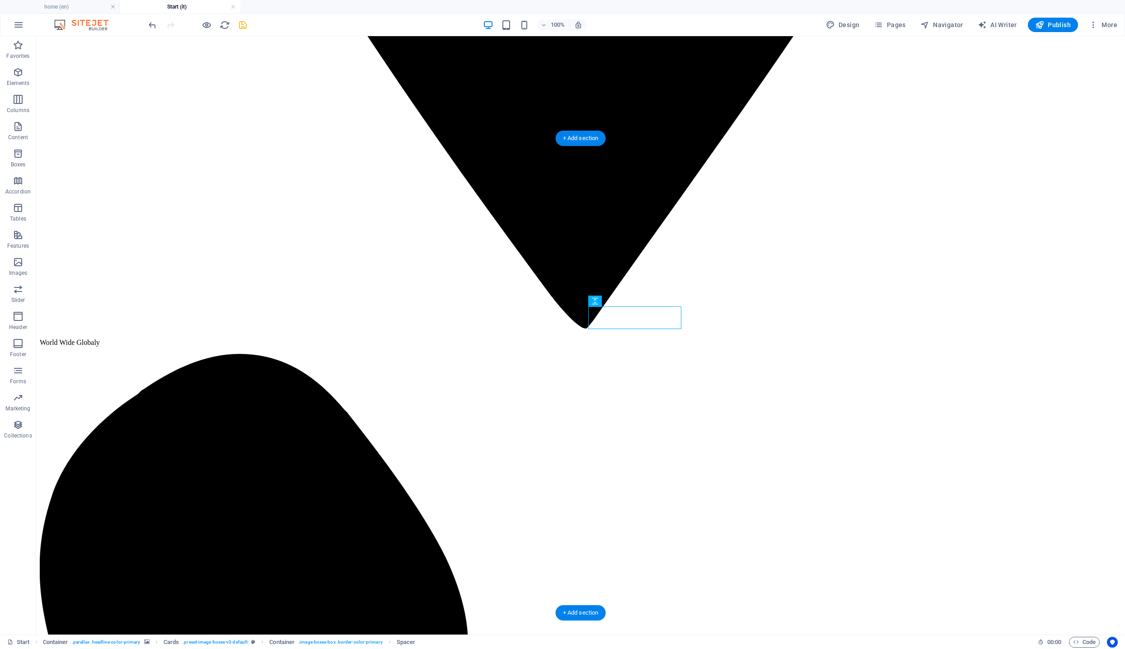
select select "px"
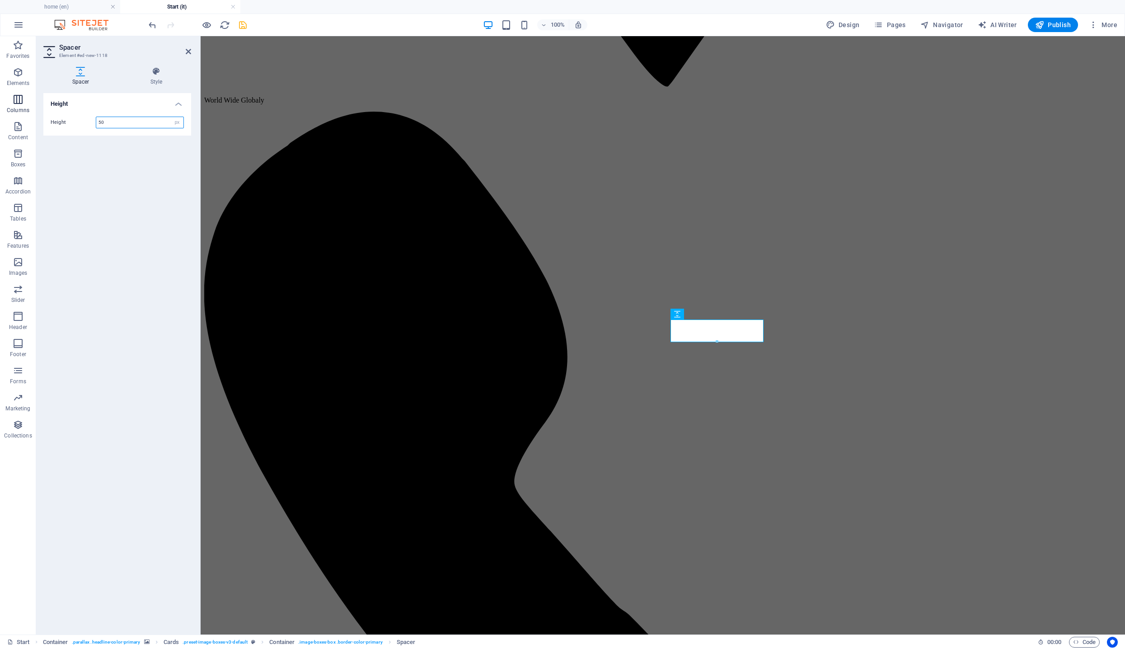
drag, startPoint x: 109, startPoint y: 120, endPoint x: 28, endPoint y: 117, distance: 81.4
click at [25, 117] on section "Favorites Elements Columns Content Boxes Accordion Tables Features Images Slide…" at bounding box center [562, 335] width 1125 height 598
type input "55"
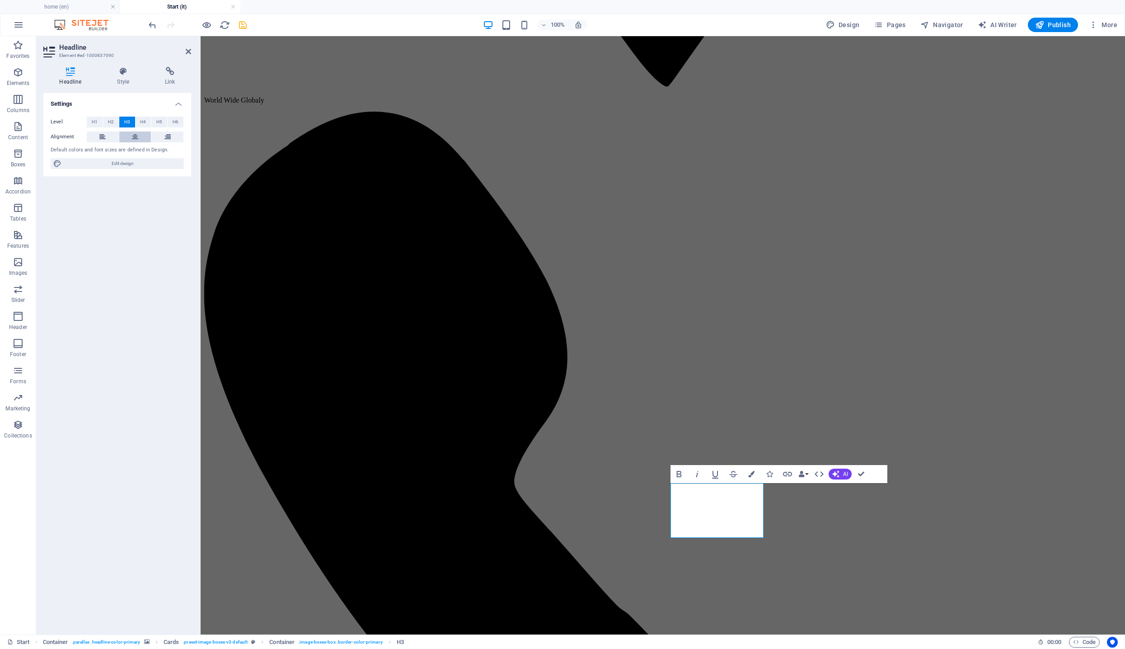
click at [130, 132] on button at bounding box center [135, 137] width 32 height 11
click at [141, 123] on span "H4" at bounding box center [143, 122] width 6 height 11
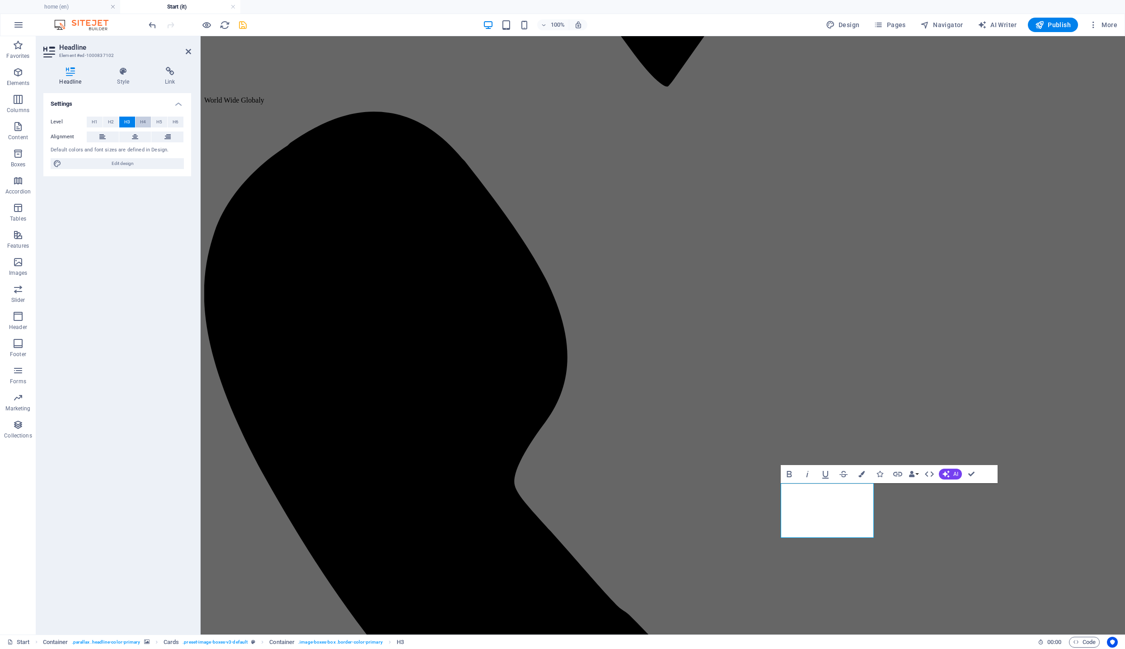
click at [140, 120] on button "H4" at bounding box center [144, 122] width 16 height 11
click at [136, 133] on icon at bounding box center [135, 137] width 6 height 11
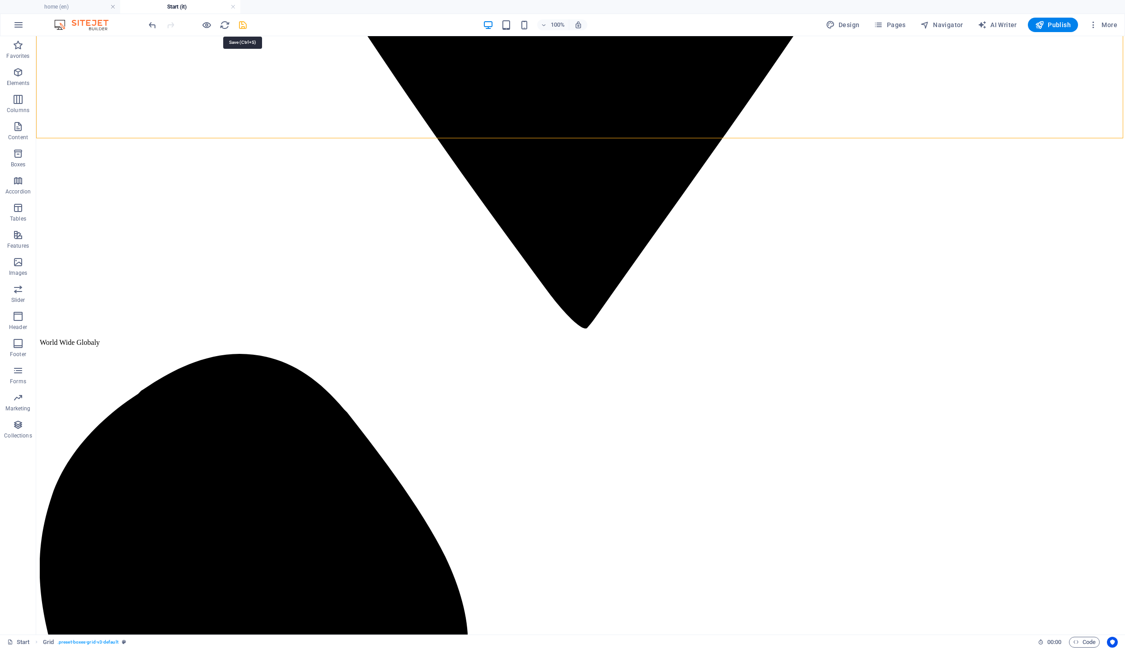
click at [241, 25] on icon "save" at bounding box center [243, 25] width 10 height 10
checkbox input "false"
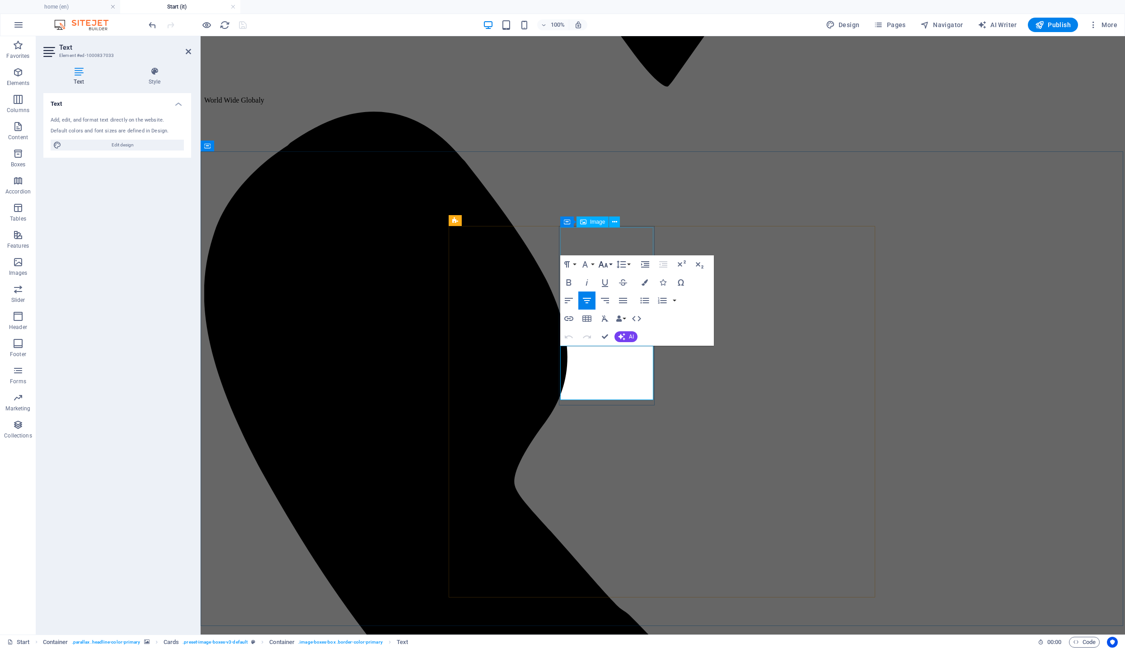
click at [600, 268] on icon "button" at bounding box center [603, 264] width 11 height 11
click at [612, 358] on link "18" at bounding box center [613, 364] width 33 height 14
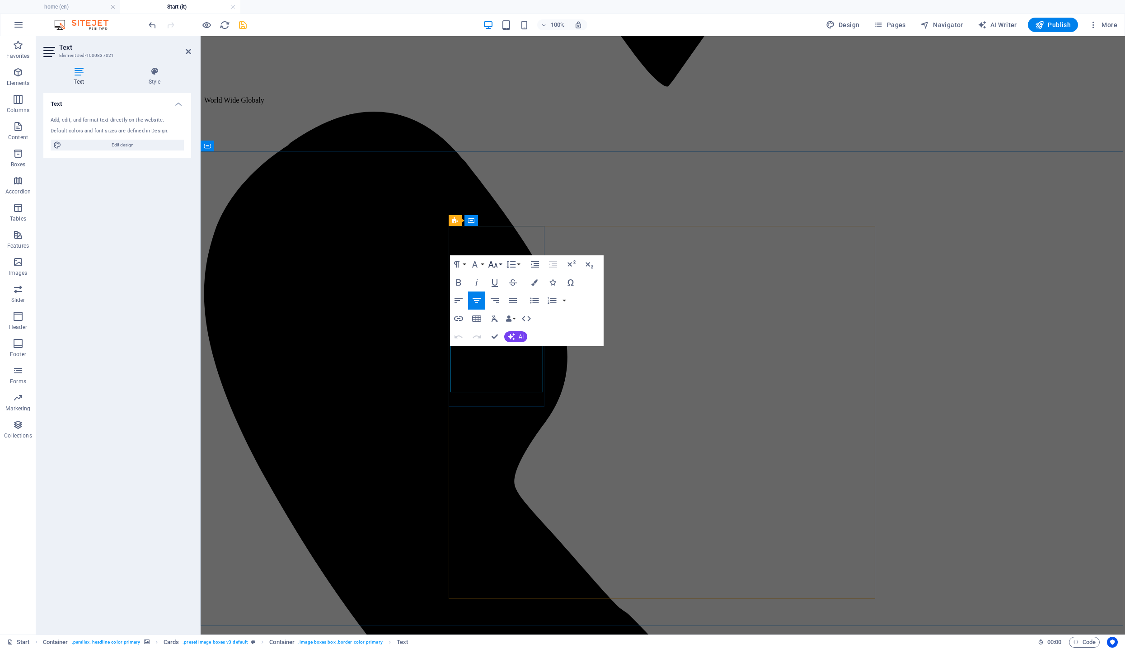
click at [489, 266] on icon "button" at bounding box center [493, 264] width 11 height 11
click at [500, 291] on link "18" at bounding box center [502, 291] width 33 height 14
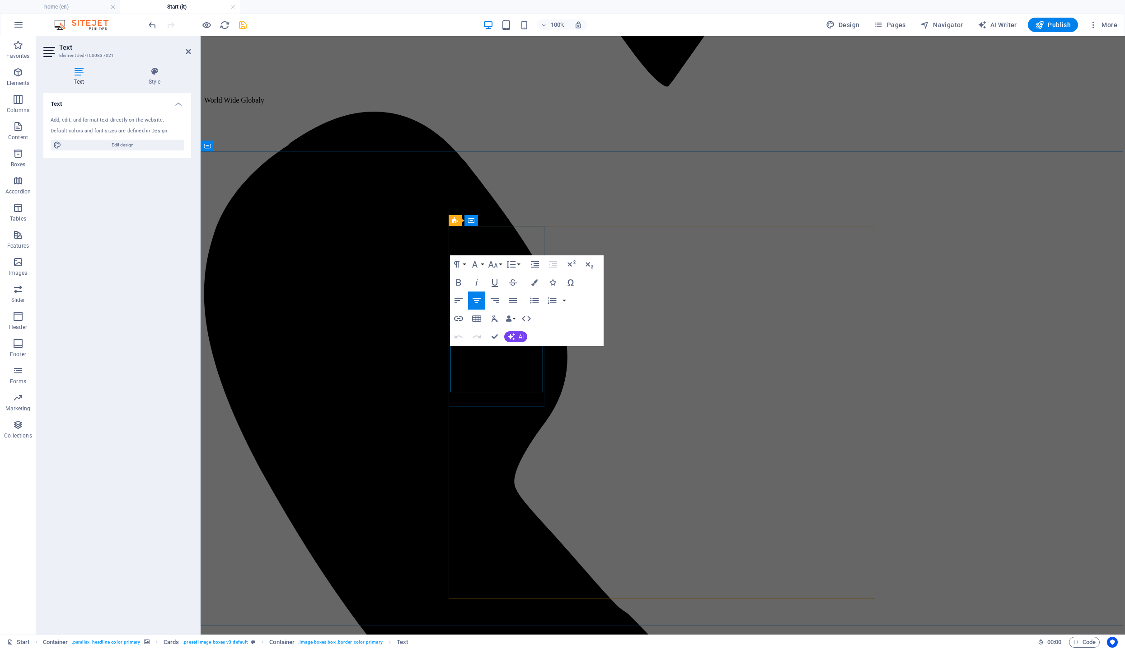
click at [490, 263] on icon "button" at bounding box center [493, 264] width 11 height 11
click at [503, 288] on link "18" at bounding box center [502, 291] width 33 height 14
click at [475, 263] on icon "button" at bounding box center [474, 264] width 5 height 6
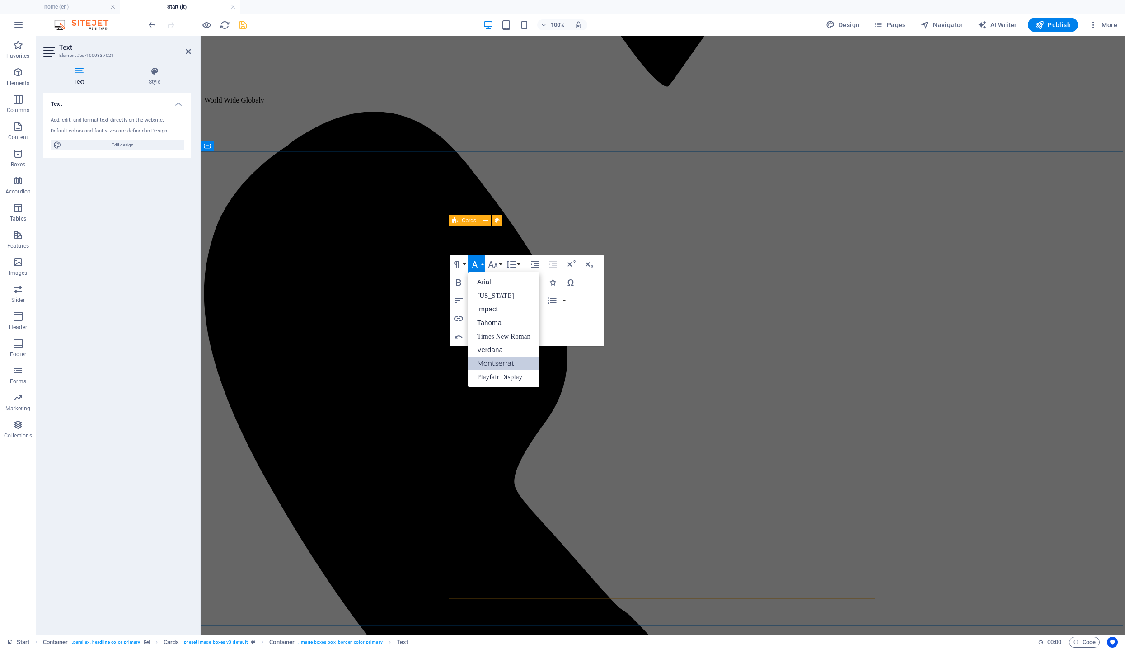
click at [495, 365] on link "Montserrat" at bounding box center [503, 364] width 71 height 14
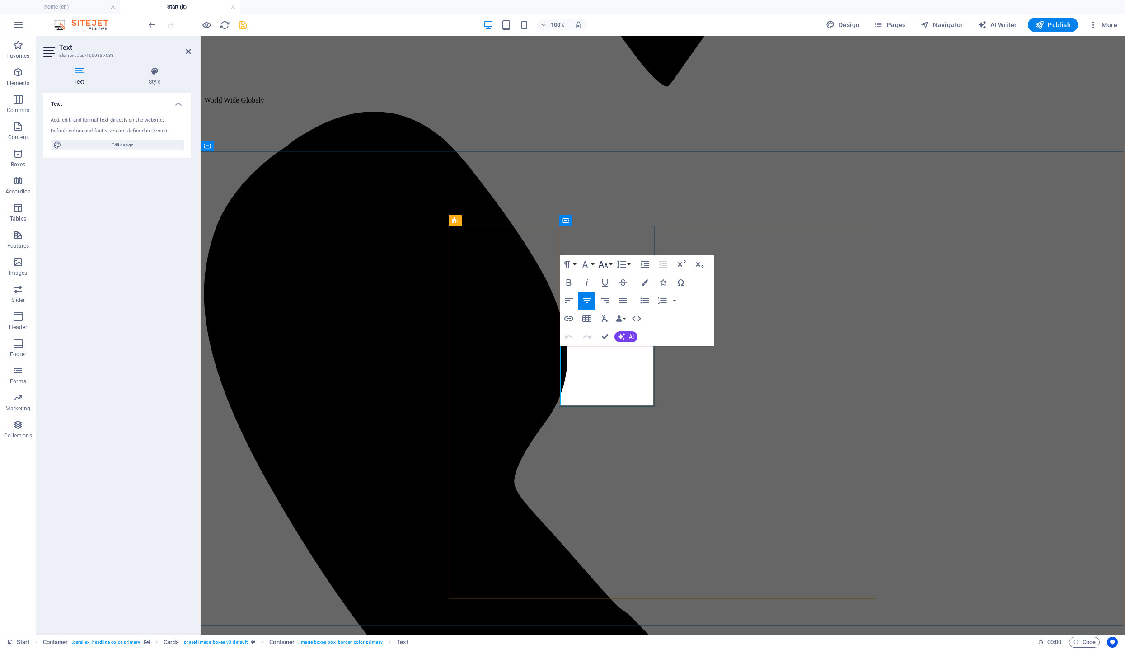
click at [604, 265] on icon "button" at bounding box center [603, 264] width 11 height 11
click at [610, 292] on link "18" at bounding box center [613, 291] width 33 height 14
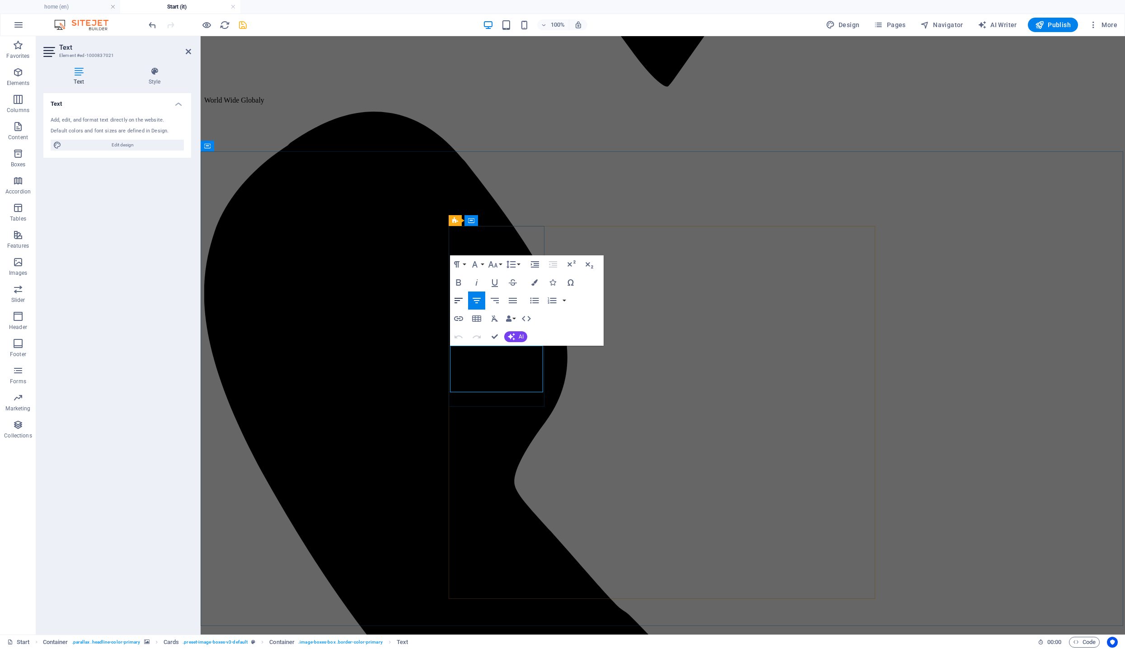
click at [467, 302] on button "Align Left" at bounding box center [458, 301] width 17 height 18
click at [477, 304] on icon "button" at bounding box center [476, 300] width 11 height 11
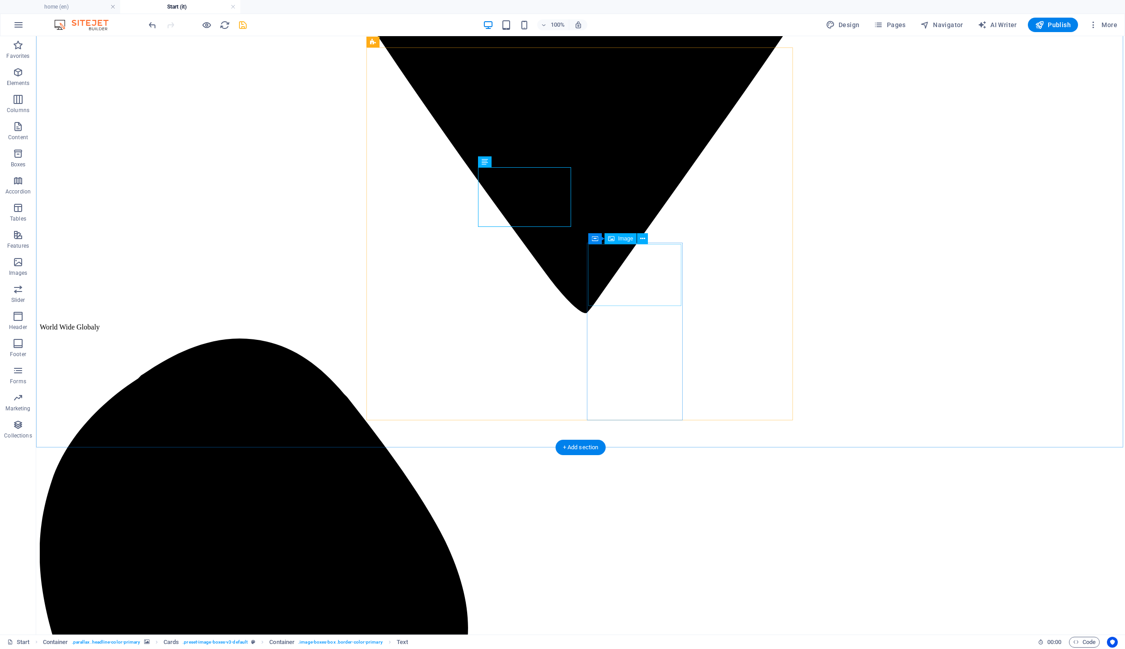
scroll to position [2074, 0]
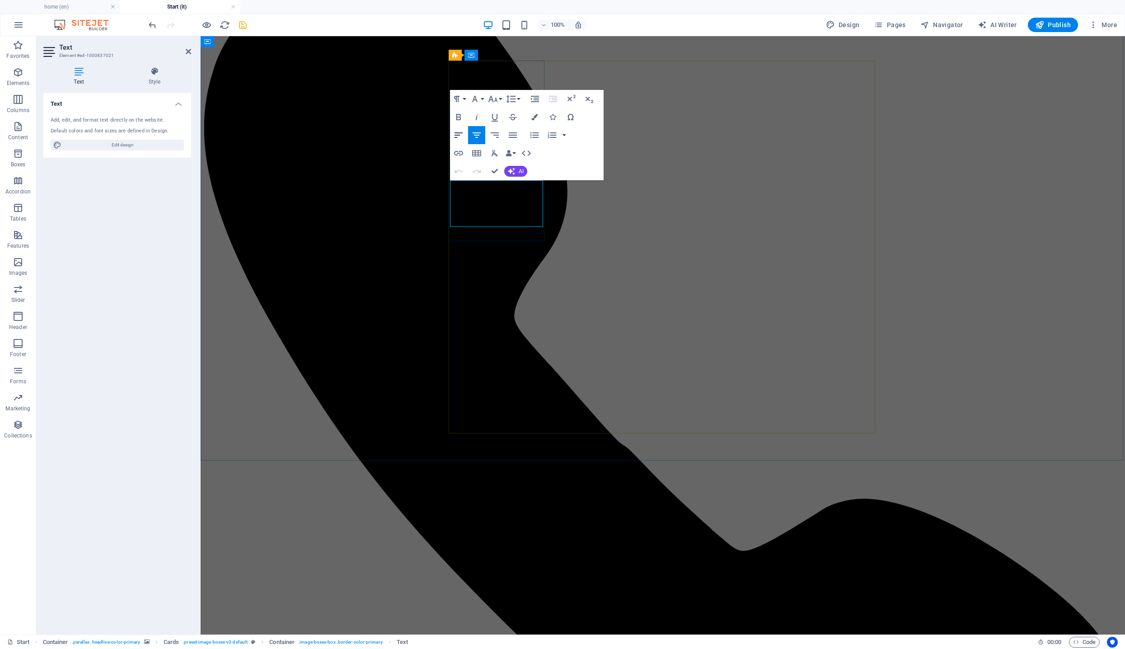
click at [455, 136] on icon "button" at bounding box center [459, 134] width 8 height 5
click at [481, 136] on icon "button" at bounding box center [476, 135] width 11 height 11
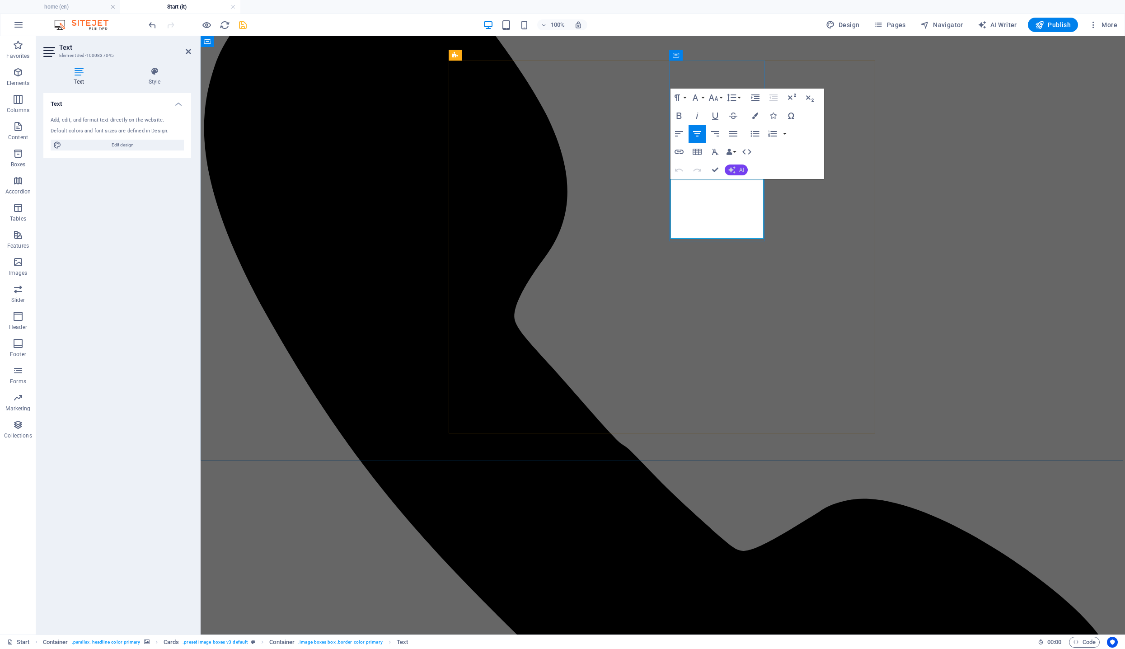
click at [733, 169] on icon "button" at bounding box center [732, 169] width 7 height 7
click at [763, 241] on link "Translate to Italian" at bounding box center [769, 239] width 88 height 14
click at [712, 101] on icon "button" at bounding box center [713, 97] width 11 height 11
click at [712, 122] on link "18" at bounding box center [723, 124] width 33 height 14
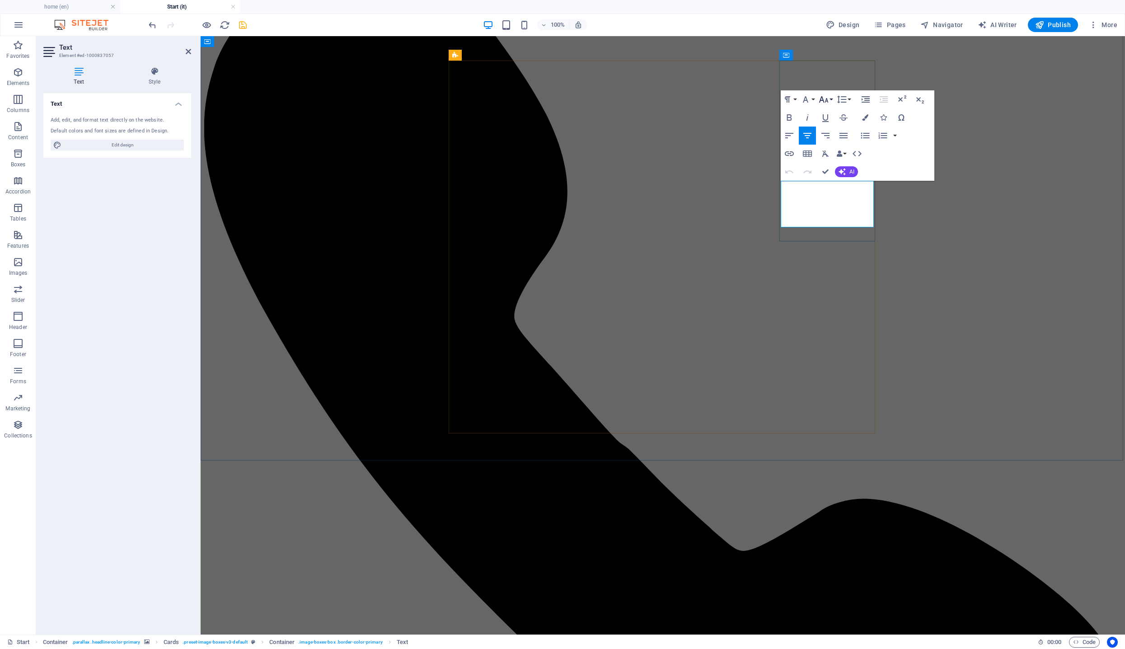
click at [824, 102] on icon "button" at bounding box center [823, 99] width 9 height 6
click at [832, 126] on link "18" at bounding box center [833, 126] width 33 height 14
click at [849, 166] on button "AI" at bounding box center [846, 171] width 23 height 11
click at [853, 240] on link "Translate to Italian" at bounding box center [879, 241] width 88 height 14
click at [823, 102] on icon "button" at bounding box center [823, 99] width 11 height 11
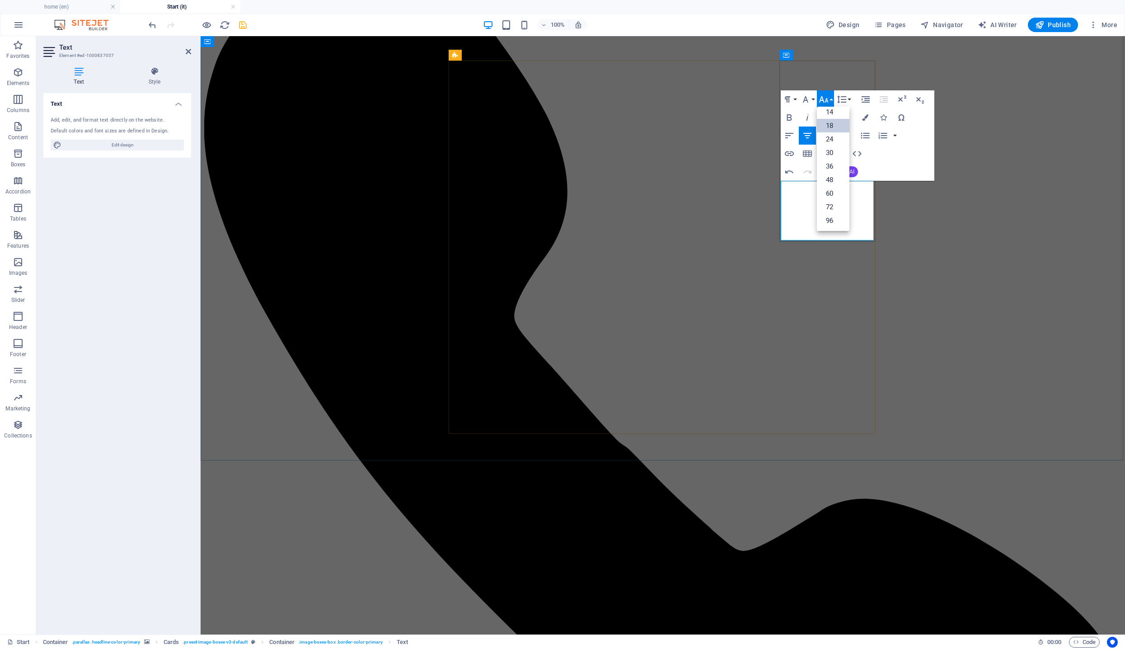
click at [823, 102] on icon "button" at bounding box center [823, 99] width 11 height 11
click at [240, 21] on icon "save" at bounding box center [243, 25] width 10 height 10
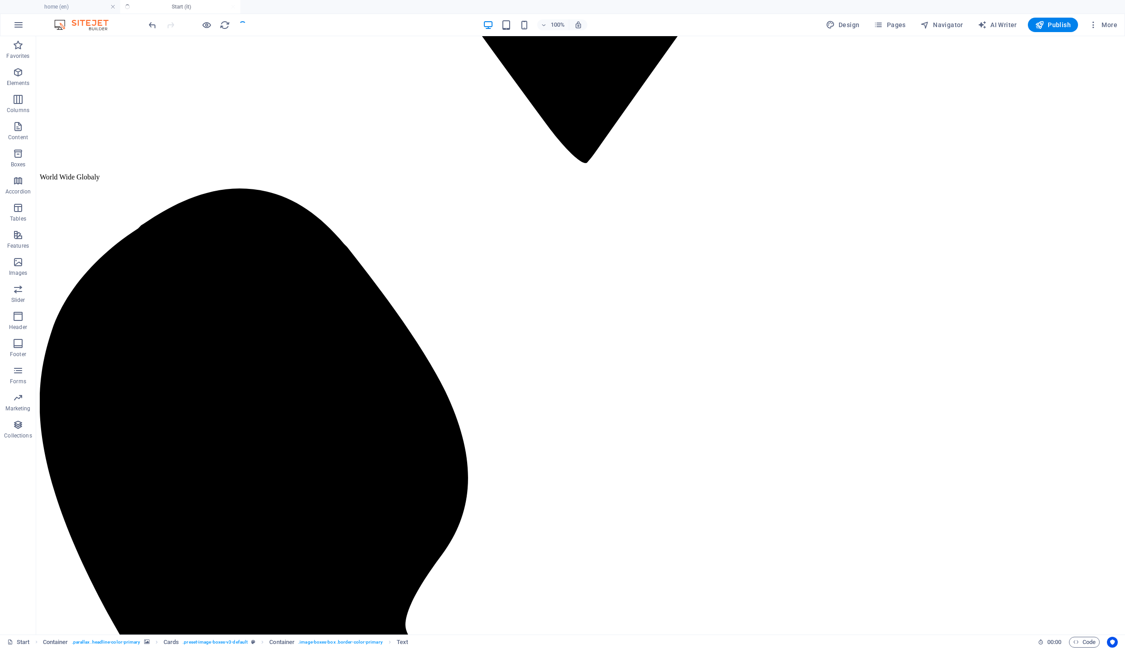
checkbox input "false"
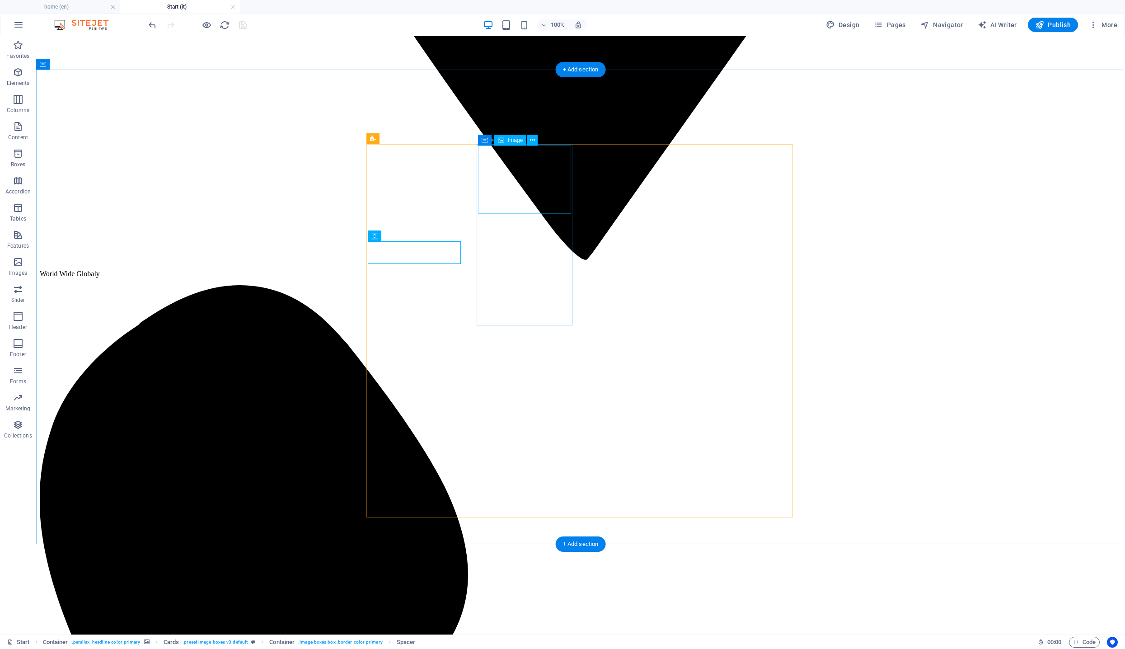
select select "px"
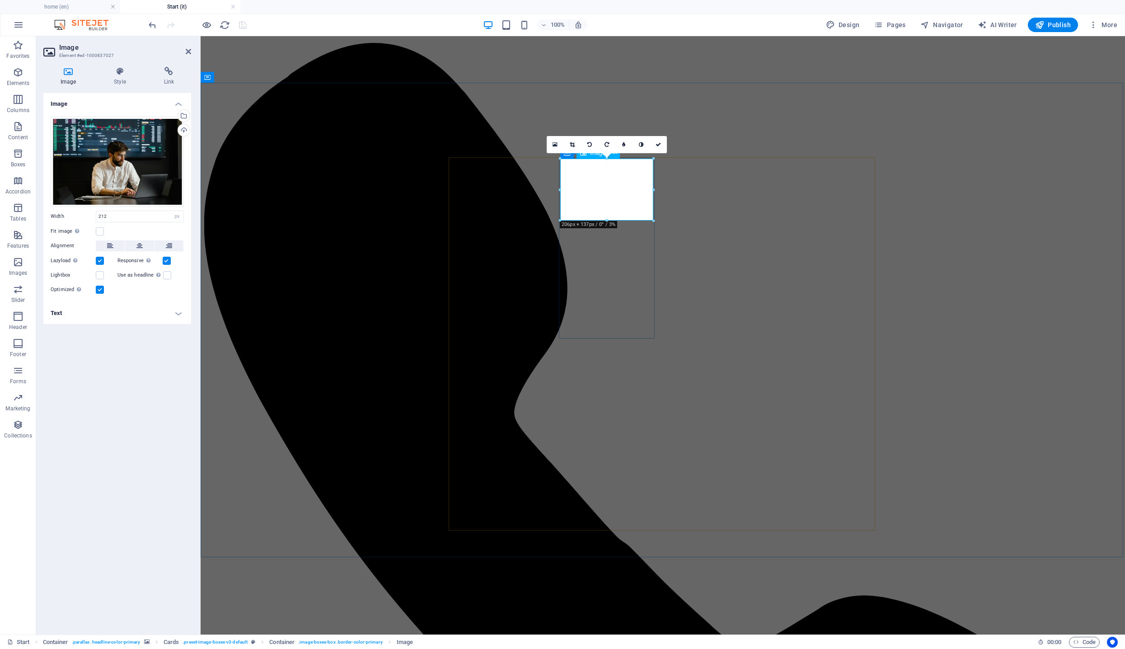
drag, startPoint x: 808, startPoint y: 255, endPoint x: 607, endPoint y: 213, distance: 205.0
drag, startPoint x: 608, startPoint y: 221, endPoint x: 608, endPoint y: 213, distance: 7.2
type input "212"
click at [572, 144] on icon at bounding box center [572, 144] width 5 height 5
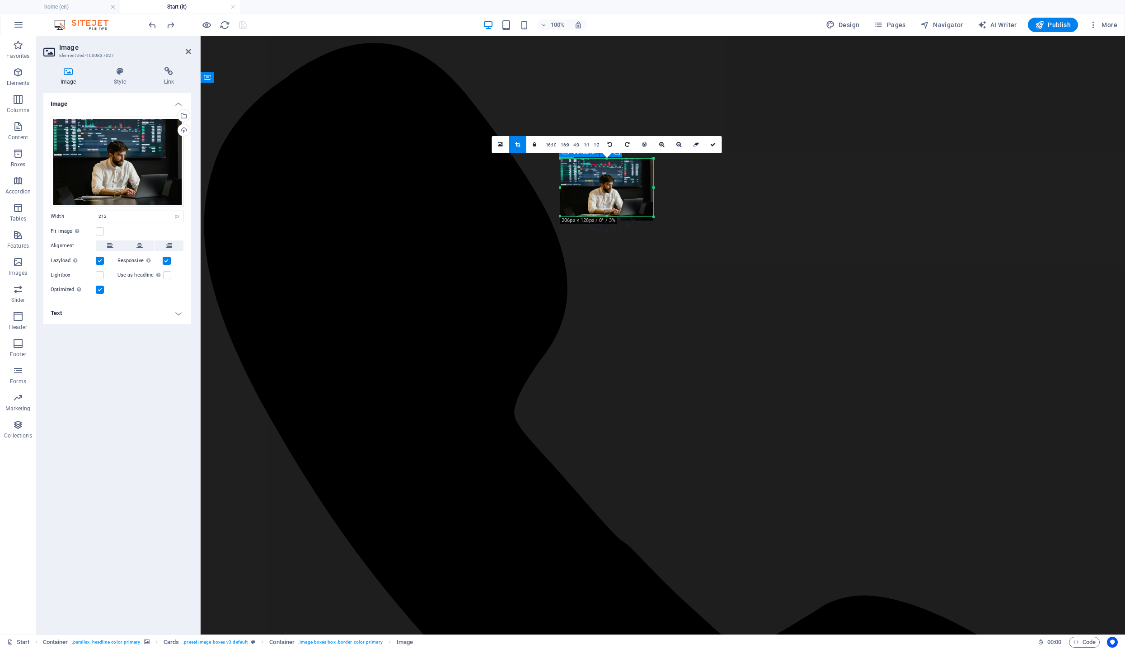
drag, startPoint x: 607, startPoint y: 221, endPoint x: 606, endPoint y: 216, distance: 5.1
click at [606, 216] on div at bounding box center [606, 216] width 93 height 3
click at [712, 146] on icon at bounding box center [712, 144] width 5 height 5
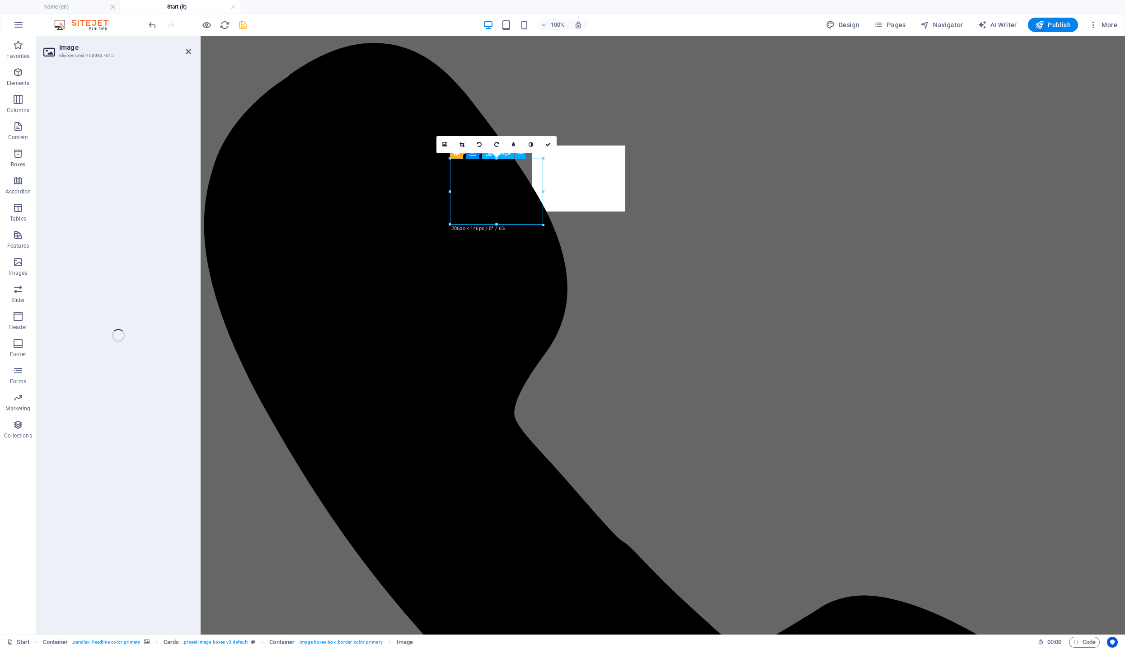
select select "px"
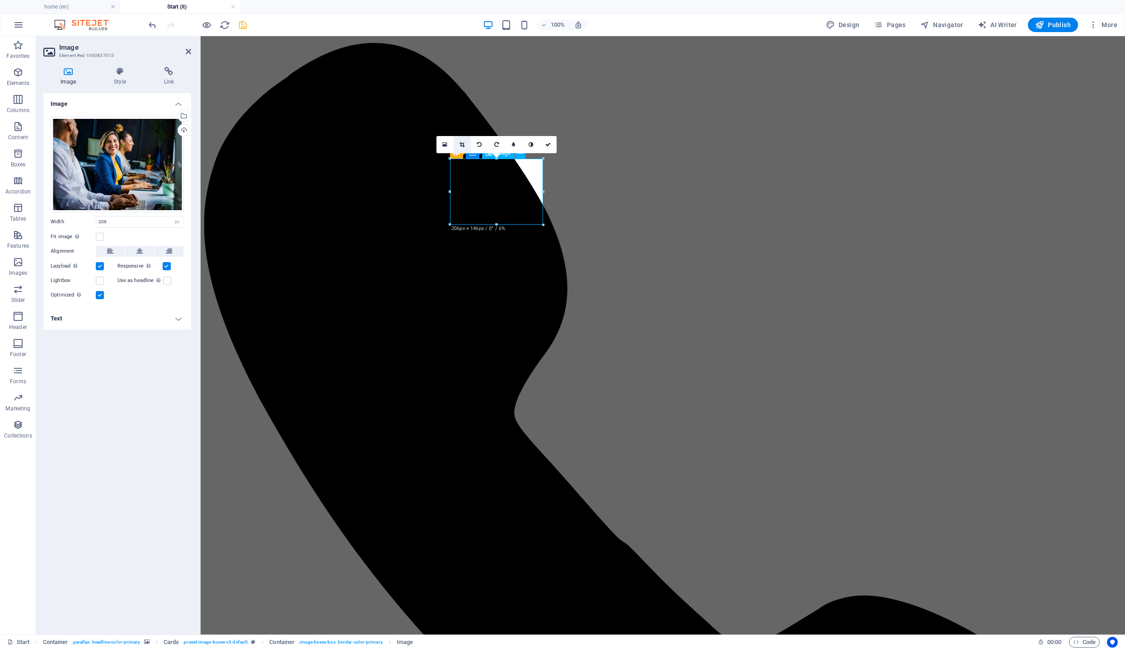
click at [464, 146] on icon at bounding box center [462, 144] width 5 height 5
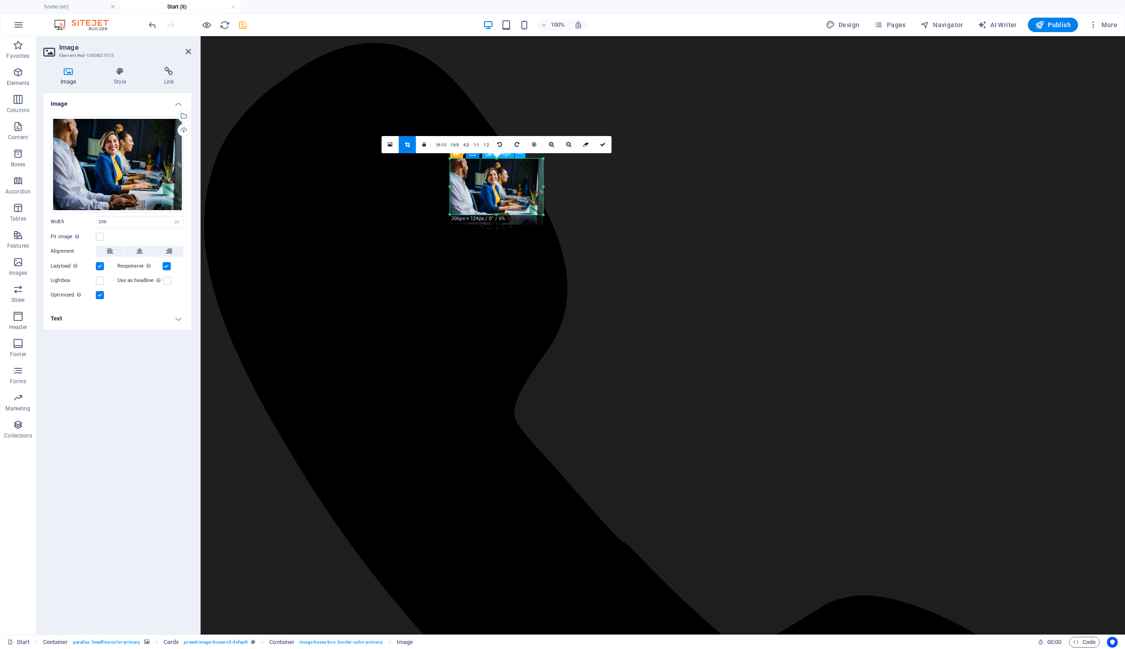
drag, startPoint x: 498, startPoint y: 225, endPoint x: 498, endPoint y: 215, distance: 10.0
click at [498, 215] on div at bounding box center [496, 214] width 93 height 3
click at [602, 144] on icon at bounding box center [602, 144] width 5 height 5
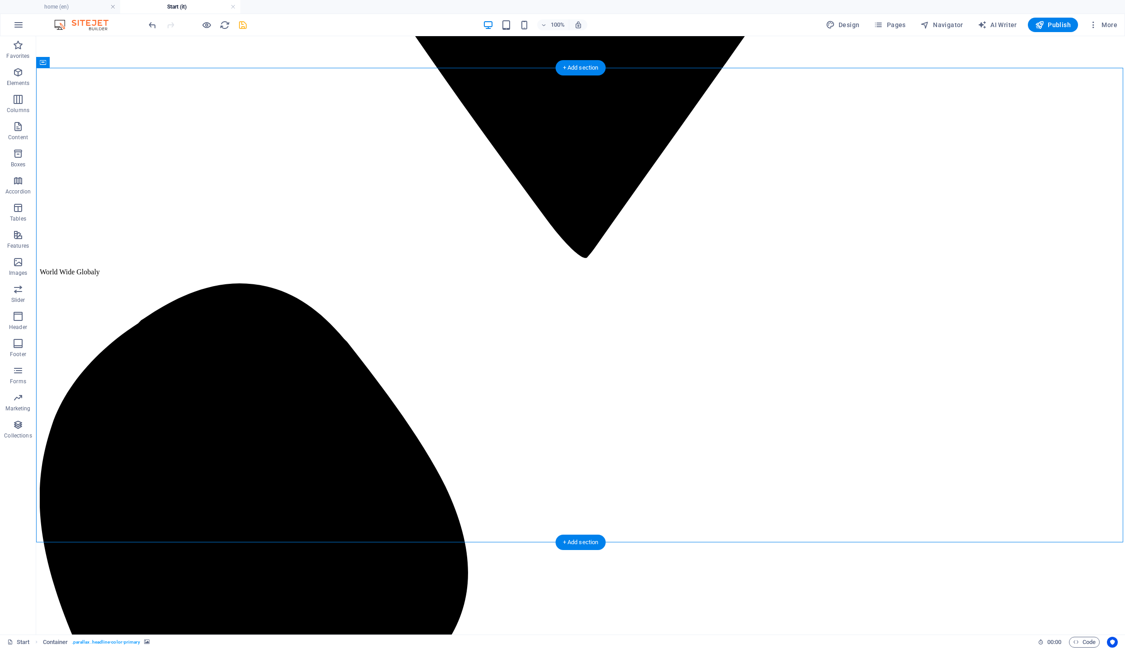
scroll to position [1980, 0]
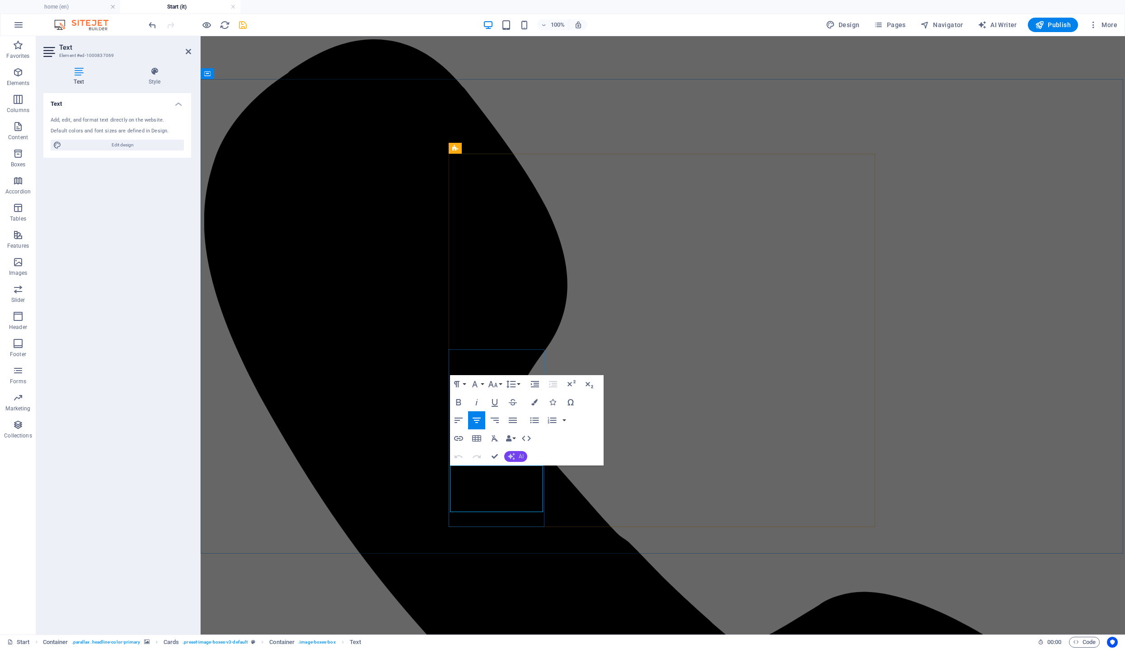
click at [517, 458] on button "AI" at bounding box center [515, 456] width 23 height 11
click at [537, 526] on link "Translate to Italian" at bounding box center [548, 526] width 88 height 14
click at [493, 385] on icon "button" at bounding box center [493, 384] width 9 height 6
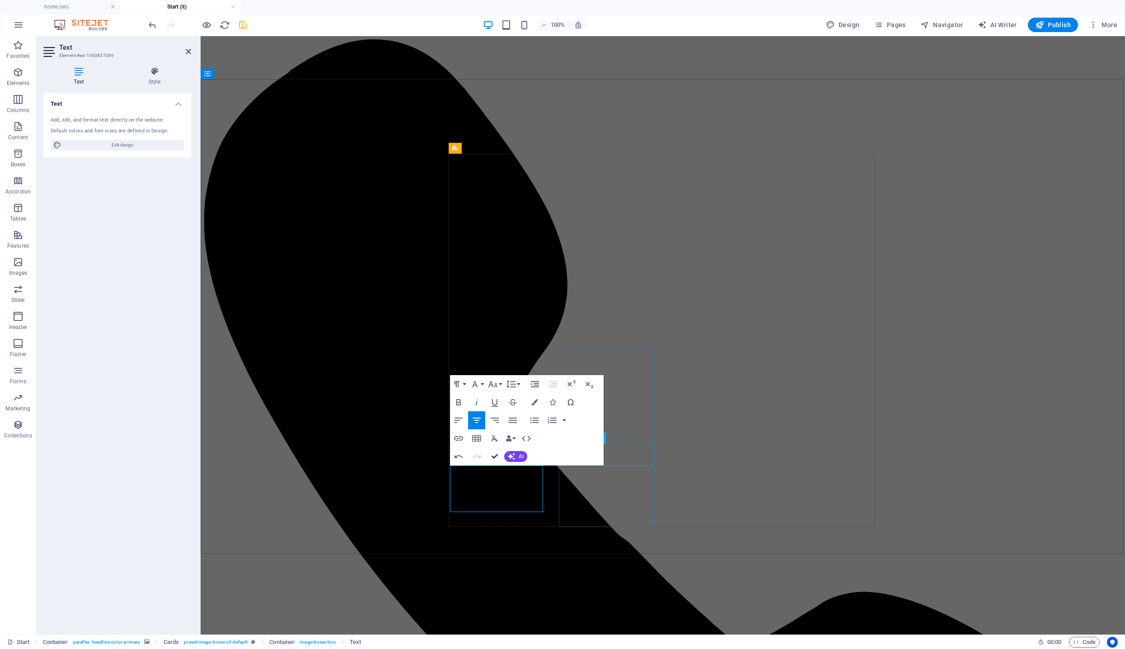
drag, startPoint x: 497, startPoint y: 452, endPoint x: 461, endPoint y: 416, distance: 51.1
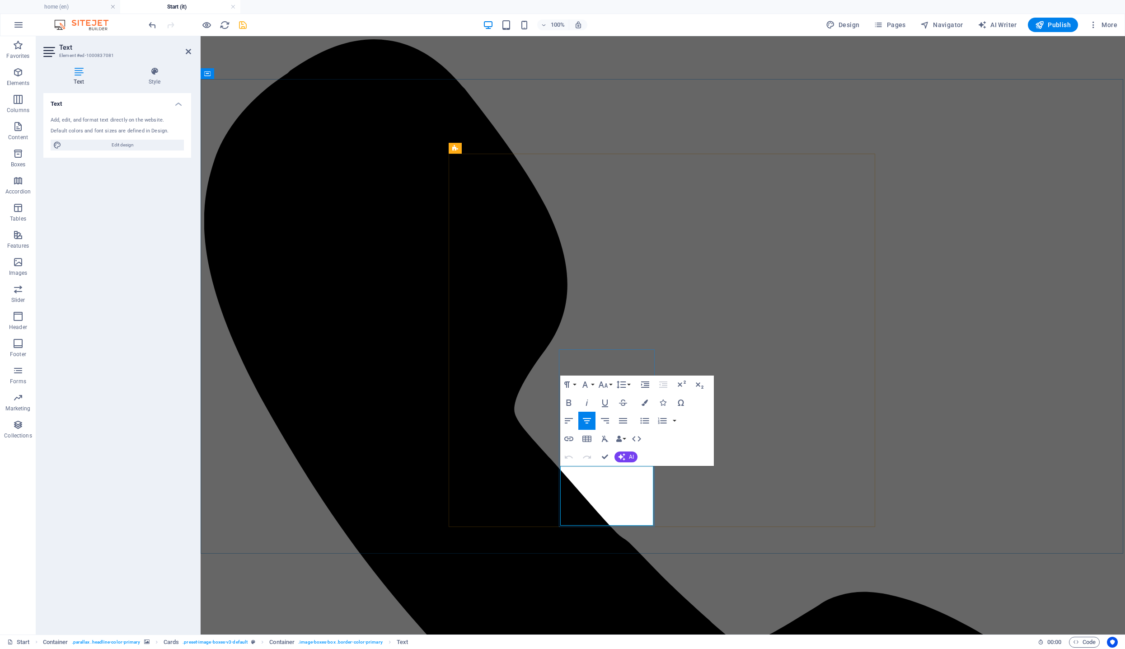
click at [630, 462] on div "Undo Redo Confirm (⌘+⏎) AI Improve Make shorter Make longer Fix spelling & gram…" at bounding box center [599, 457] width 78 height 18
click at [628, 459] on button "AI" at bounding box center [626, 456] width 23 height 11
click at [644, 531] on link "Translate to Italian" at bounding box center [659, 526] width 88 height 14
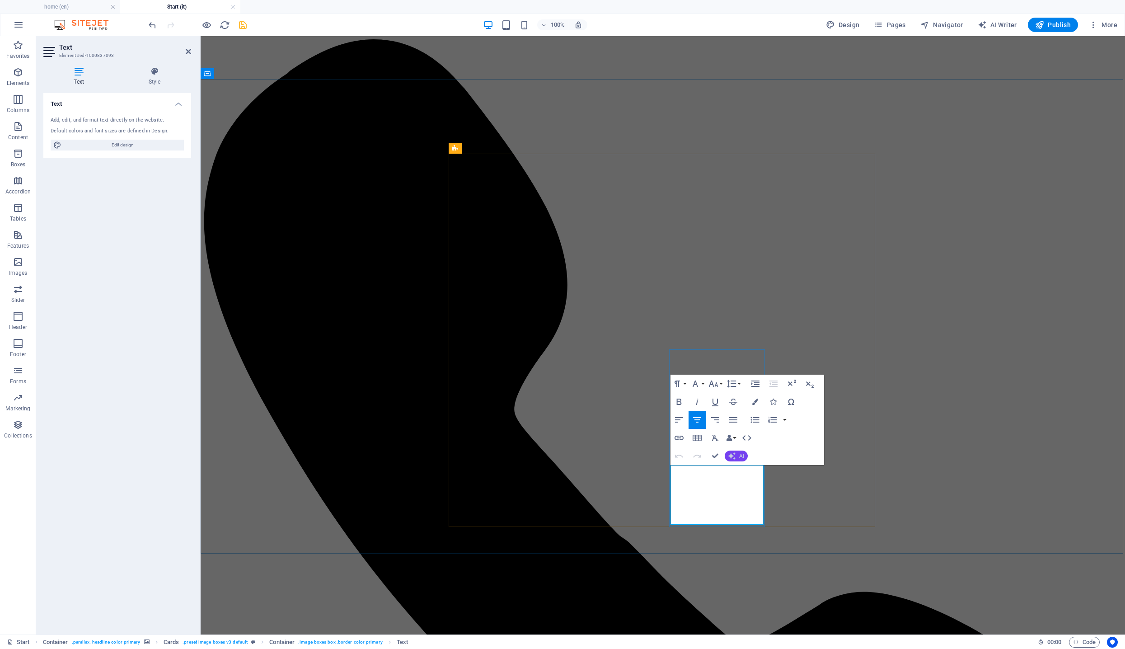
click at [731, 455] on icon "button" at bounding box center [732, 455] width 7 height 7
click at [751, 521] on link "Translate to Italian" at bounding box center [769, 525] width 88 height 14
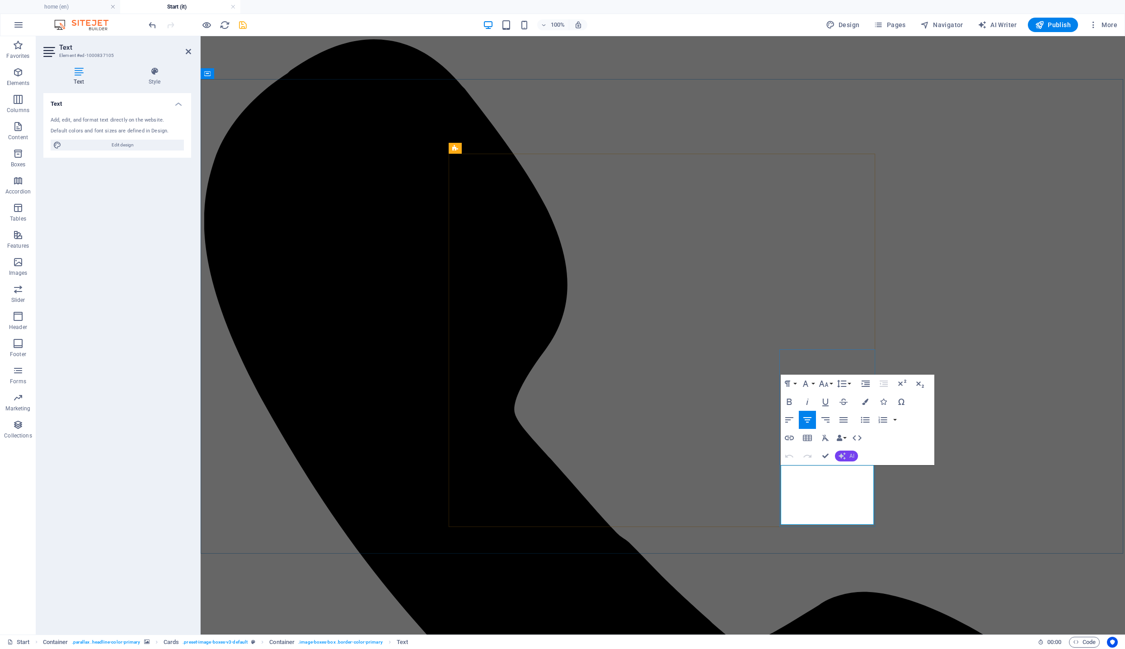
click at [843, 456] on icon "button" at bounding box center [842, 455] width 7 height 7
click at [858, 525] on link "Translate to Italian" at bounding box center [879, 525] width 88 height 14
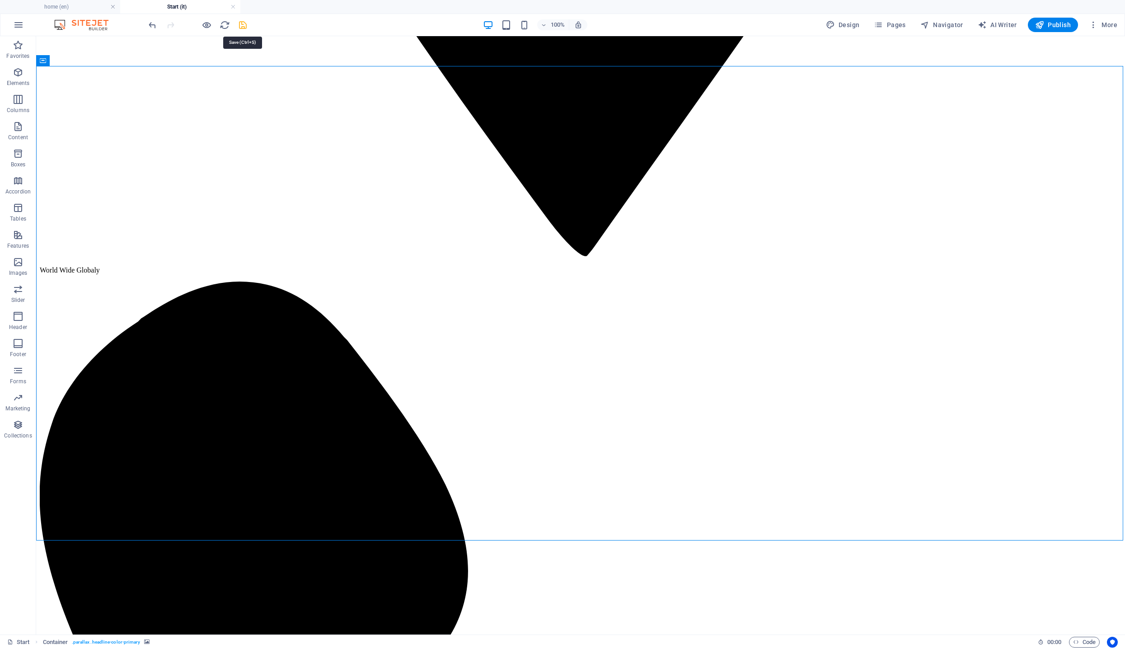
click at [246, 26] on icon "save" at bounding box center [243, 25] width 10 height 10
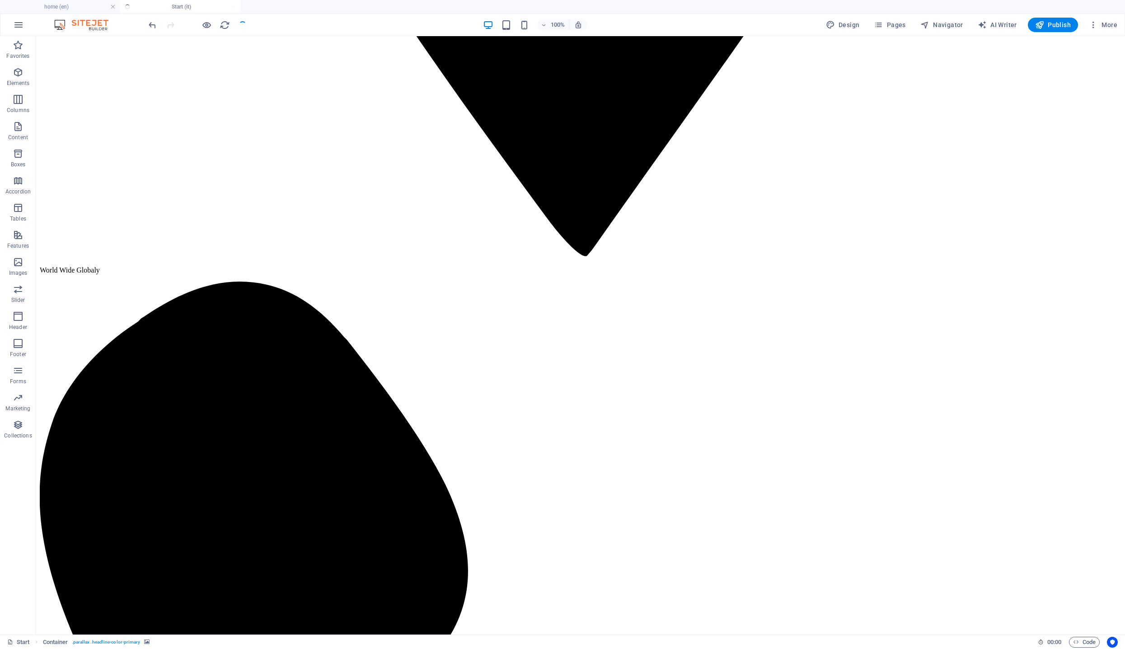
checkbox input "false"
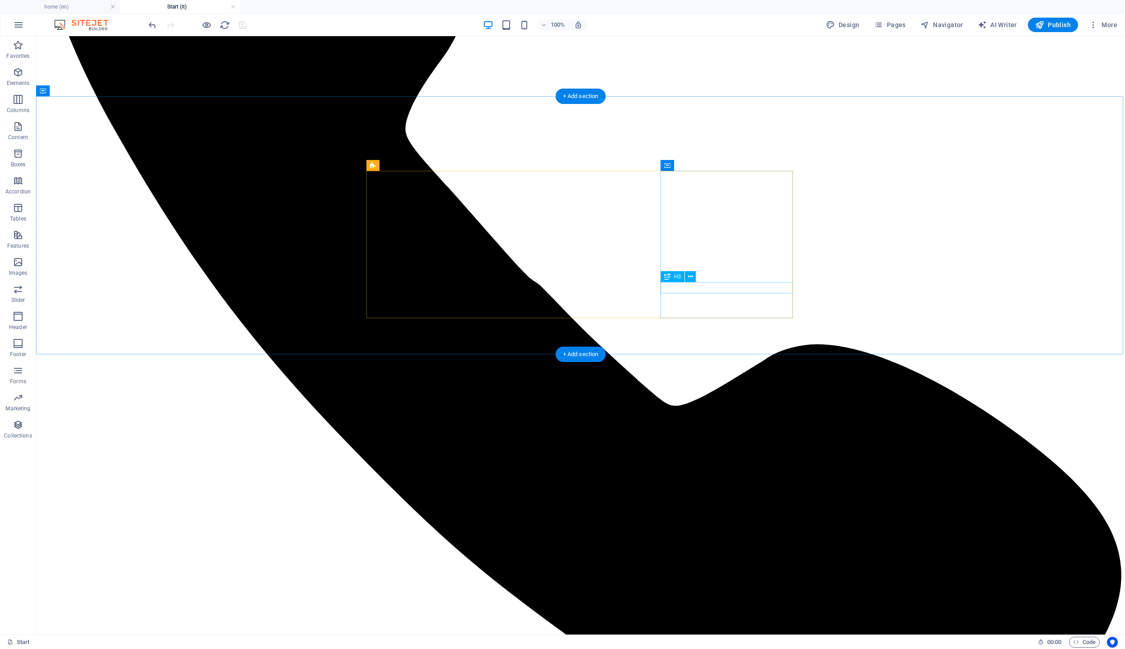
scroll to position [2702, 0]
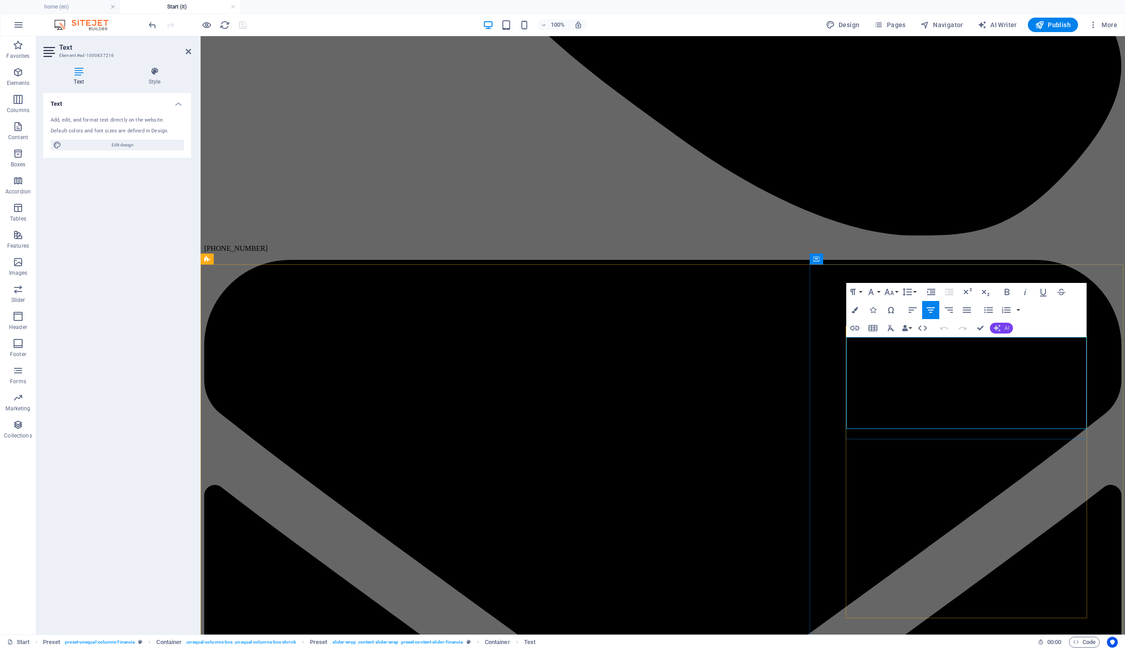
click at [1003, 329] on button "AI" at bounding box center [1001, 328] width 23 height 11
click at [1013, 400] on link "Translate to Italian" at bounding box center [1034, 397] width 88 height 14
click at [893, 294] on icon "button" at bounding box center [888, 292] width 9 height 6
click at [902, 390] on link "18" at bounding box center [899, 391] width 33 height 14
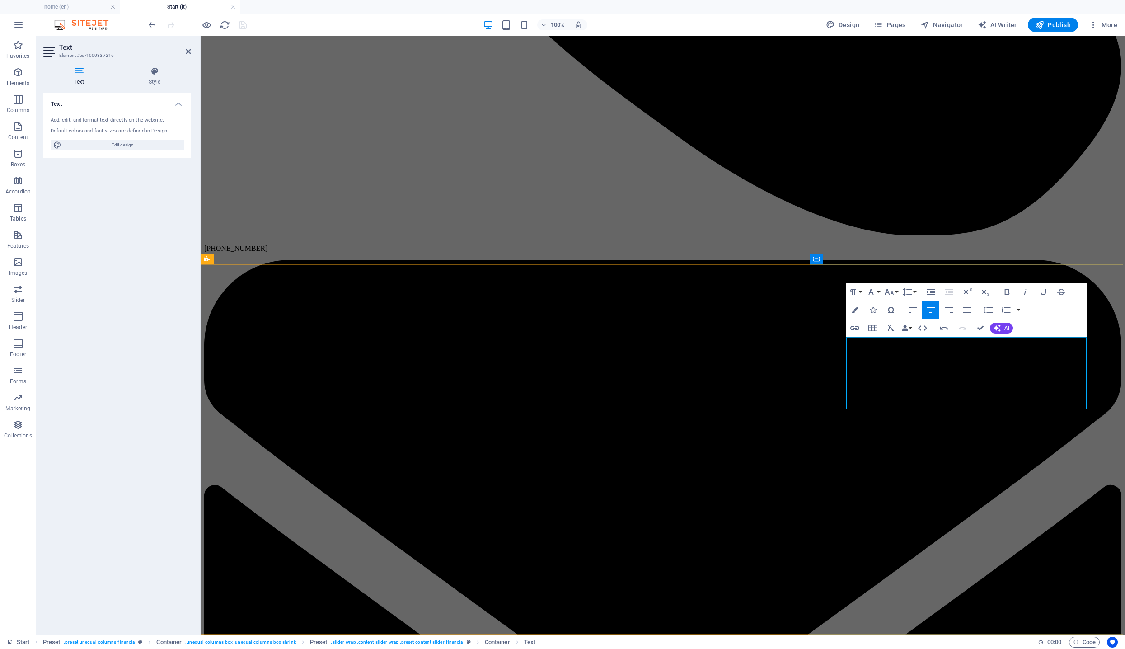
drag, startPoint x: 1001, startPoint y: 392, endPoint x: 897, endPoint y: 383, distance: 104.3
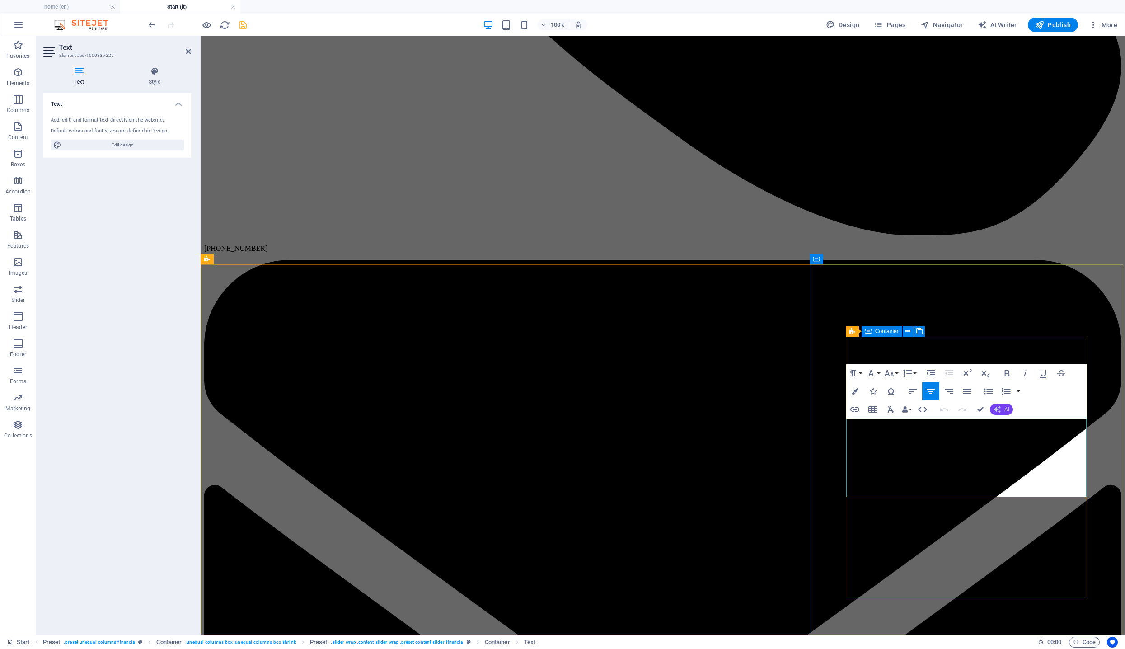
click at [999, 410] on icon "button" at bounding box center [997, 409] width 7 height 7
click at [1021, 483] on link "Translate to Italian" at bounding box center [1034, 479] width 88 height 14
click at [889, 376] on icon "button" at bounding box center [888, 373] width 9 height 6
click at [897, 476] on link "18" at bounding box center [899, 473] width 33 height 14
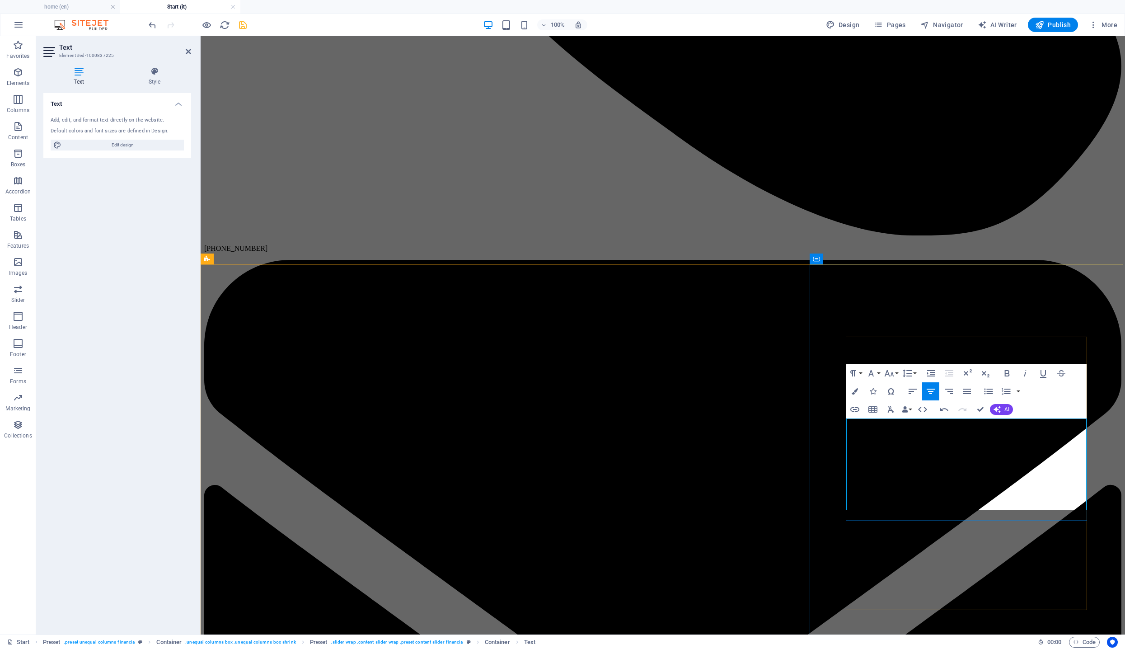
drag, startPoint x: 998, startPoint y: 489, endPoint x: 931, endPoint y: 489, distance: 67.3
drag, startPoint x: 979, startPoint y: 409, endPoint x: 943, endPoint y: 373, distance: 51.1
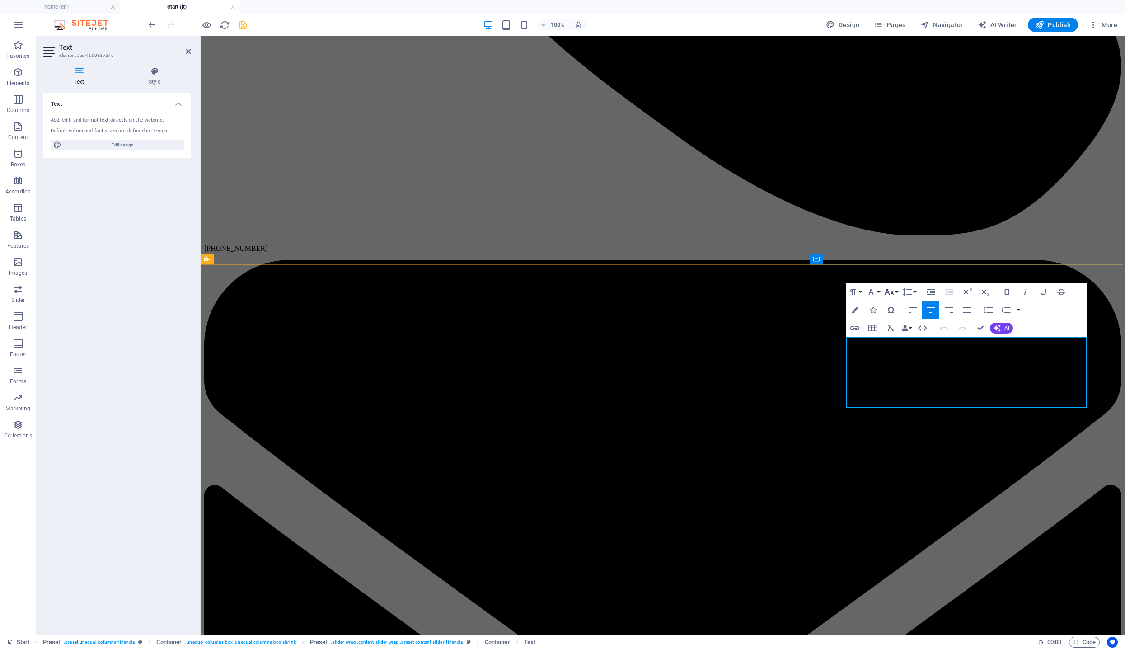
click at [891, 293] on icon "button" at bounding box center [889, 292] width 11 height 11
click at [898, 386] on link "18" at bounding box center [899, 391] width 33 height 14
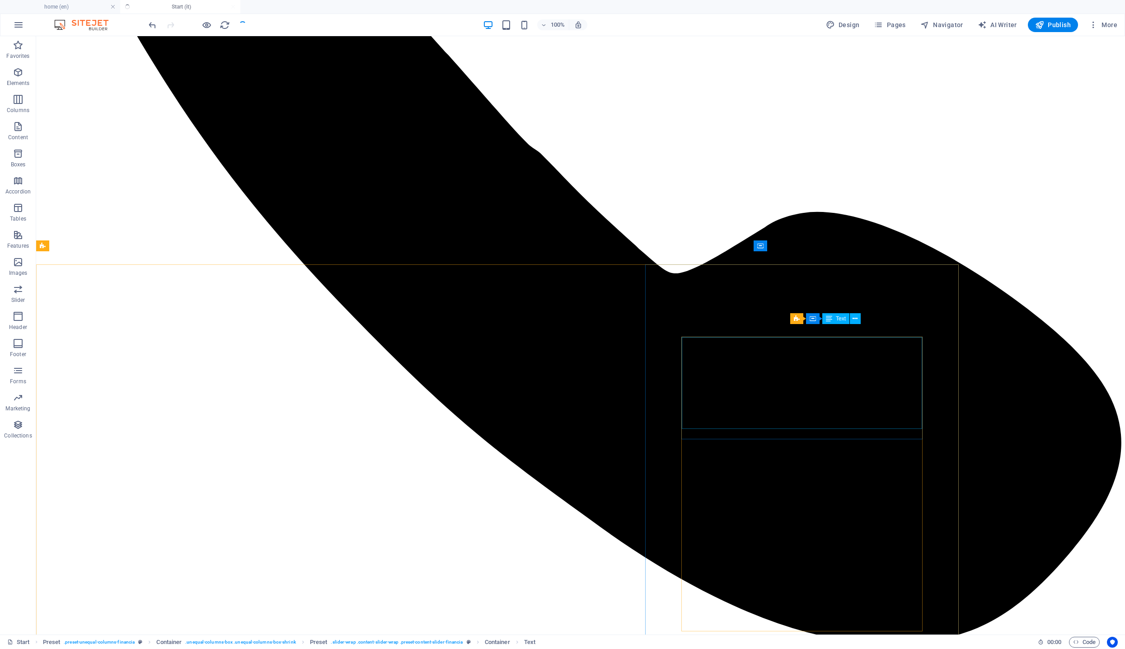
checkbox input "false"
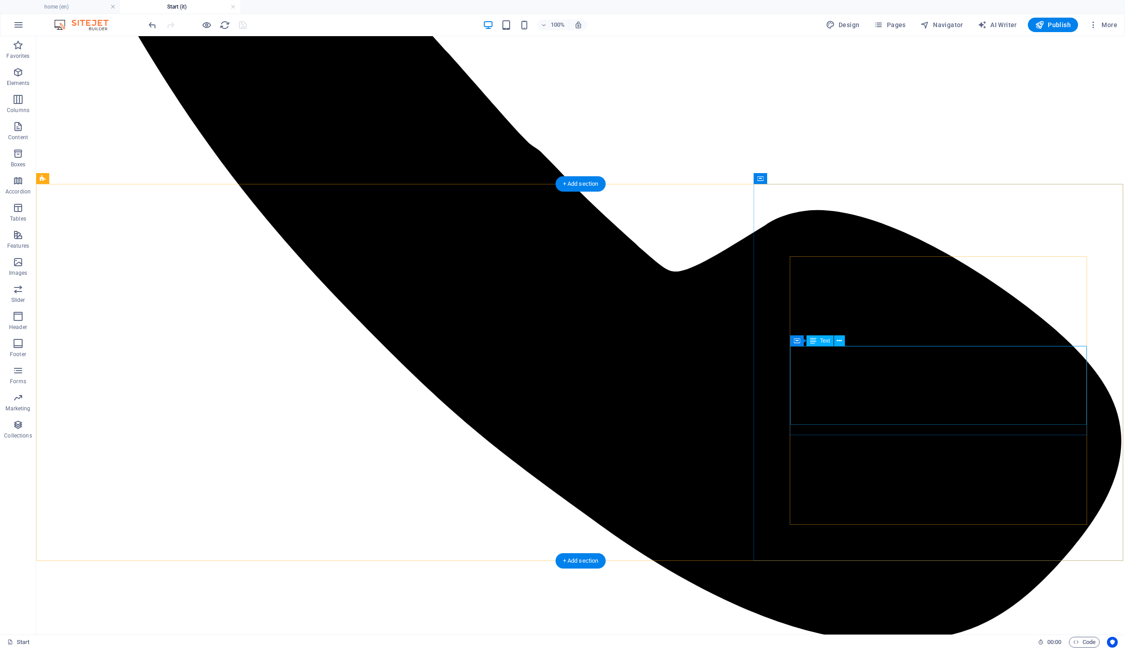
scroll to position [2769, 0]
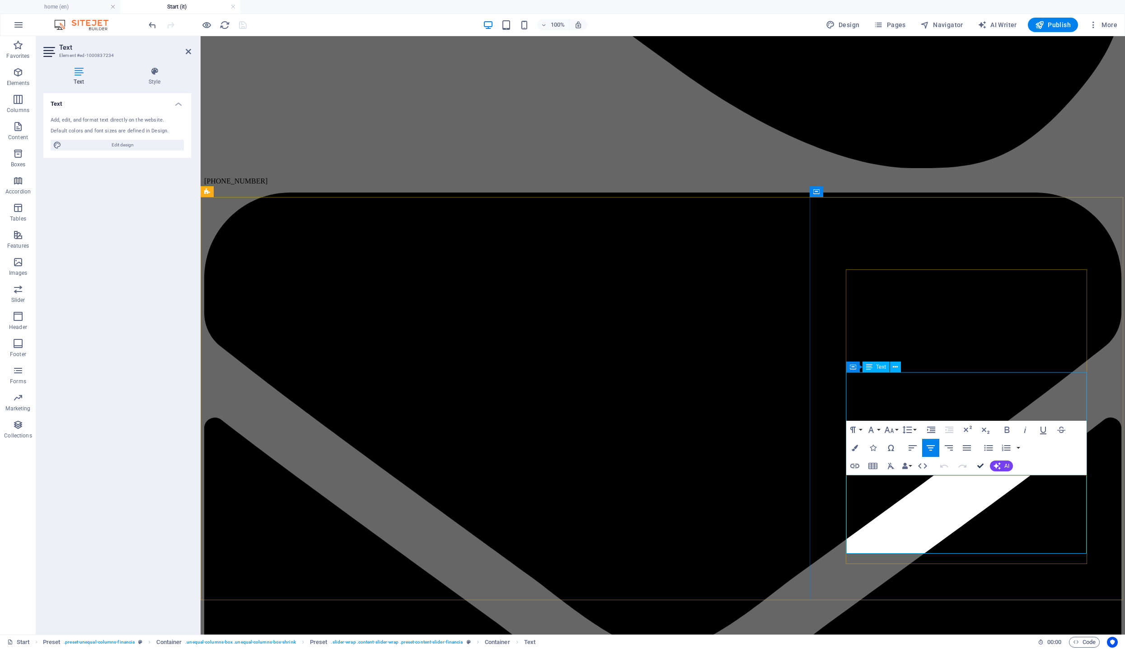
drag, startPoint x: 981, startPoint y: 463, endPoint x: 945, endPoint y: 427, distance: 51.5
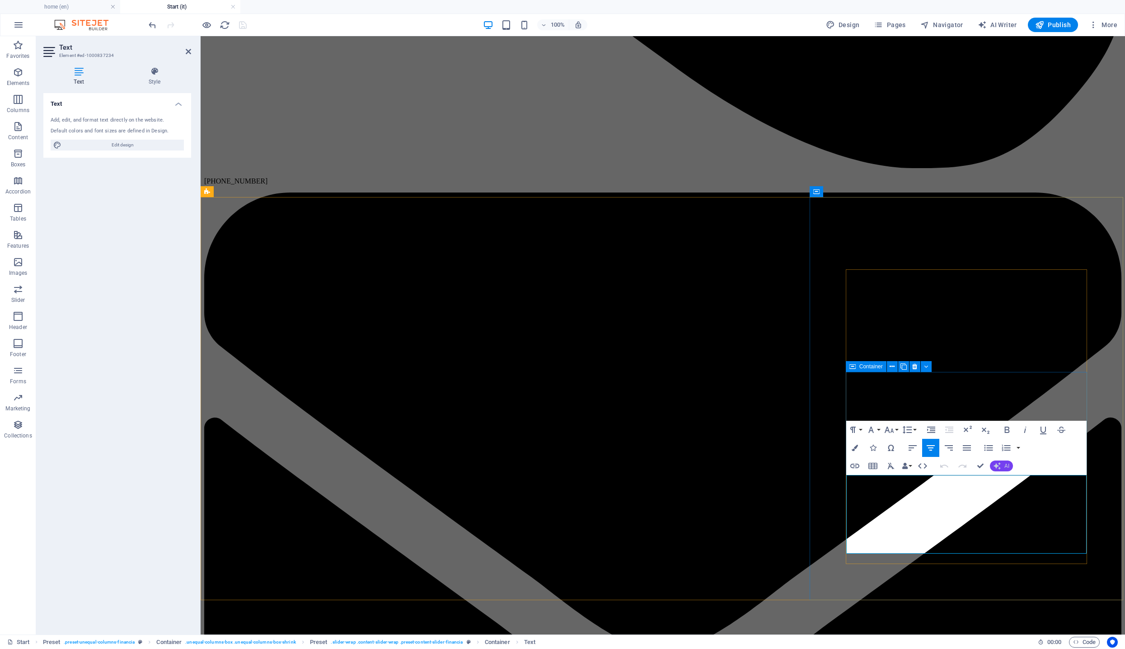
click at [997, 461] on button "AI" at bounding box center [1001, 466] width 23 height 11
click at [1017, 533] on link "Translate to Italian" at bounding box center [1034, 535] width 88 height 14
click at [894, 433] on icon "button" at bounding box center [889, 429] width 11 height 11
click at [900, 532] on link "18" at bounding box center [899, 529] width 33 height 14
click at [891, 429] on icon "button" at bounding box center [889, 429] width 11 height 11
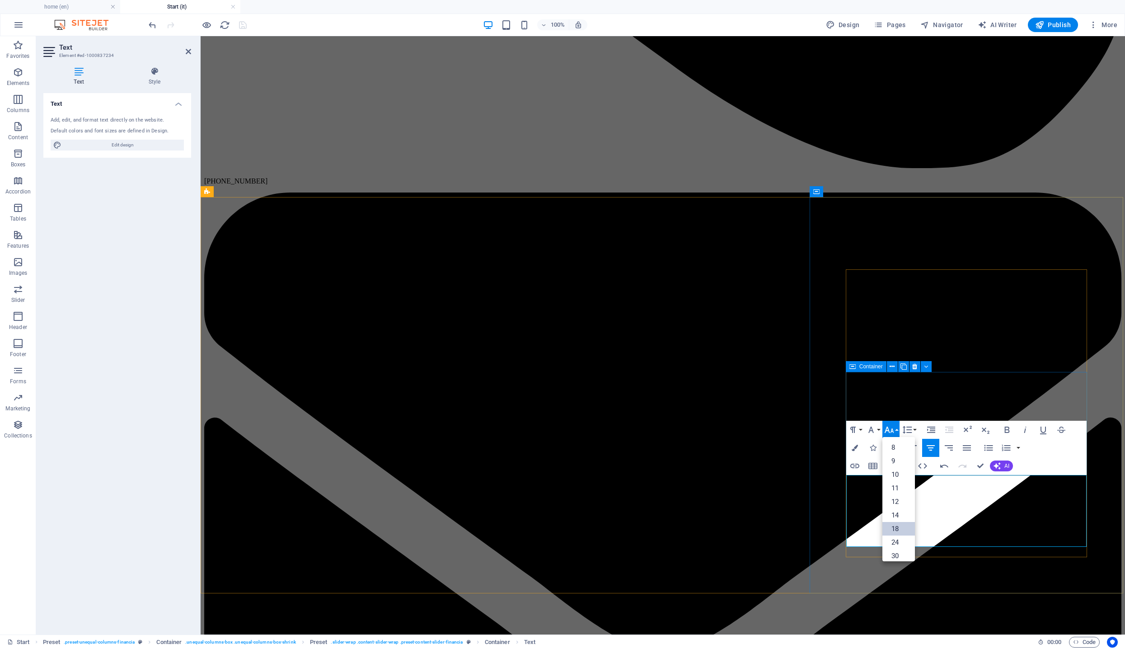
click at [898, 531] on link "18" at bounding box center [899, 529] width 33 height 14
drag, startPoint x: 1003, startPoint y: 534, endPoint x: 884, endPoint y: 522, distance: 119.4
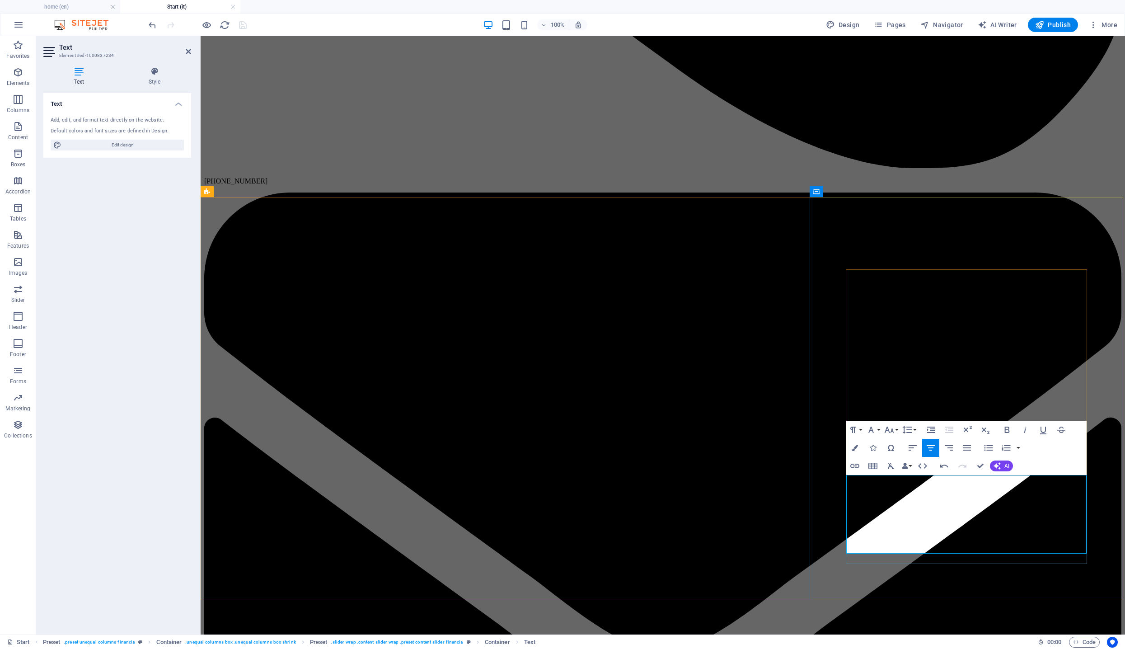
drag, startPoint x: 994, startPoint y: 533, endPoint x: 941, endPoint y: 535, distance: 52.9
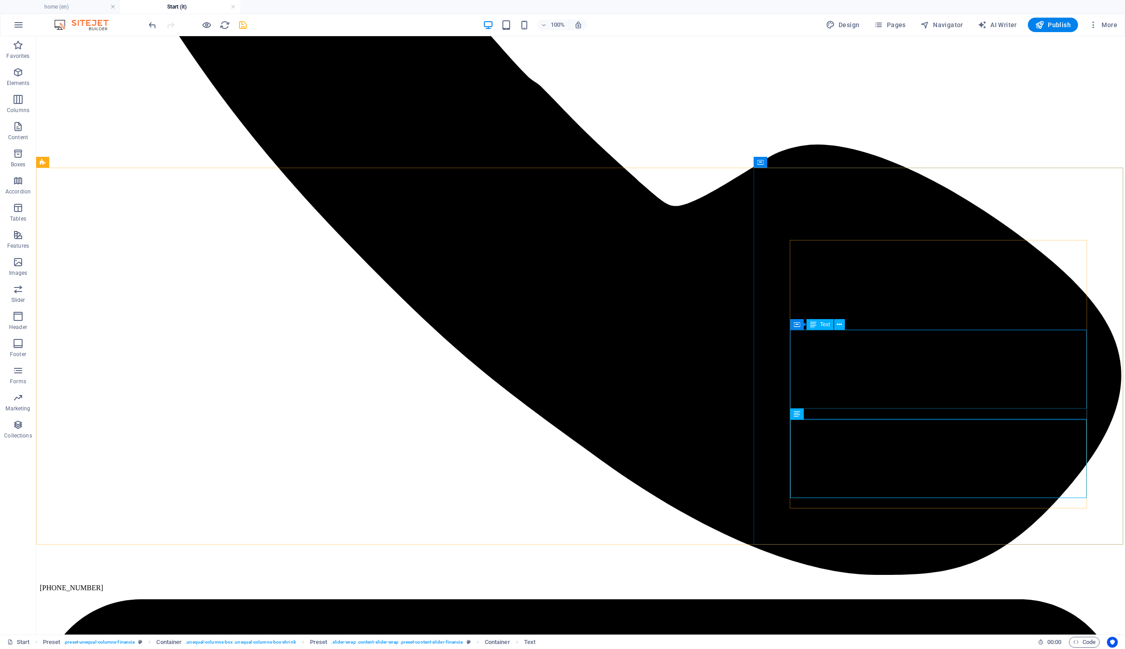
scroll to position [2785, 0]
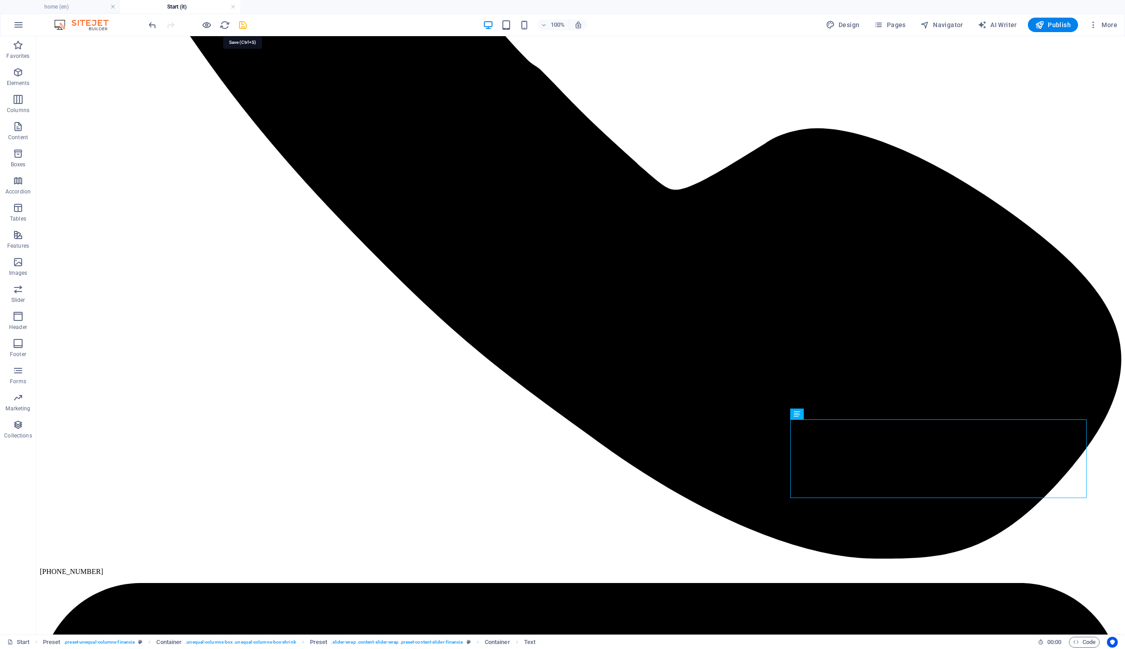
click at [240, 29] on icon "save" at bounding box center [243, 25] width 10 height 10
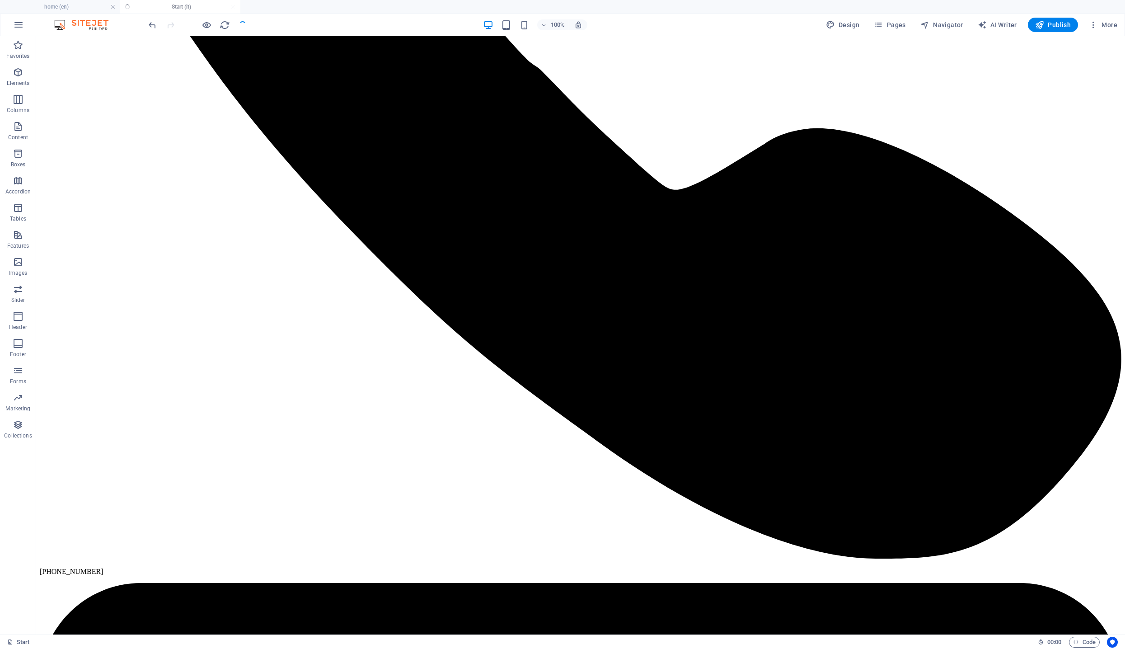
checkbox input "false"
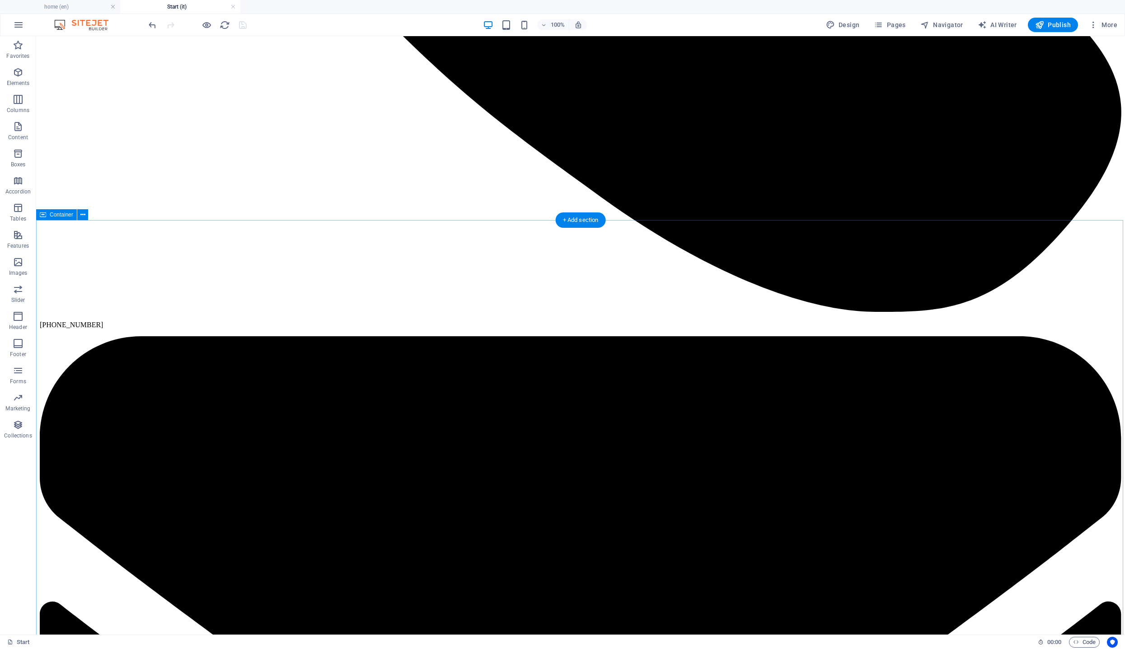
scroll to position [3184, 0]
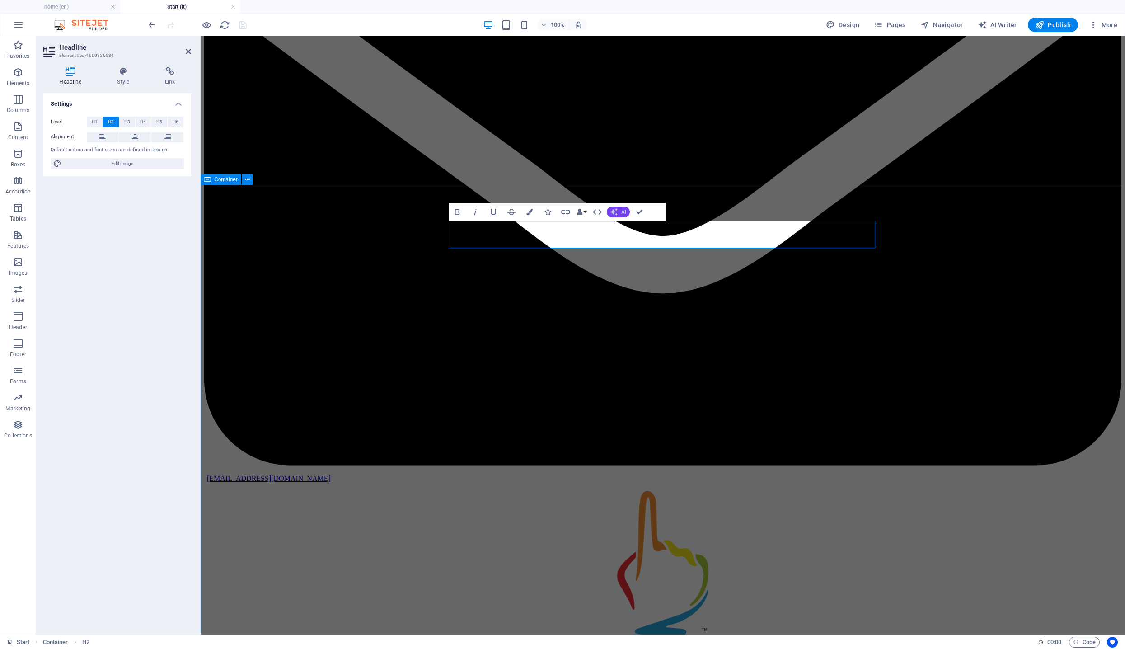
click at [625, 209] on span "AI" at bounding box center [623, 211] width 5 height 5
click at [682, 282] on link "Translate to Italian" at bounding box center [651, 281] width 88 height 14
drag, startPoint x: 730, startPoint y: 237, endPoint x: 412, endPoint y: 229, distance: 318.3
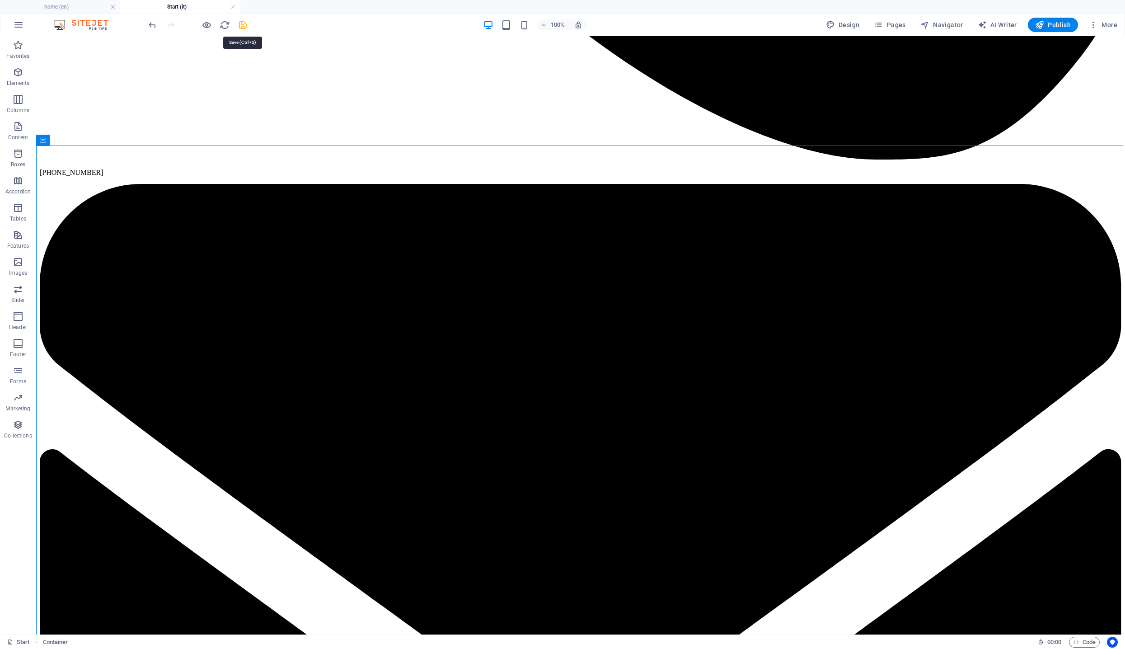
click at [241, 24] on icon "save" at bounding box center [243, 25] width 10 height 10
checkbox input "false"
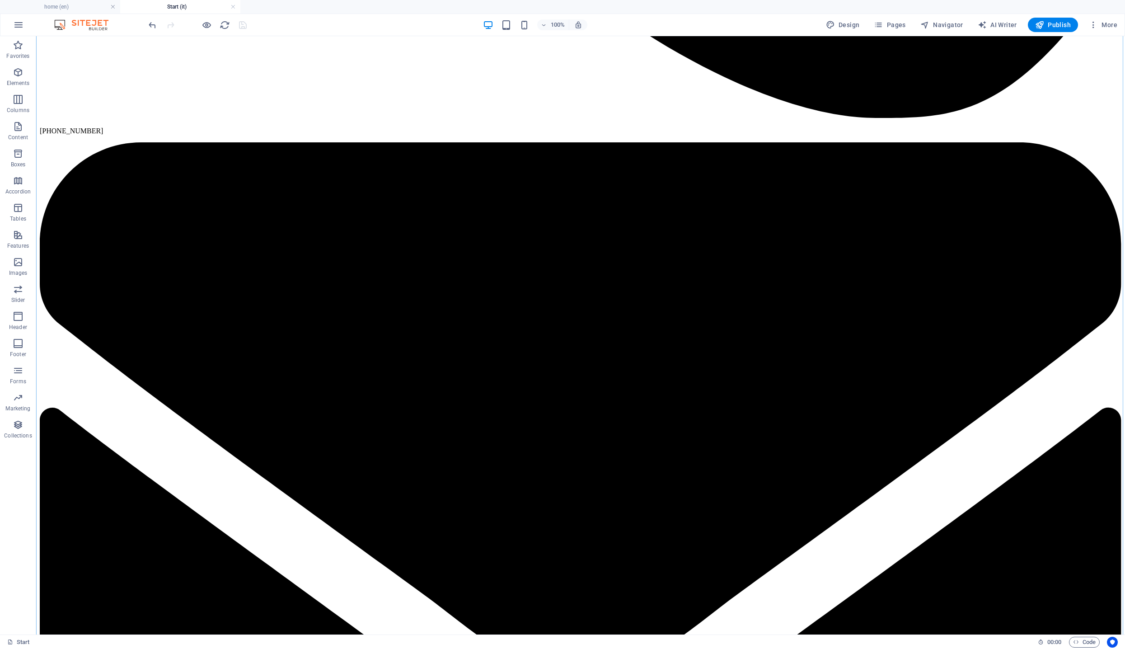
scroll to position [3339, 0]
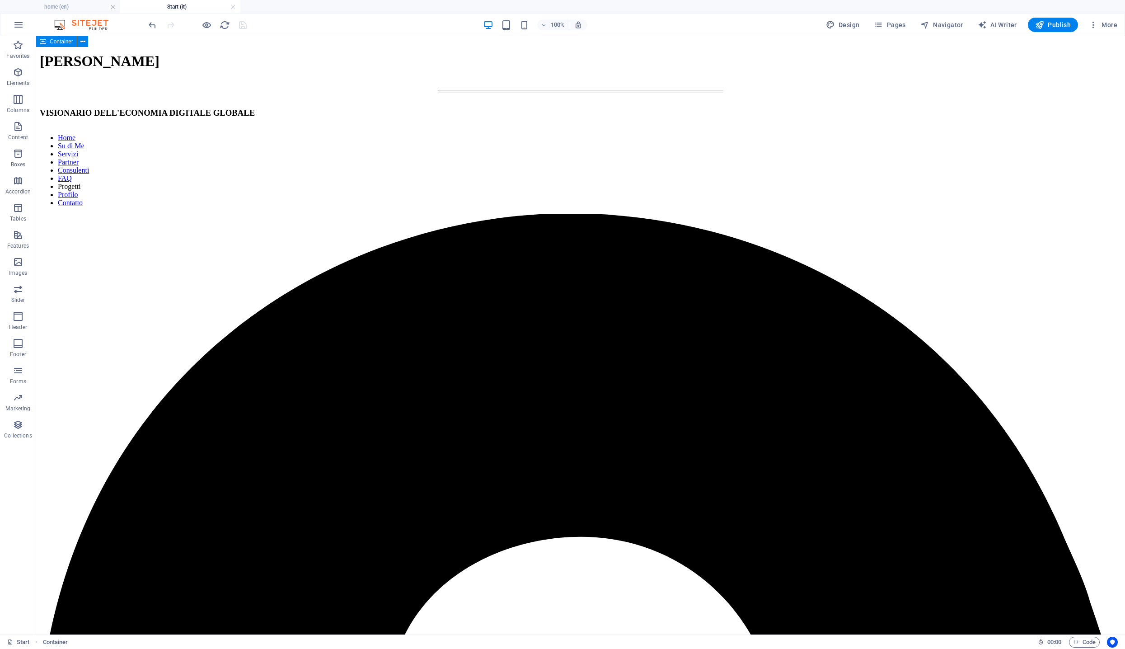
scroll to position [4853, 0]
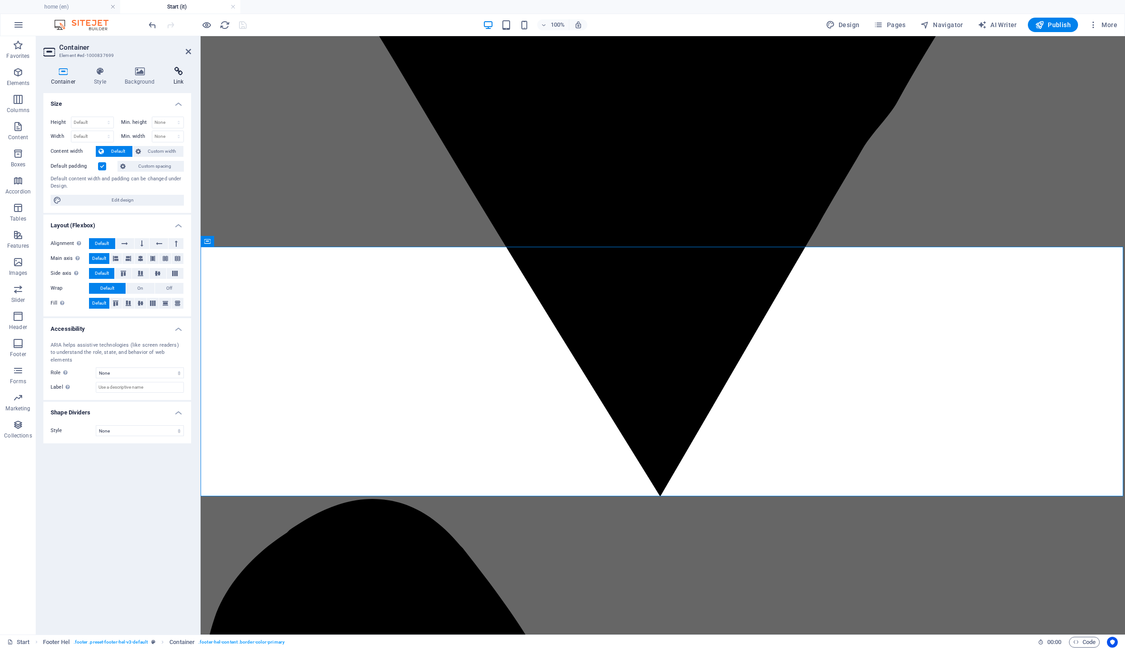
click at [179, 73] on icon at bounding box center [178, 71] width 25 height 9
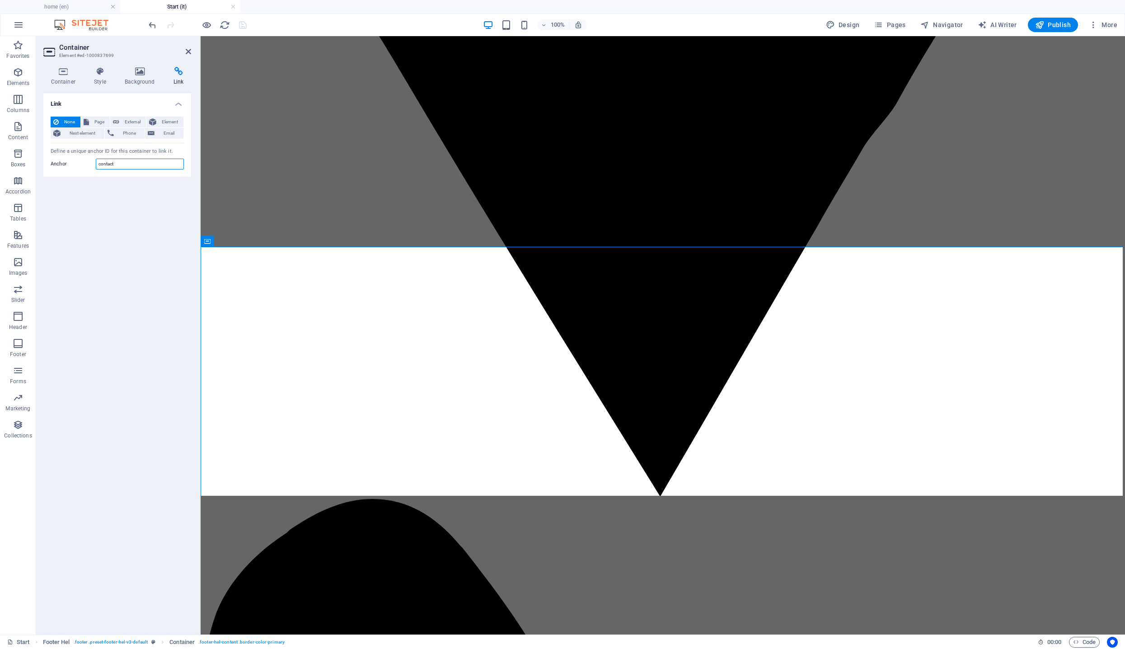
click at [124, 162] on input "contact" at bounding box center [140, 164] width 88 height 11
type input "Contatto"
click at [245, 27] on icon "save" at bounding box center [243, 25] width 10 height 10
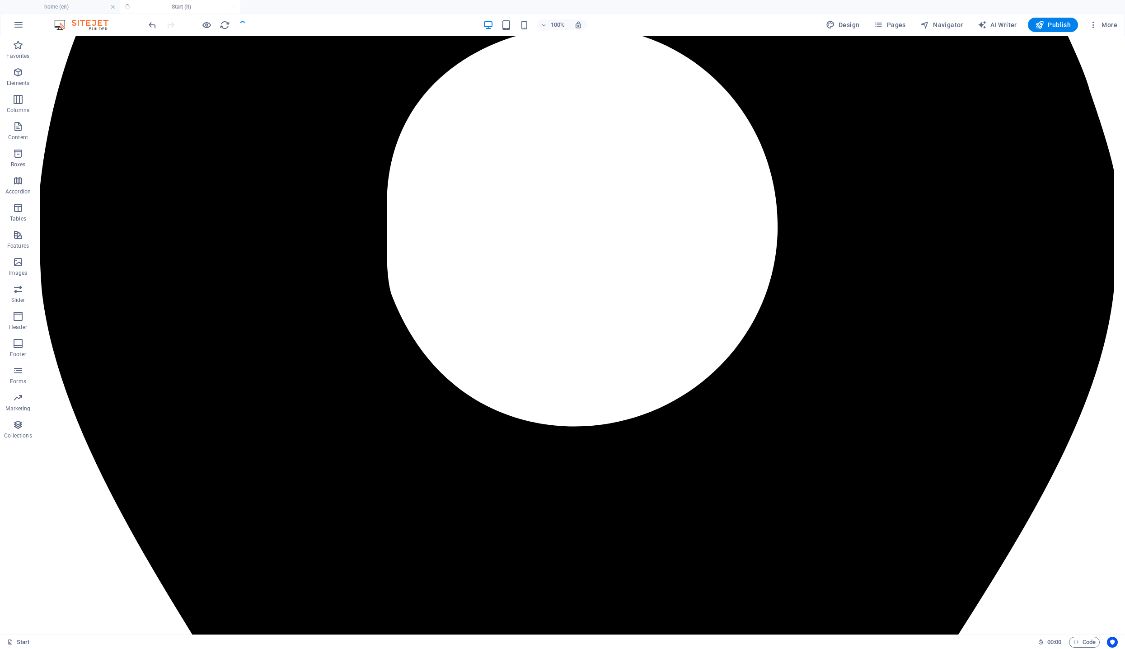
checkbox input "false"
click at [1064, 21] on span "Publish" at bounding box center [1053, 24] width 36 height 9
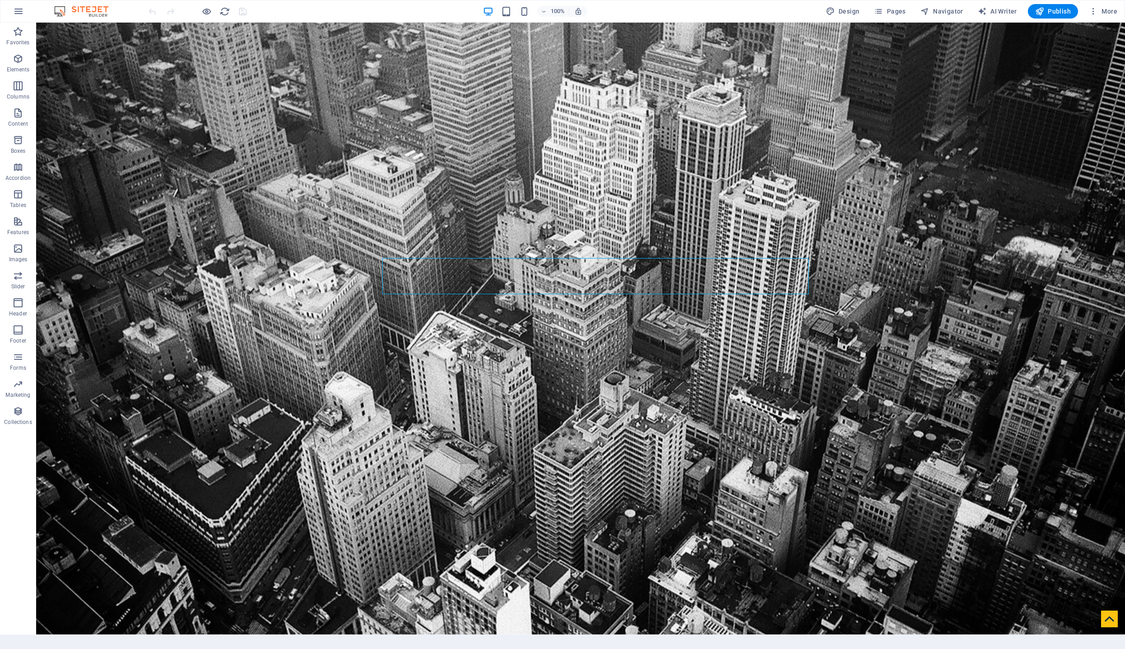
scroll to position [2, 0]
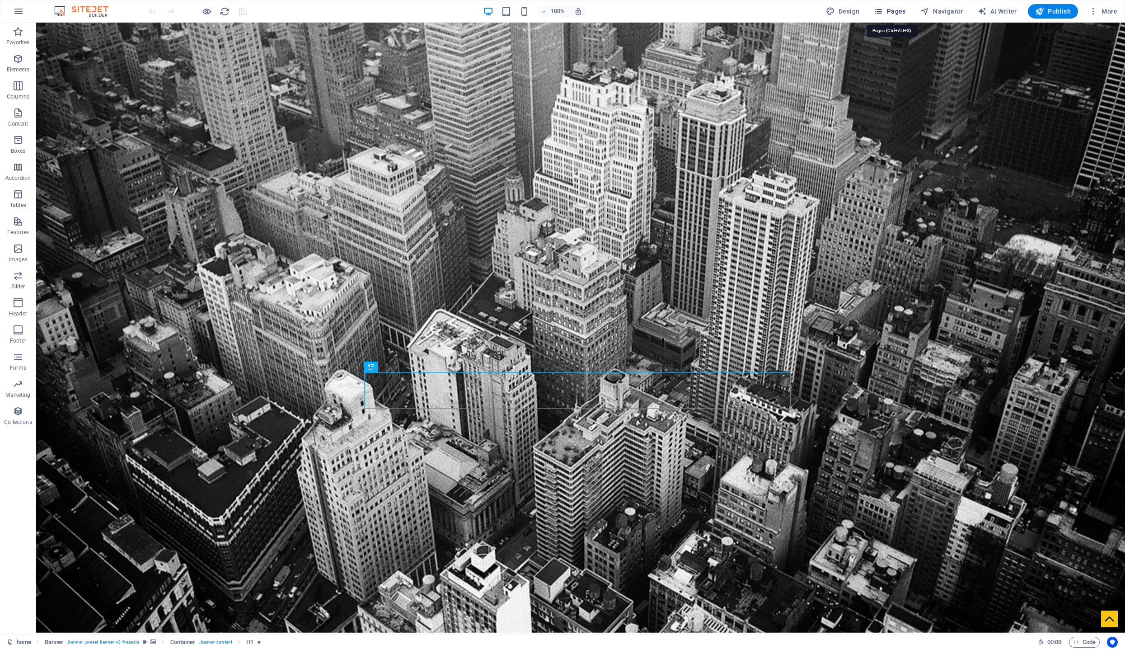
click at [901, 12] on span "Pages" at bounding box center [890, 11] width 32 height 9
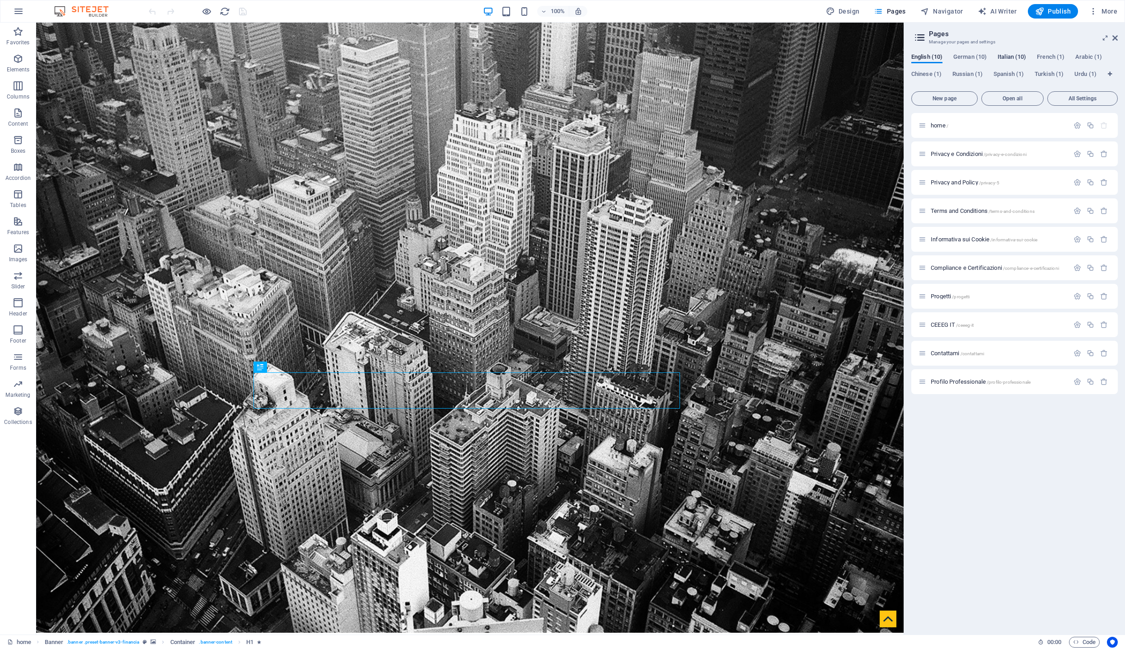
click at [1008, 55] on span "Italian (10)" at bounding box center [1012, 58] width 28 height 13
click at [1009, 56] on span "Italian (10)" at bounding box center [1012, 58] width 28 height 13
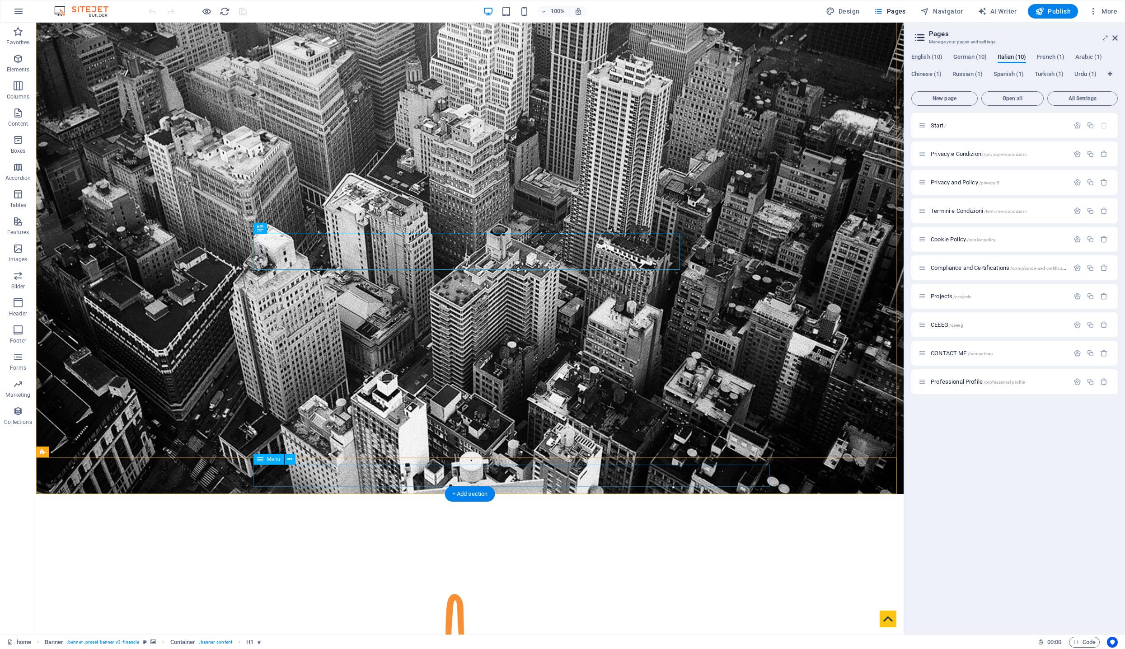
select select
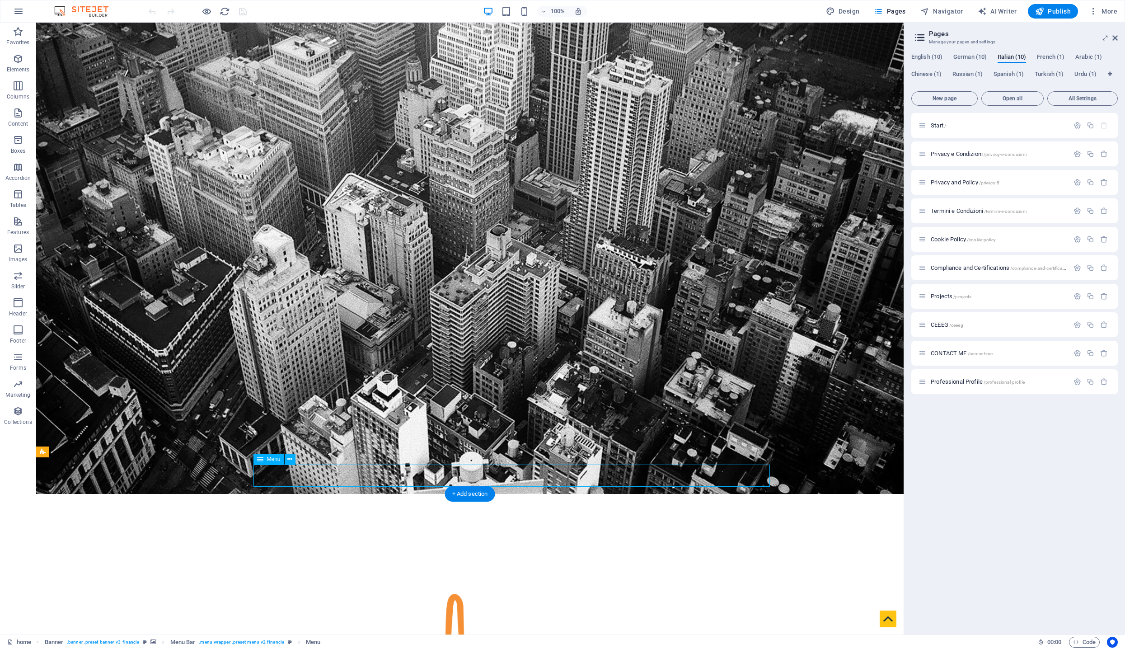
select select
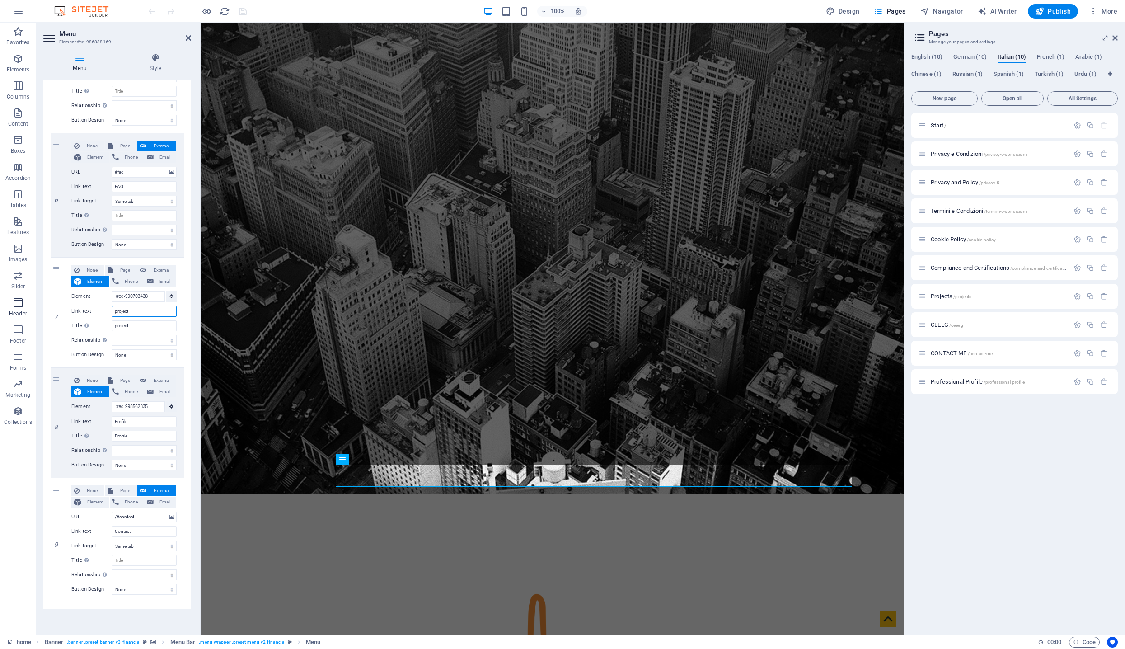
drag, startPoint x: 143, startPoint y: 311, endPoint x: 24, endPoint y: 313, distance: 118.4
click at [24, 313] on section "Favorites Elements Columns Content Boxes Accordion Tables Features Images Slide…" at bounding box center [452, 329] width 904 height 612
click at [974, 55] on span "German (10)" at bounding box center [970, 58] width 33 height 13
click at [1015, 56] on span "Italian (10)" at bounding box center [1012, 58] width 28 height 13
click at [977, 129] on div "Start /" at bounding box center [994, 125] width 150 height 10
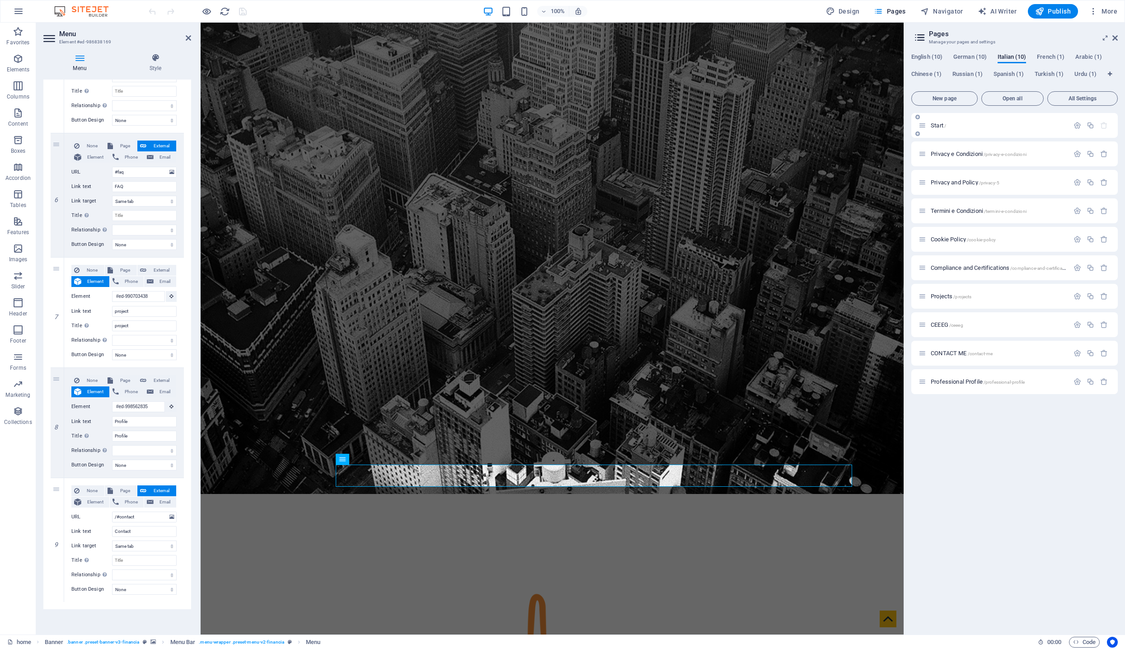
click at [977, 129] on div "Start /" at bounding box center [994, 125] width 150 height 10
click at [937, 125] on span "Start /" at bounding box center [938, 125] width 15 height 7
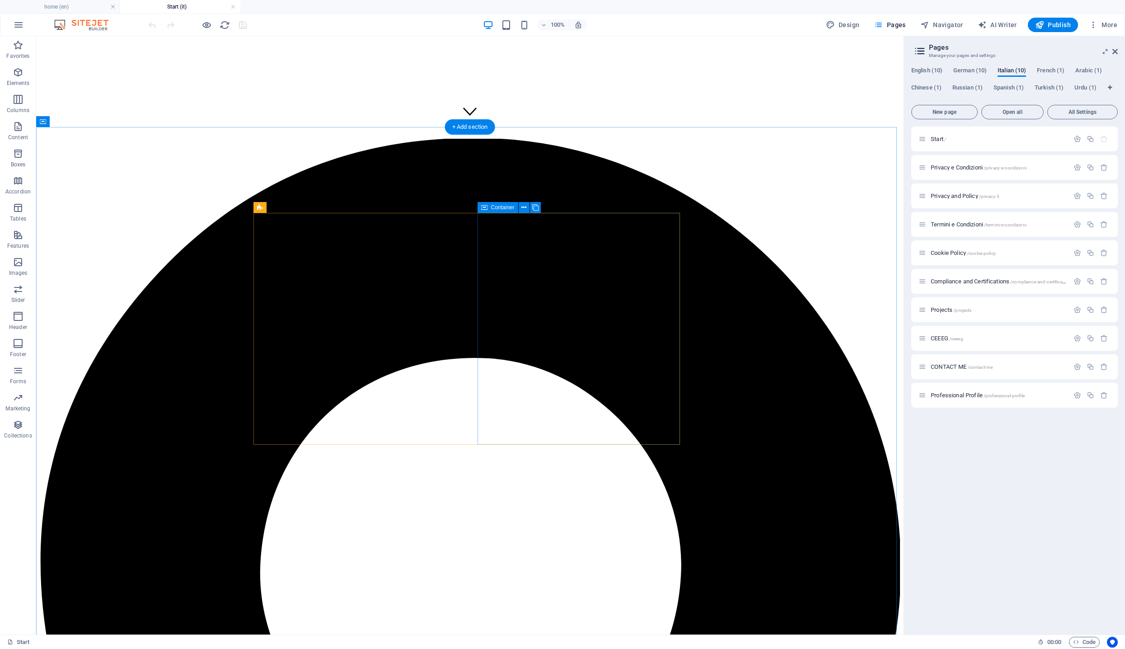
scroll to position [348, 0]
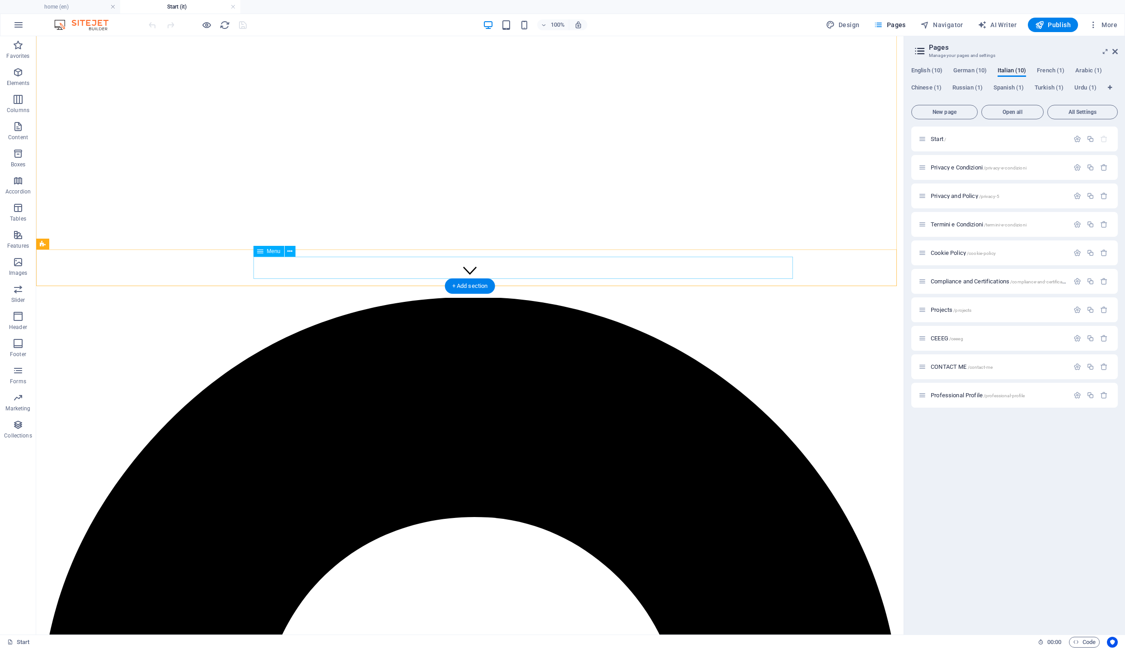
select select
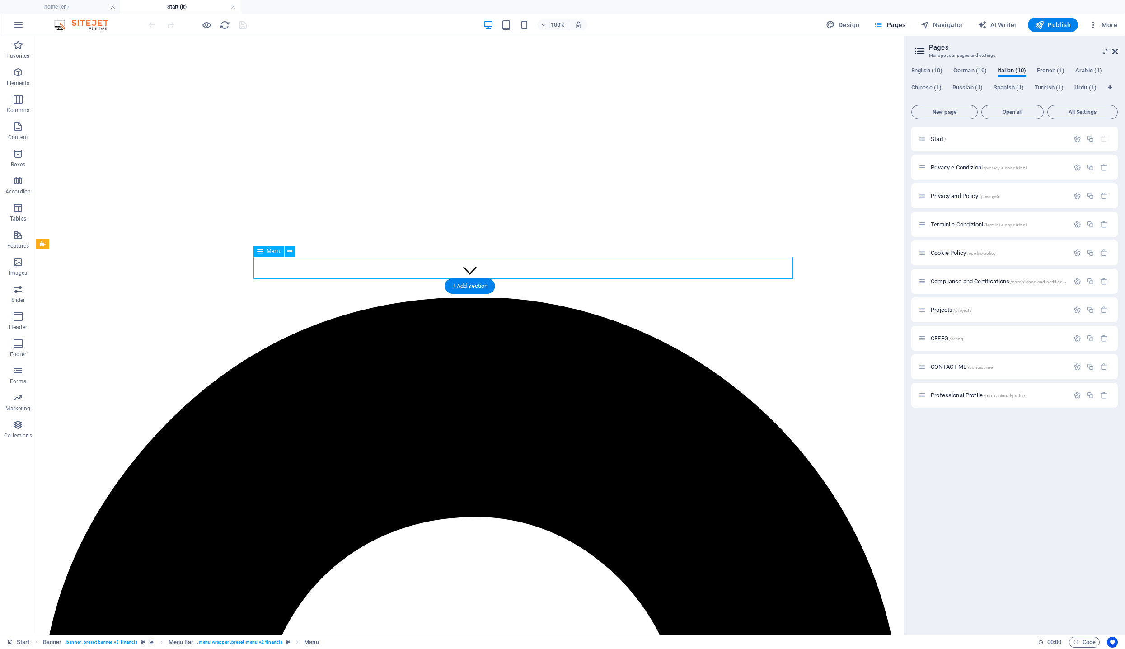
select select
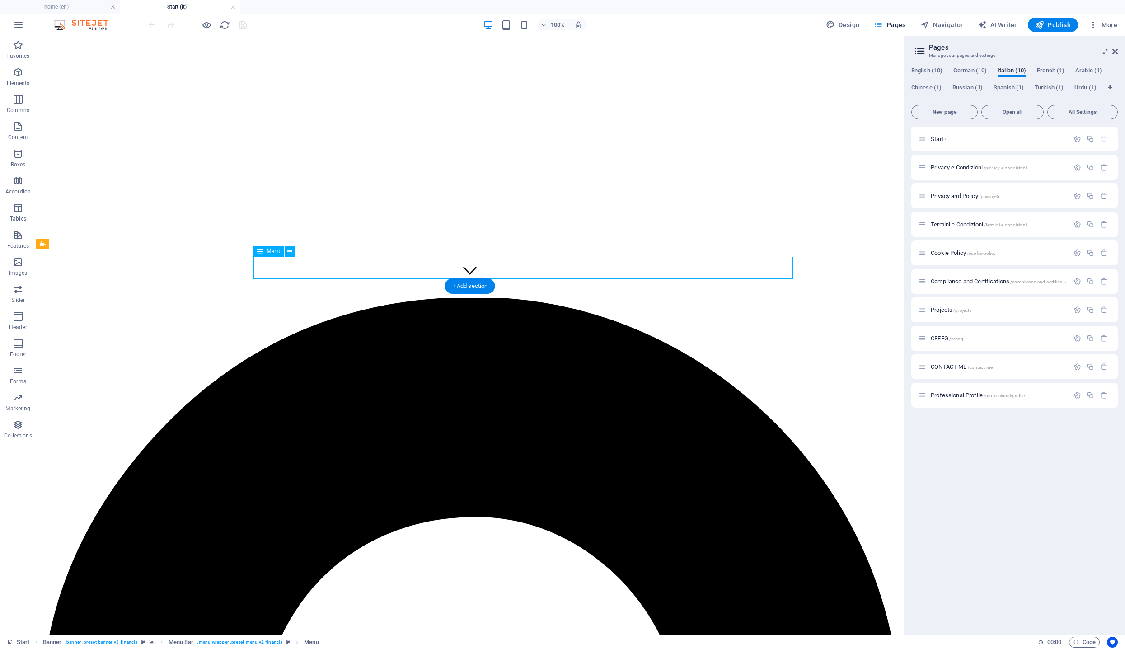
select select
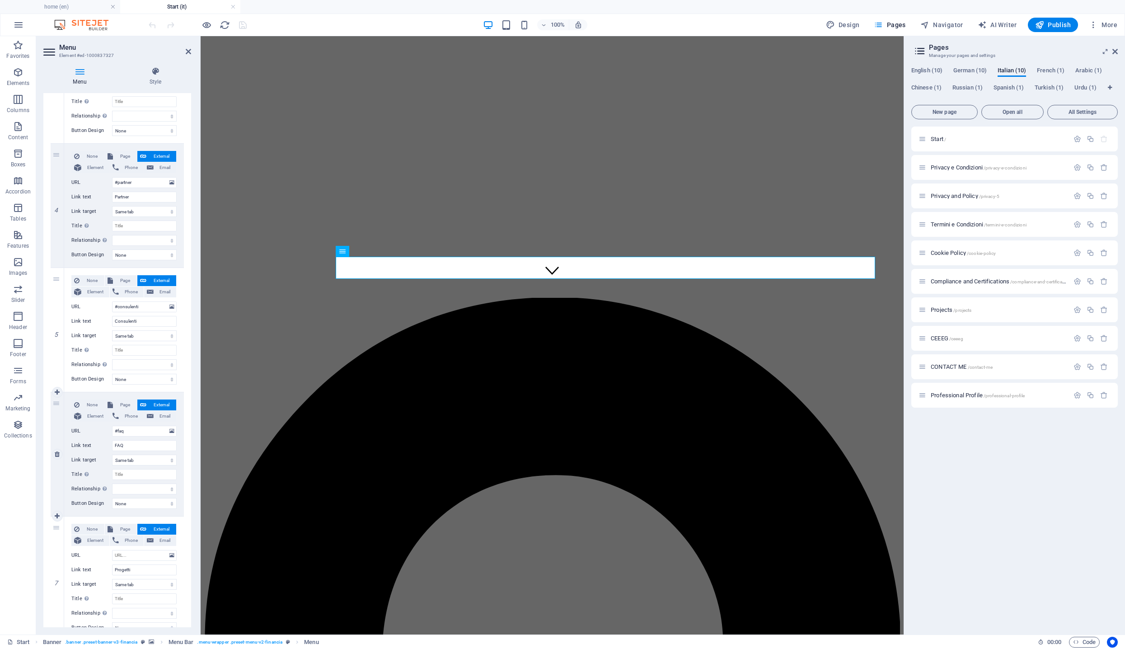
scroll to position [410, 0]
click at [136, 552] on input "URL" at bounding box center [144, 553] width 65 height 11
type input "à"
select select
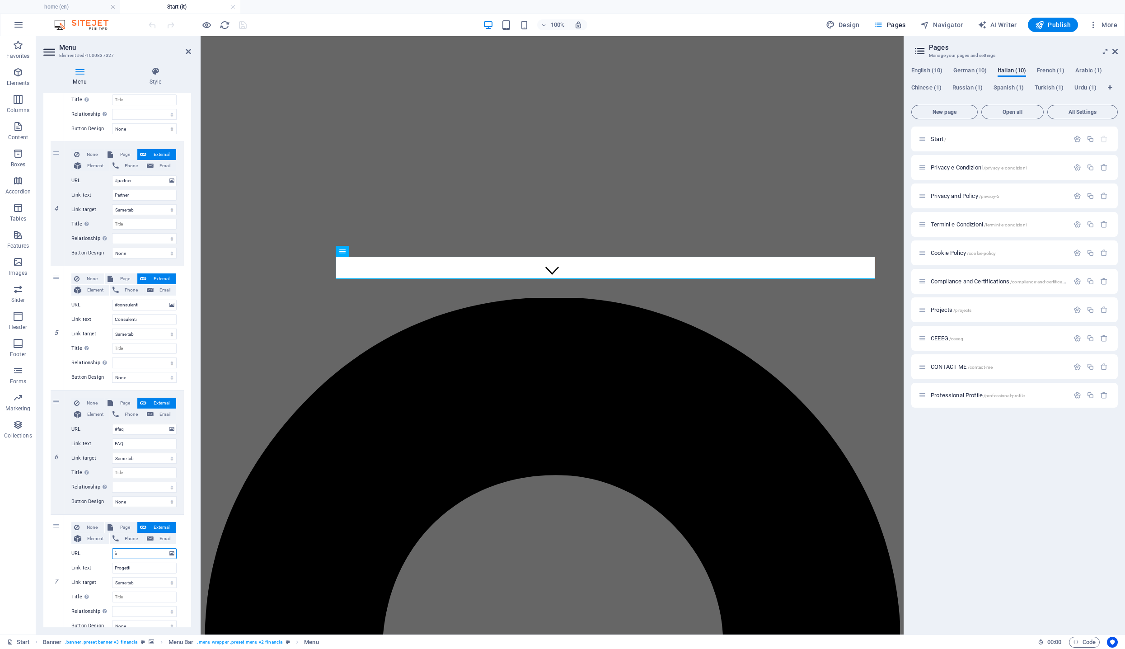
select select
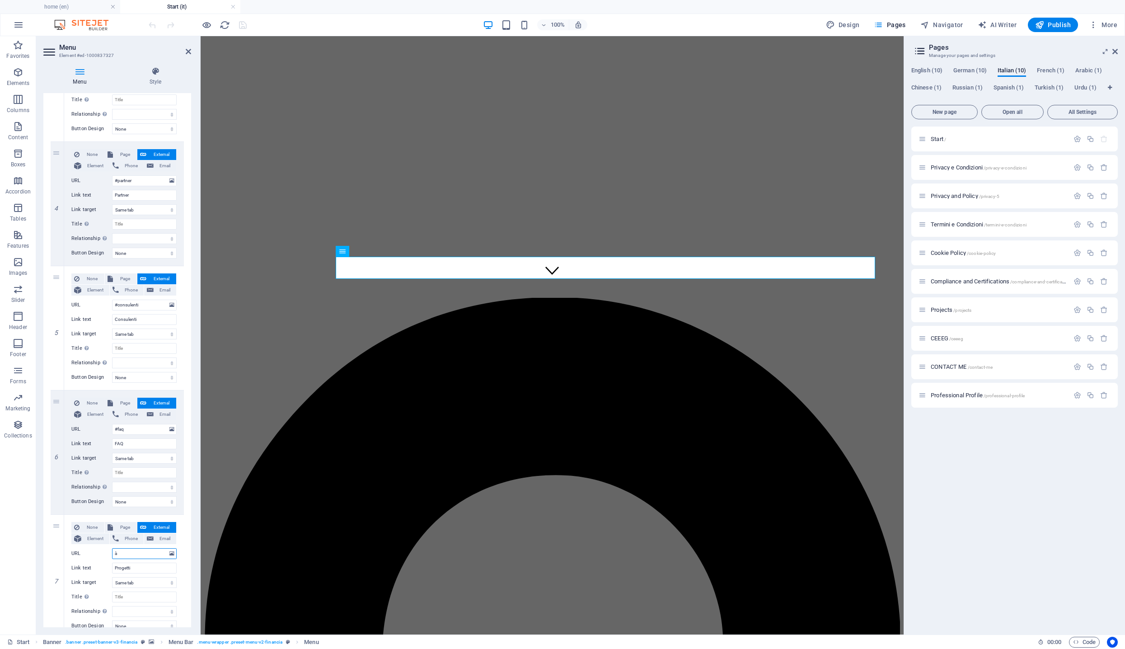
select select
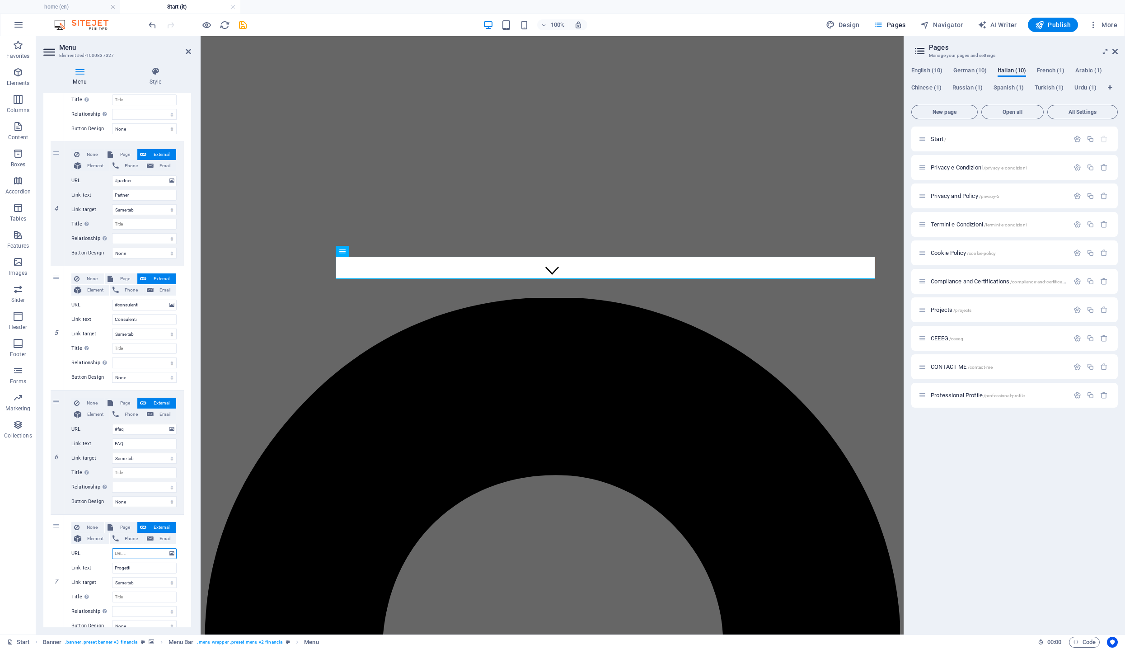
select select
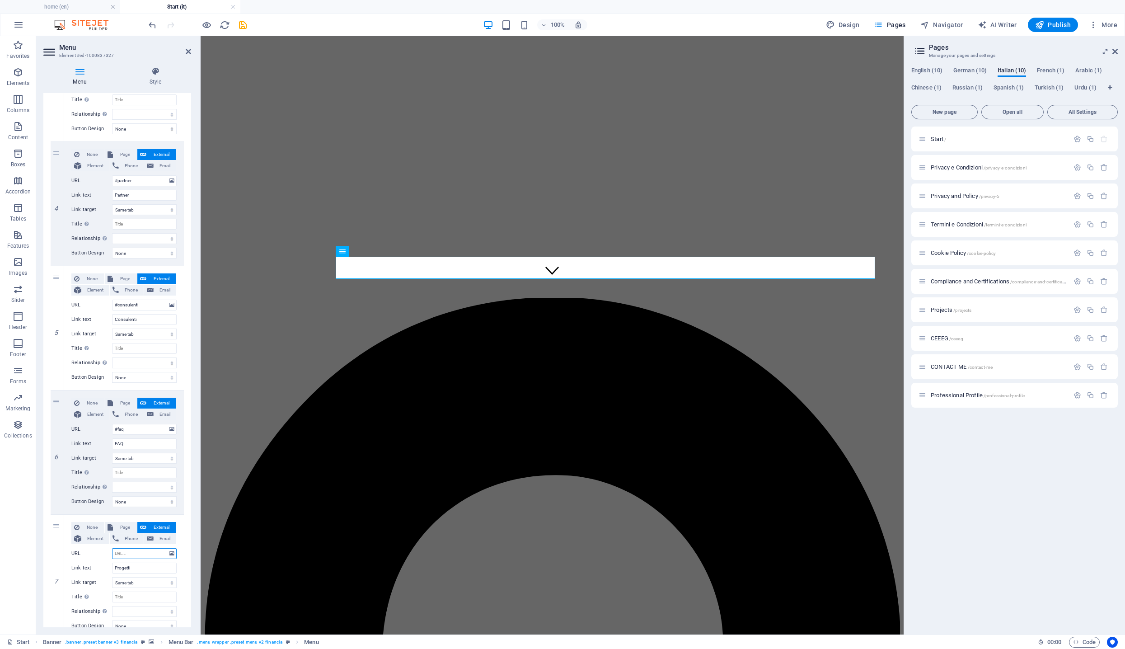
select select
type input "#"
select select
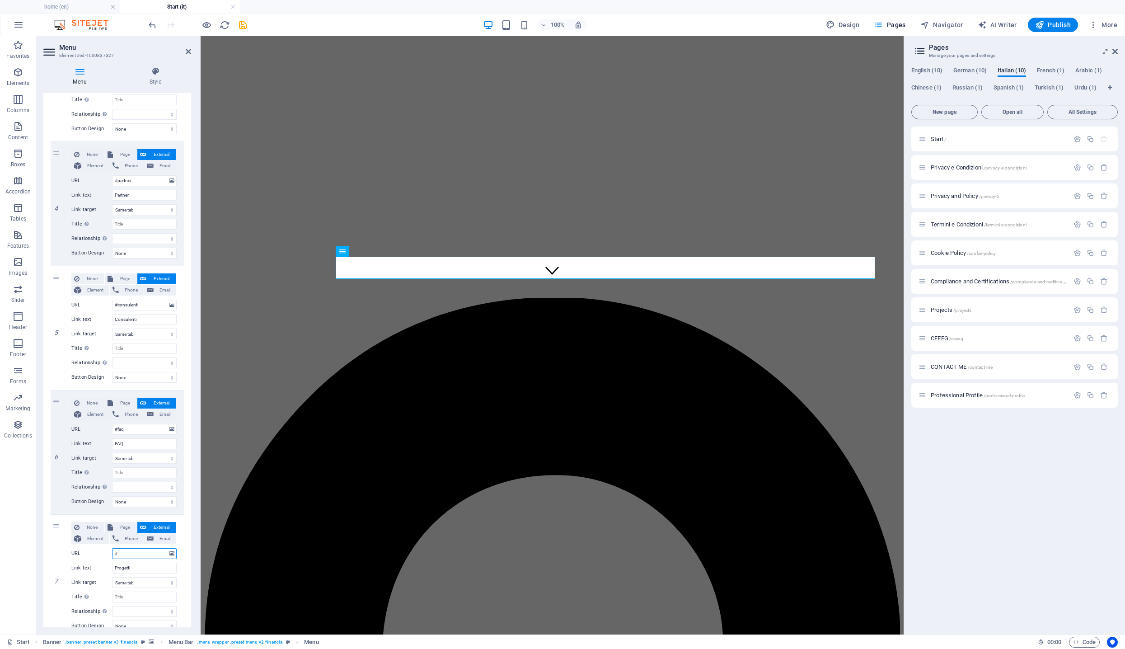
select select
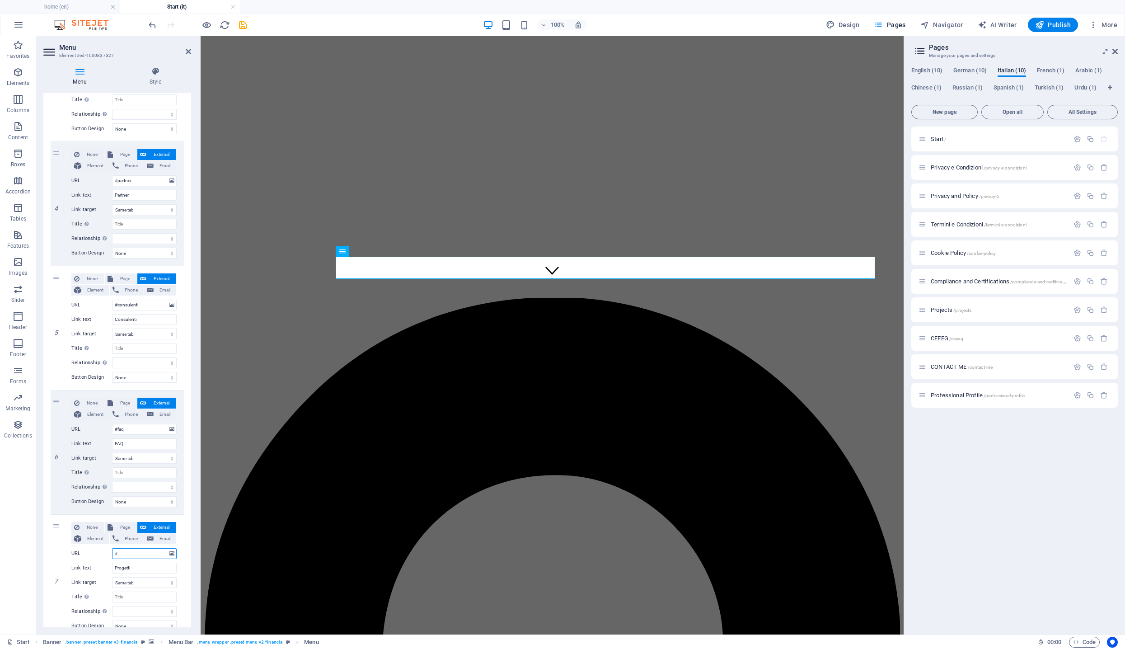
select select
type input "#proget"
select select
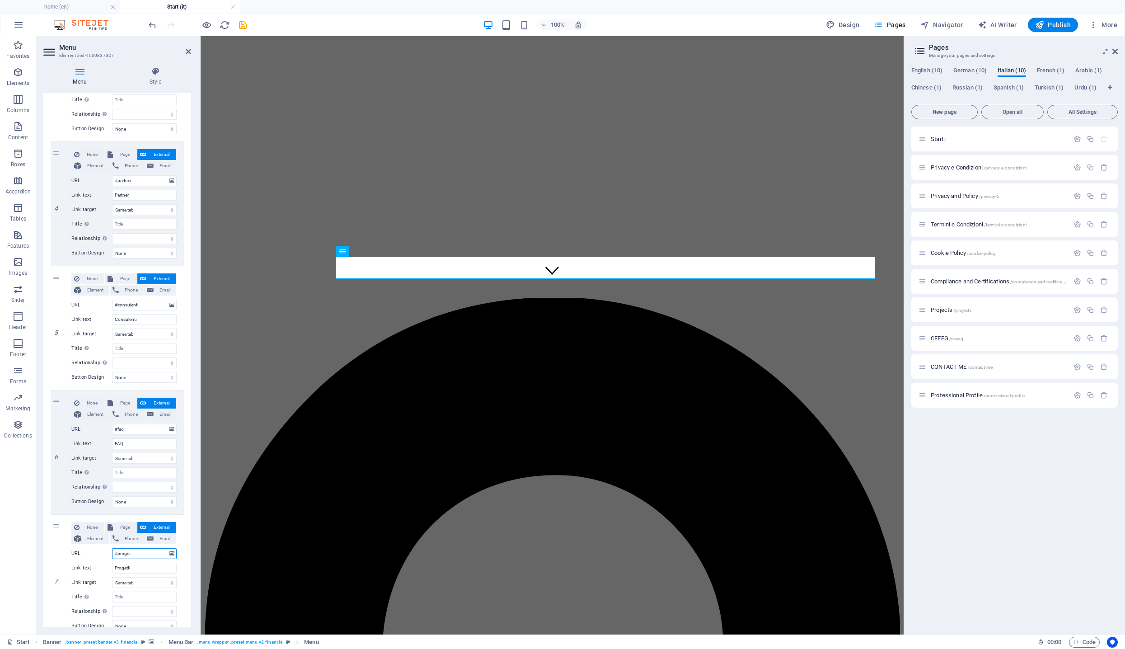
select select
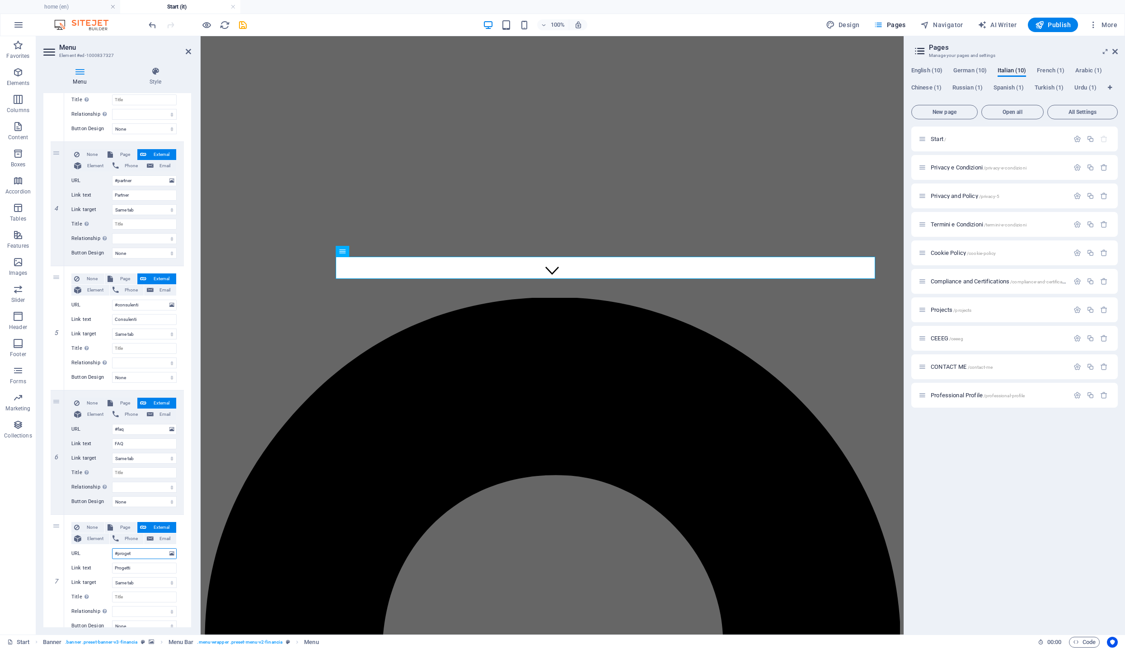
select select
type input "#progetti"
select select
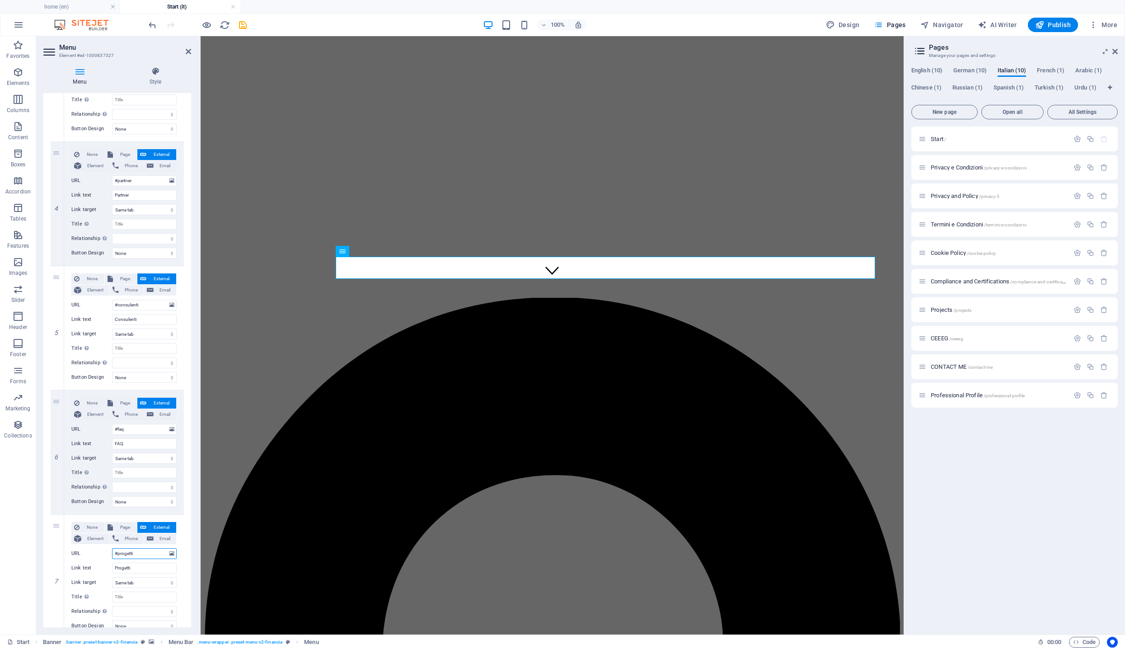
select select
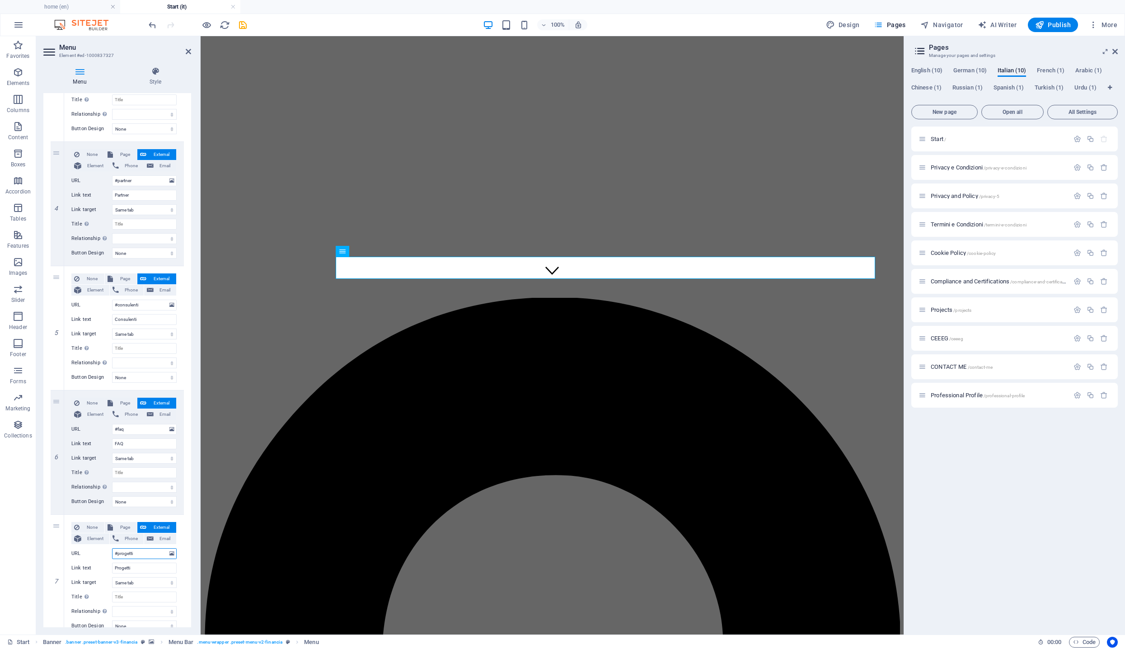
select select
type input "#proge"
select select
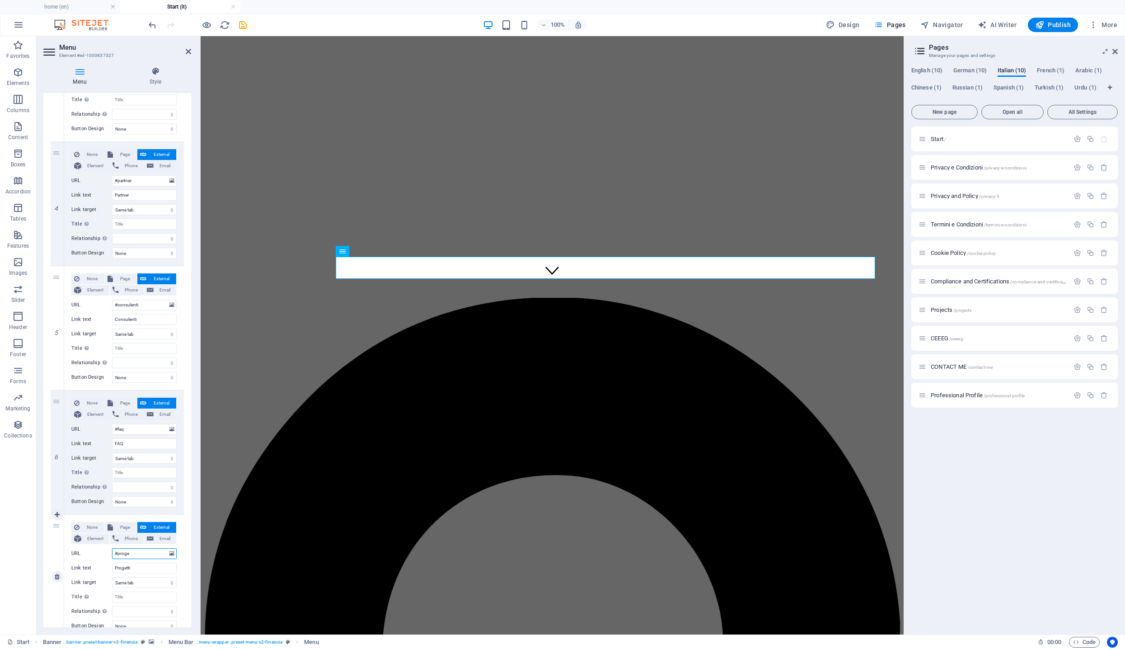
select select
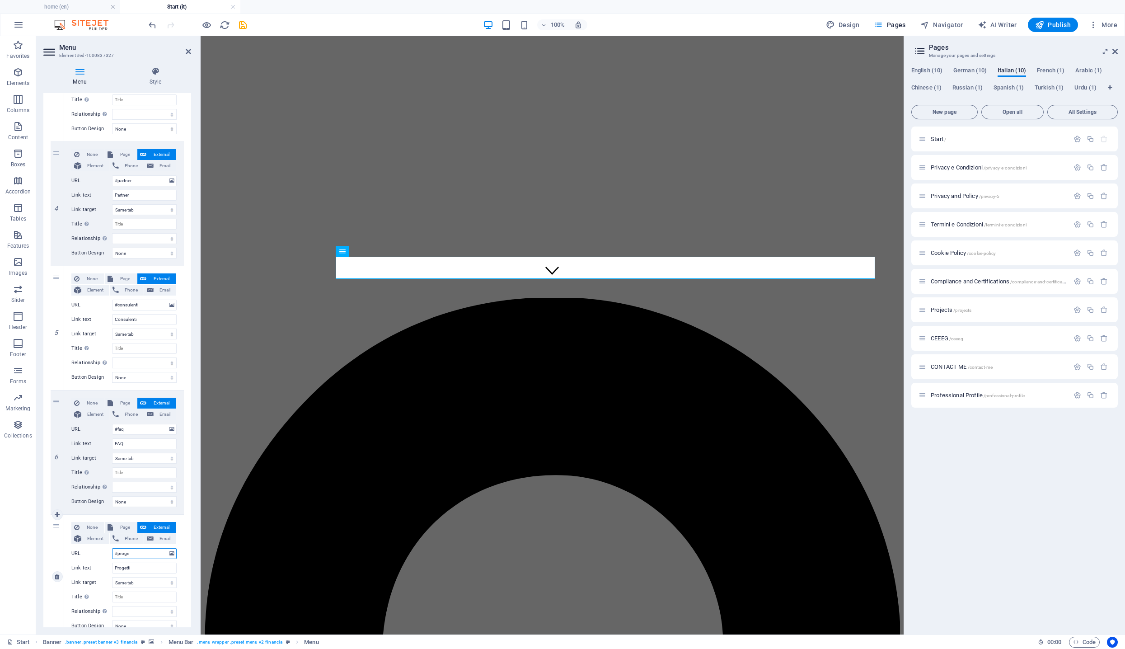
select select
type input "#prog"
select select
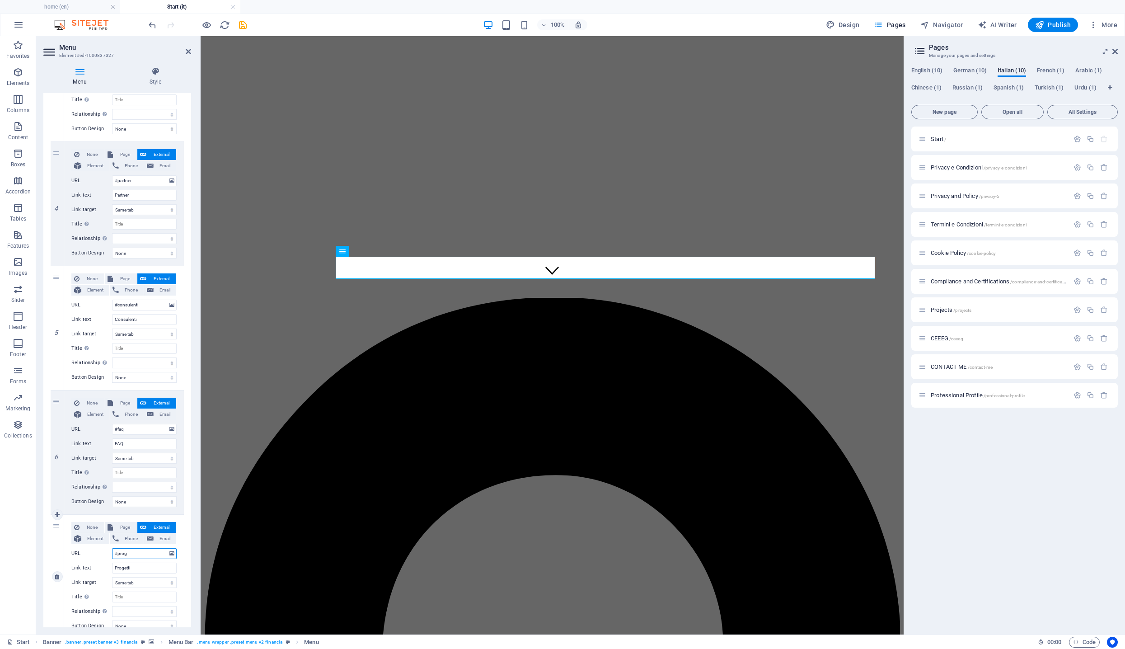
select select
type input "#pro"
select select
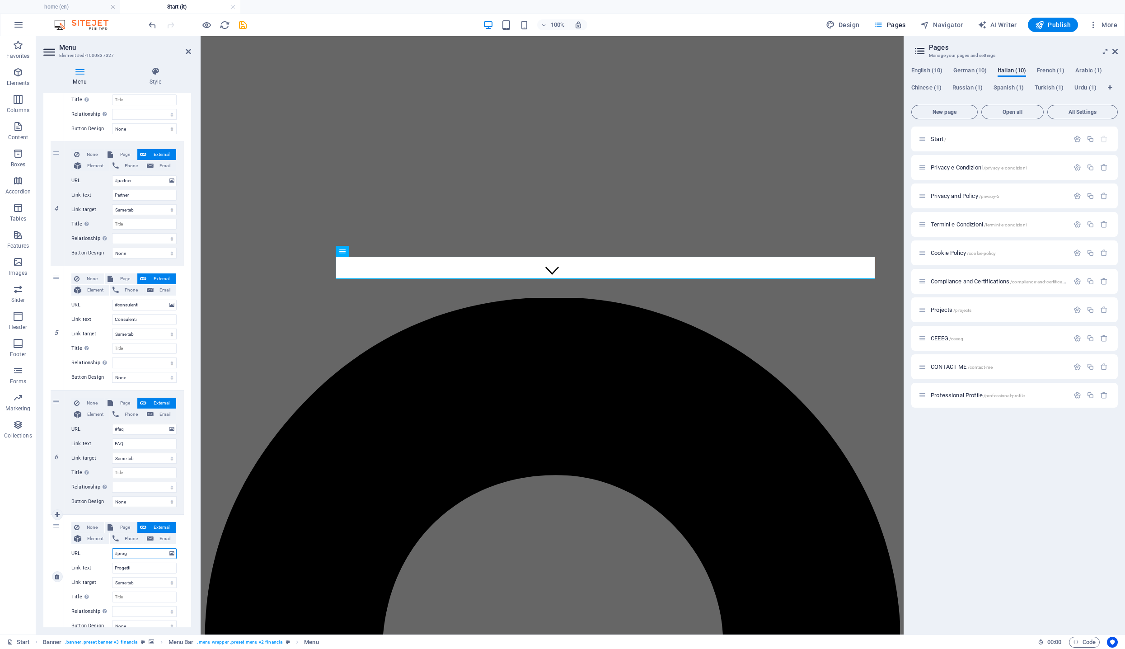
select select
type input "#project"
select select
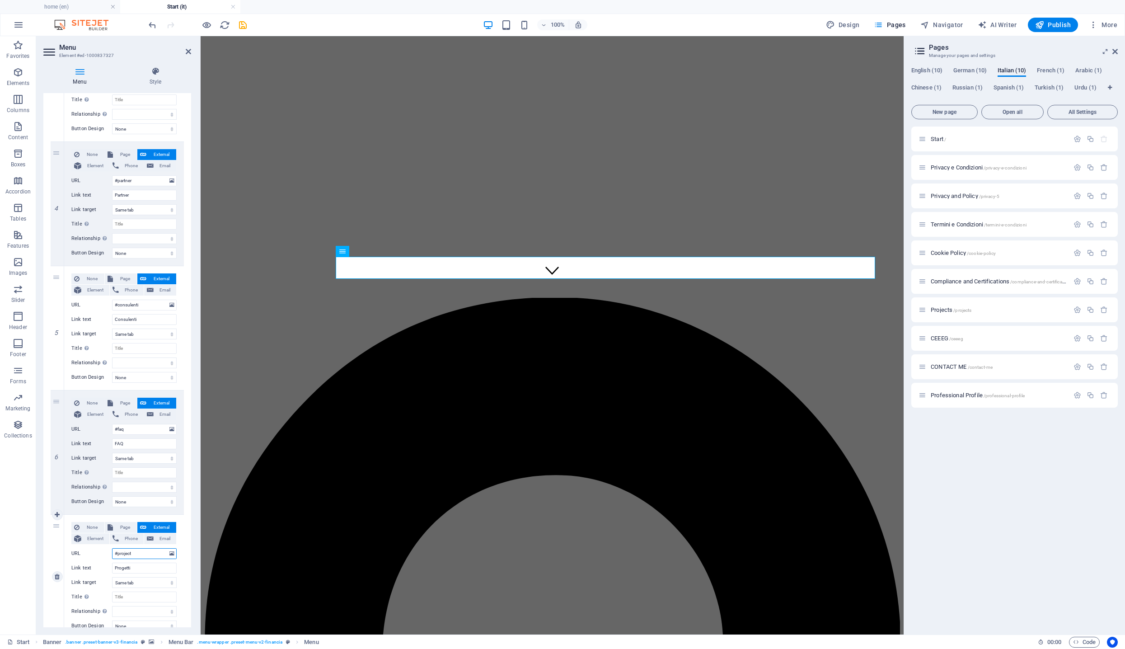
select select
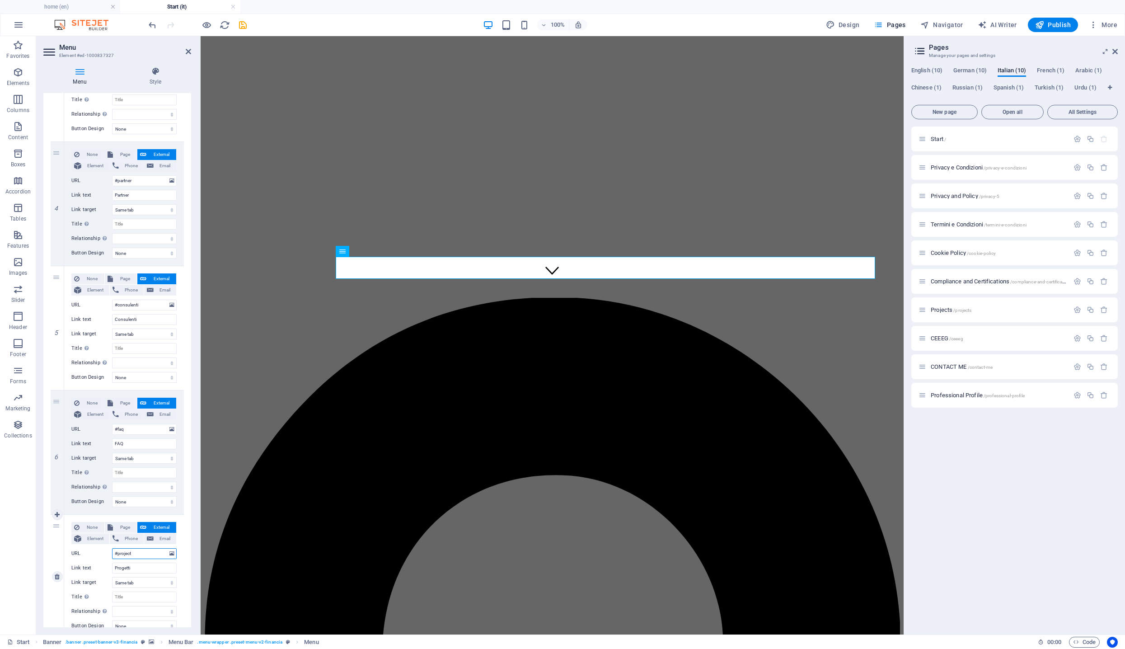
select select
type input "#project"
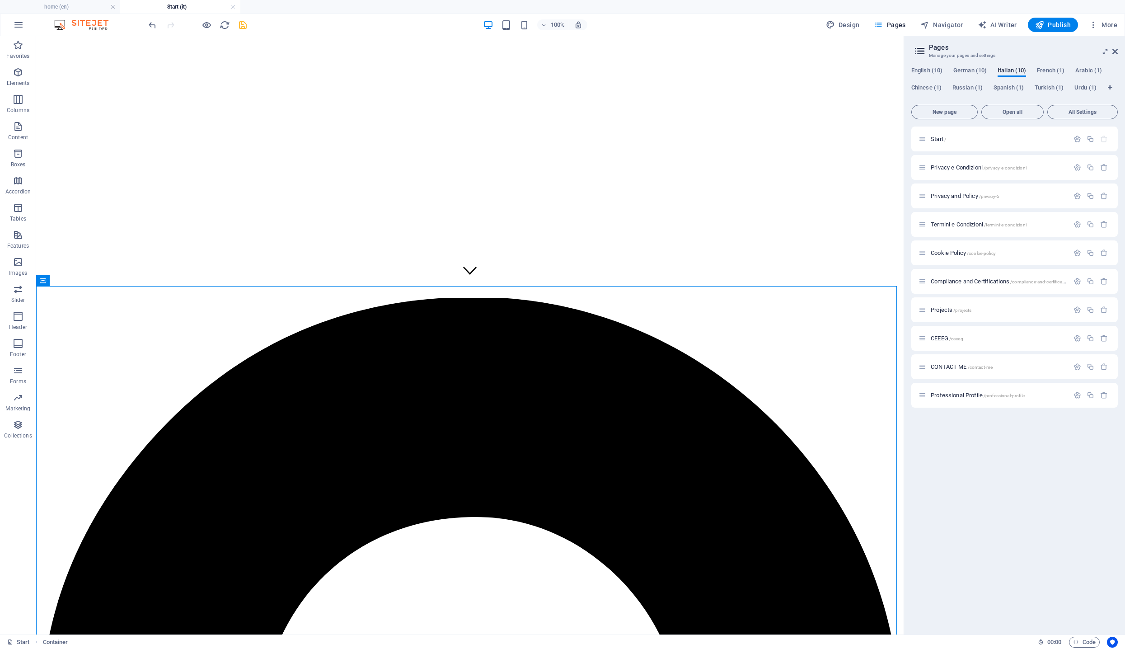
click at [244, 28] on icon "save" at bounding box center [243, 25] width 10 height 10
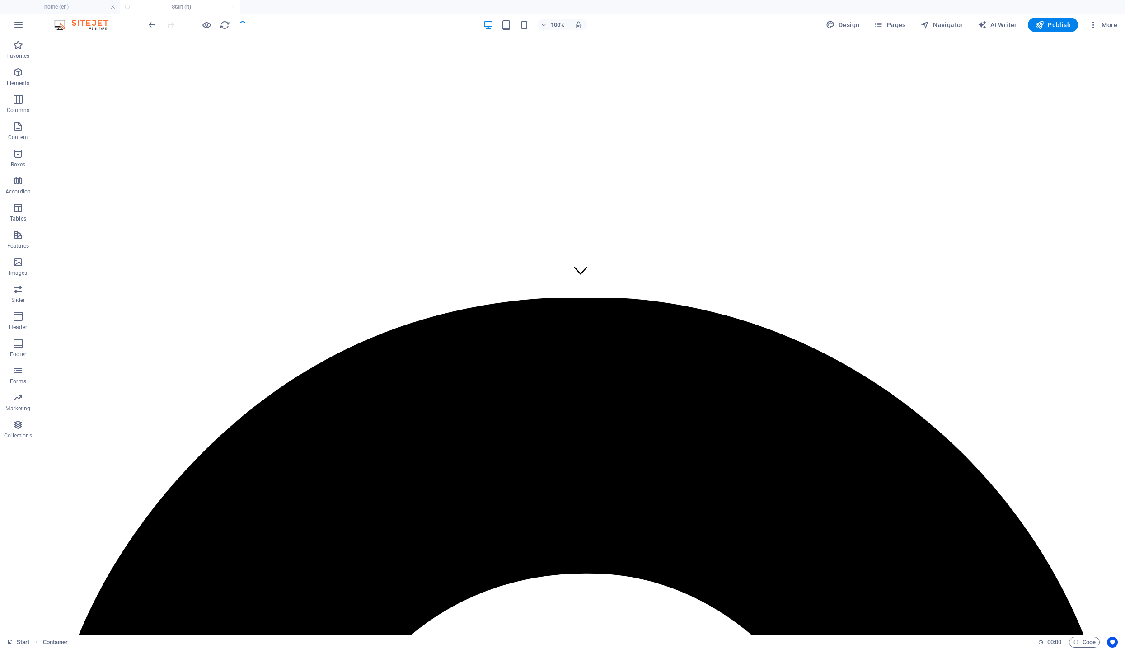
checkbox input "false"
select select
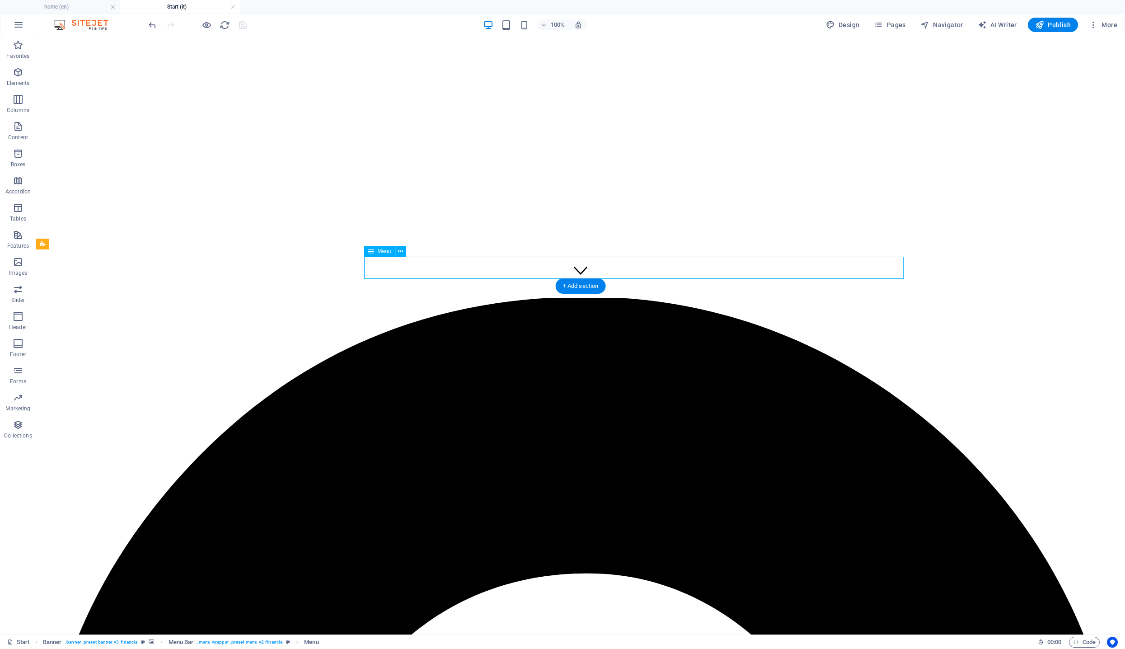
select select
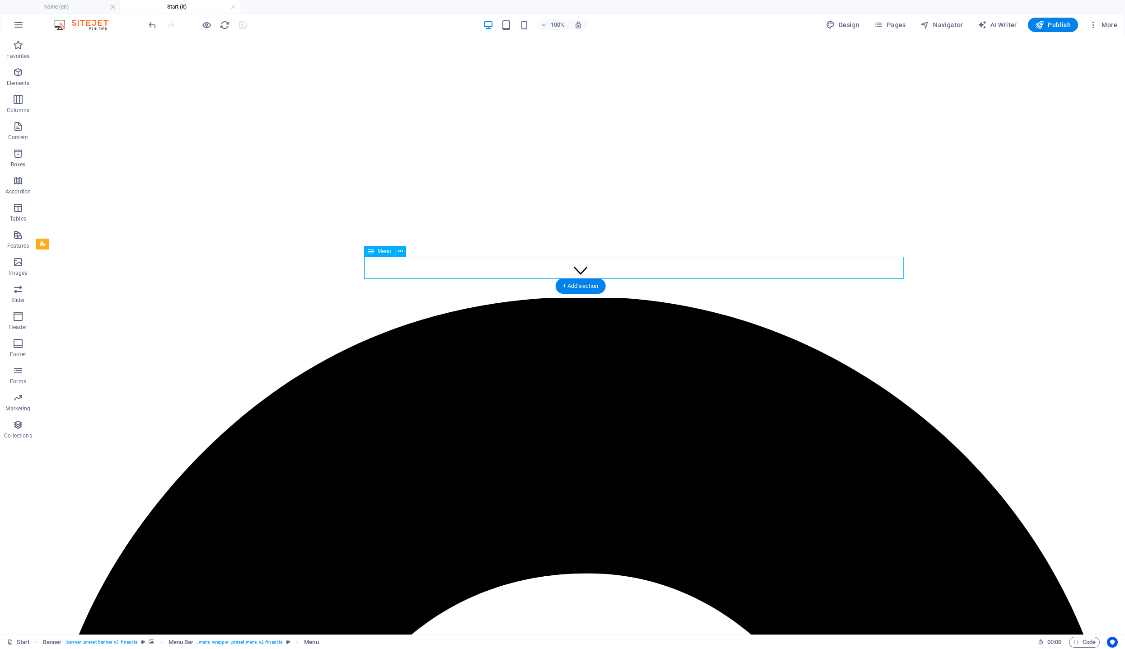
select select
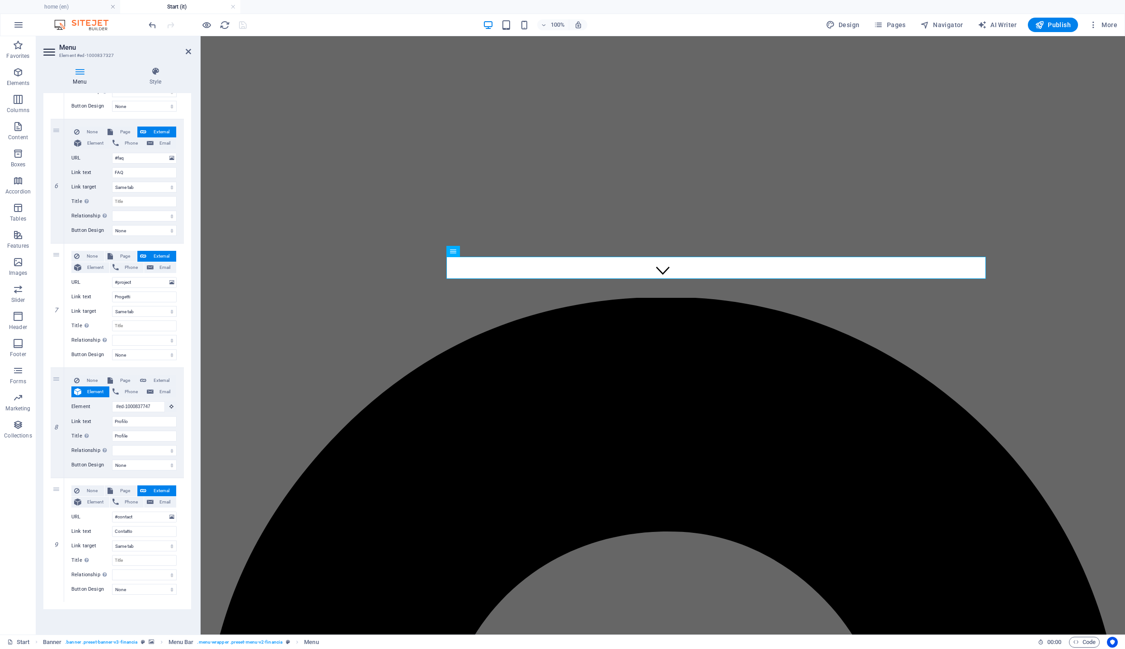
scroll to position [681, 0]
click at [148, 518] on input "#contact" at bounding box center [144, 517] width 65 height 11
type input "#contat"
select select
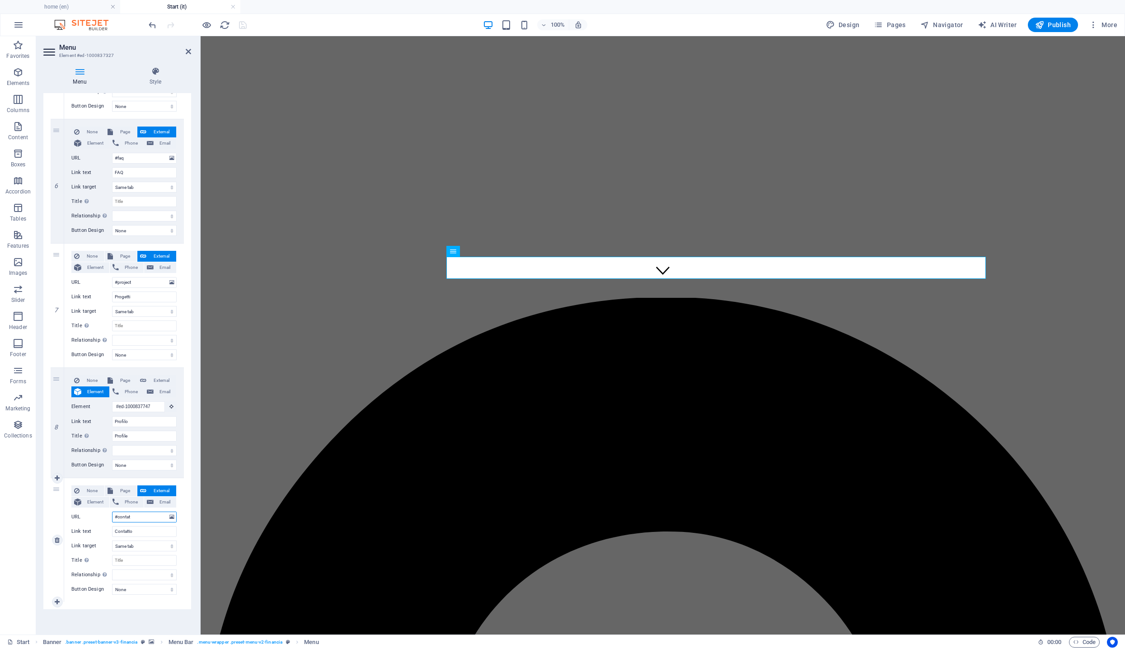
select select
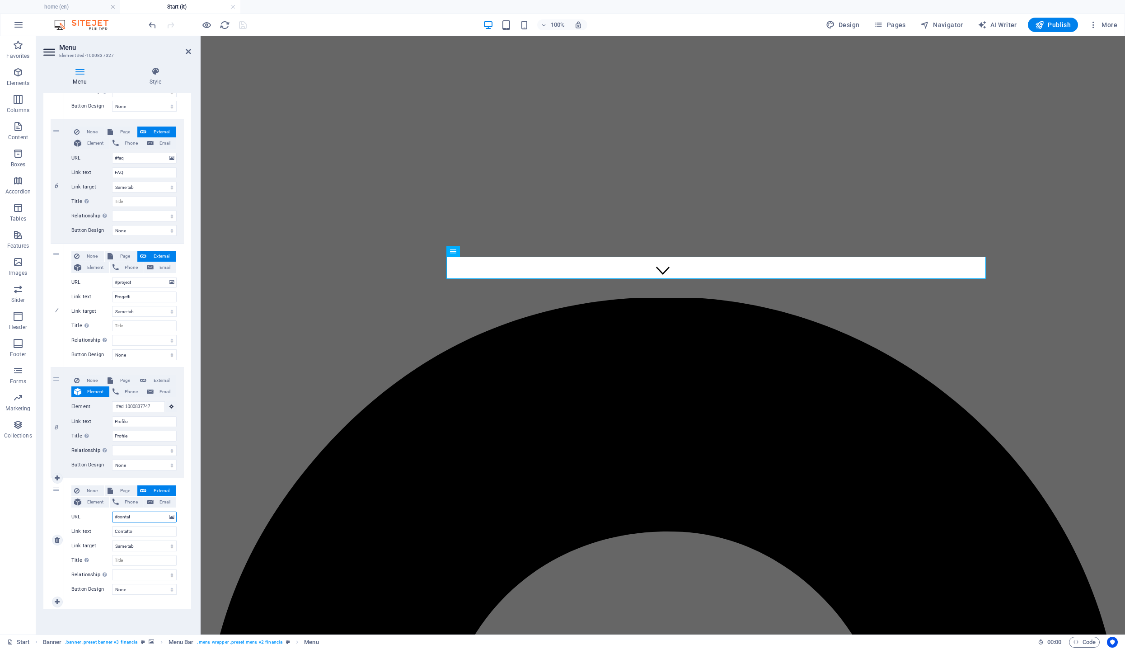
select select
type input "#contatt"
select select
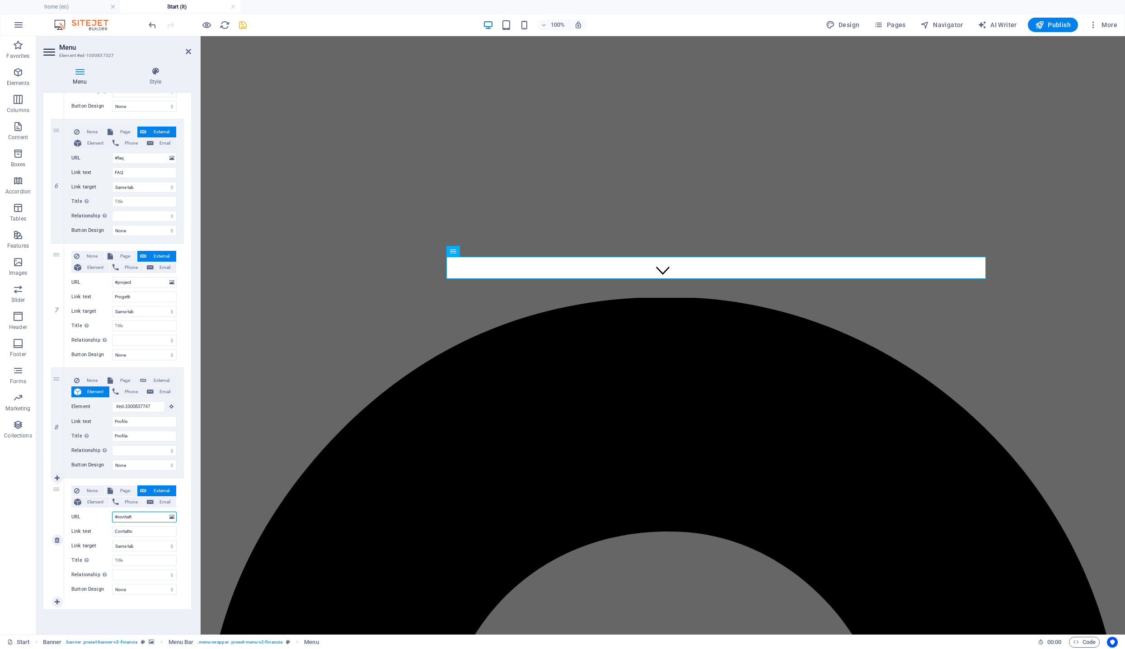
select select
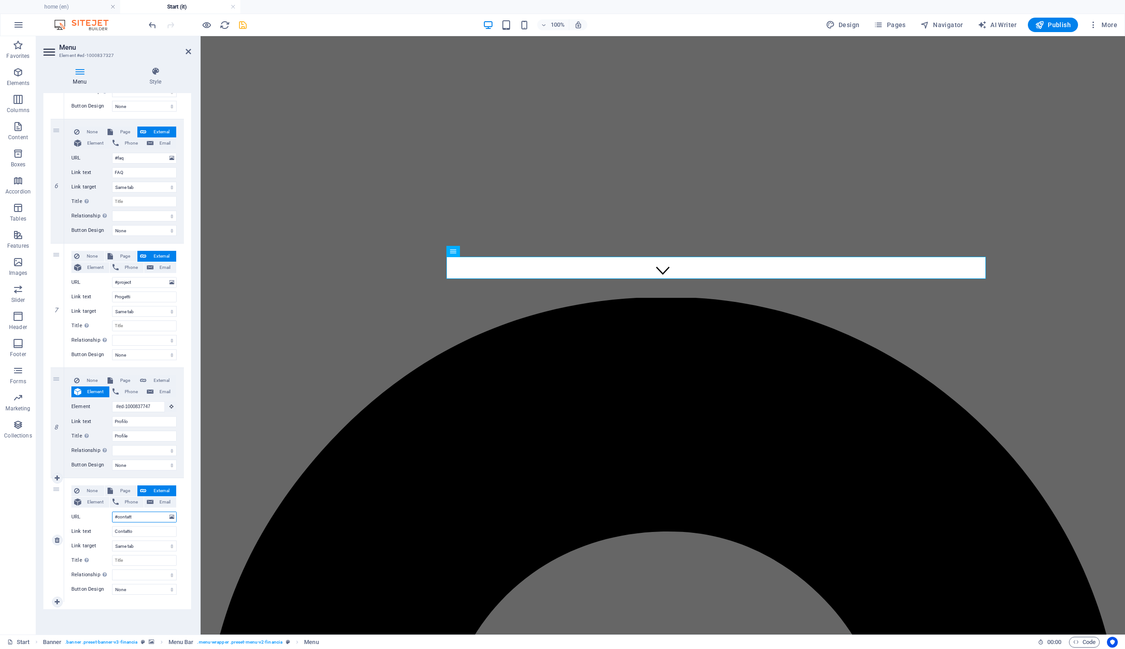
select select
type input "#contatto"
select select
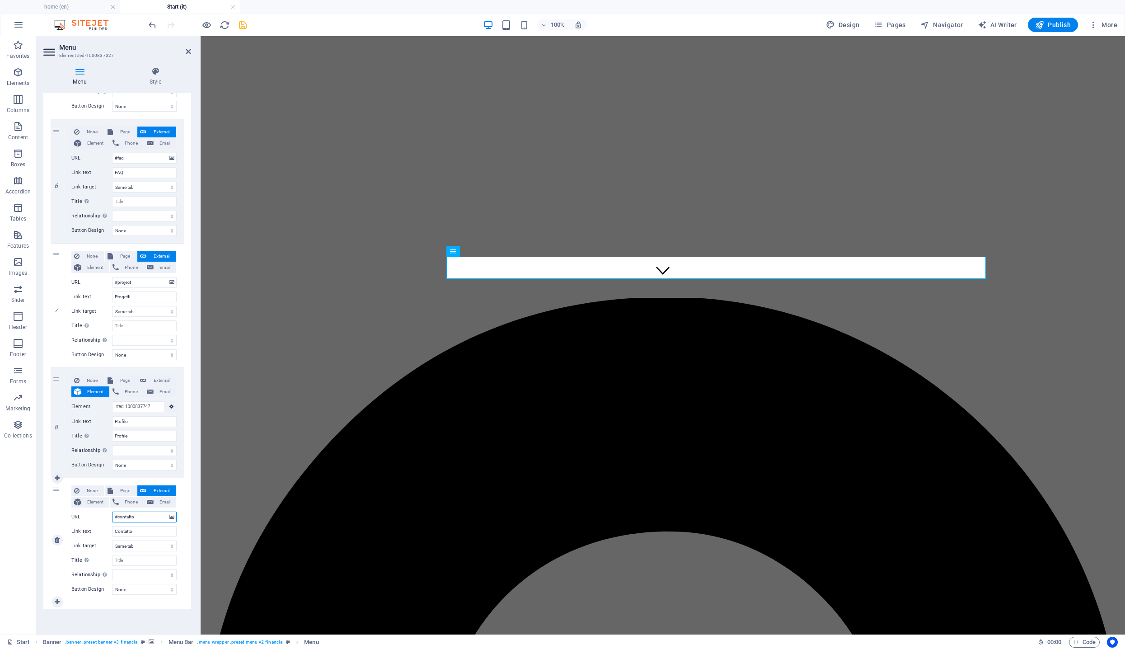
select select
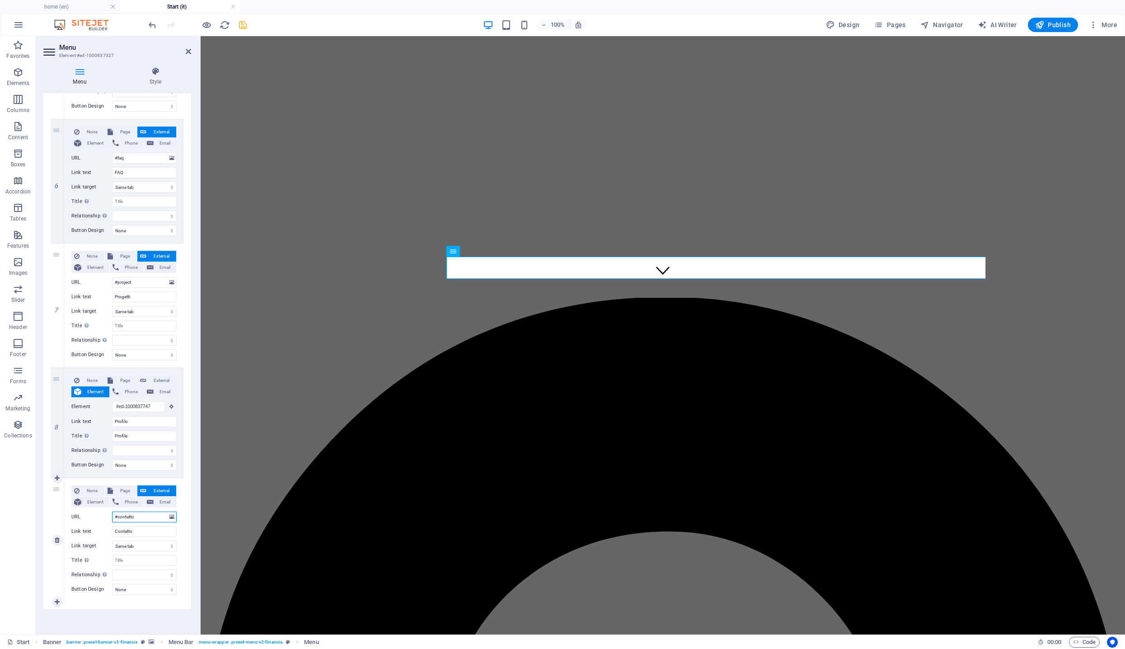
select select
drag, startPoint x: 320, startPoint y: 454, endPoint x: 485, endPoint y: 453, distance: 165.4
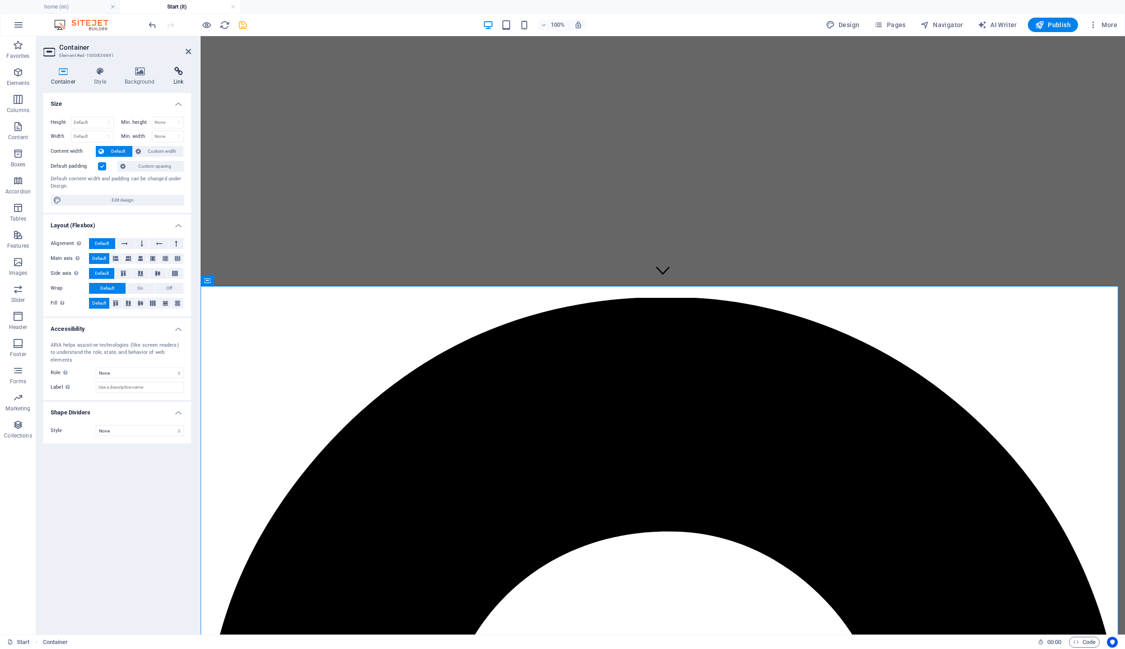
click at [183, 72] on icon at bounding box center [178, 71] width 25 height 9
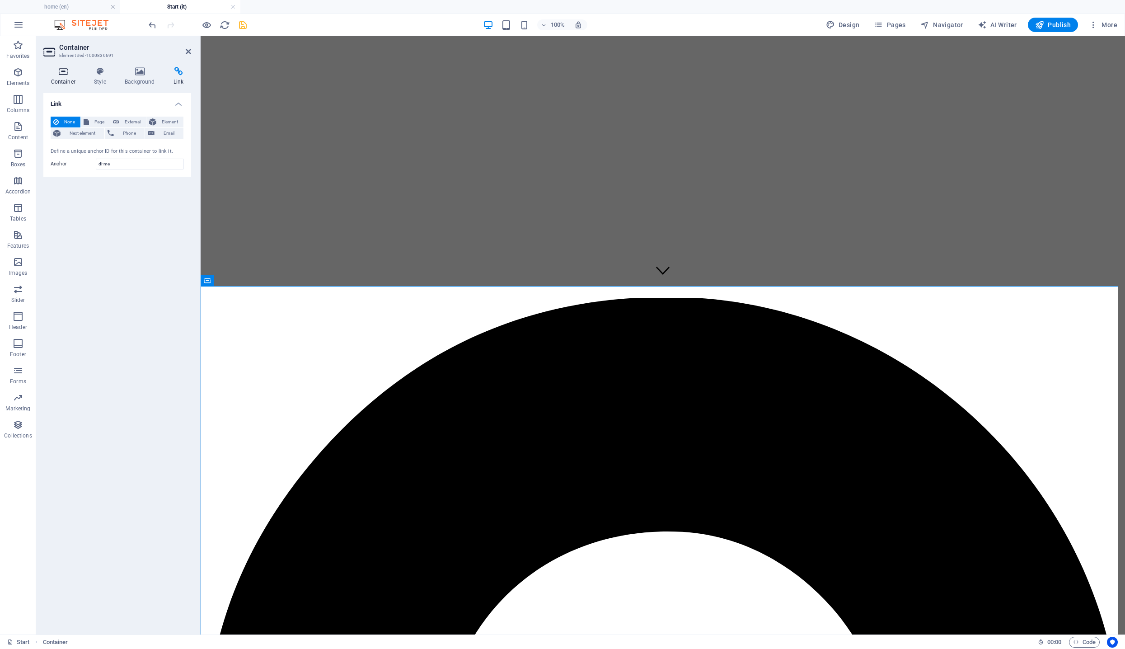
click at [60, 73] on icon at bounding box center [63, 71] width 40 height 9
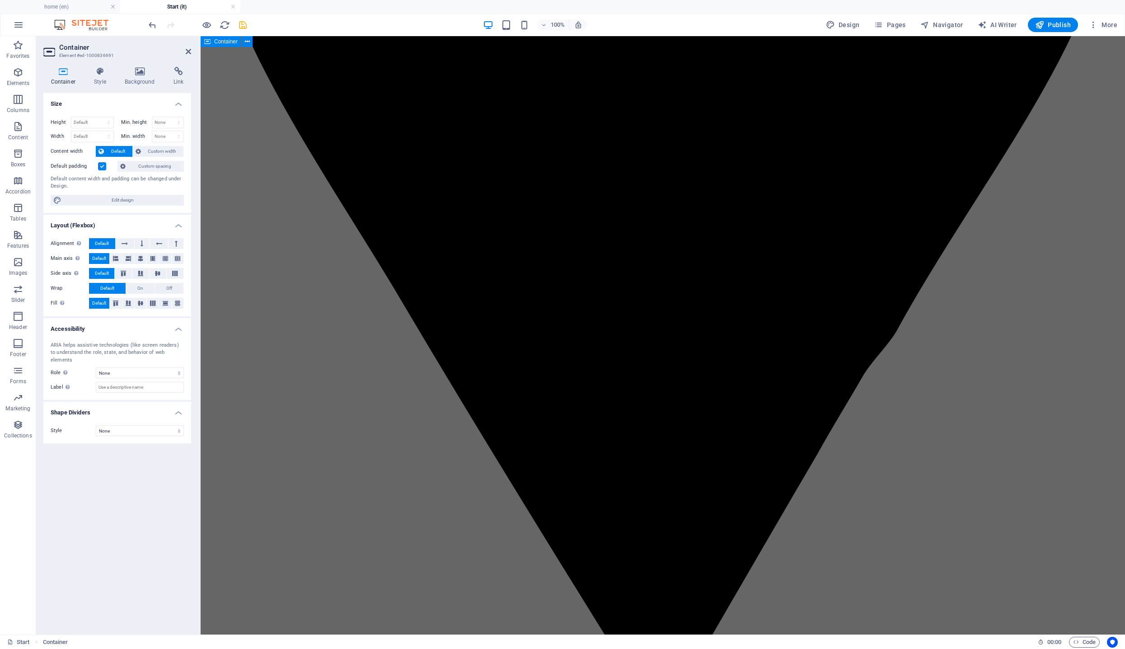
scroll to position [4892, 0]
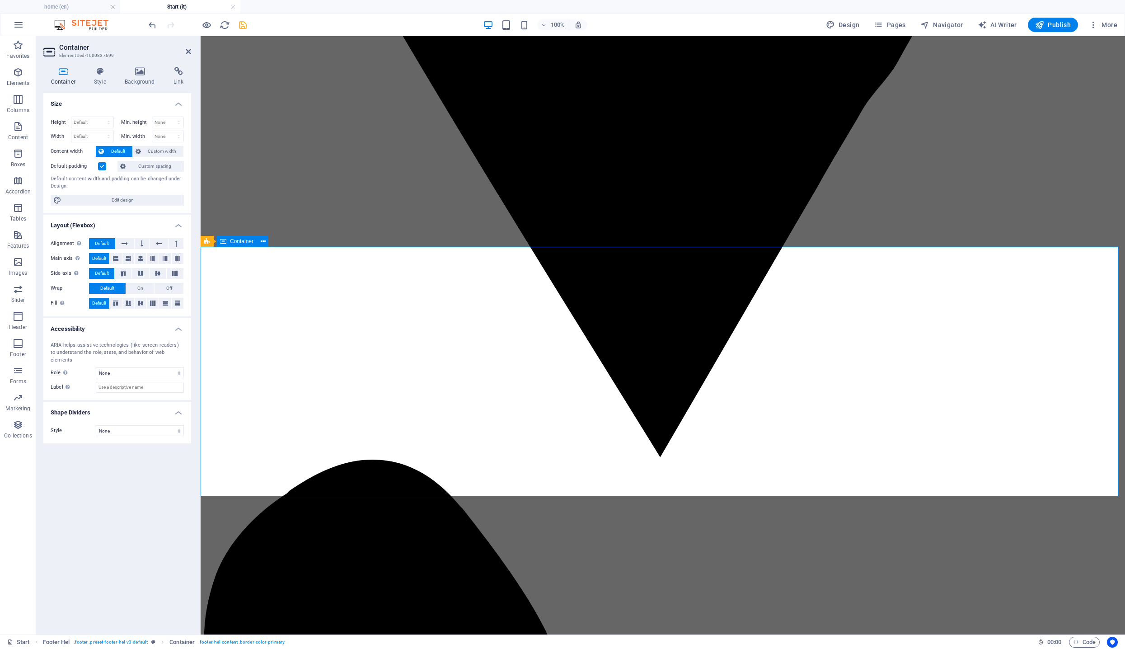
scroll to position [4853, 0]
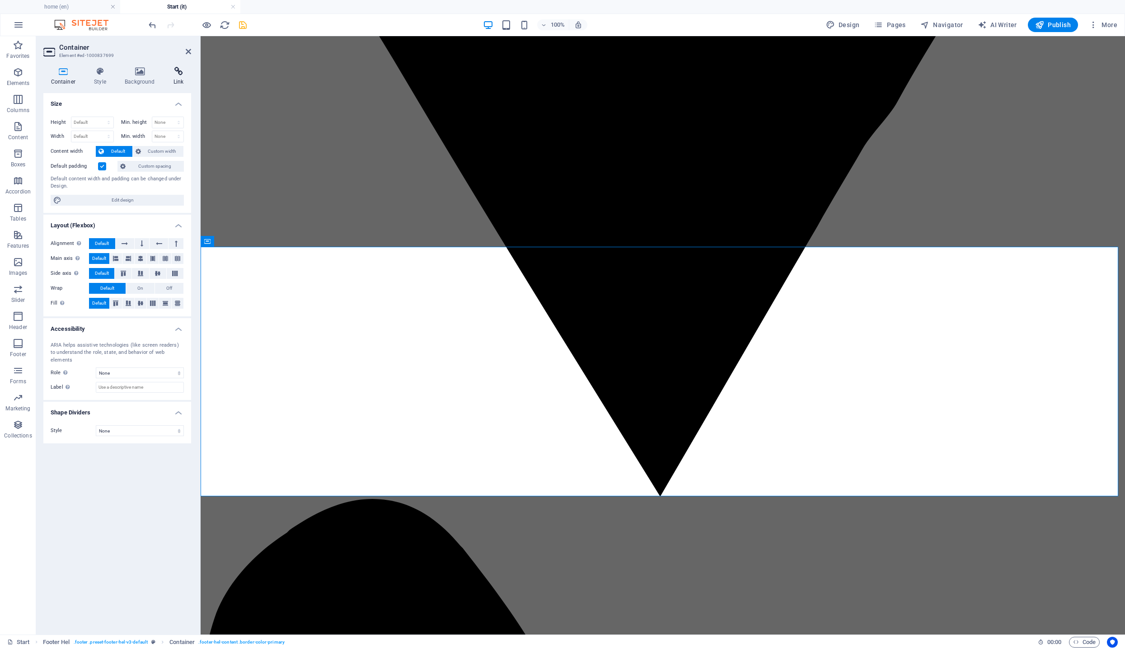
click at [185, 70] on icon at bounding box center [178, 71] width 25 height 9
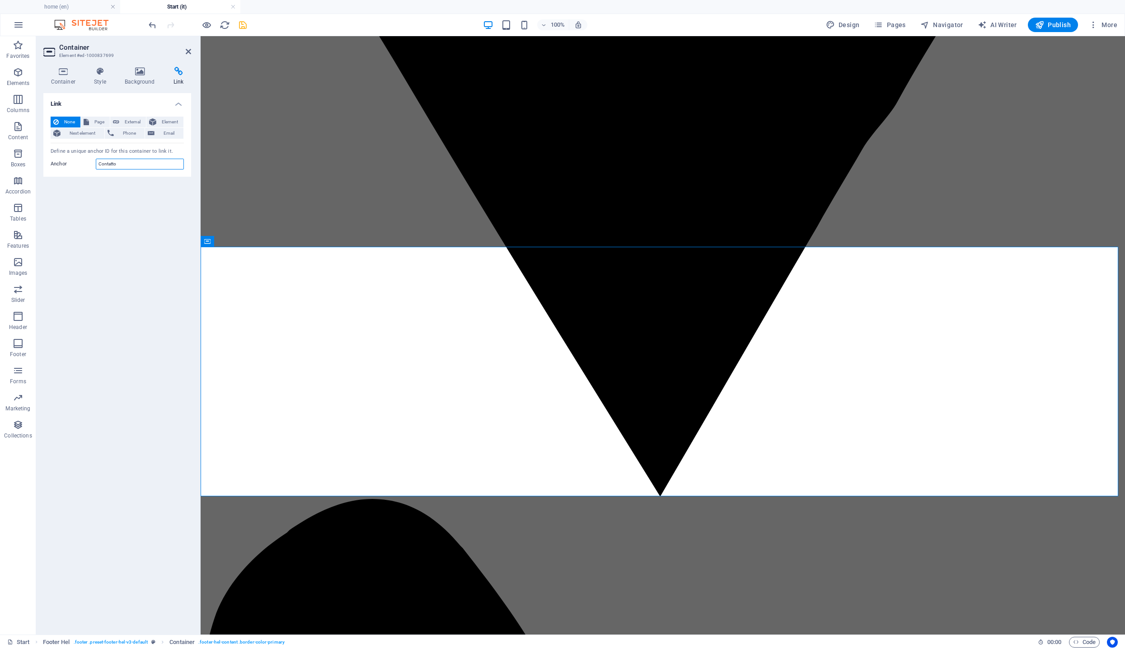
click at [100, 165] on input "Contatto" at bounding box center [140, 164] width 88 height 11
type input "contatto"
click at [246, 26] on icon "save" at bounding box center [243, 25] width 10 height 10
checkbox input "false"
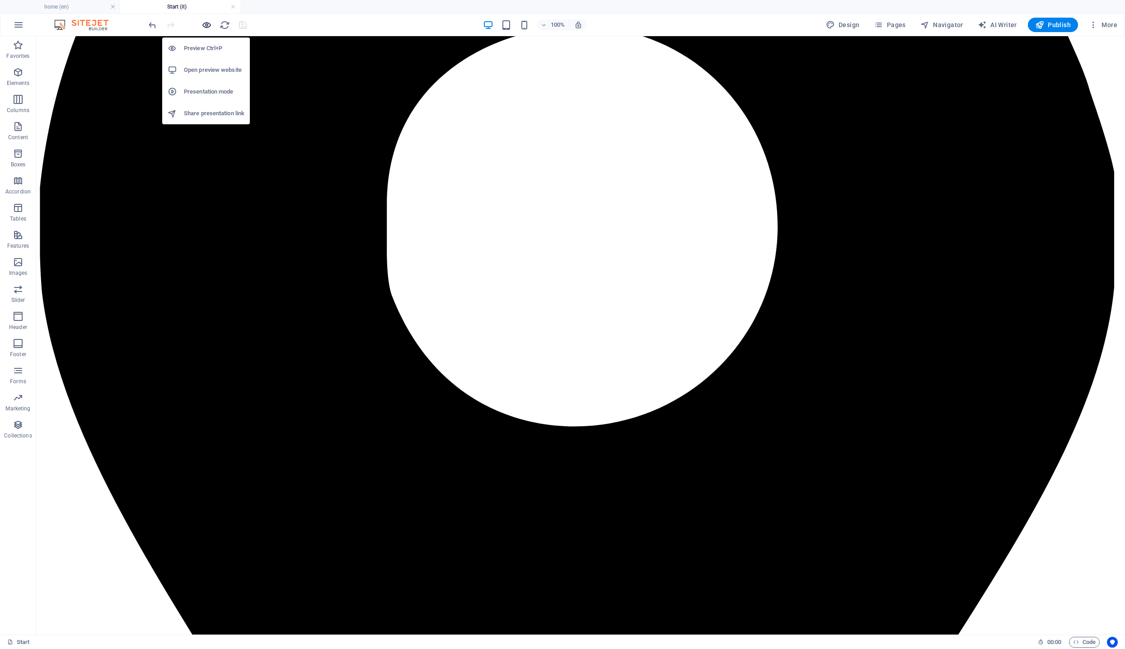
click at [208, 26] on icon "button" at bounding box center [207, 25] width 10 height 10
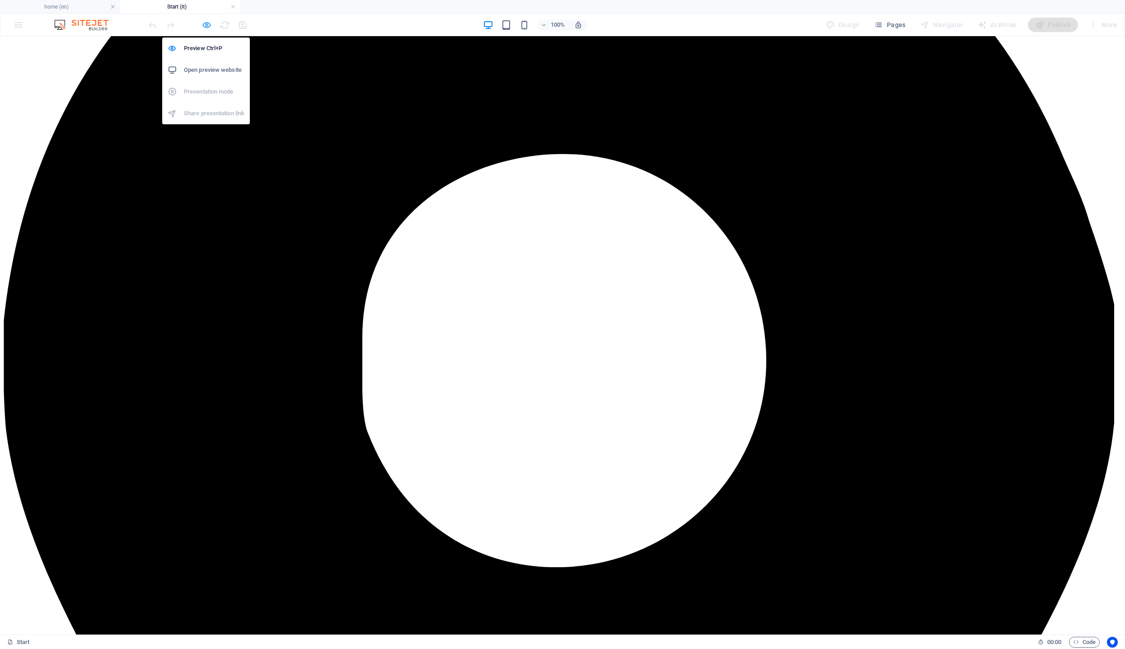
scroll to position [4367, 0]
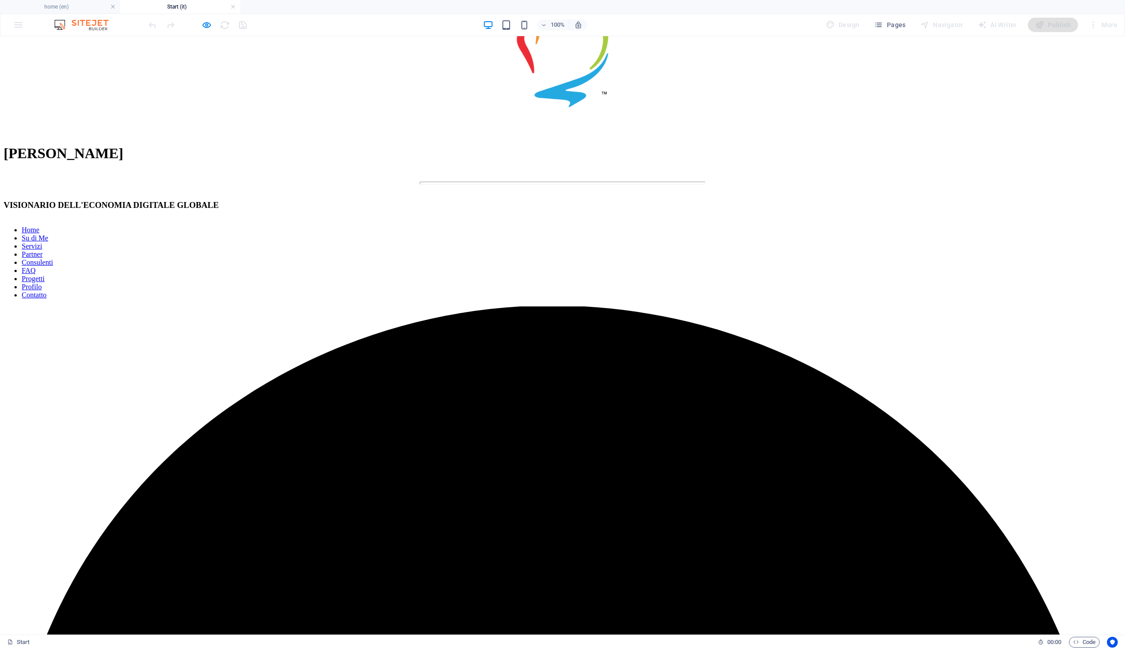
click at [36, 267] on link "FAQ" at bounding box center [29, 271] width 14 height 8
click at [45, 275] on link "Progetti" at bounding box center [33, 279] width 23 height 8
click at [42, 283] on link "Profilo" at bounding box center [32, 287] width 20 height 8
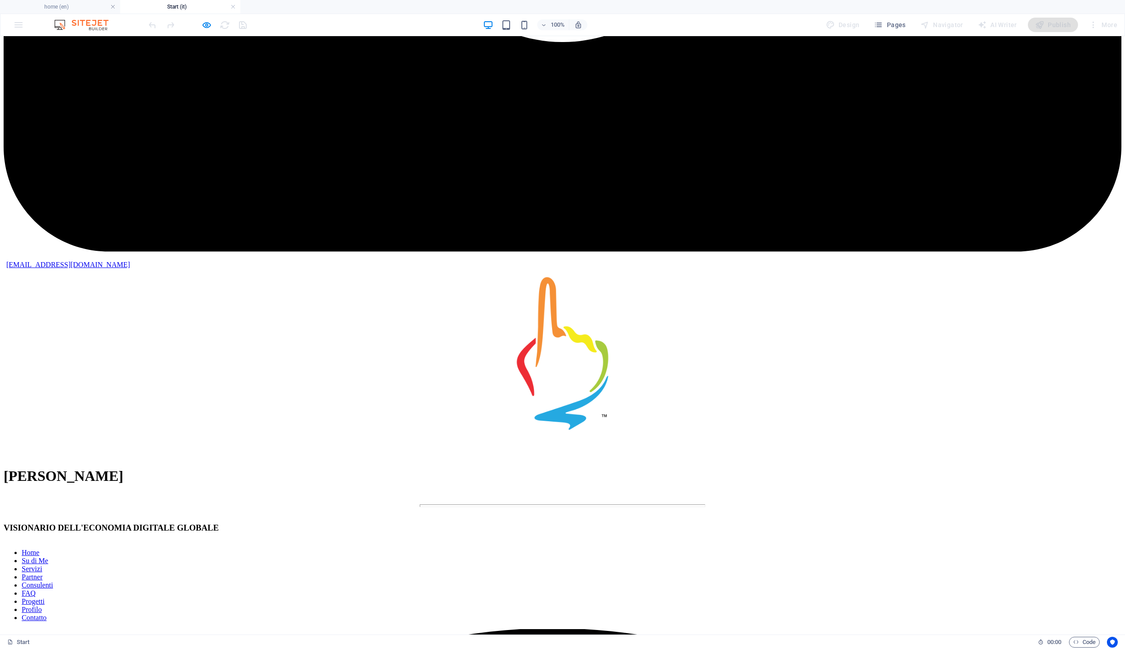
scroll to position [4017, 0]
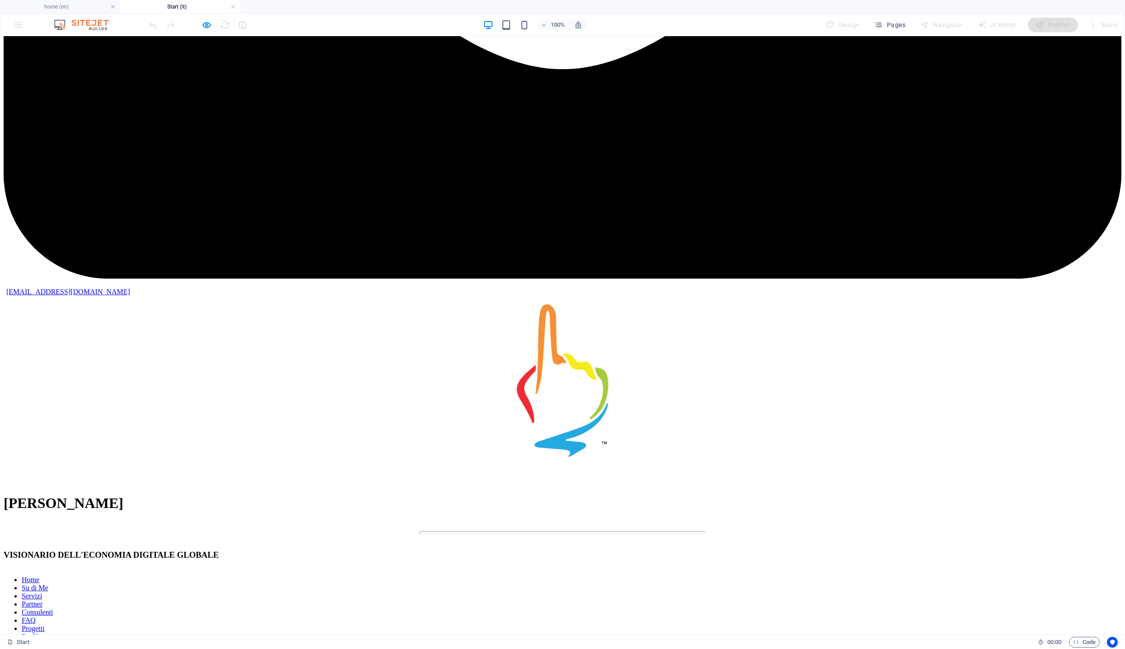
click at [45, 625] on link "Progetti" at bounding box center [33, 629] width 23 height 8
click at [39, 576] on link "Home" at bounding box center [31, 580] width 18 height 8
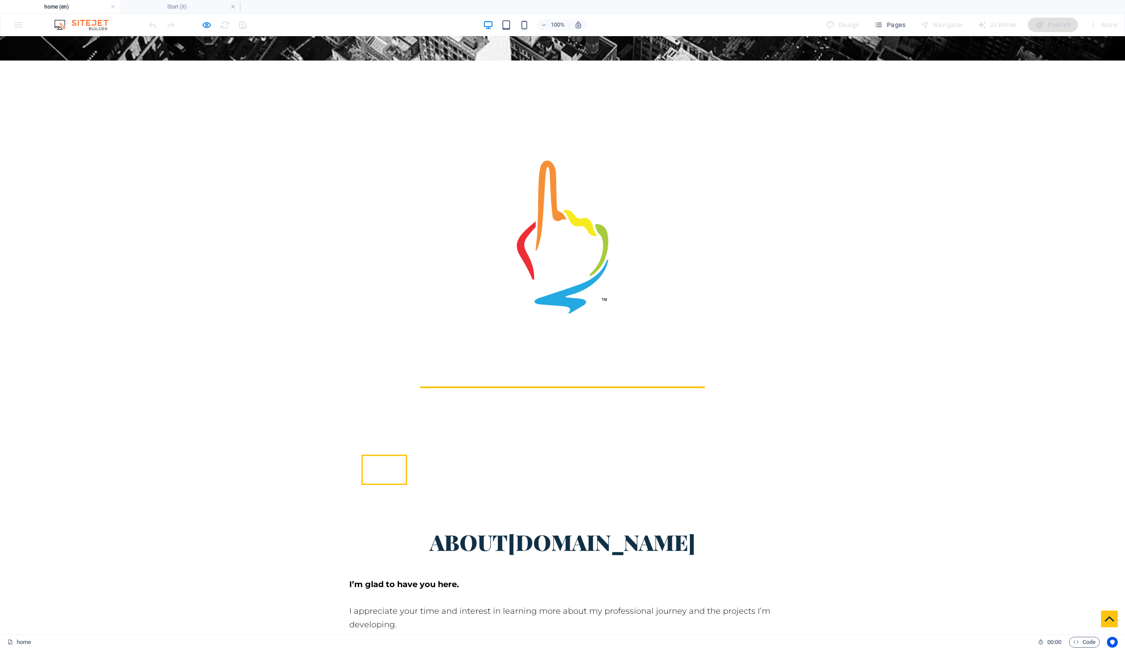
scroll to position [598, 0]
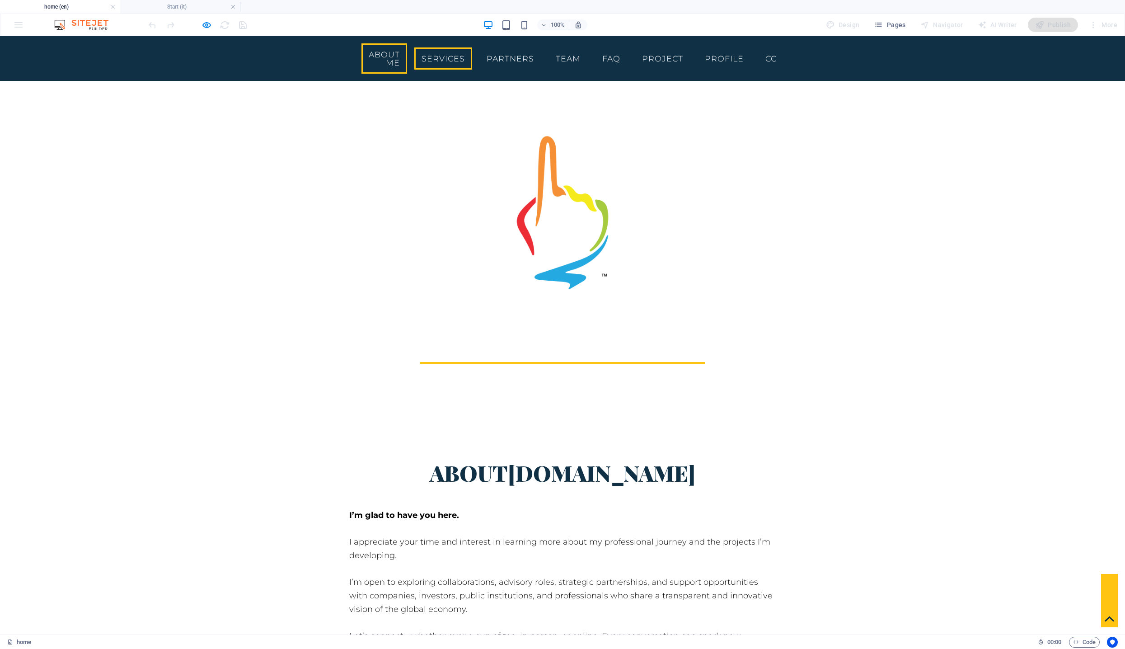
click at [472, 56] on link "Services" at bounding box center [443, 58] width 58 height 23
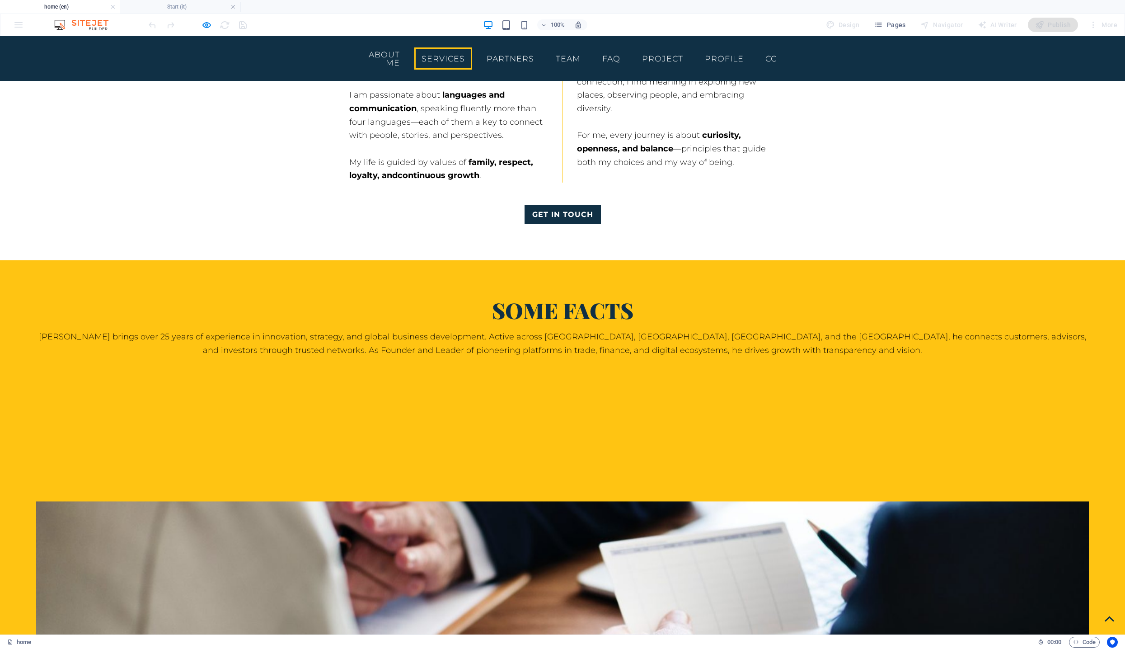
scroll to position [1674, 0]
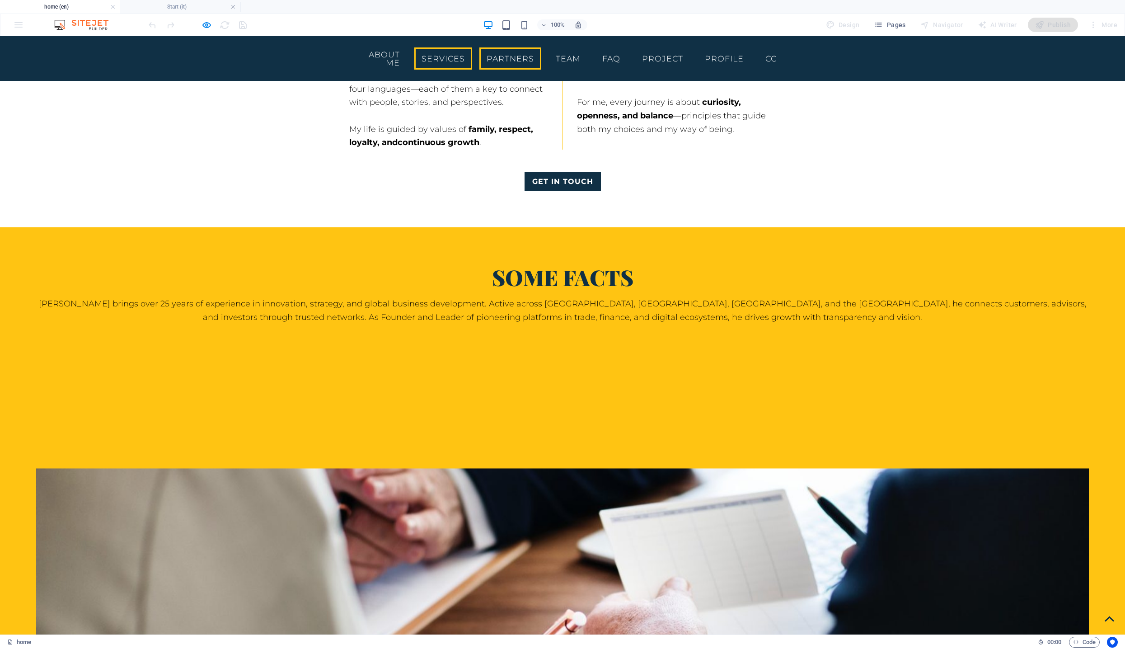
click at [541, 55] on link "Partners" at bounding box center [511, 58] width 62 height 23
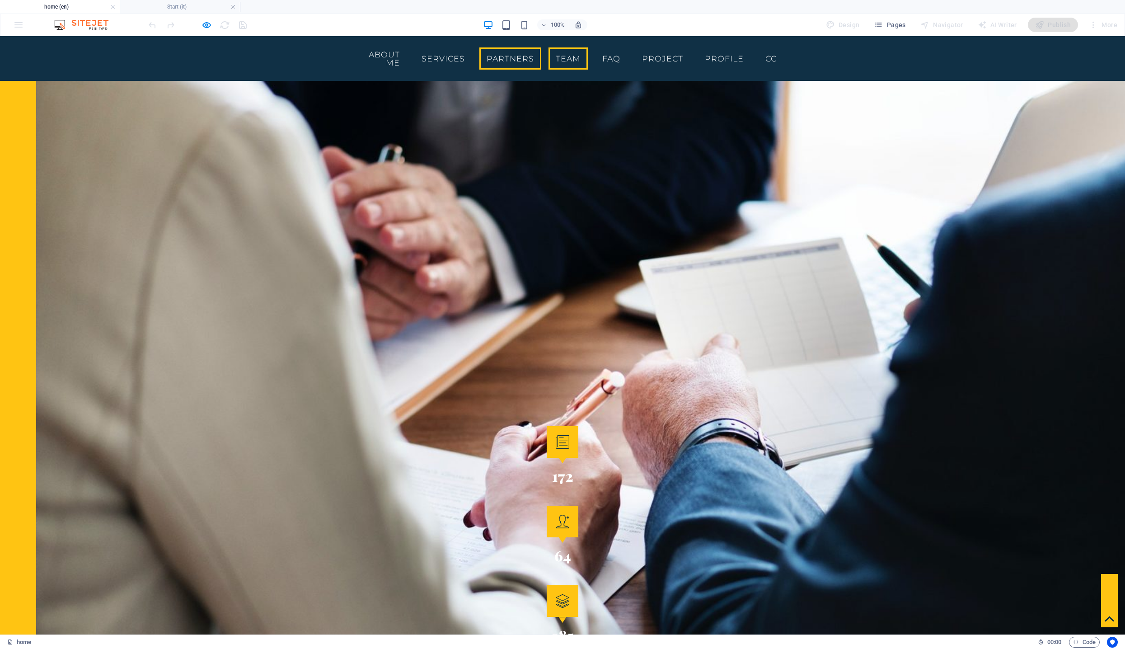
click at [588, 59] on link "Team" at bounding box center [568, 58] width 39 height 23
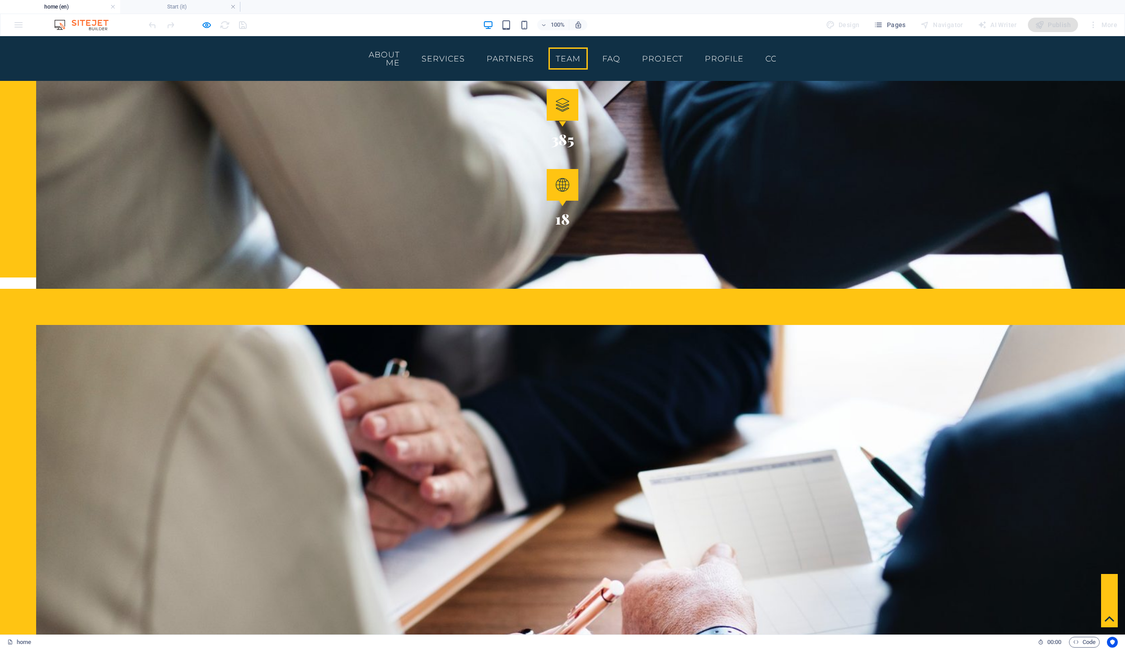
scroll to position [2679, 0]
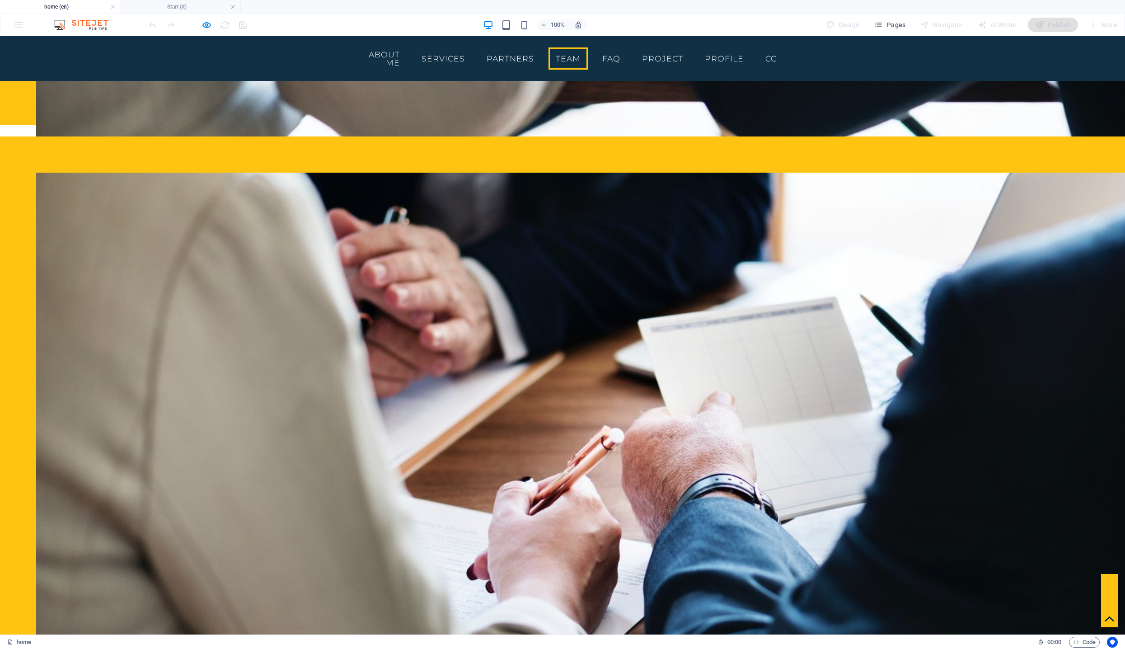
click at [588, 50] on link "Team" at bounding box center [568, 58] width 39 height 23
click at [628, 54] on link "FAQ" at bounding box center [611, 58] width 33 height 23
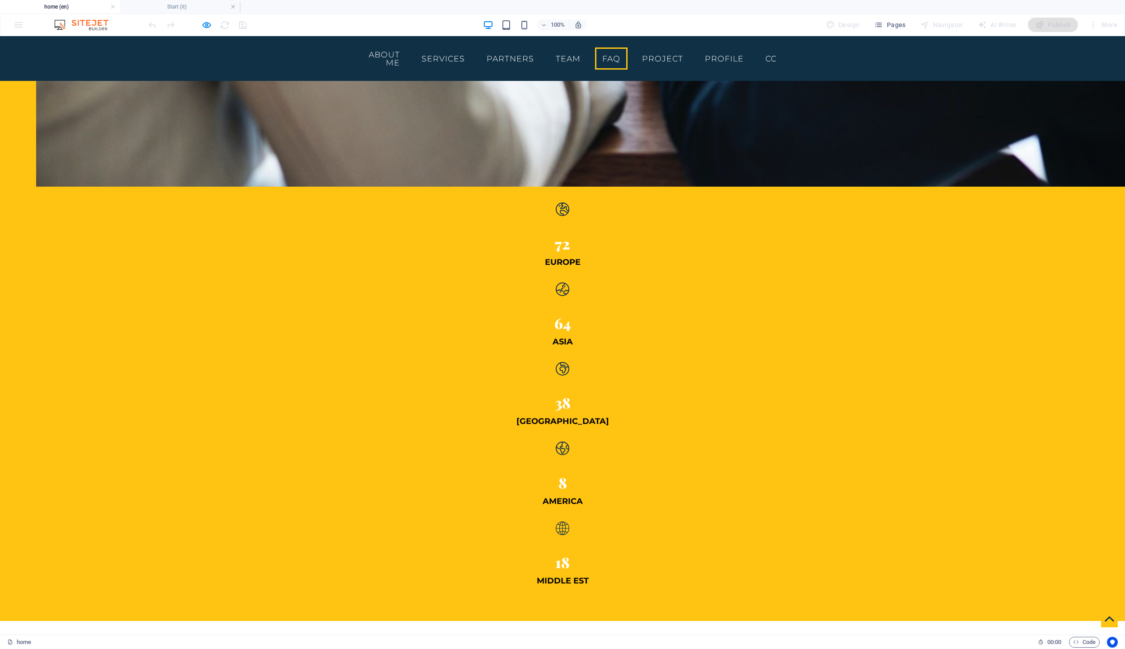
scroll to position [3311, 0]
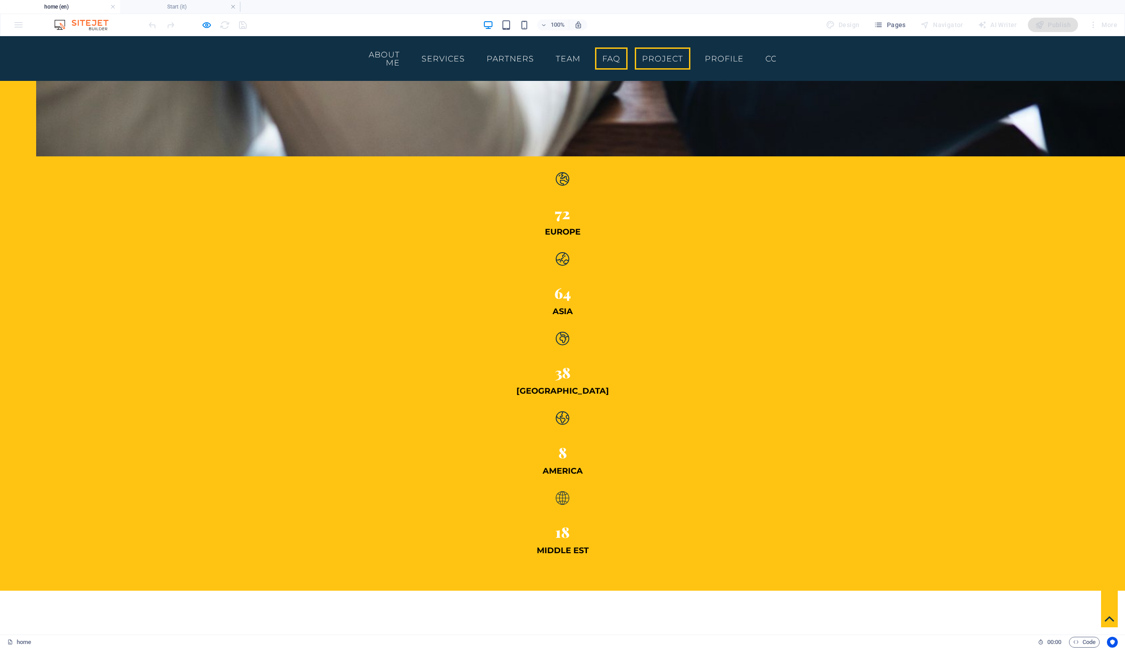
click at [691, 55] on link "project" at bounding box center [663, 58] width 56 height 23
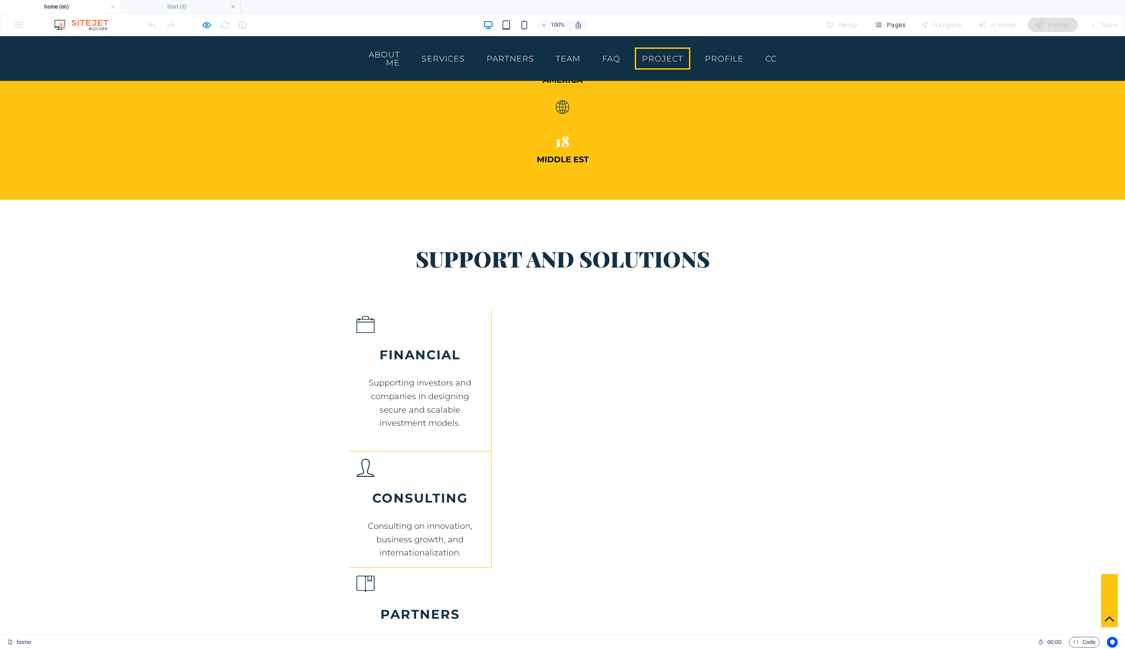
scroll to position [3710, 0]
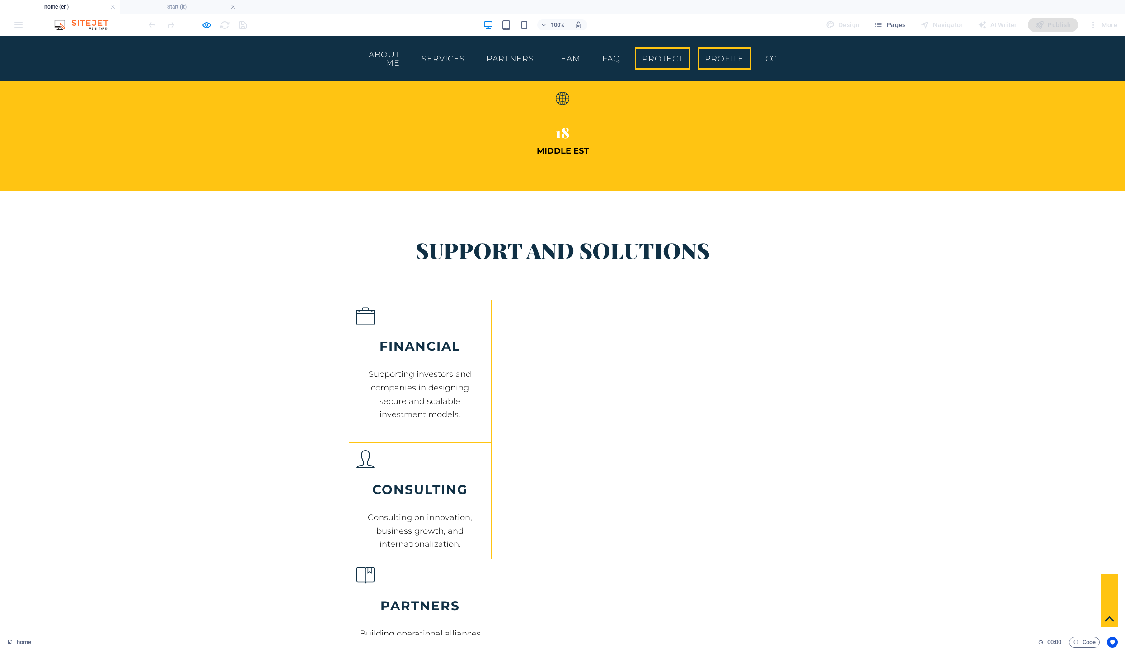
click at [751, 53] on link "Profile" at bounding box center [724, 58] width 53 height 23
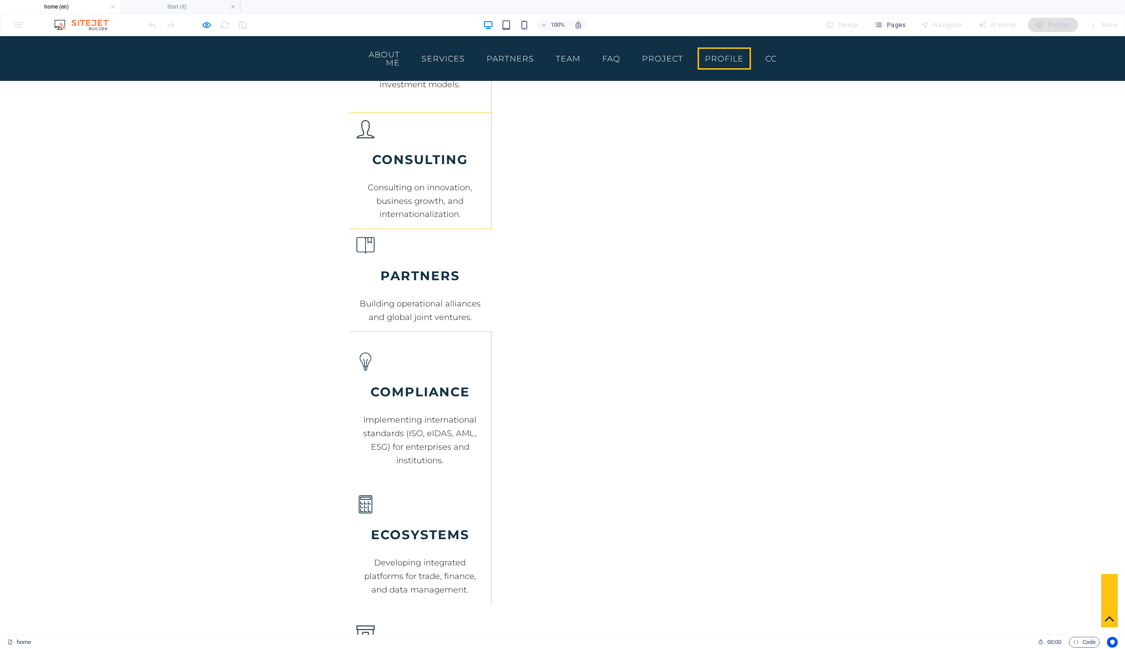
scroll to position [4074, 0]
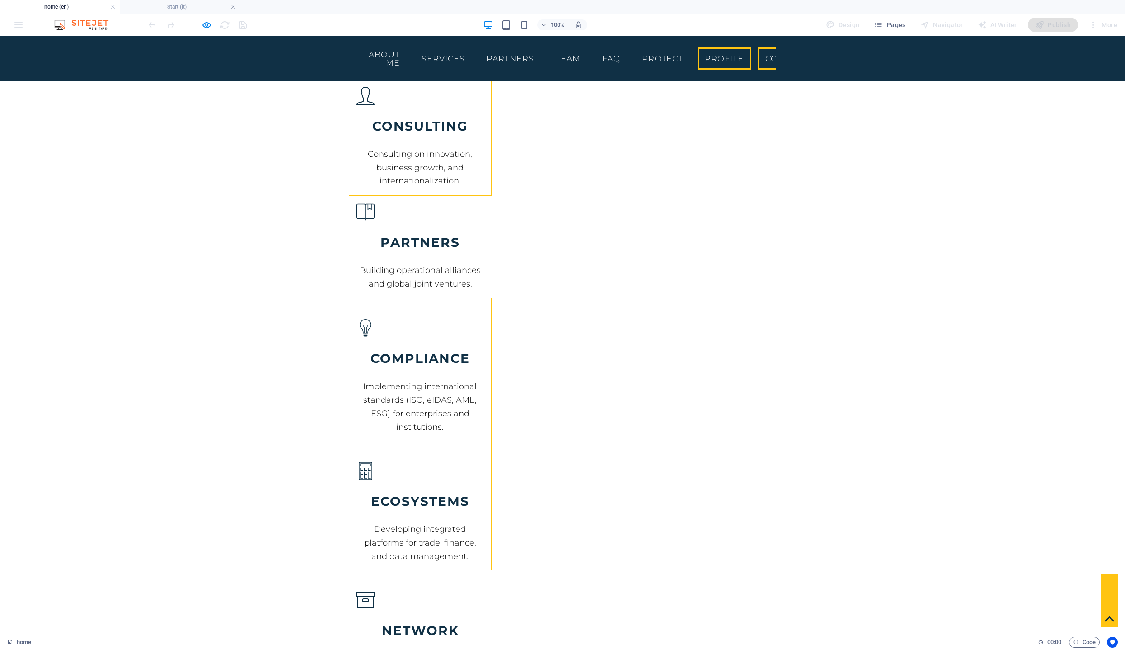
click at [814, 53] on link "Contact" at bounding box center [785, 58] width 55 height 23
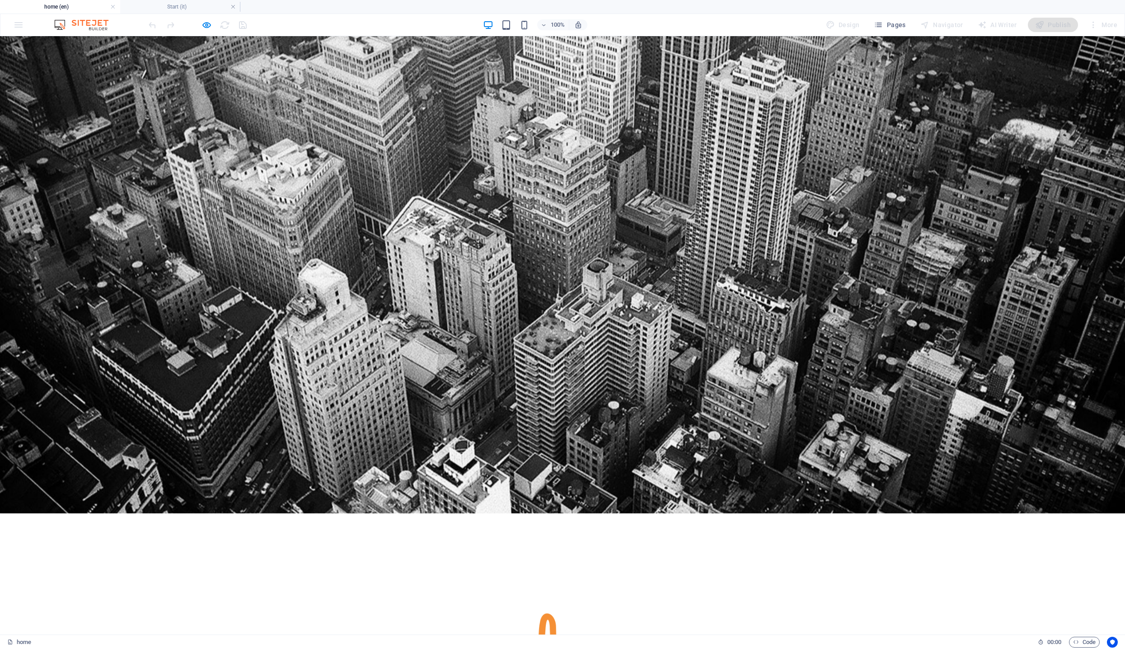
scroll to position [0, 0]
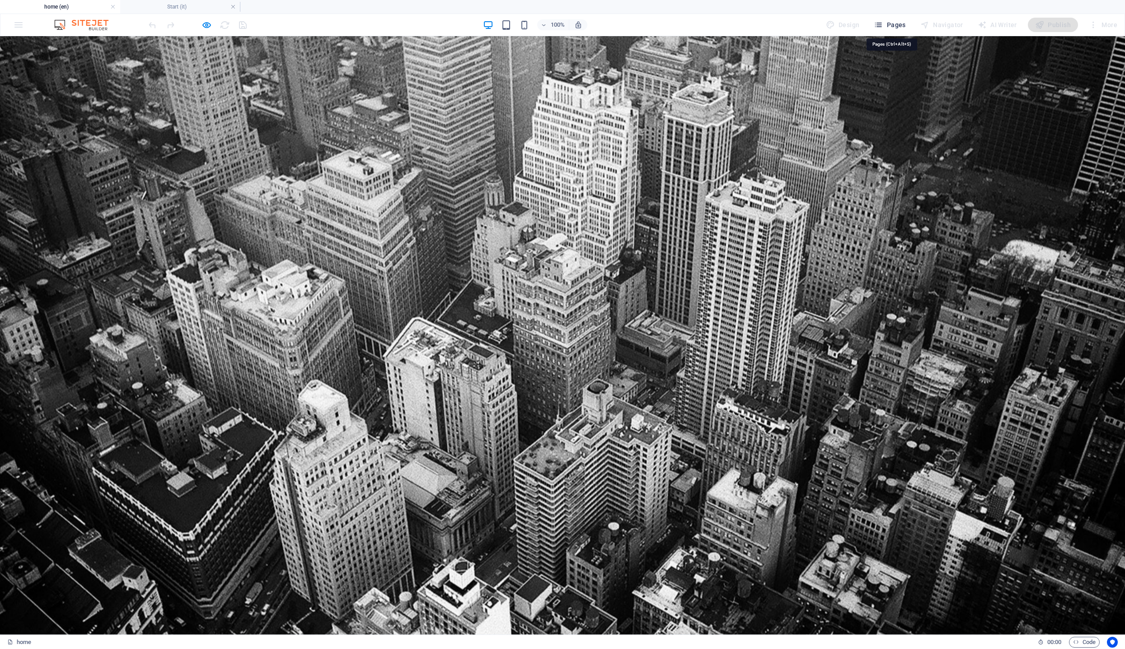
click at [909, 29] on button "Pages" at bounding box center [889, 25] width 39 height 14
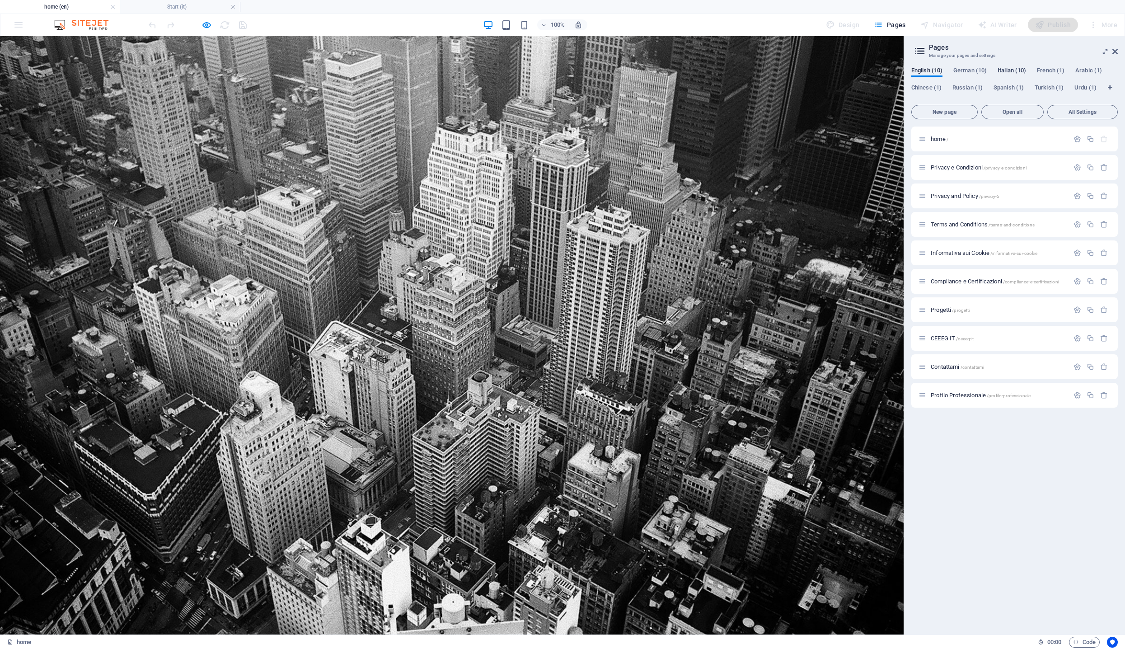
click at [1003, 67] on span "Italian (10)" at bounding box center [1012, 71] width 28 height 13
click at [1006, 68] on span "Italian (10)" at bounding box center [1012, 71] width 28 height 13
click at [1054, 19] on div "Publish" at bounding box center [1053, 25] width 50 height 14
click at [1014, 70] on span "Italian (10)" at bounding box center [1012, 71] width 28 height 13
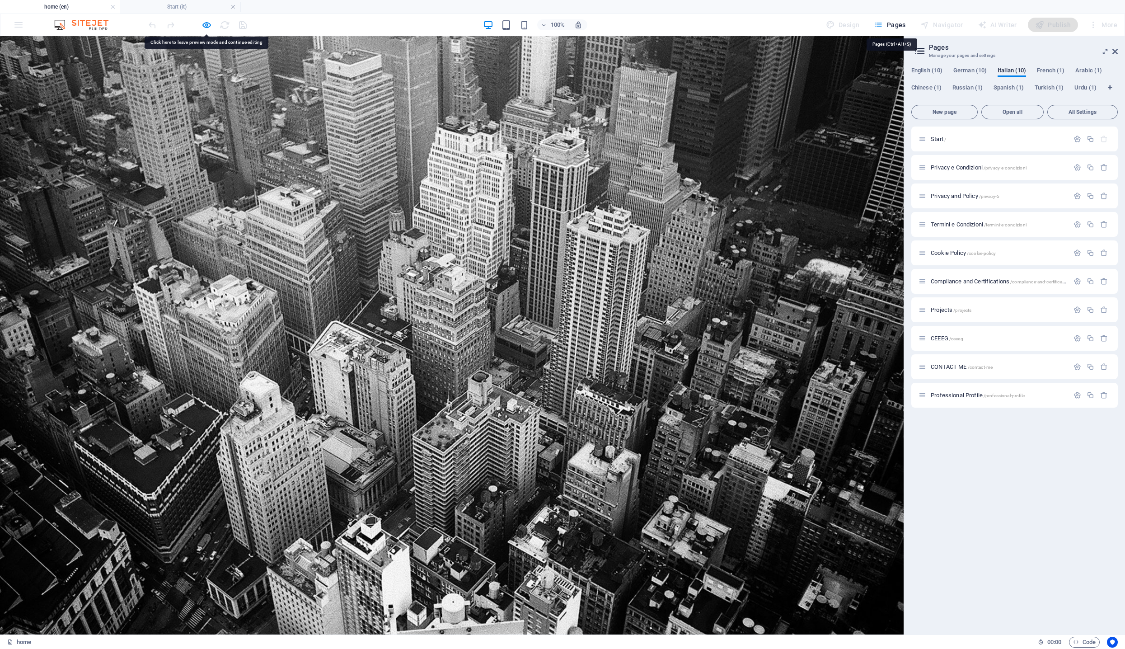
click at [902, 24] on span "Pages" at bounding box center [890, 24] width 32 height 9
click at [901, 28] on span "Pages" at bounding box center [890, 24] width 32 height 9
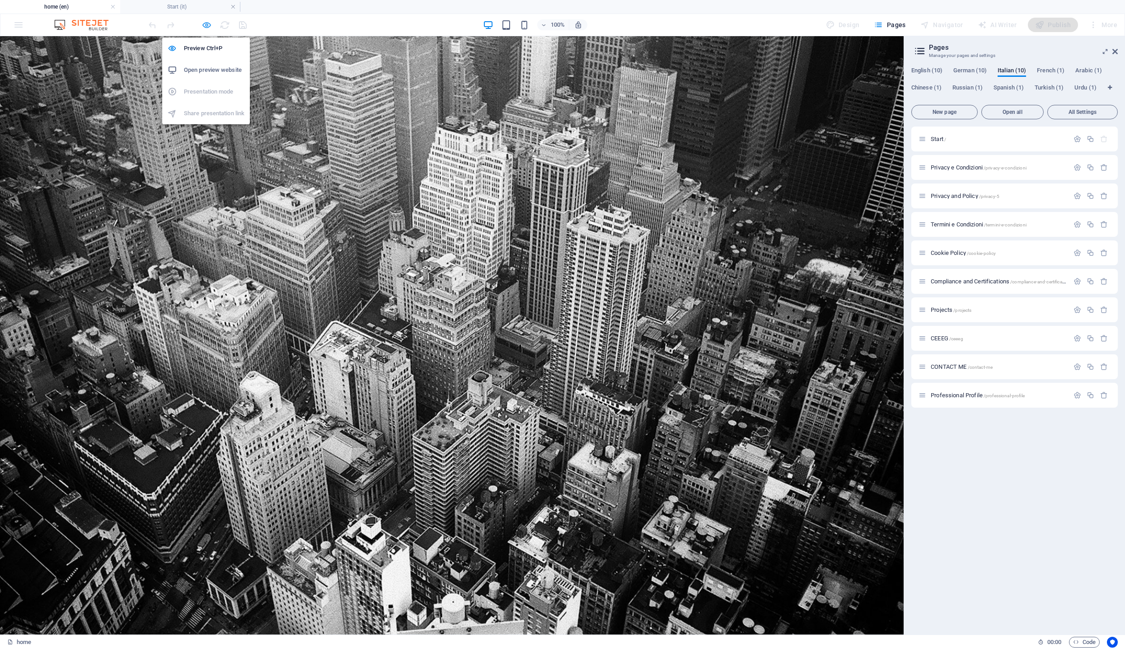
click at [205, 26] on icon "button" at bounding box center [207, 25] width 10 height 10
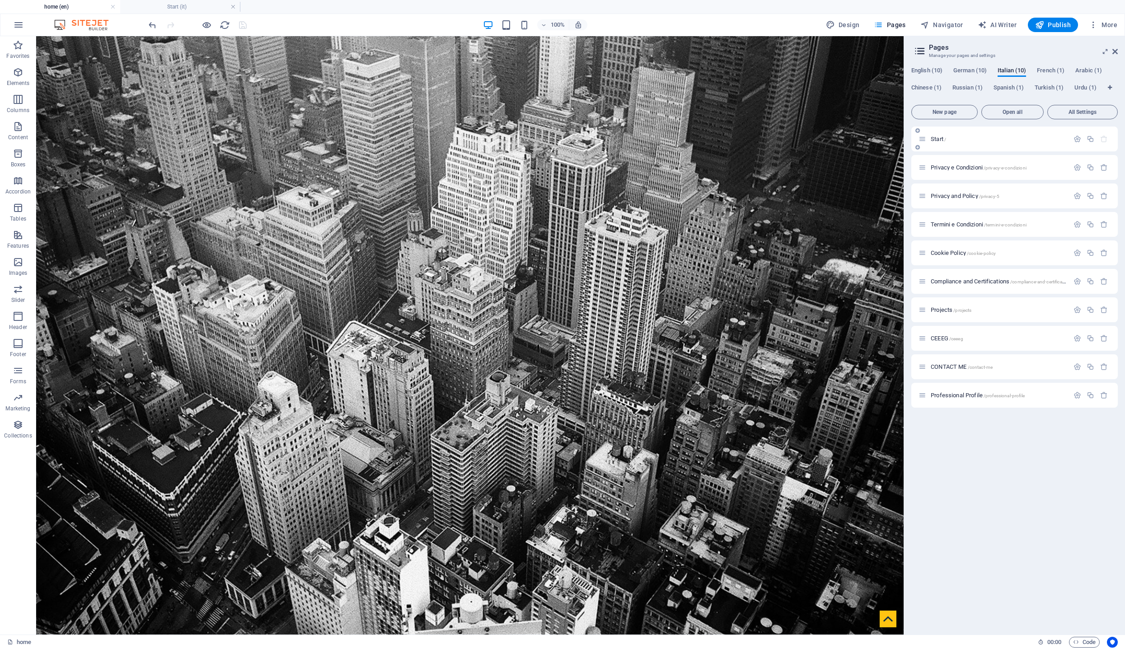
click at [940, 142] on div "Start /" at bounding box center [994, 139] width 150 height 10
click at [939, 139] on span "Start /" at bounding box center [938, 139] width 15 height 7
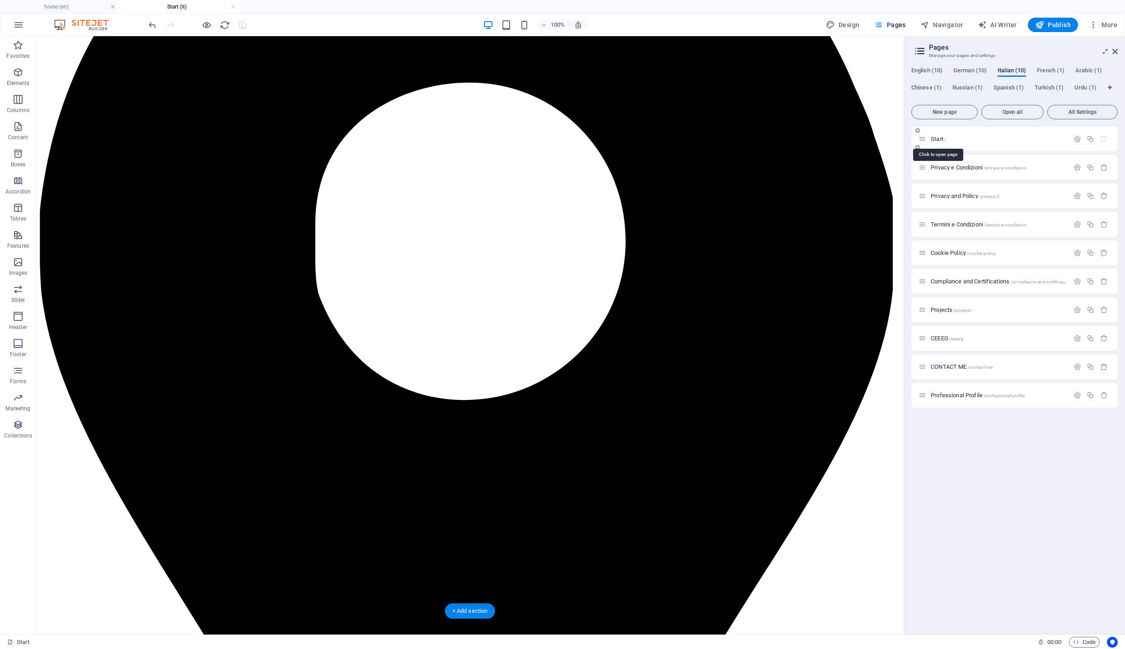
click at [939, 139] on span "Start /" at bounding box center [938, 139] width 15 height 7
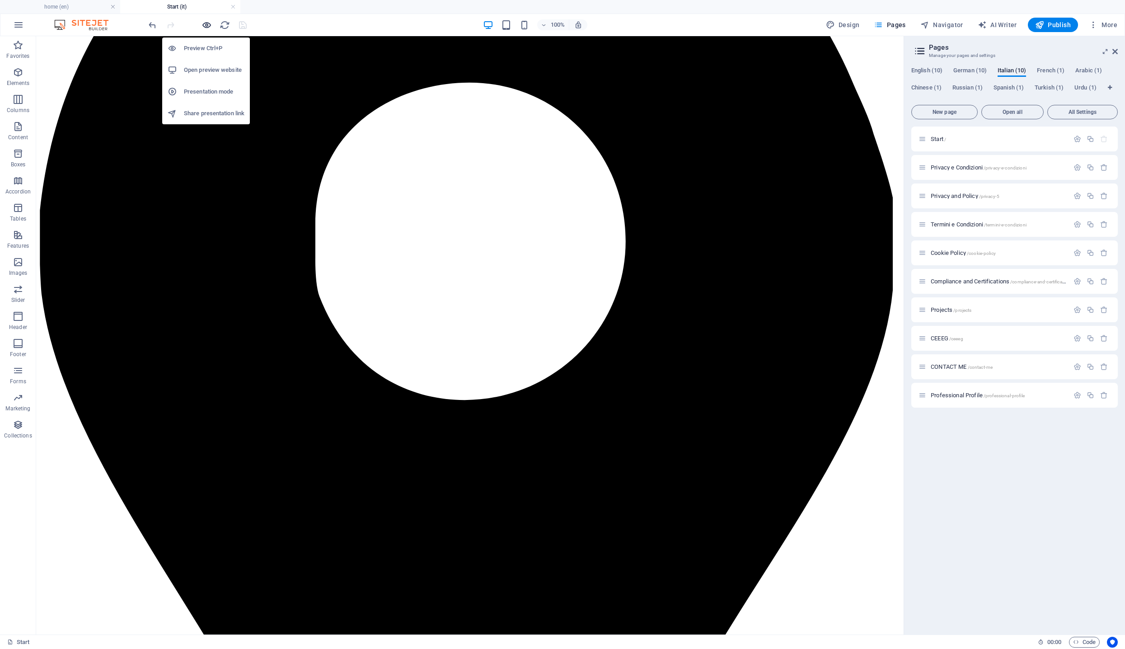
click at [204, 25] on icon "button" at bounding box center [207, 25] width 10 height 10
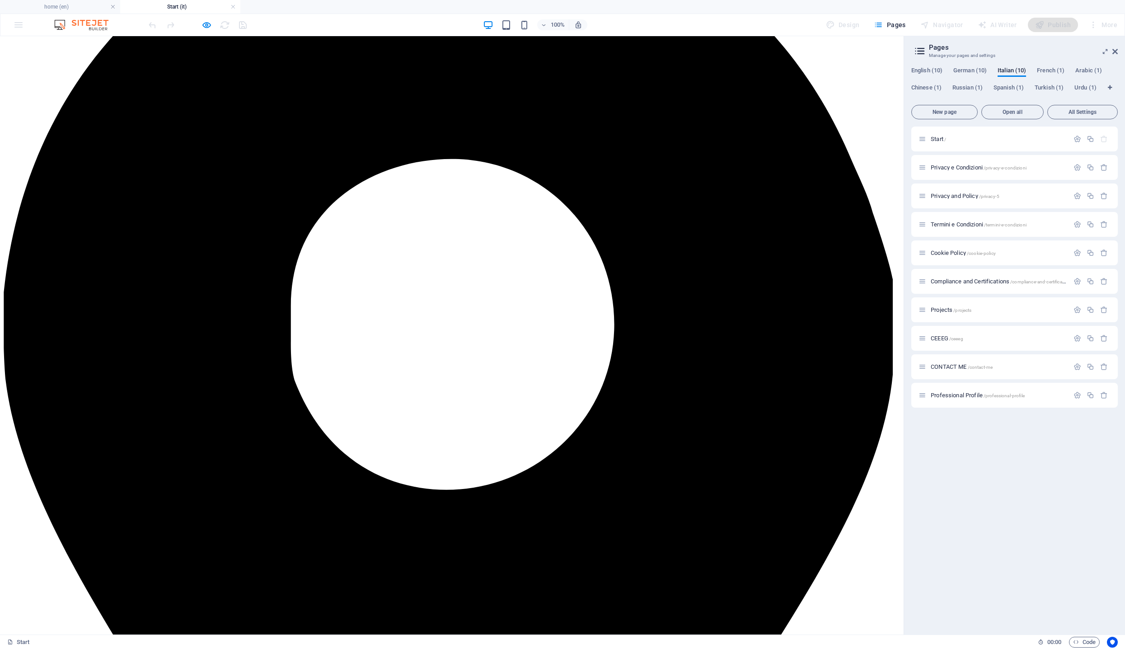
scroll to position [4070, 0]
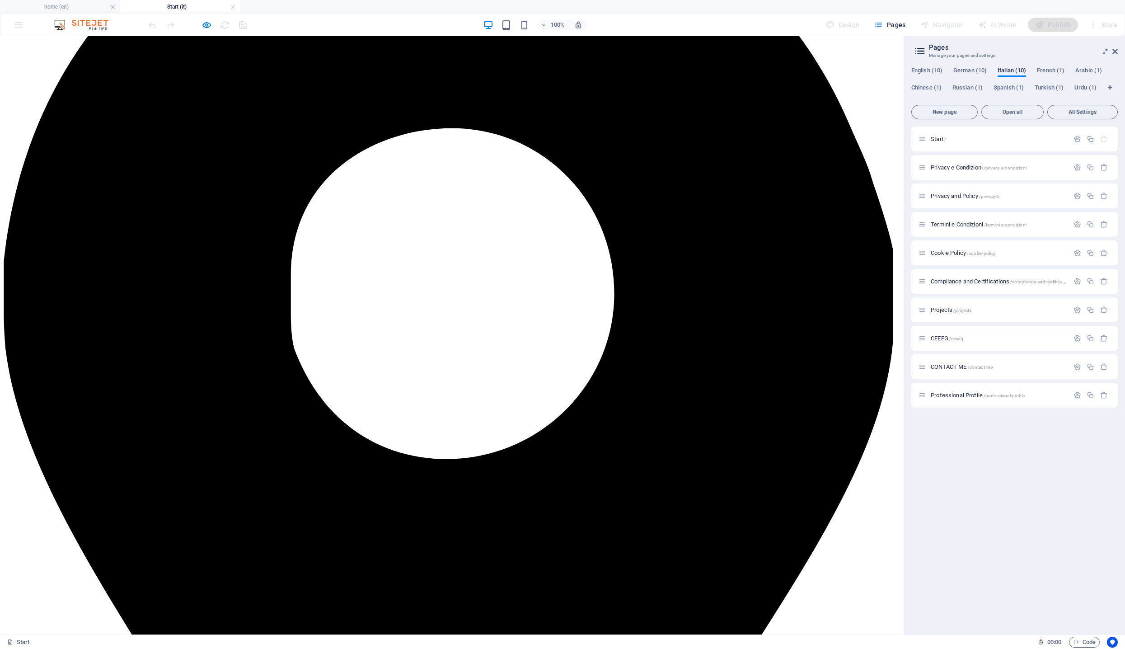
scroll to position [4295, 0]
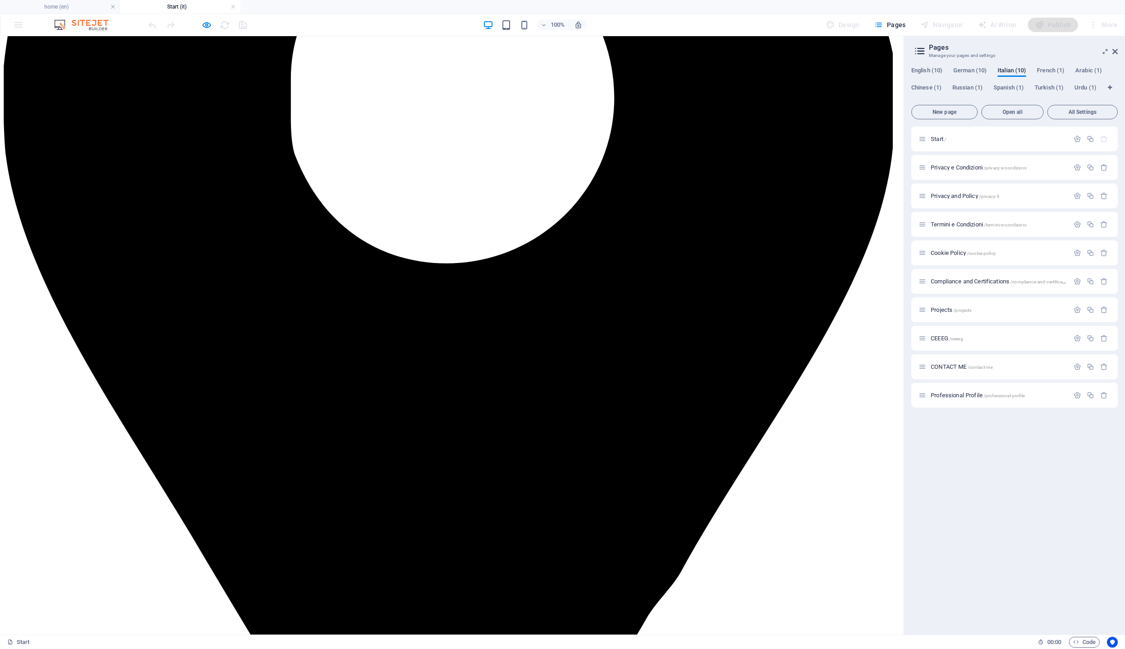
drag, startPoint x: 565, startPoint y: 378, endPoint x: 587, endPoint y: 381, distance: 21.4
click at [205, 27] on icon "button" at bounding box center [207, 25] width 10 height 10
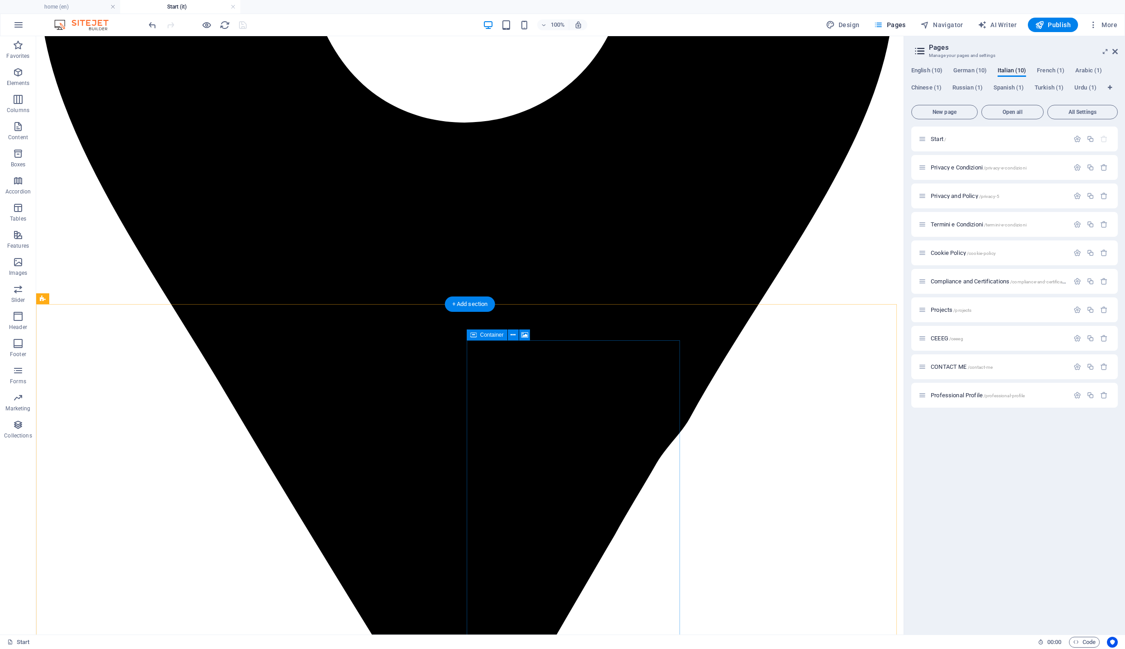
scroll to position [4905, 0]
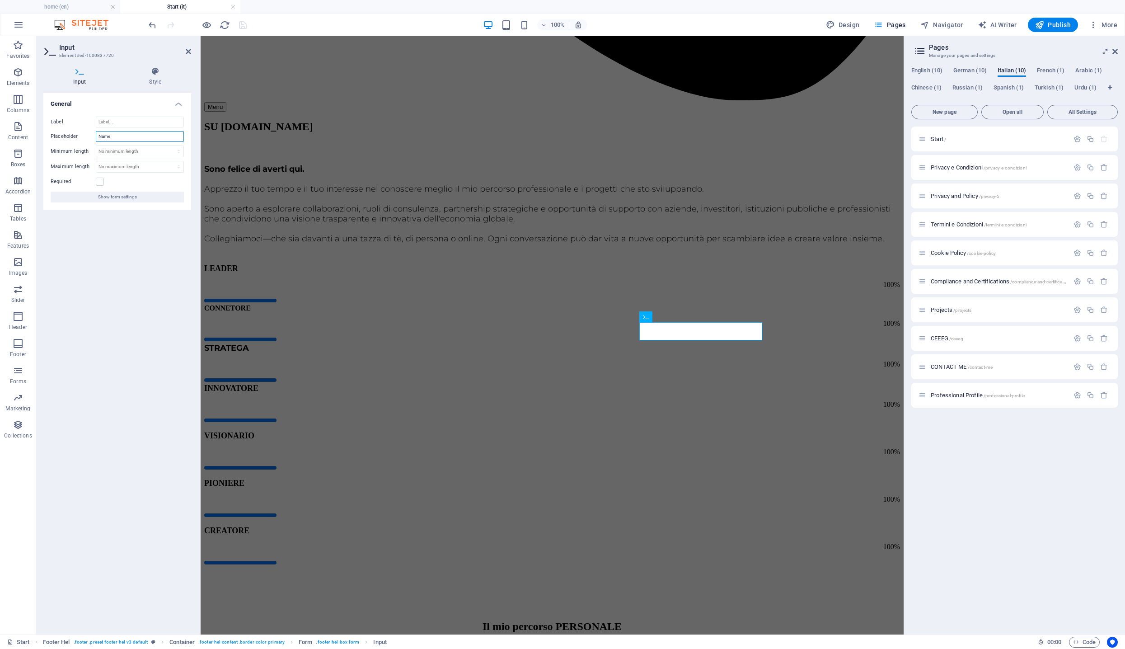
click at [82, 135] on div "Placeholder Name" at bounding box center [117, 136] width 133 height 11
type input "Nome"
drag, startPoint x: 120, startPoint y: 138, endPoint x: 35, endPoint y: 138, distance: 85.0
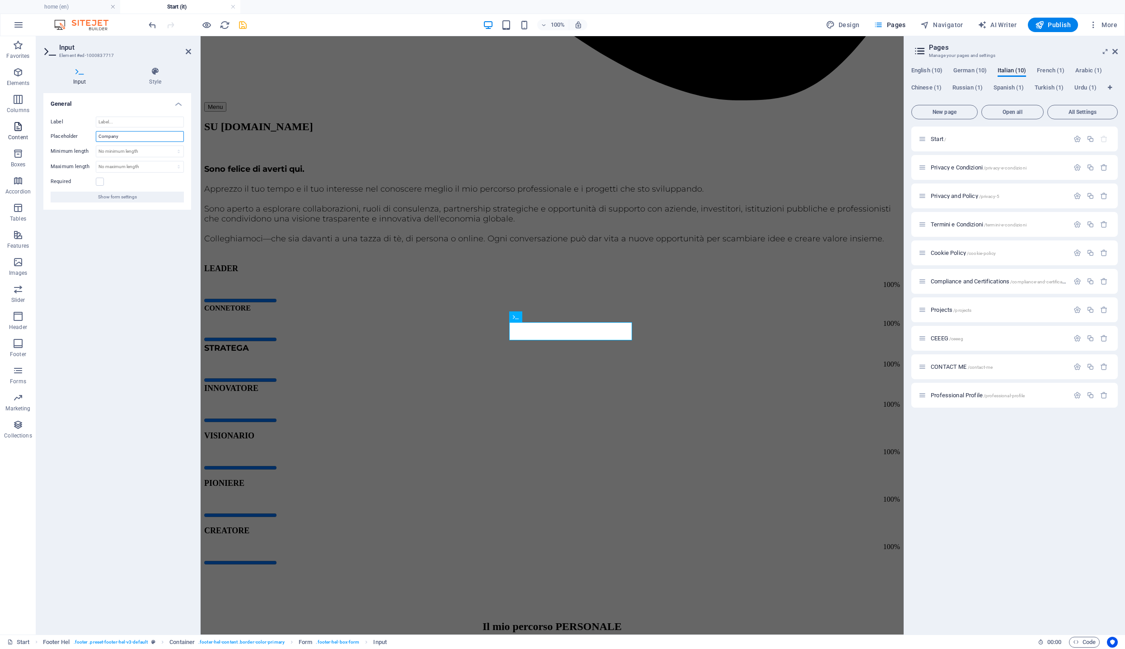
click at [35, 138] on section "Favorites Elements Columns Content Boxes Accordion Tables Features Images Slide…" at bounding box center [452, 335] width 904 height 598
type input "Società"
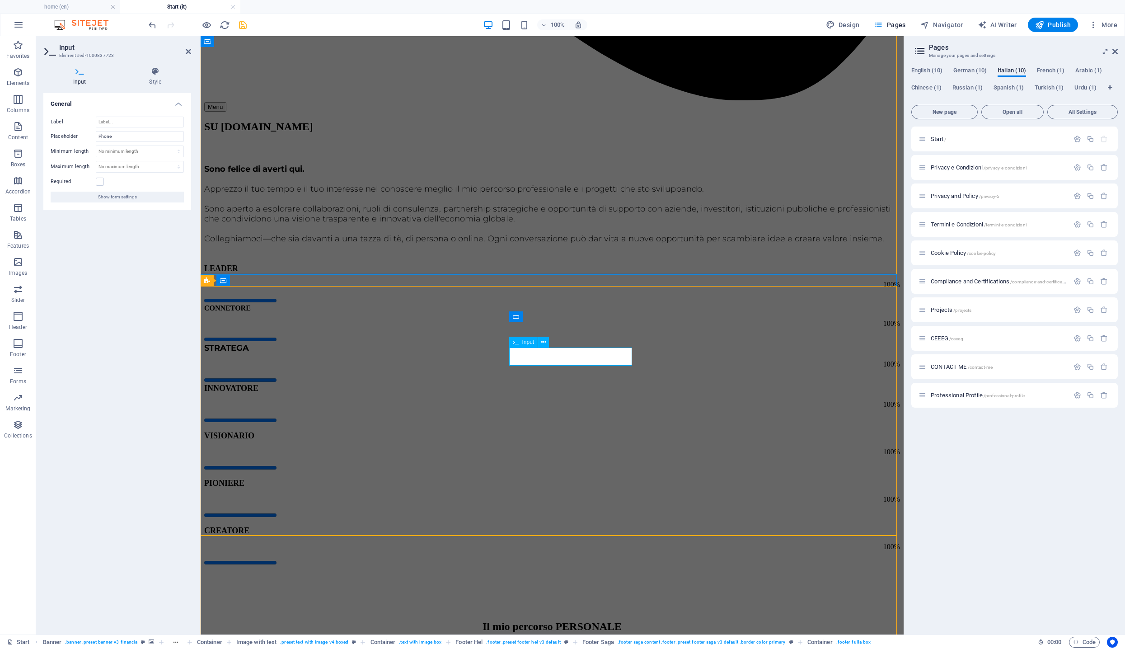
scroll to position [0, 0]
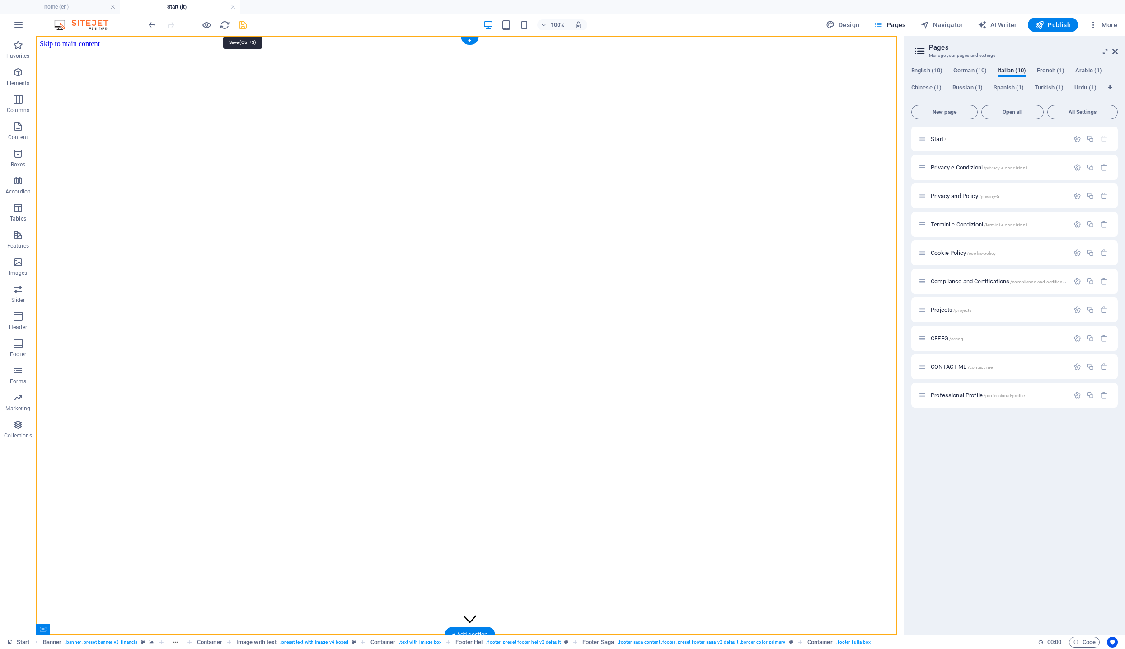
click at [241, 25] on icon "save" at bounding box center [243, 25] width 10 height 10
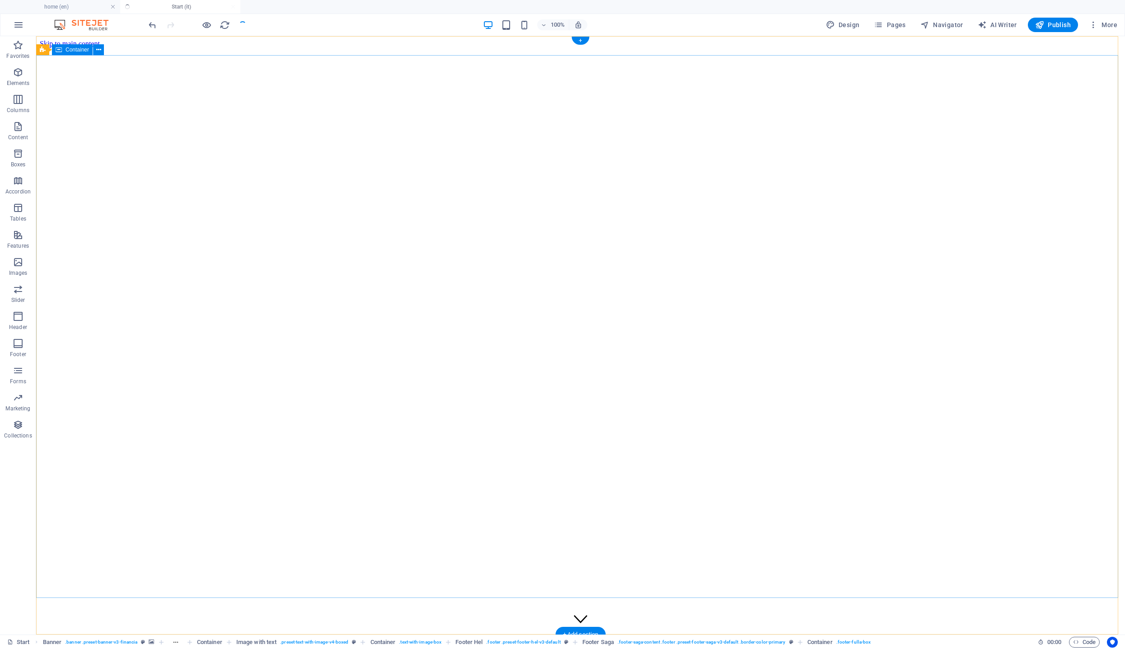
checkbox input "false"
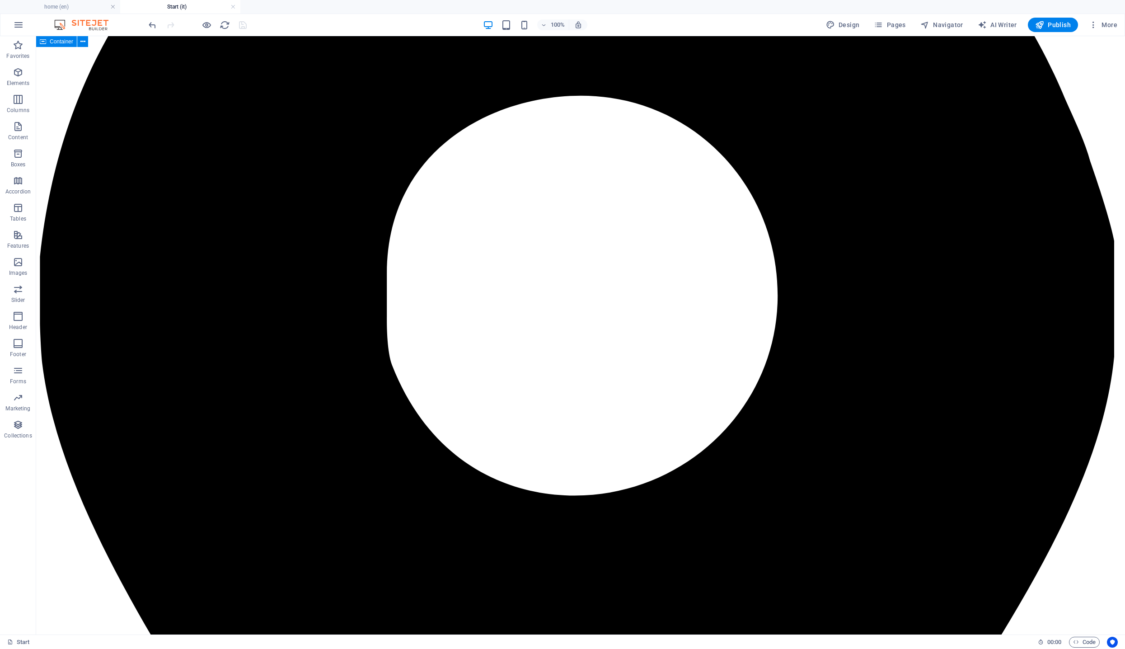
scroll to position [4853, 0]
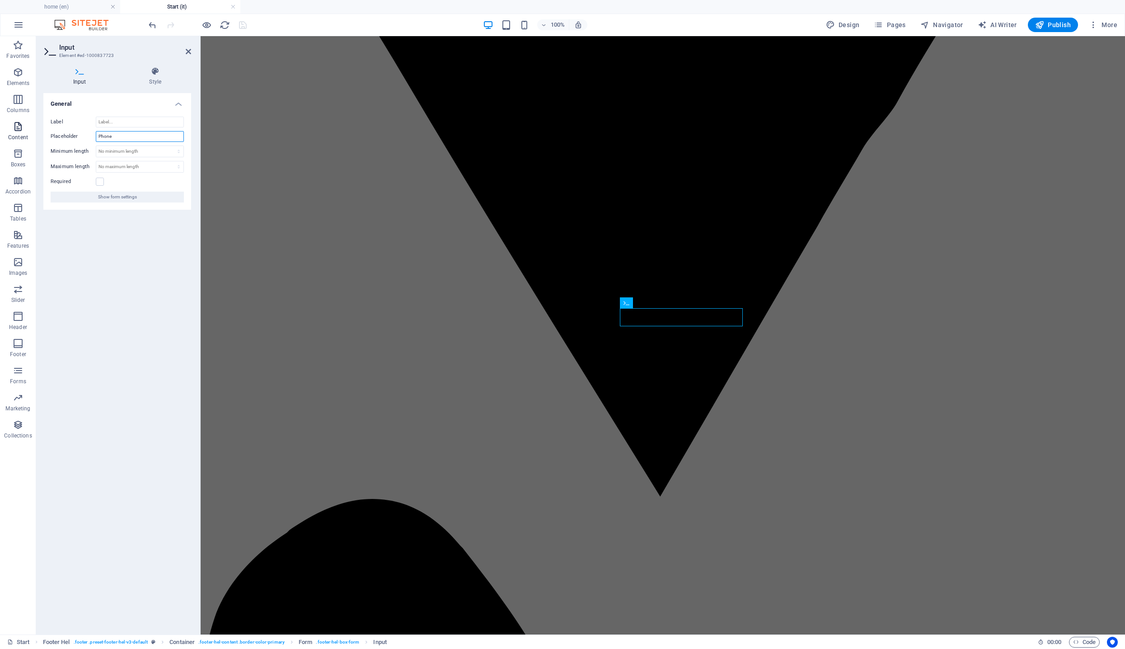
drag, startPoint x: 131, startPoint y: 135, endPoint x: 27, endPoint y: 136, distance: 104.0
click at [27, 136] on section "Favorites Elements Columns Content Boxes Accordion Tables Features Images Slide…" at bounding box center [562, 335] width 1125 height 598
type input "Telefono"
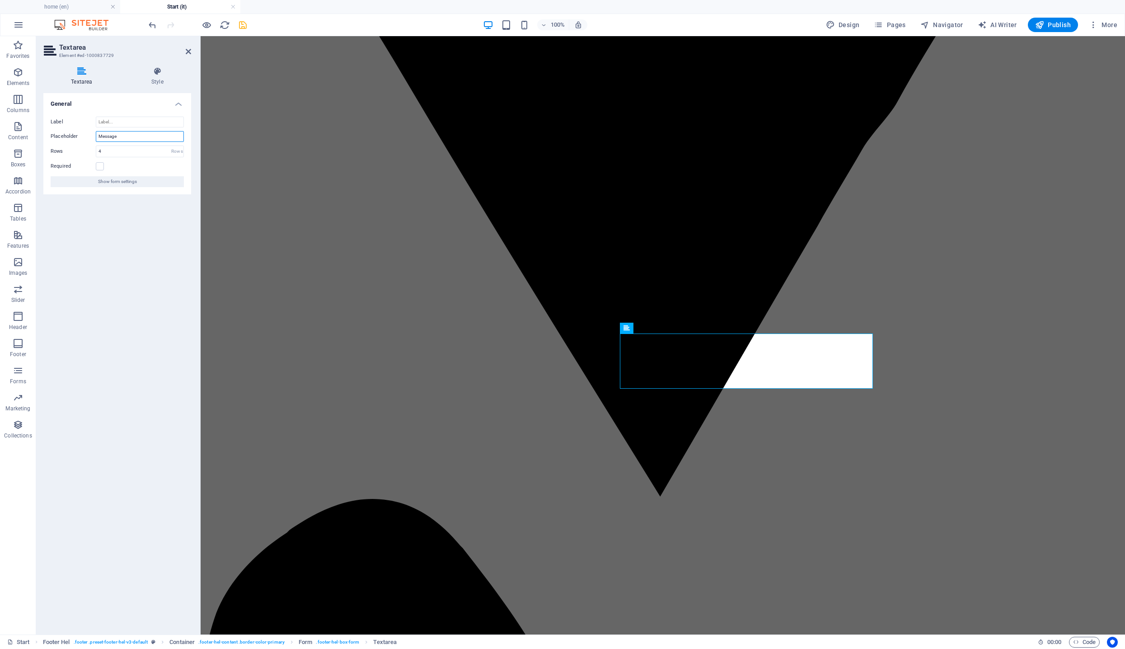
drag, startPoint x: 120, startPoint y: 136, endPoint x: 56, endPoint y: 133, distance: 64.2
click at [56, 133] on div "Placeholder Message" at bounding box center [117, 136] width 133 height 11
type input "Messaggio"
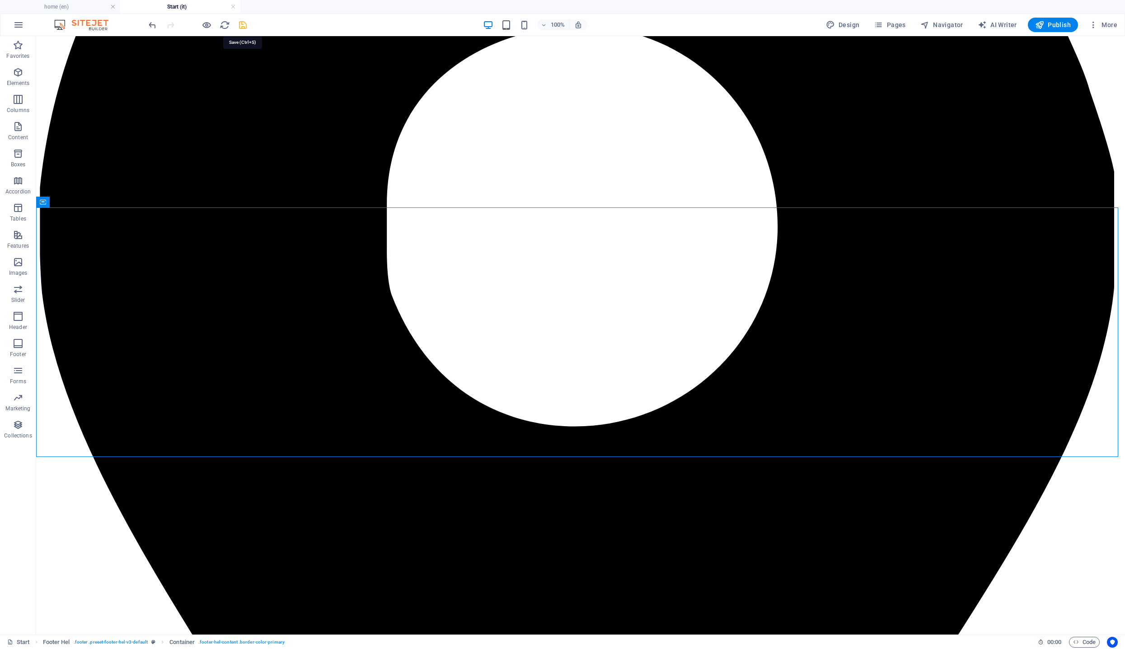
click at [242, 24] on icon "save" at bounding box center [243, 25] width 10 height 10
checkbox input "false"
